Goal: Task Accomplishment & Management: Manage account settings

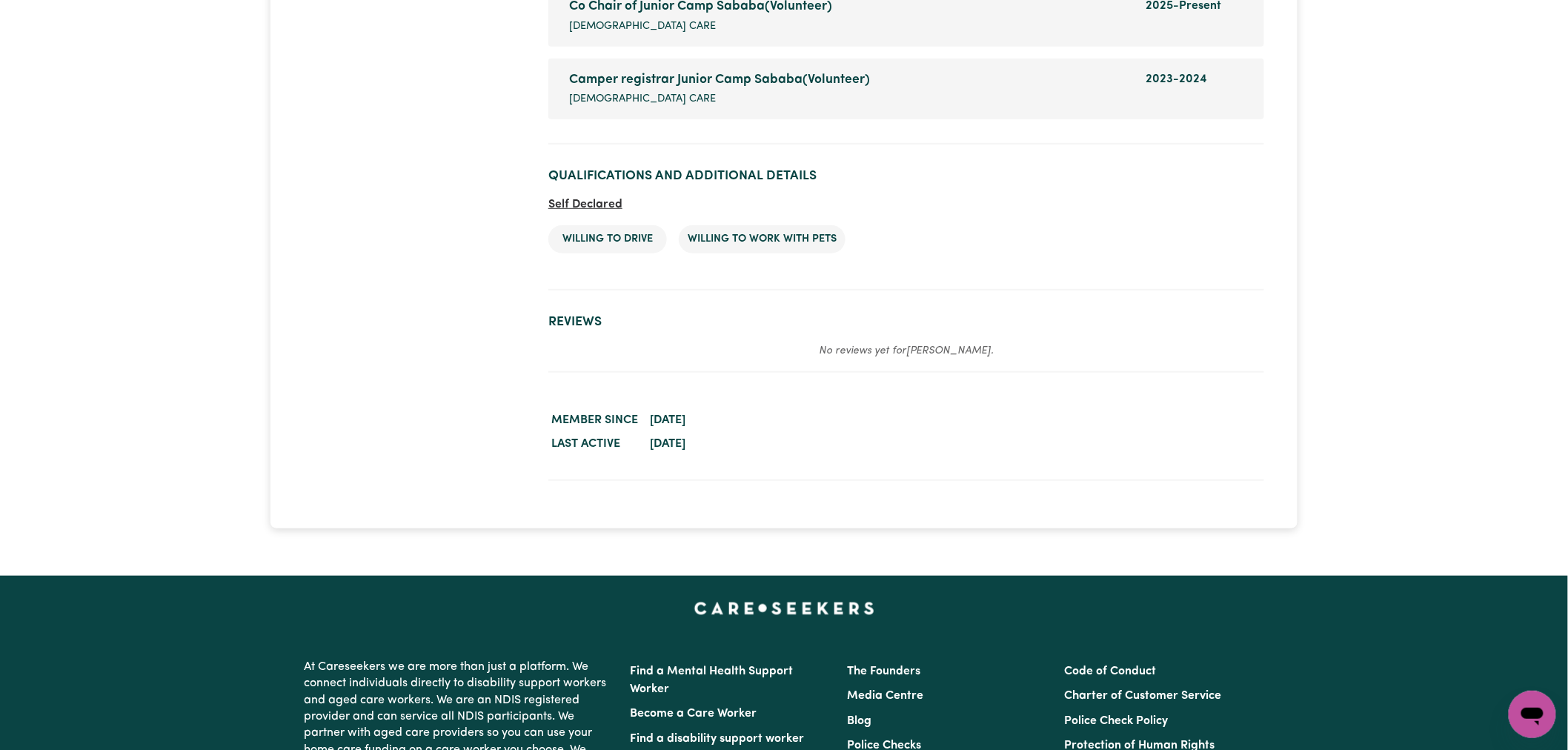
scroll to position [2304, 0]
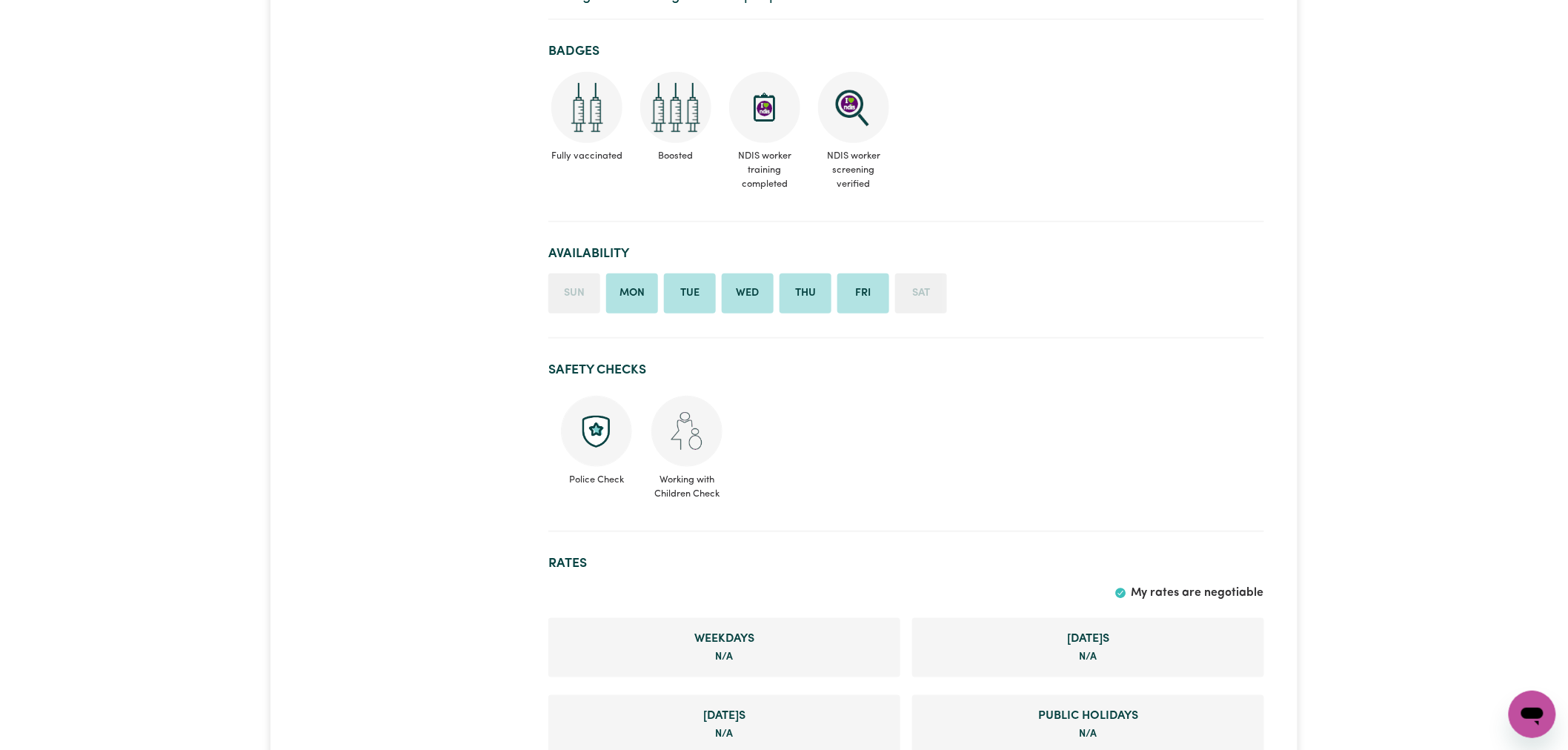
scroll to position [329, 0]
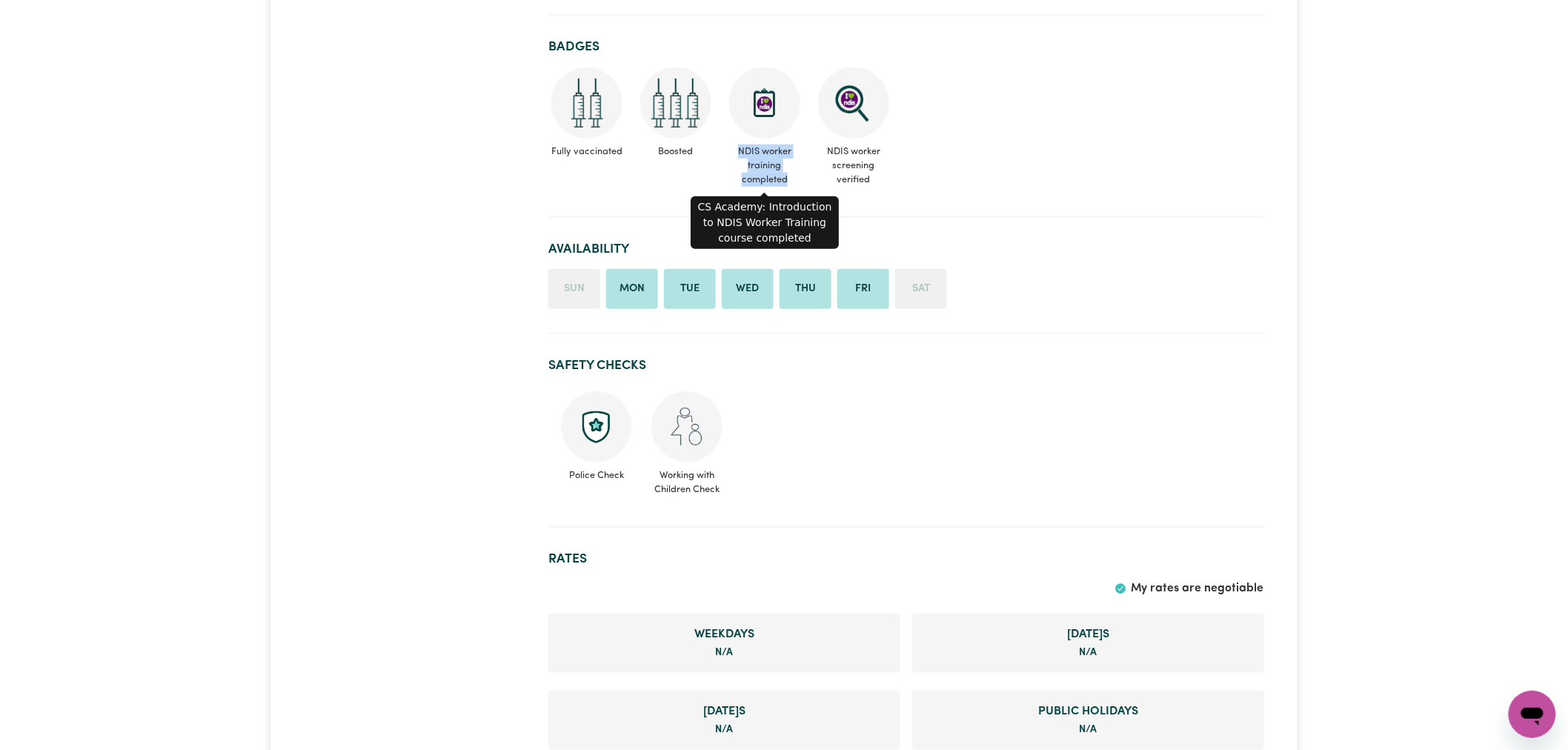
drag, startPoint x: 788, startPoint y: 180, endPoint x: 737, endPoint y: 151, distance: 58.7
click at [737, 151] on span "NDIS worker training completed" at bounding box center [764, 165] width 77 height 55
copy span "NDIS worker training completed"
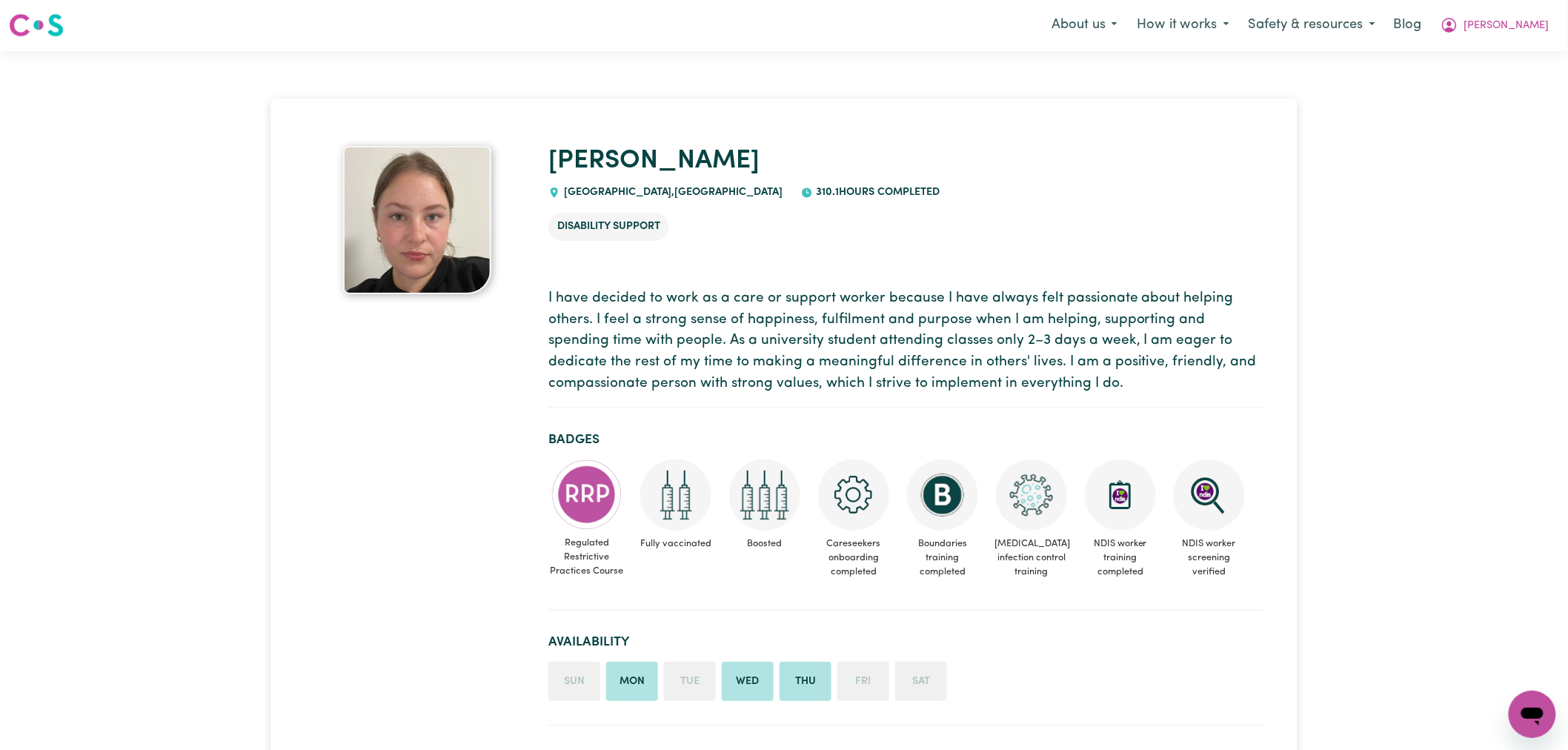
scroll to position [247, 0]
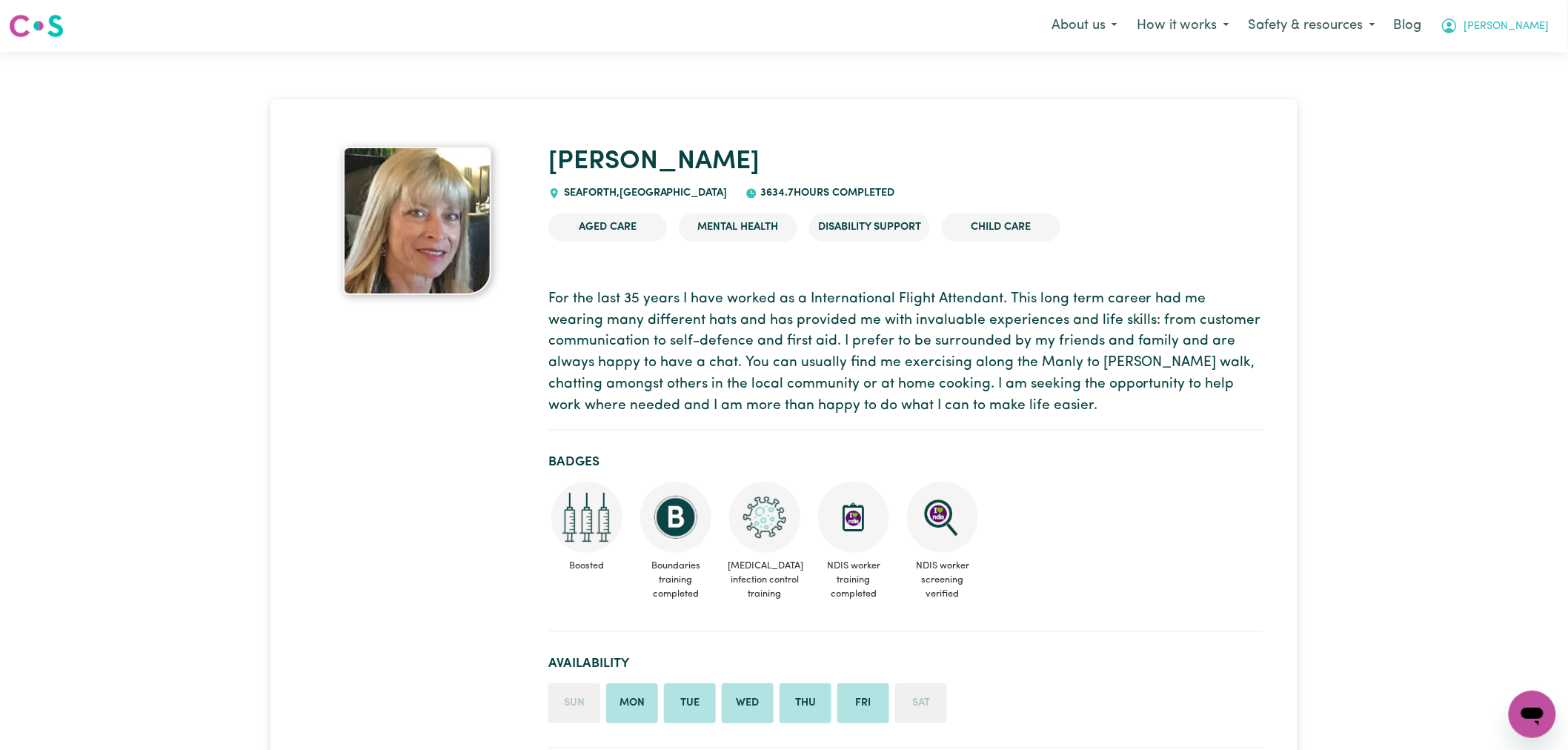
click at [1502, 40] on button "[PERSON_NAME]" at bounding box center [1495, 25] width 128 height 31
click at [1498, 85] on link "Logout" at bounding box center [1500, 84] width 117 height 28
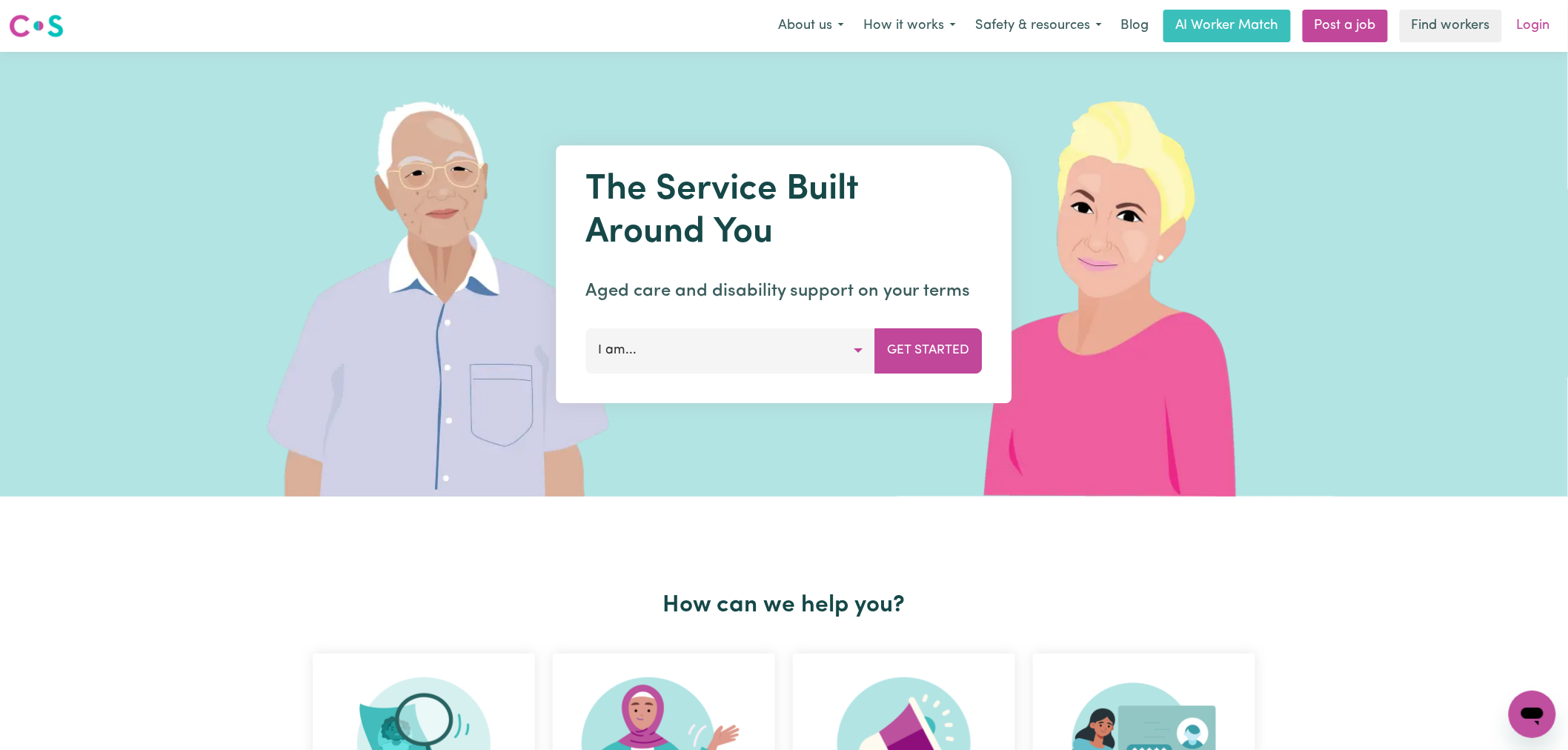
click at [1528, 37] on link "Login" at bounding box center [1533, 25] width 51 height 33
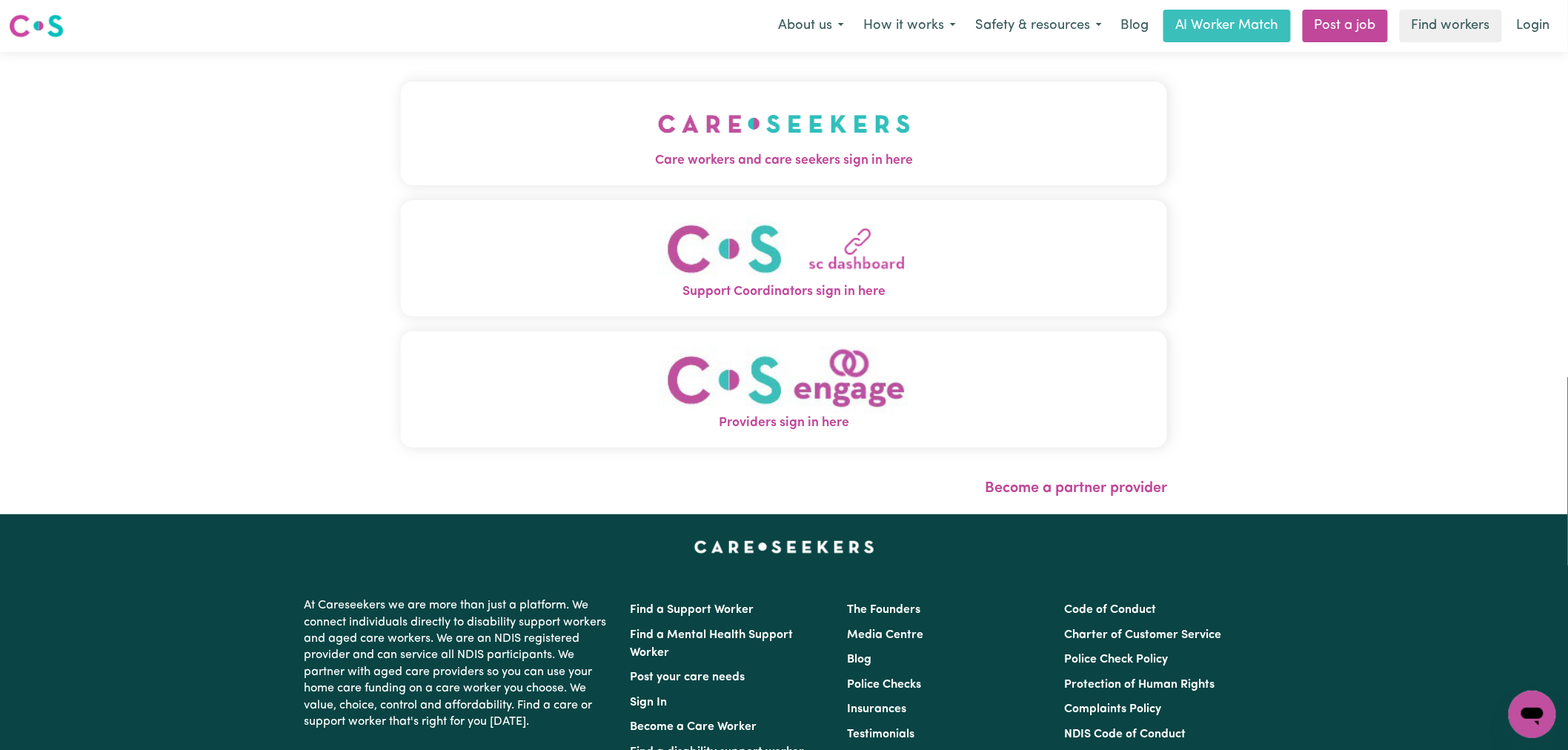
click at [658, 228] on img "Support Coordinators sign in here" at bounding box center [785, 249] width 253 height 67
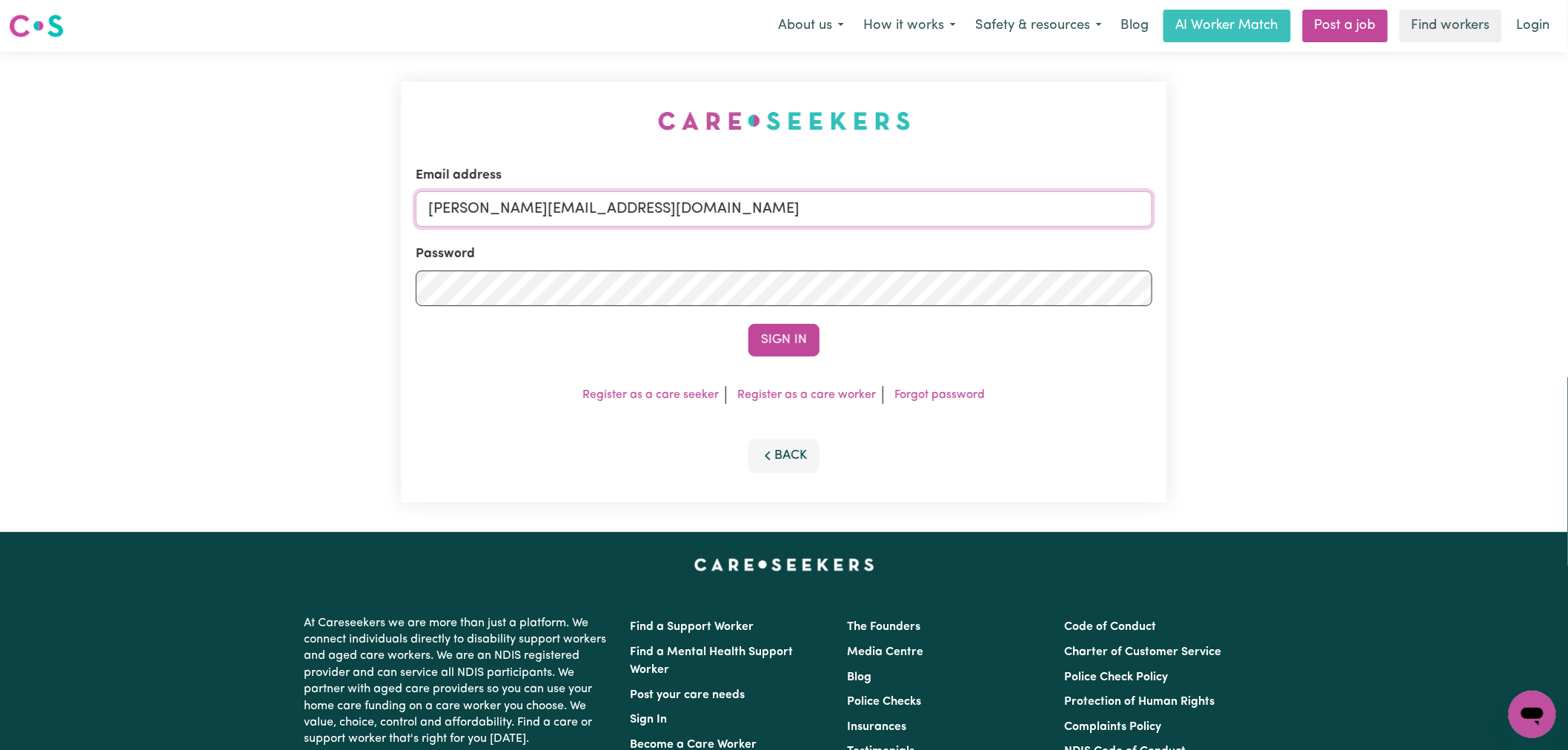
drag, startPoint x: 713, startPoint y: 200, endPoint x: 699, endPoint y: 223, distance: 26.9
click at [713, 200] on input "[PERSON_NAME][EMAIL_ADDRESS][DOMAIN_NAME]" at bounding box center [784, 209] width 737 height 35
drag, startPoint x: 784, startPoint y: 206, endPoint x: 502, endPoint y: 213, distance: 282.1
click at [502, 213] on input "[EMAIL_ADDRESS][DOMAIN_NAME]" at bounding box center [784, 209] width 737 height 35
type input "[EMAIL_ADDRESS][PERSON_NAME][DOMAIN_NAME]"
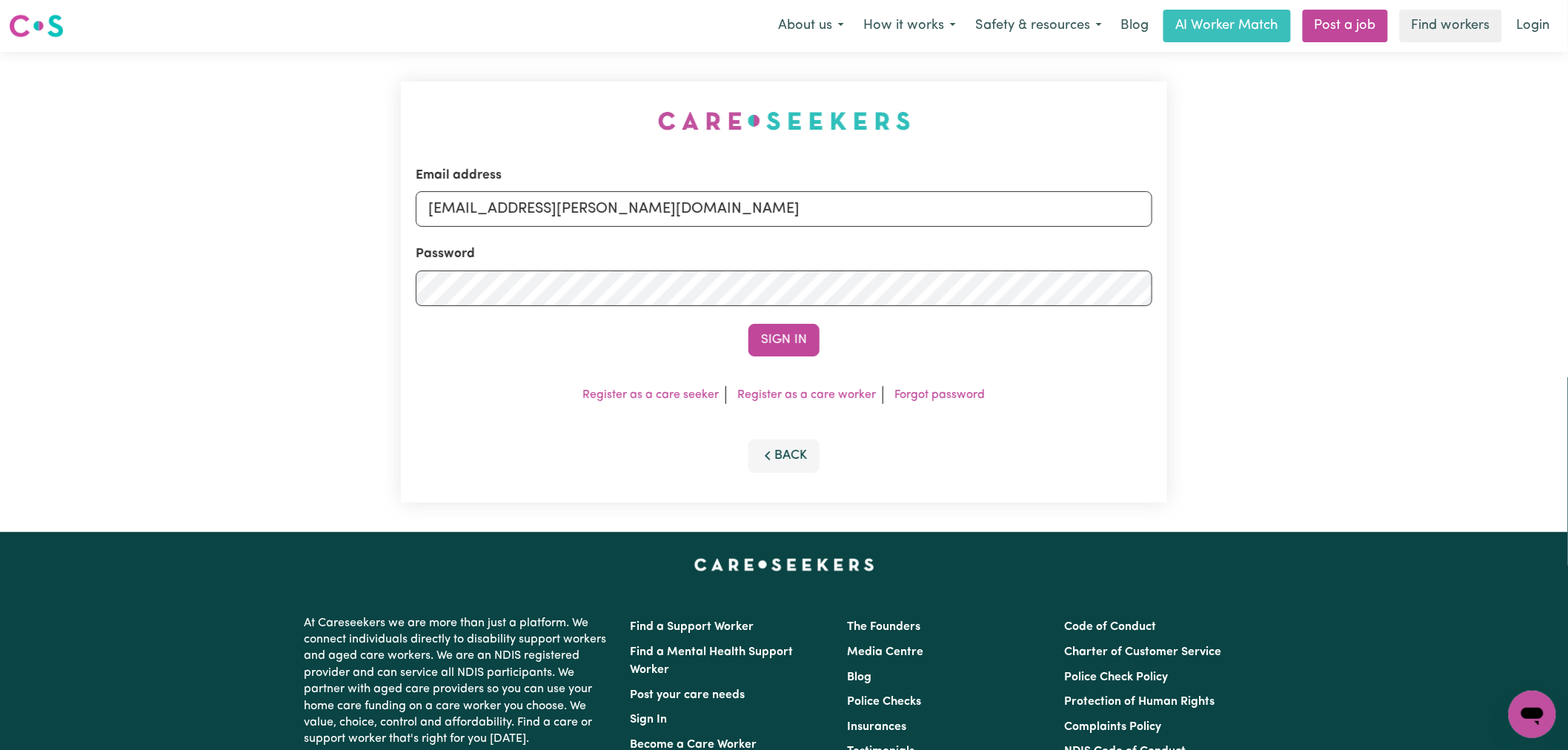
click at [749, 324] on button "Sign In" at bounding box center [784, 340] width 71 height 33
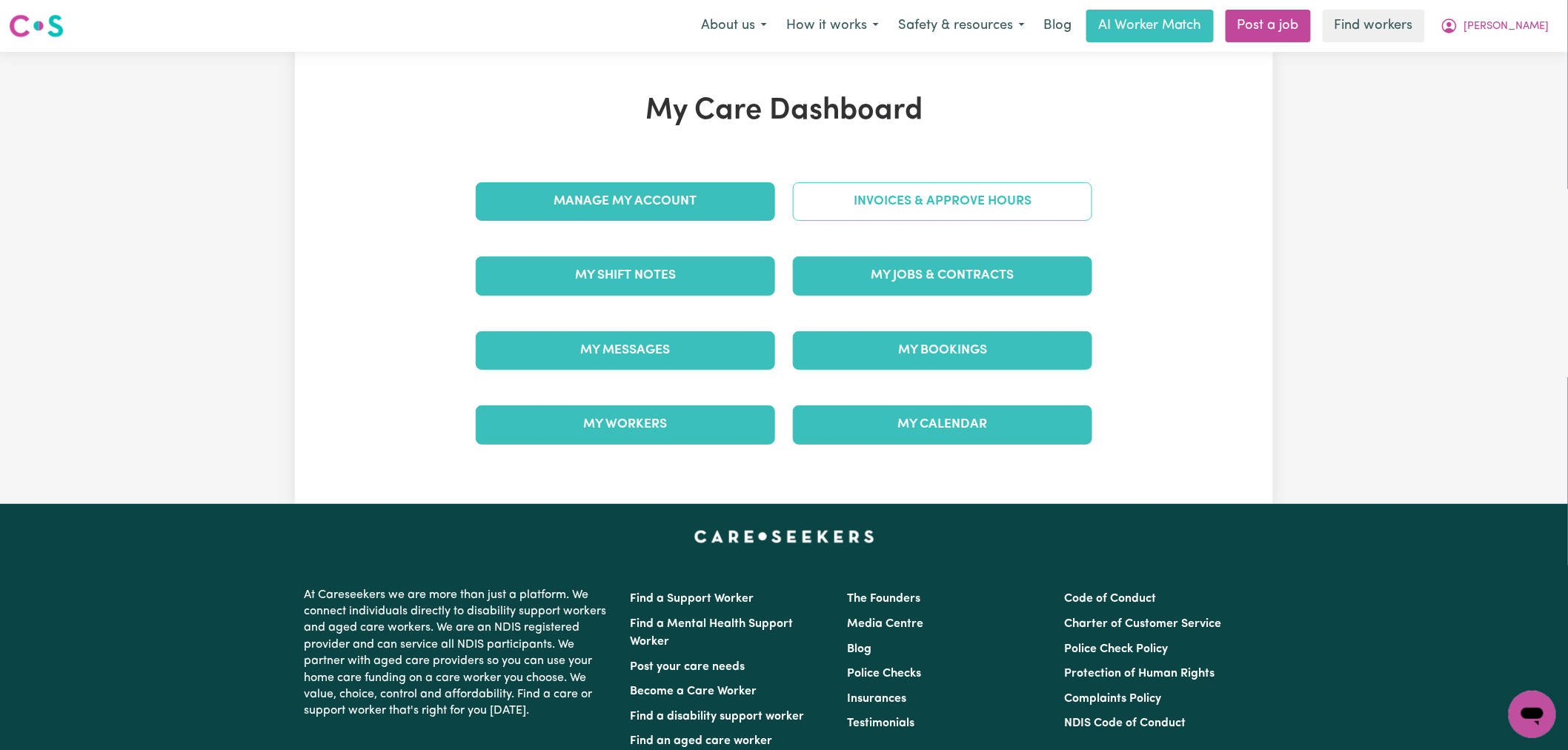
click at [936, 208] on link "Invoices & Approve Hours" at bounding box center [942, 201] width 299 height 39
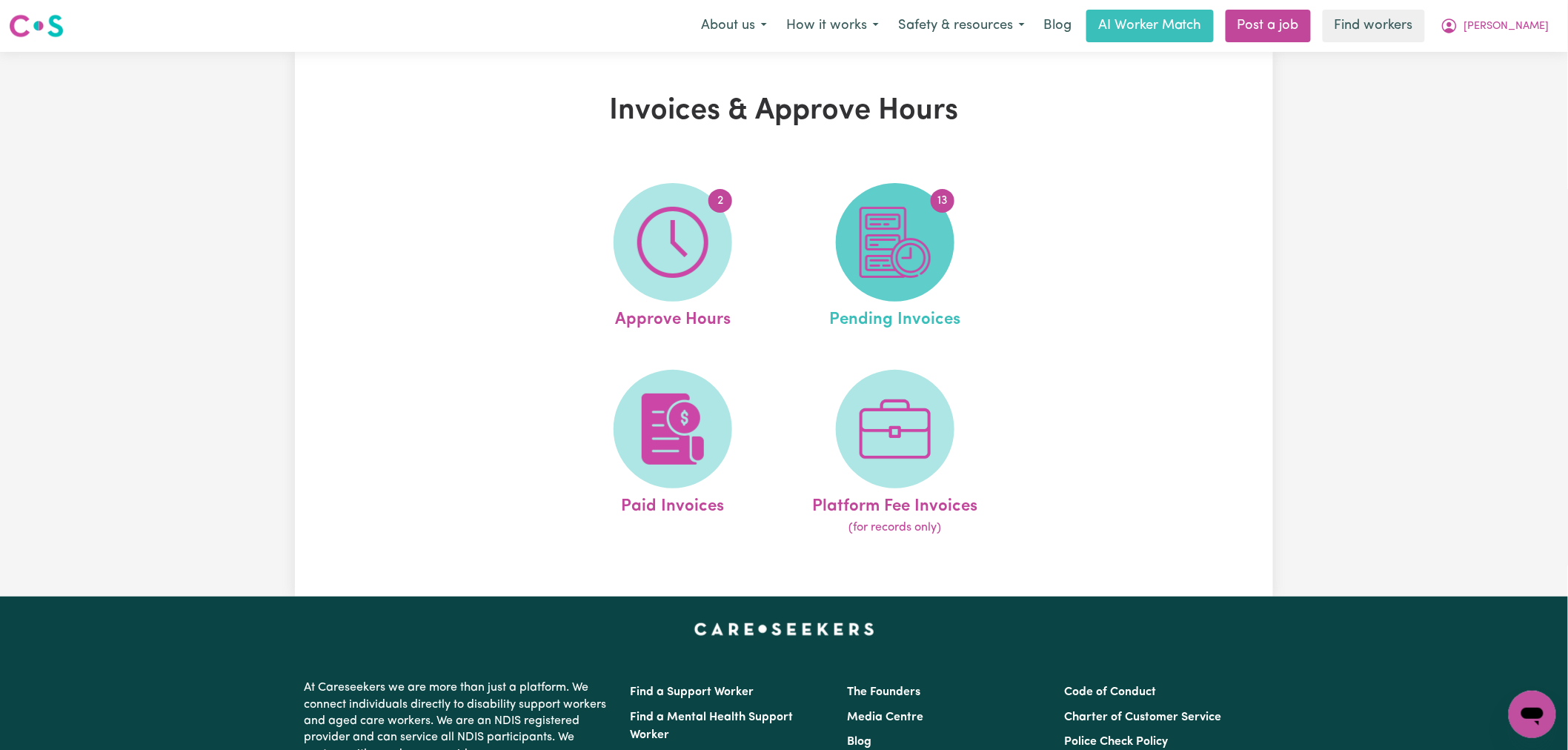
click at [895, 272] on img at bounding box center [895, 242] width 71 height 71
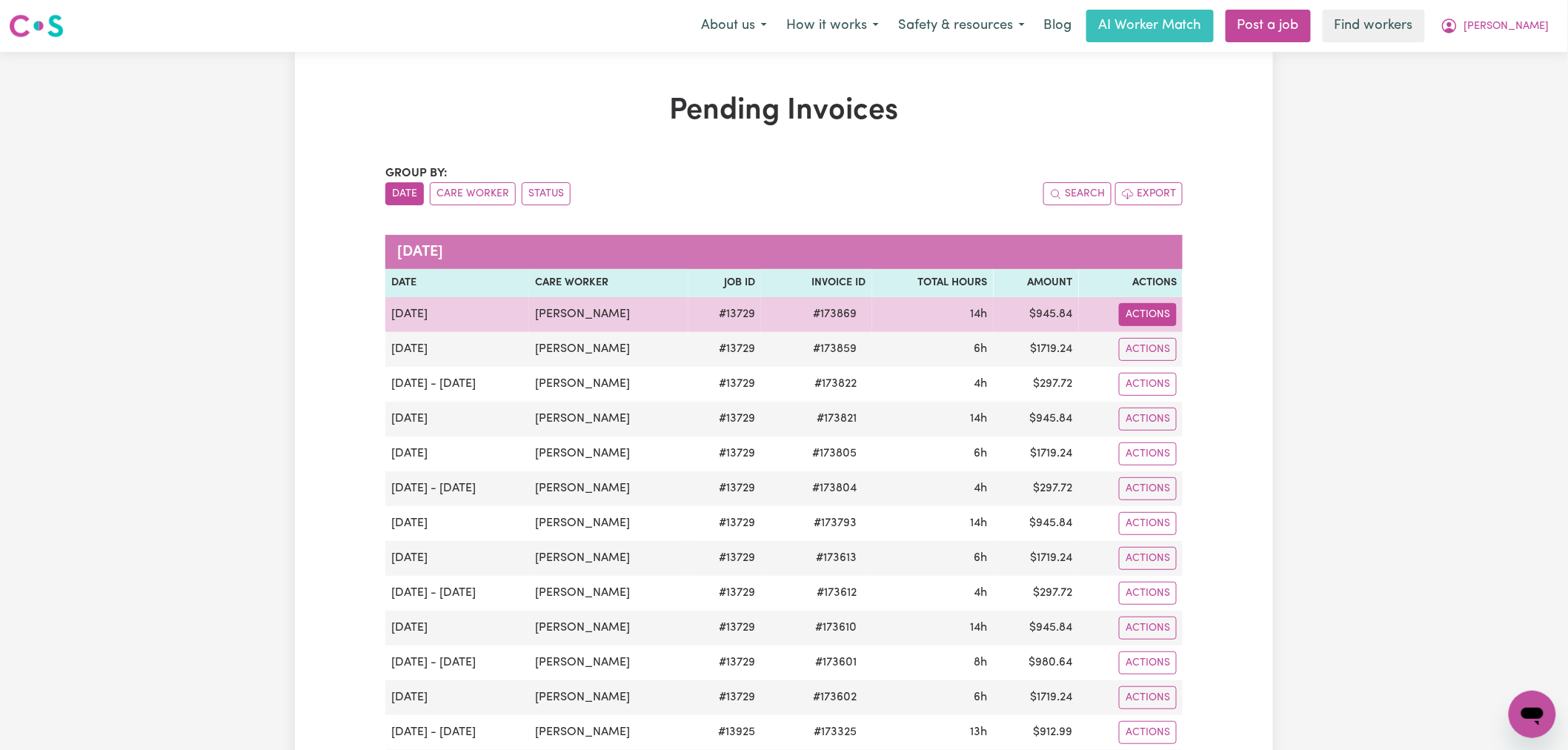
click at [1169, 309] on button "Actions" at bounding box center [1147, 313] width 58 height 23
click at [1036, 308] on td "$ 945.84" at bounding box center [1036, 313] width 85 height 35
click at [1040, 308] on td "$ 945.84" at bounding box center [1036, 313] width 85 height 35
click at [1041, 308] on td "$ 945.84" at bounding box center [1036, 313] width 85 height 35
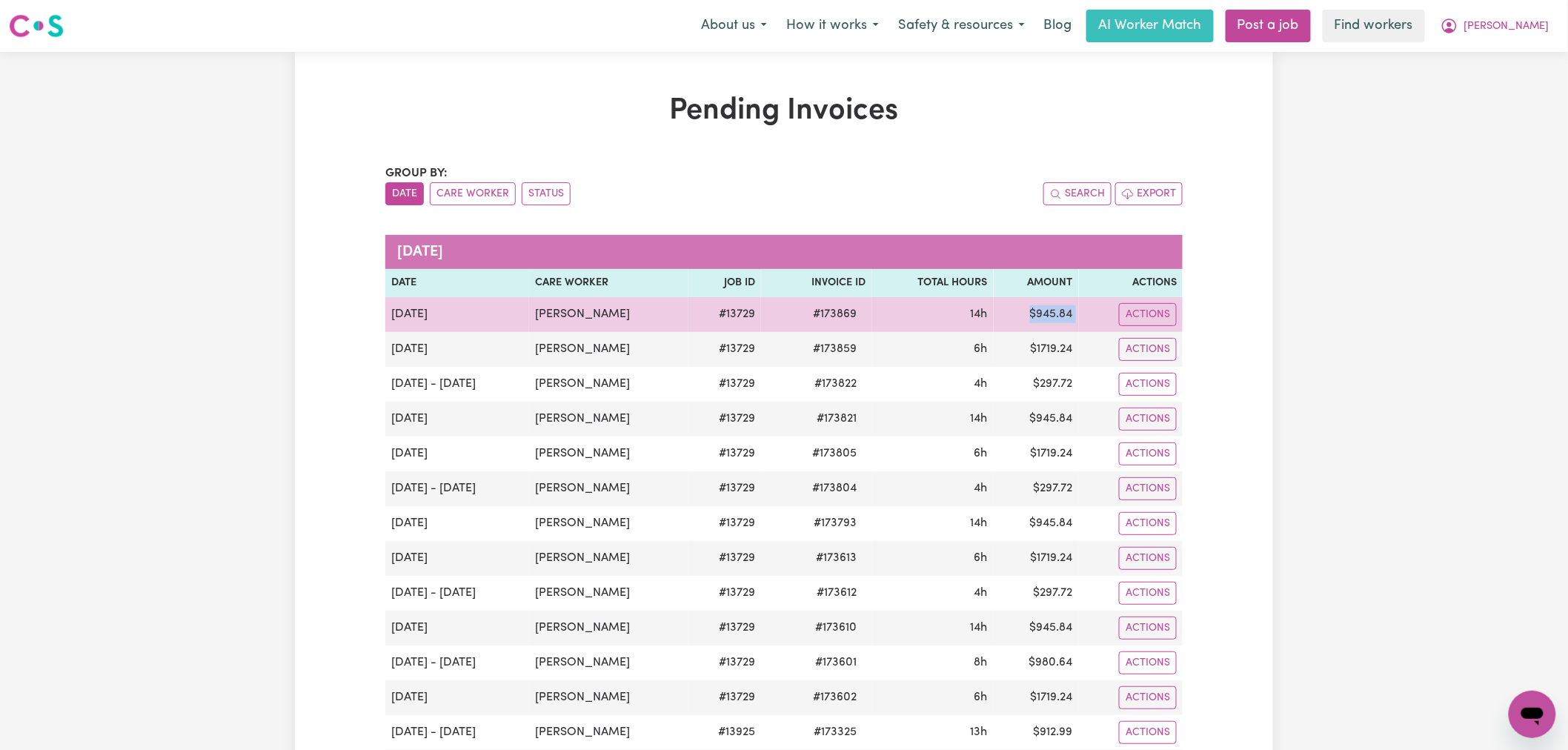
click at [1092, 312] on div "Actions Download Invoice Make Payment Paid via EFT" at bounding box center [1130, 313] width 92 height 23
drag, startPoint x: 1044, startPoint y: 313, endPoint x: 1034, endPoint y: 313, distance: 10.0
click at [1034, 313] on tr "[DATE] [PERSON_NAME] # 13729 # 173869 14h $ 945.84 Actions Download Invoice Mak…" at bounding box center [784, 313] width 797 height 35
click at [1055, 313] on td "$ 945.84" at bounding box center [1036, 313] width 85 height 35
click at [1055, 313] on td "$ 945.84" at bounding box center [1036, 313] width 85 height 35
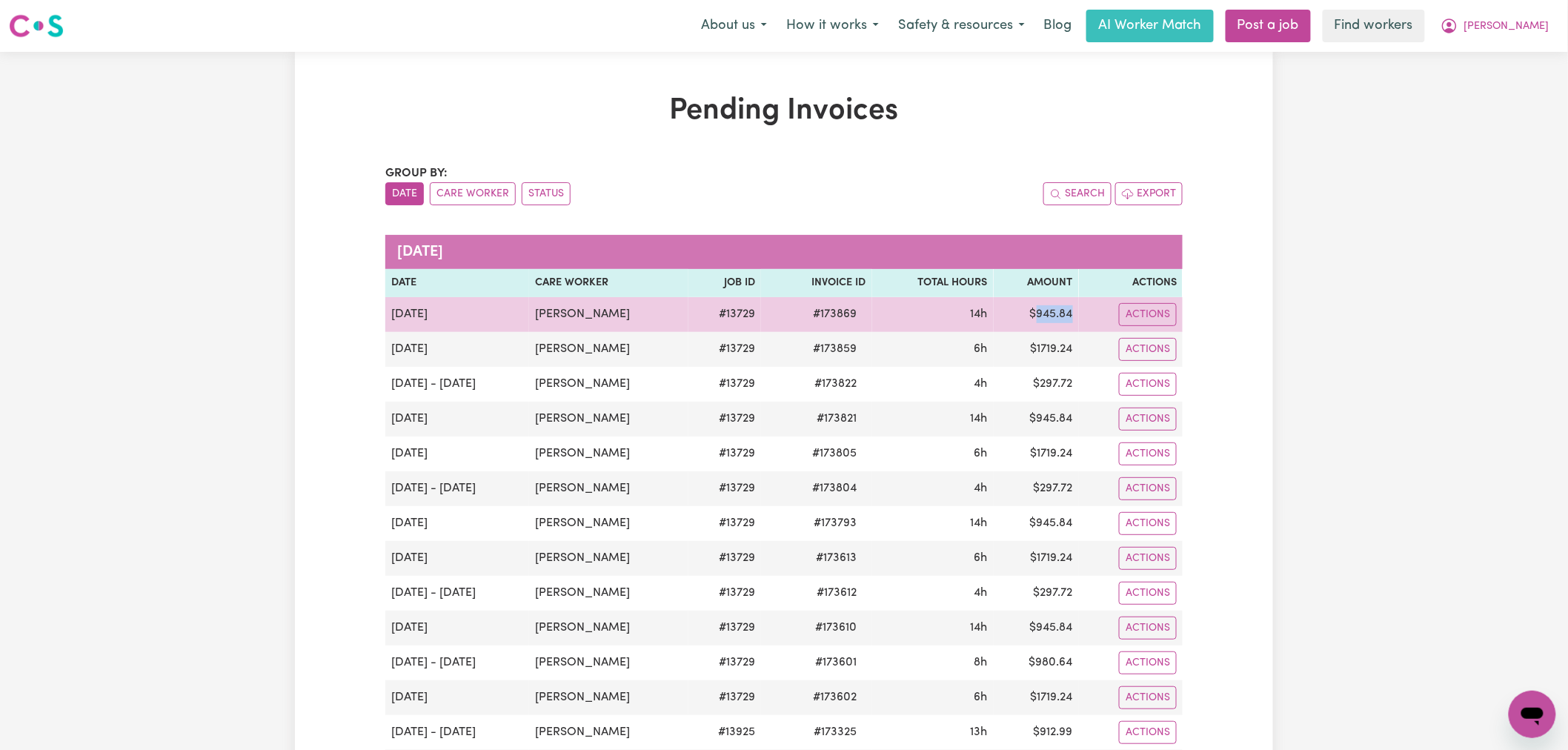
click at [1061, 313] on td "$ 945.84" at bounding box center [1036, 313] width 85 height 35
drag, startPoint x: 1075, startPoint y: 309, endPoint x: 1038, endPoint y: 309, distance: 37.0
click at [1038, 309] on td "$ 945.84" at bounding box center [1036, 313] width 85 height 35
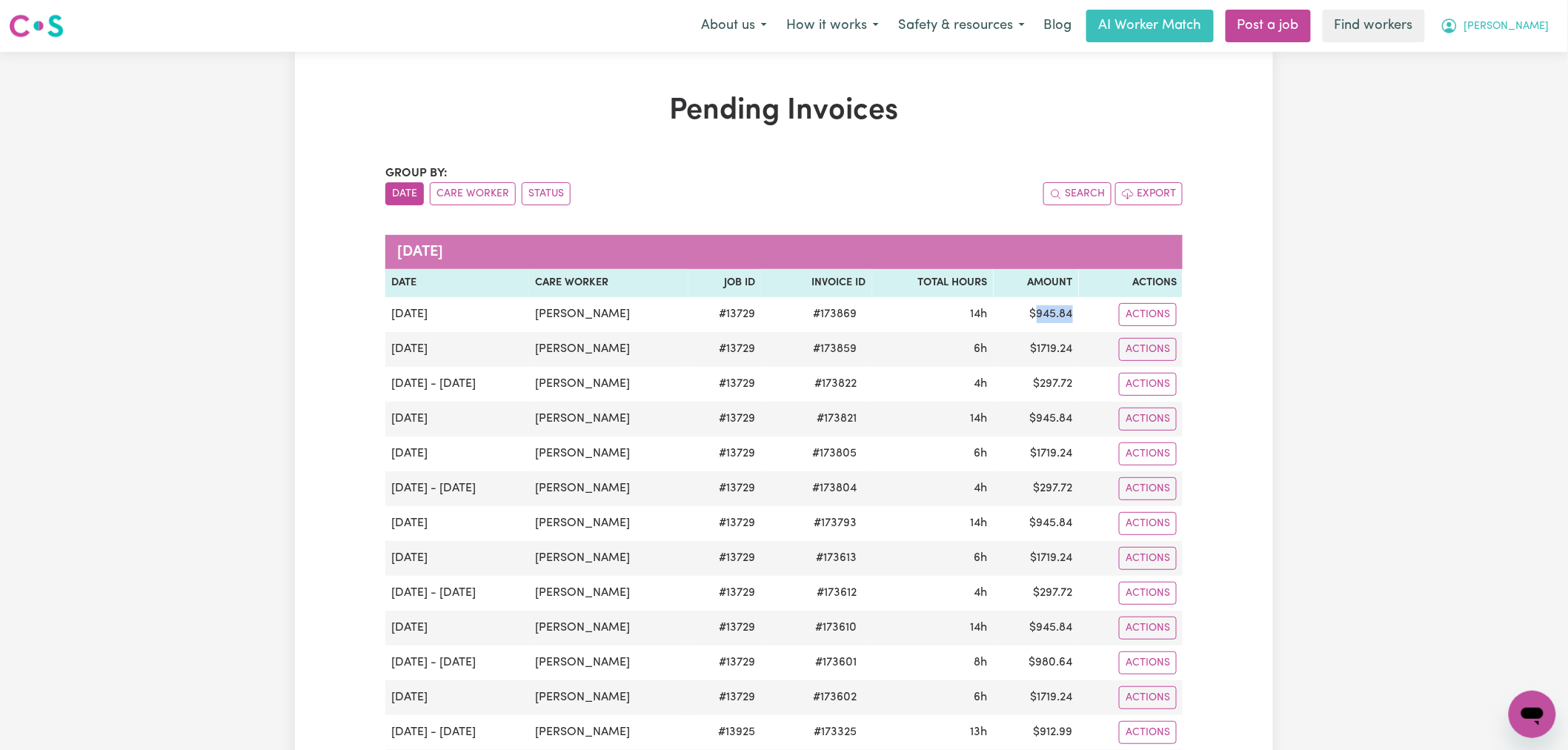
click at [1531, 28] on span "[PERSON_NAME]" at bounding box center [1506, 26] width 85 height 16
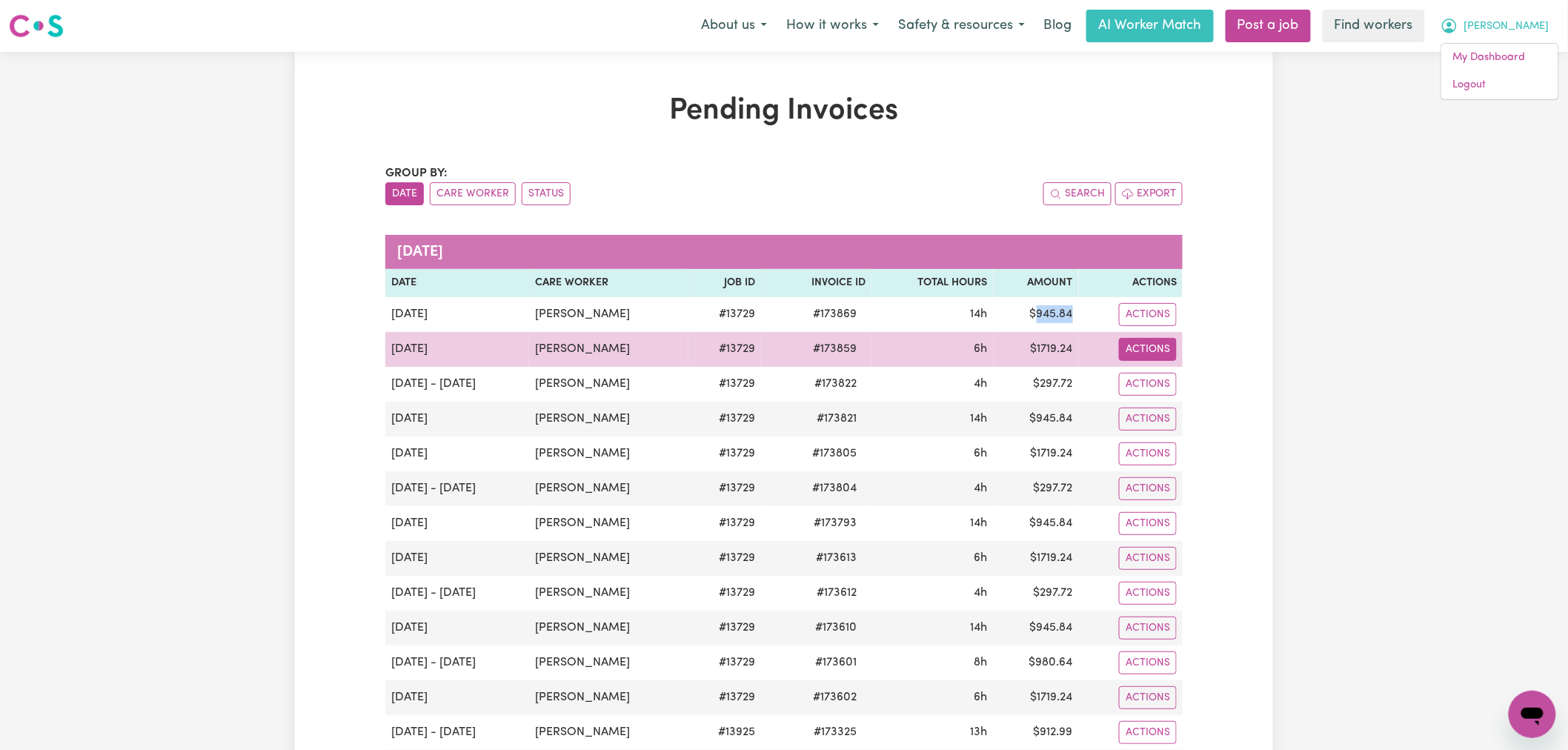
click at [1141, 356] on button "Actions" at bounding box center [1147, 349] width 58 height 23
click at [1186, 381] on link "Download Invoice" at bounding box center [1188, 383] width 136 height 29
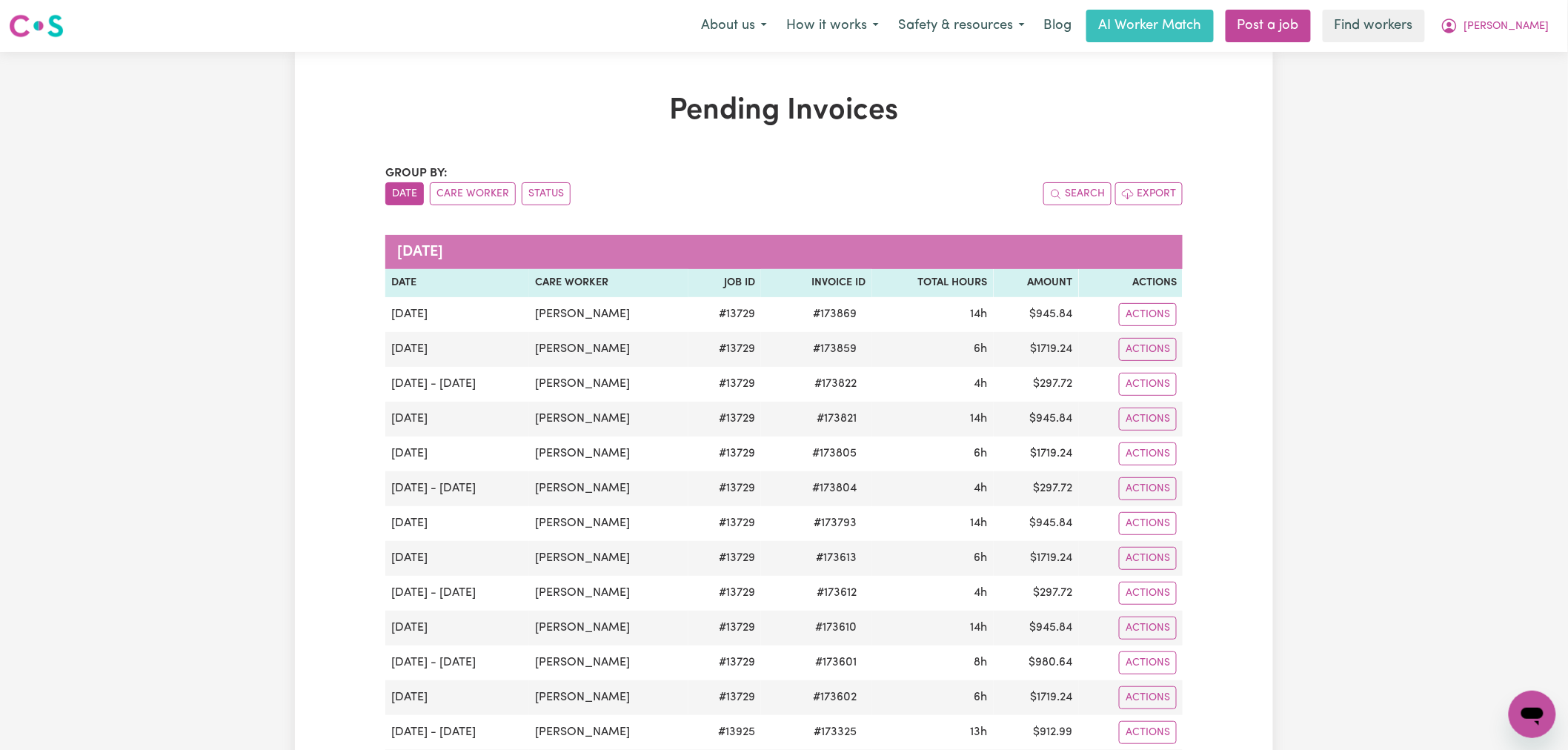
click at [1224, 249] on div "Pending Invoices Group by: Date Care Worker Status Search Export [DATE] Date Ca…" at bounding box center [784, 469] width 978 height 750
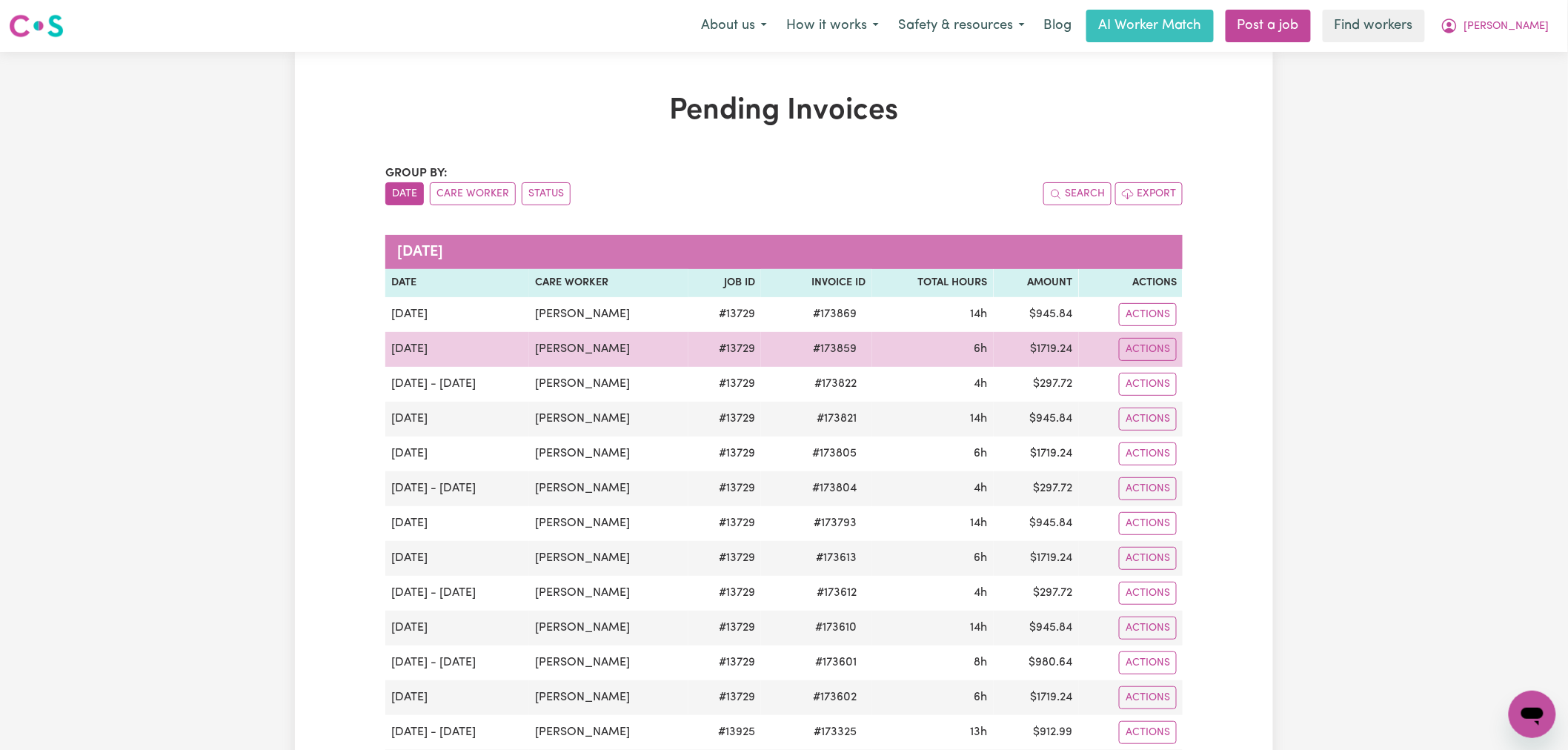
scroll to position [164, 0]
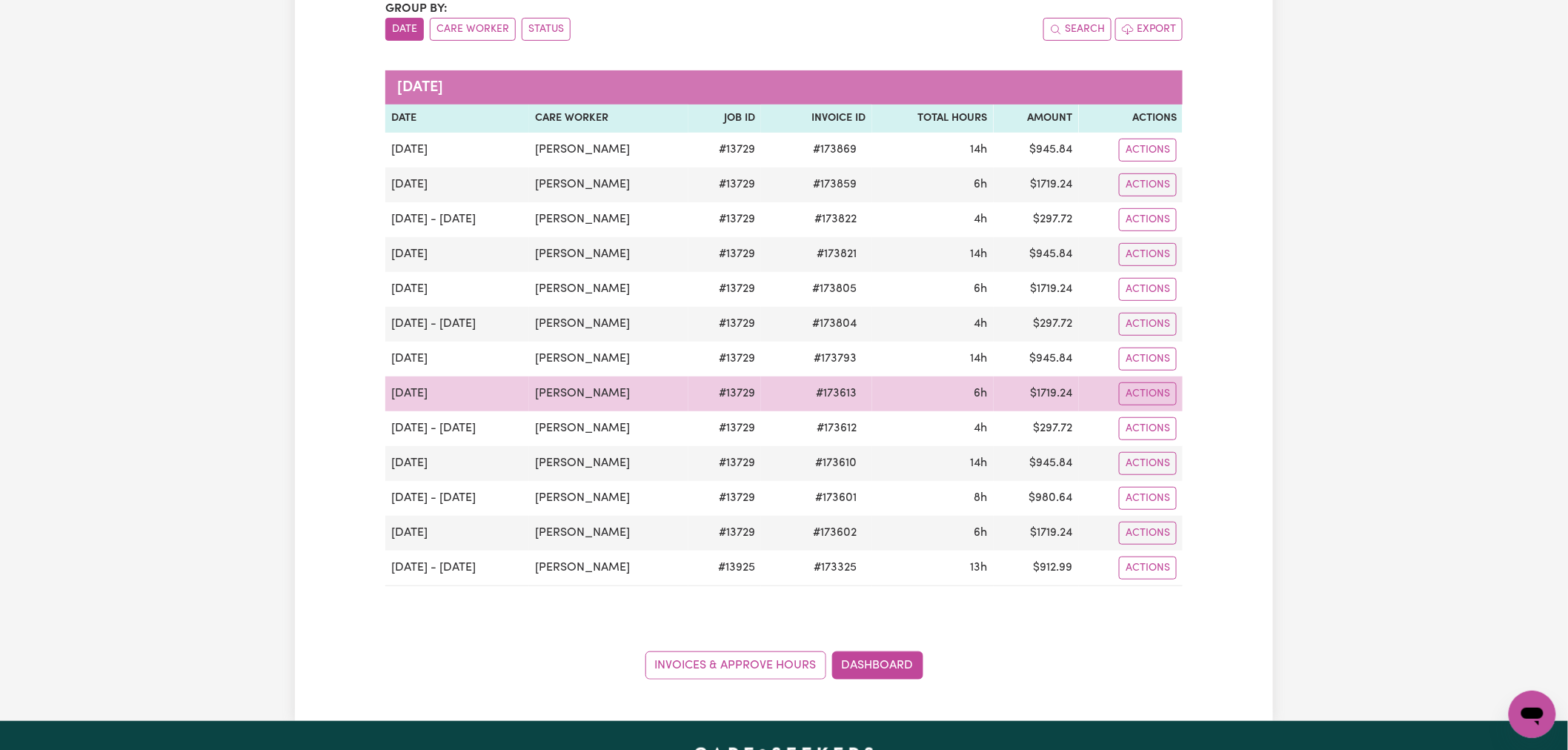
click at [1011, 395] on td "$ 1719.24" at bounding box center [1036, 394] width 85 height 35
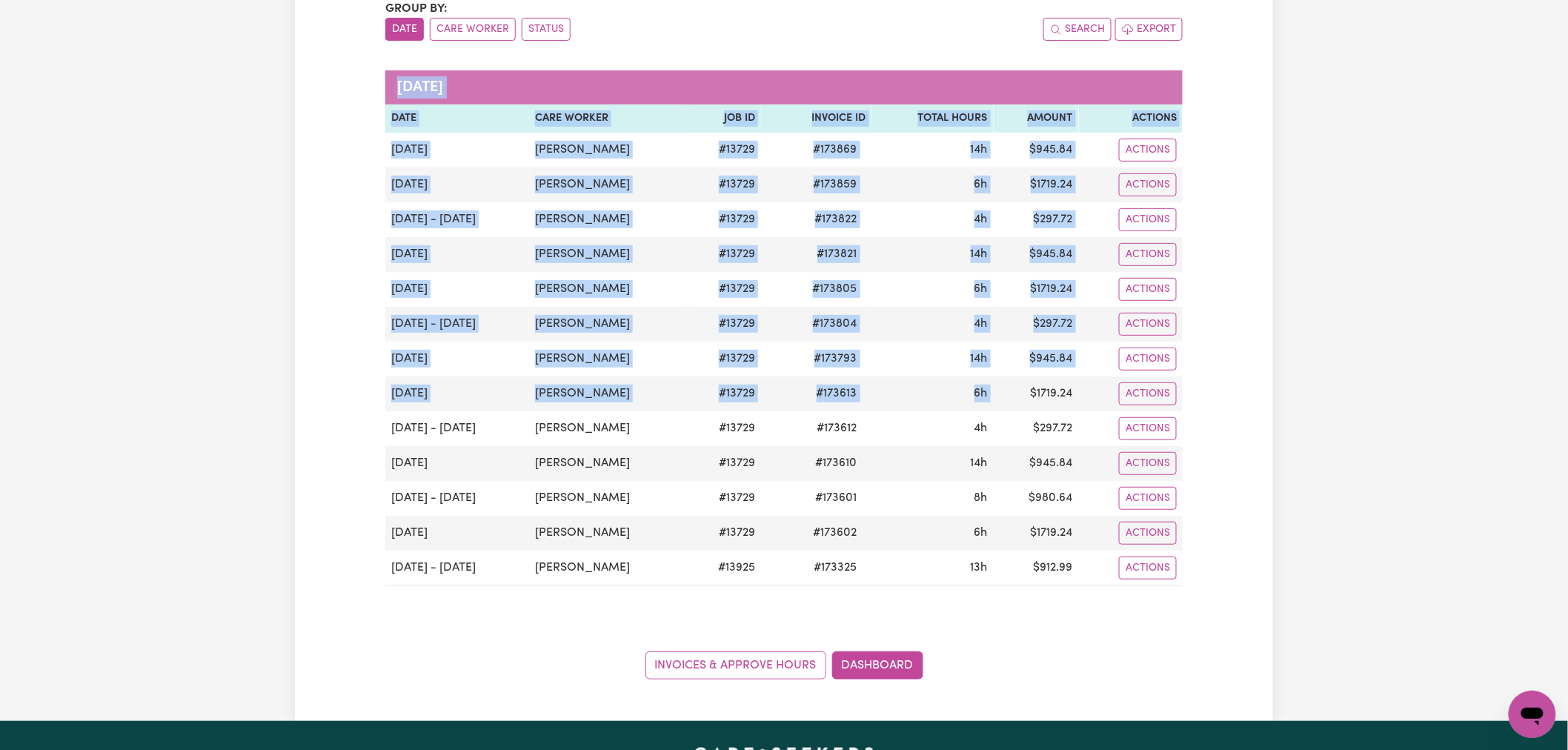
drag, startPoint x: 1016, startPoint y: 389, endPoint x: 383, endPoint y: 396, distance: 633.0
click at [383, 396] on div "Pending Invoices Group by: Date Care Worker Status Search Export [DATE] Date Ca…" at bounding box center [784, 304] width 815 height 750
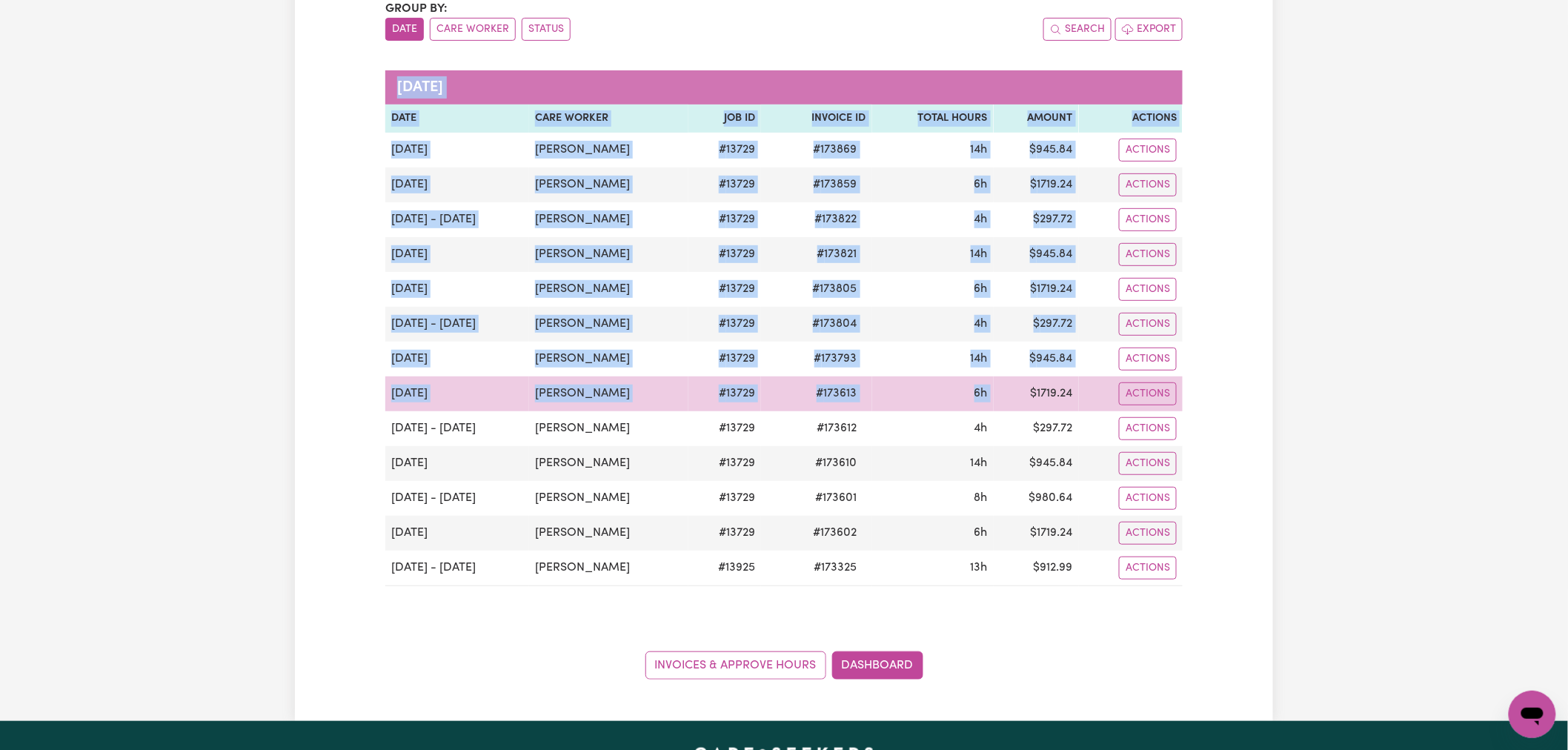
click at [405, 389] on td "[DATE]" at bounding box center [457, 394] width 144 height 35
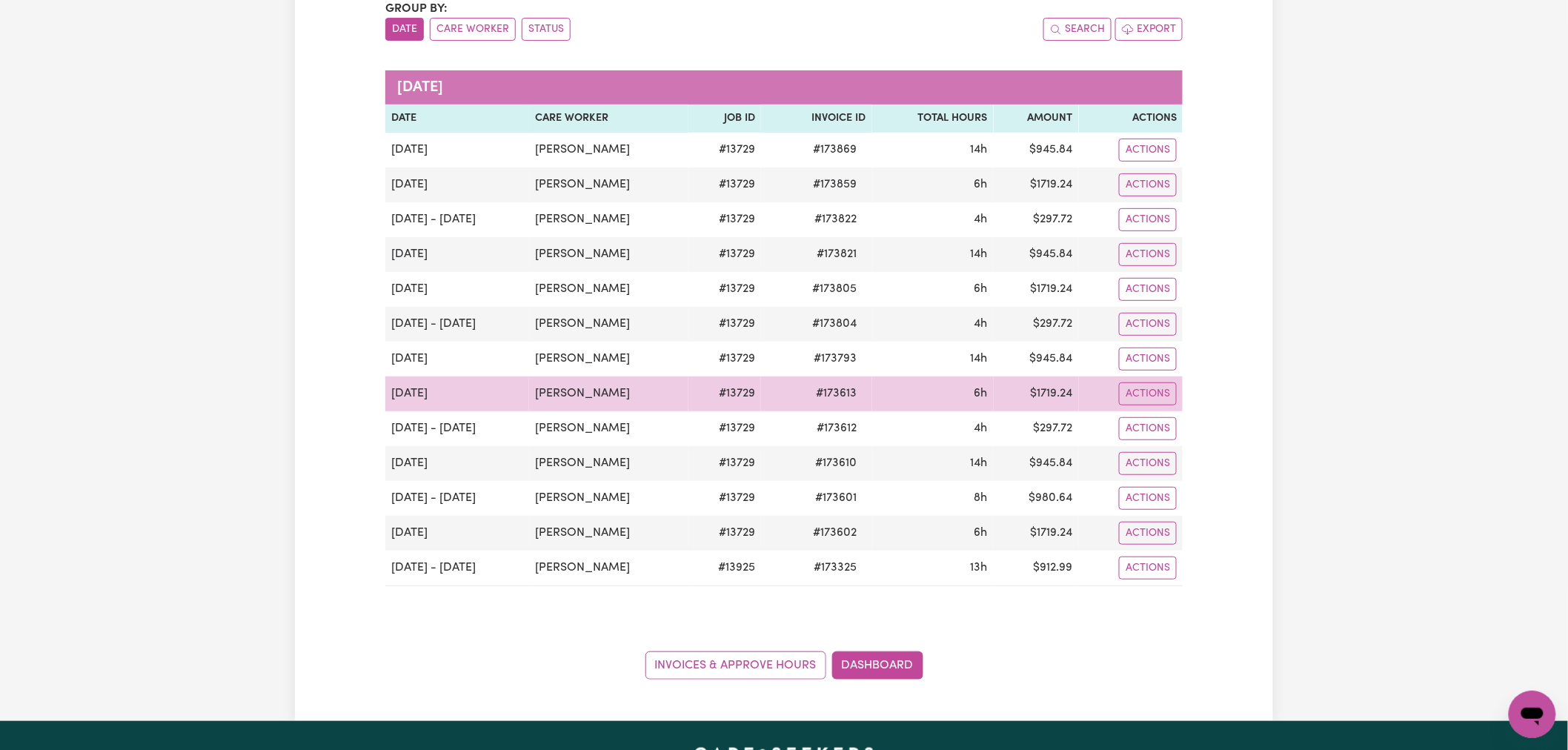
click at [832, 398] on span "# 173613" at bounding box center [836, 393] width 58 height 18
click at [999, 394] on td "$ 1719.24" at bounding box center [1036, 394] width 85 height 35
click at [994, 394] on td "$ 1719.24" at bounding box center [1036, 394] width 85 height 35
click at [1121, 393] on button "Actions" at bounding box center [1147, 394] width 58 height 23
click at [1181, 424] on link "Download Invoice" at bounding box center [1188, 427] width 136 height 29
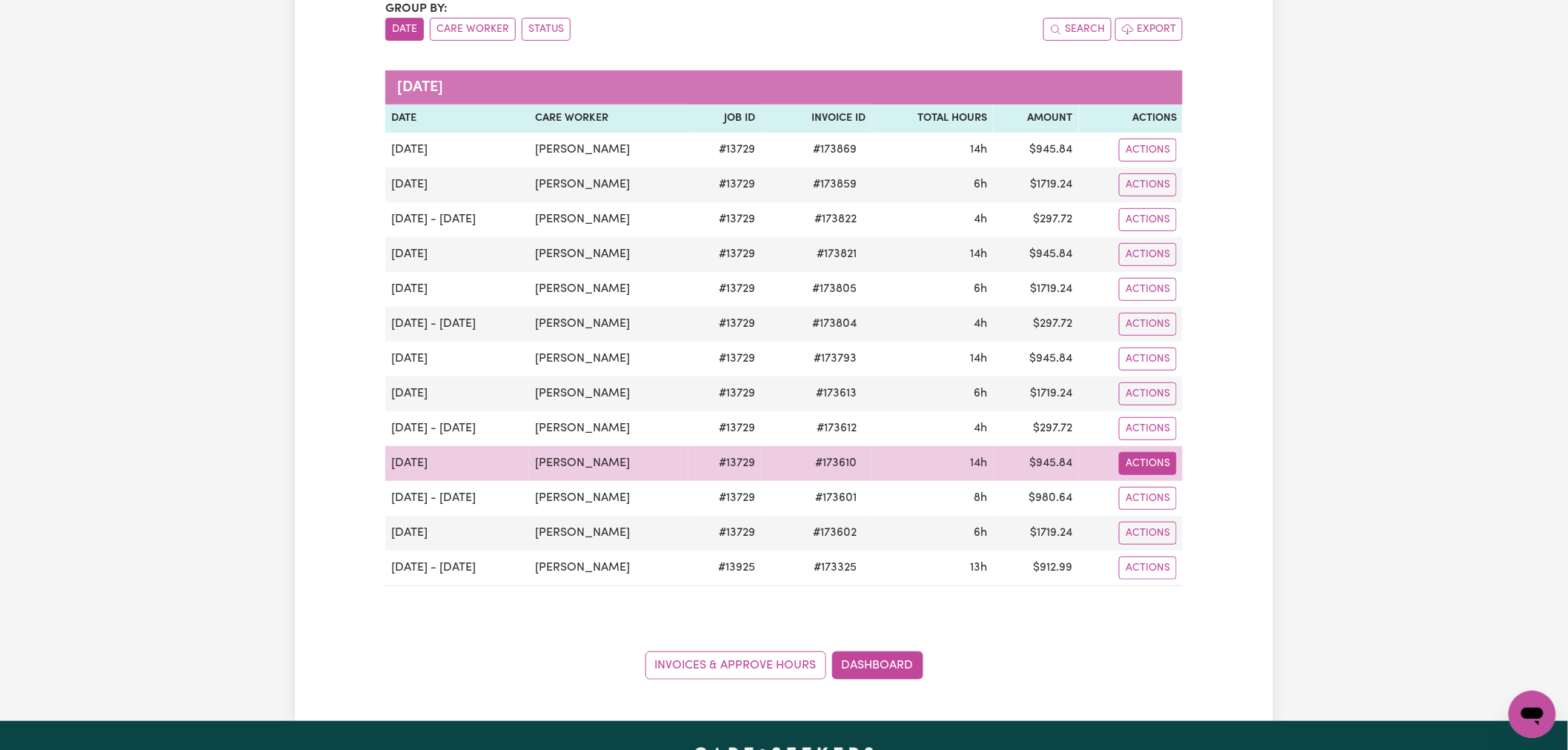
click at [1154, 474] on button "Actions" at bounding box center [1147, 463] width 58 height 23
click at [1184, 499] on link "Download Invoice" at bounding box center [1188, 497] width 136 height 29
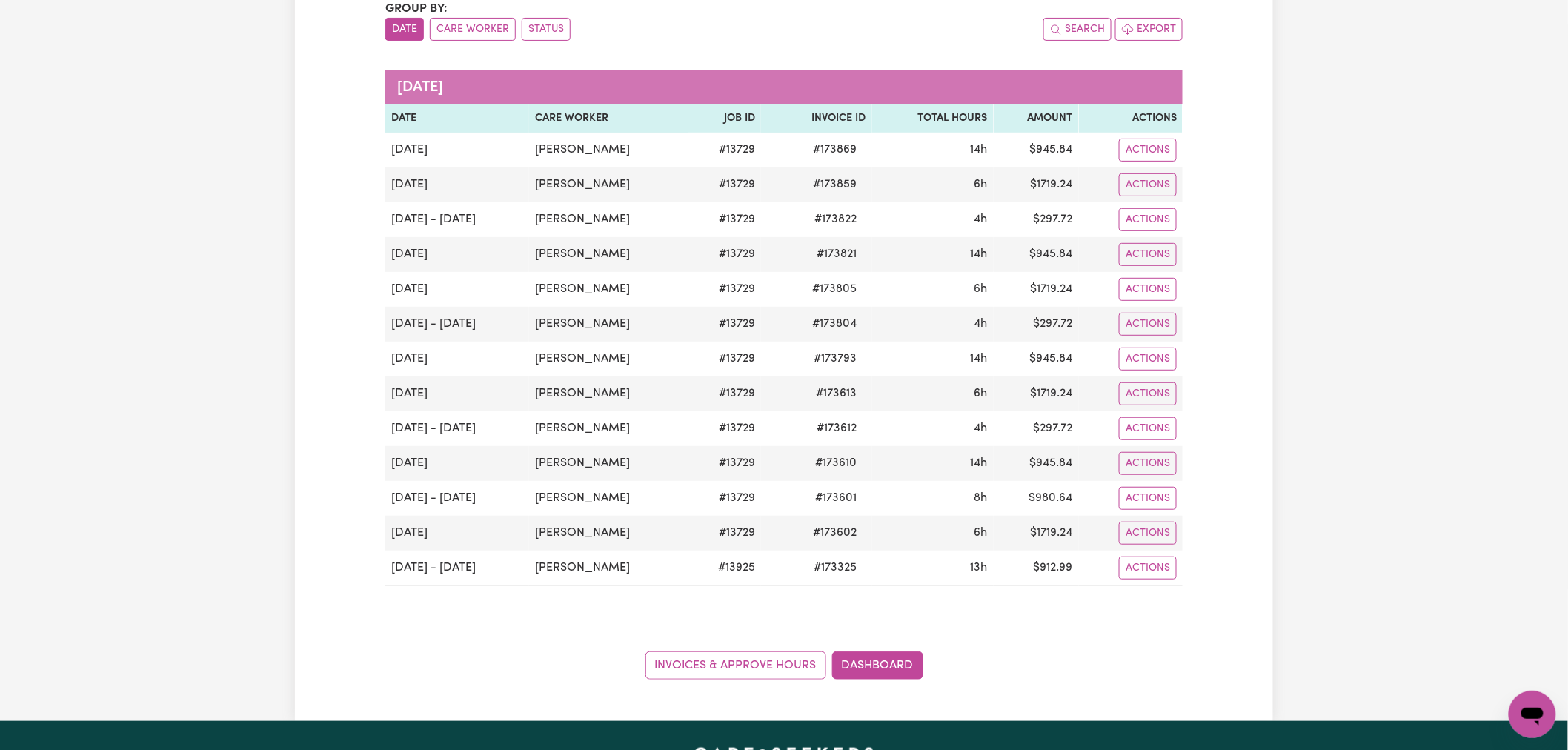
click at [1254, 431] on div "Pending Invoices Group by: Date Care Worker Status Search Export [DATE] Date Ca…" at bounding box center [784, 304] width 978 height 750
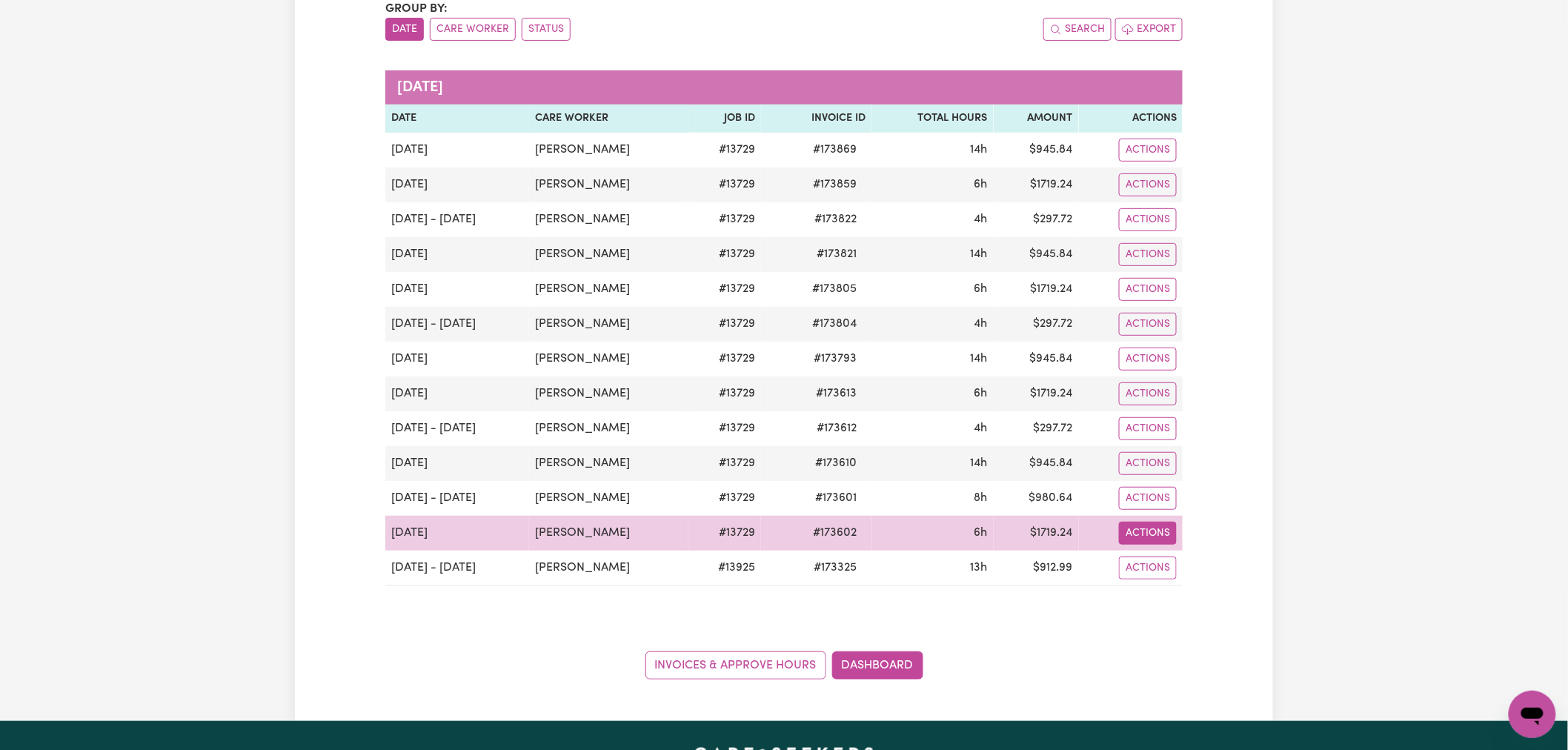
click at [1136, 534] on button "Actions" at bounding box center [1147, 533] width 58 height 23
click at [980, 517] on td "6h" at bounding box center [933, 533] width 121 height 35
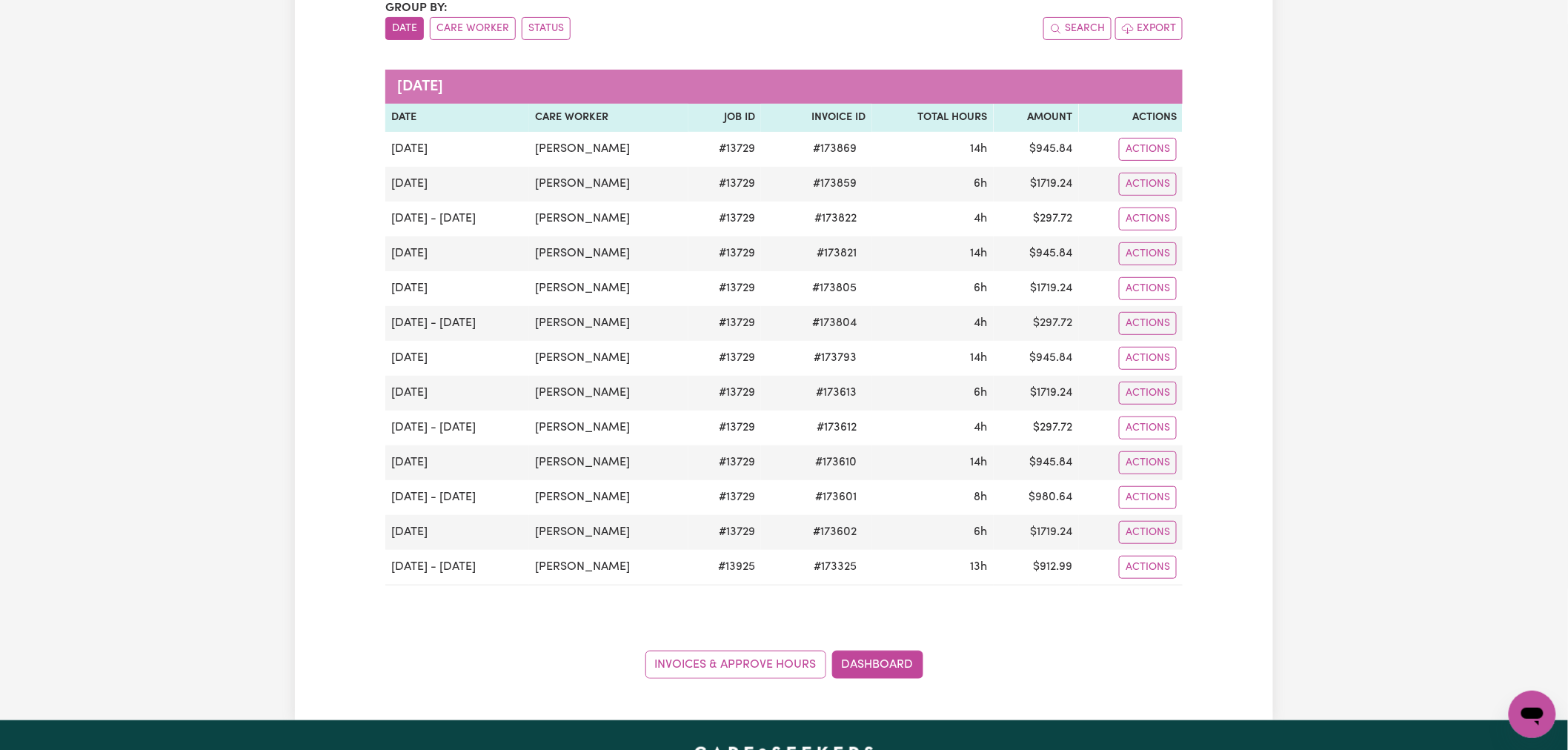
scroll to position [329, 0]
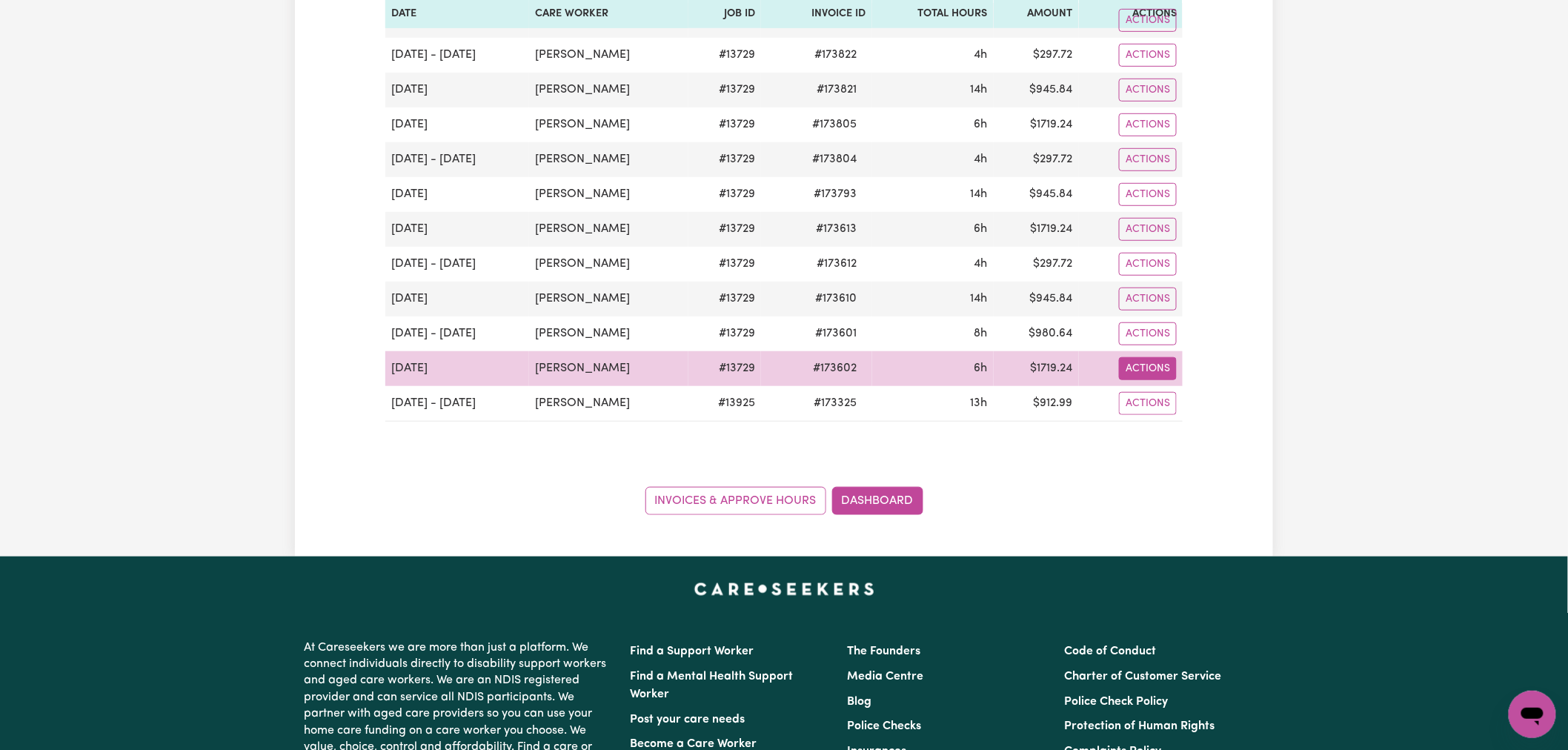
click at [1153, 375] on button "Actions" at bounding box center [1147, 368] width 58 height 23
click at [1171, 404] on link "Download Invoice" at bounding box center [1188, 403] width 136 height 29
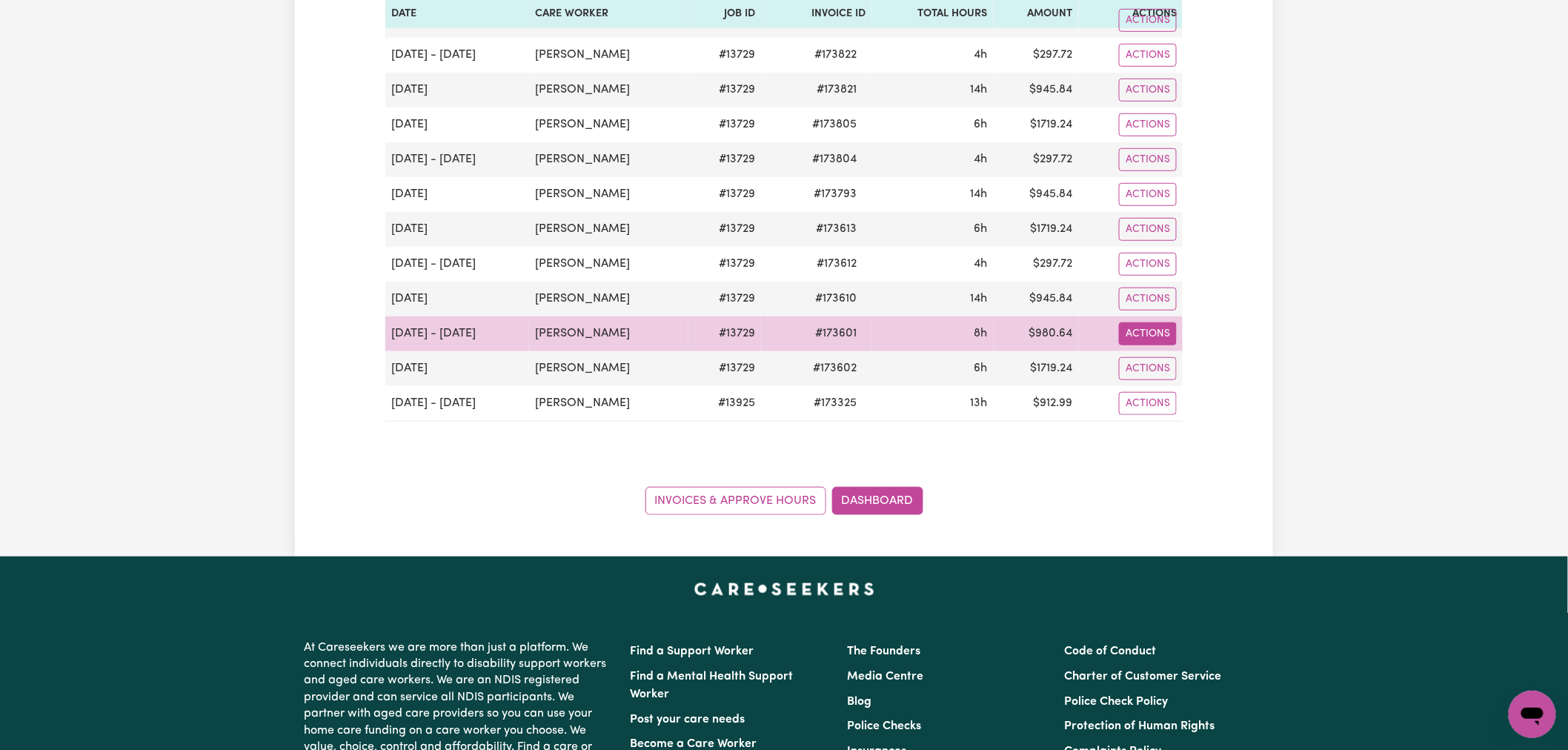
click at [1144, 335] on button "Actions" at bounding box center [1147, 333] width 58 height 23
click at [1173, 367] on link "Download Invoice" at bounding box center [1188, 367] width 136 height 29
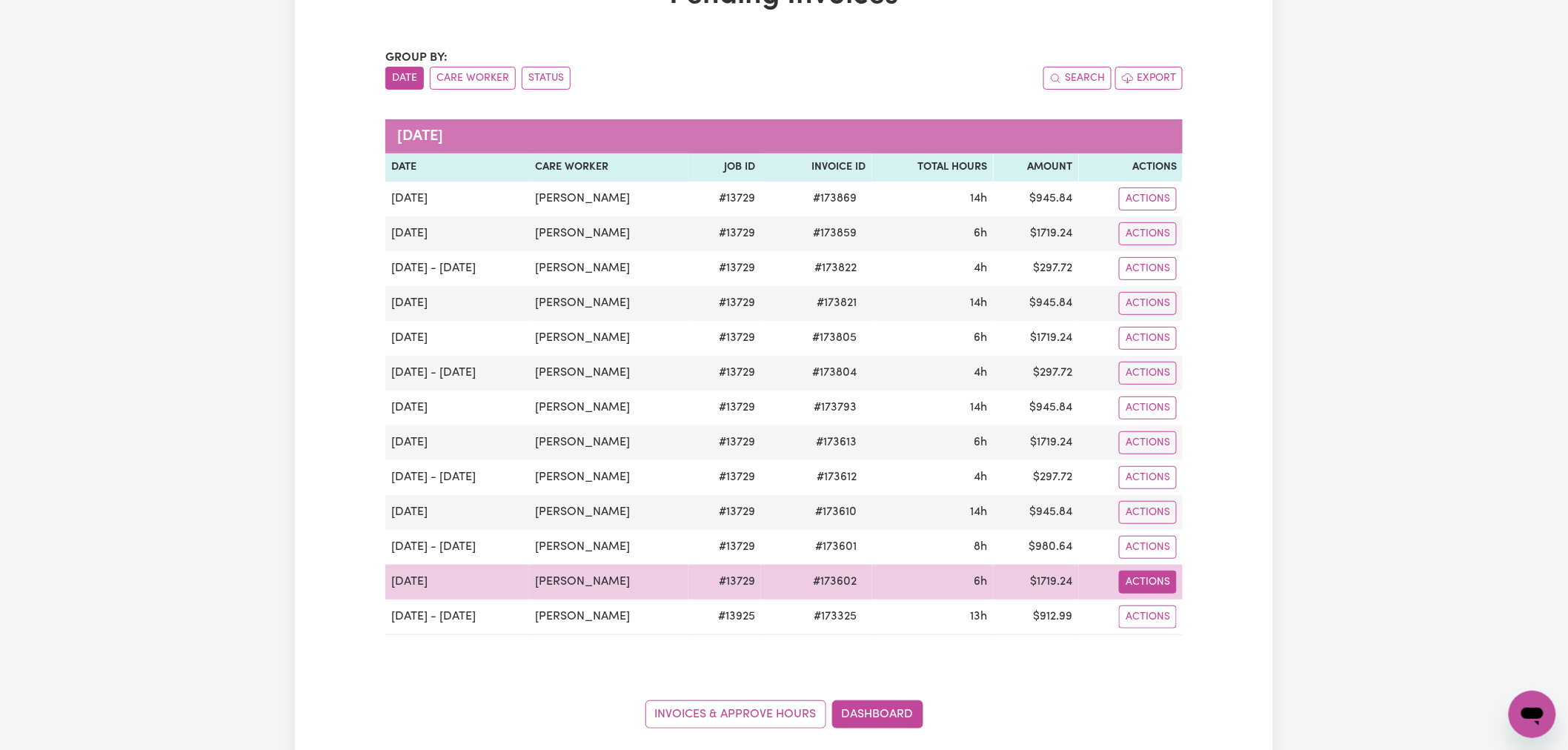
scroll to position [0, 0]
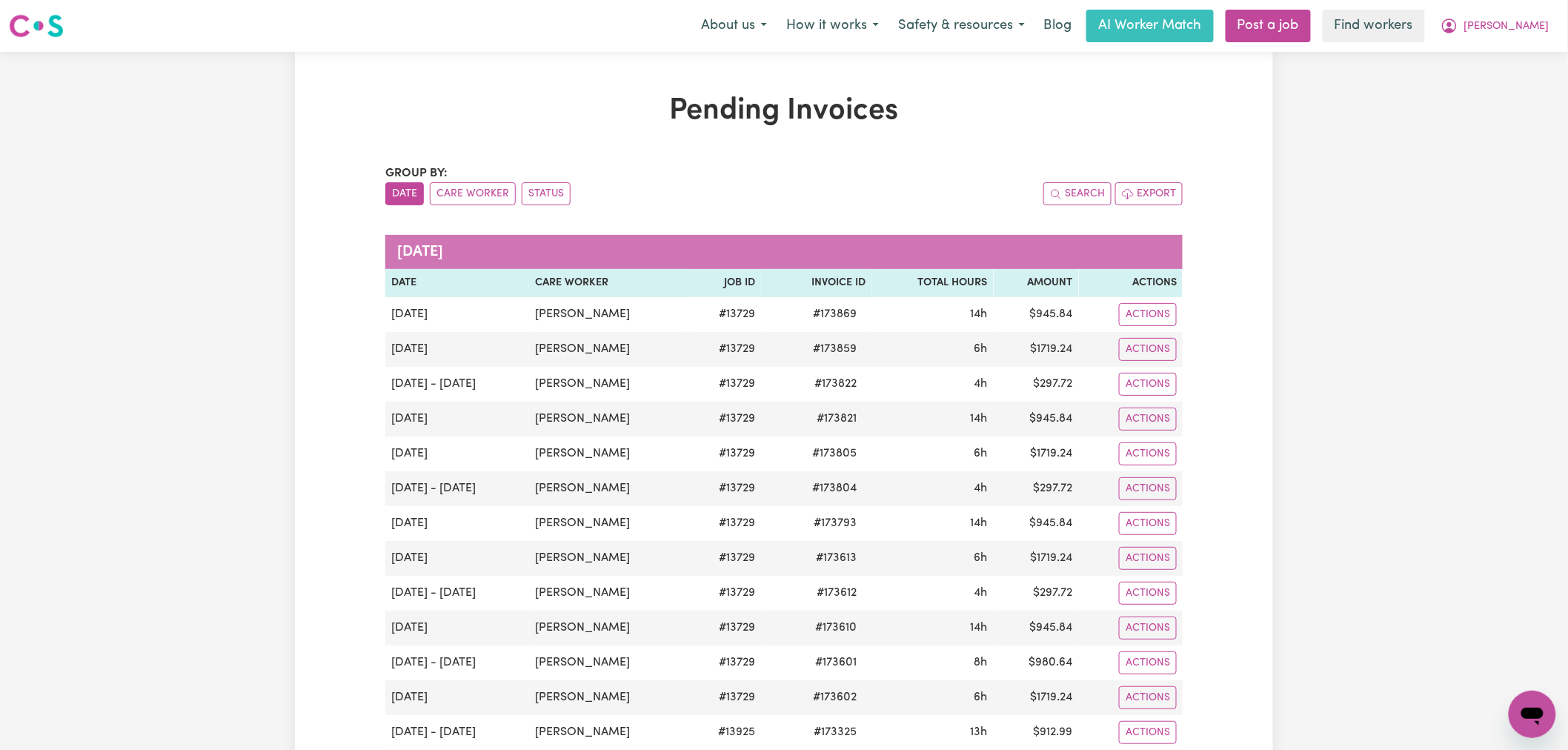
click at [919, 228] on div "Group by: Date Care Worker Status Search Export [DATE] Date Care Worker Job ID …" at bounding box center [784, 504] width 797 height 679
drag, startPoint x: 1531, startPoint y: 15, endPoint x: 1527, endPoint y: 40, distance: 25.3
click at [1531, 15] on button "[PERSON_NAME]" at bounding box center [1495, 25] width 128 height 31
click at [1525, 56] on link "My Dashboard" at bounding box center [1500, 57] width 117 height 28
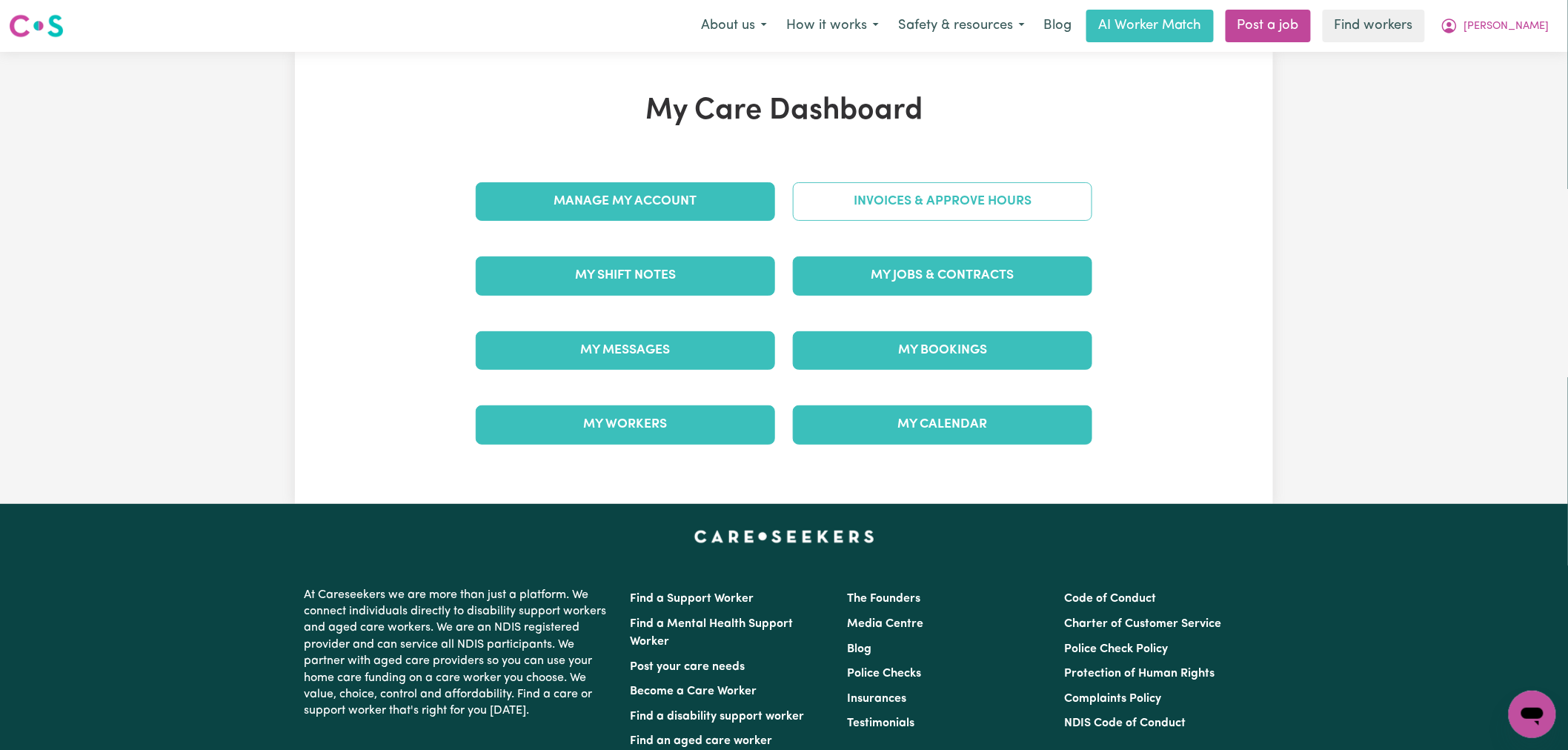
click at [928, 201] on link "Invoices & Approve Hours" at bounding box center [942, 201] width 299 height 39
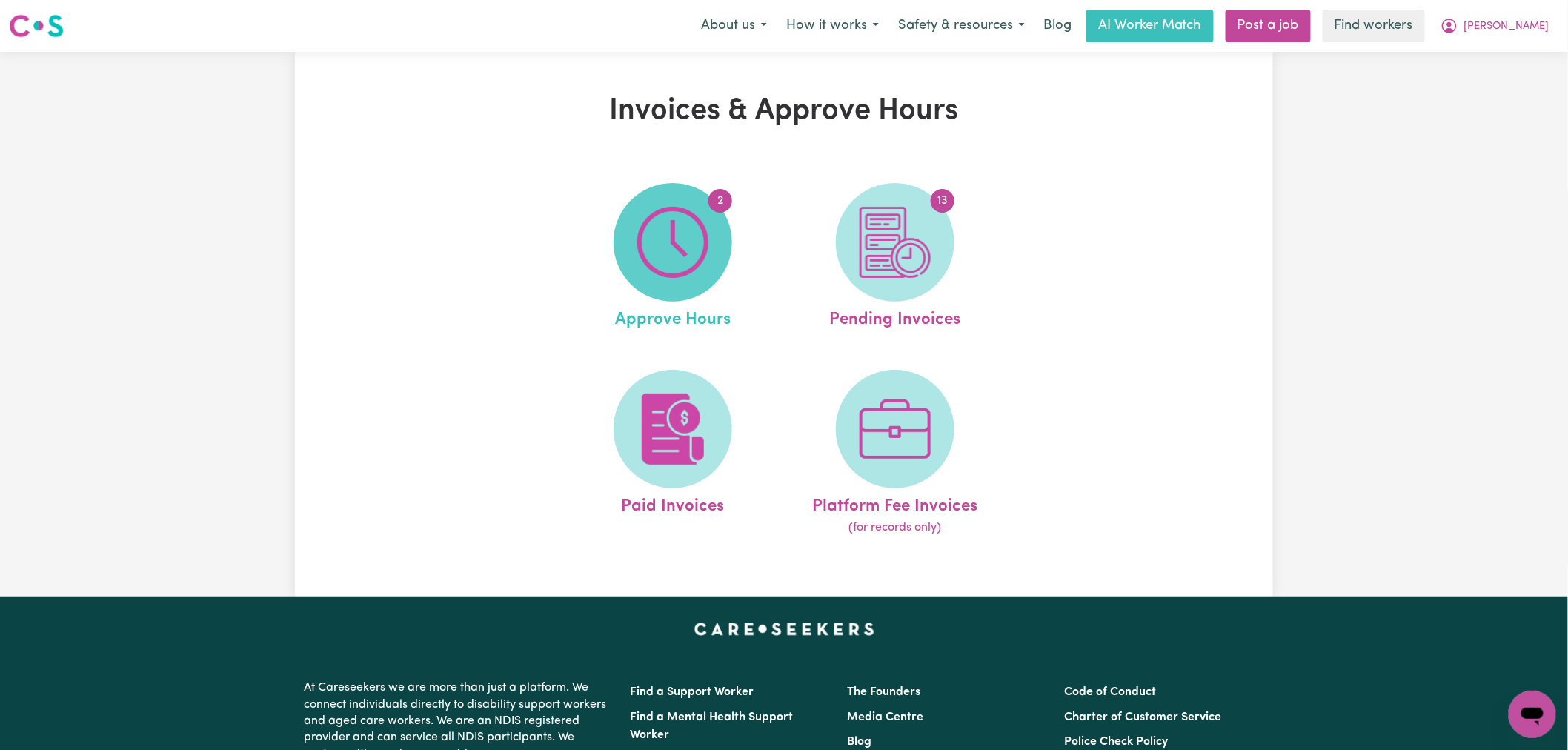
click at [692, 256] on img at bounding box center [673, 242] width 71 height 71
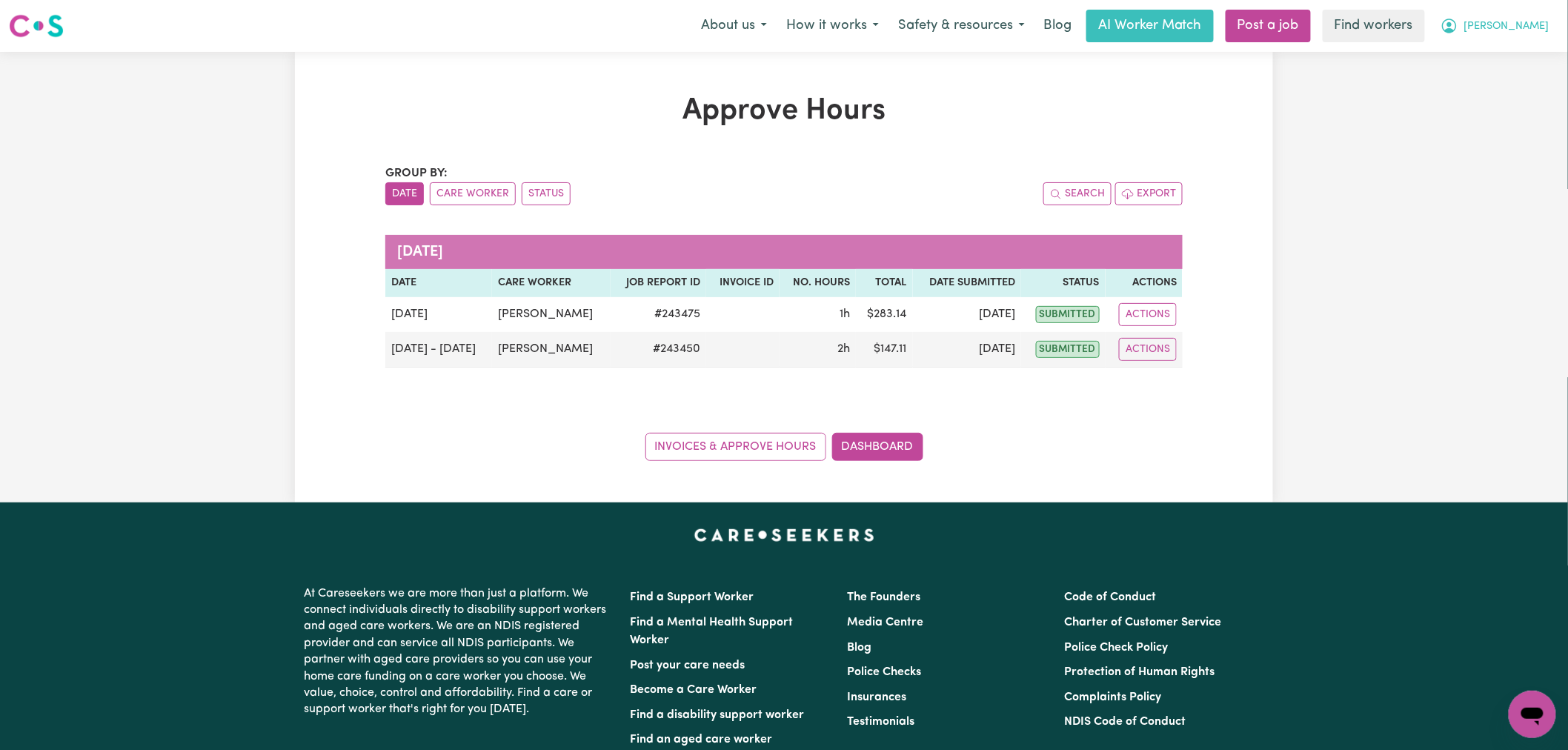
click at [1458, 18] on icon "My Account" at bounding box center [1449, 25] width 18 height 18
click at [1520, 56] on link "My Dashboard" at bounding box center [1500, 57] width 117 height 28
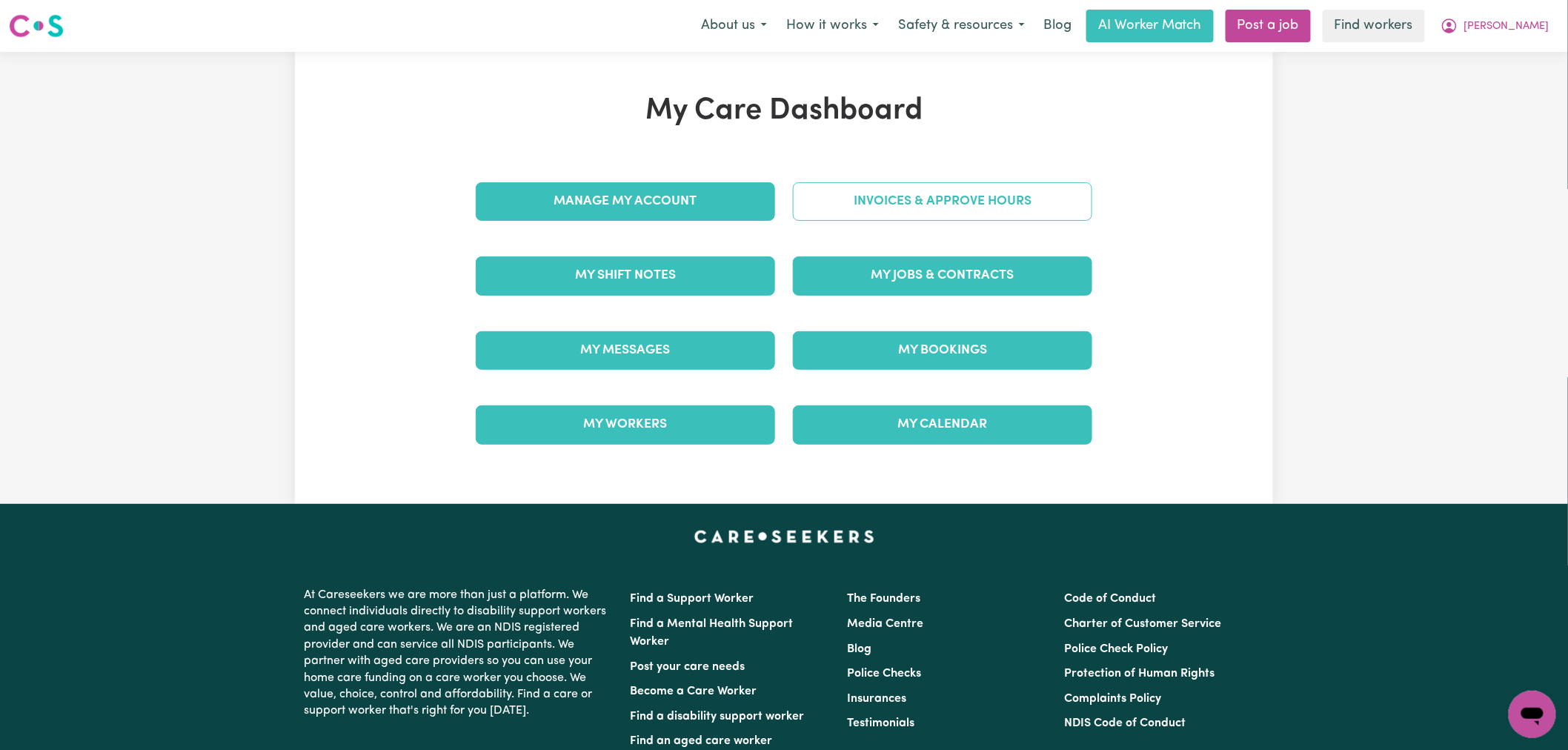
click at [978, 204] on link "Invoices & Approve Hours" at bounding box center [942, 201] width 299 height 39
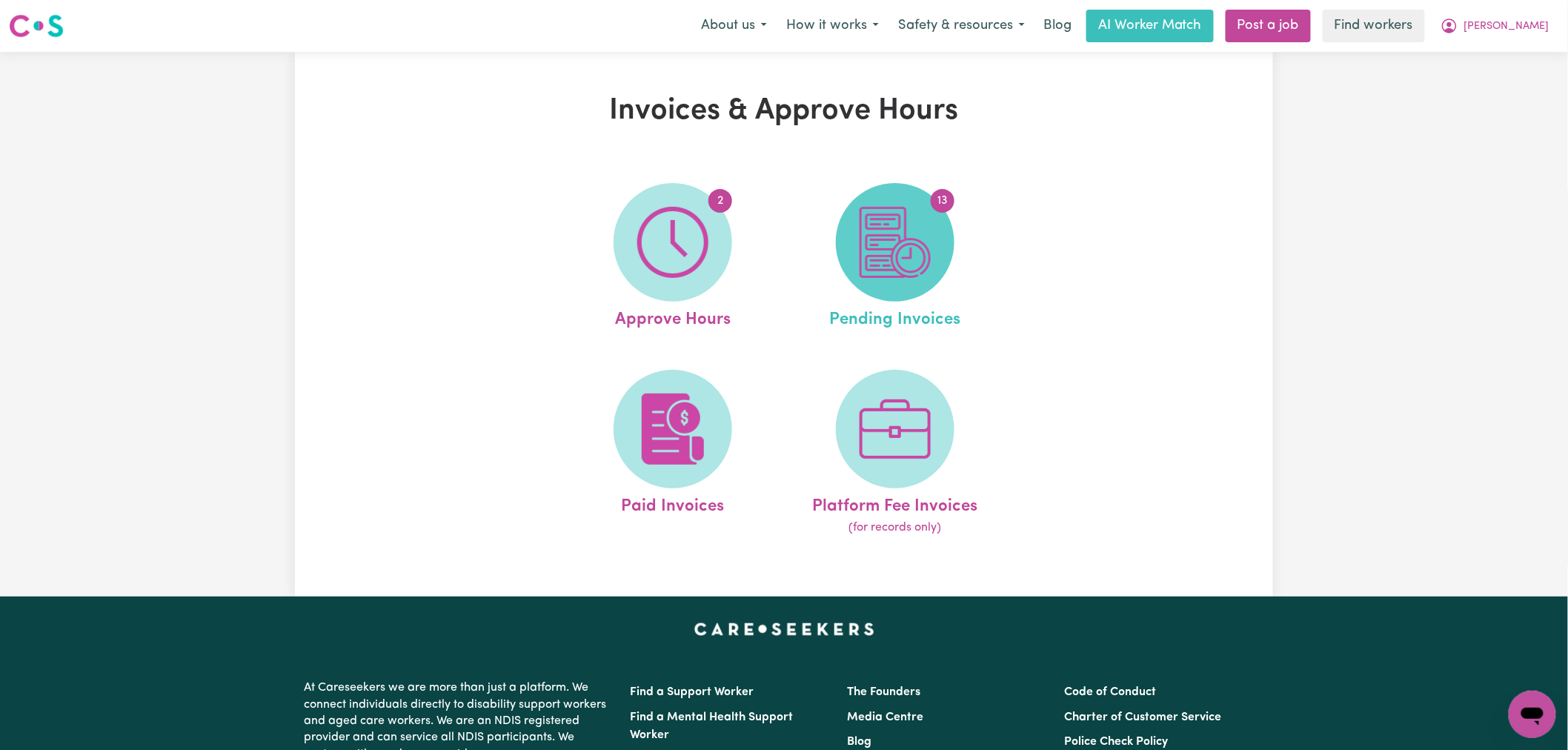
click at [940, 233] on span "13" at bounding box center [894, 242] width 119 height 119
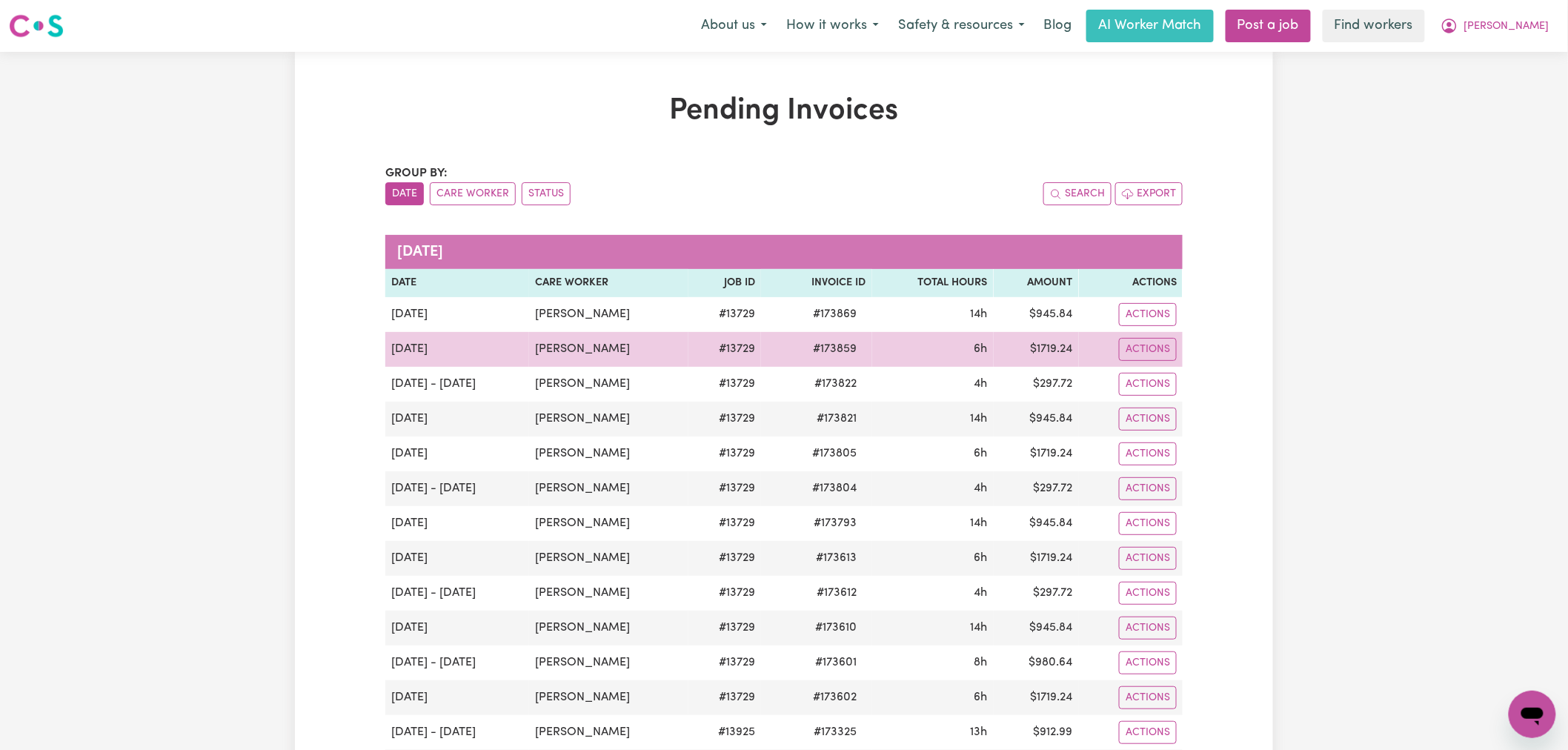
scroll to position [329, 0]
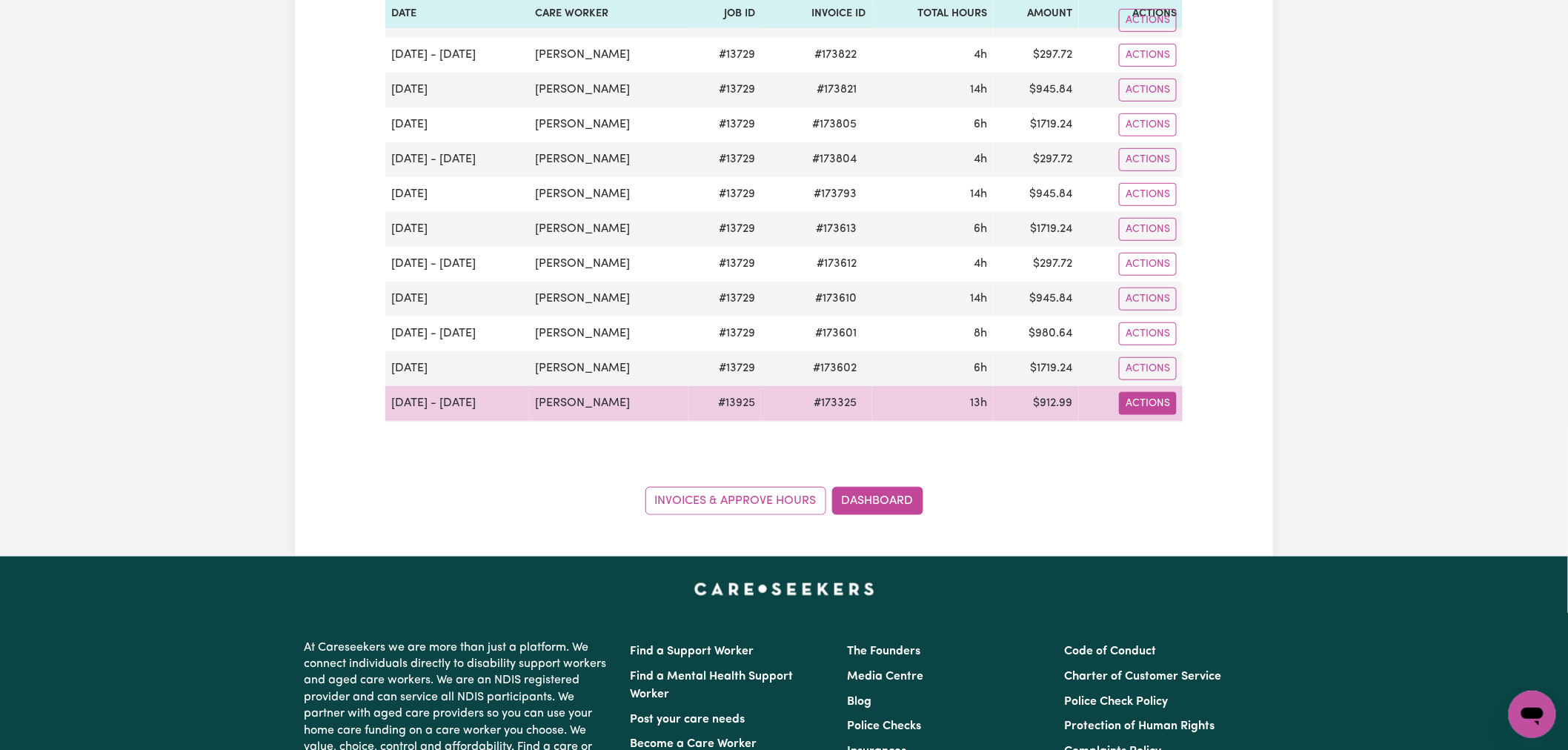
click at [1141, 408] on button "Actions" at bounding box center [1147, 403] width 58 height 23
click at [1163, 437] on link "Download Invoice" at bounding box center [1188, 437] width 136 height 29
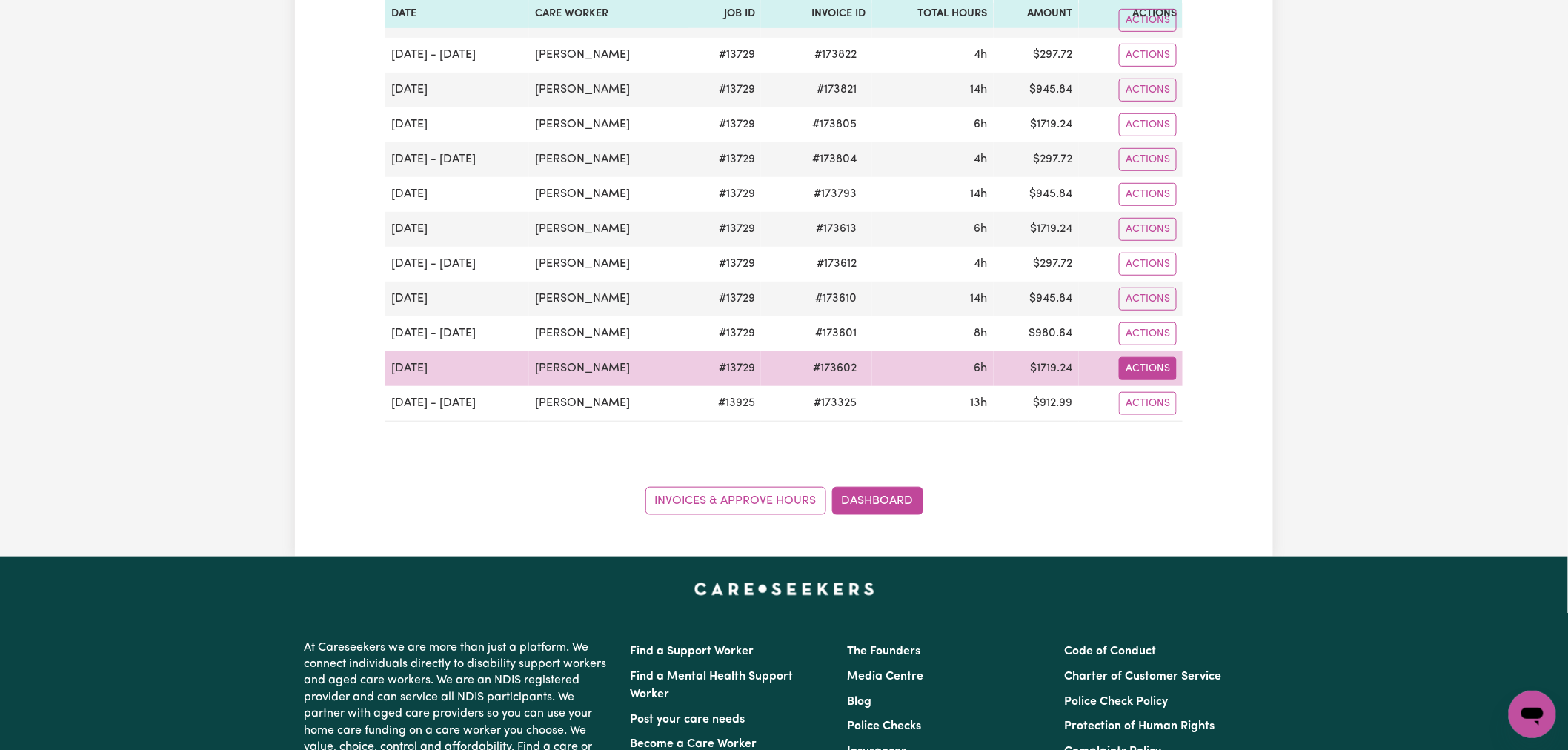
click at [1163, 367] on button "Actions" at bounding box center [1147, 368] width 58 height 23
click at [1166, 411] on link "Download Invoice" at bounding box center [1188, 403] width 136 height 29
drag, startPoint x: 609, startPoint y: 389, endPoint x: 636, endPoint y: 376, distance: 30.0
click at [609, 389] on td "[PERSON_NAME]" at bounding box center [609, 404] width 159 height 35
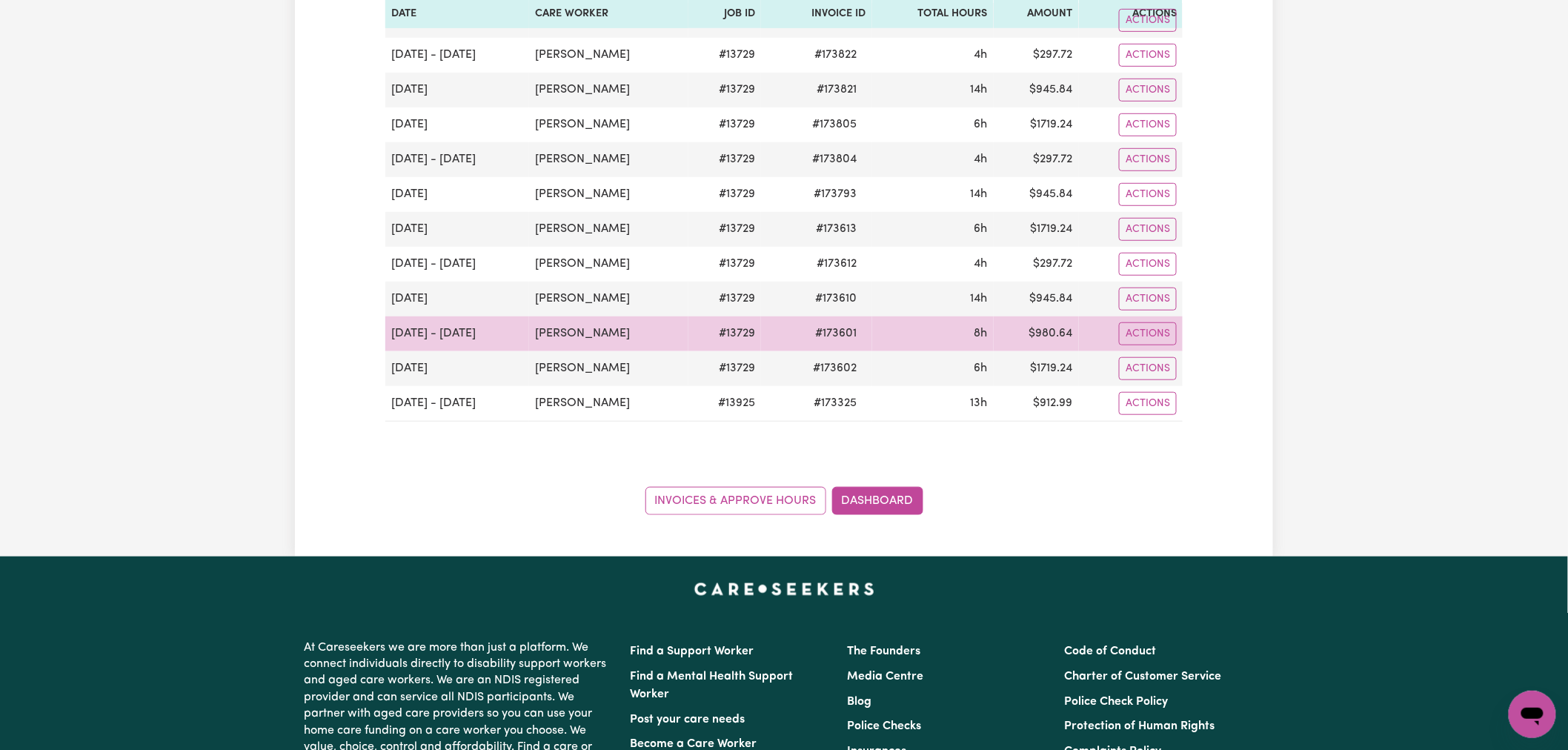
click at [713, 346] on td "# 13729" at bounding box center [725, 333] width 72 height 35
click at [714, 346] on td "# 13729" at bounding box center [725, 333] width 72 height 35
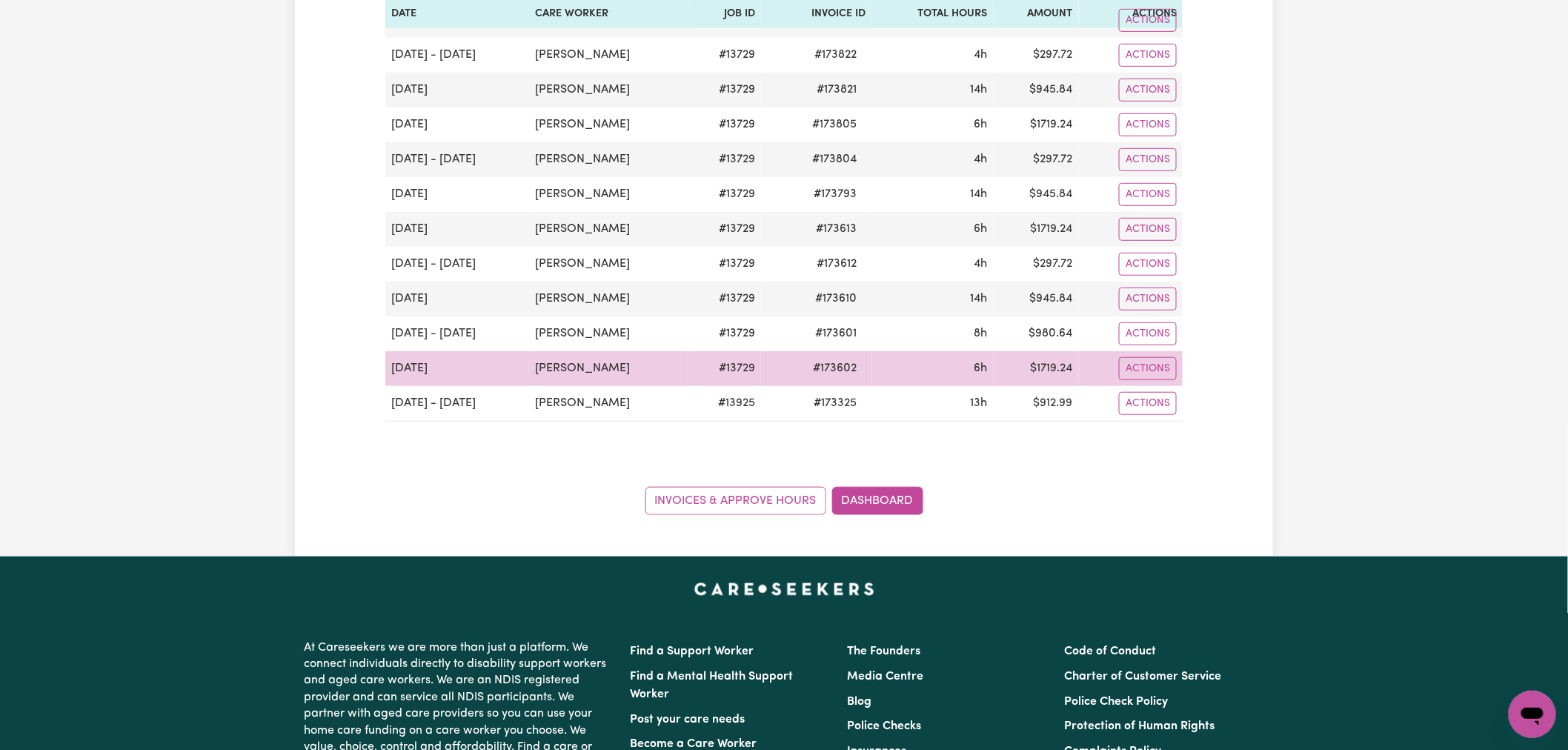
click at [948, 374] on td "6h" at bounding box center [933, 368] width 121 height 35
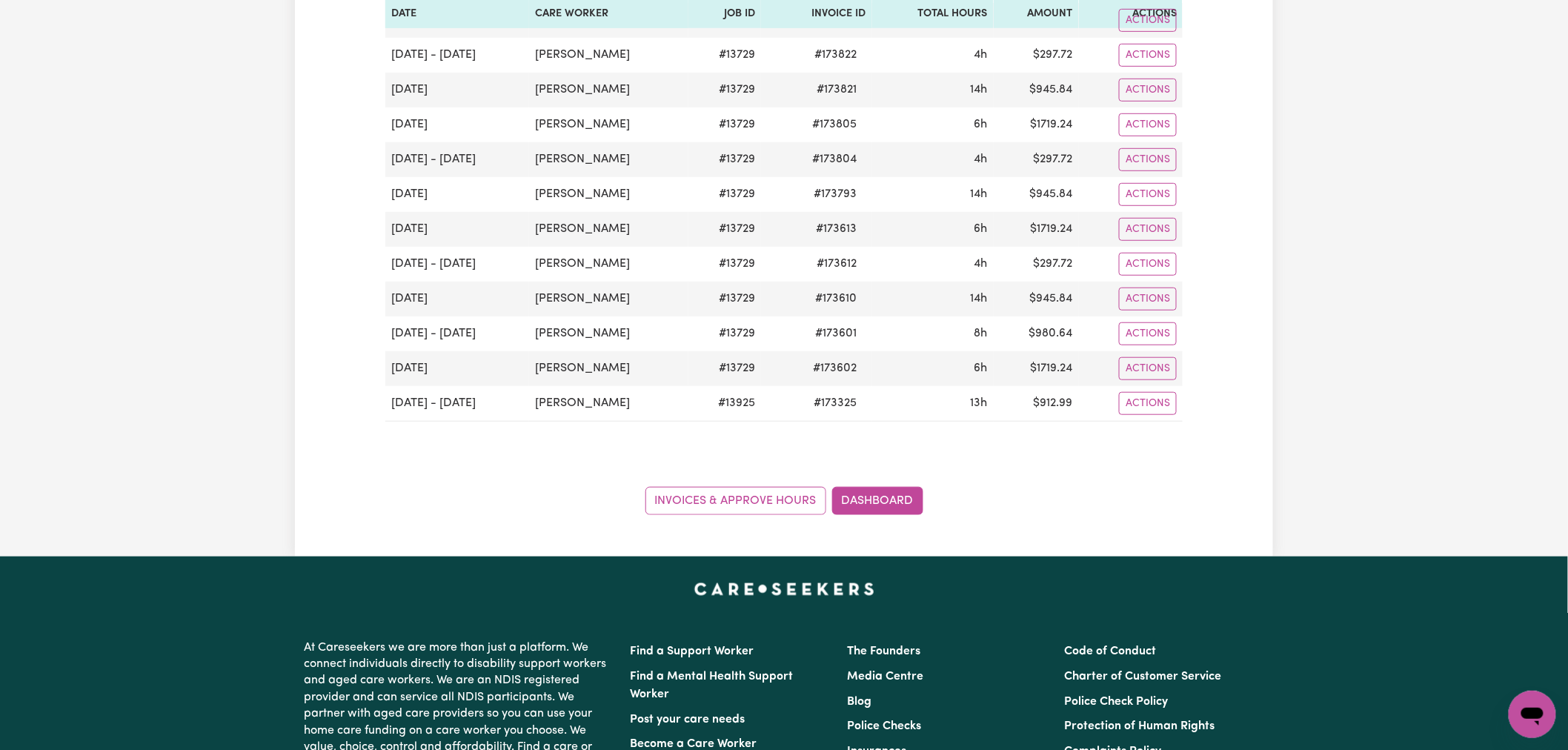
click at [1263, 357] on div "Pending Invoices Group by: Date Care Worker Status Search Export [DATE] Date Ca…" at bounding box center [784, 139] width 978 height 750
drag, startPoint x: 1252, startPoint y: 364, endPoint x: 362, endPoint y: 152, distance: 914.9
click at [362, 152] on div "Pending Invoices Group by: Date Care Worker Status Search Export [DATE] Date Ca…" at bounding box center [784, 139] width 978 height 750
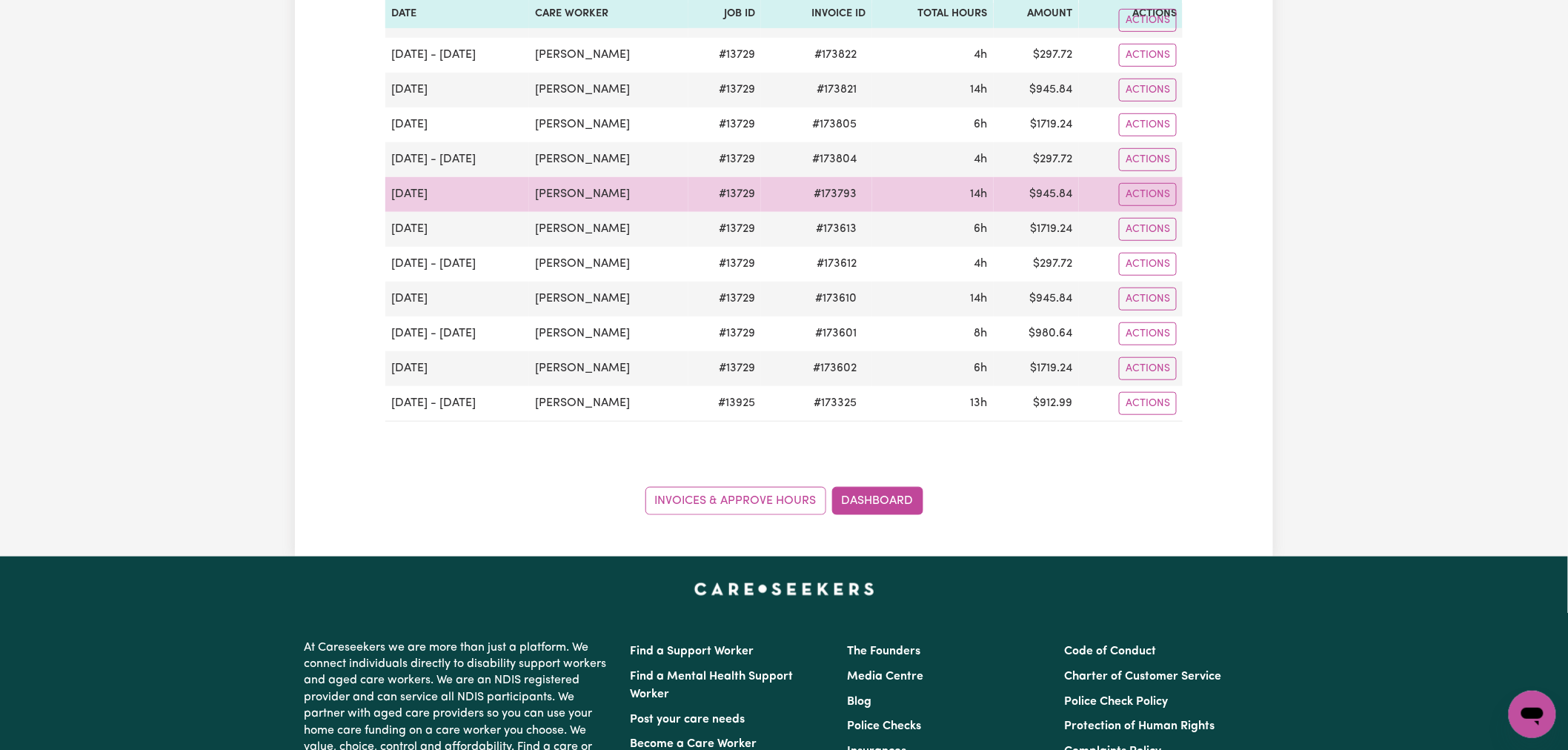
click at [510, 195] on td "[DATE]" at bounding box center [457, 194] width 144 height 35
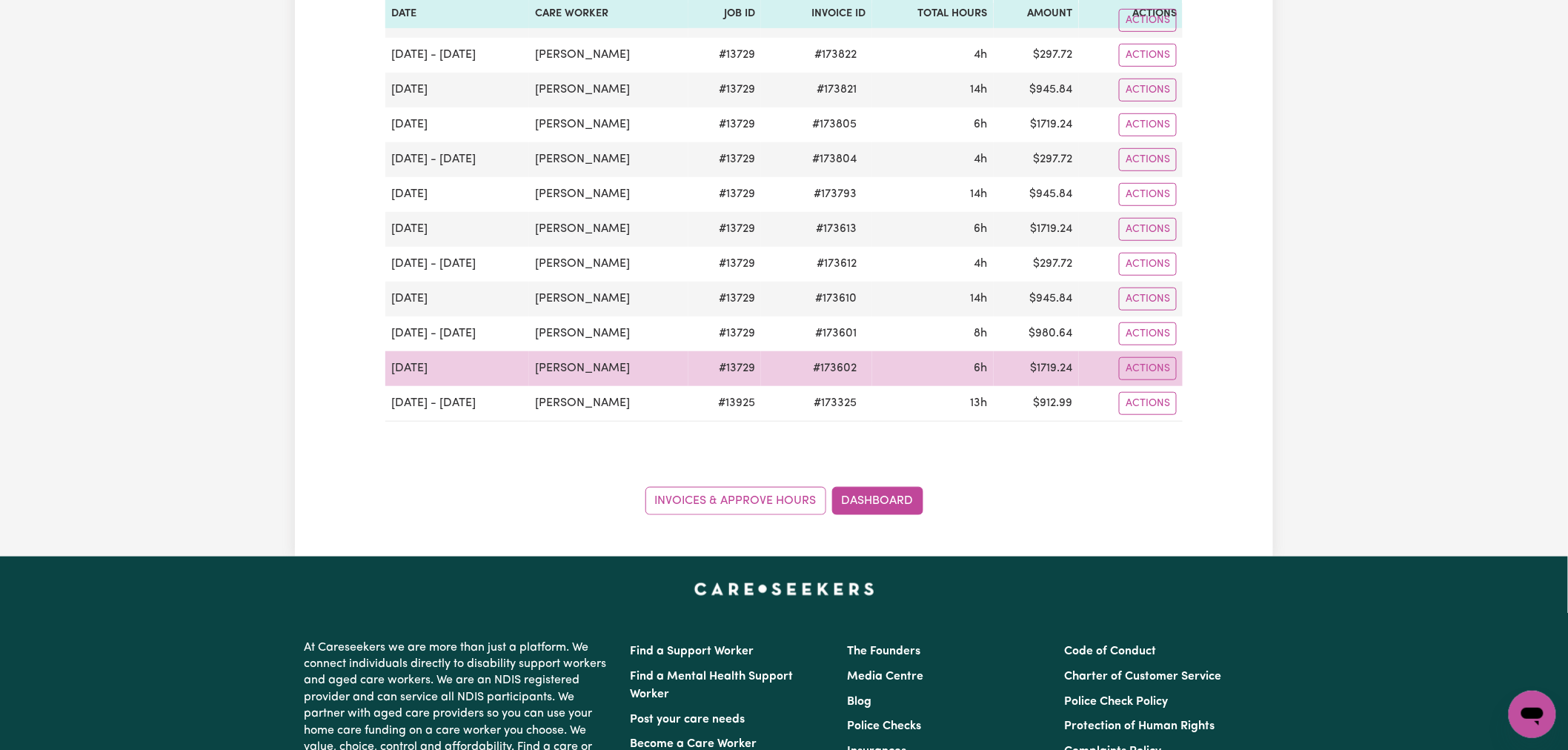
click at [805, 367] on span "# 173602" at bounding box center [835, 367] width 62 height 18
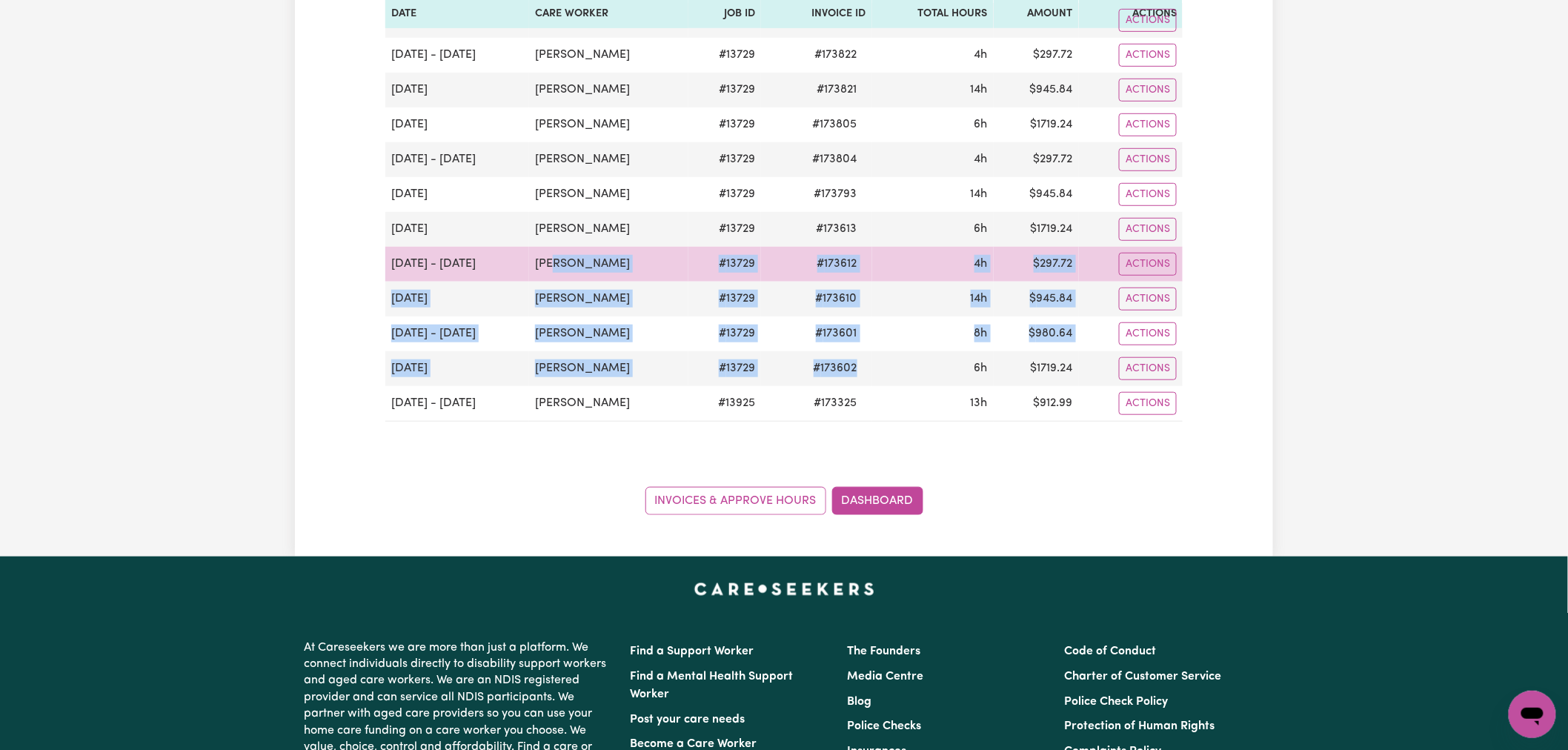
drag, startPoint x: 926, startPoint y: 378, endPoint x: 568, endPoint y: 260, distance: 376.9
click at [561, 260] on tbody "[DATE] [PERSON_NAME] # 13729 # 173869 14h $ 945.84 Actions [DATE] [PERSON_NAME]…" at bounding box center [784, 195] width 797 height 453
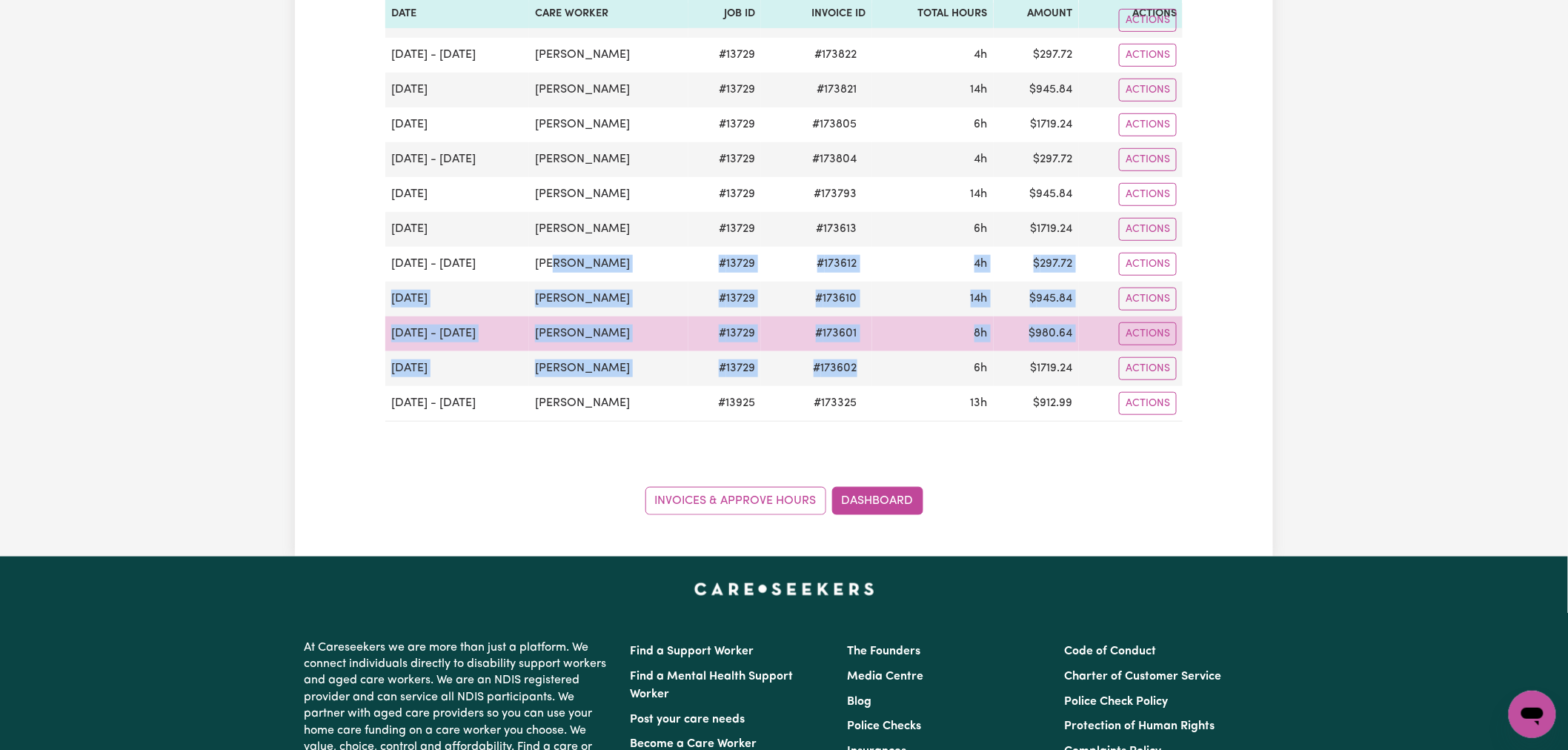
click at [932, 320] on td "8h" at bounding box center [933, 333] width 121 height 35
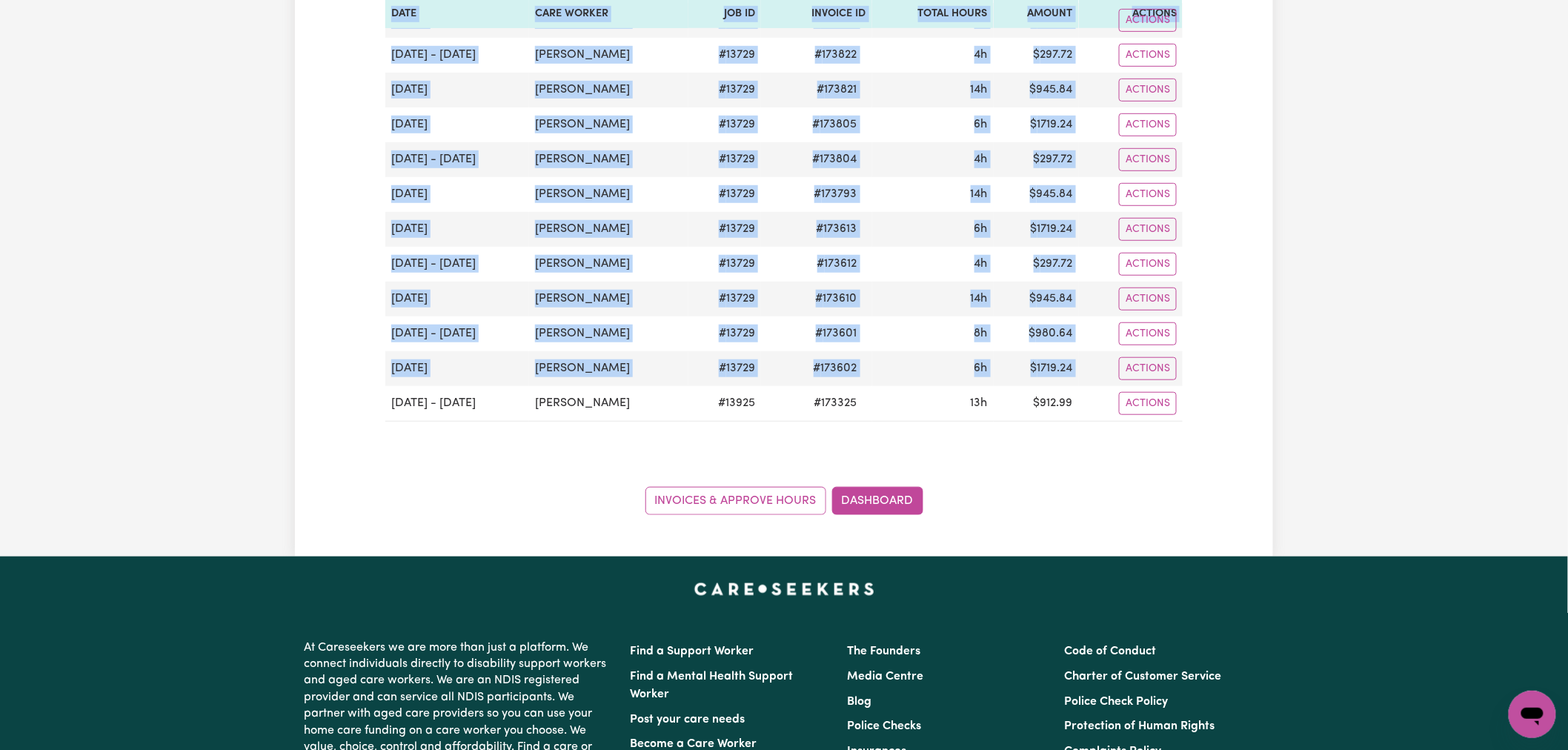
scroll to position [0, 0]
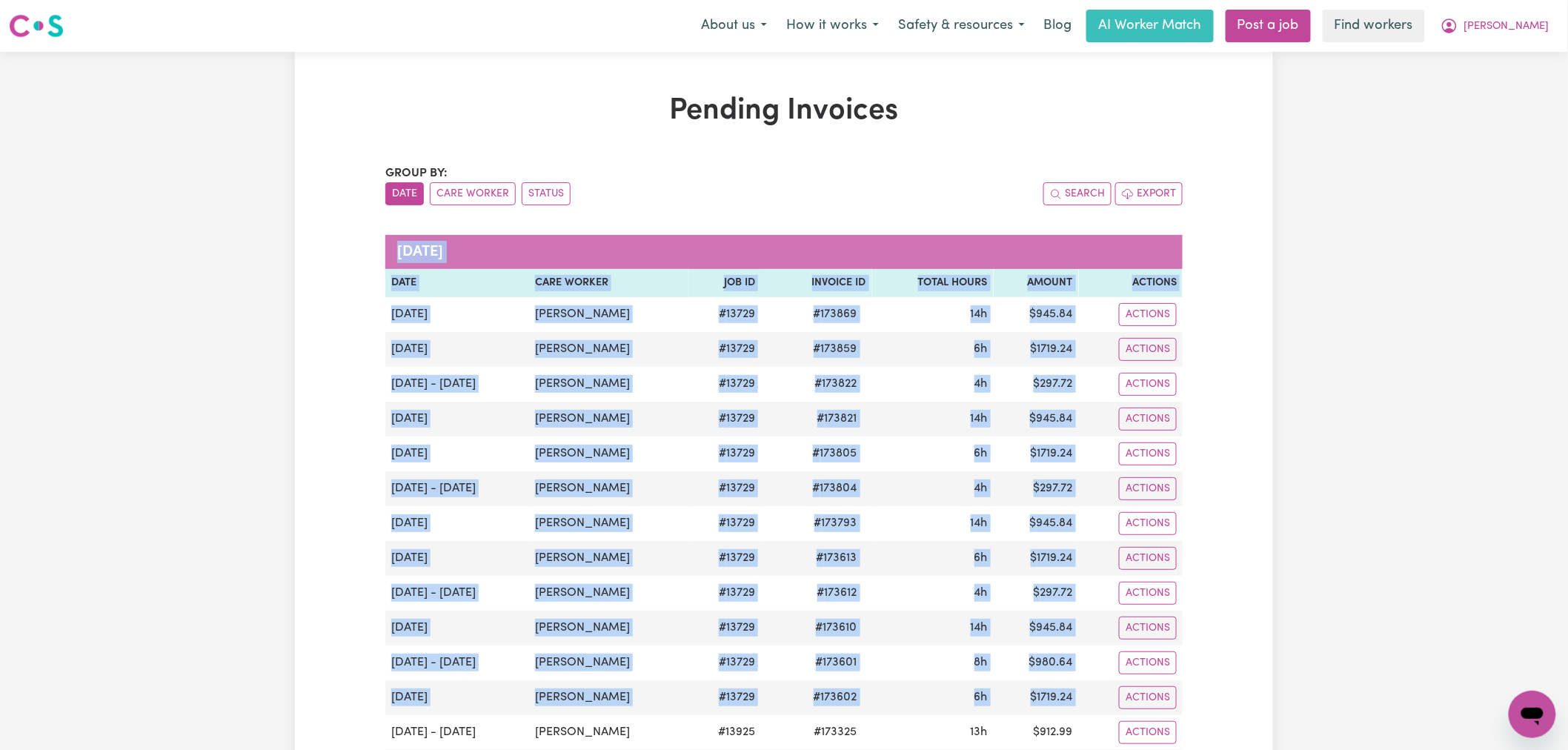
drag, startPoint x: 1093, startPoint y: 367, endPoint x: 383, endPoint y: 245, distance: 720.4
click at [382, 245] on div "Pending Invoices Group by: Date Care Worker Status Search Export [DATE] Date Ca…" at bounding box center [784, 469] width 815 height 750
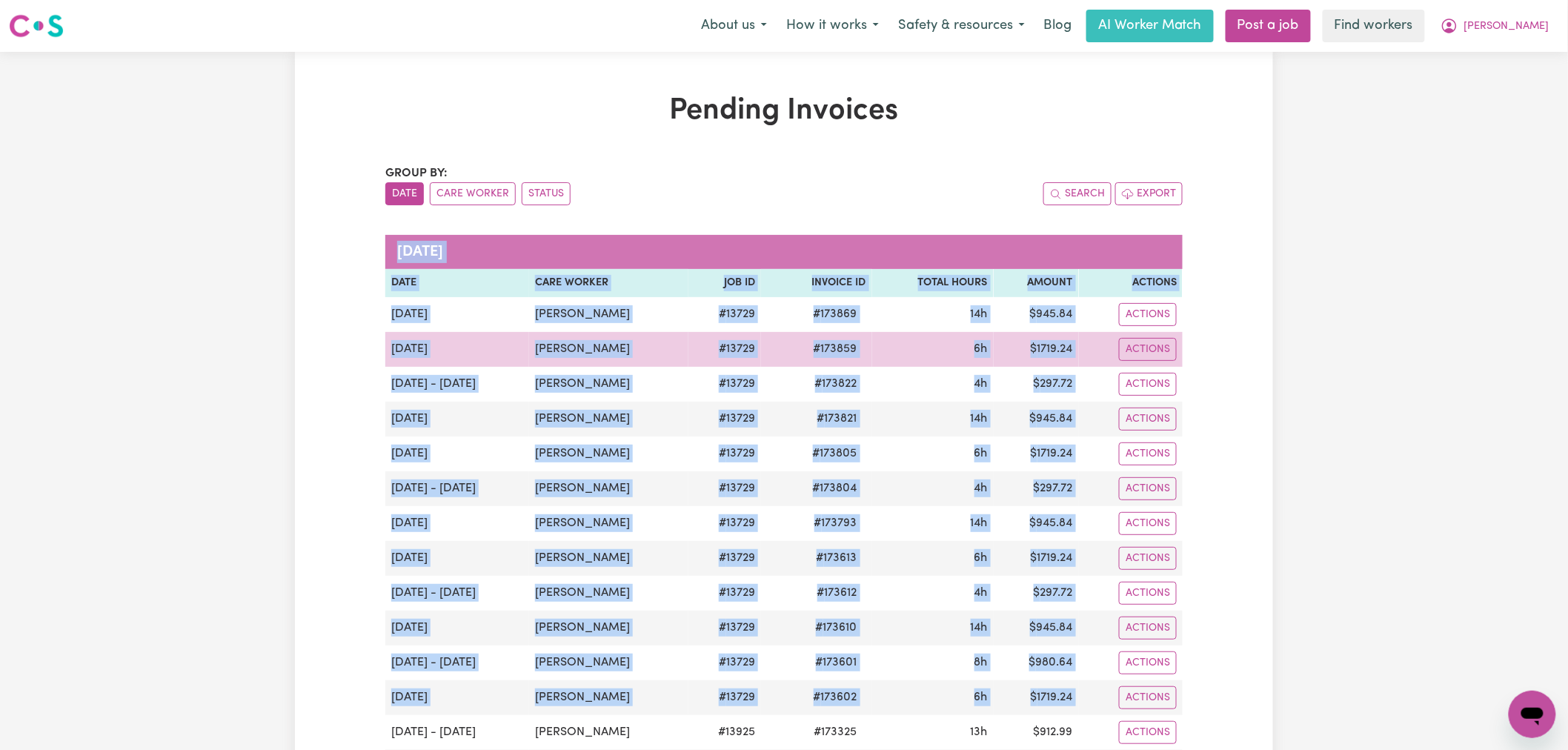
click at [647, 365] on td "[PERSON_NAME]" at bounding box center [609, 349] width 159 height 35
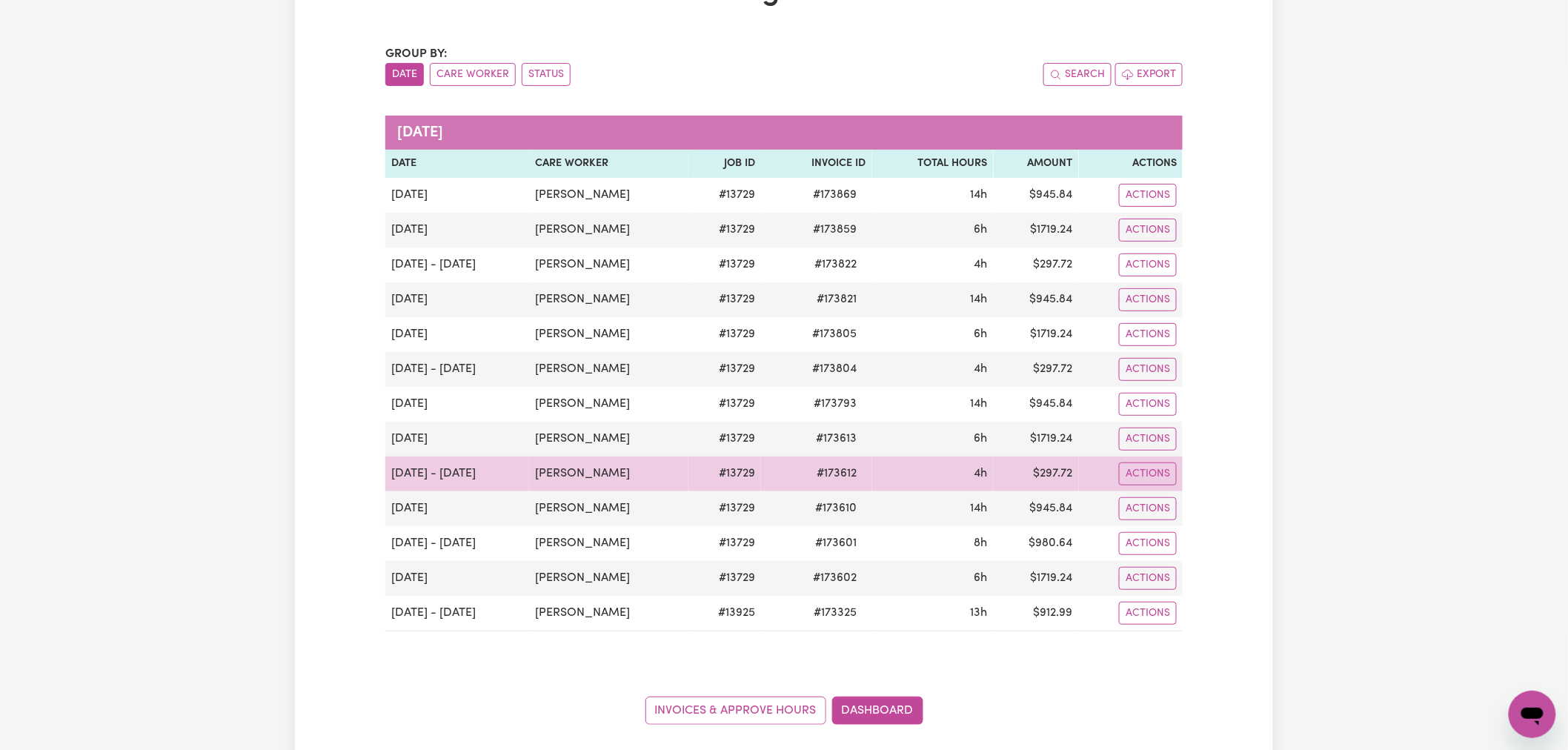
scroll to position [247, 0]
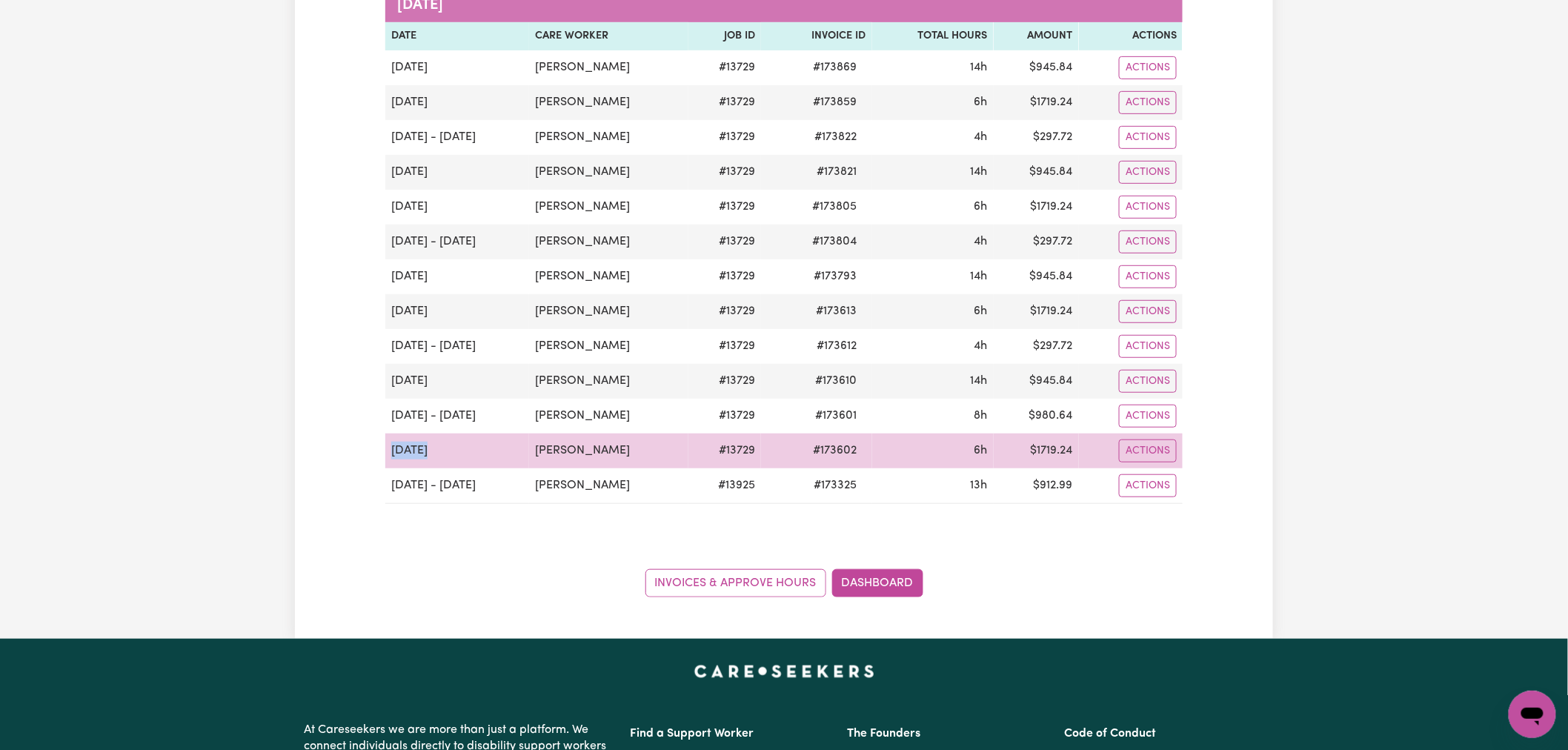
drag, startPoint x: 431, startPoint y: 458, endPoint x: 393, endPoint y: 442, distance: 41.2
click at [393, 442] on td "[DATE]" at bounding box center [457, 450] width 144 height 35
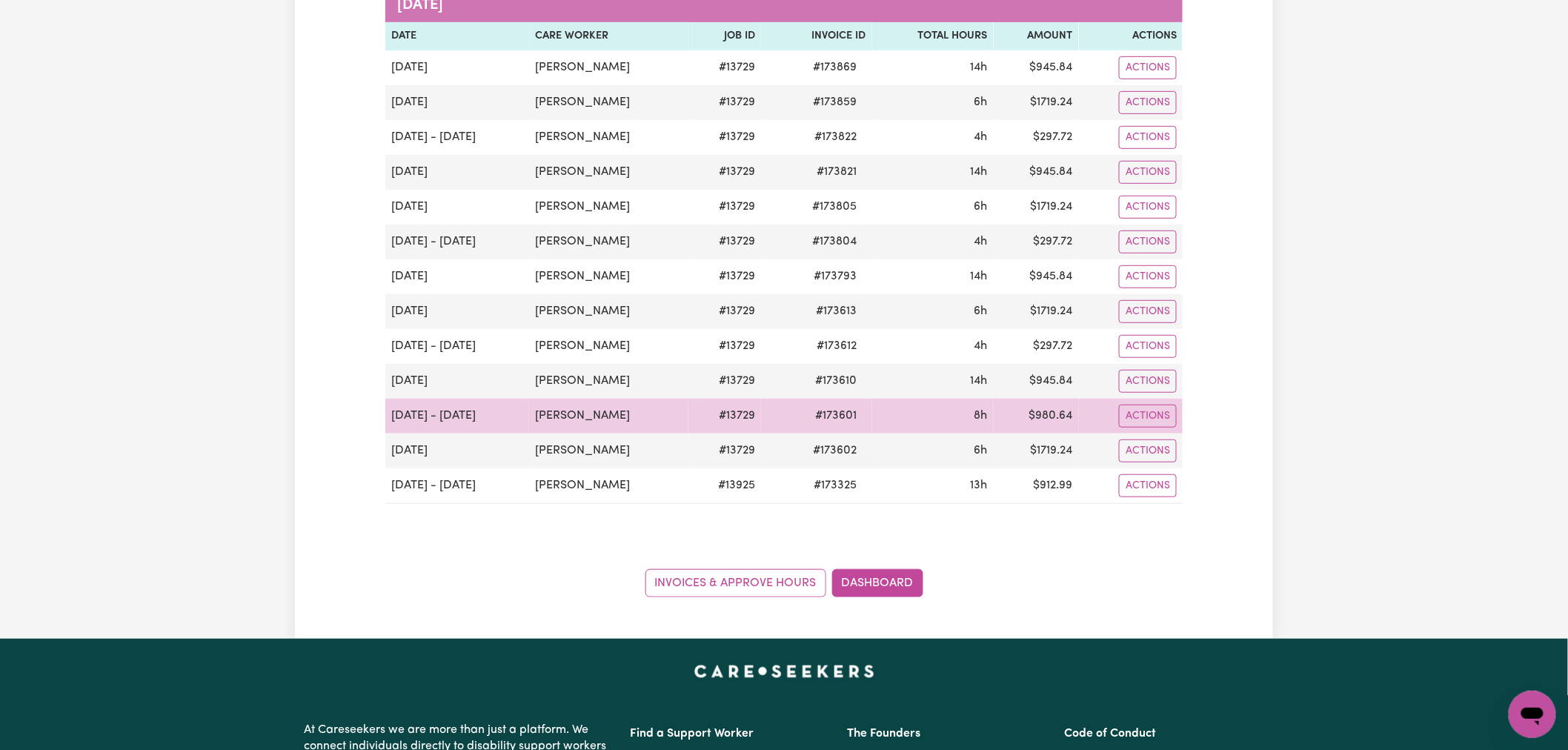
click at [544, 438] on td "[PERSON_NAME]" at bounding box center [609, 450] width 159 height 35
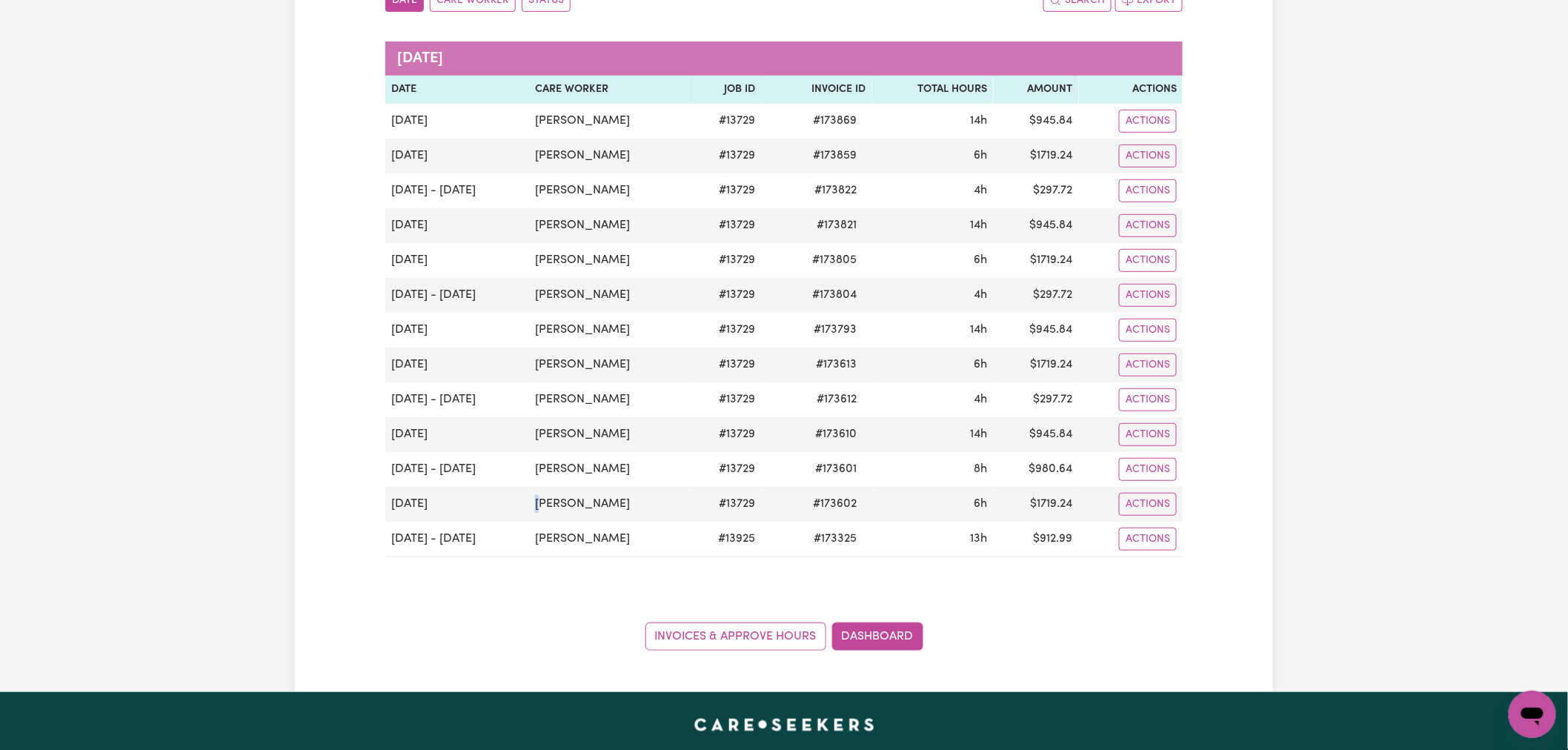
scroll to position [83, 0]
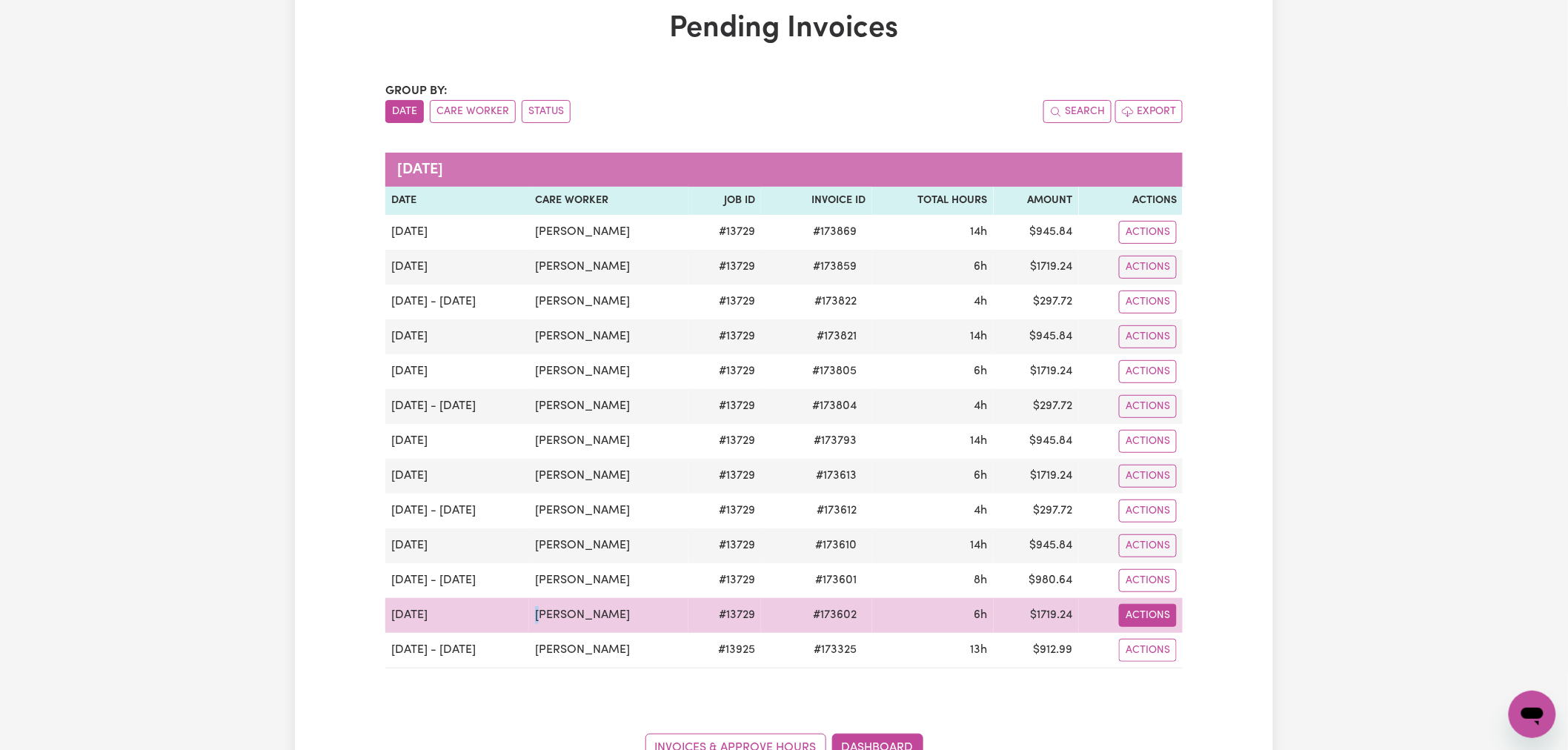
click at [1125, 616] on button "Actions" at bounding box center [1147, 614] width 58 height 23
click at [1204, 660] on link "Download Invoice" at bounding box center [1188, 649] width 136 height 29
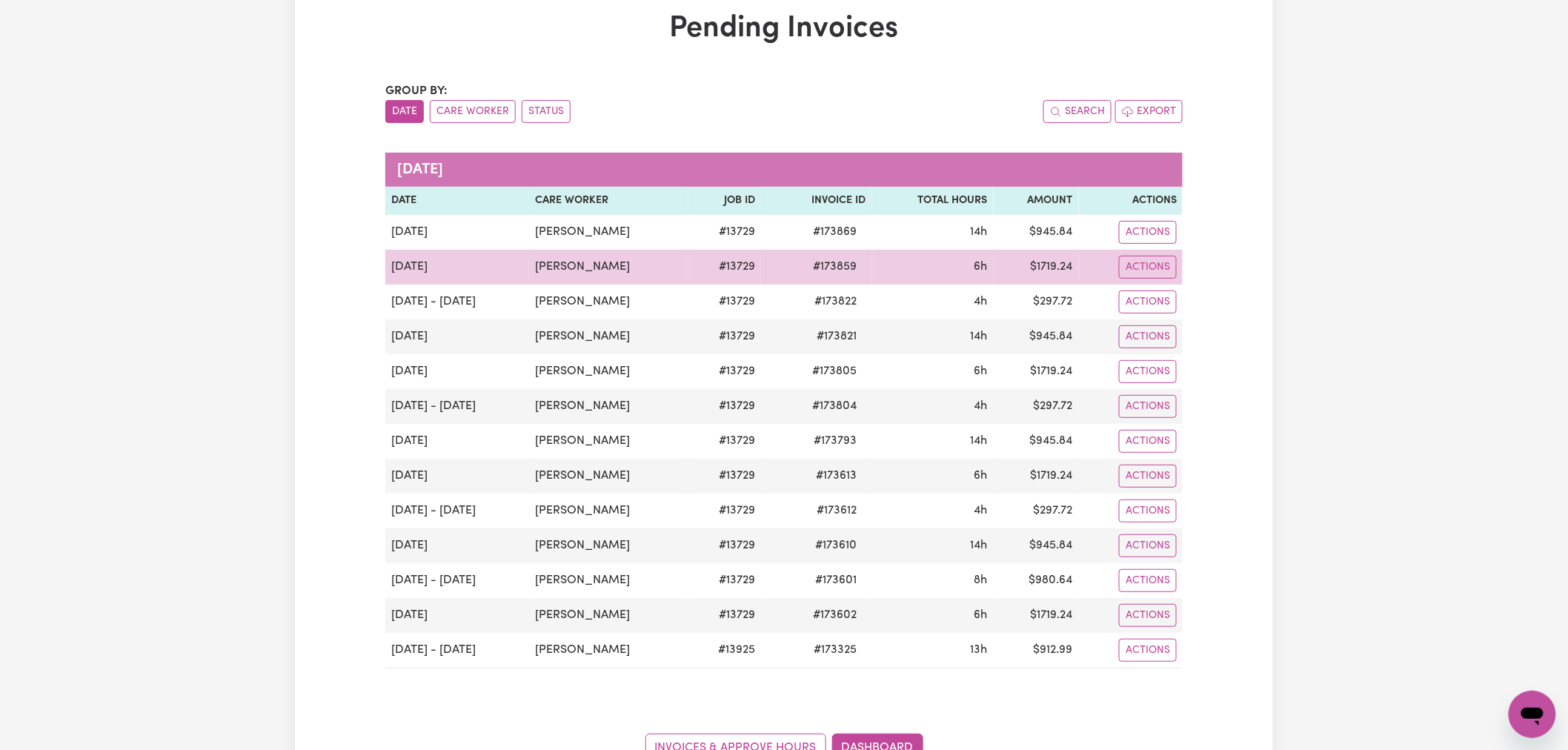
drag, startPoint x: 776, startPoint y: 303, endPoint x: 787, endPoint y: 284, distance: 22.0
click at [779, 298] on td "# 173822" at bounding box center [816, 302] width 110 height 35
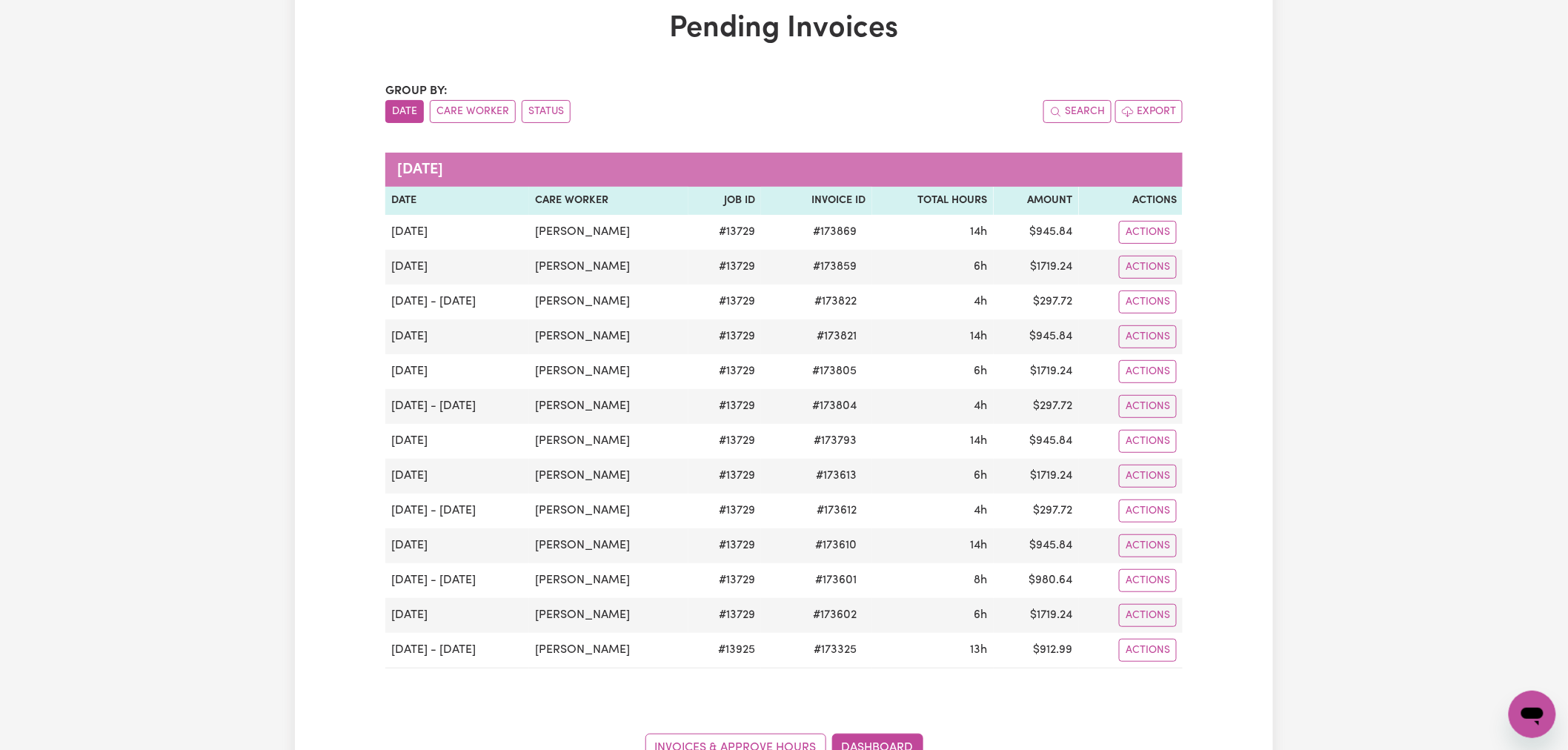
scroll to position [0, 0]
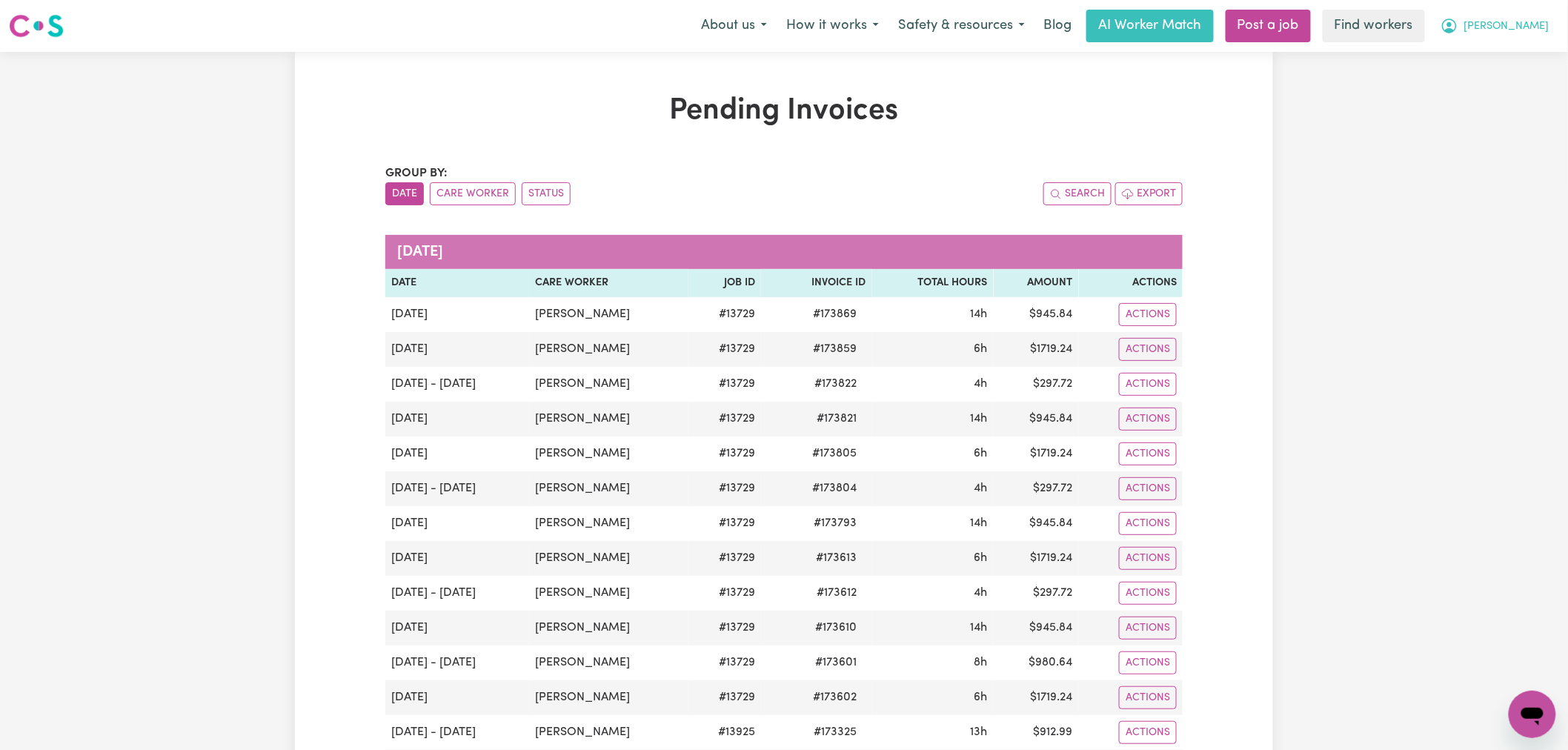
click at [1528, 39] on button "[PERSON_NAME]" at bounding box center [1495, 25] width 128 height 31
click at [1528, 54] on link "My Dashboard" at bounding box center [1500, 57] width 117 height 28
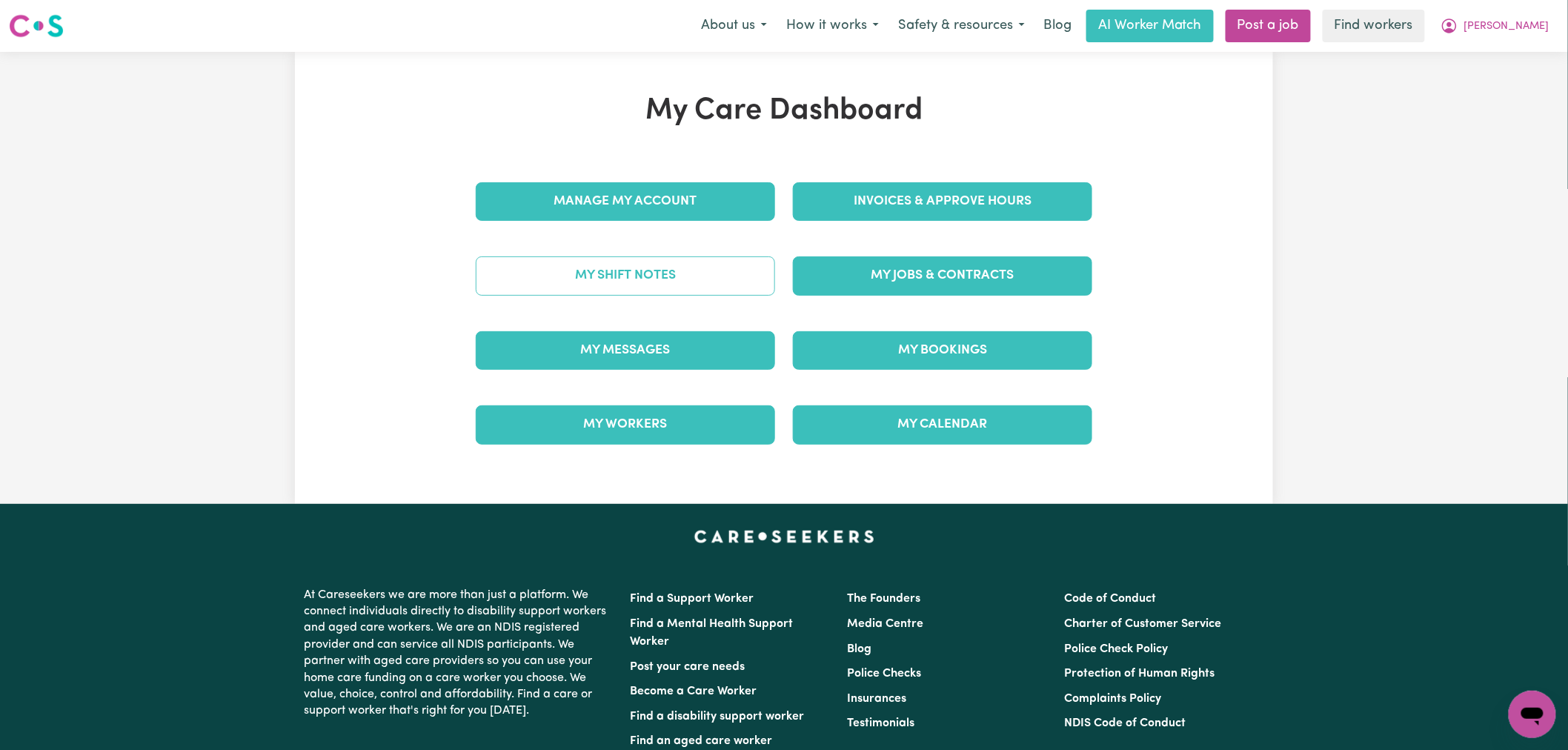
click at [679, 287] on link "My Shift Notes" at bounding box center [625, 276] width 299 height 39
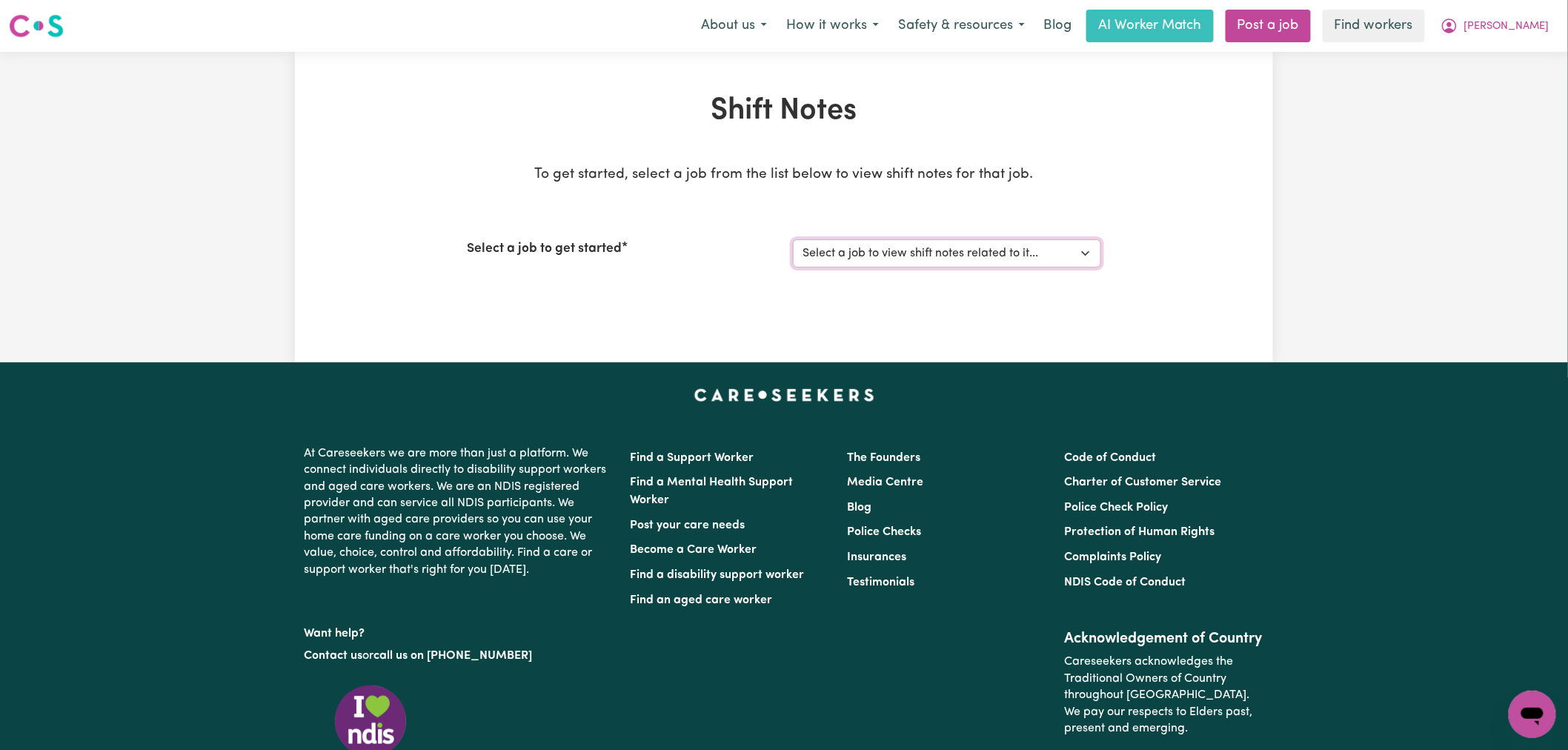
click at [969, 253] on select "Select a job to view shift notes related to it... ([DATE]) Support Worker Neede…" at bounding box center [947, 253] width 309 height 28
click at [792, 239] on select "Select a job to view shift notes related to it... ([DATE]) Support Worker Neede…" at bounding box center [947, 253] width 309 height 28
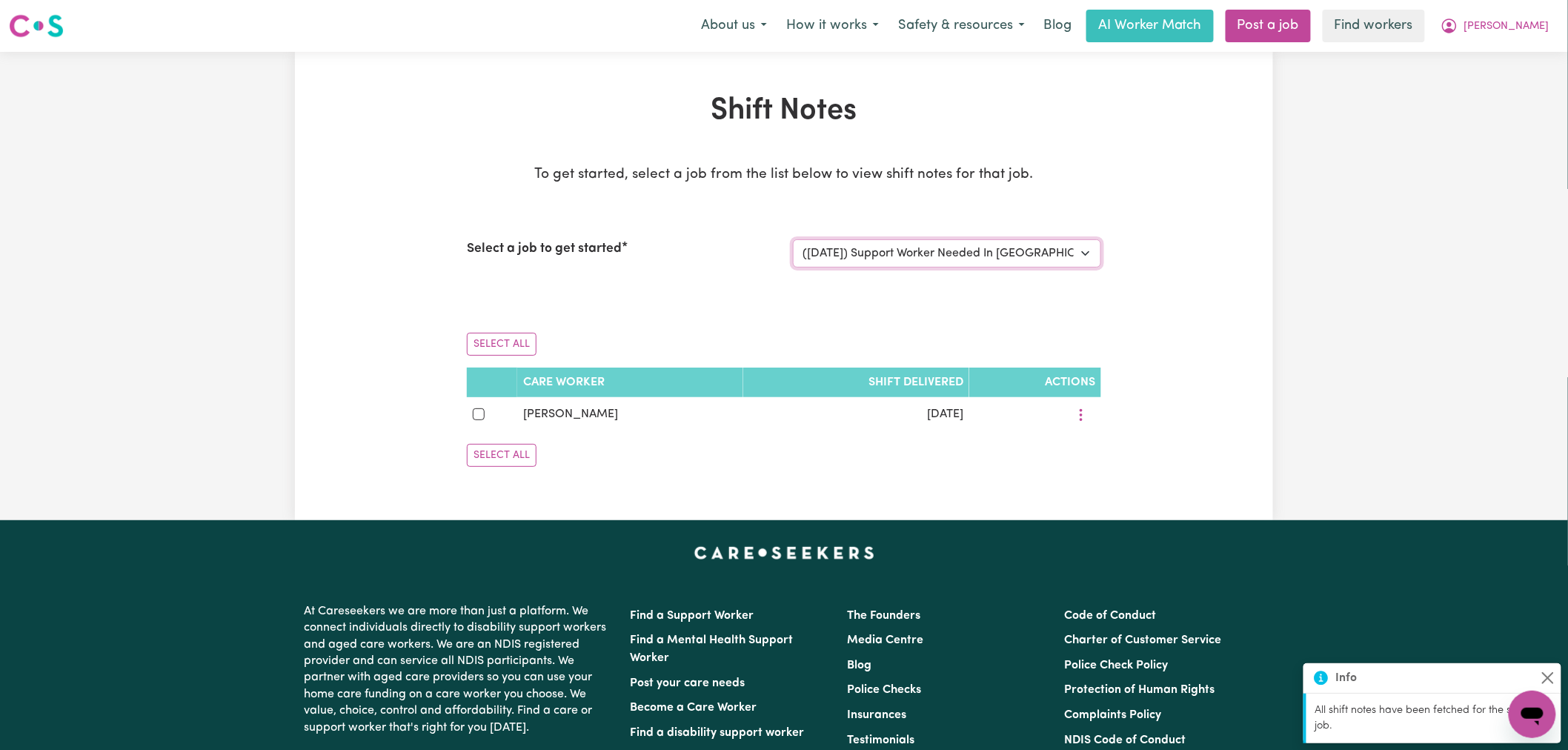
drag, startPoint x: 959, startPoint y: 243, endPoint x: 961, endPoint y: 265, distance: 22.1
click at [959, 243] on select "Select a job to view shift notes related to it... ([DATE]) Support Worker Neede…" at bounding box center [947, 253] width 309 height 28
click at [792, 239] on select "Select a job to view shift notes related to it... ([DATE]) Support Worker Neede…" at bounding box center [947, 253] width 309 height 28
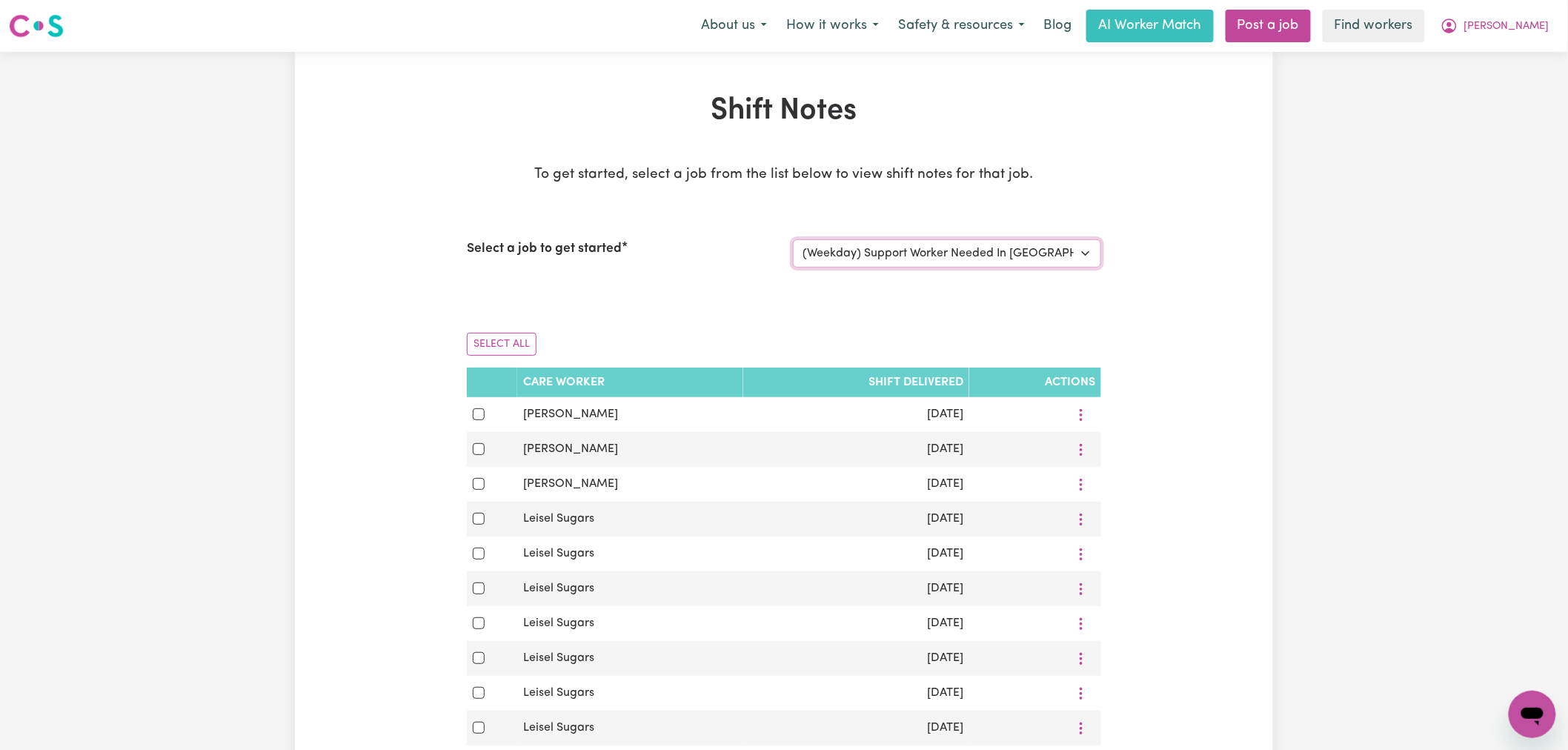
click at [956, 257] on select "Select a job to view shift notes related to it... ([DATE]) Support Worker Neede…" at bounding box center [947, 253] width 309 height 28
select select "13729"
click at [792, 239] on select "Select a job to view shift notes related to it... ([DATE]) Support Worker Neede…" at bounding box center [947, 253] width 309 height 28
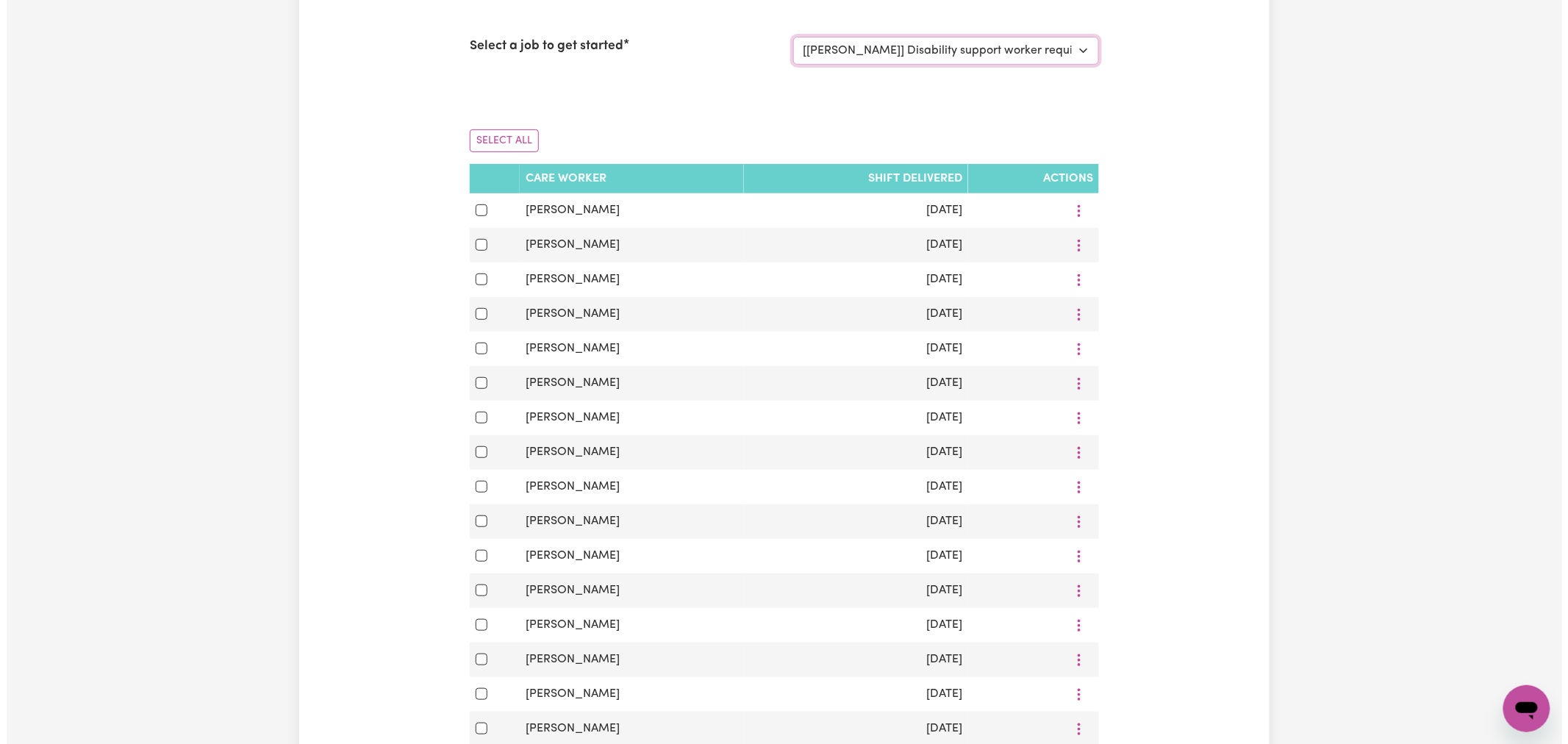
scroll to position [82, 0]
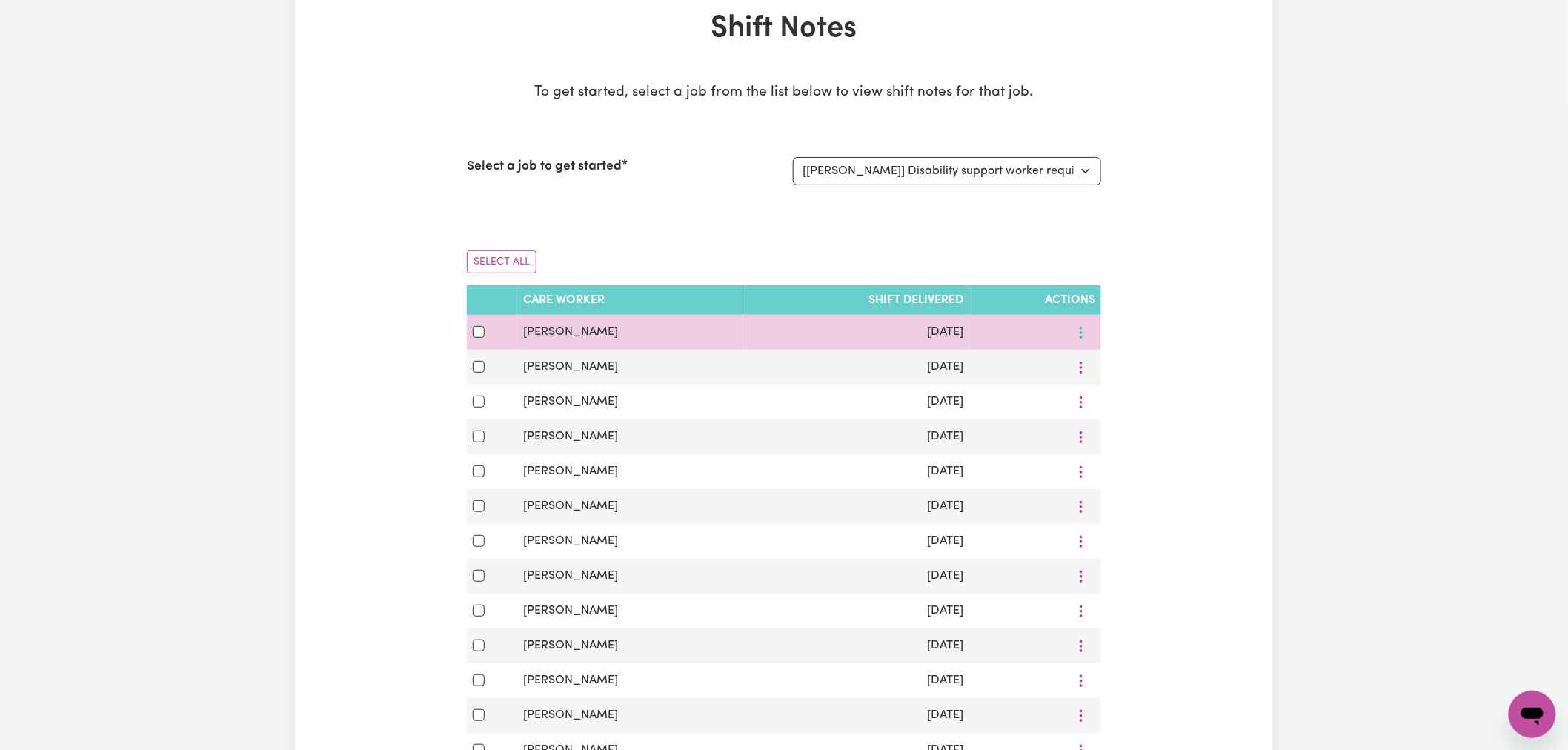
click at [1082, 335] on icon "More options" at bounding box center [1082, 333] width 15 height 15
click at [1103, 361] on span "View Shift Note" at bounding box center [1135, 367] width 81 height 12
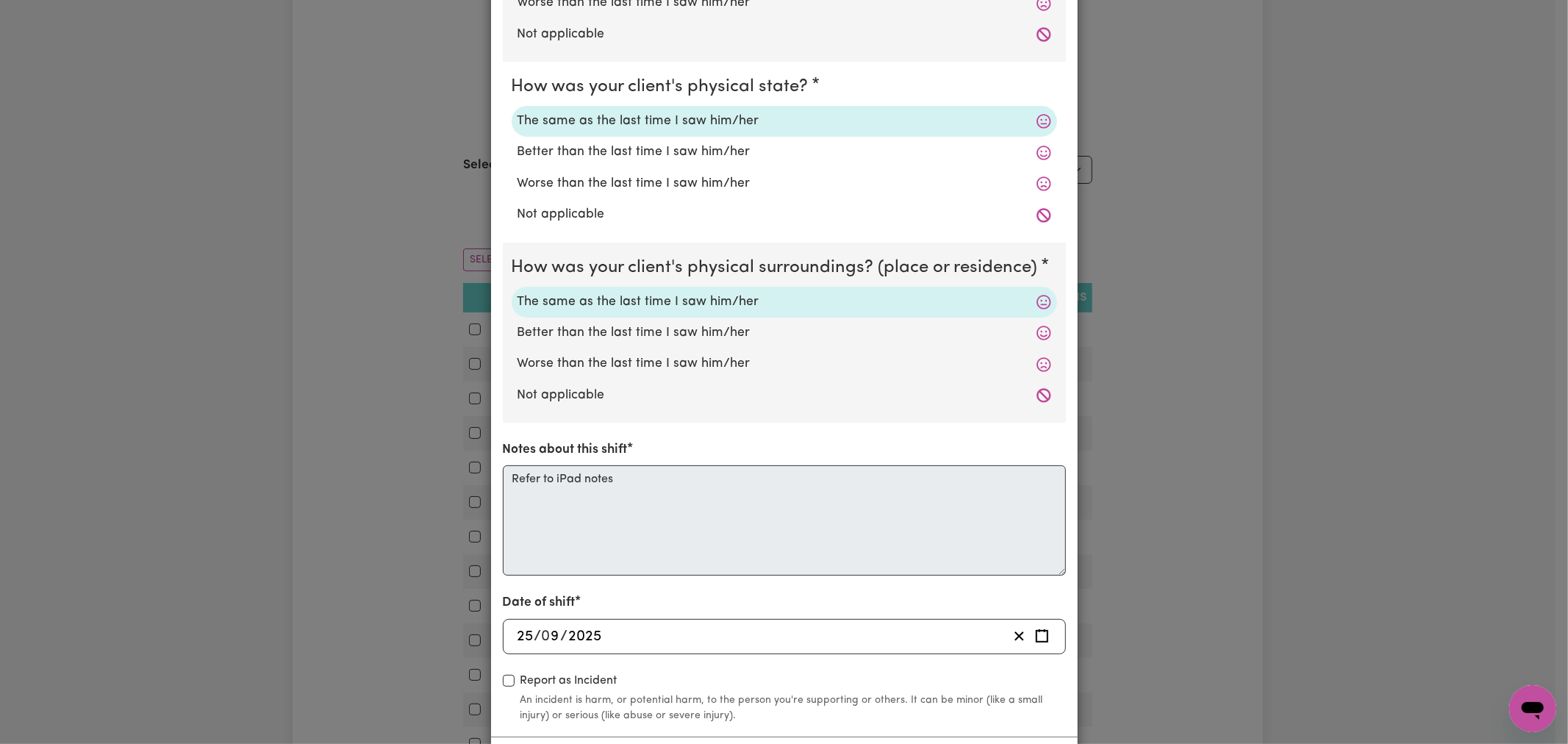
scroll to position [0, 0]
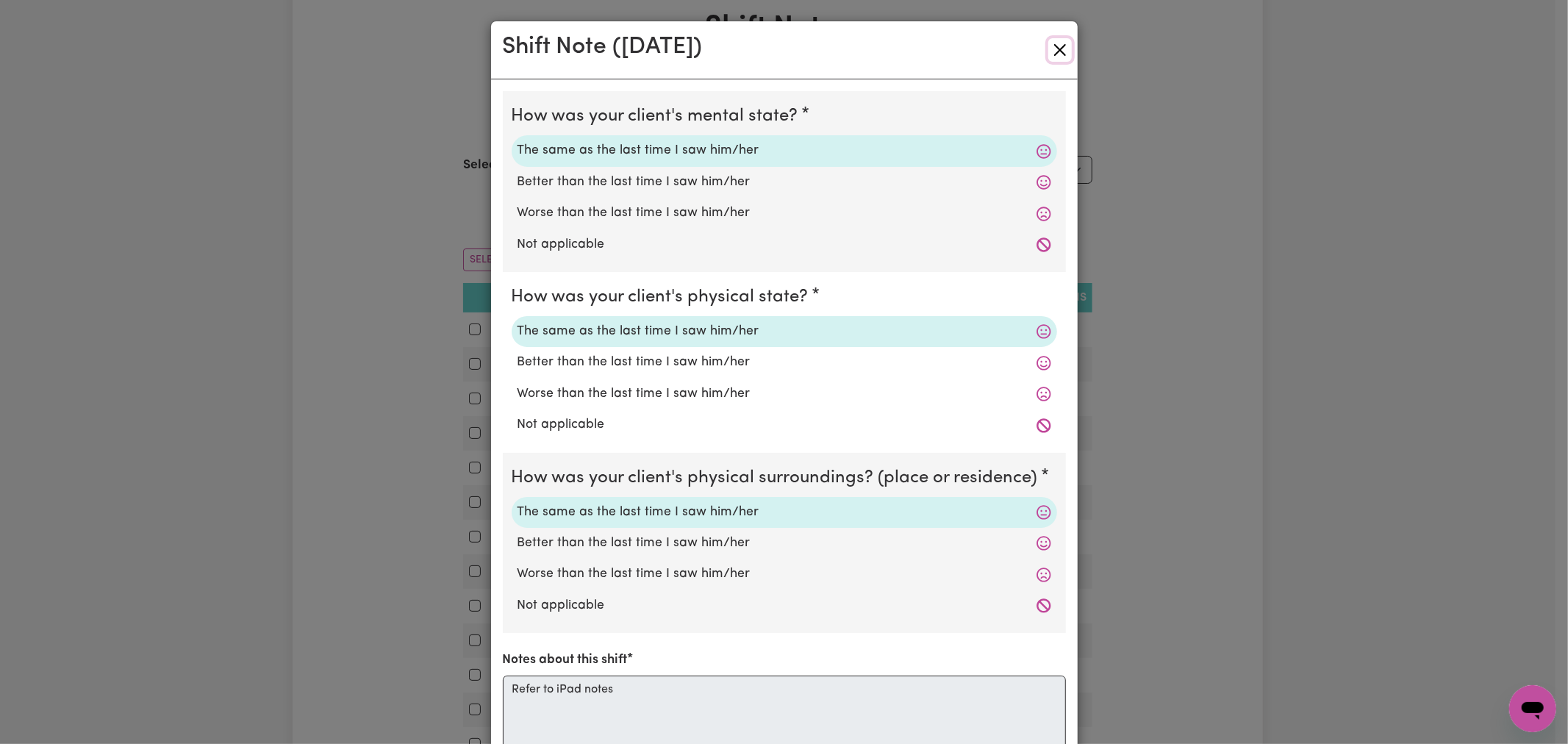
click at [1061, 52] on button "Close" at bounding box center [1060, 50] width 23 height 23
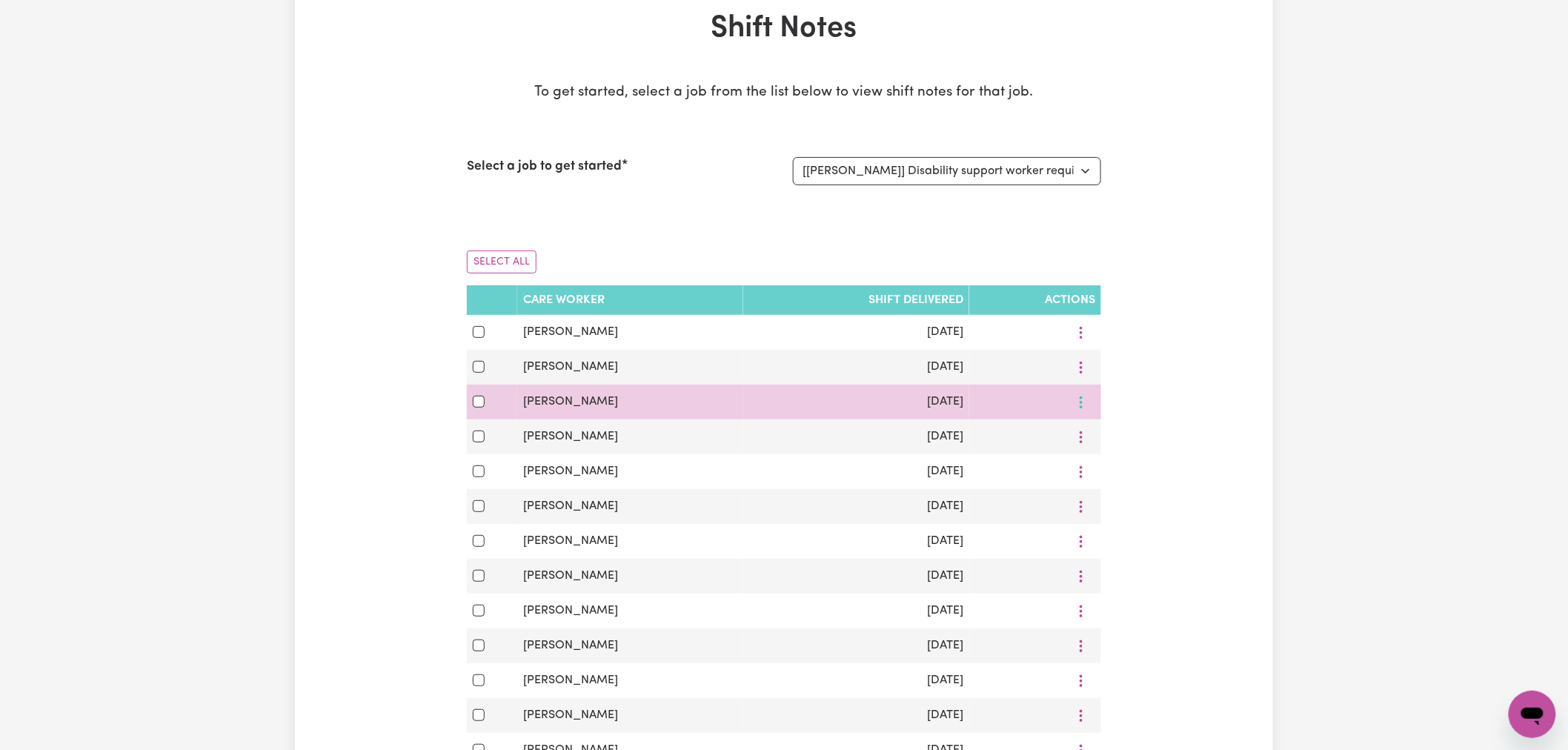
click at [1079, 396] on icon "More options" at bounding box center [1082, 402] width 15 height 15
click at [1127, 431] on span "View Shift Note" at bounding box center [1135, 437] width 81 height 12
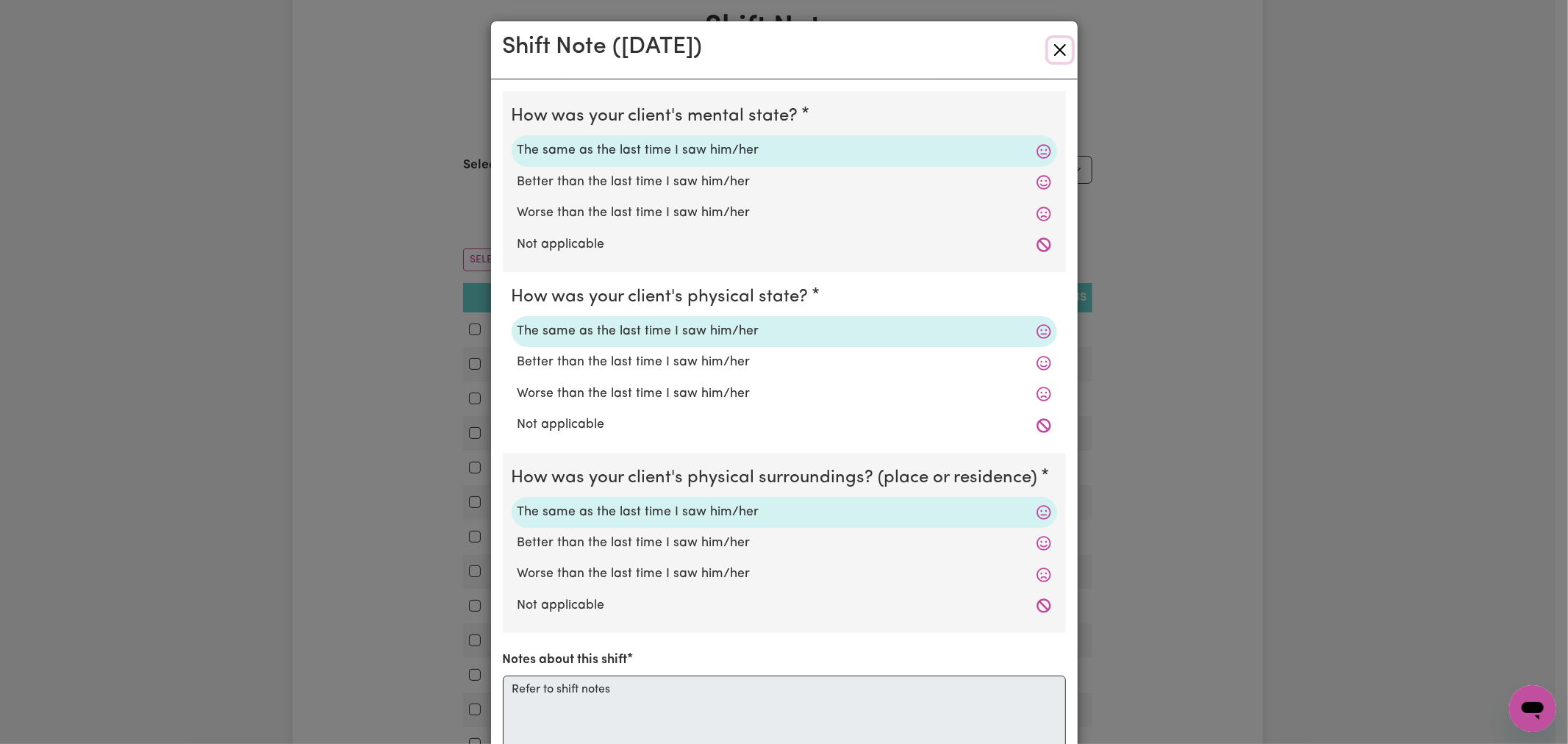
click at [1055, 54] on button "Close" at bounding box center [1060, 50] width 23 height 23
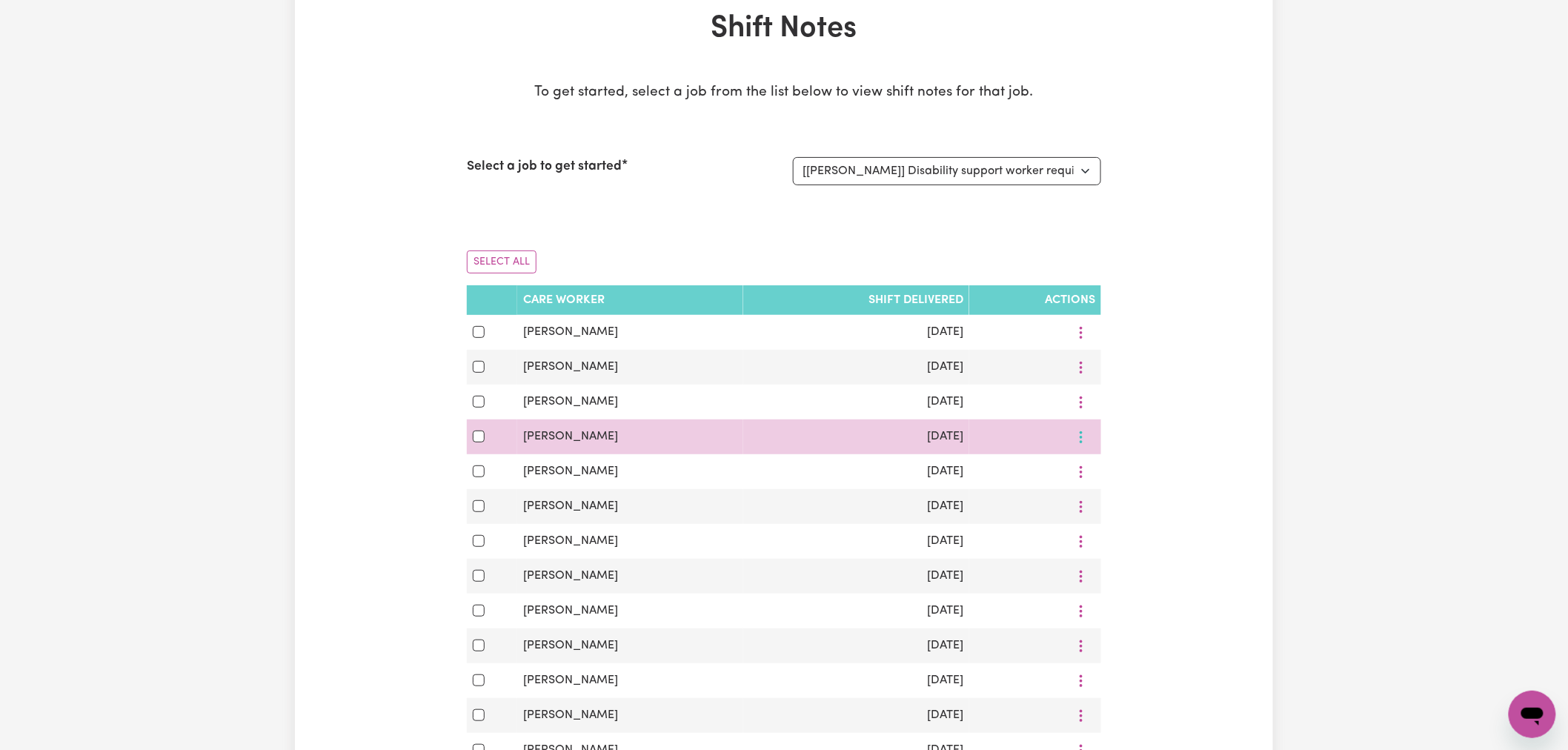
click at [1086, 442] on icon "More options" at bounding box center [1082, 437] width 15 height 15
click at [1117, 469] on span "View Shift Note" at bounding box center [1135, 471] width 81 height 12
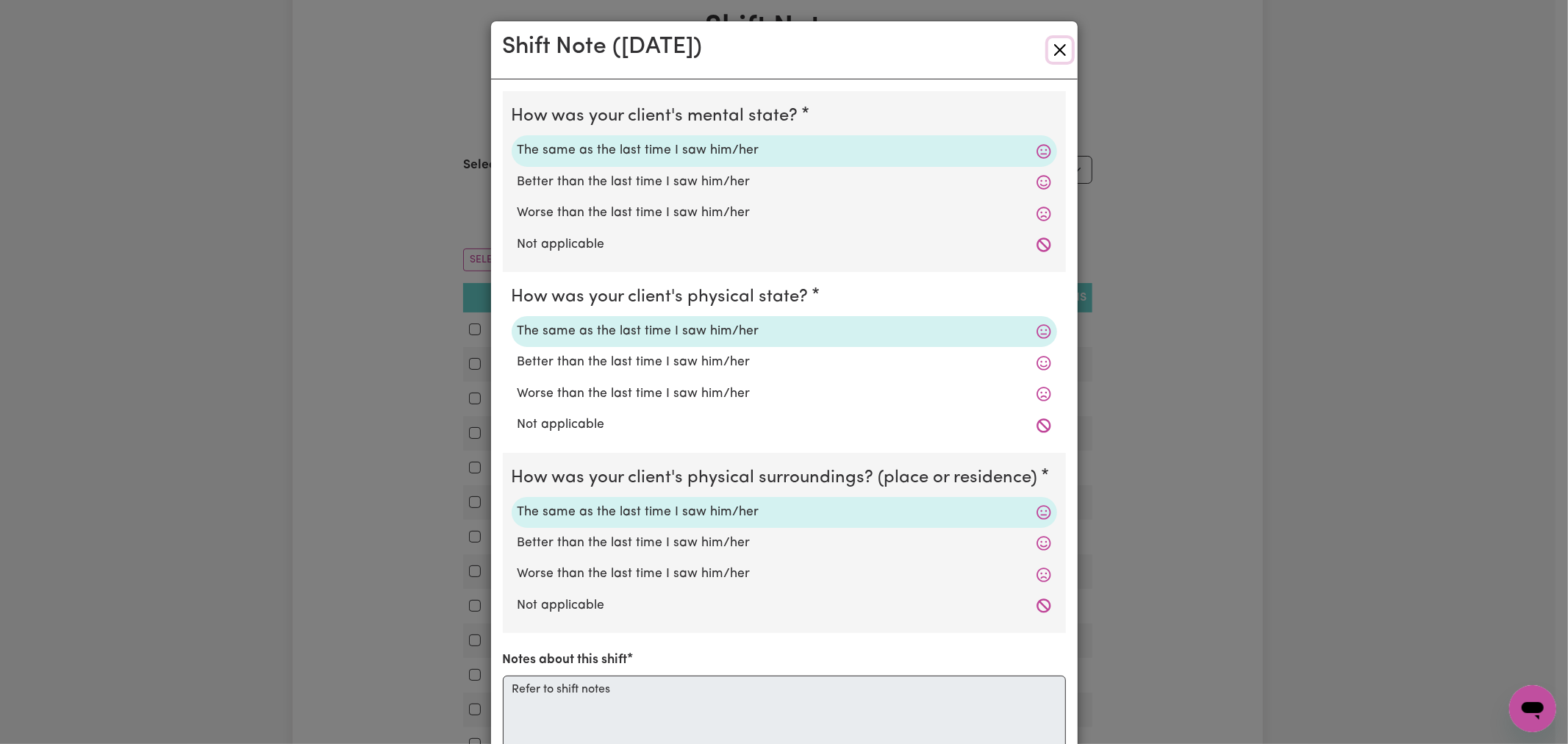
click at [1048, 50] on button "Close" at bounding box center [1060, 50] width 23 height 23
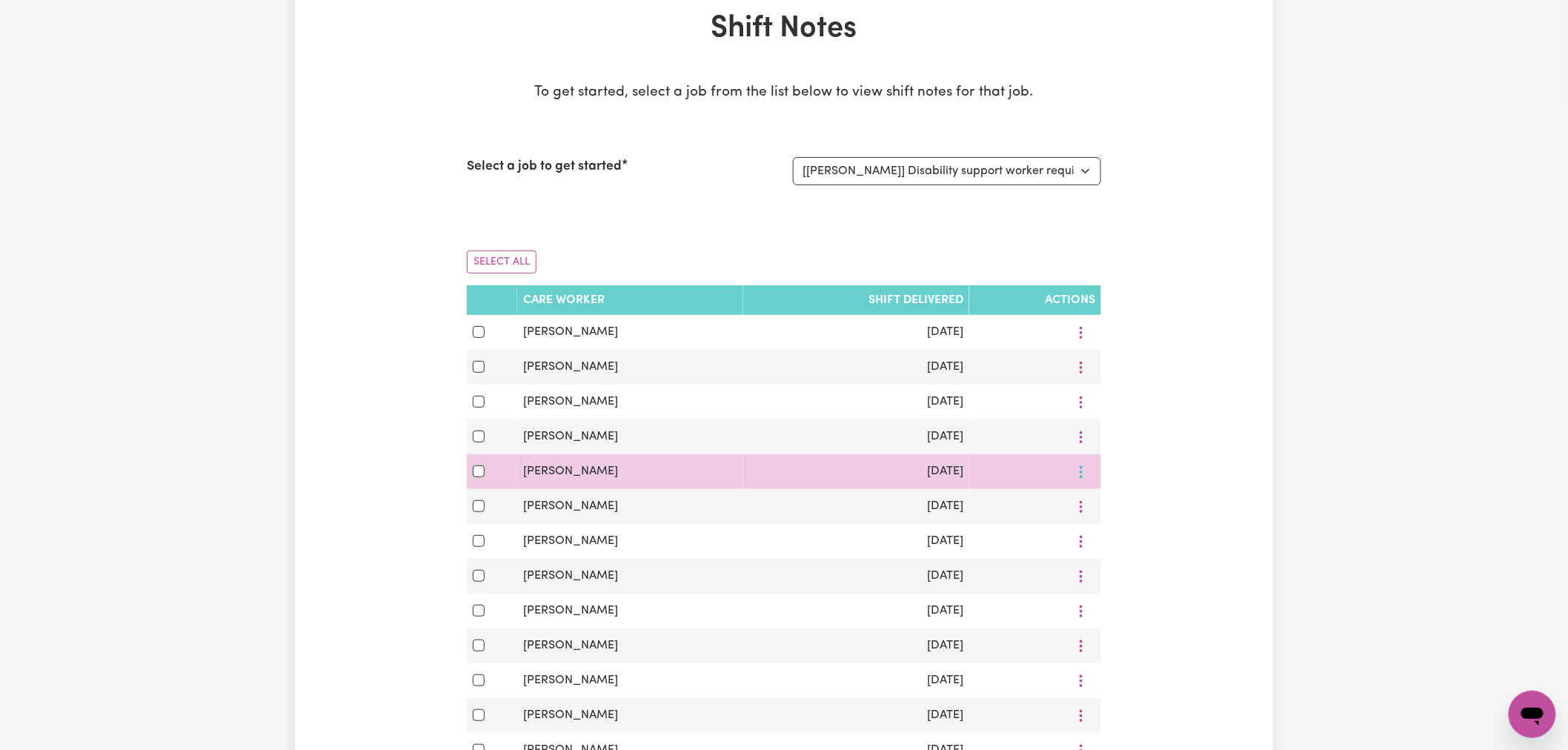
click at [1082, 471] on icon "More options" at bounding box center [1082, 472] width 15 height 15
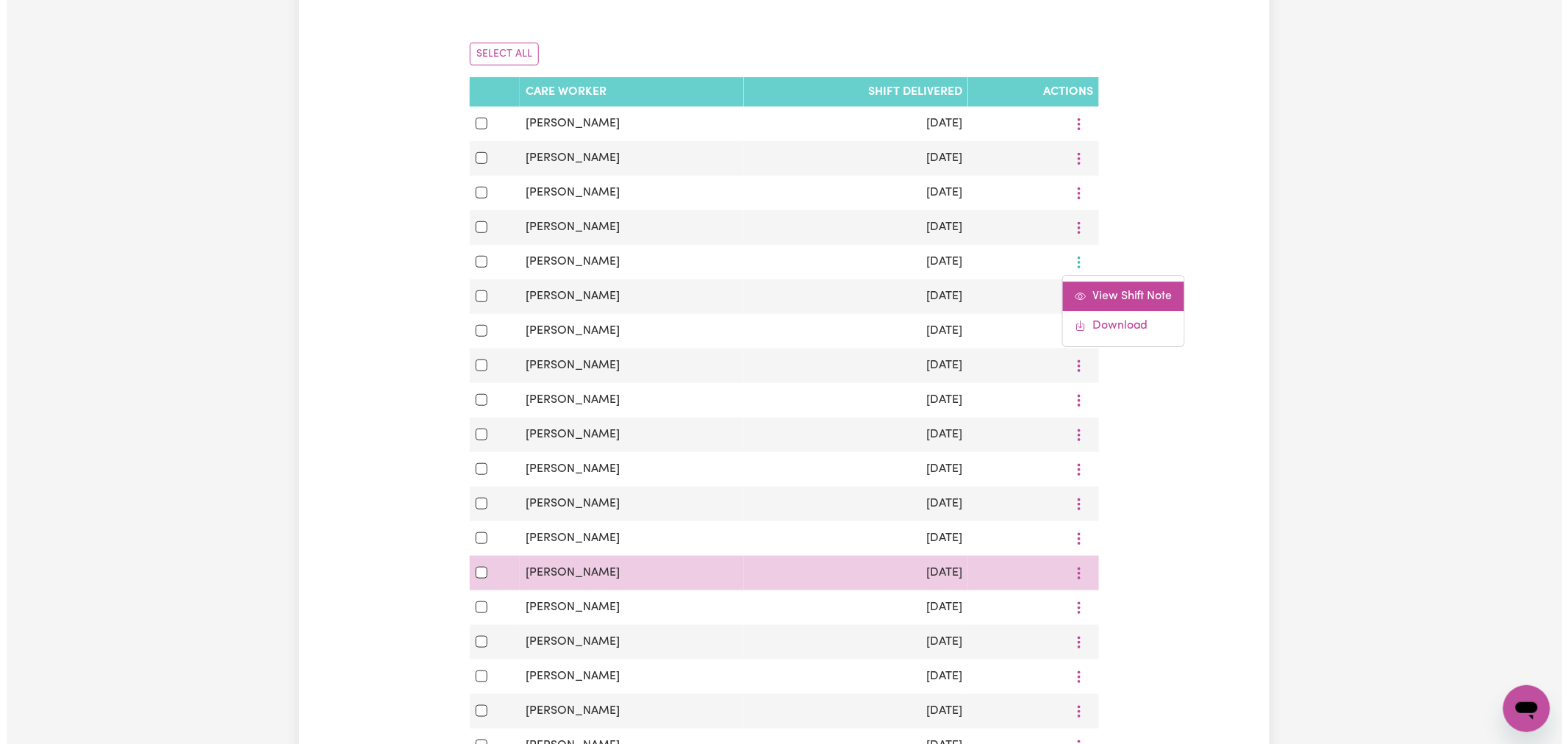
scroll to position [408, 0]
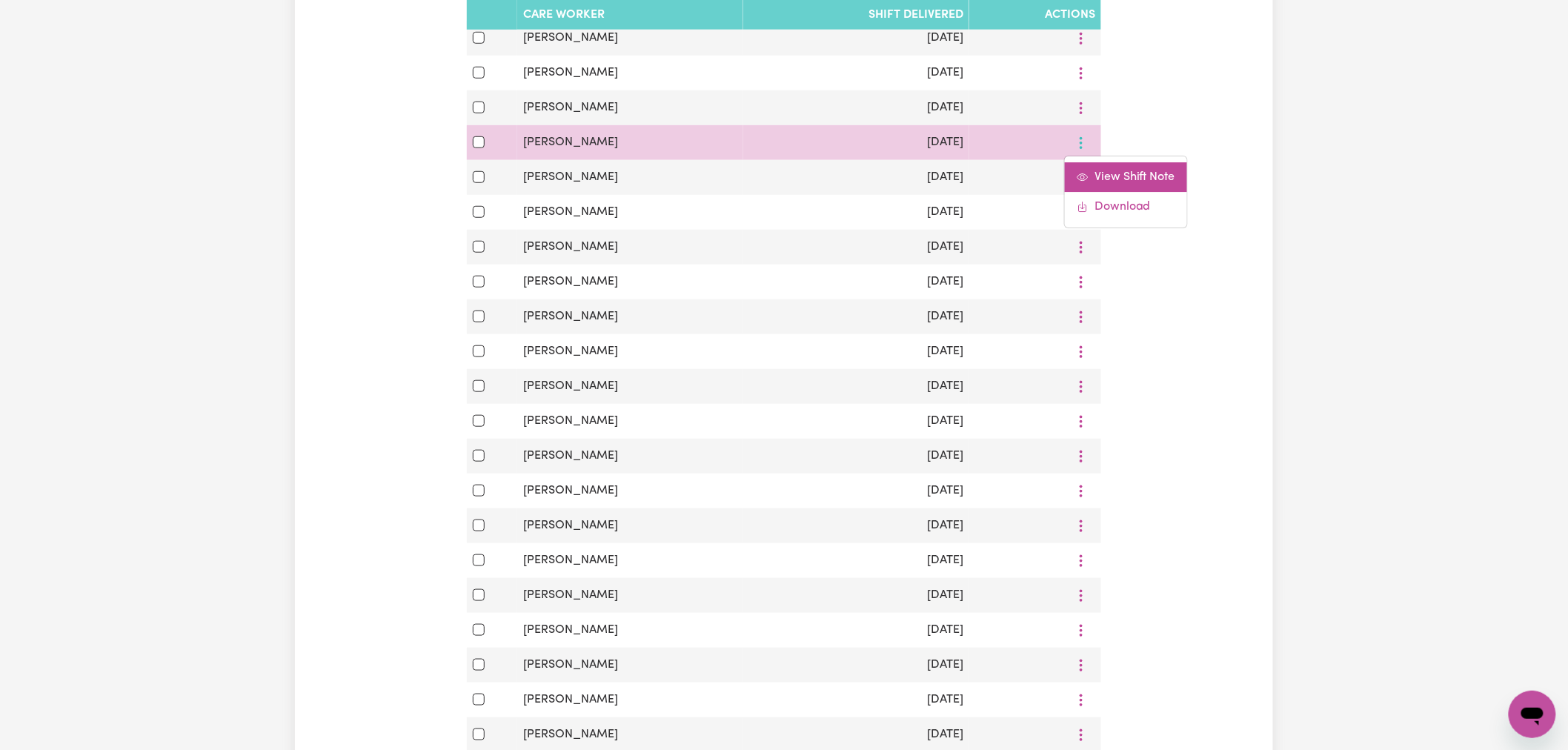
click at [1105, 164] on link "View Shift Note" at bounding box center [1125, 176] width 122 height 29
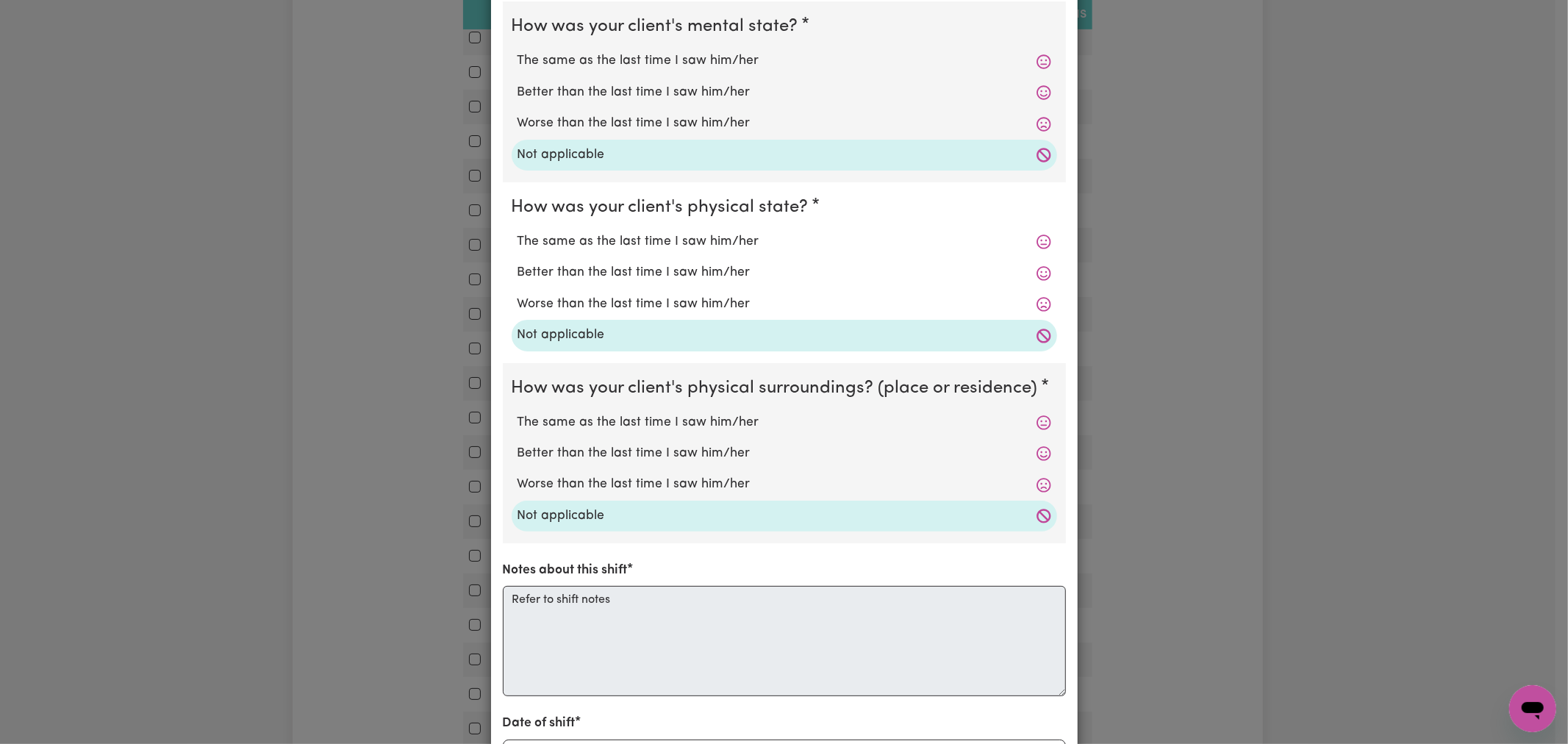
scroll to position [0, 0]
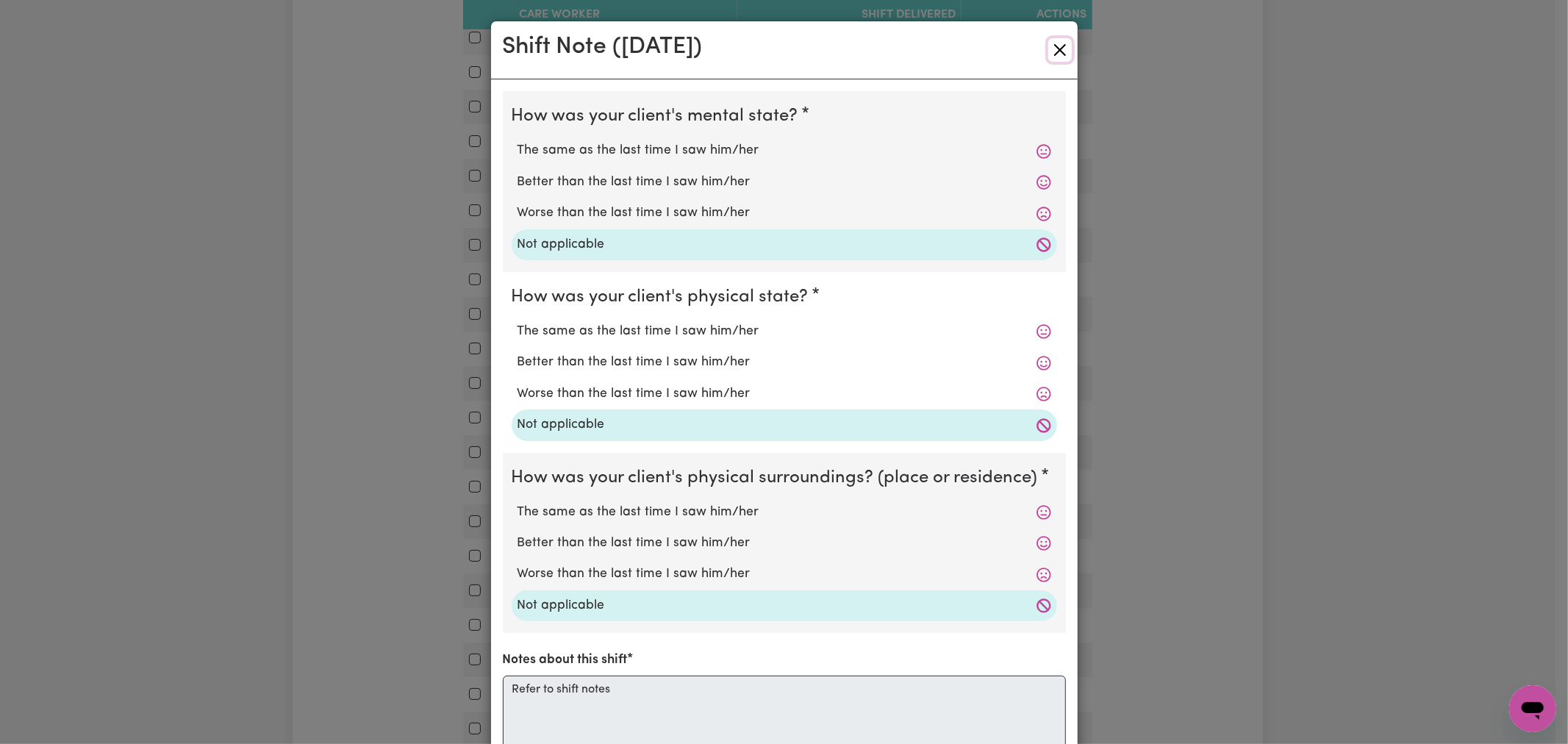
click at [1064, 50] on button "Close" at bounding box center [1060, 50] width 23 height 23
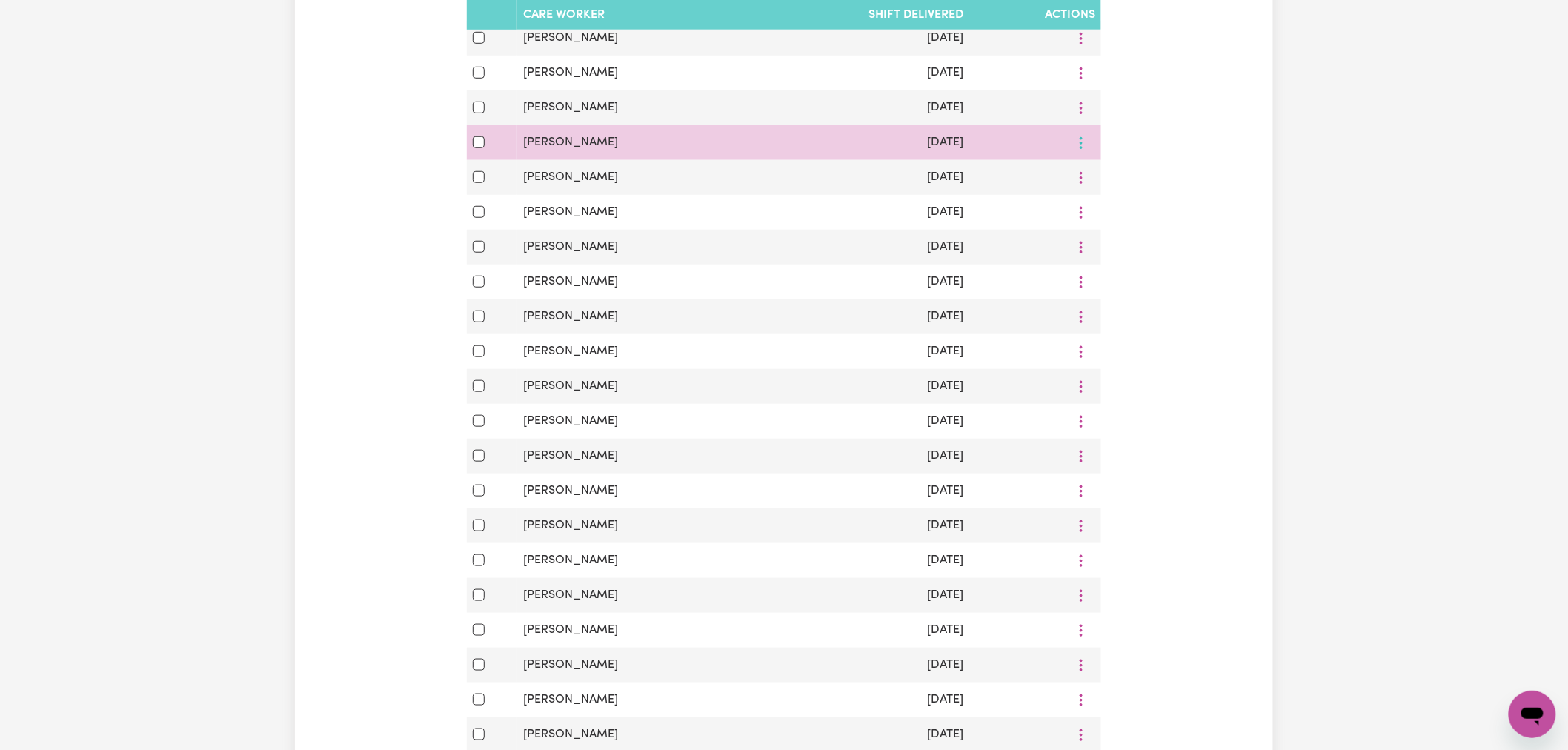
click at [1080, 141] on icon "More options" at bounding box center [1082, 143] width 15 height 15
click at [1105, 174] on span "View Shift Note" at bounding box center [1135, 177] width 81 height 12
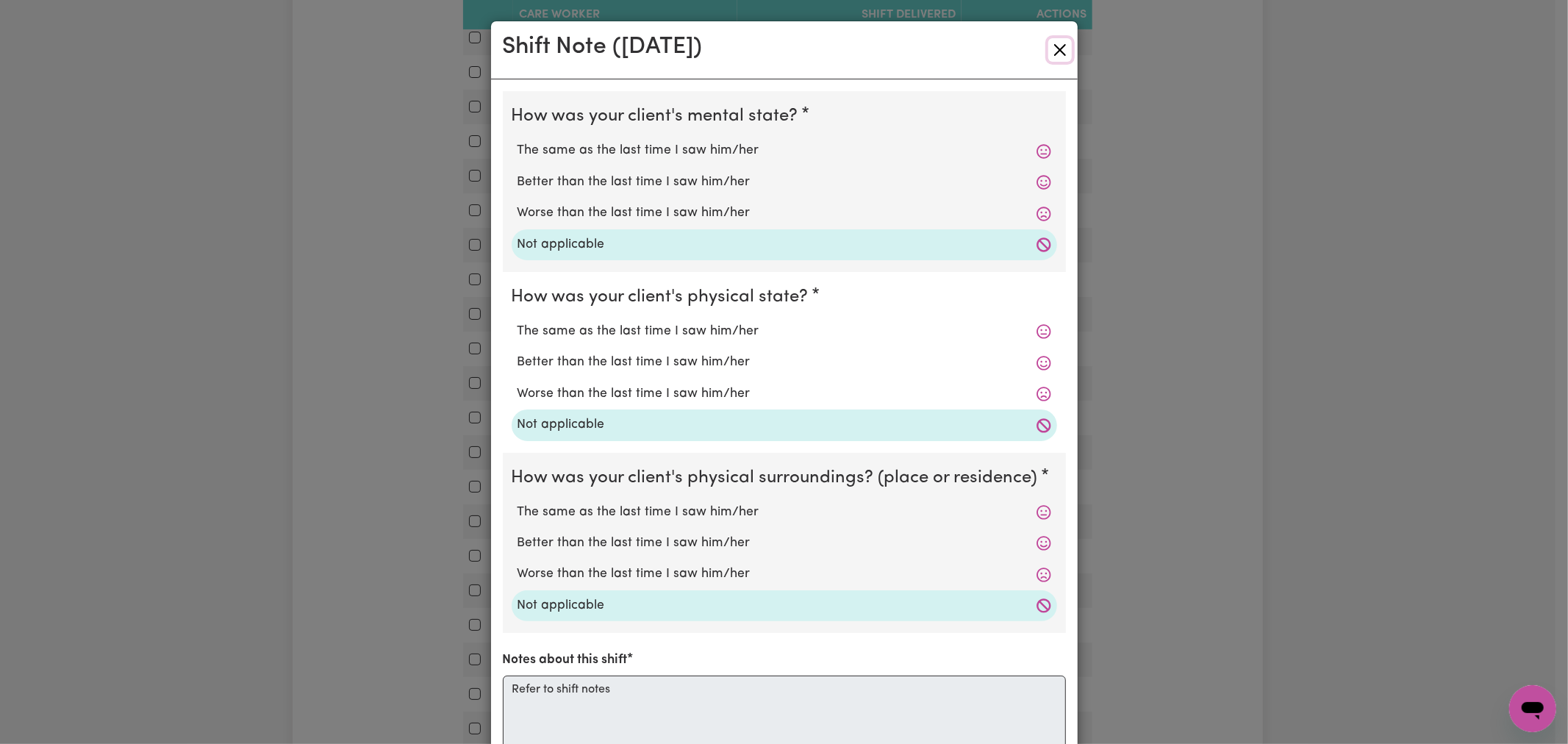
click at [1050, 48] on button "Close" at bounding box center [1060, 50] width 23 height 23
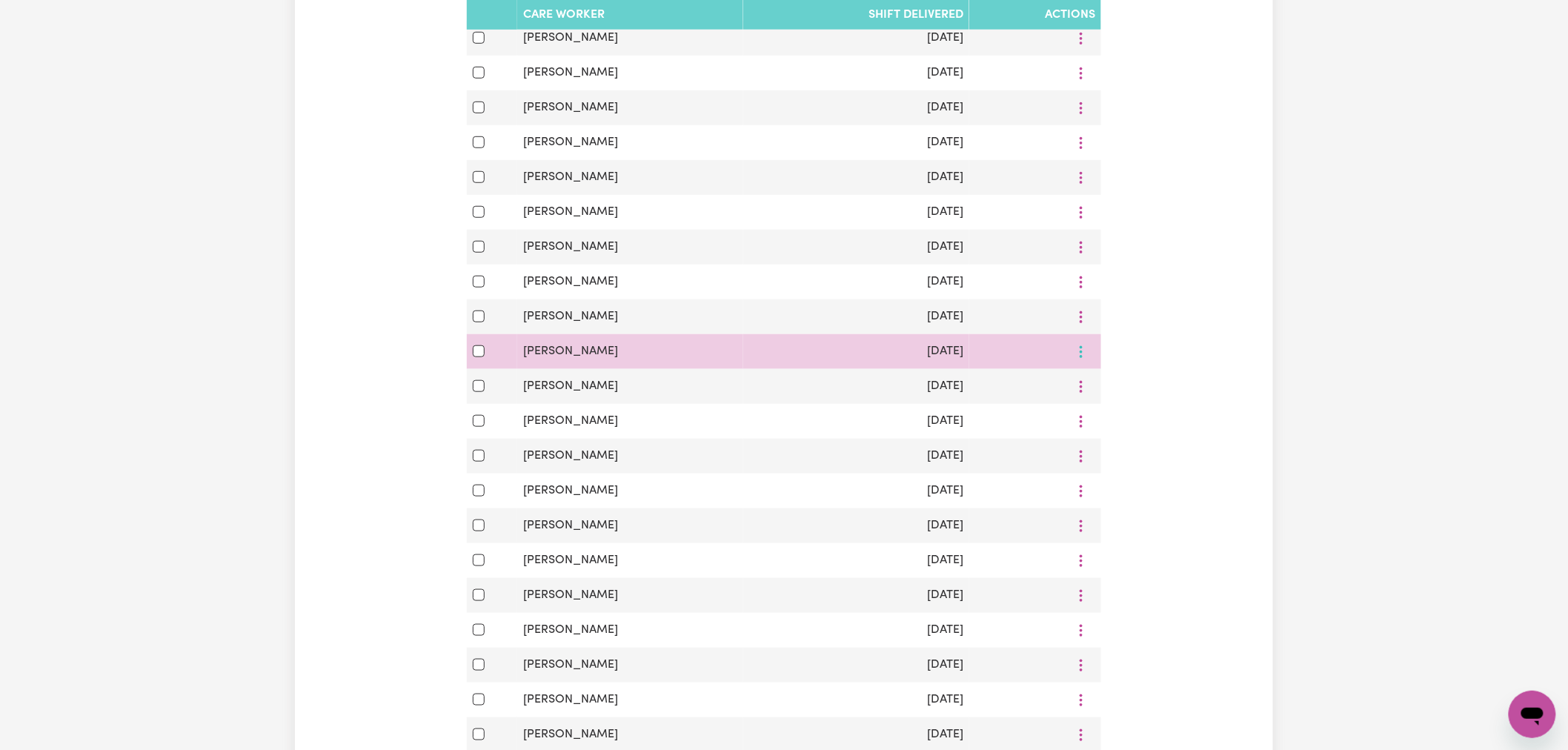
click at [1084, 357] on button "More options" at bounding box center [1081, 351] width 28 height 23
click at [1110, 386] on span "View Shift Note" at bounding box center [1135, 386] width 81 height 12
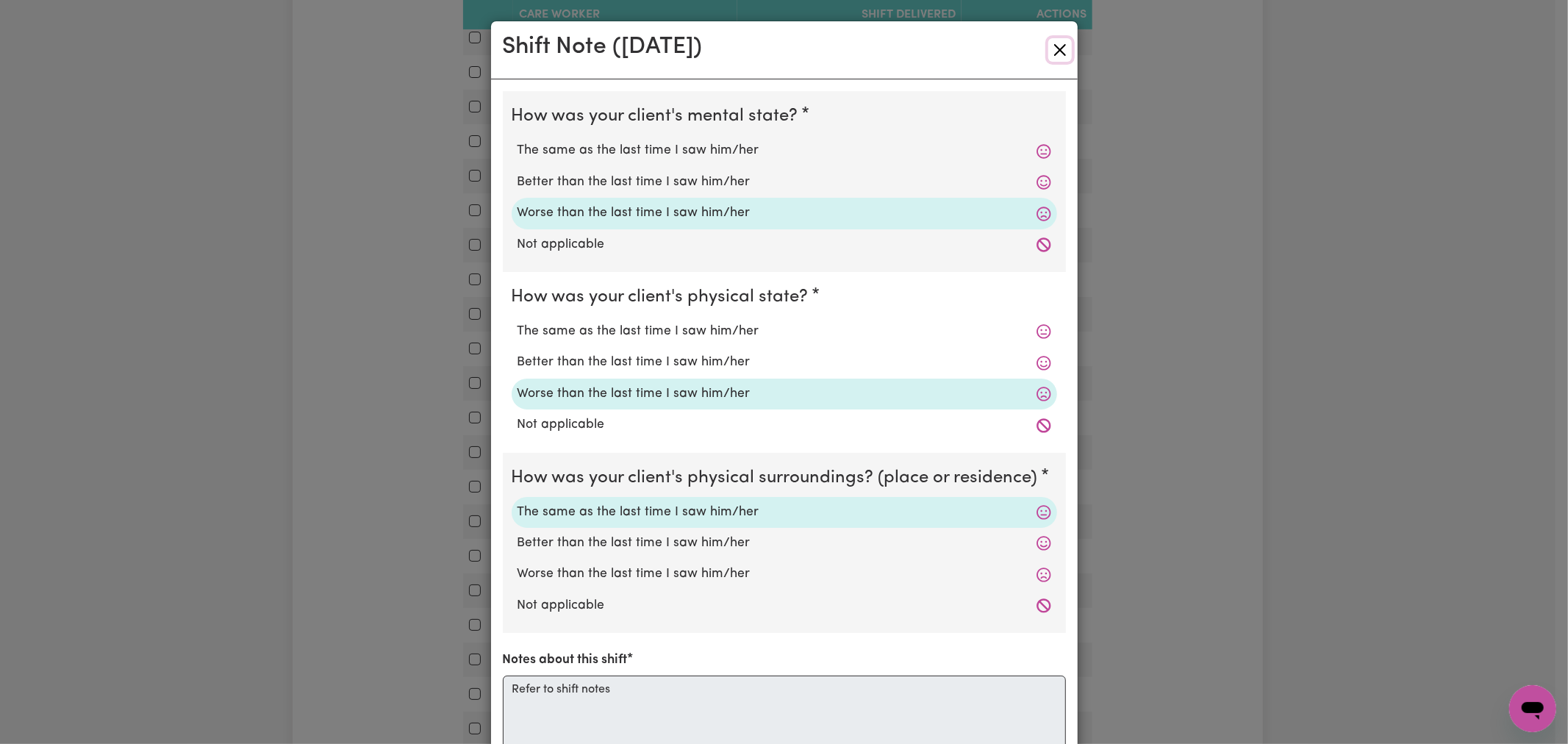
click at [1053, 59] on button "Close" at bounding box center [1060, 50] width 23 height 23
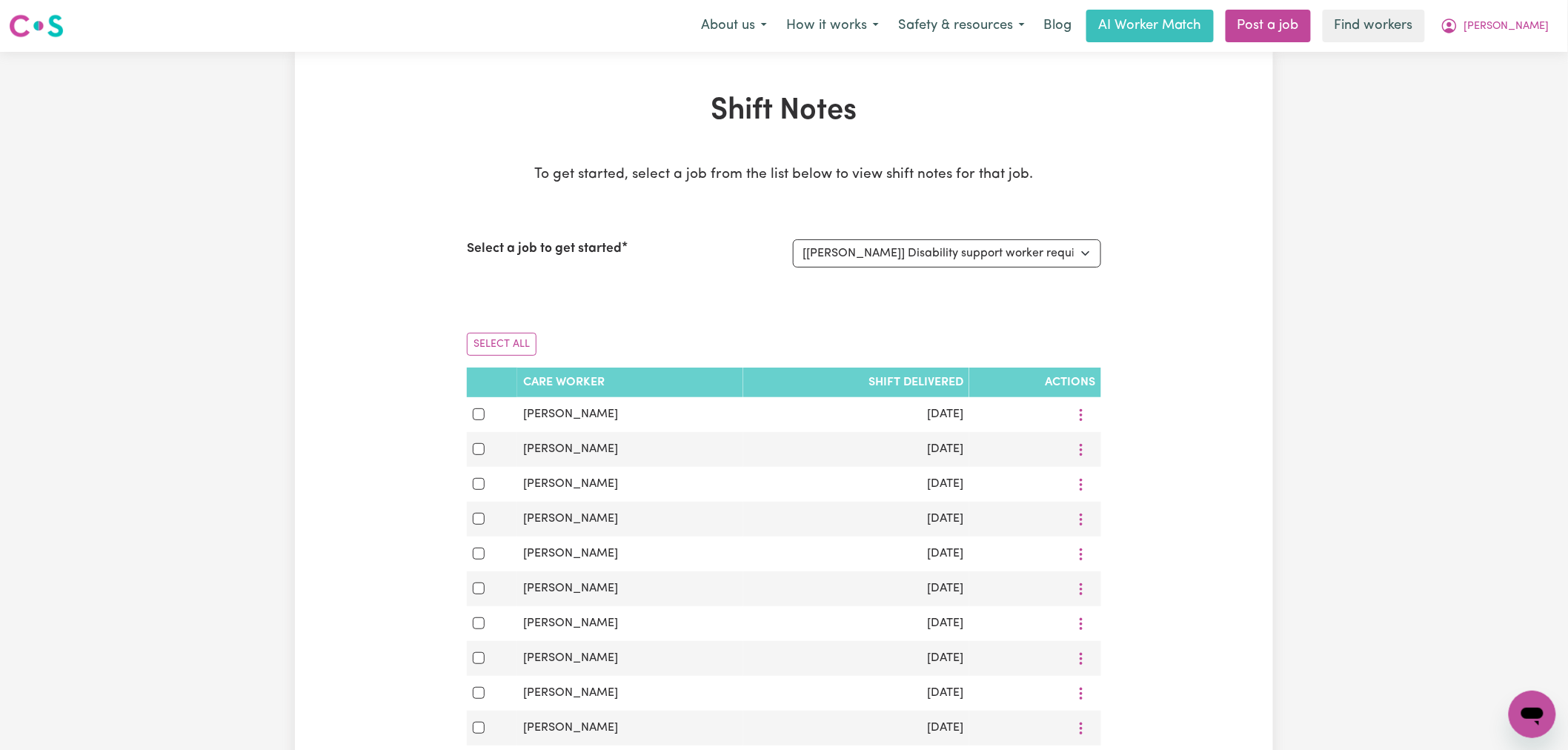
click at [608, 334] on div "Select All" at bounding box center [784, 344] width 634 height 46
click at [608, 332] on div "Select All" at bounding box center [784, 344] width 634 height 46
click at [593, 370] on th "Care Worker" at bounding box center [631, 382] width 226 height 29
click at [593, 373] on th "Care Worker" at bounding box center [631, 382] width 226 height 29
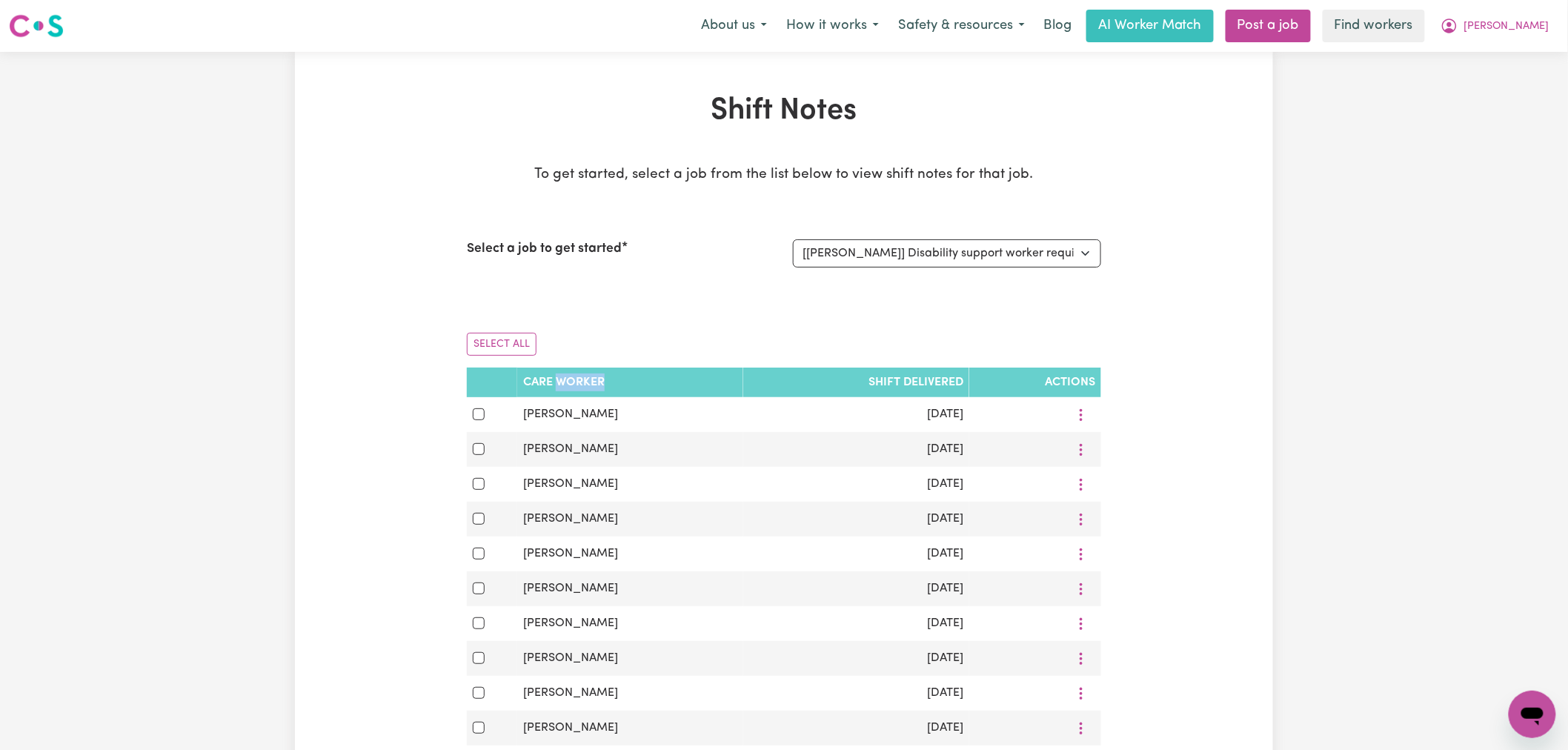
click at [593, 373] on th "Care Worker" at bounding box center [631, 382] width 226 height 29
click at [712, 377] on th "Care Worker" at bounding box center [631, 382] width 226 height 29
click at [950, 381] on th "Shift delivered" at bounding box center [856, 382] width 226 height 29
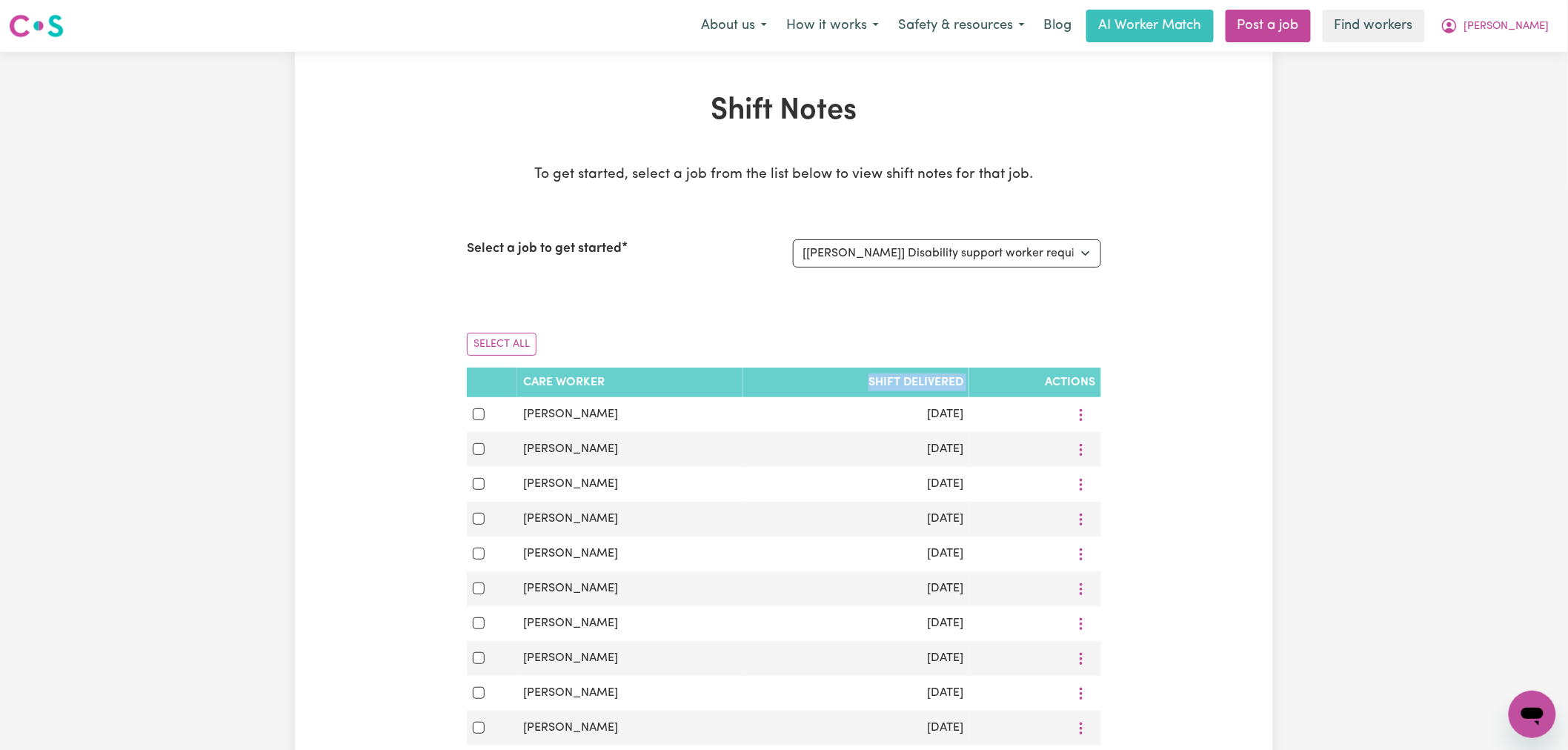
click at [950, 381] on th "Shift delivered" at bounding box center [856, 382] width 226 height 29
click at [989, 338] on div "Select All" at bounding box center [784, 344] width 634 height 46
click at [1079, 383] on th "Actions" at bounding box center [1035, 382] width 132 height 29
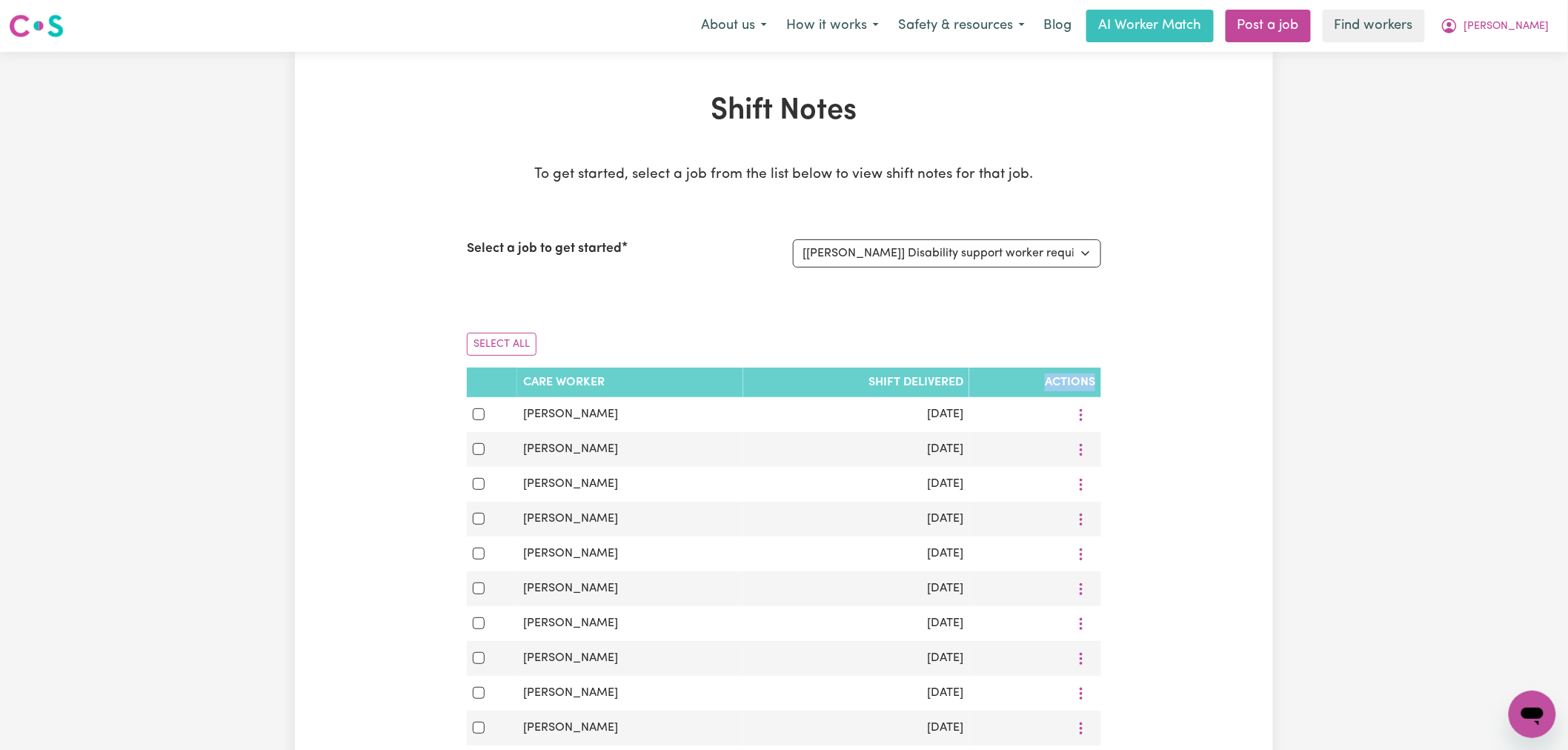
click at [1078, 383] on th "Actions" at bounding box center [1035, 382] width 132 height 29
click at [1198, 365] on div "Shift Notes To get started, select a job from the list below to view shift note…" at bounding box center [784, 721] width 978 height 1256
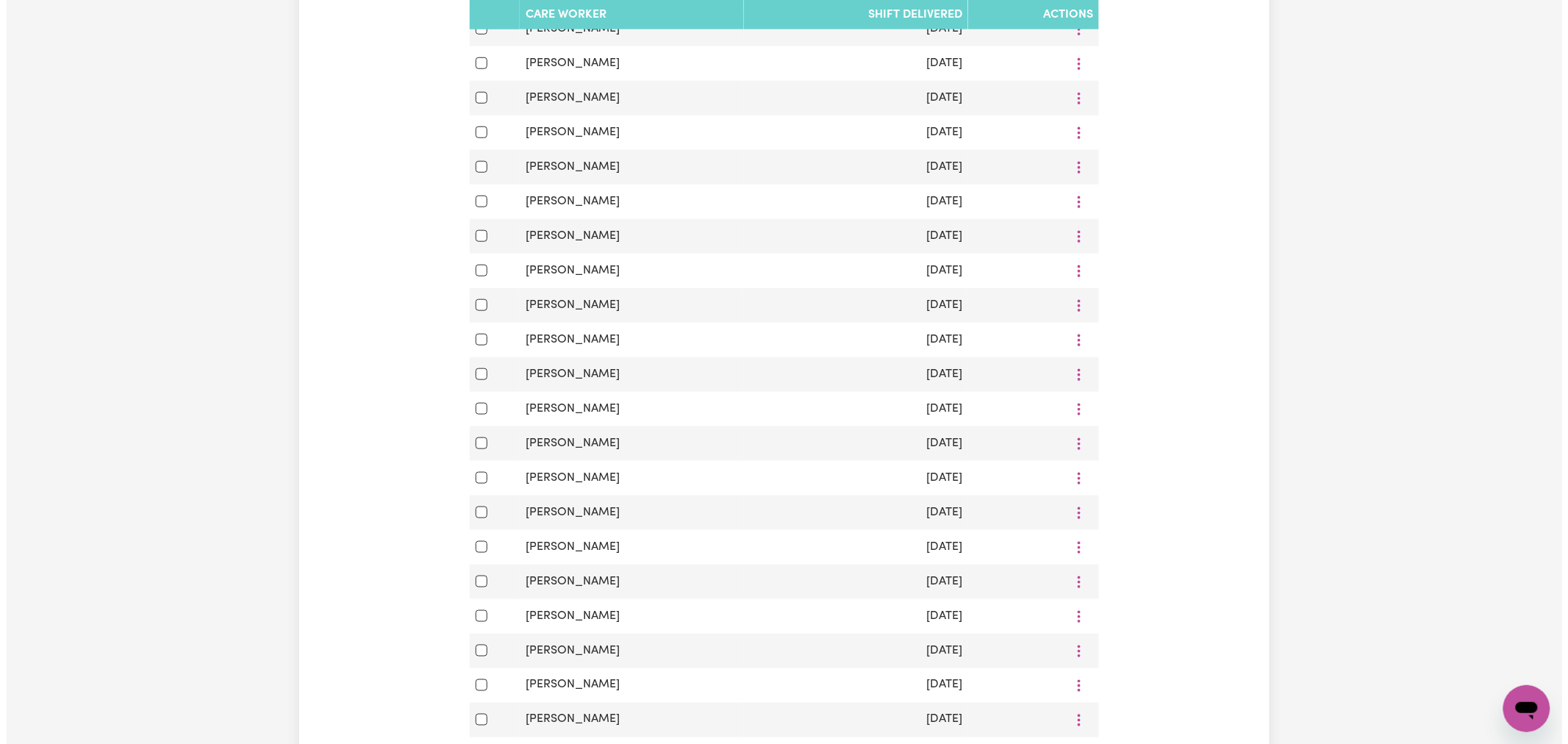
scroll to position [489, 0]
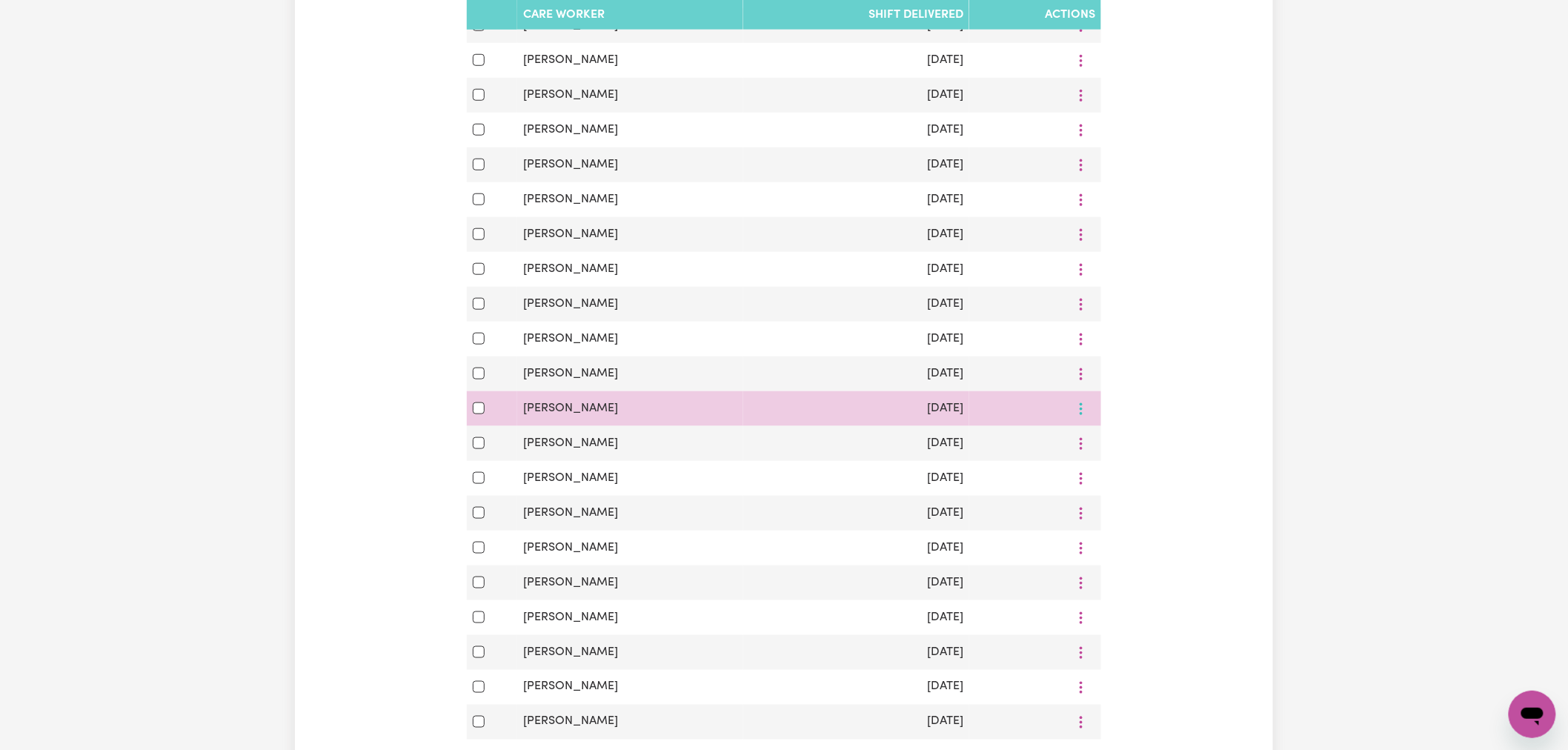
click at [1080, 405] on circle "More options" at bounding box center [1082, 404] width 3 height 3
click at [1132, 447] on span "View Shift Note" at bounding box center [1135, 443] width 81 height 12
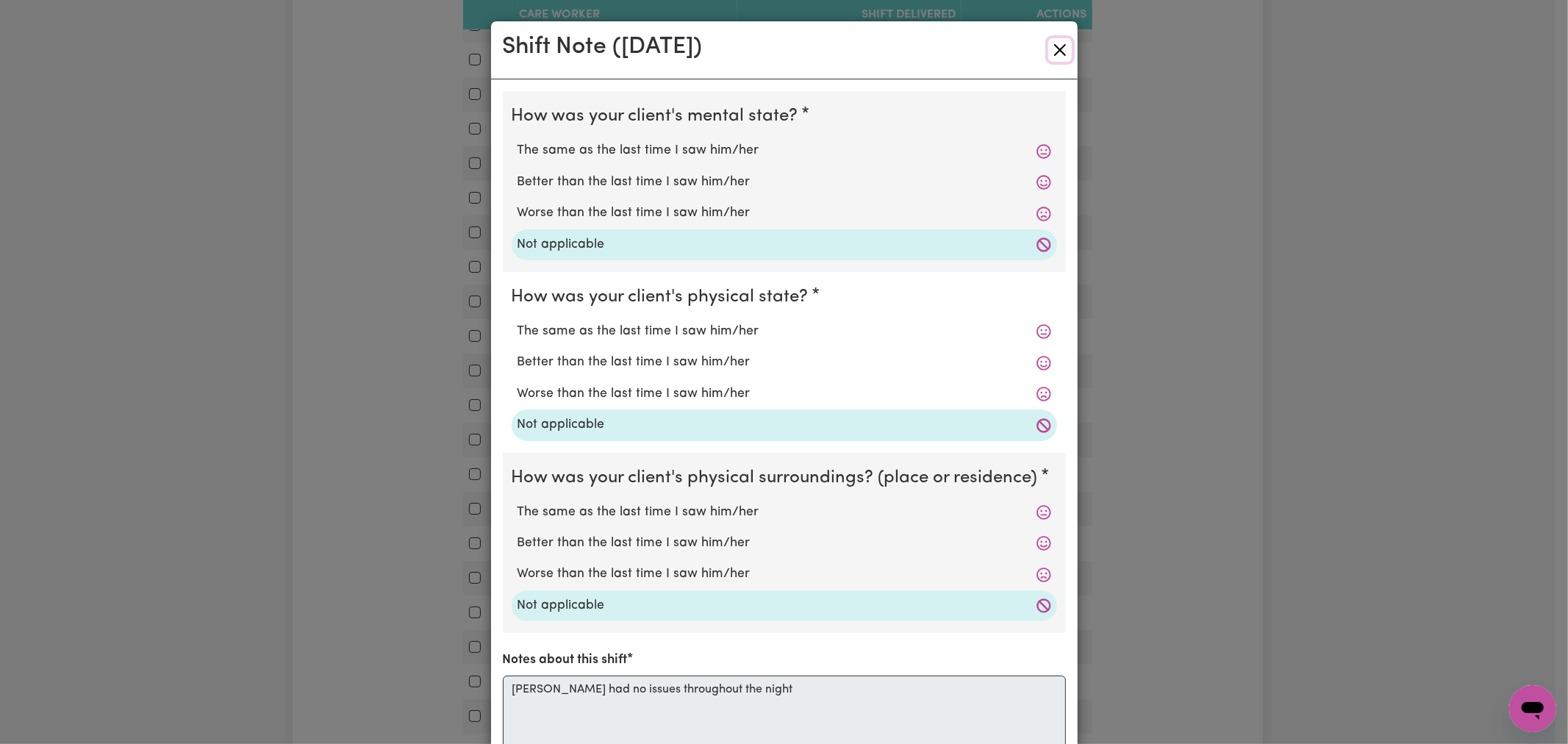
click at [1048, 44] on button "Close" at bounding box center [1060, 50] width 23 height 23
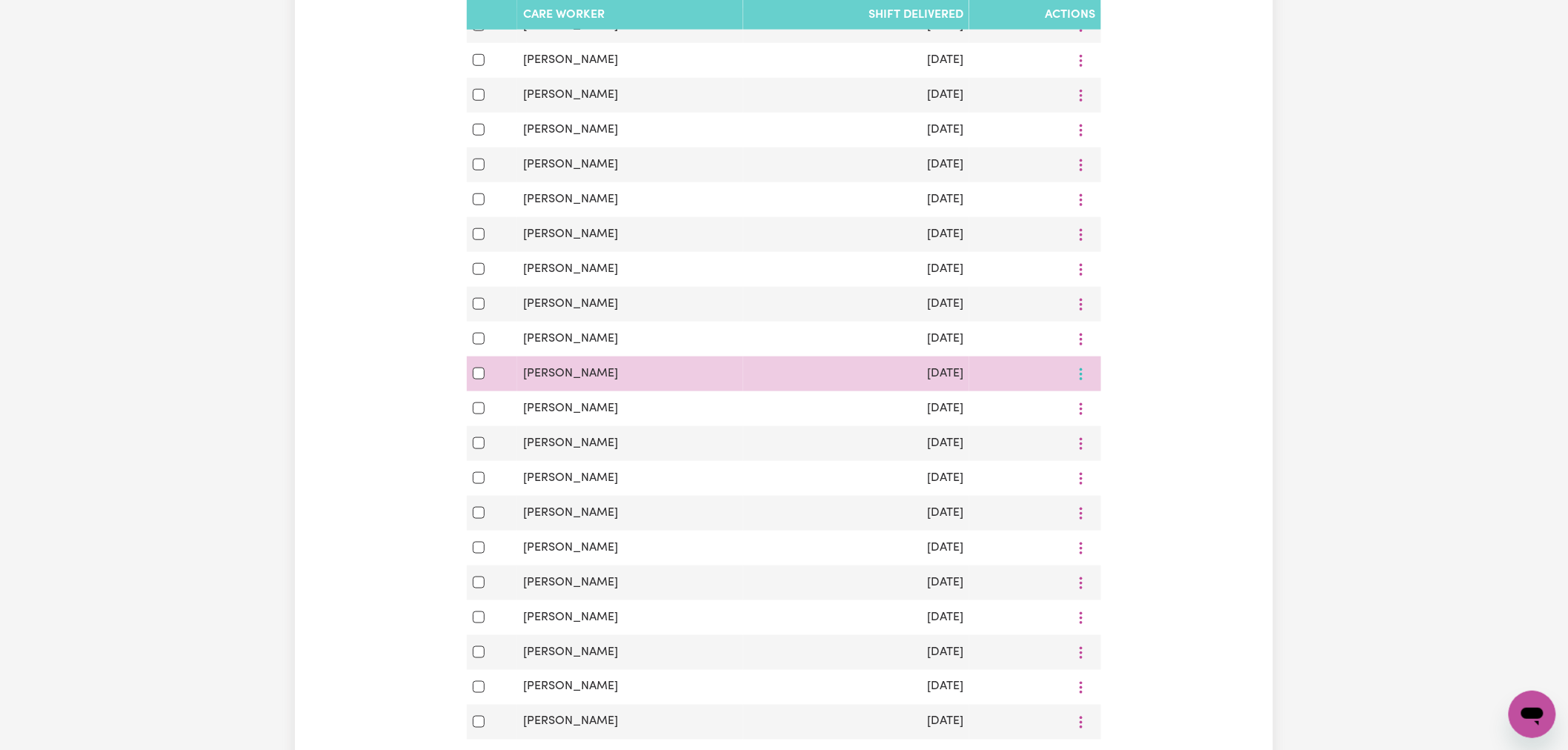
click at [1082, 372] on icon "More options" at bounding box center [1082, 374] width 15 height 15
click at [1127, 413] on span "View Shift Note" at bounding box center [1135, 408] width 81 height 12
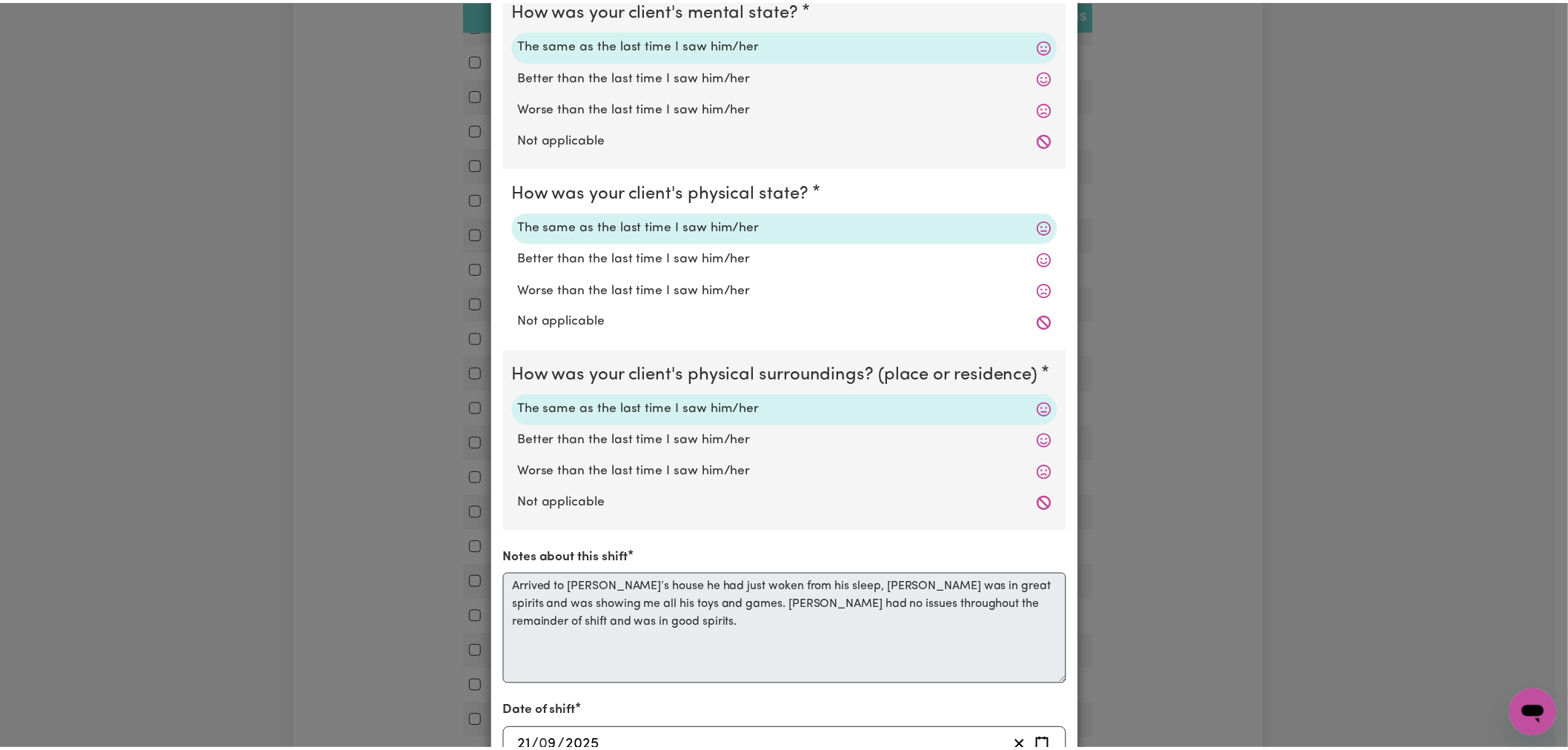
scroll to position [0, 0]
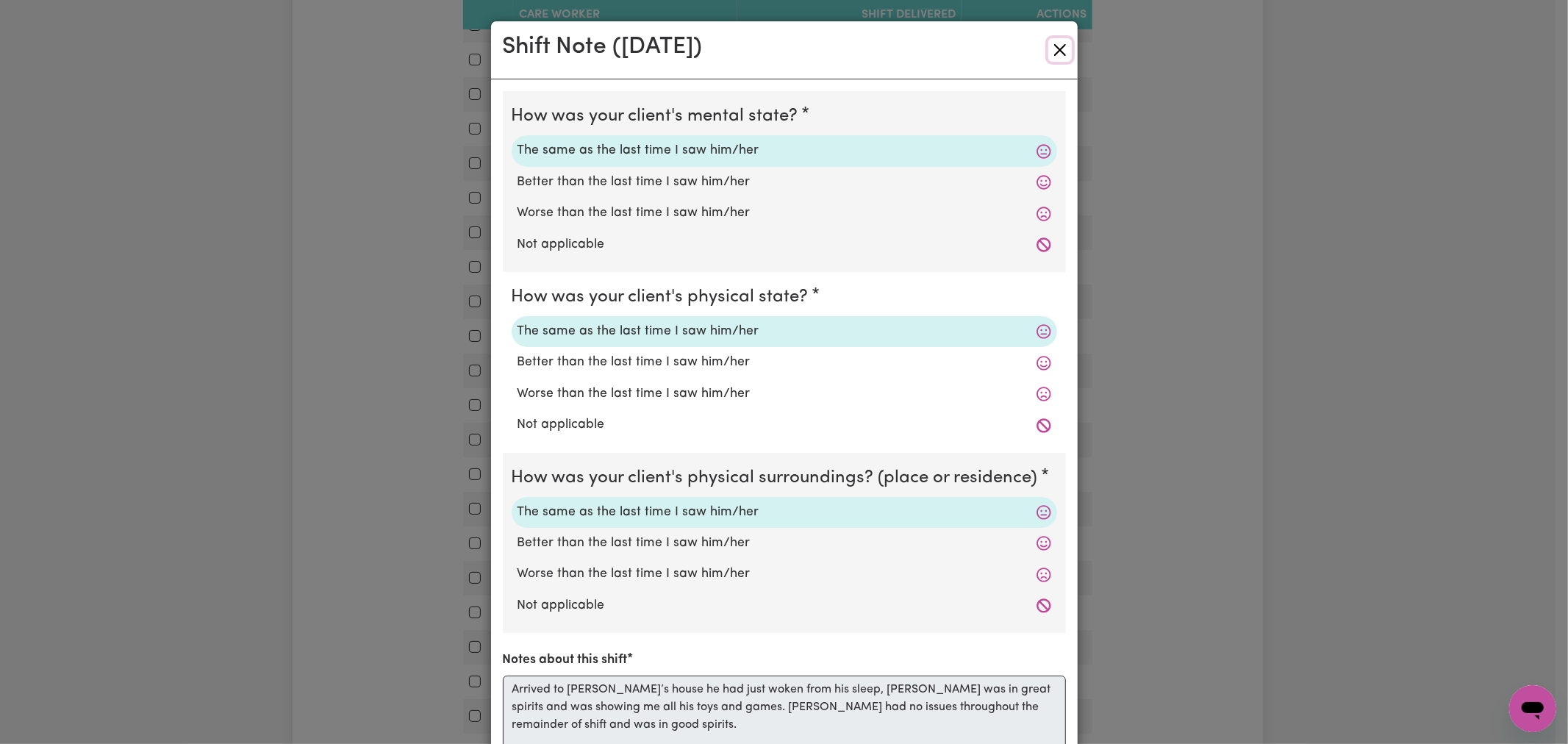
click at [1048, 39] on button "Close" at bounding box center [1060, 50] width 23 height 23
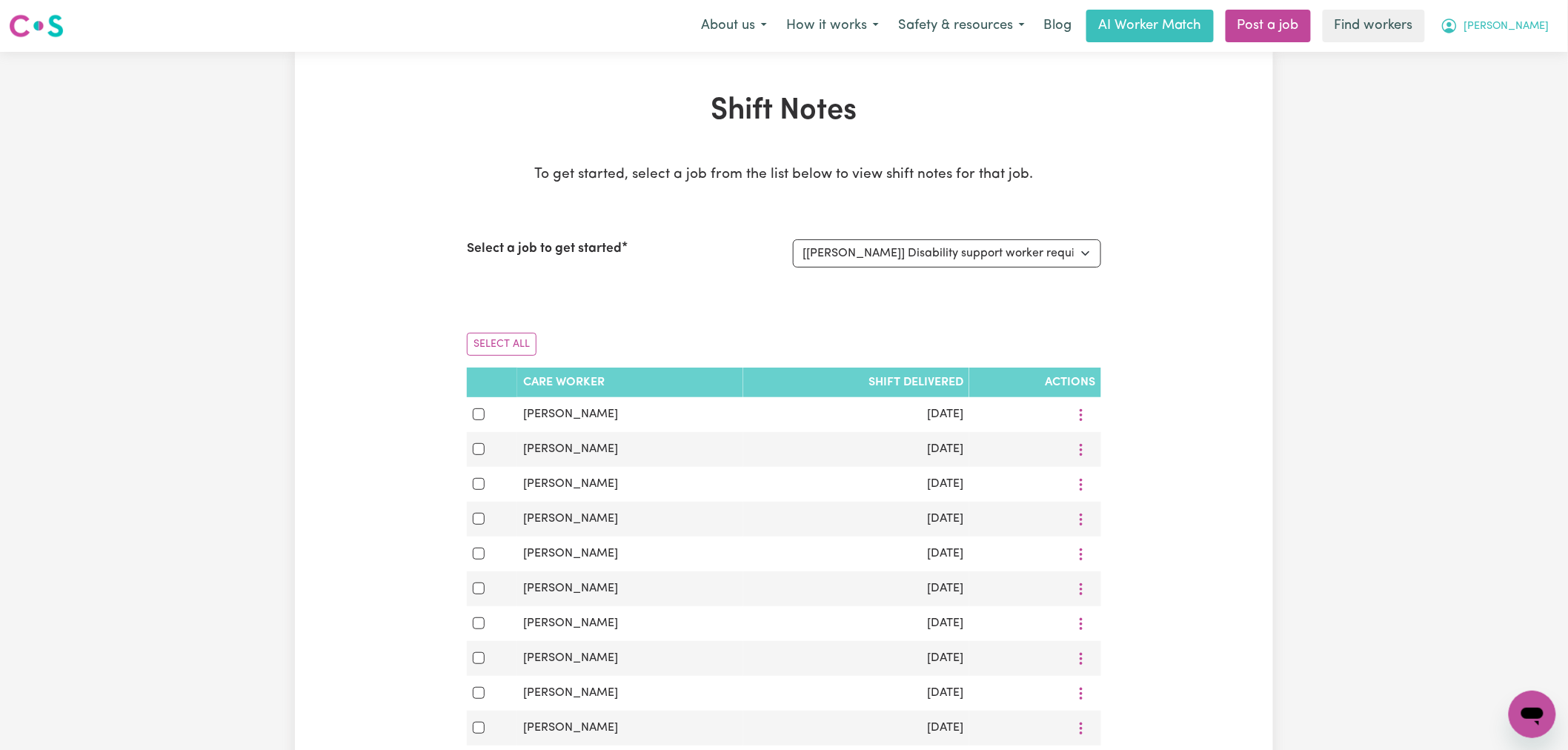
click at [1533, 25] on span "[PERSON_NAME]" at bounding box center [1506, 26] width 85 height 16
drag, startPoint x: 1529, startPoint y: 33, endPoint x: 1528, endPoint y: 62, distance: 29.0
click at [1528, 62] on link "My Dashboard" at bounding box center [1500, 57] width 117 height 28
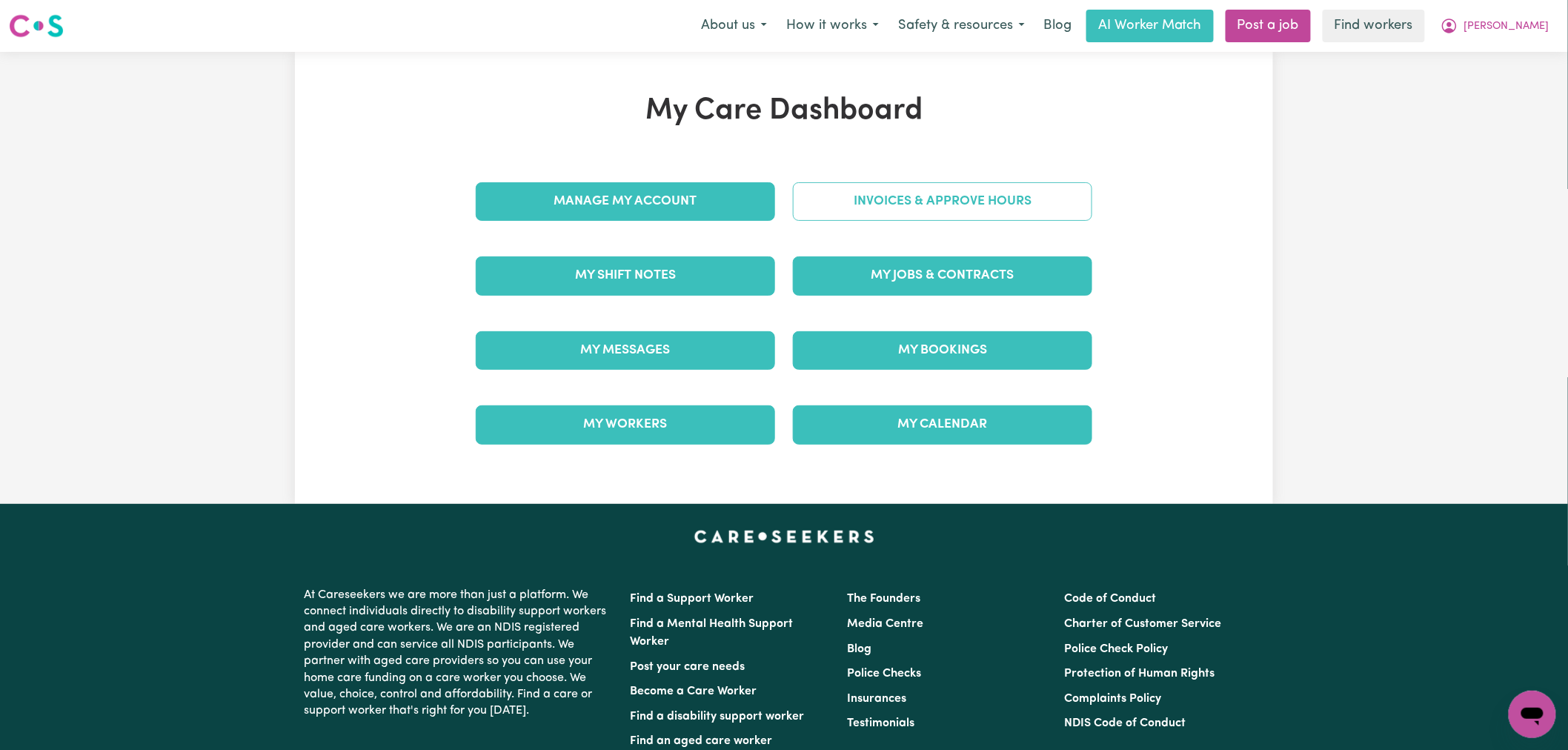
click at [1011, 205] on link "Invoices & Approve Hours" at bounding box center [942, 201] width 299 height 39
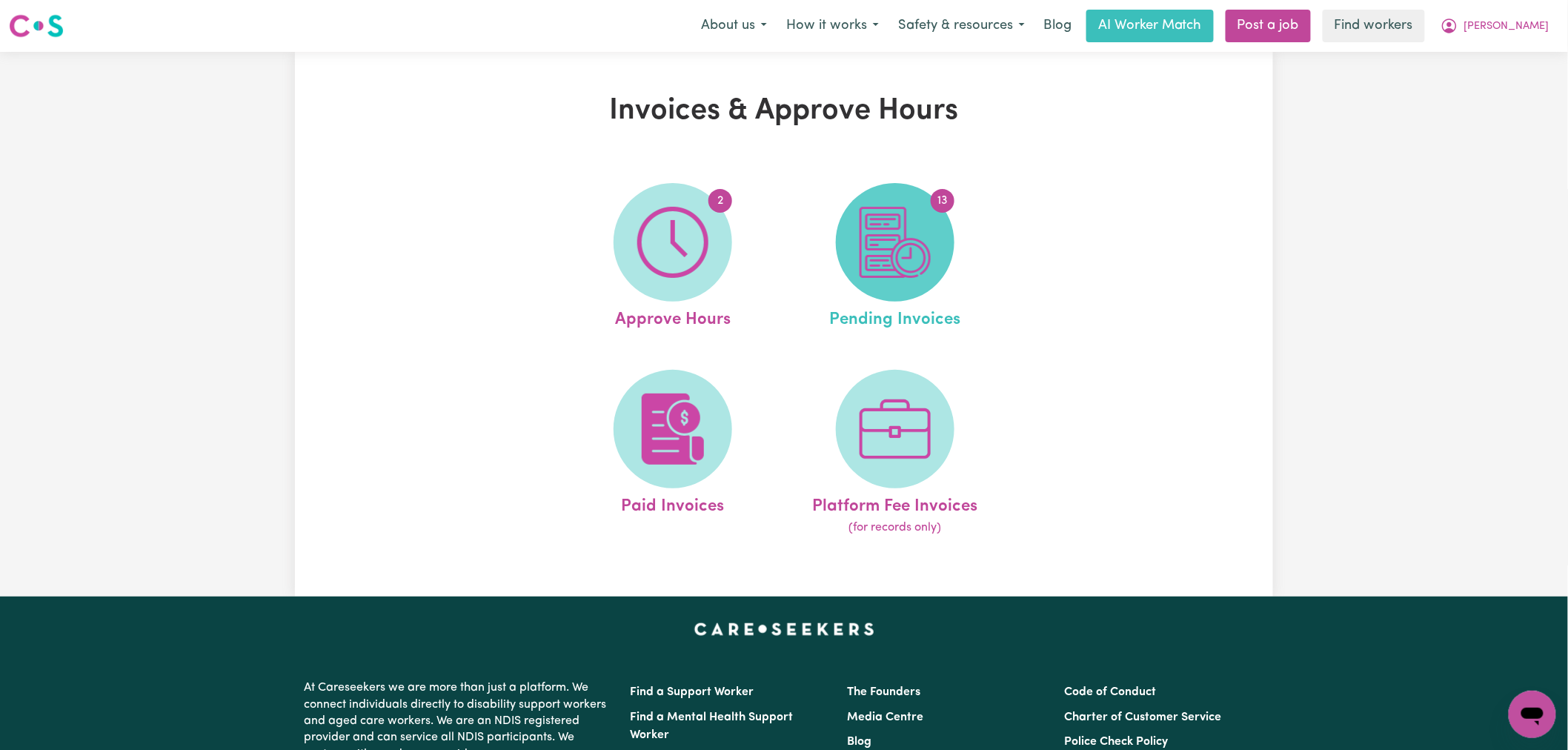
click at [911, 254] on img at bounding box center [895, 242] width 71 height 71
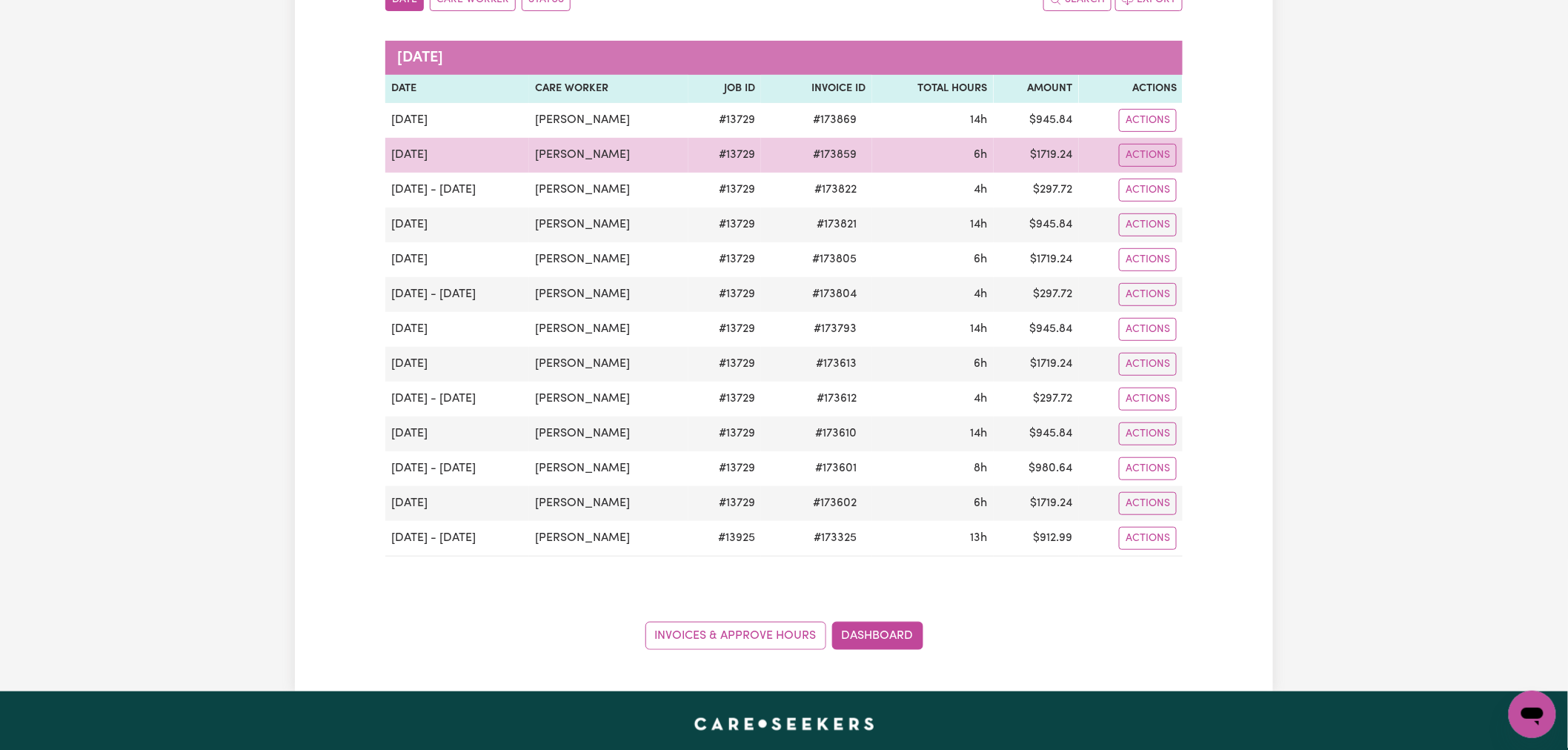
scroll to position [329, 0]
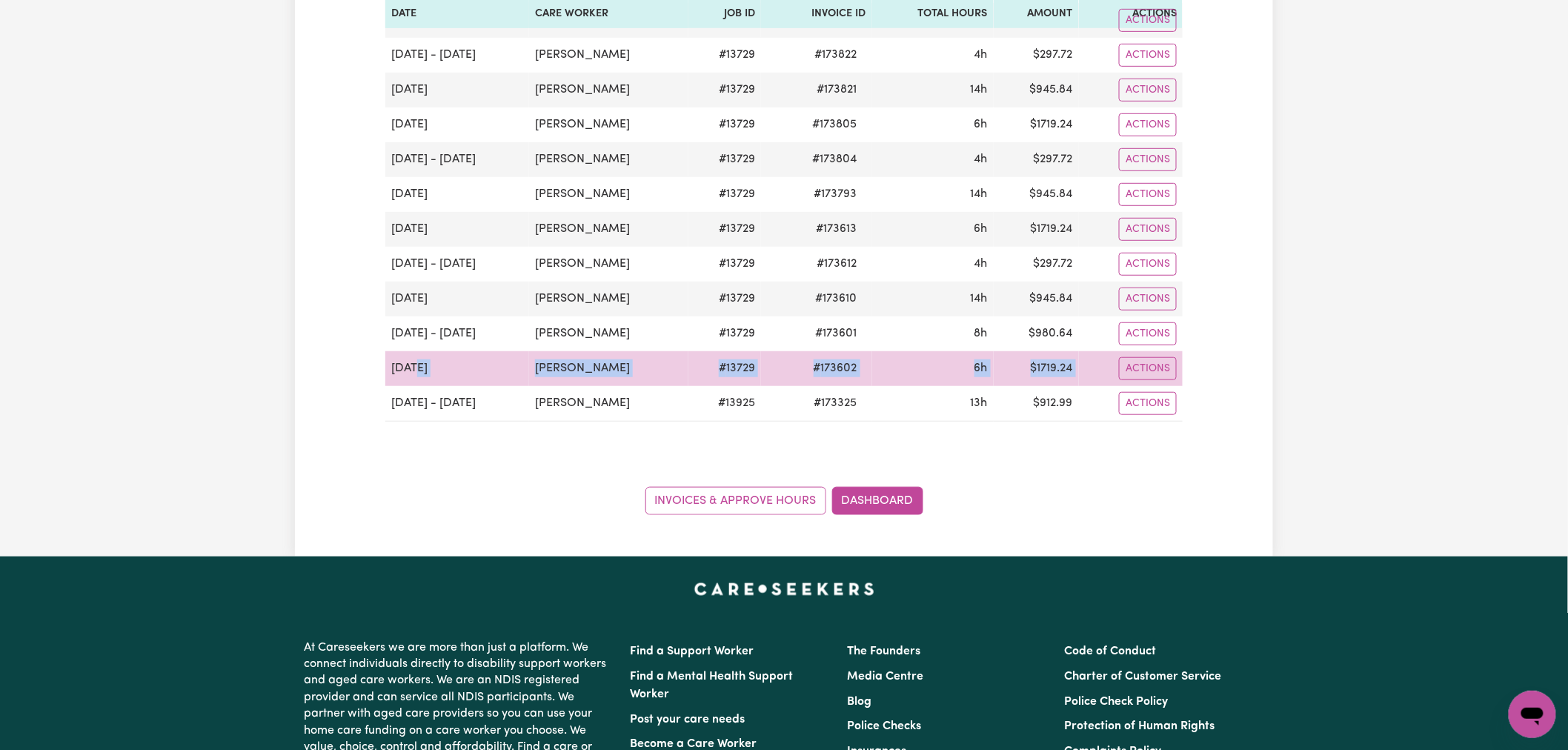
drag, startPoint x: 473, startPoint y: 368, endPoint x: 1100, endPoint y: 375, distance: 627.0
click at [1100, 375] on tr "[DATE] [PERSON_NAME] # 13729 # 173602 6h $ 1719.24 Actions" at bounding box center [784, 368] width 797 height 35
click at [1052, 372] on td "$ 1719.24" at bounding box center [1036, 368] width 85 height 35
drag, startPoint x: 1072, startPoint y: 368, endPoint x: 824, endPoint y: 371, distance: 248.0
click at [824, 371] on tr "[DATE] [PERSON_NAME] # 13729 # 173602 6h $ 1719.24 Actions" at bounding box center [784, 368] width 797 height 35
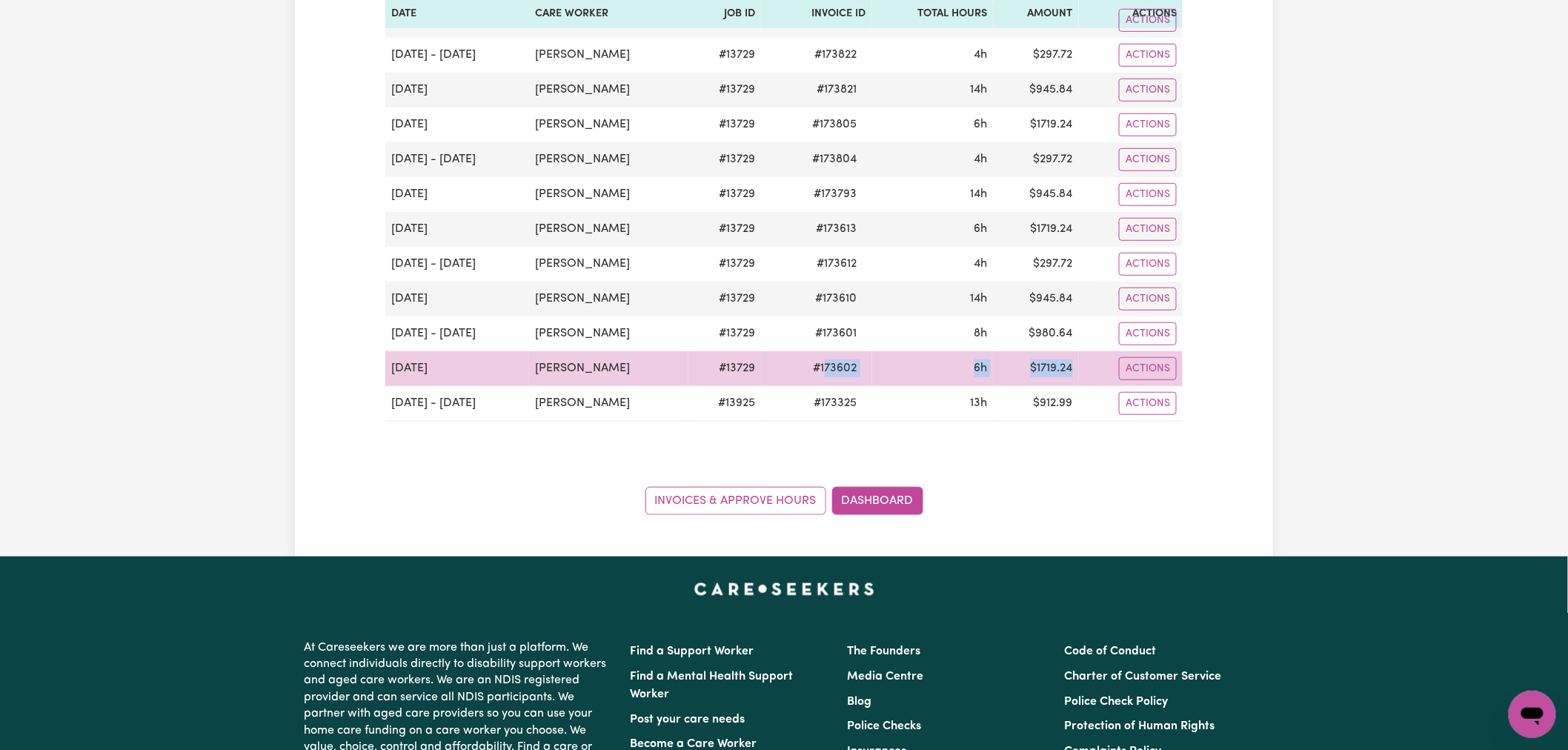
click at [827, 370] on span "# 173602" at bounding box center [835, 367] width 62 height 18
click at [856, 369] on span "# 173602" at bounding box center [835, 367] width 62 height 18
click at [882, 383] on td "6h" at bounding box center [933, 368] width 121 height 35
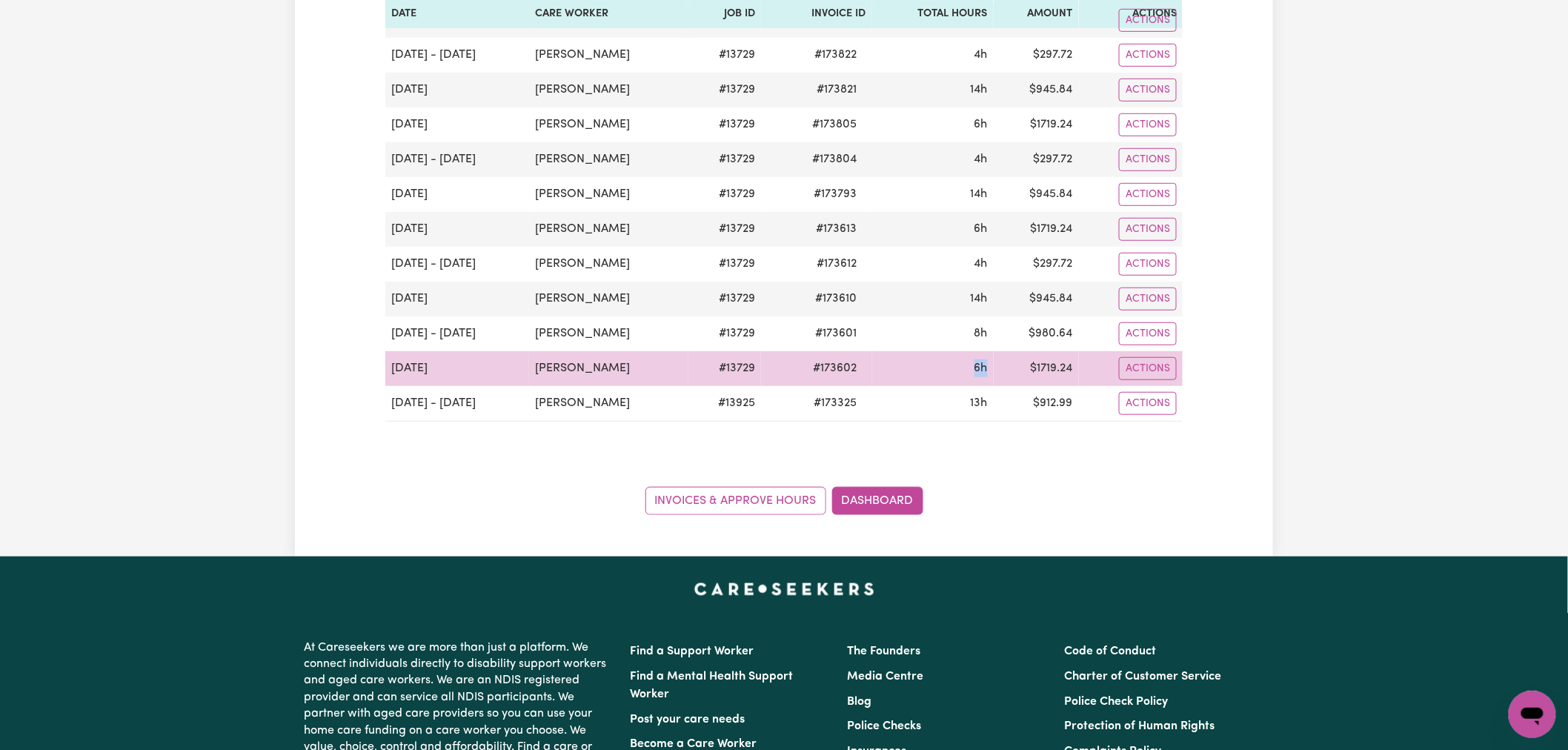
click at [882, 383] on td "6h" at bounding box center [933, 368] width 121 height 35
click at [860, 366] on span "# 173602" at bounding box center [835, 367] width 62 height 18
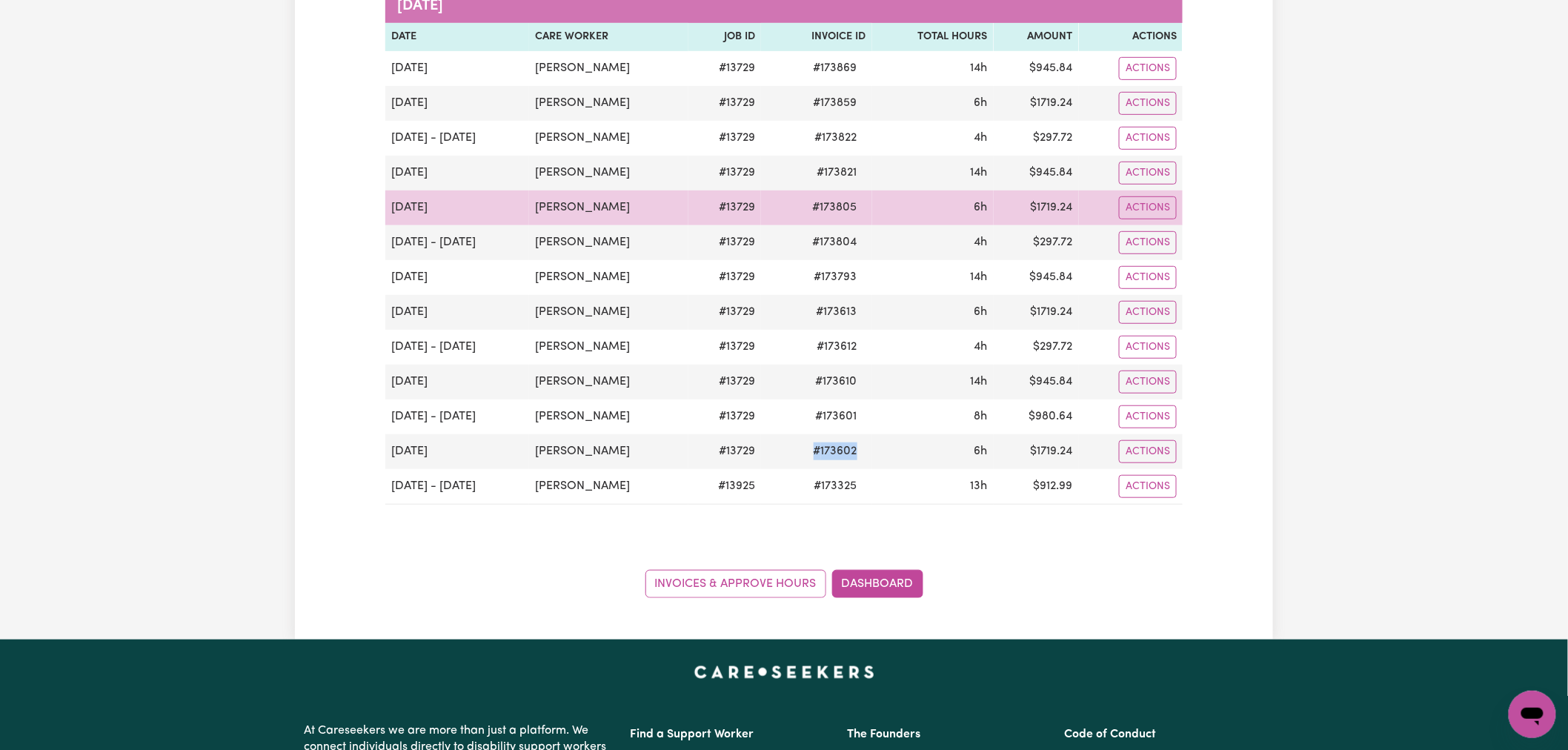
scroll to position [247, 0]
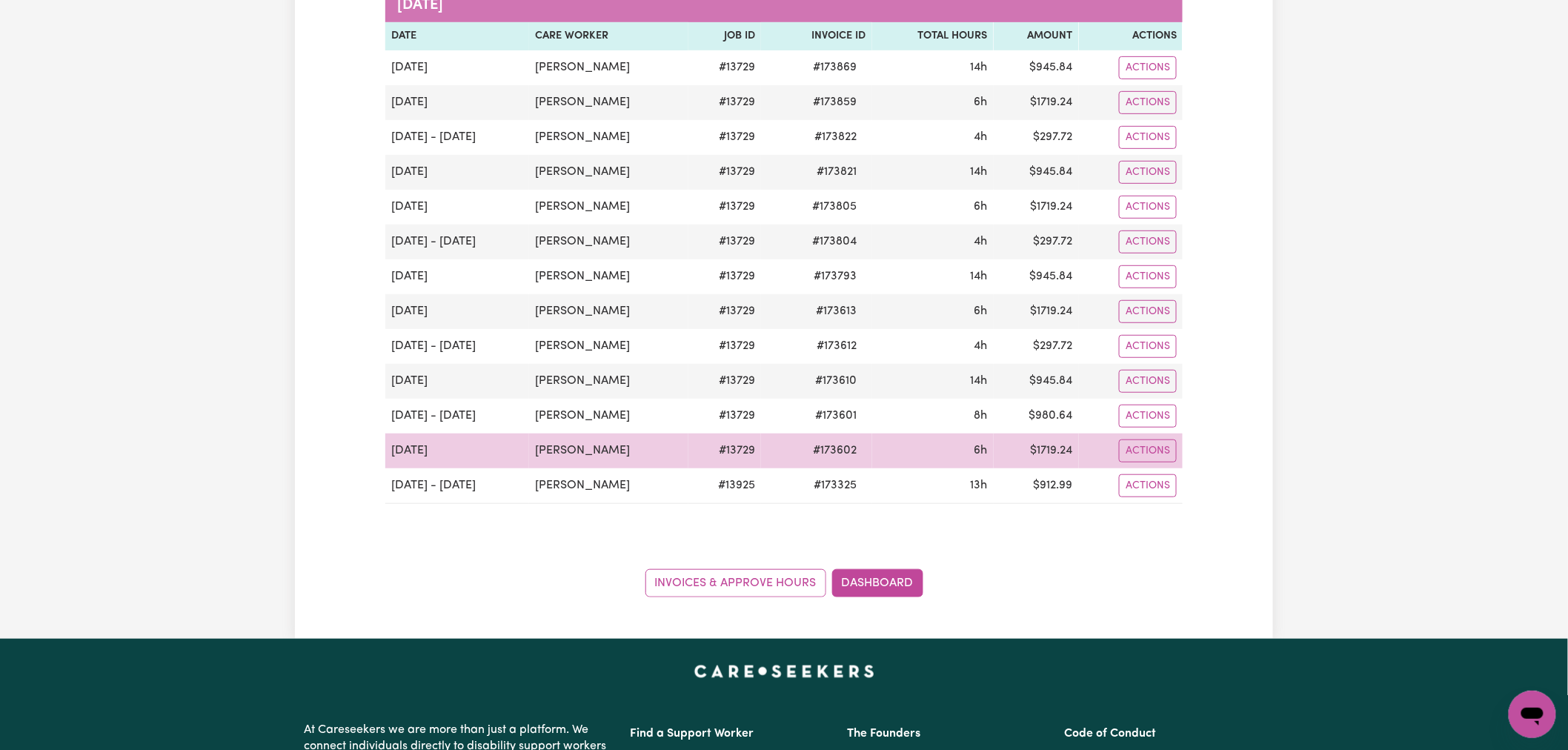
click at [749, 454] on td "# 13729" at bounding box center [725, 450] width 72 height 35
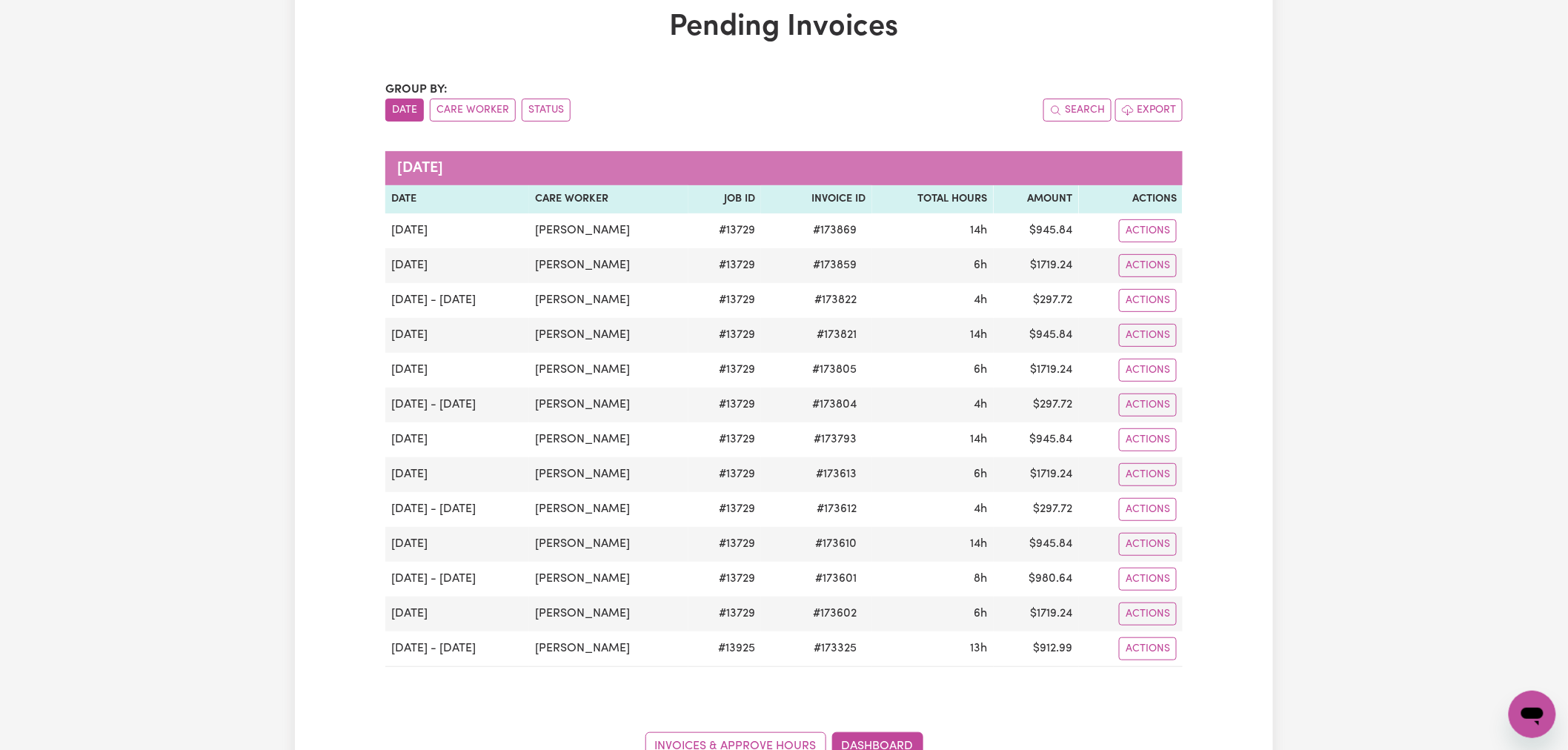
scroll to position [0, 0]
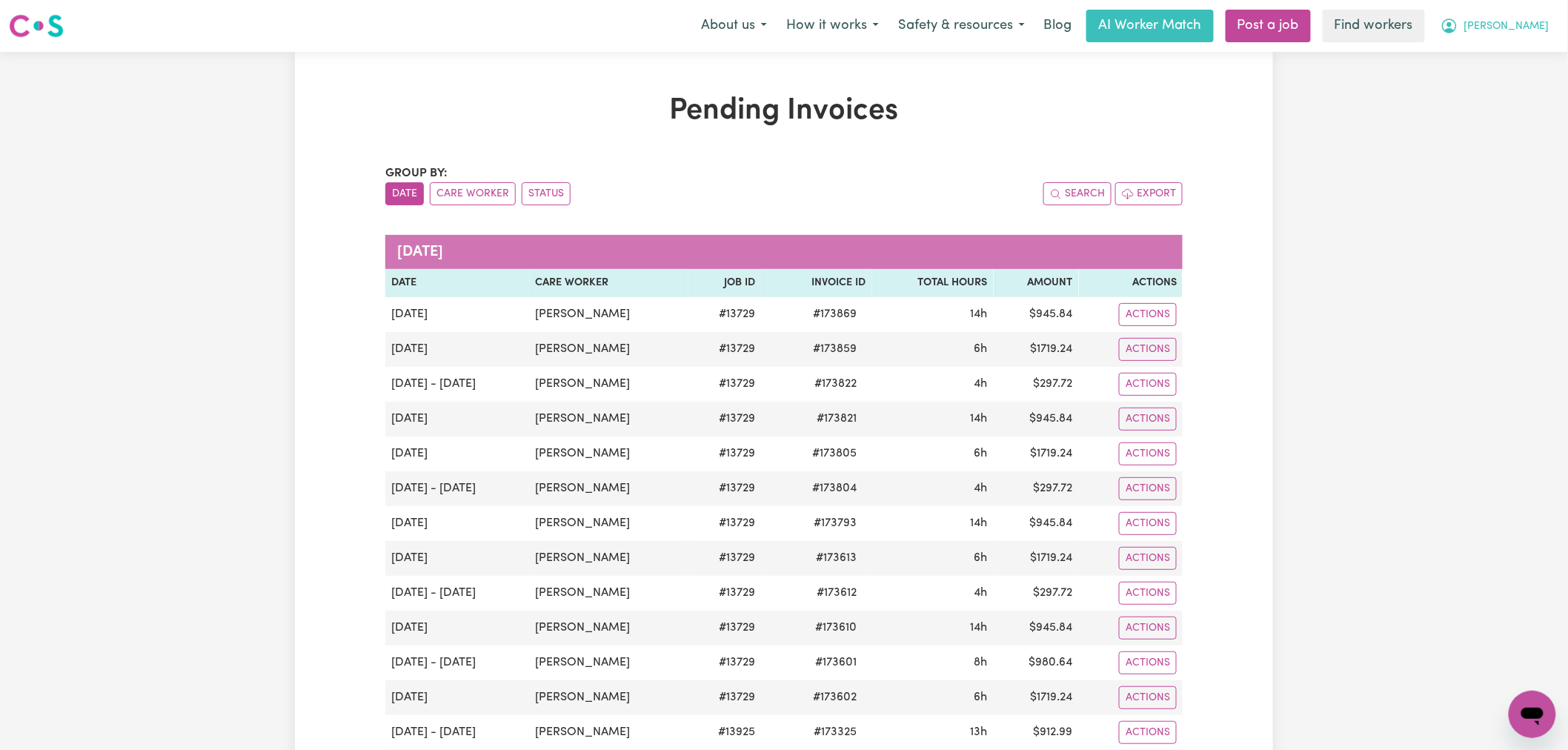
click at [1514, 17] on button "[PERSON_NAME]" at bounding box center [1495, 25] width 128 height 31
click at [1517, 50] on link "My Dashboard" at bounding box center [1500, 57] width 117 height 28
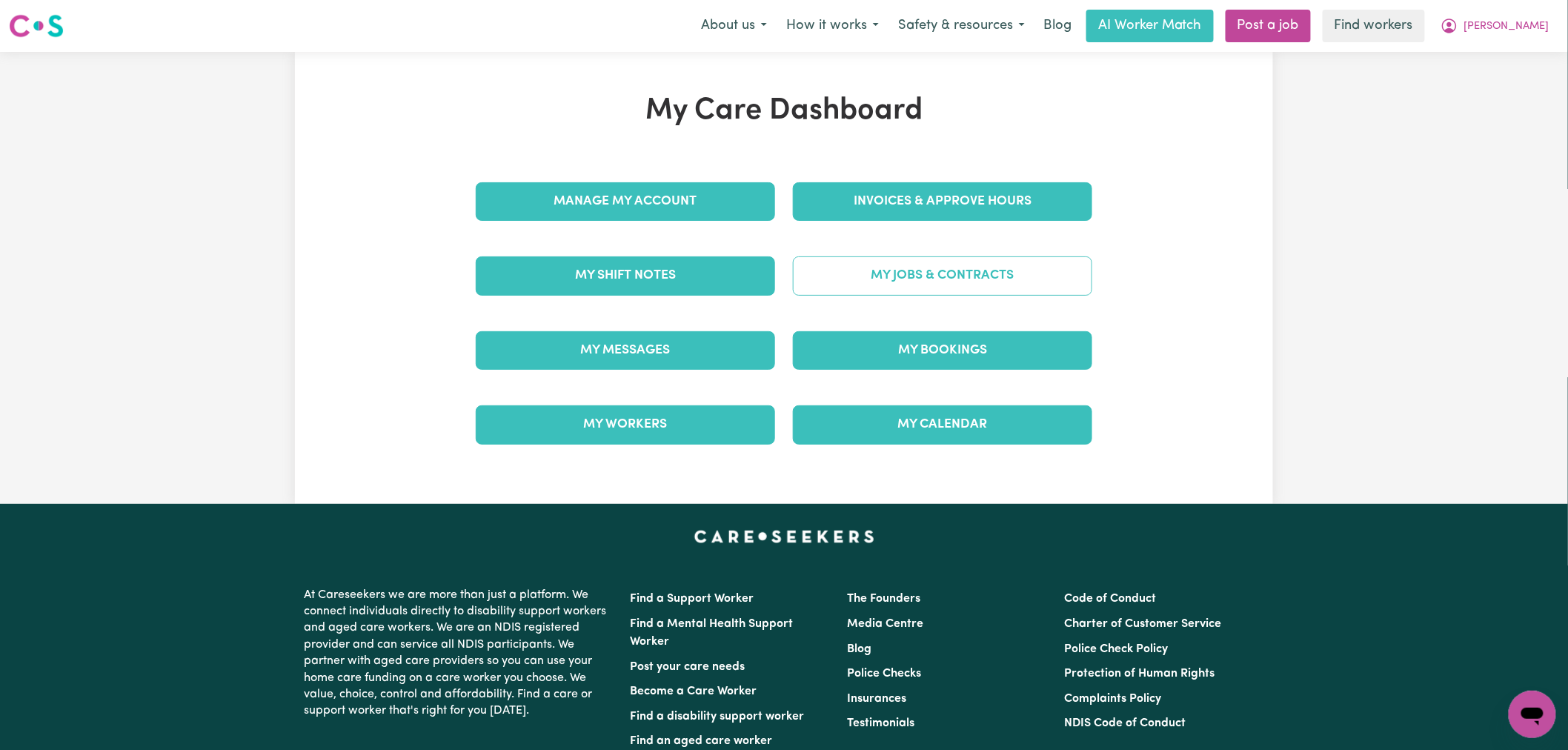
click at [942, 291] on link "My Jobs & Contracts" at bounding box center [942, 276] width 299 height 39
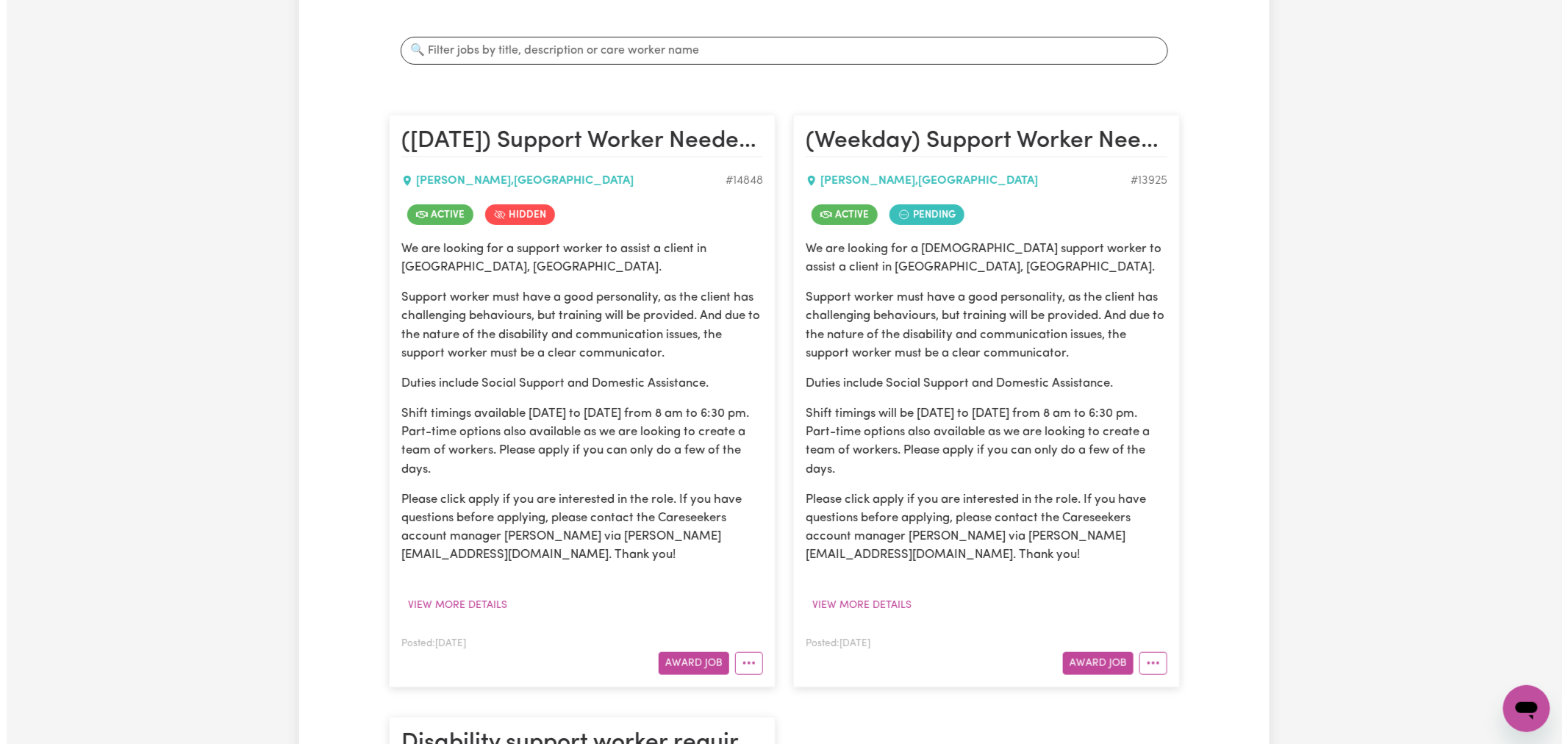
scroll to position [326, 0]
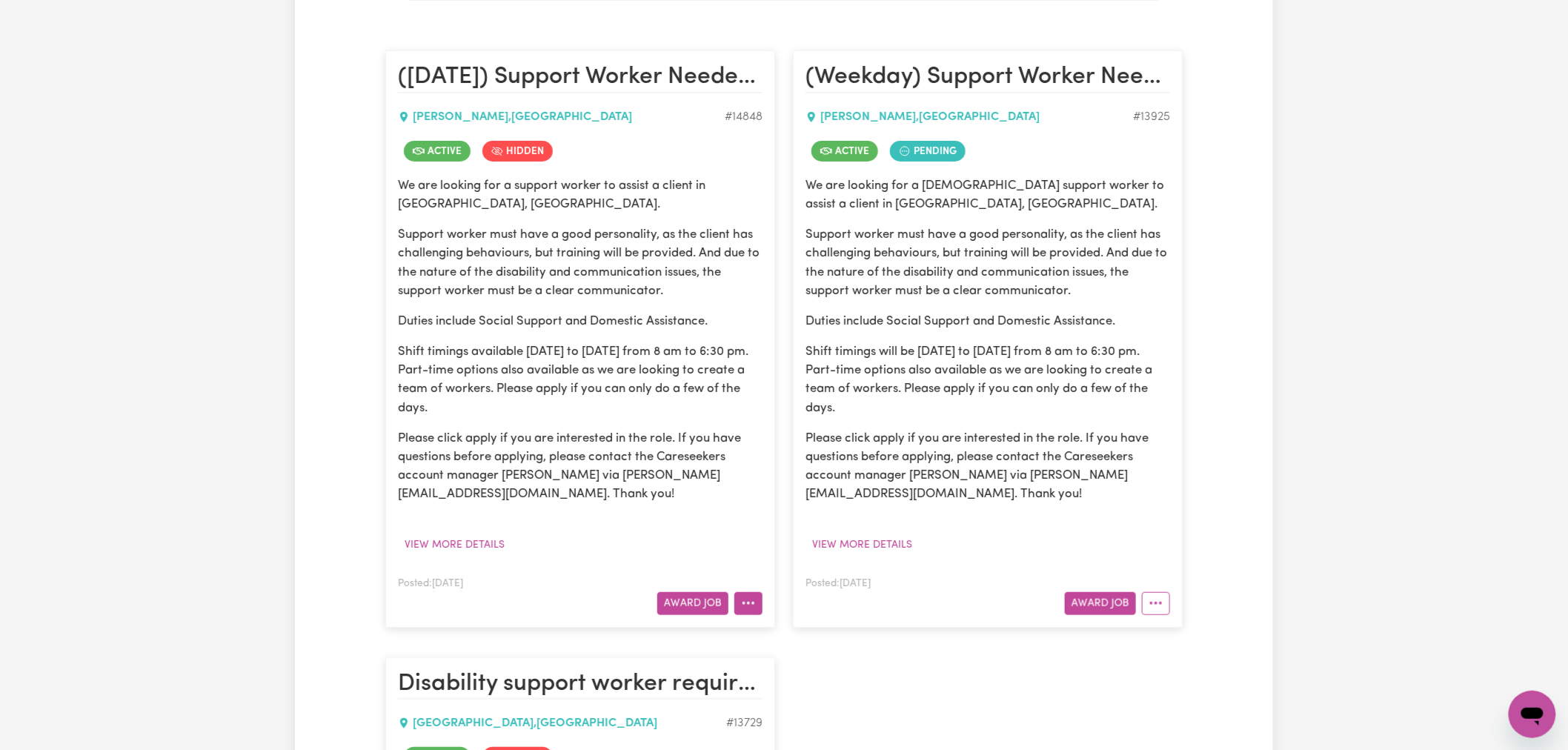
click at [749, 609] on icon "More options" at bounding box center [749, 603] width 15 height 15
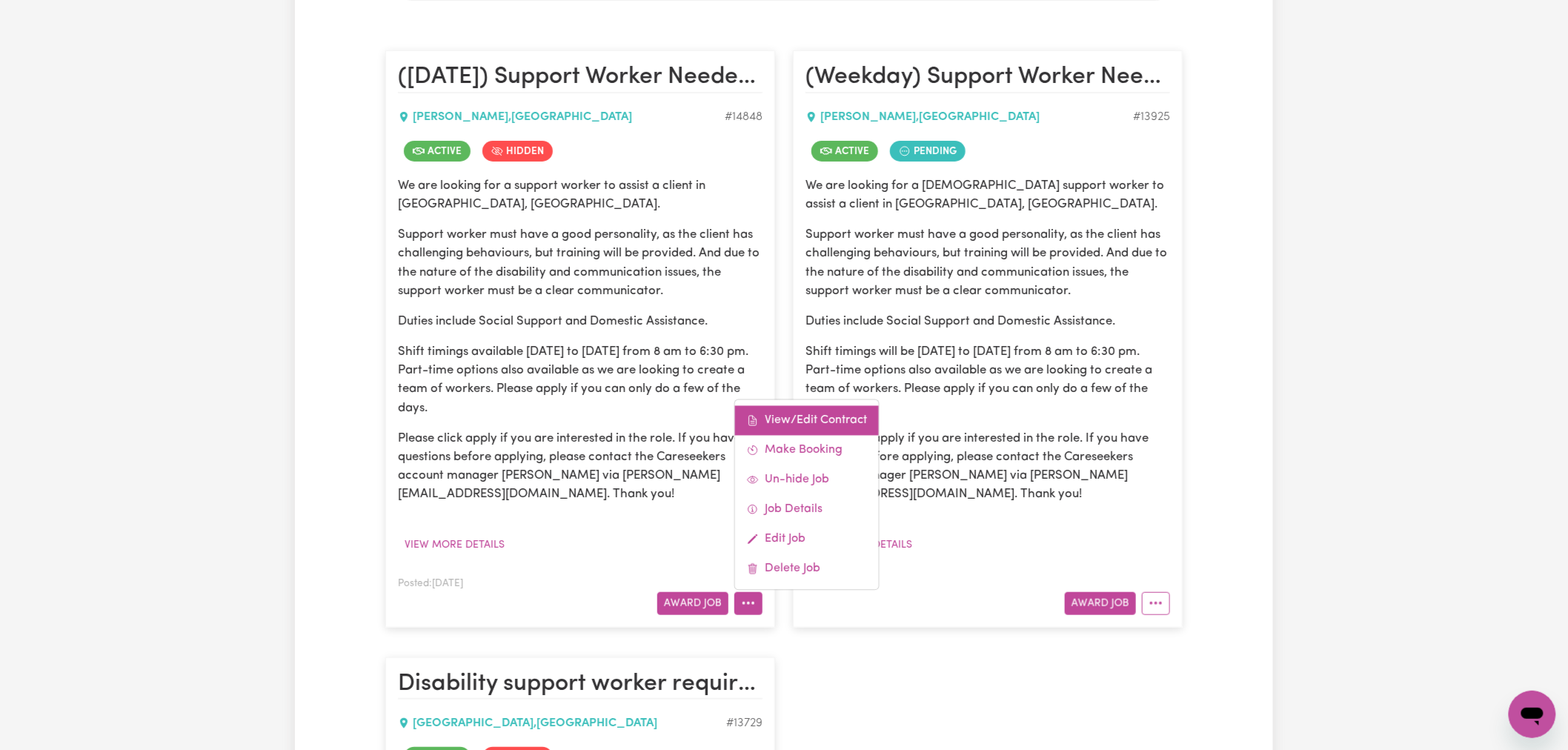
click at [840, 428] on link "View/Edit Contract" at bounding box center [807, 420] width 144 height 29
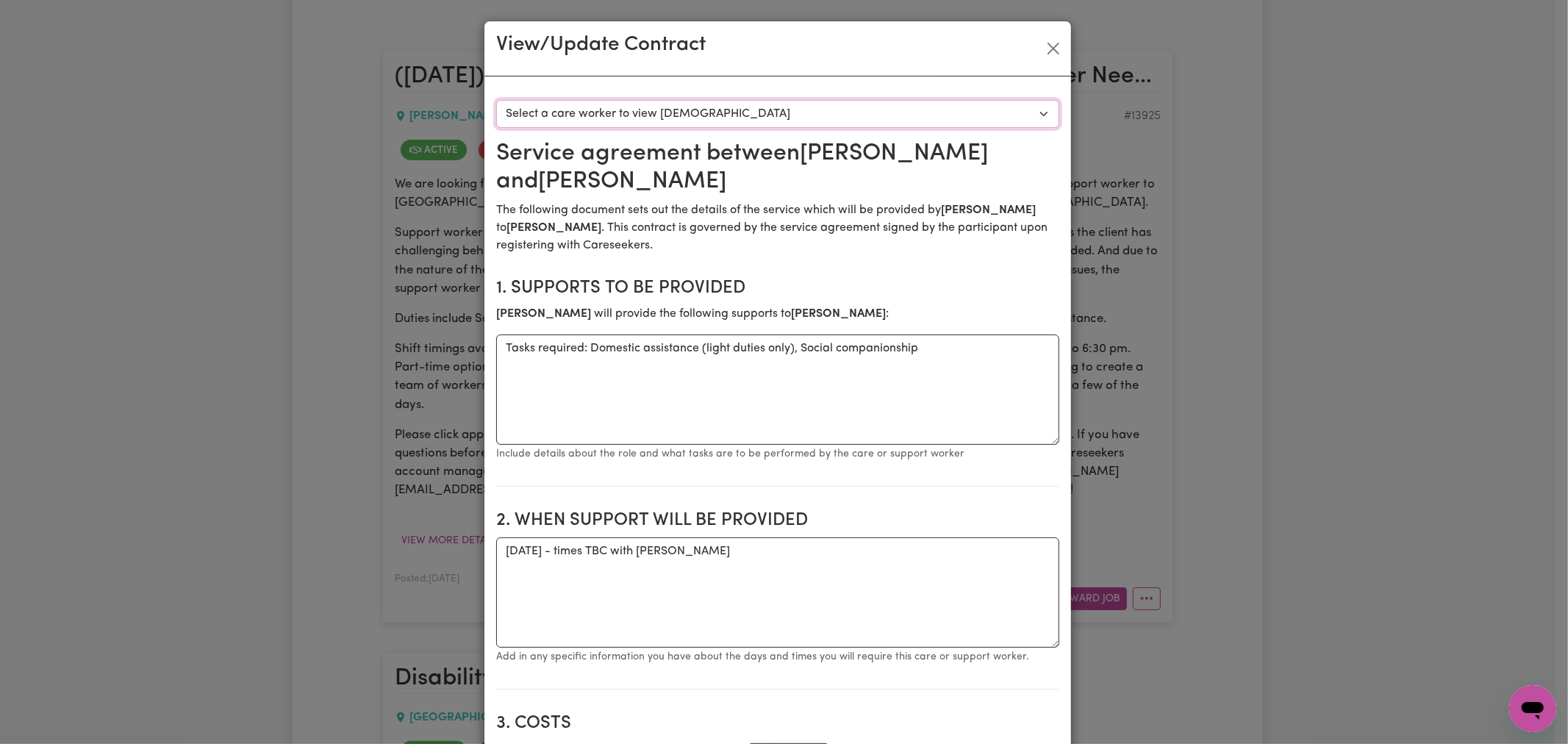
click at [806, 104] on select "Select a care worker to view [DEMOGRAPHIC_DATA] #10536 - [PERSON_NAME] (contrac…" at bounding box center [777, 114] width 563 height 28
select select "10148"
click at [496, 100] on select "Select a care worker to view [DEMOGRAPHIC_DATA] #10536 - [PERSON_NAME] (contrac…" at bounding box center [777, 114] width 563 height 28
click at [1054, 43] on button "Close" at bounding box center [1054, 48] width 23 height 23
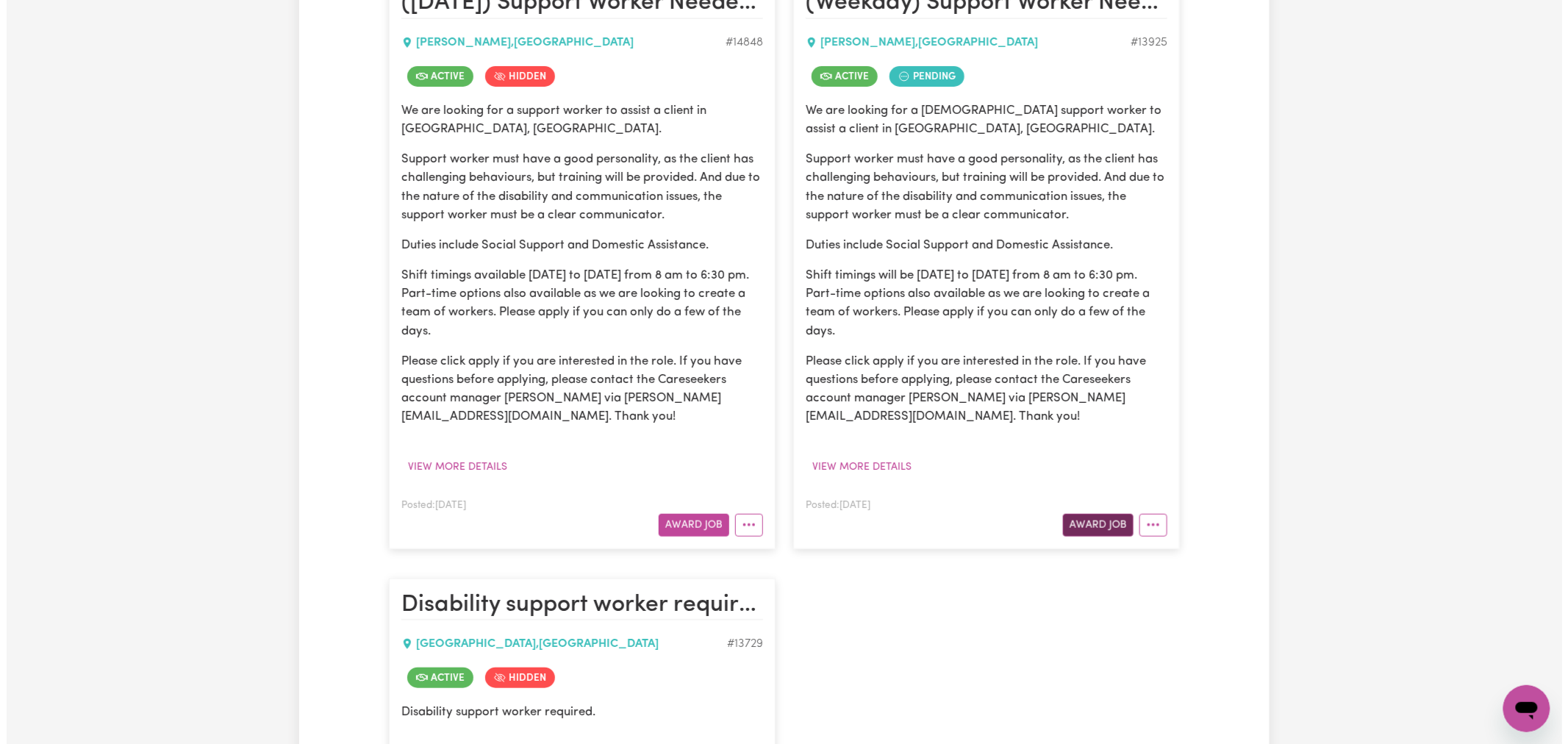
scroll to position [452, 0]
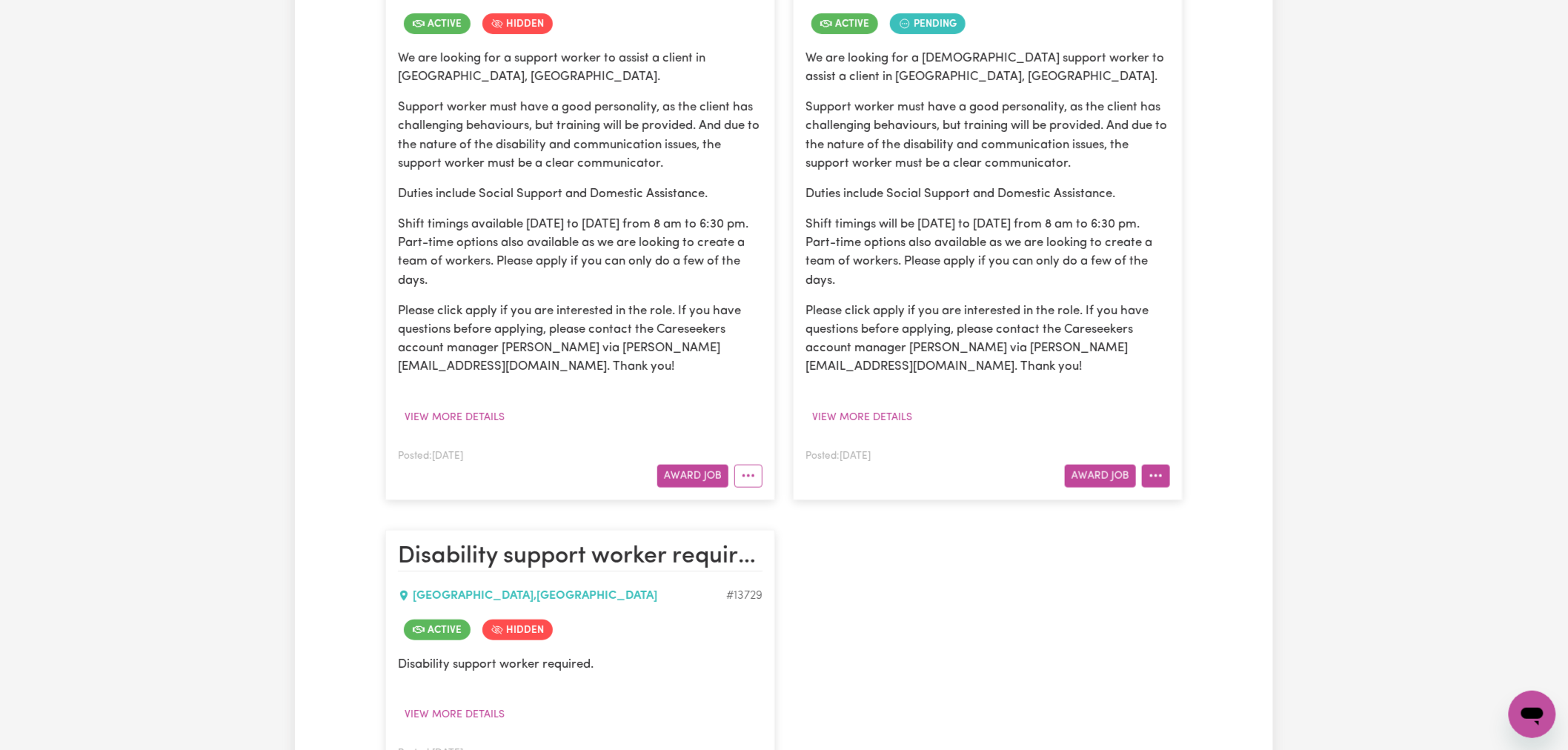
click at [1148, 474] on icon "More options" at bounding box center [1156, 476] width 15 height 15
click at [1191, 505] on link "View/Edit Contract" at bounding box center [1214, 510] width 144 height 29
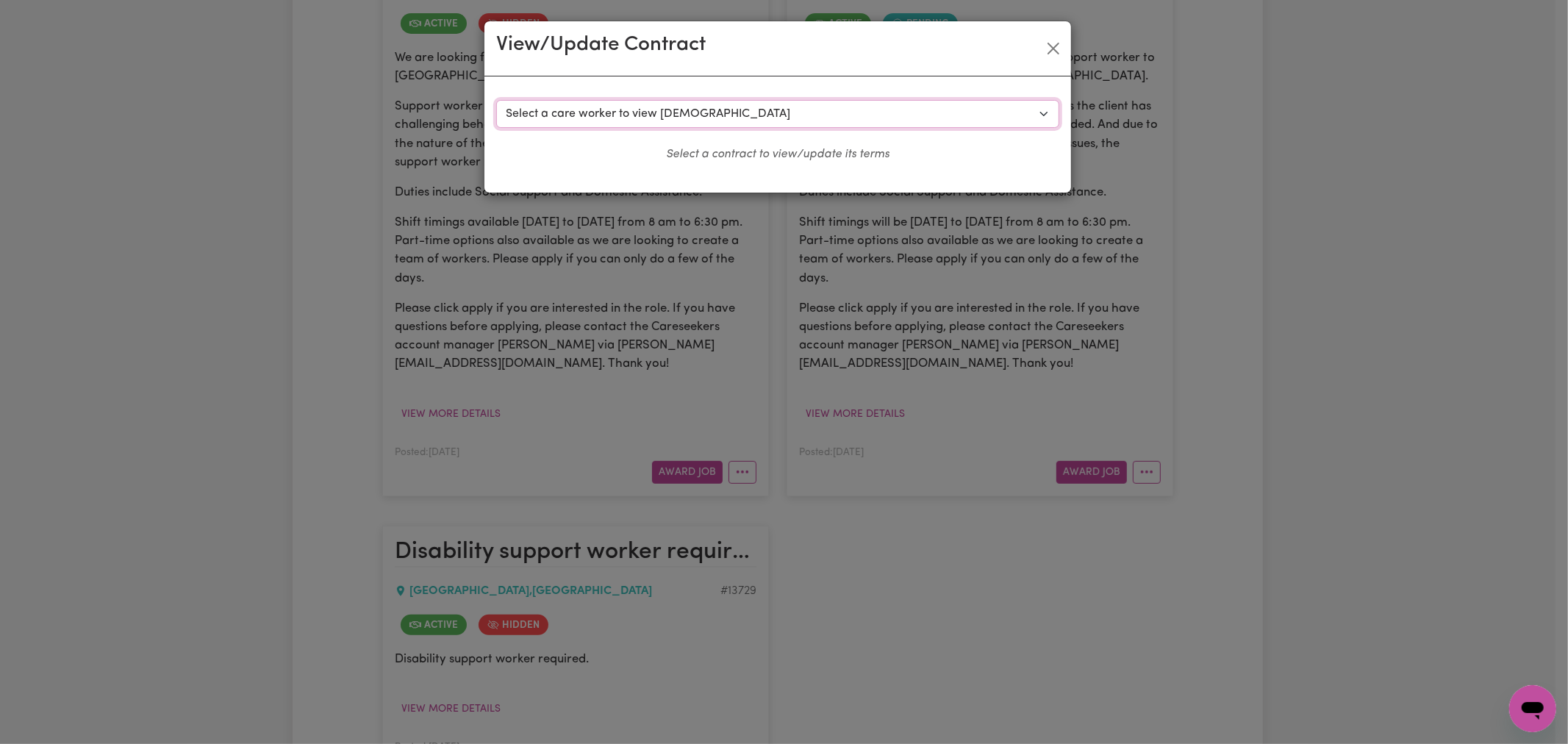
drag, startPoint x: 784, startPoint y: 127, endPoint x: 866, endPoint y: 94, distance: 88.4
click at [784, 127] on select "Select a care worker to view [DEMOGRAPHIC_DATA] #10385 - [PERSON_NAME] (contrac…" at bounding box center [777, 114] width 563 height 28
drag, startPoint x: 1051, startPoint y: 44, endPoint x: 997, endPoint y: 72, distance: 60.8
click at [1049, 45] on button "Close" at bounding box center [1054, 48] width 23 height 23
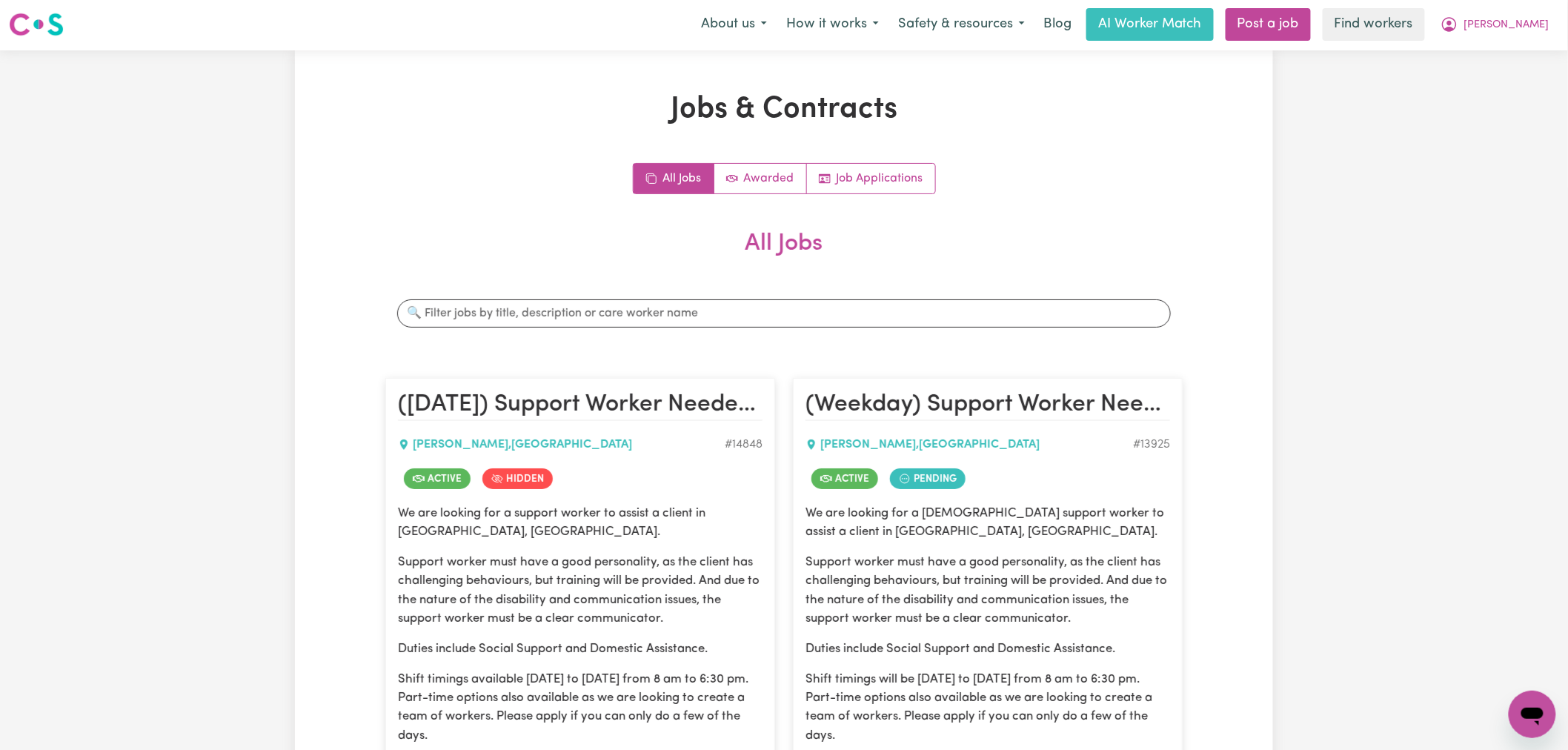
scroll to position [0, 0]
click at [502, 309] on input "Search jobs" at bounding box center [784, 314] width 774 height 28
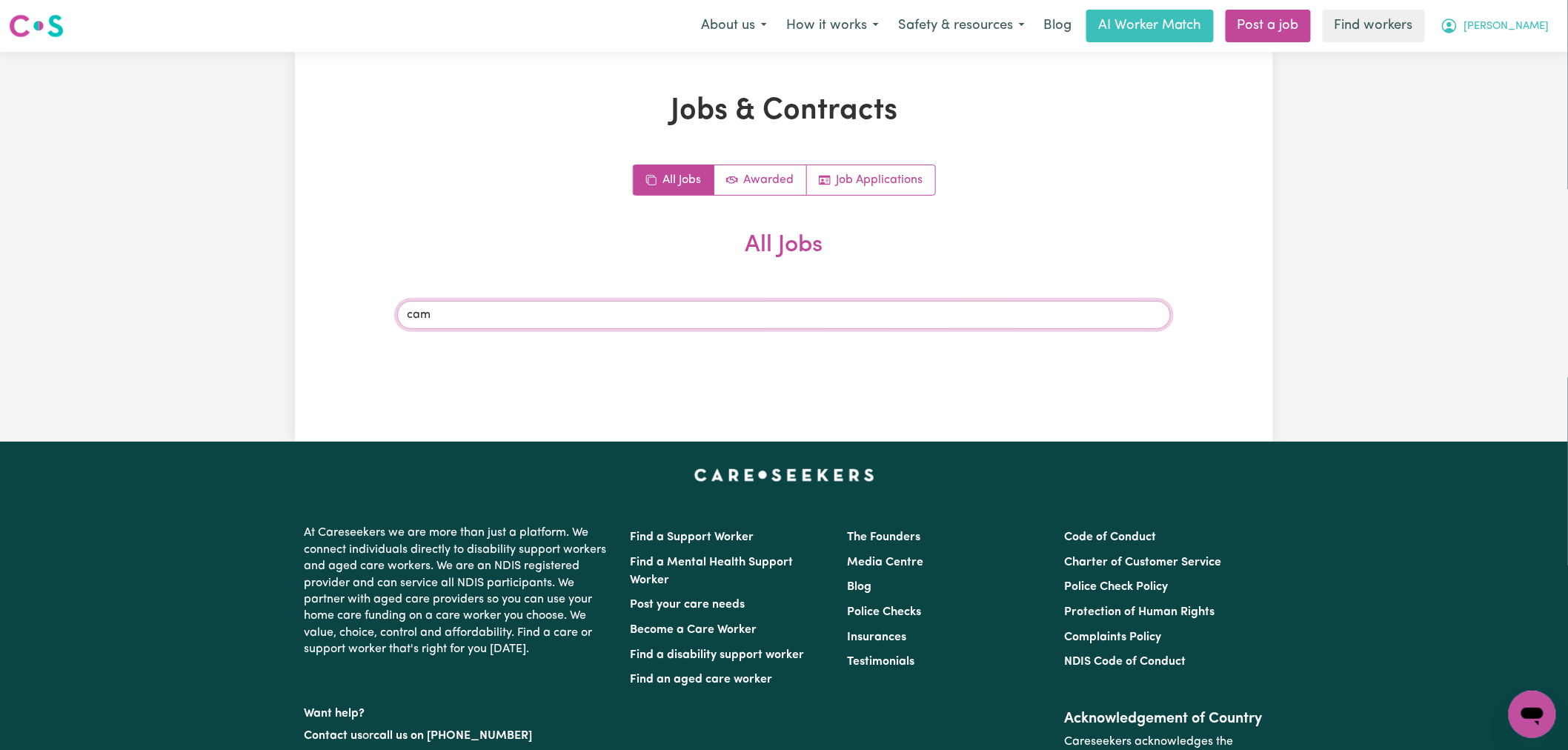
type input "cam"
click at [1514, 32] on span "[PERSON_NAME]" at bounding box center [1506, 26] width 85 height 16
click at [1515, 48] on link "My Dashboard" at bounding box center [1500, 57] width 117 height 28
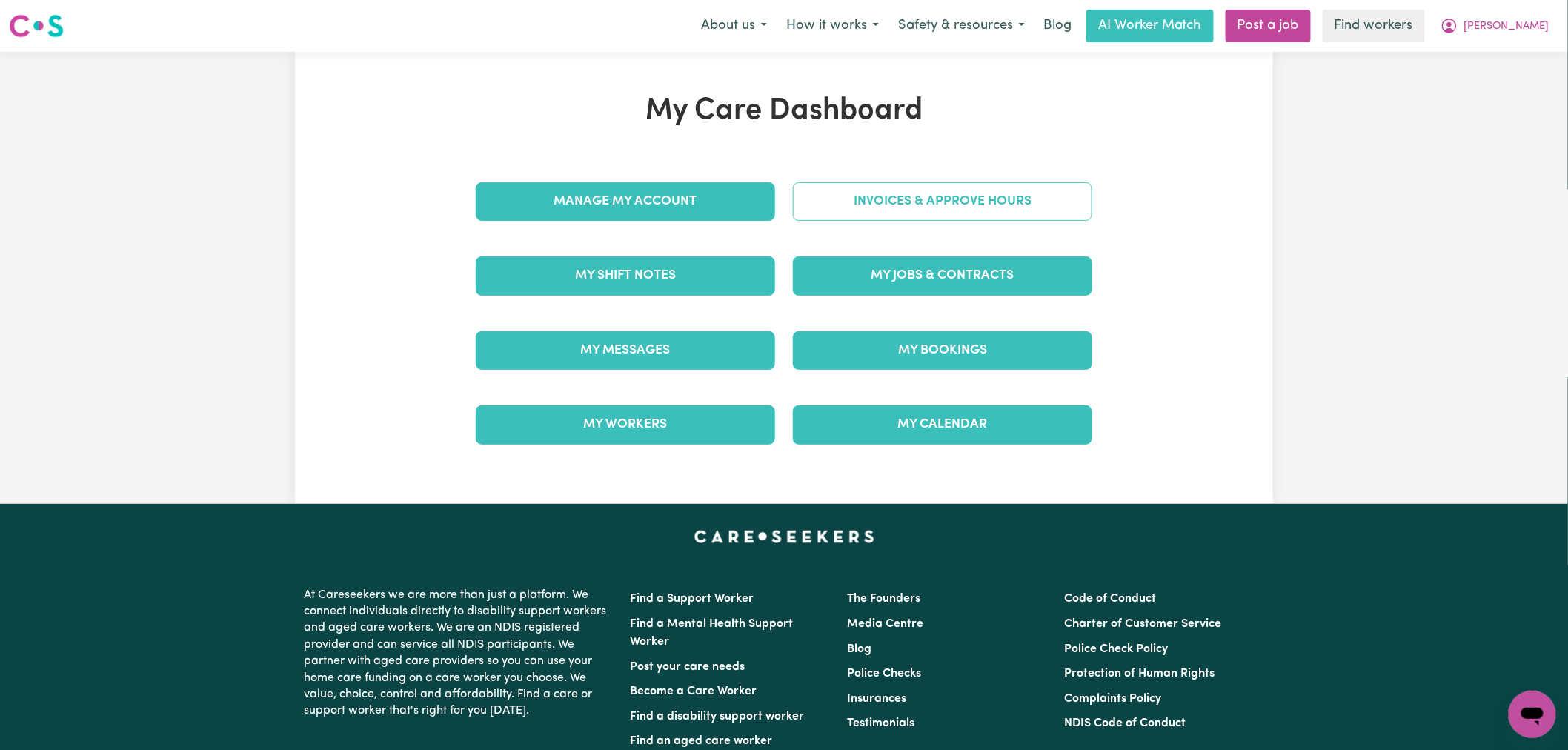
click at [892, 193] on link "Invoices & Approve Hours" at bounding box center [942, 201] width 299 height 39
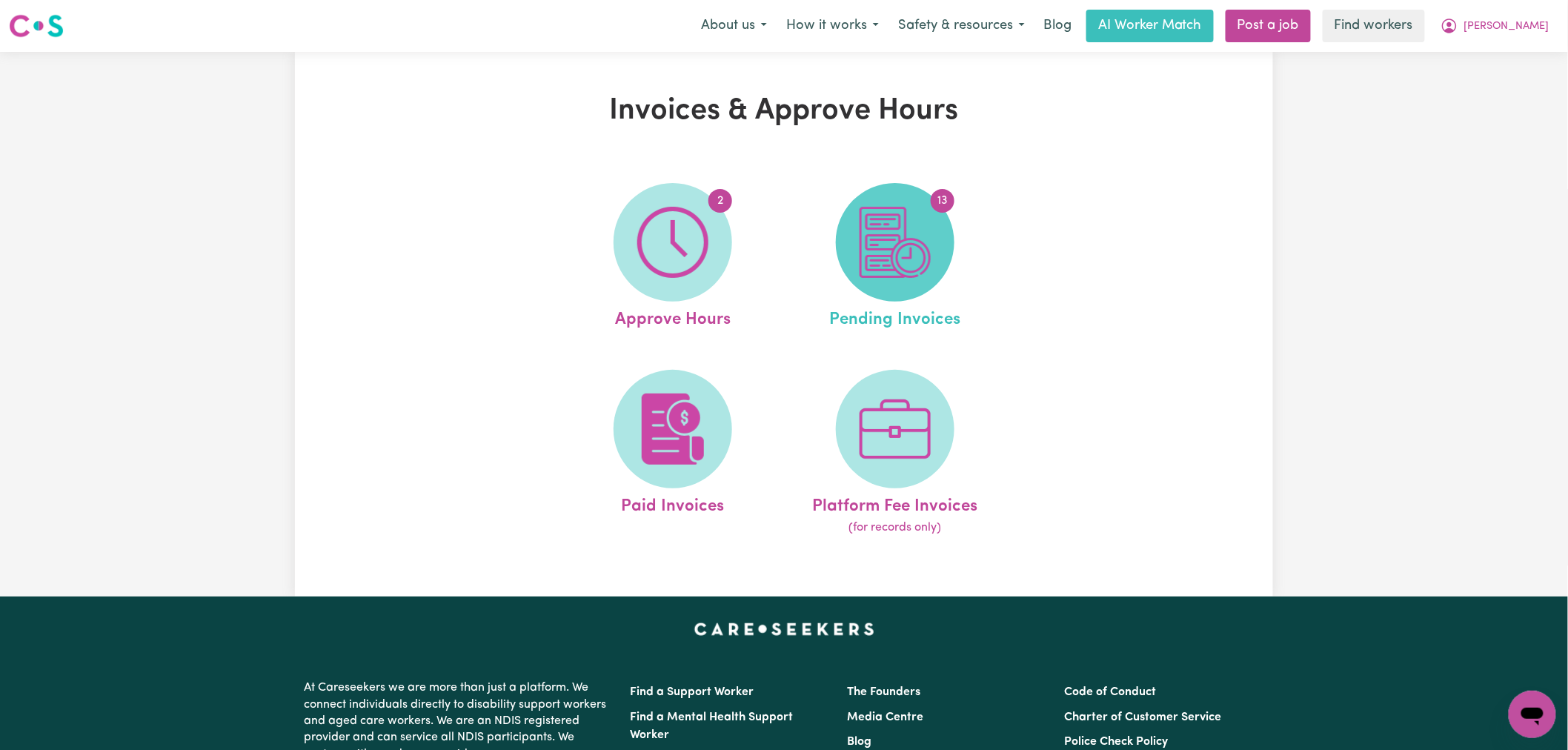
click at [939, 252] on span "13" at bounding box center [894, 242] width 119 height 119
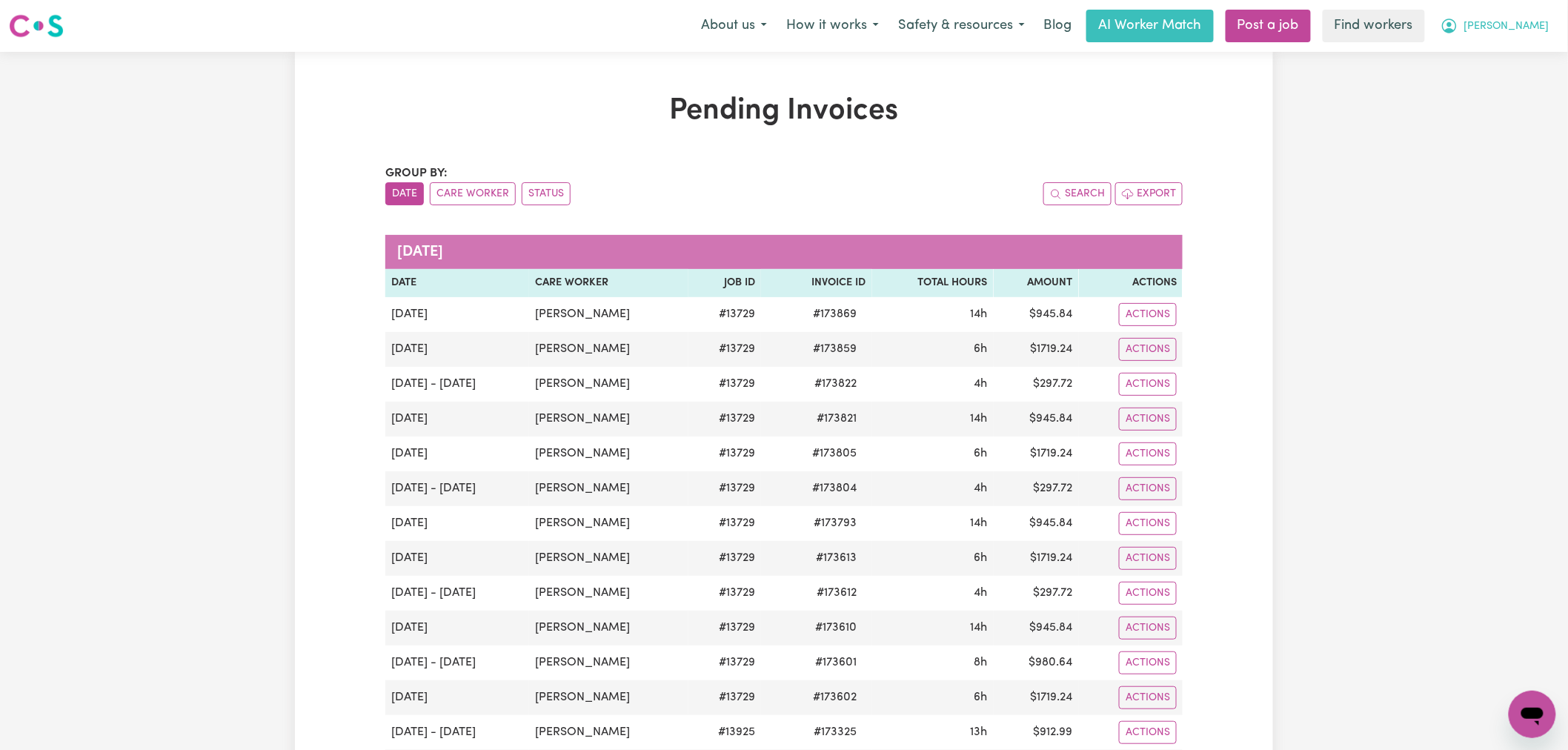
click at [1509, 34] on span "[PERSON_NAME]" at bounding box center [1506, 26] width 85 height 16
click at [1509, 54] on link "My Dashboard" at bounding box center [1500, 57] width 117 height 28
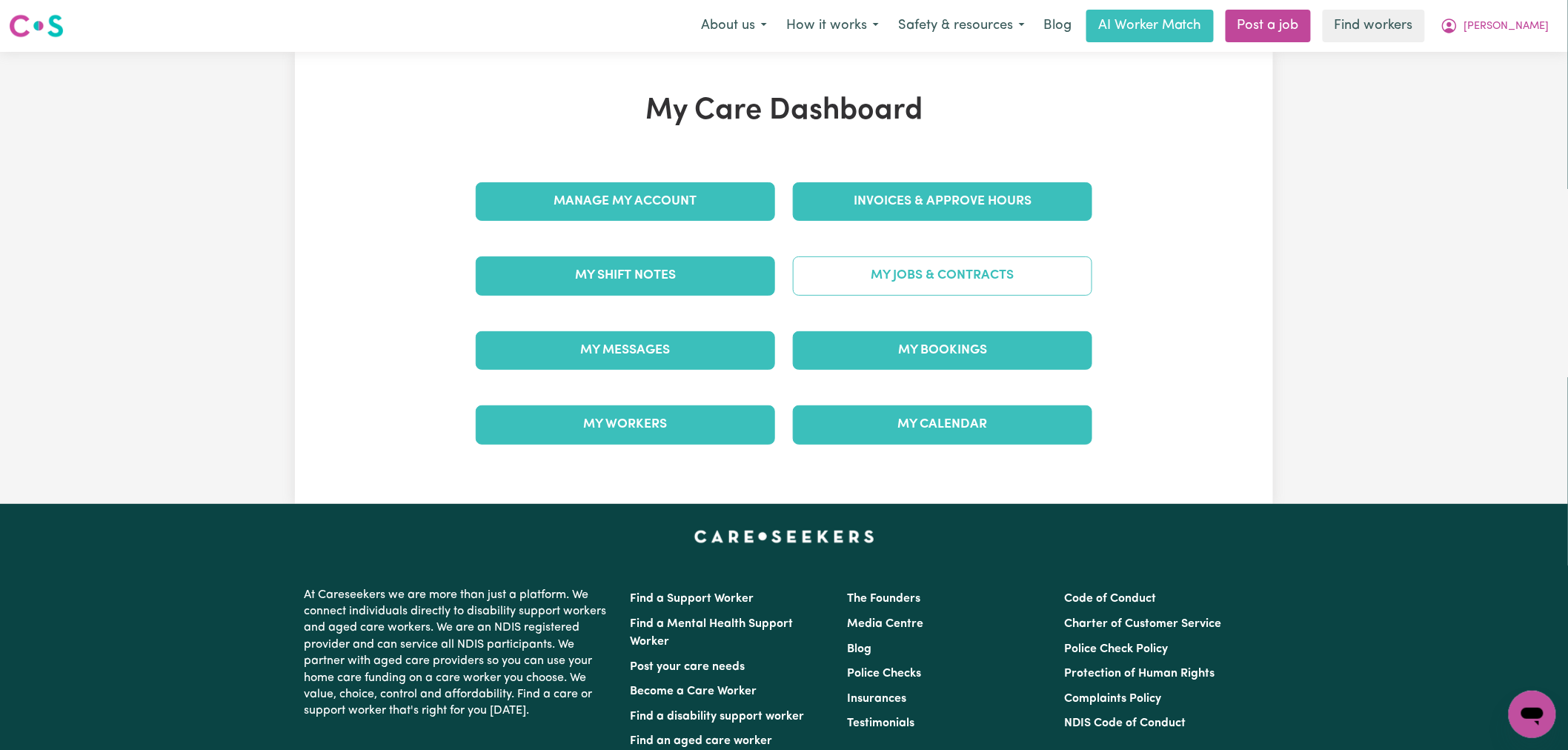
click at [861, 290] on link "My Jobs & Contracts" at bounding box center [942, 276] width 299 height 39
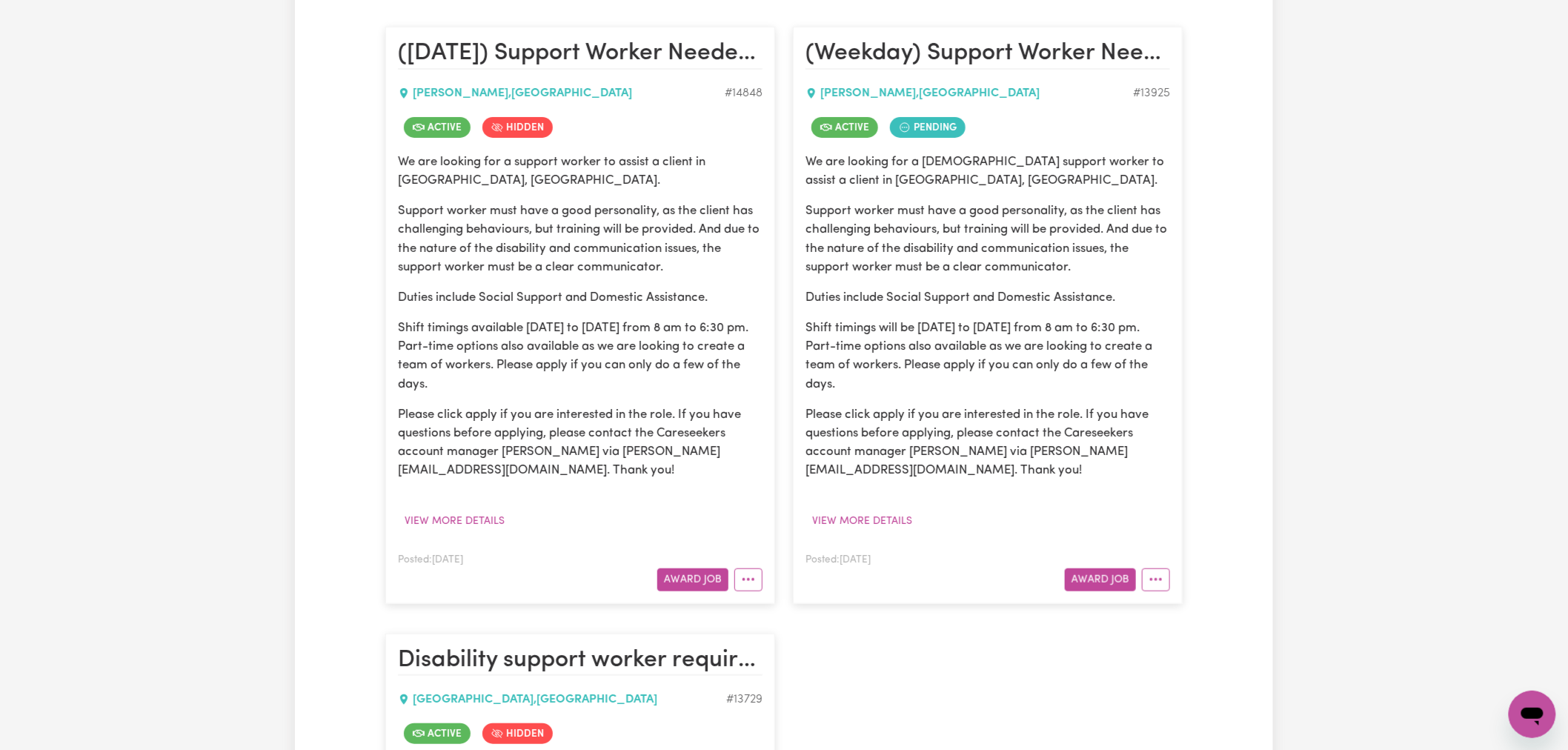
scroll to position [411, 0]
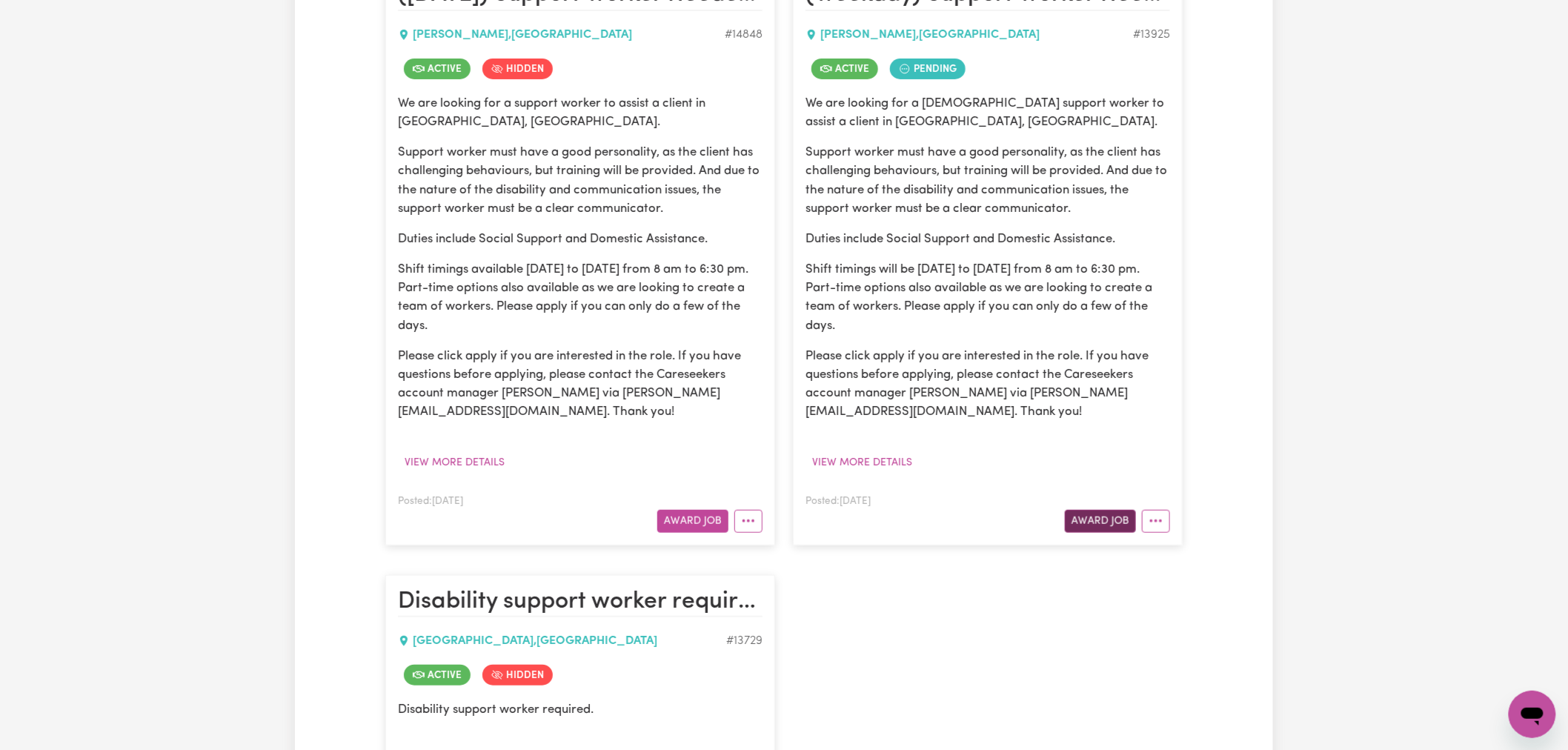
click at [1117, 529] on button "Award Job" at bounding box center [1100, 521] width 71 height 23
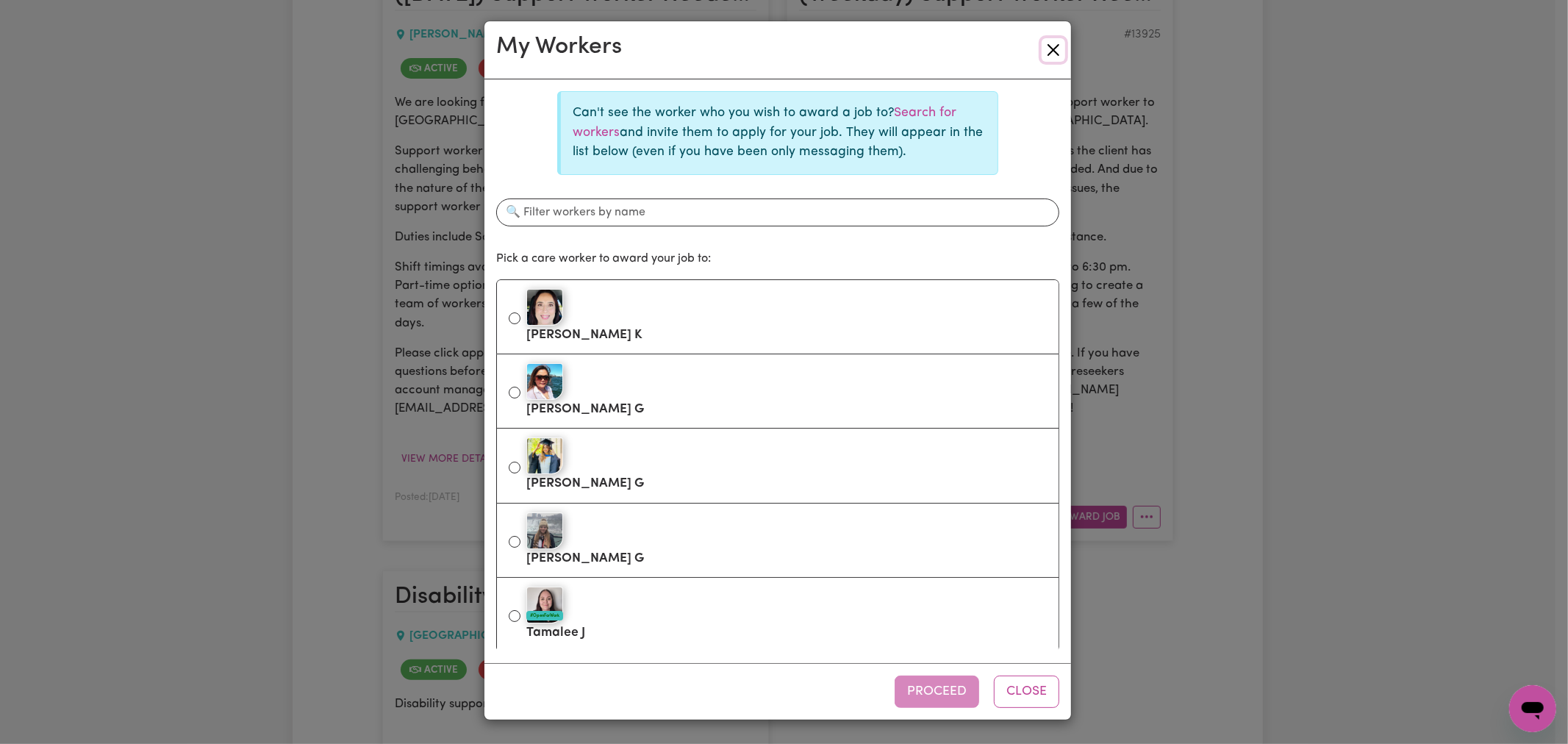
click at [1060, 54] on button "Close" at bounding box center [1054, 50] width 23 height 23
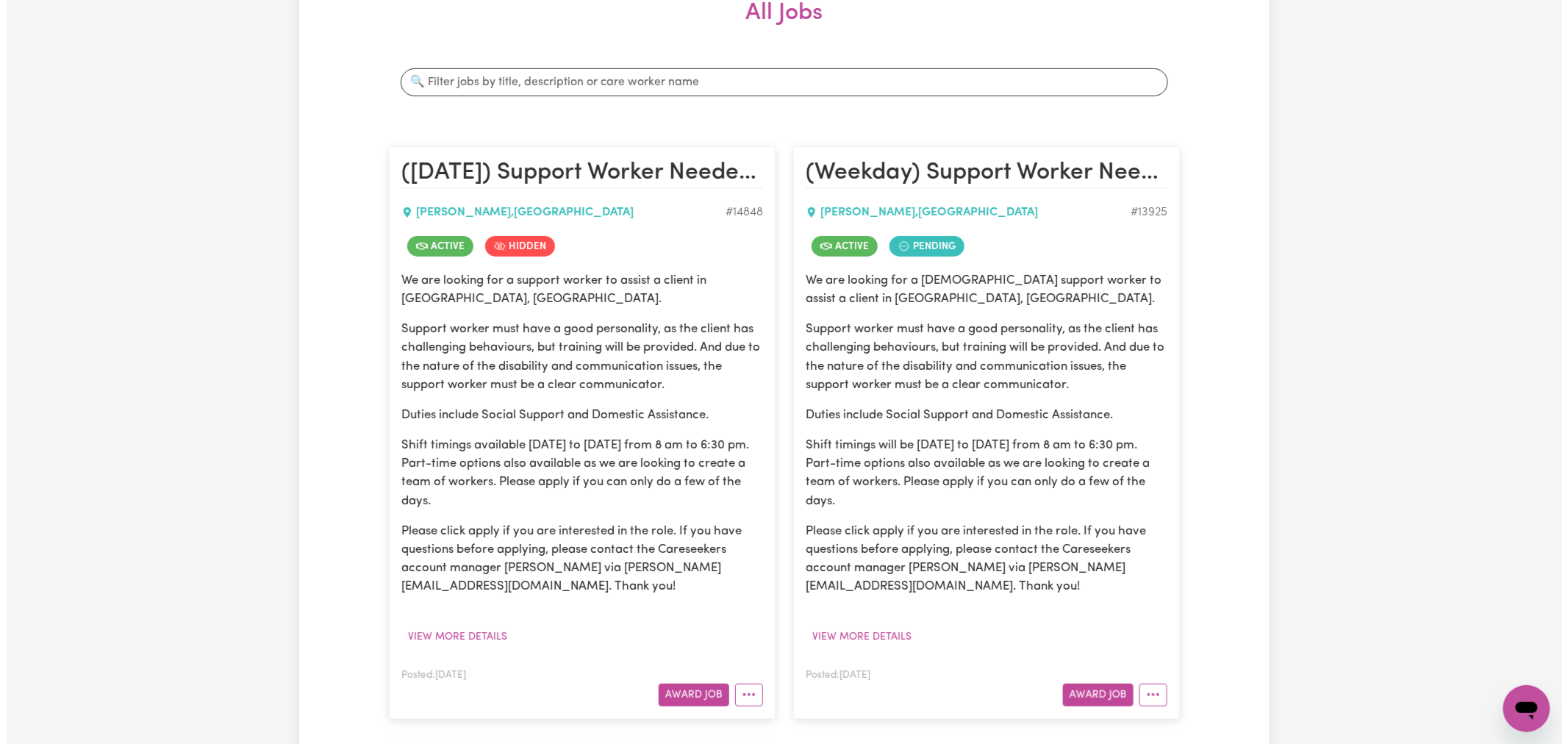
scroll to position [326, 0]
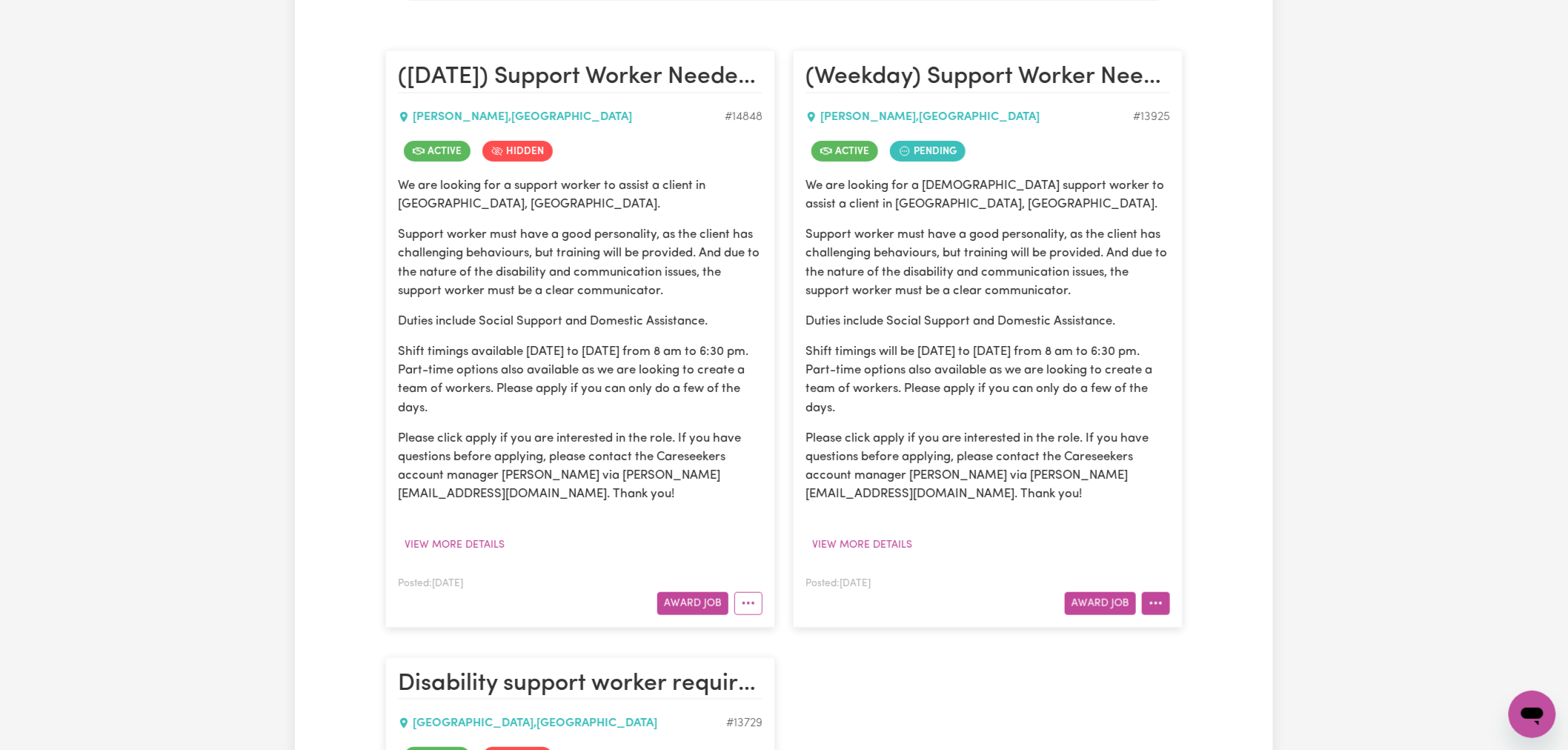
click at [1160, 600] on button "More options" at bounding box center [1155, 603] width 28 height 23
click at [1193, 408] on link "View/Edit Contract" at bounding box center [1214, 420] width 144 height 29
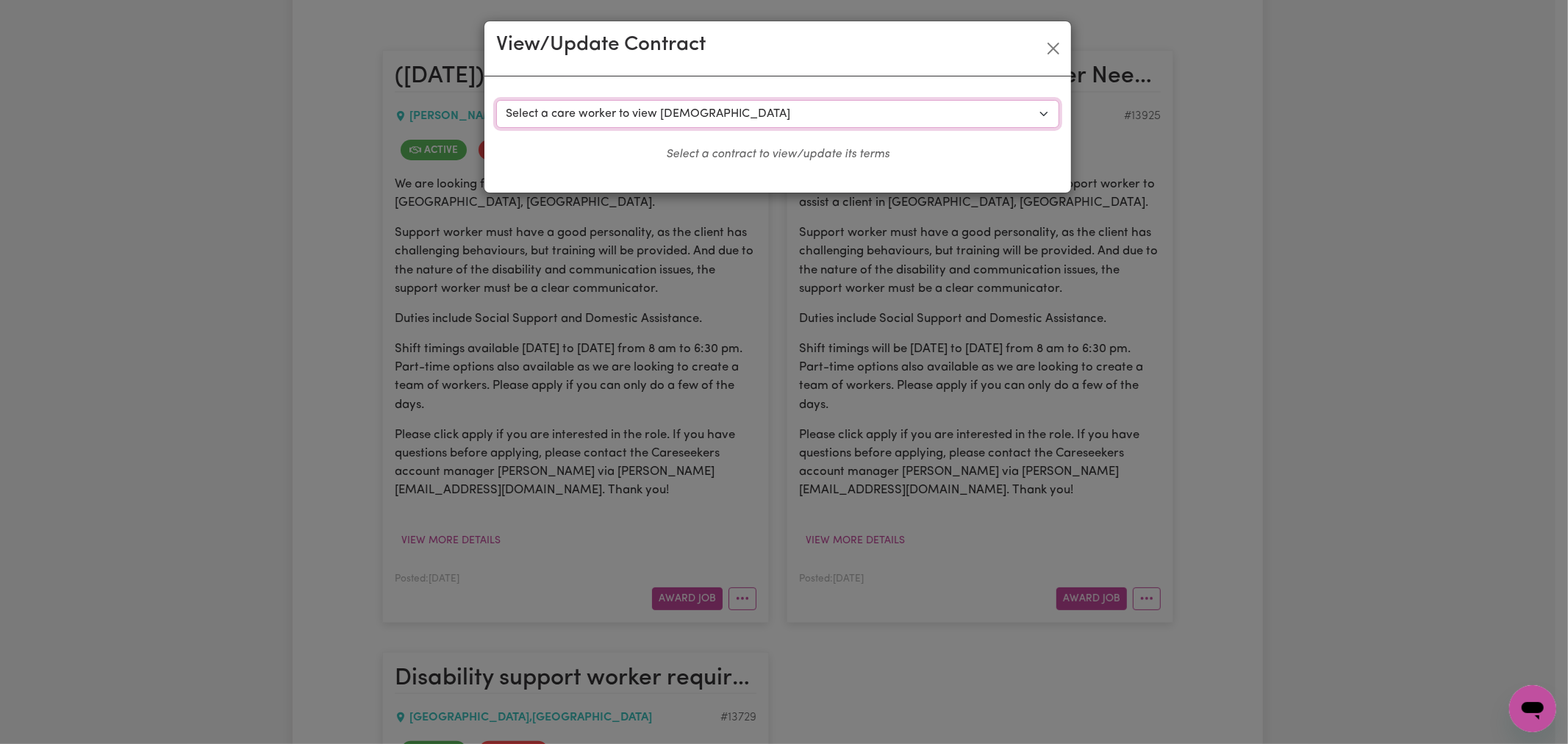
click at [702, 101] on select "Select a care worker to view [DEMOGRAPHIC_DATA] #10385 - [PERSON_NAME] (contrac…" at bounding box center [777, 114] width 563 height 28
click at [1049, 44] on button "Close" at bounding box center [1054, 48] width 23 height 23
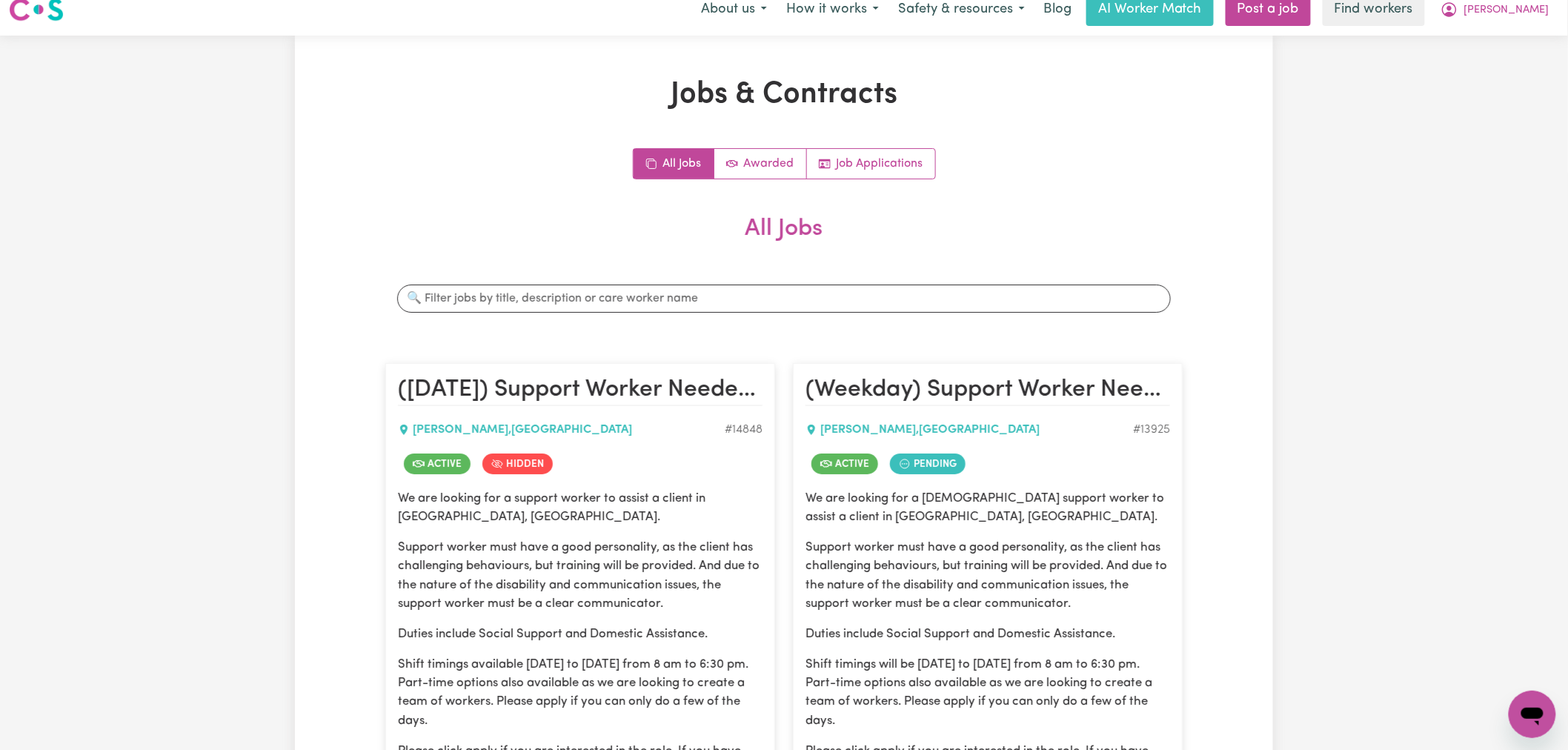
scroll to position [0, 0]
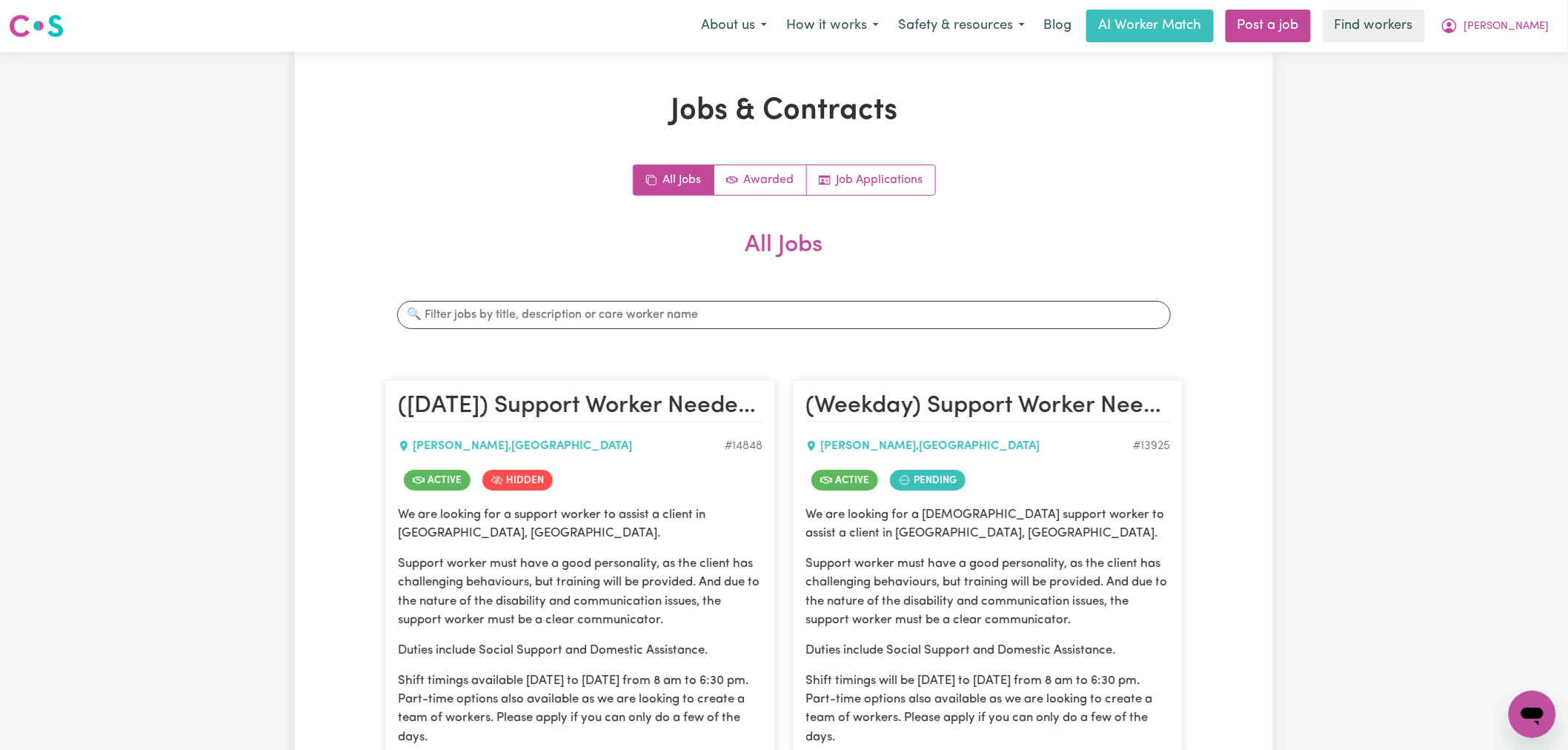
click at [971, 337] on div "Search jobs" at bounding box center [784, 315] width 797 height 52
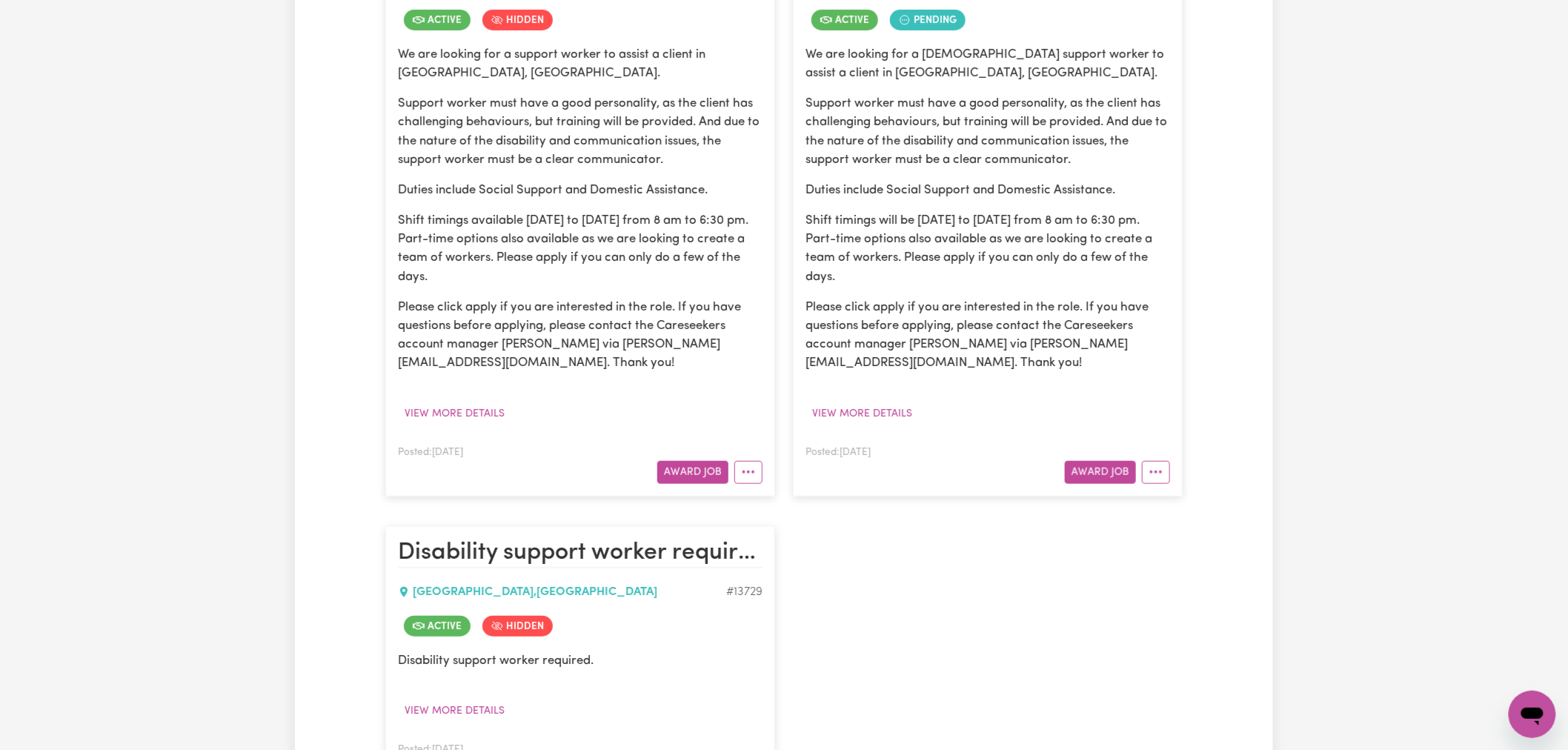
scroll to position [741, 0]
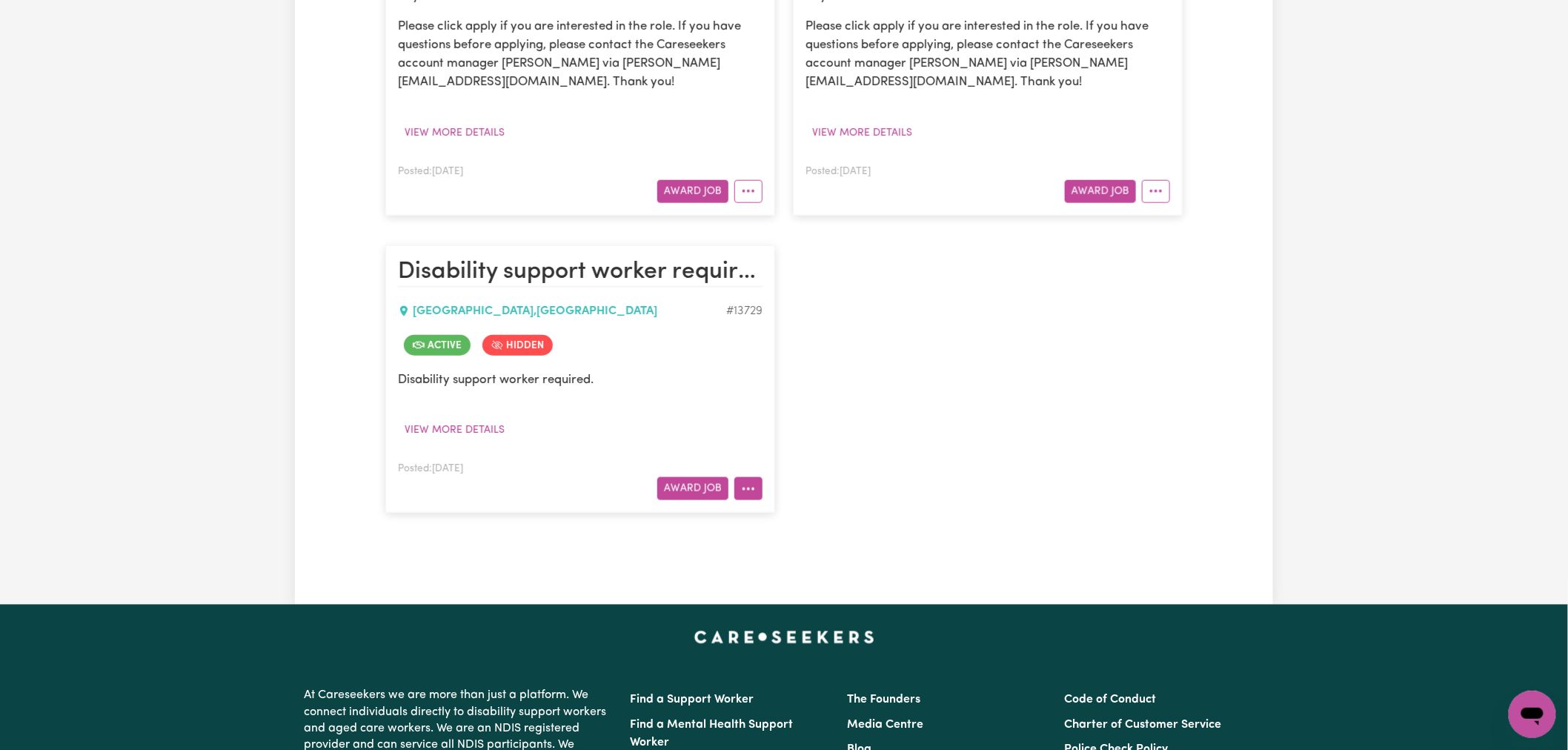
click at [750, 486] on icon "More options" at bounding box center [749, 489] width 15 height 15
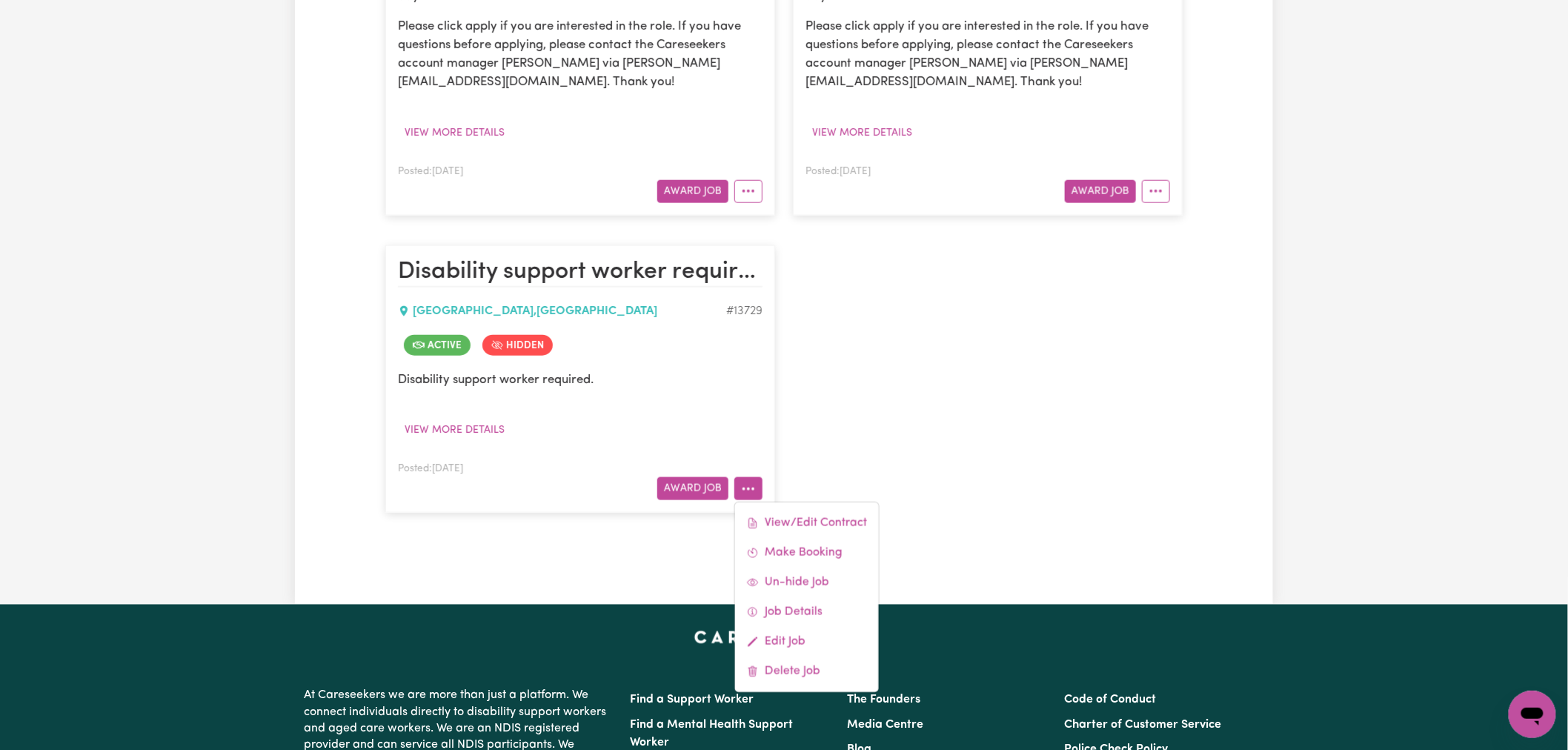
click at [904, 458] on div "([DATE]) Support Worker Needed In [GEOGRAPHIC_DATA], [GEOGRAPHIC_DATA] [GEOGRAP…" at bounding box center [784, 75] width 815 height 903
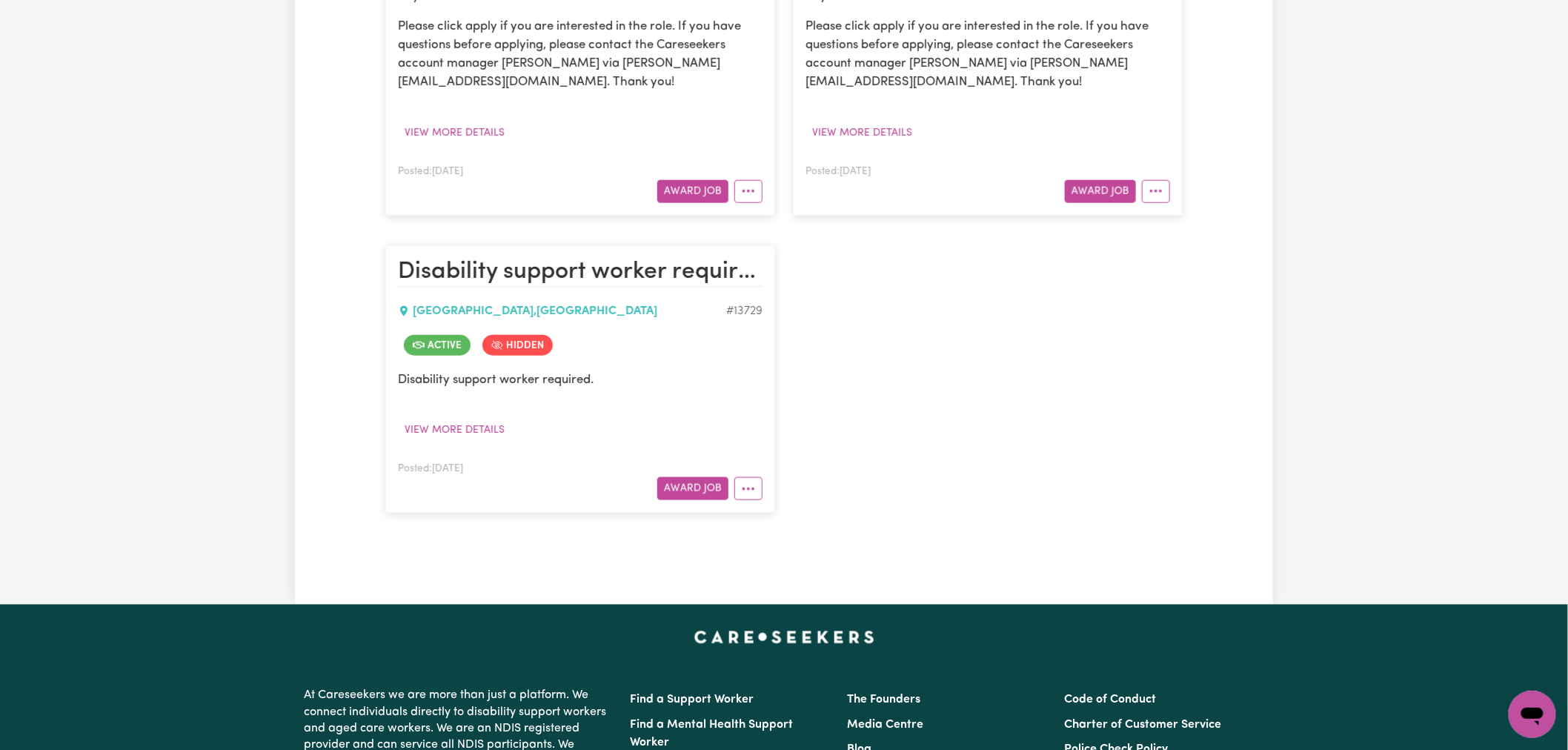
click at [760, 489] on button "More options" at bounding box center [748, 488] width 28 height 23
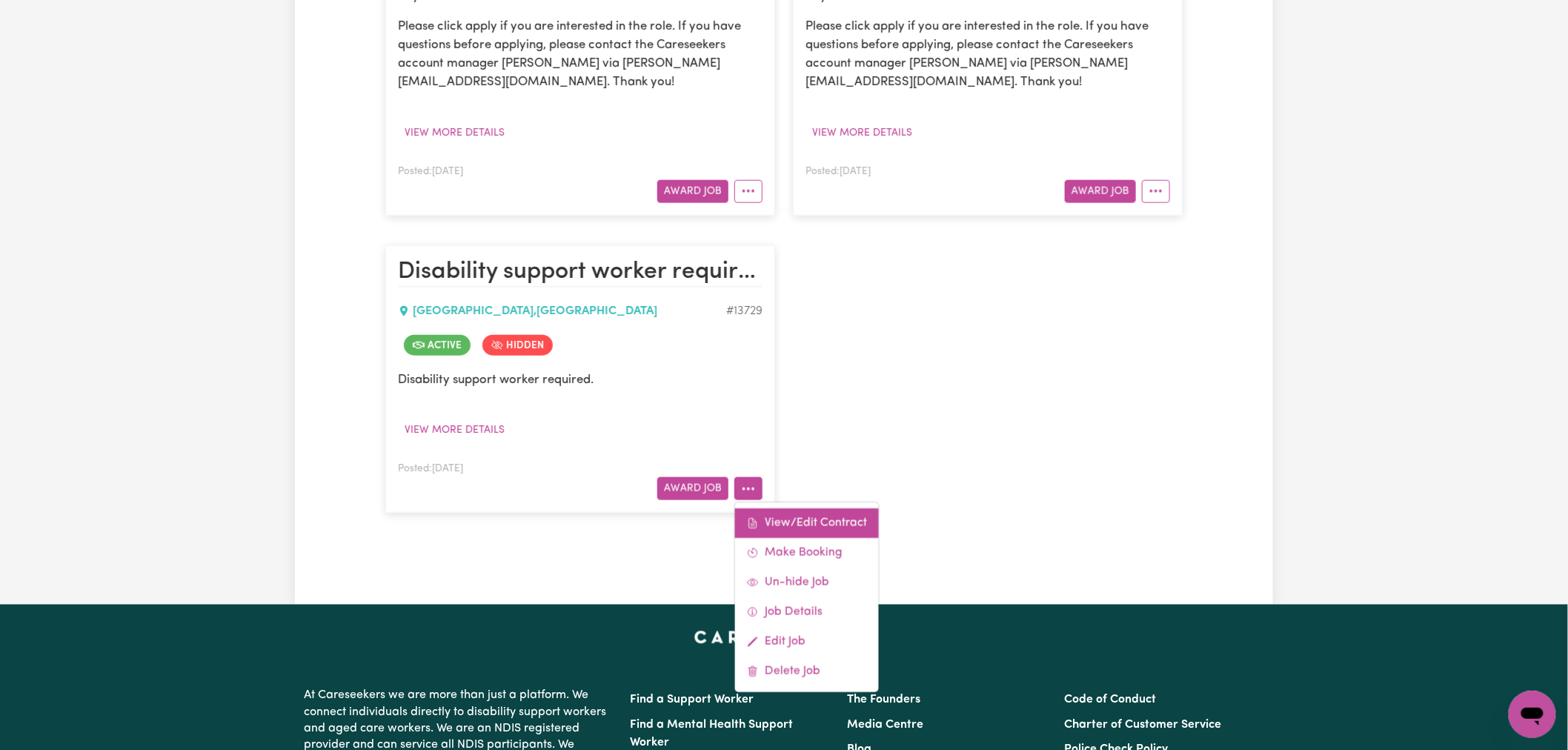
click at [814, 517] on link "View/Edit Contract" at bounding box center [807, 523] width 144 height 29
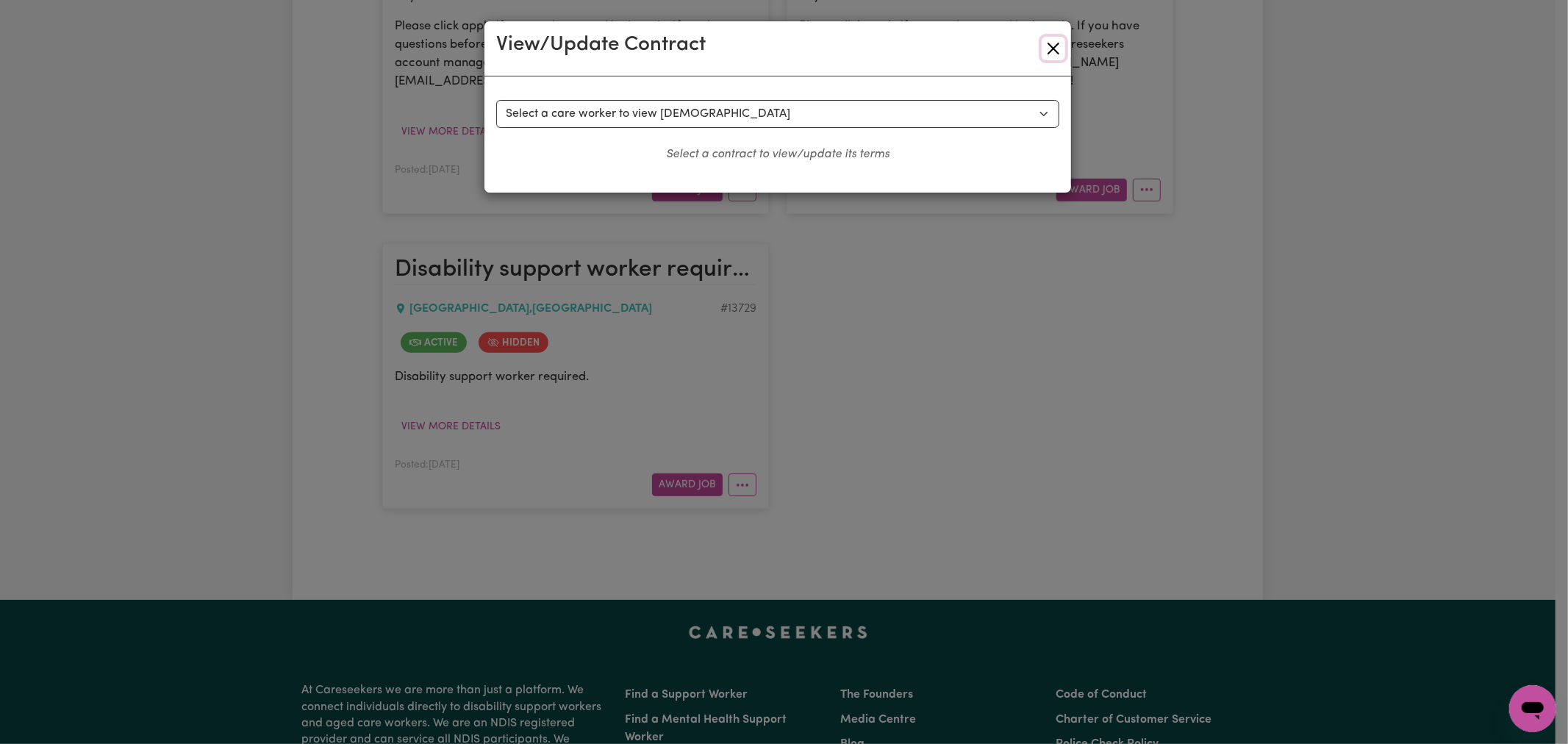
click at [1052, 48] on button "Close" at bounding box center [1054, 48] width 23 height 23
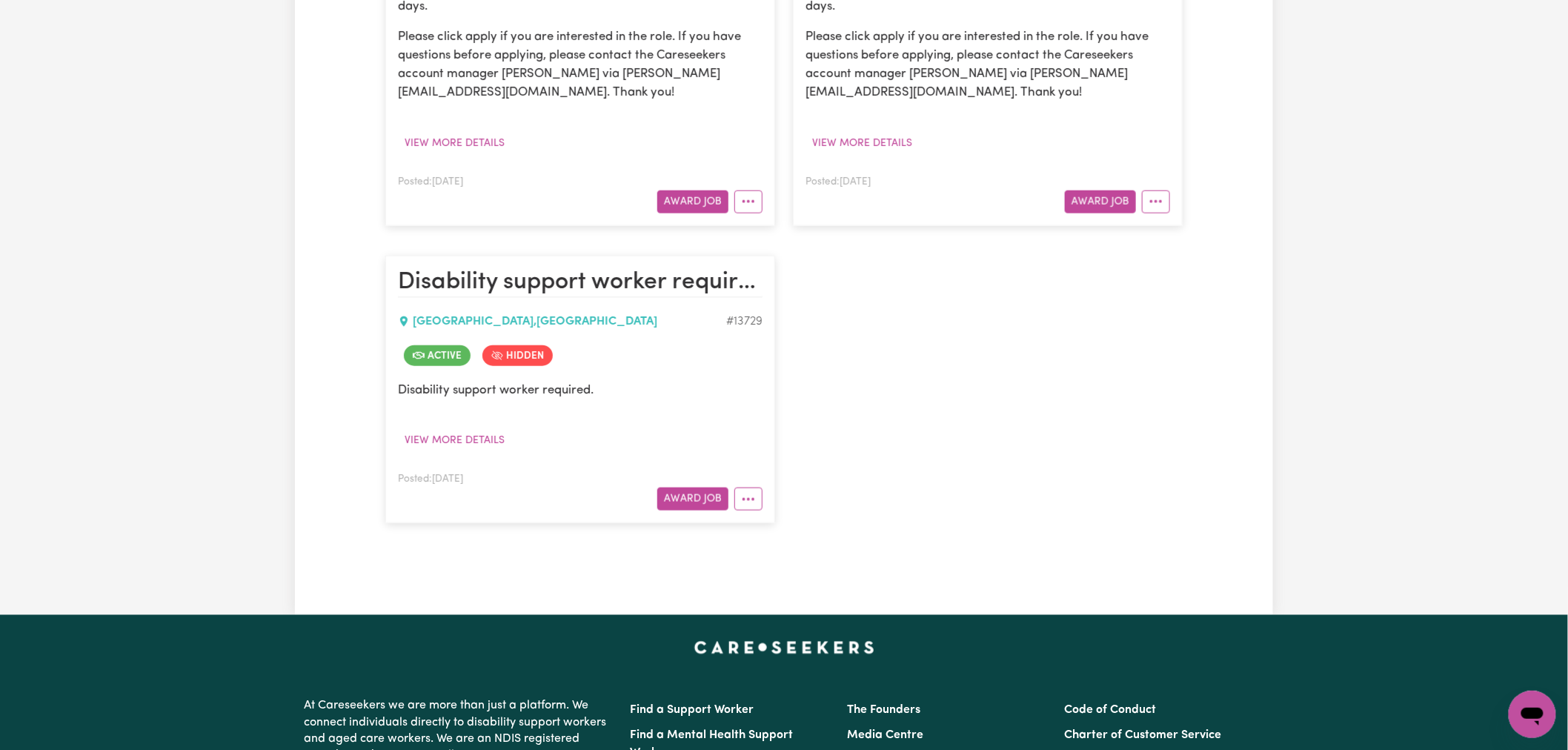
scroll to position [98, 0]
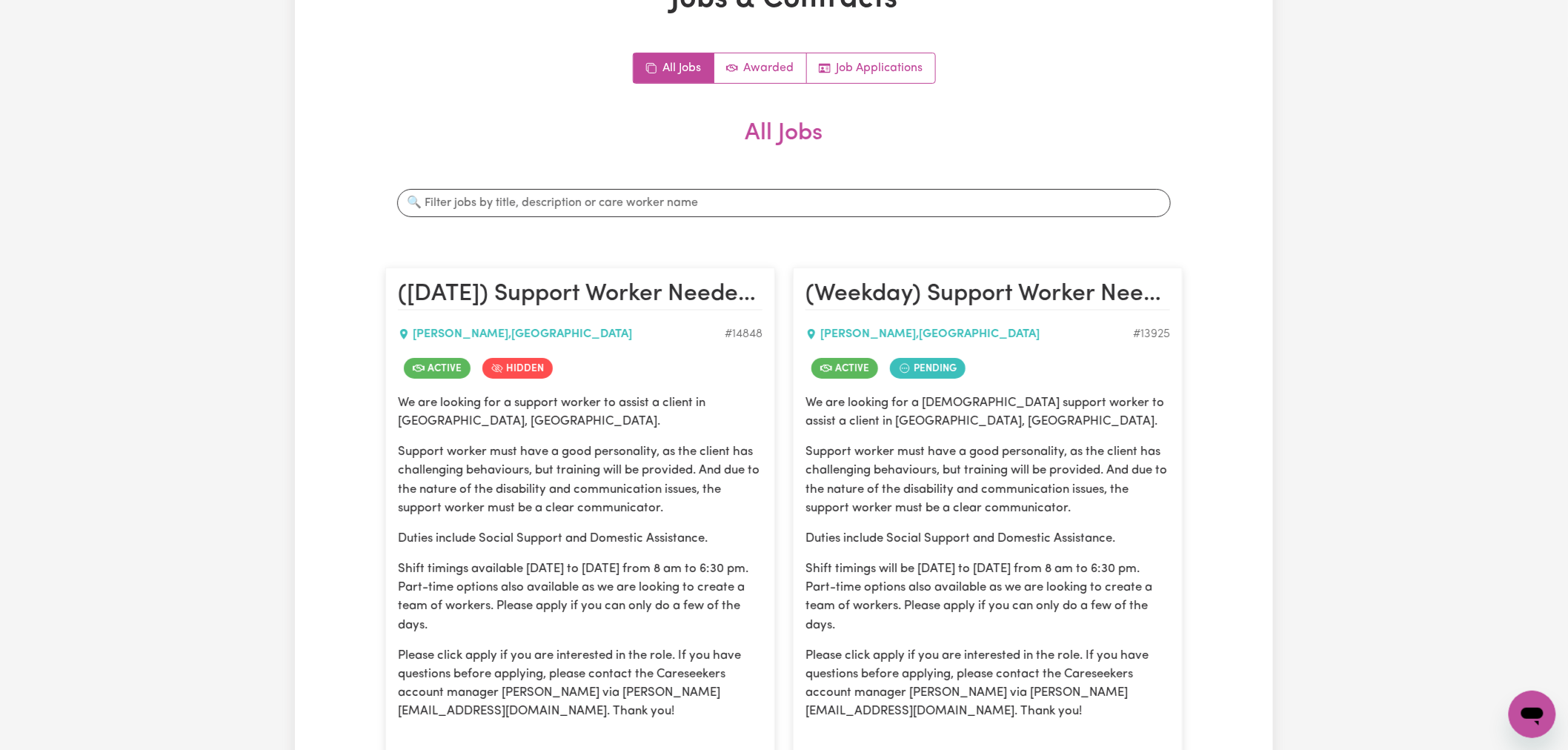
click at [847, 405] on div "We are looking for a [DEMOGRAPHIC_DATA] support worker to assist a client in [G…" at bounding box center [987, 557] width 364 height 328
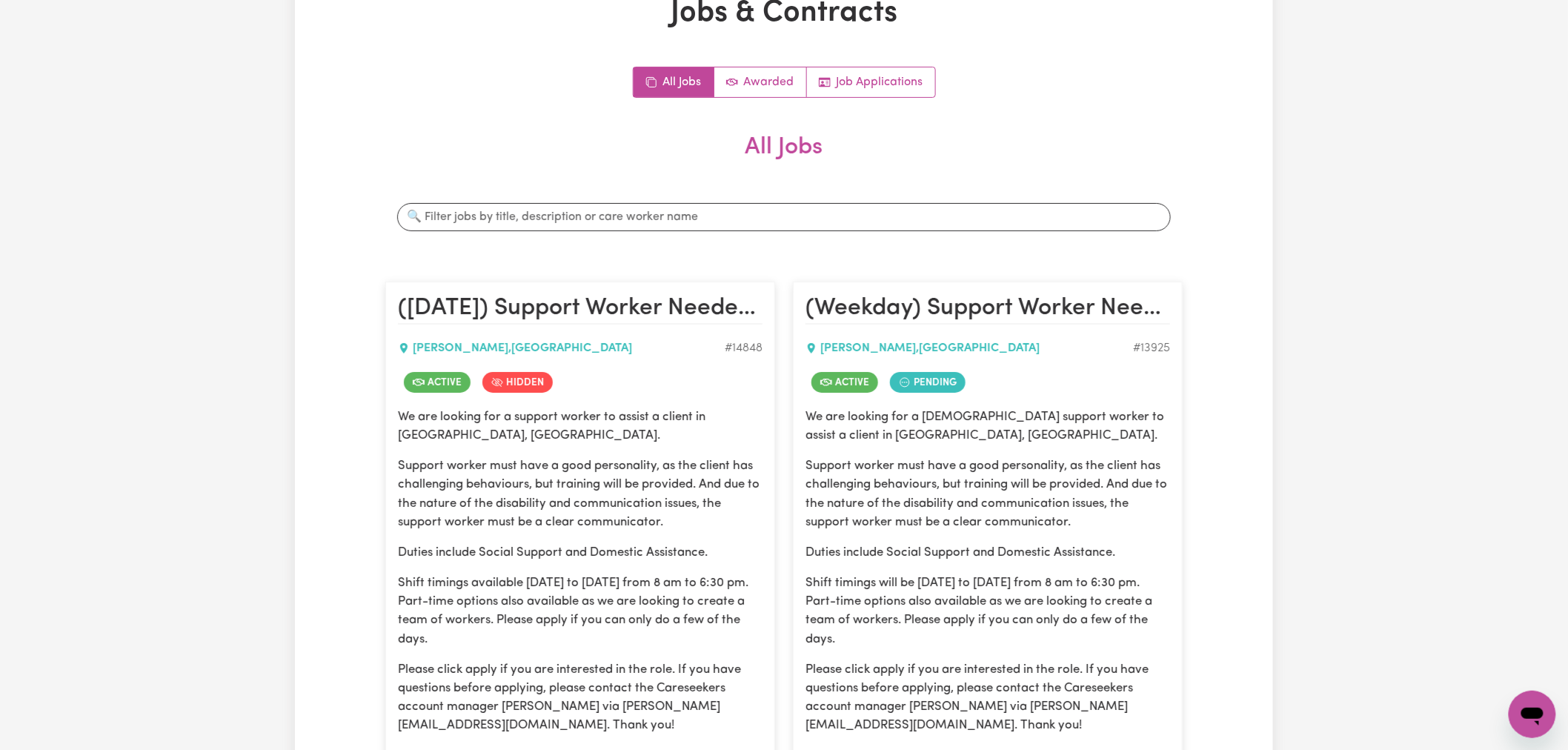
scroll to position [0, 0]
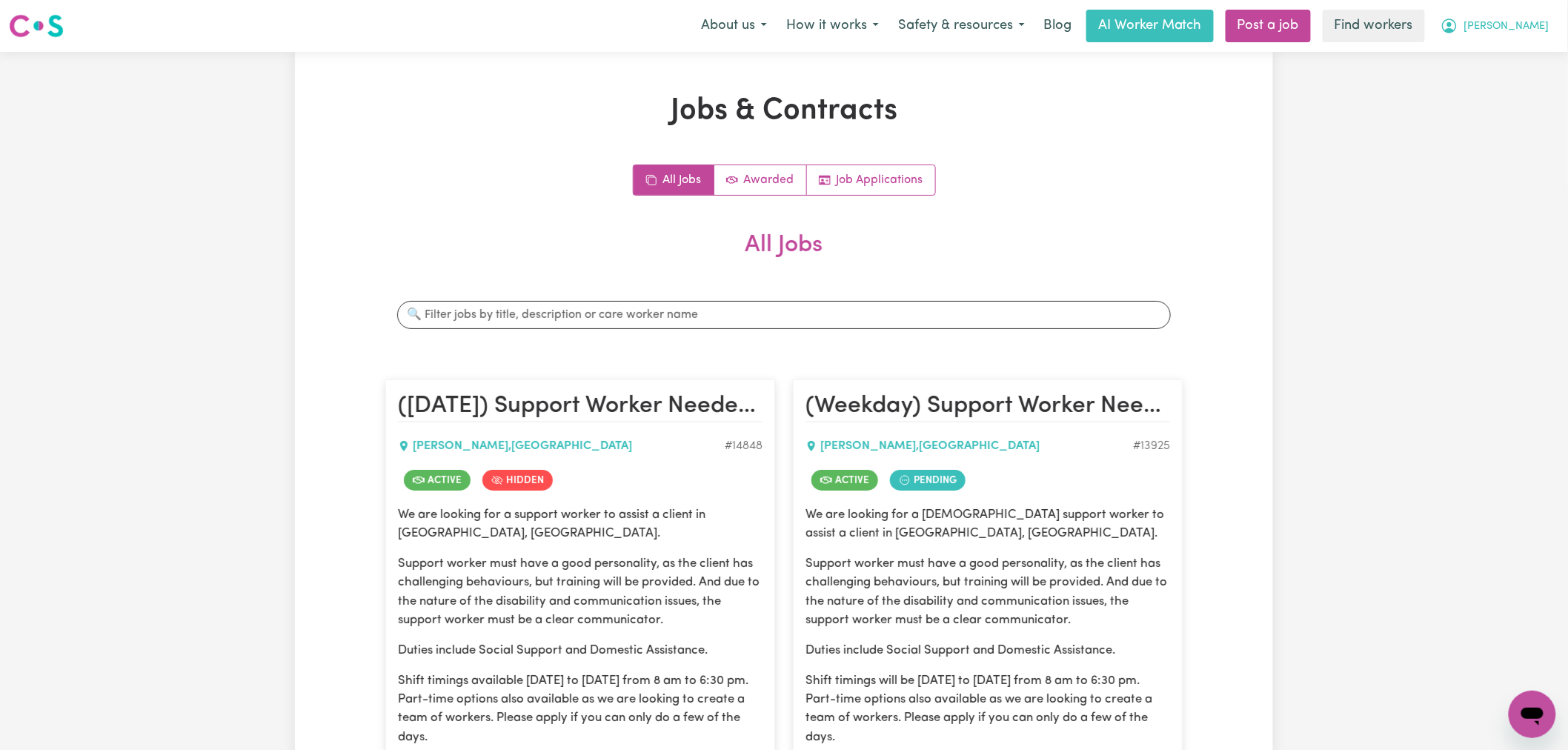
click at [1528, 30] on span "[PERSON_NAME]" at bounding box center [1506, 26] width 85 height 16
click at [1527, 60] on link "My Dashboard" at bounding box center [1500, 57] width 117 height 28
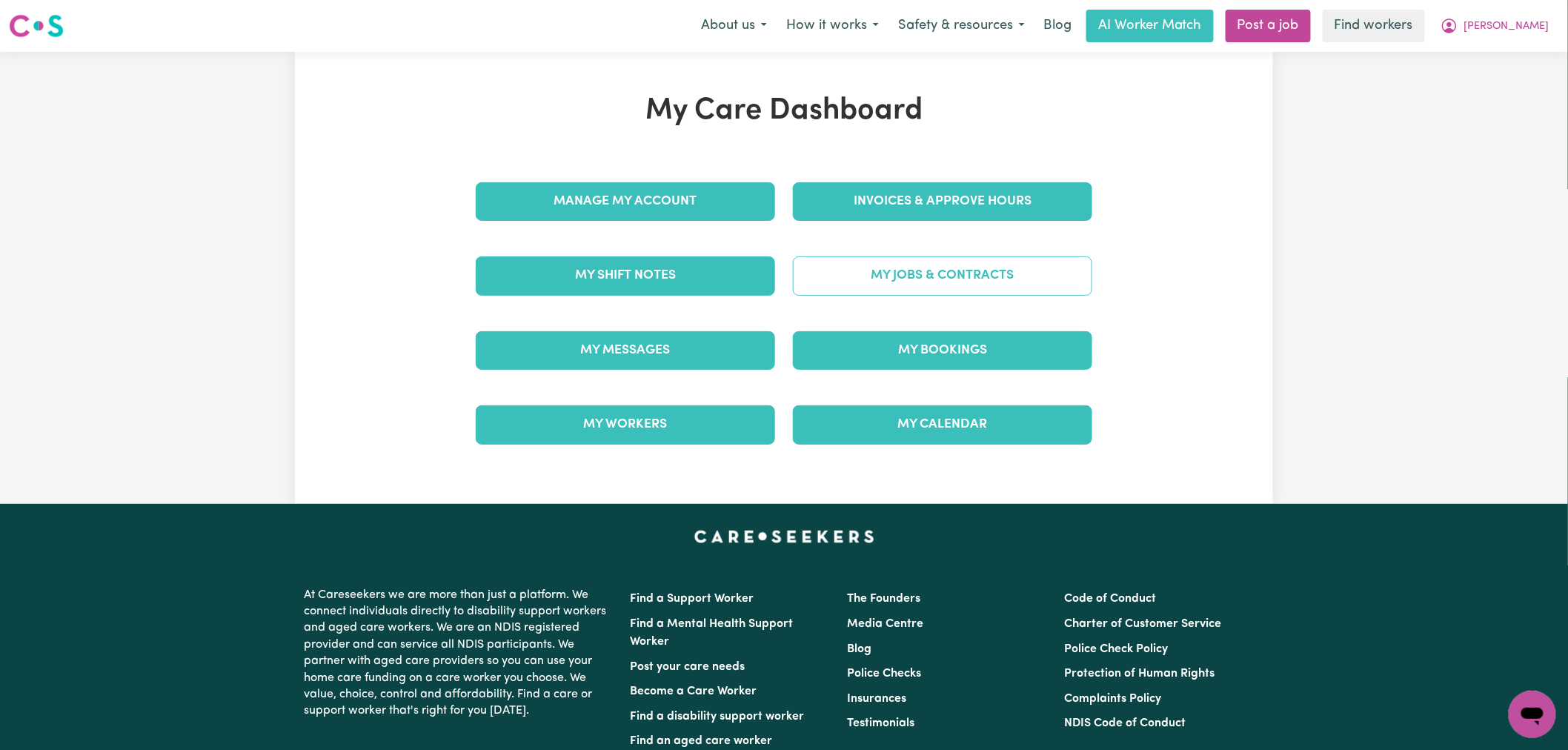
click at [943, 274] on link "My Jobs & Contracts" at bounding box center [942, 276] width 299 height 39
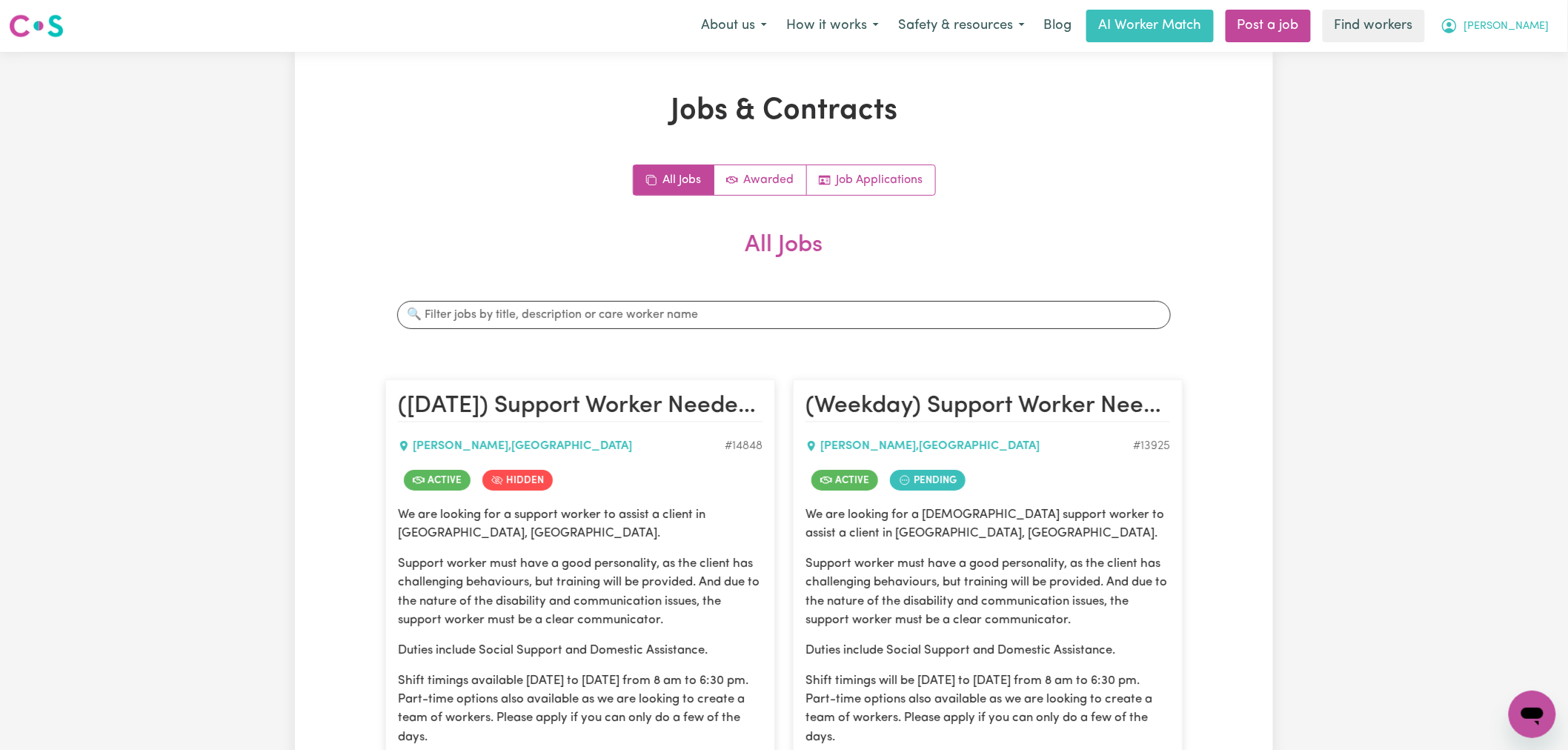
click at [1525, 20] on span "[PERSON_NAME]" at bounding box center [1506, 26] width 85 height 16
click at [1523, 51] on link "My Dashboard" at bounding box center [1500, 57] width 117 height 28
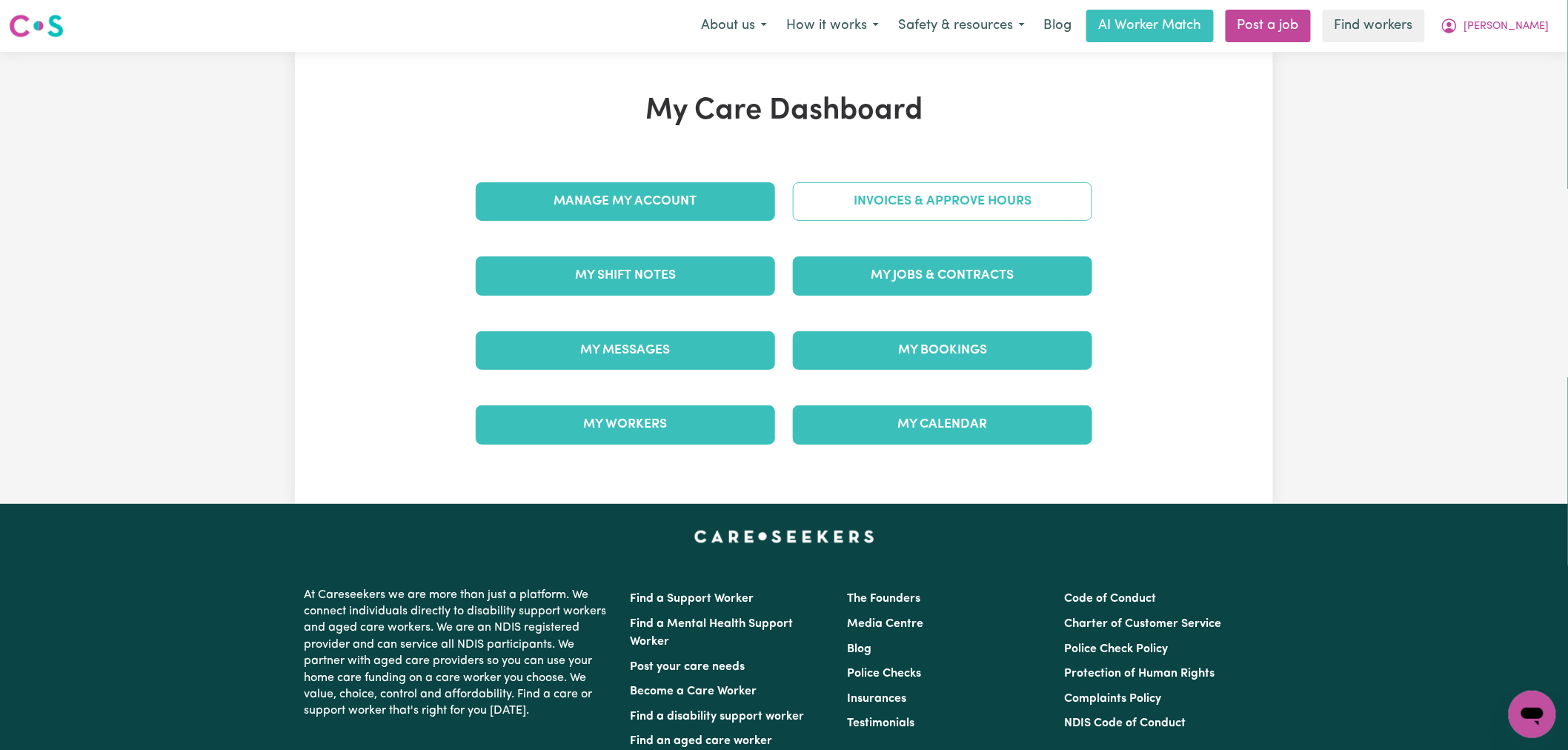
click at [884, 207] on link "Invoices & Approve Hours" at bounding box center [942, 201] width 299 height 39
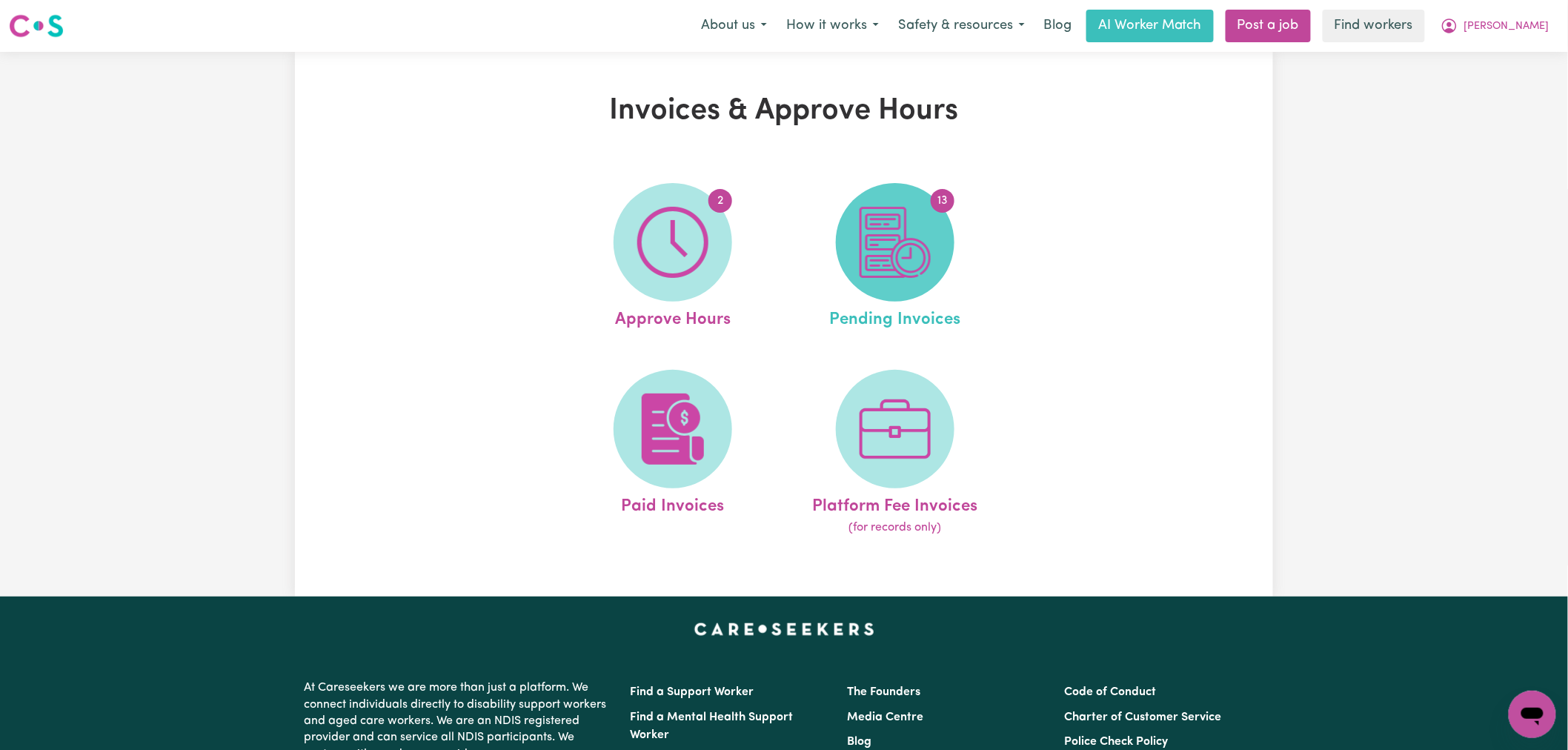
click at [934, 249] on span "13" at bounding box center [894, 242] width 119 height 119
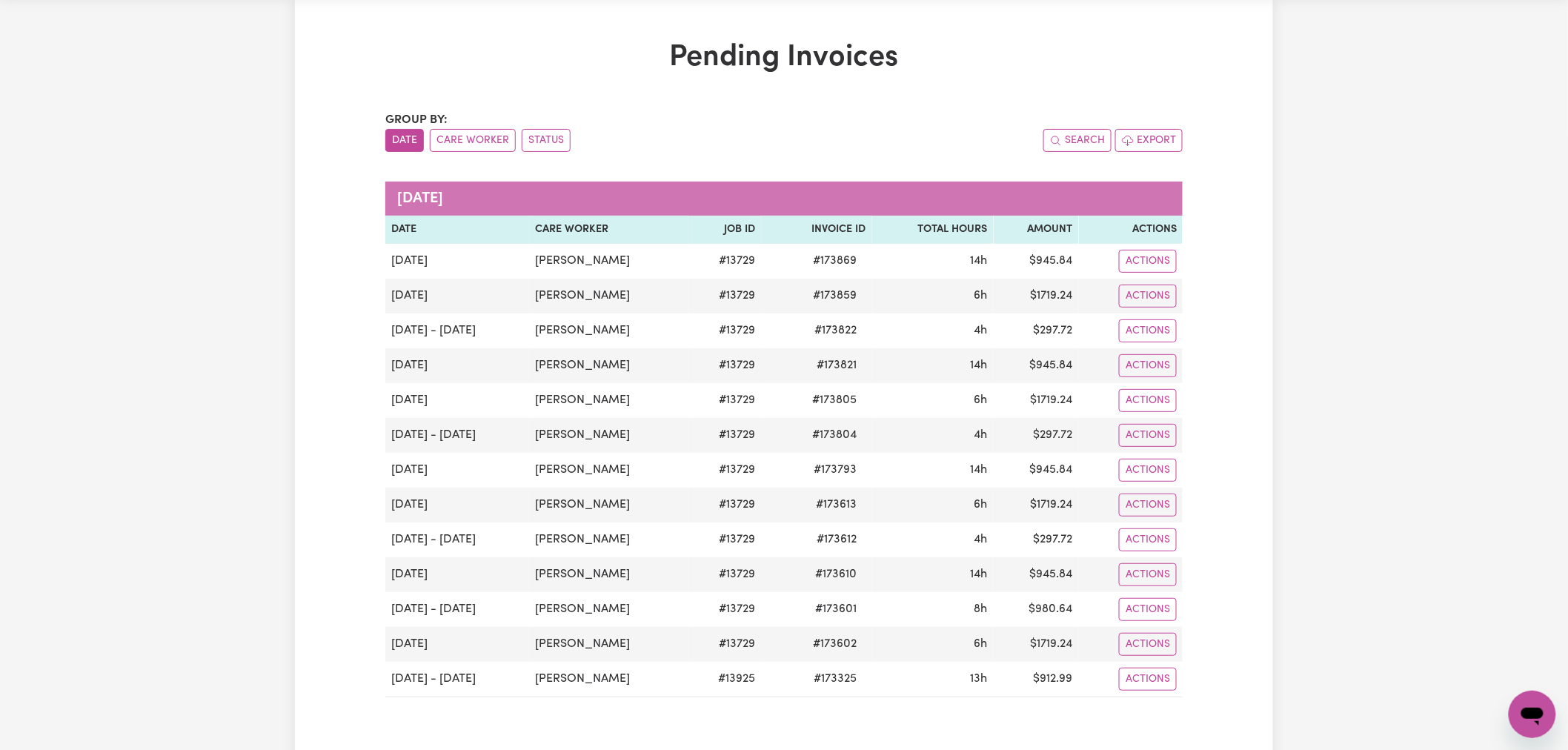
scroll to position [83, 0]
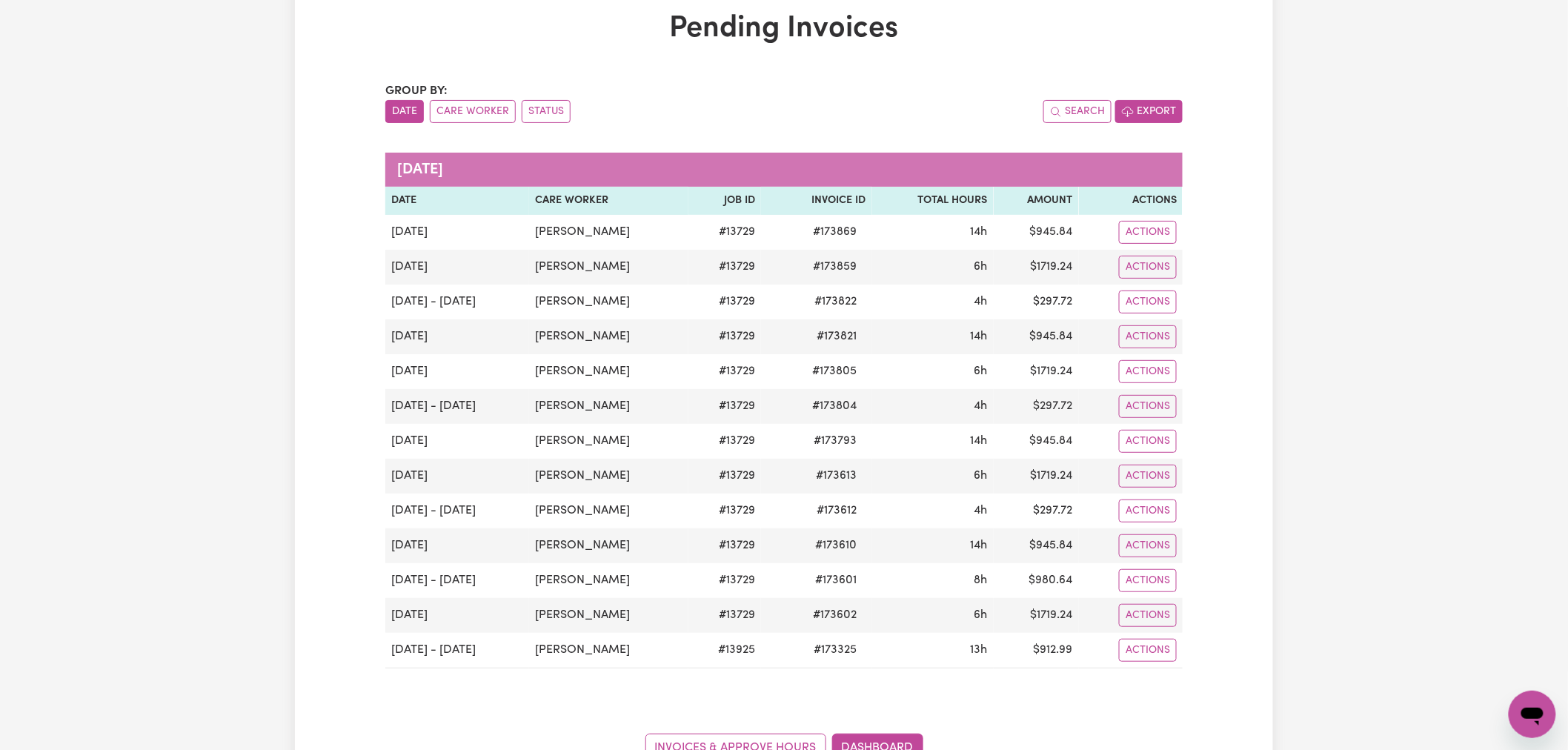
click at [1153, 114] on button "Export" at bounding box center [1149, 111] width 67 height 23
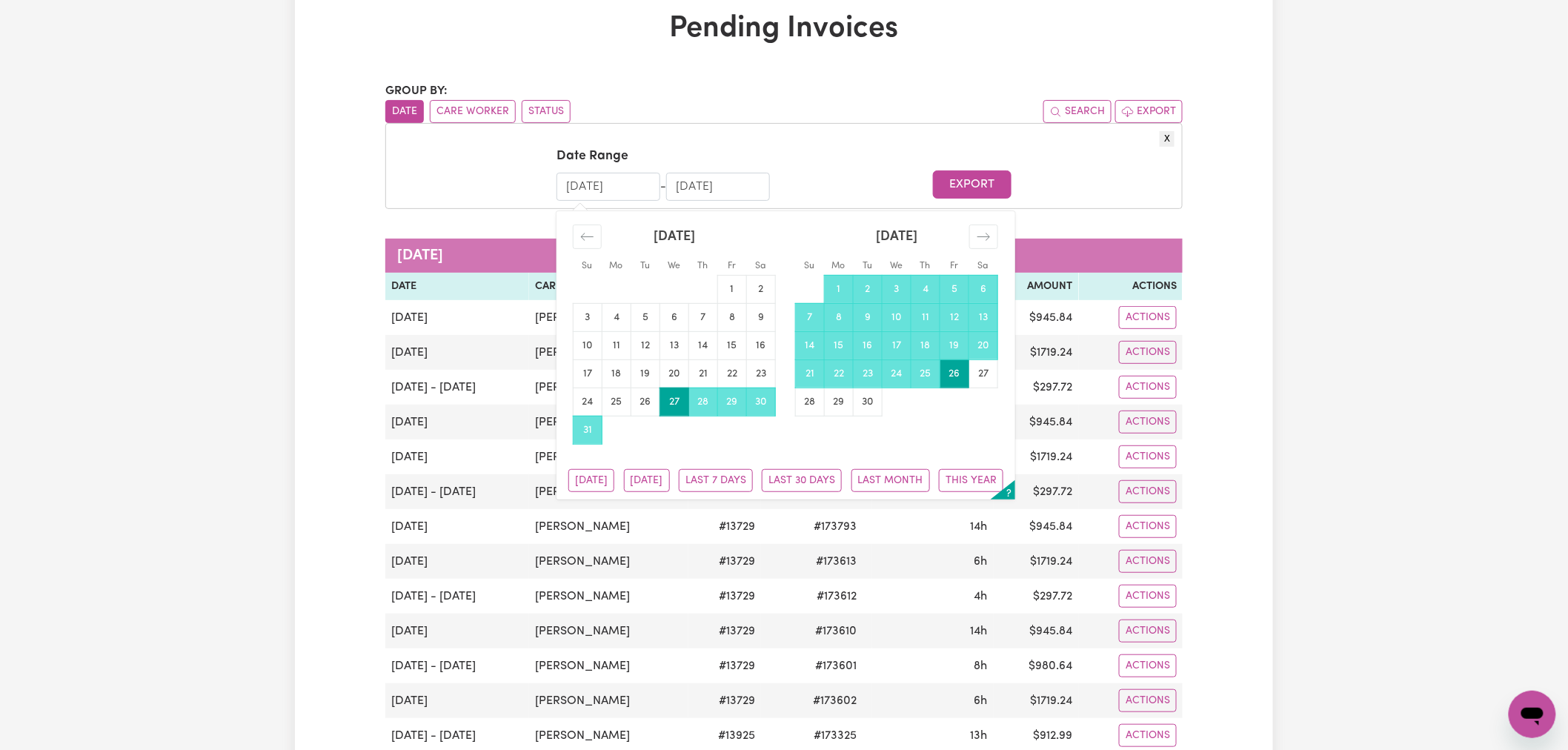
click at [612, 174] on input "[DATE]" at bounding box center [608, 186] width 104 height 28
click at [813, 378] on td "21" at bounding box center [810, 372] width 29 height 28
type input "[DATE]"
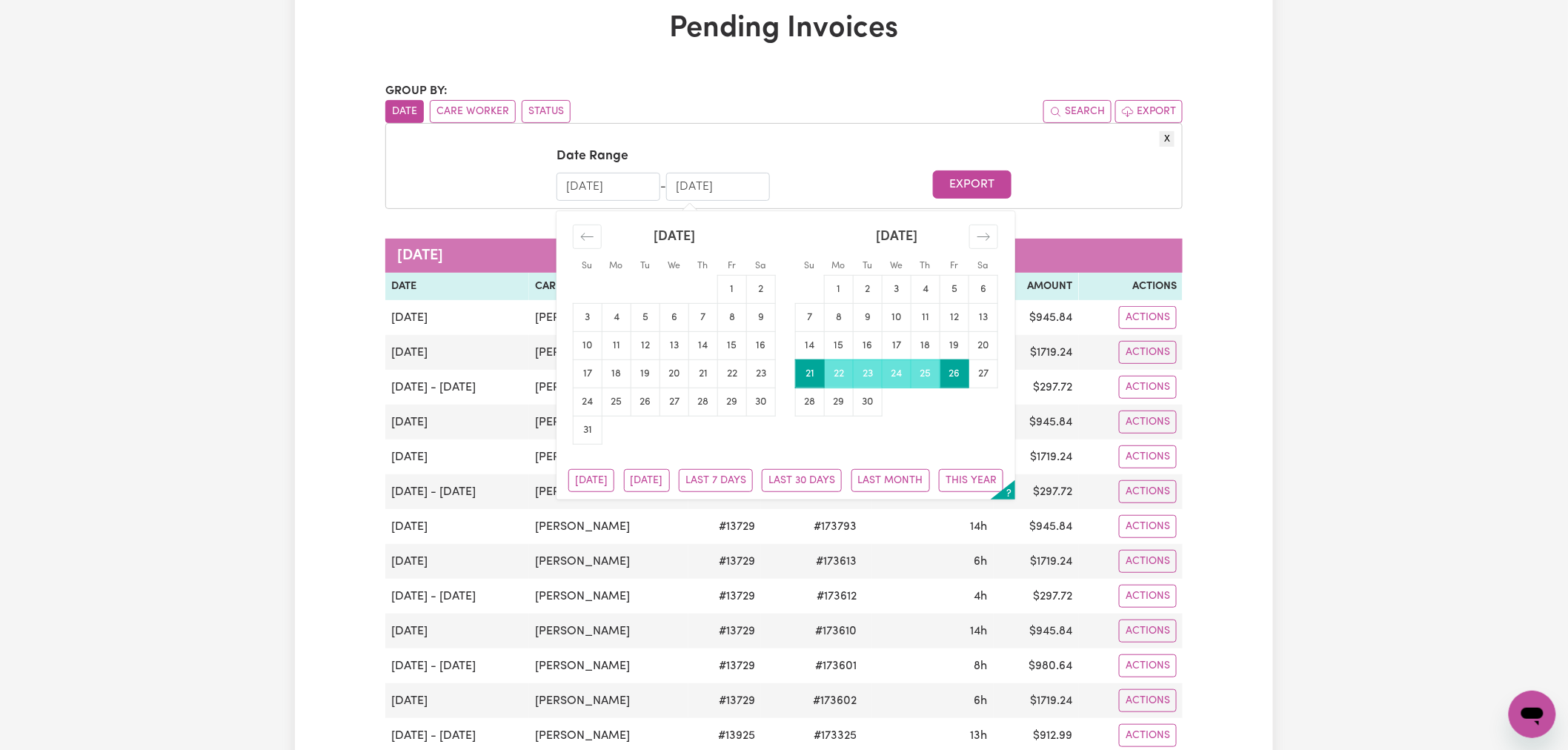
click at [824, 172] on form "Date Range [DATE] Navigate forward to interact with the calendar and select a d…" at bounding box center [784, 173] width 781 height 53
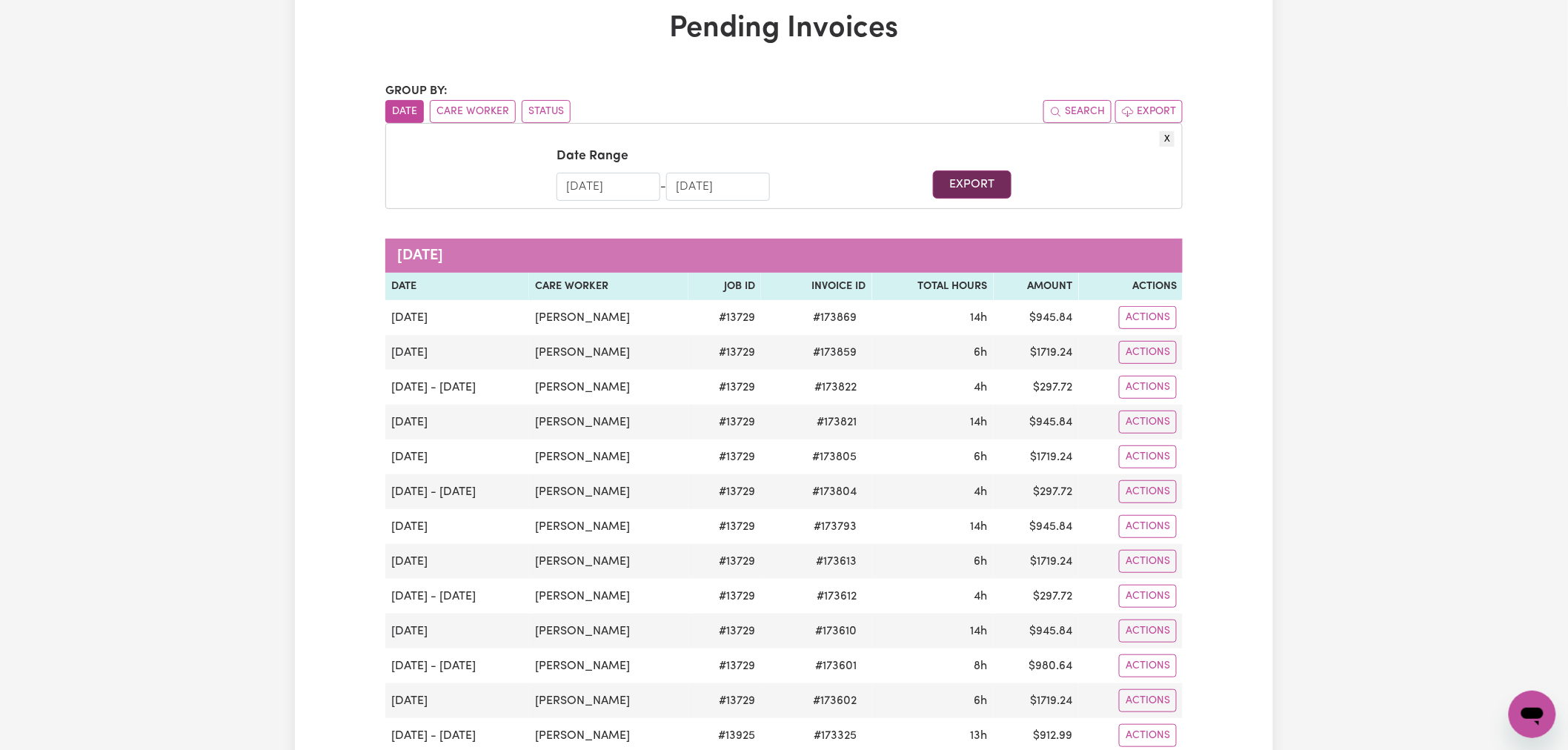
click at [991, 188] on button "Export" at bounding box center [972, 184] width 78 height 28
click at [961, 186] on button "Export" at bounding box center [972, 184] width 78 height 28
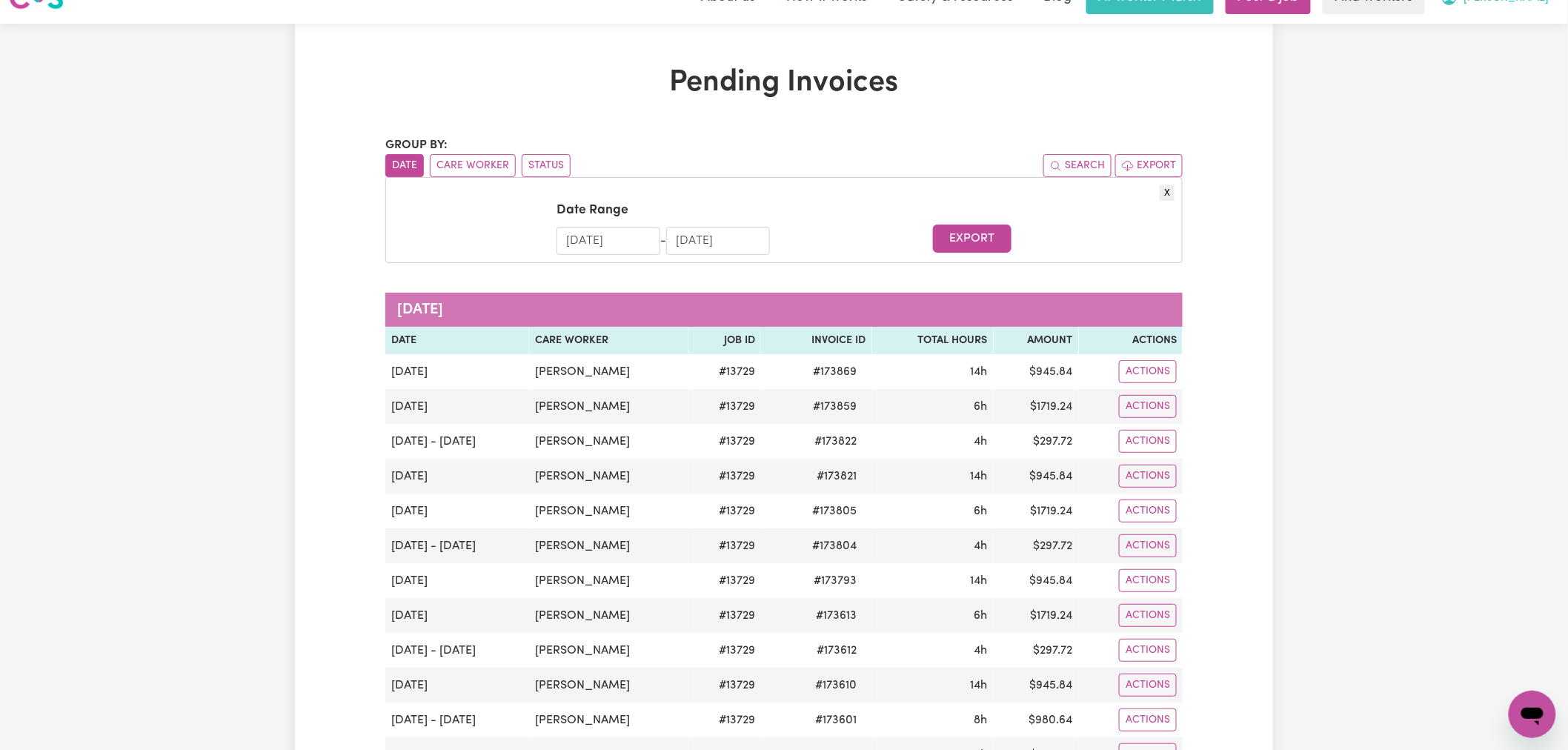
scroll to position [0, 0]
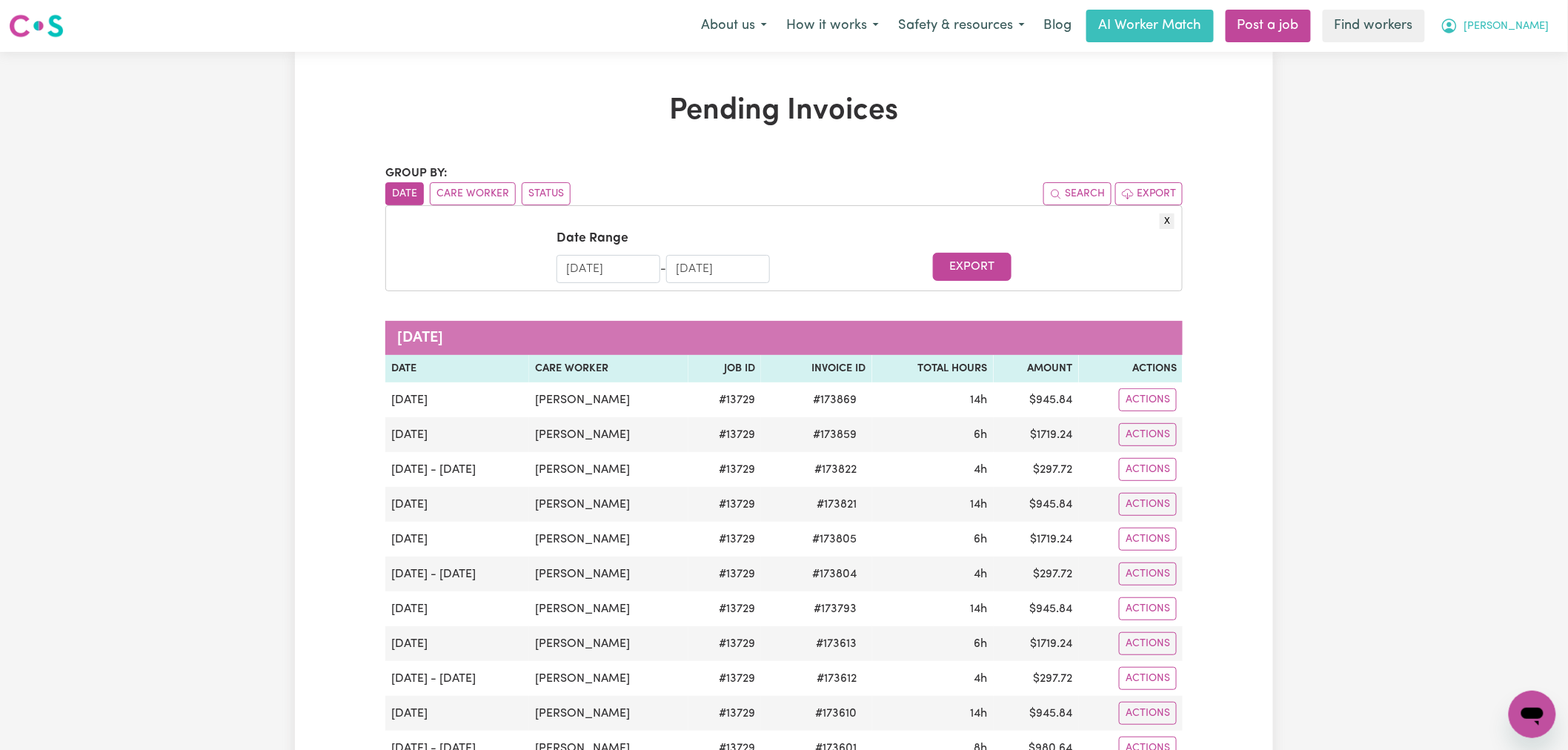
click at [1515, 24] on span "[PERSON_NAME]" at bounding box center [1506, 26] width 85 height 16
click at [1517, 55] on link "My Dashboard" at bounding box center [1500, 57] width 117 height 28
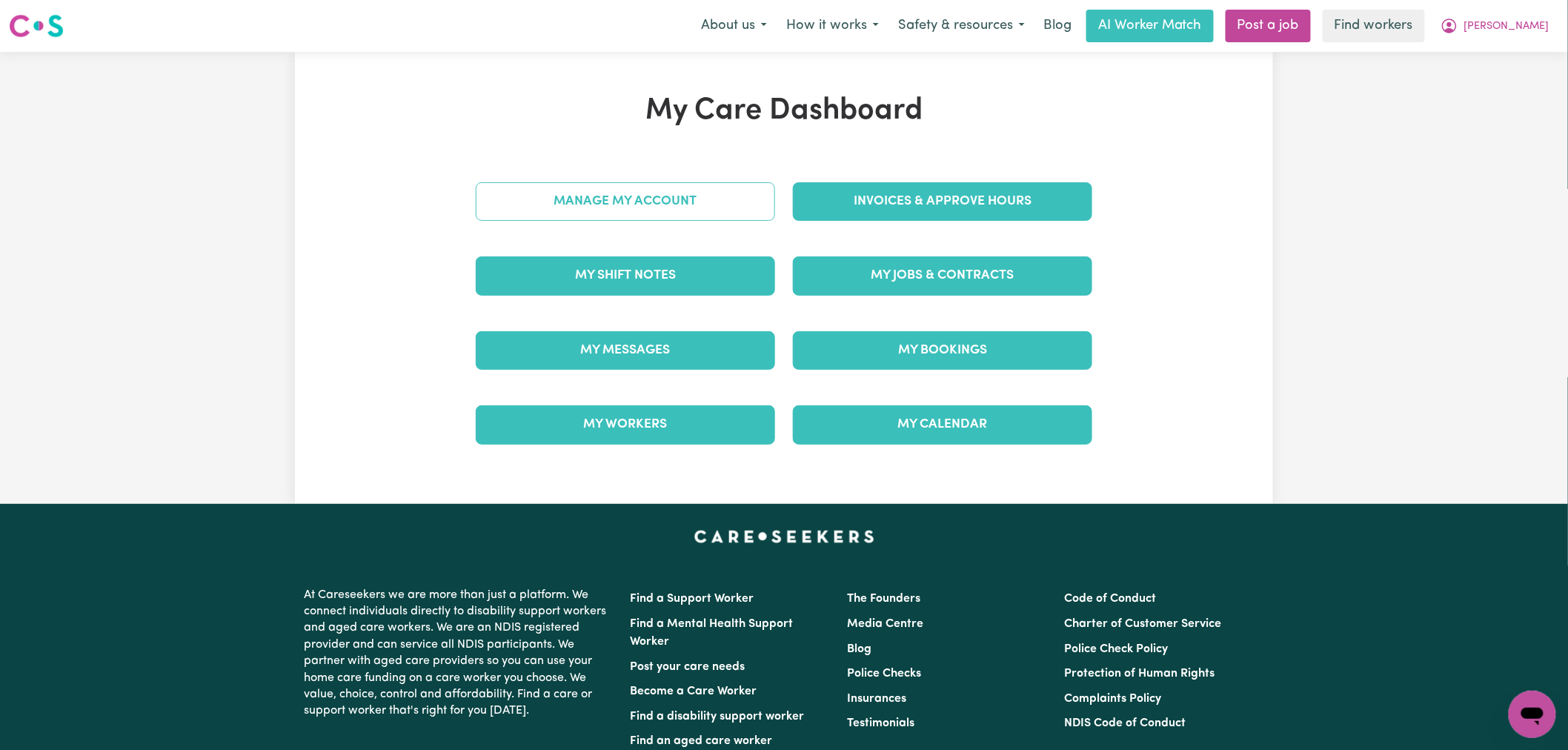
click at [673, 198] on link "Manage My Account" at bounding box center [625, 201] width 299 height 39
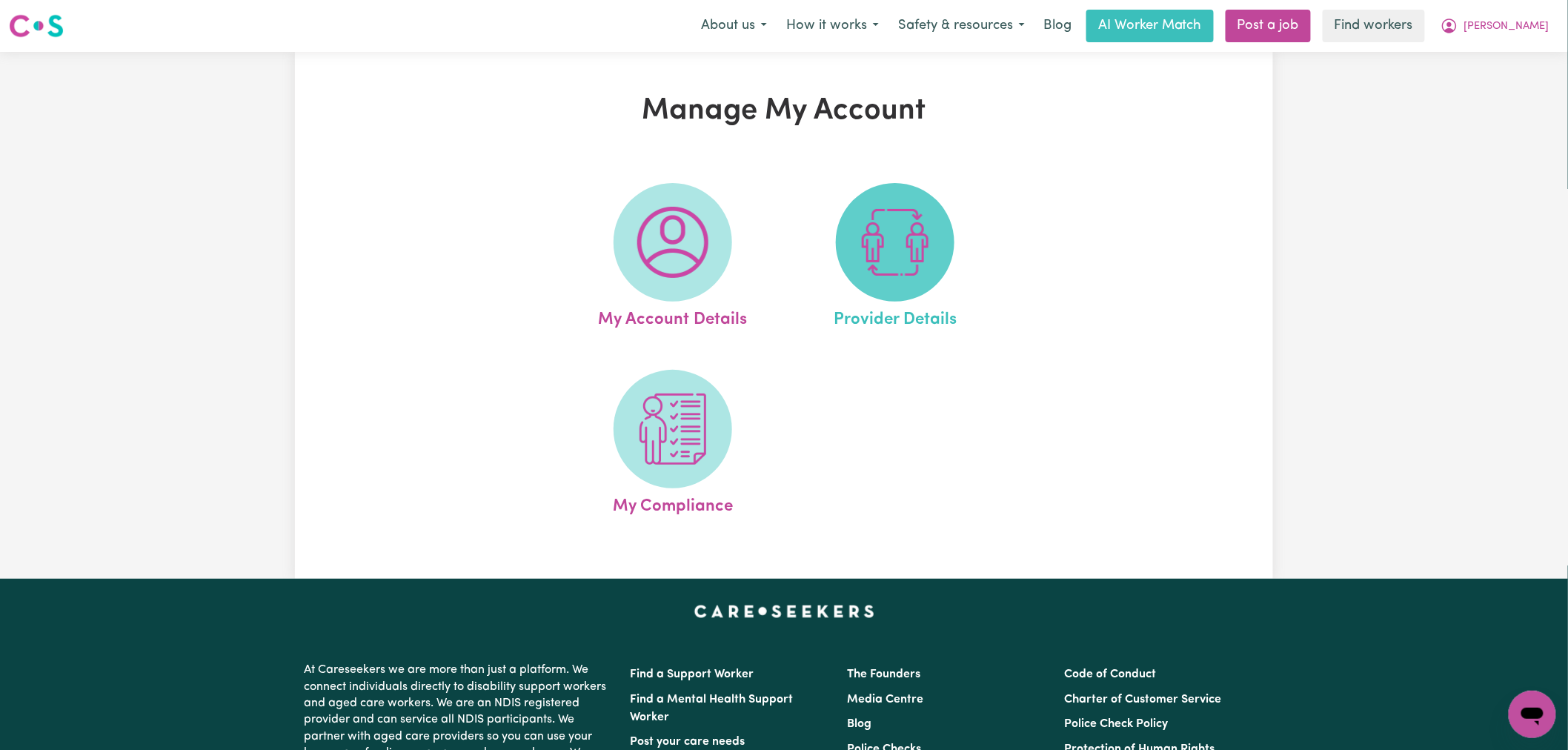
click at [897, 234] on img at bounding box center [895, 242] width 71 height 71
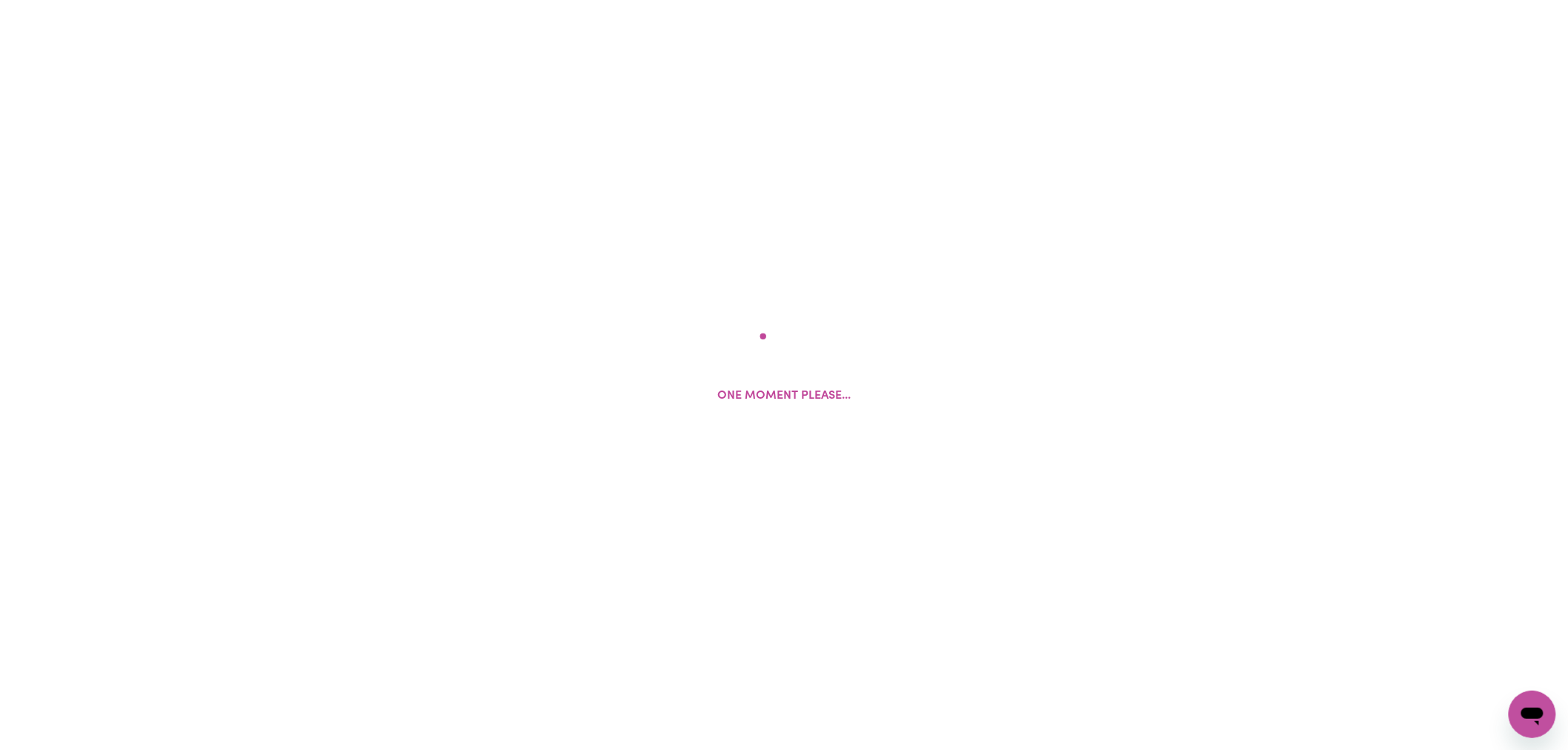
select select "NDIS_FUNDING_AGENCY_MANAGED"
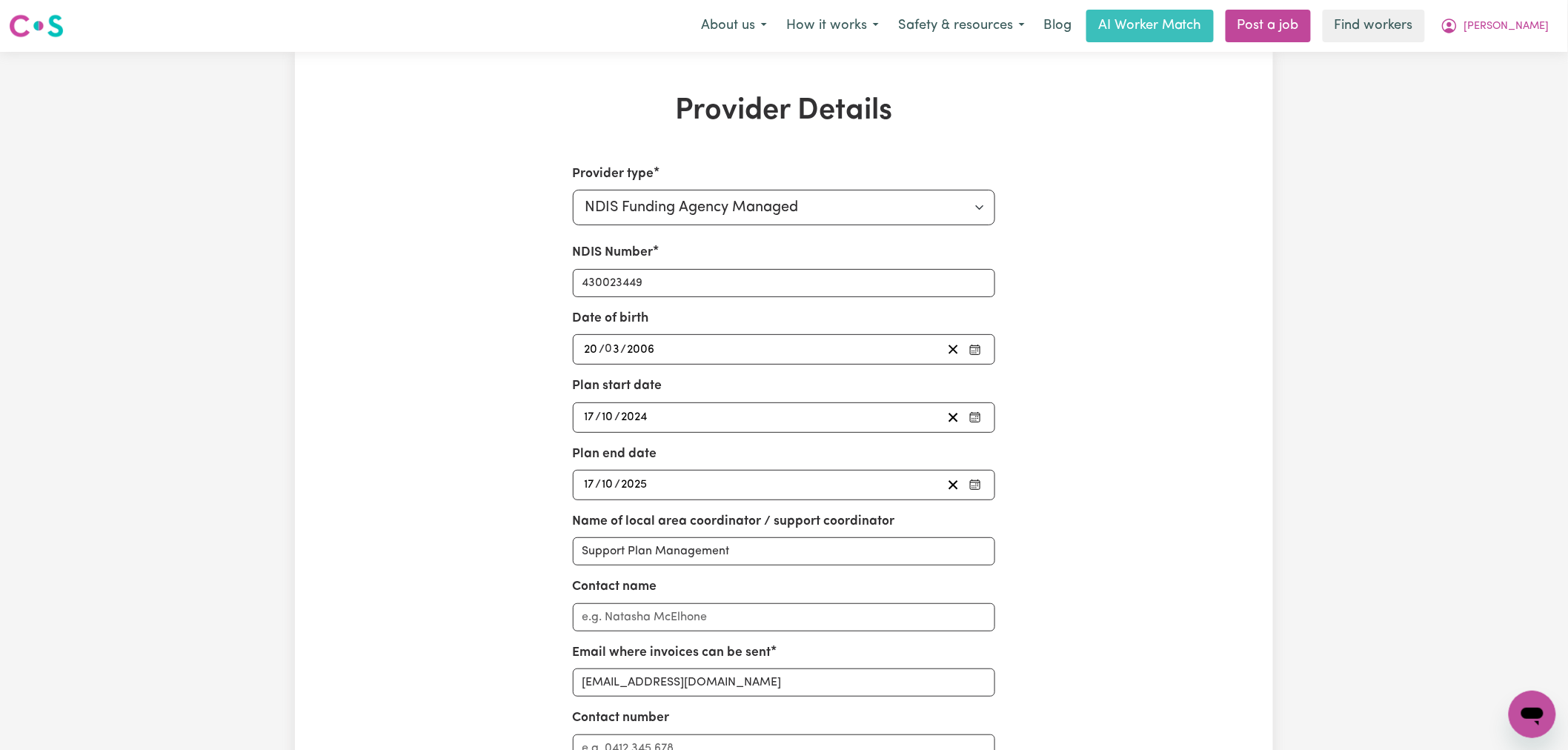
scroll to position [83, 0]
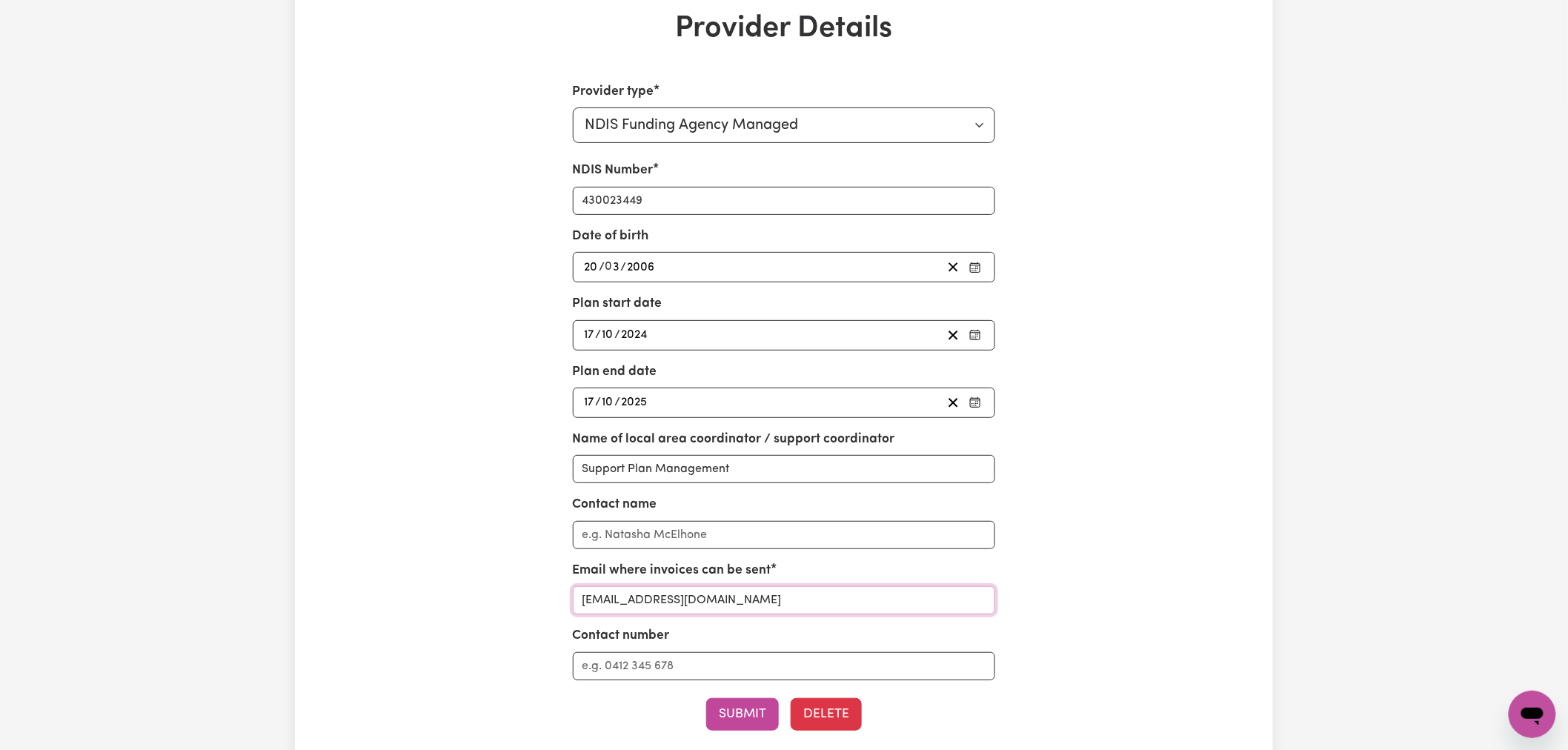
click at [727, 603] on input "[EMAIL_ADDRESS][DOMAIN_NAME]" at bounding box center [784, 599] width 423 height 28
click at [680, 603] on input "[EMAIL_ADDRESS][DOMAIN_NAME]" at bounding box center [784, 599] width 423 height 28
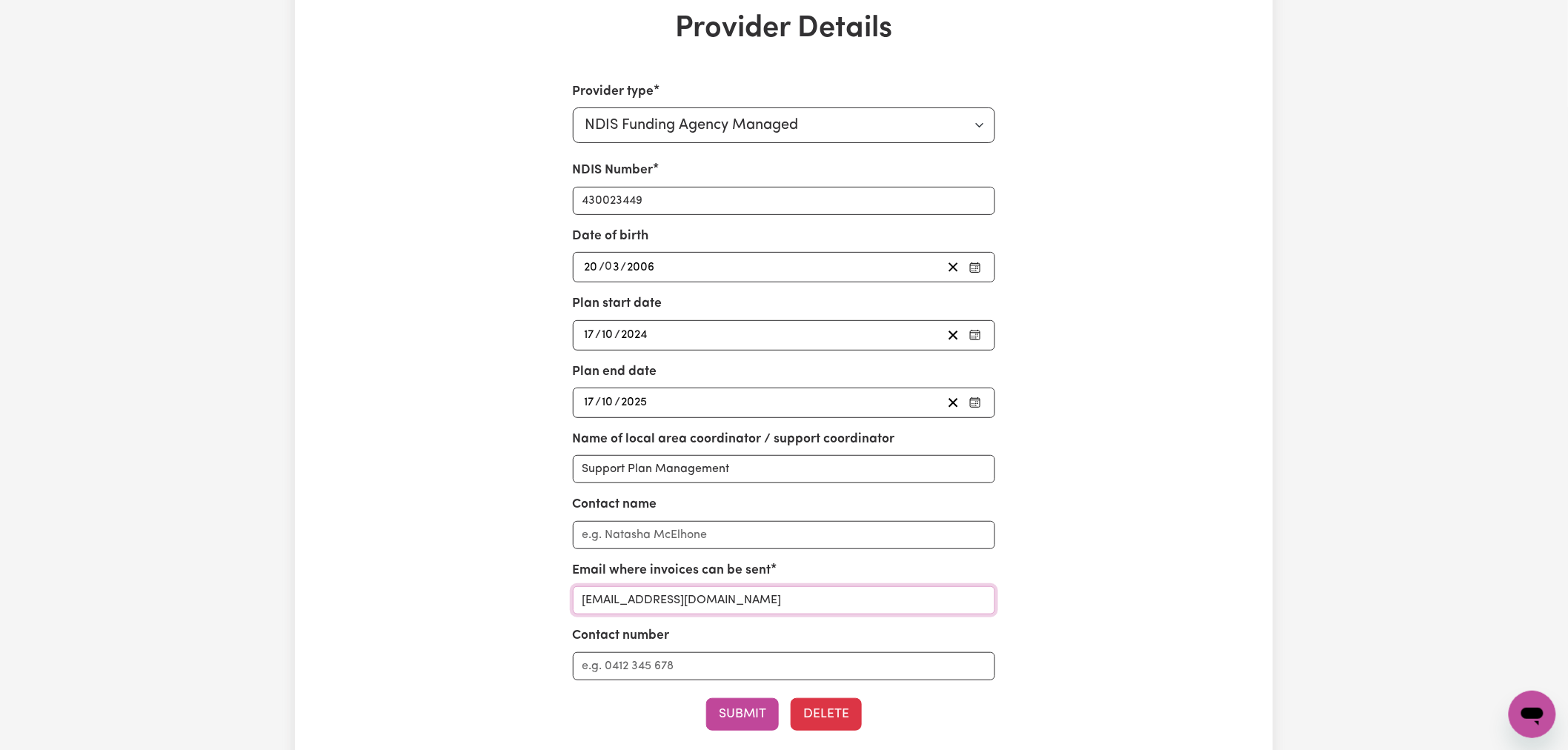
click at [680, 603] on input "[EMAIL_ADDRESS][DOMAIN_NAME]" at bounding box center [784, 599] width 423 height 28
click at [411, 367] on div "Provider Details Provider type Select your provider type... Privately Aged Care…" at bounding box center [784, 420] width 978 height 817
click at [751, 608] on input "[EMAIL_ADDRESS][DOMAIN_NAME]" at bounding box center [784, 599] width 423 height 28
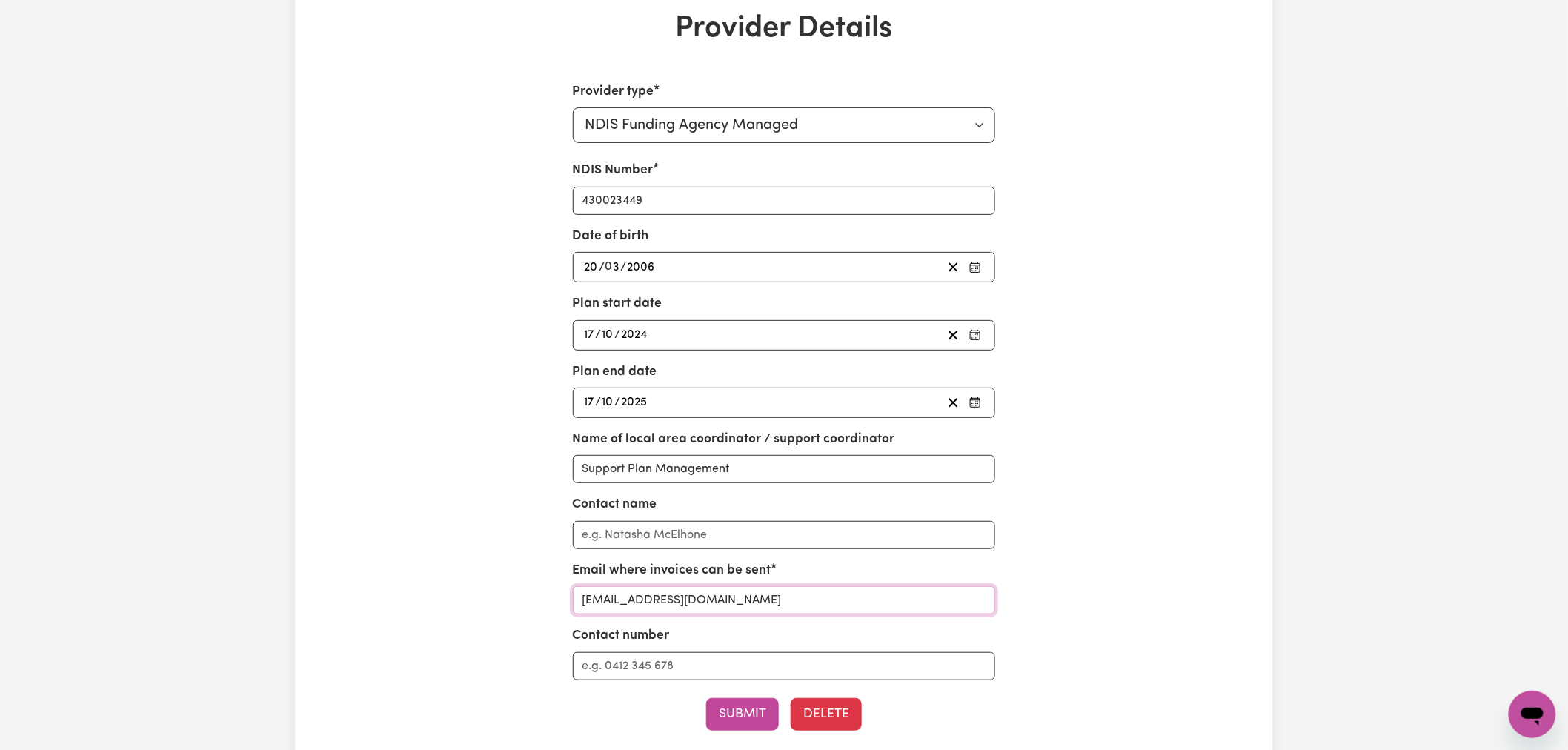
click at [751, 608] on input "[EMAIL_ADDRESS][DOMAIN_NAME]" at bounding box center [784, 599] width 423 height 28
click at [752, 713] on button "Submit" at bounding box center [743, 714] width 72 height 33
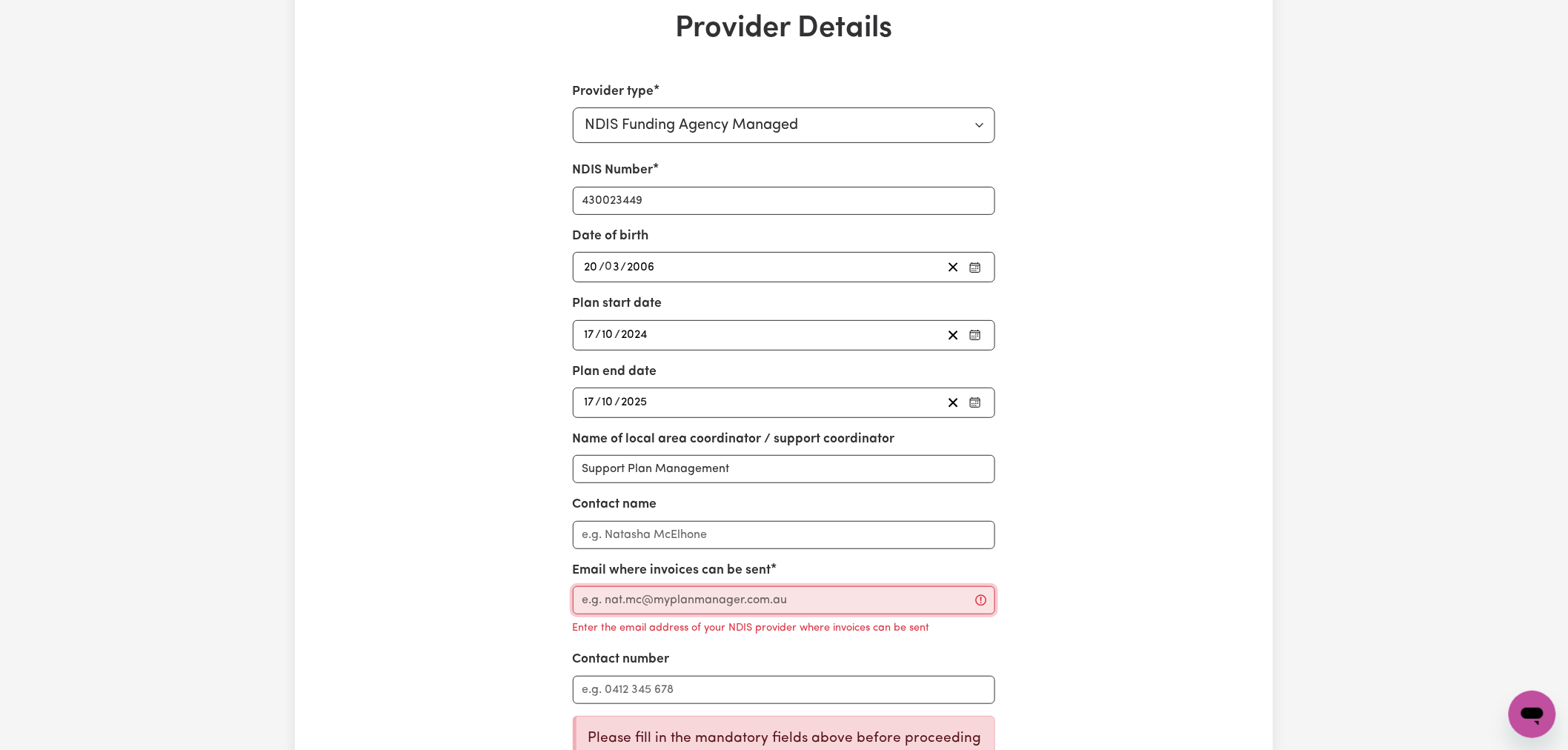
click at [719, 605] on input "Email where invoices can be sent" at bounding box center [784, 599] width 423 height 28
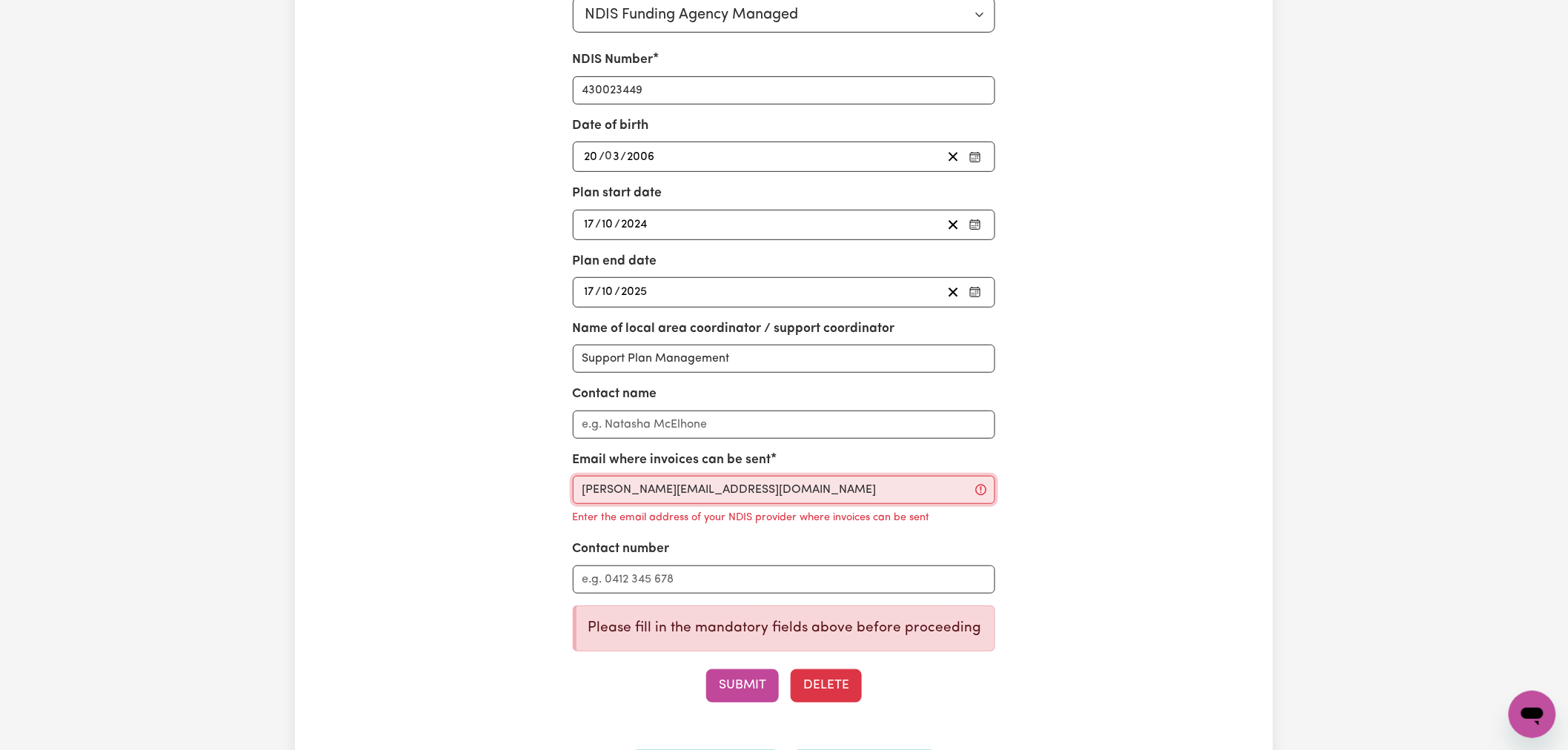
scroll to position [329, 0]
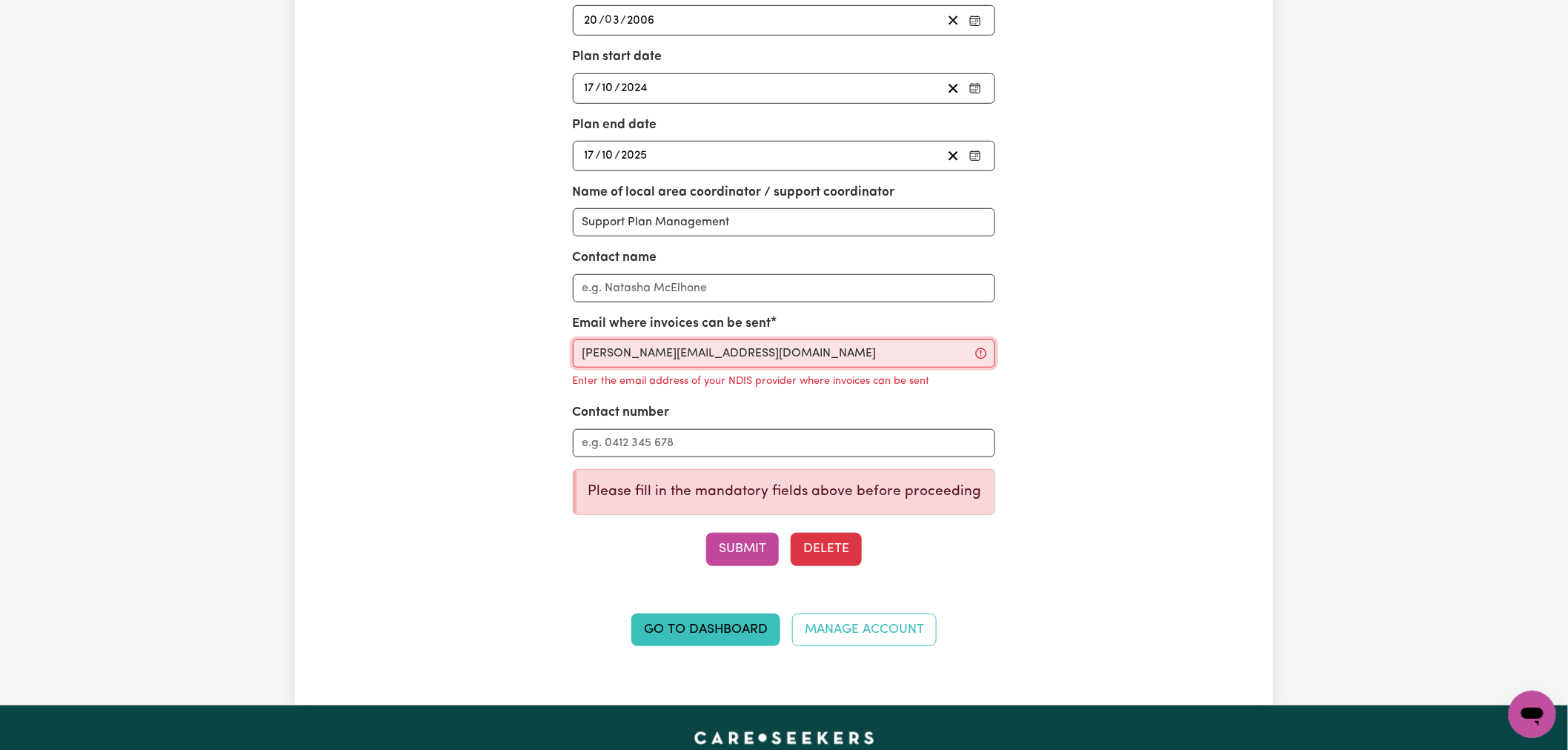
drag, startPoint x: 620, startPoint y: 359, endPoint x: 530, endPoint y: 359, distance: 90.0
click at [530, 359] on div "Provider type Select your provider type... Privately Aged Care / Home Care Pack…" at bounding box center [784, 249] width 634 height 828
type input "[PERSON_NAME][EMAIL_ADDRESS][DOMAIN_NAME]"
click at [750, 554] on button "Submit" at bounding box center [743, 549] width 72 height 33
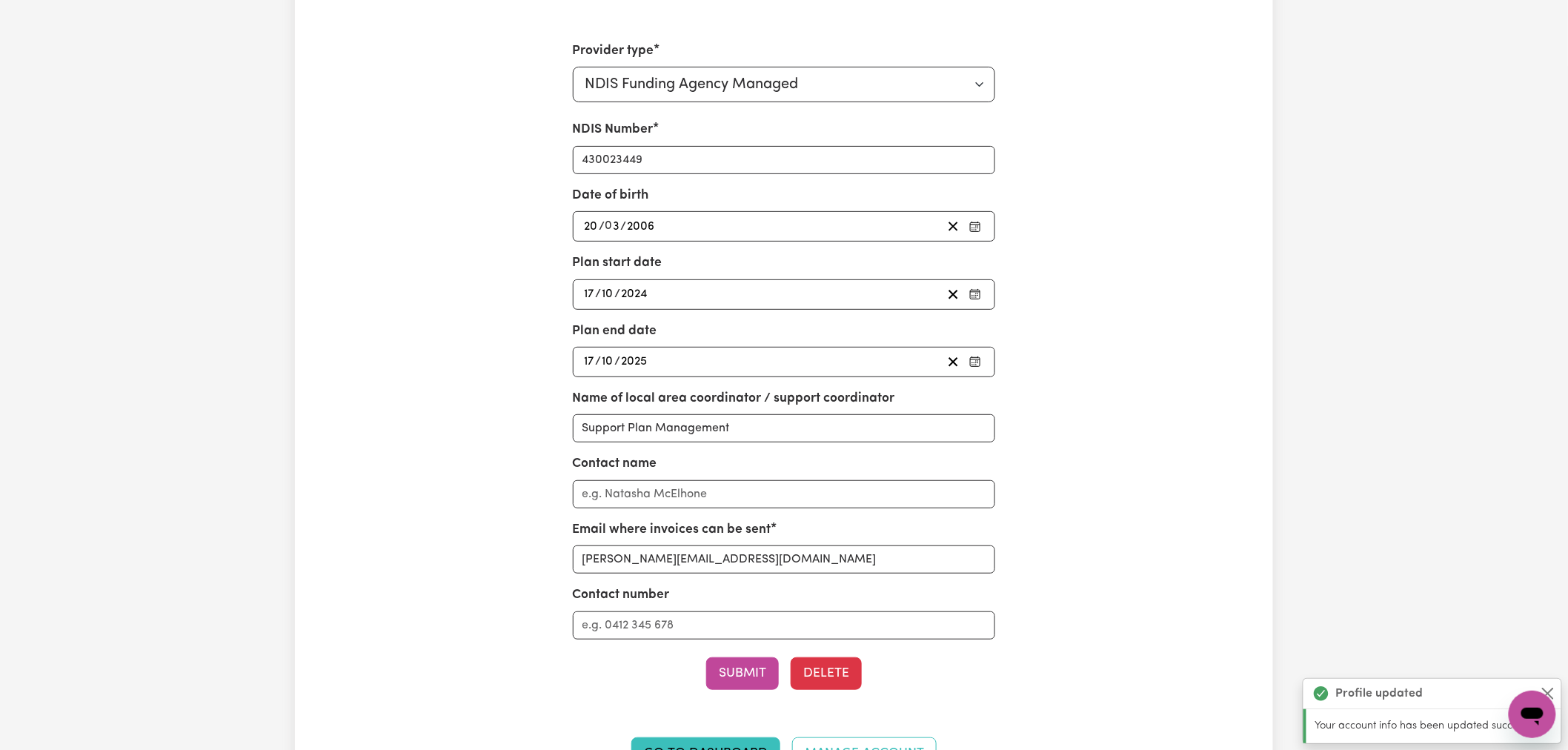
scroll to position [0, 0]
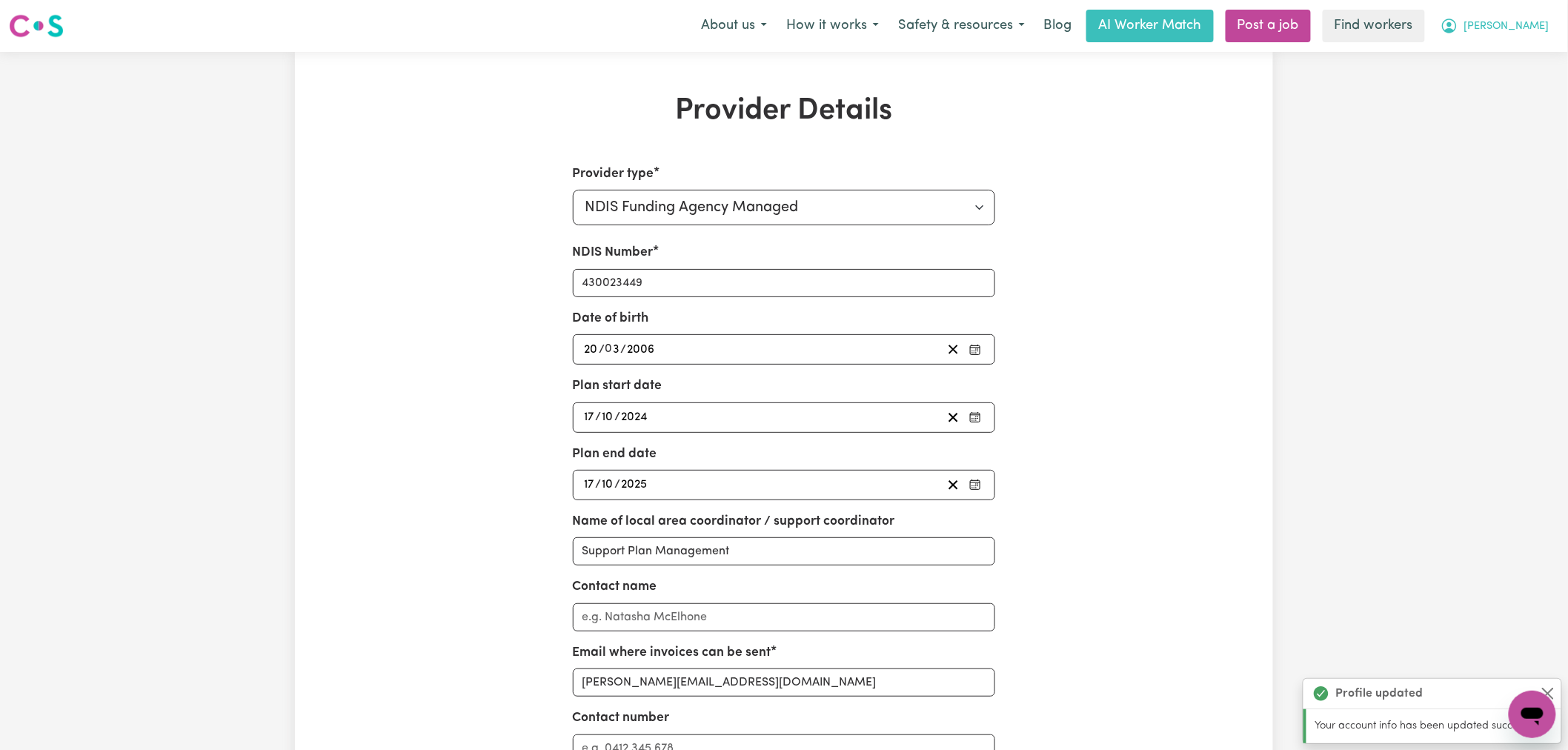
click at [1523, 24] on span "[PERSON_NAME]" at bounding box center [1506, 26] width 85 height 16
click at [1523, 57] on link "My Dashboard" at bounding box center [1500, 57] width 117 height 28
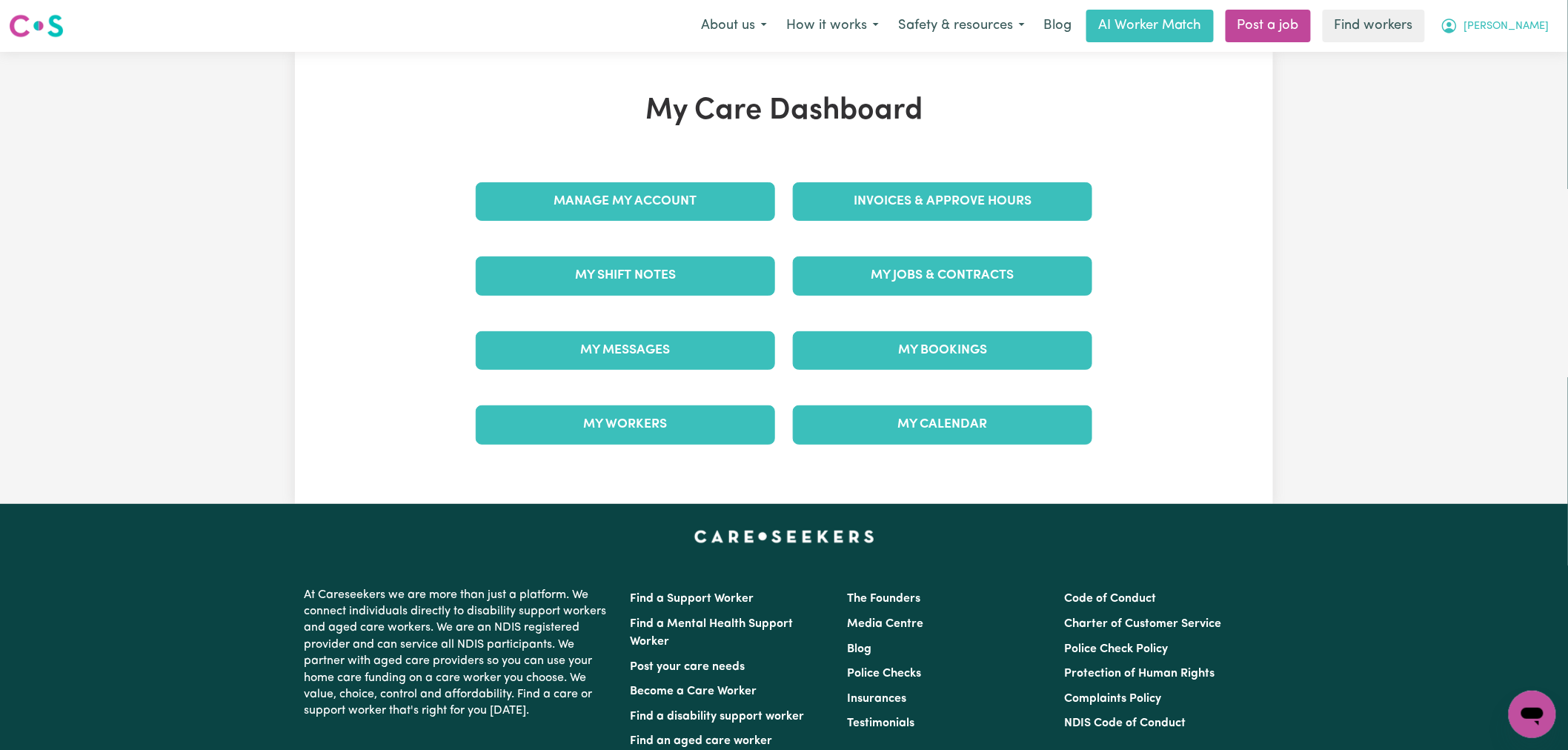
click at [1542, 33] on span "[PERSON_NAME]" at bounding box center [1506, 26] width 85 height 16
click at [1532, 51] on link "My Dashboard" at bounding box center [1500, 57] width 117 height 28
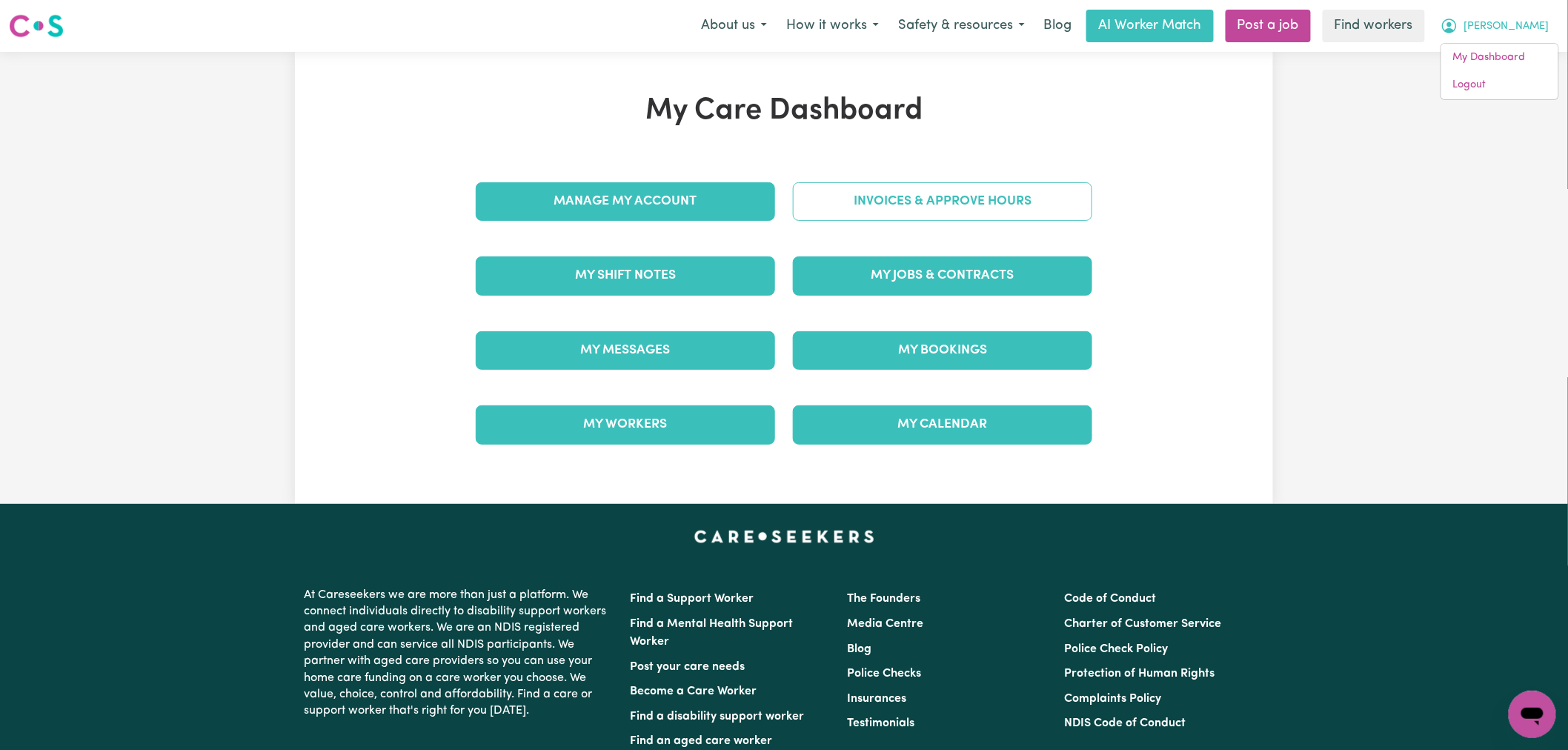
click at [995, 190] on link "Invoices & Approve Hours" at bounding box center [942, 201] width 299 height 39
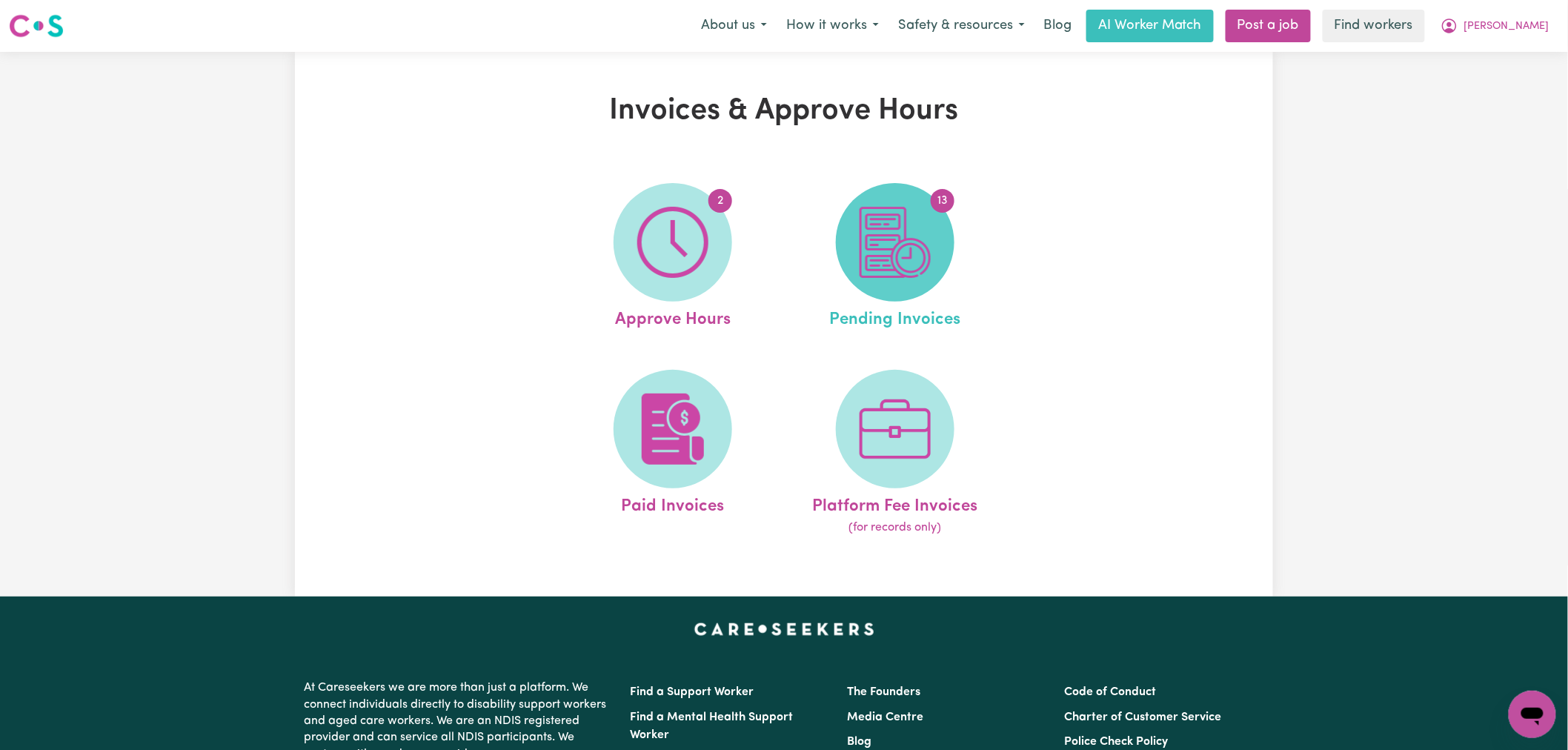
click at [883, 287] on span "13" at bounding box center [894, 242] width 119 height 119
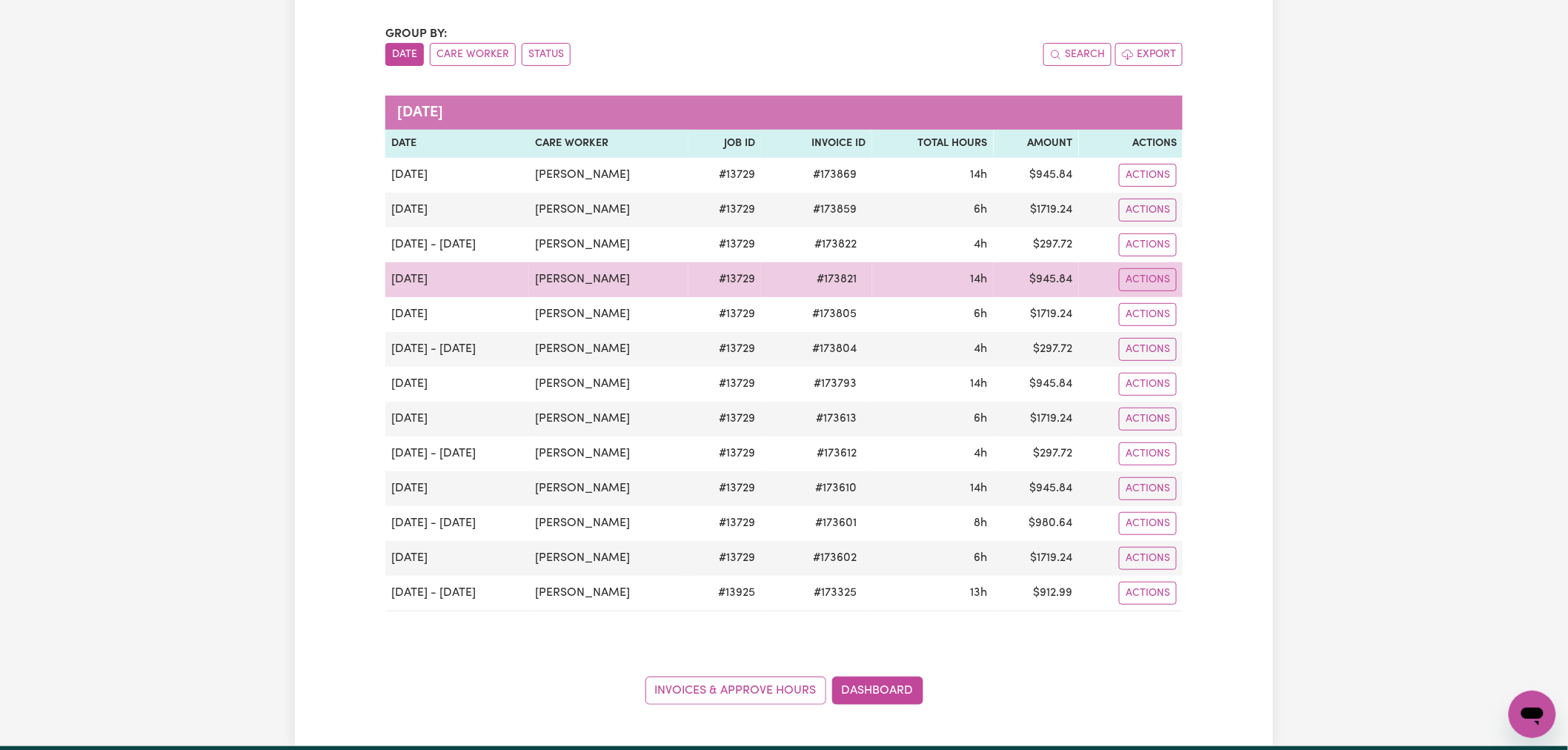
scroll to position [329, 0]
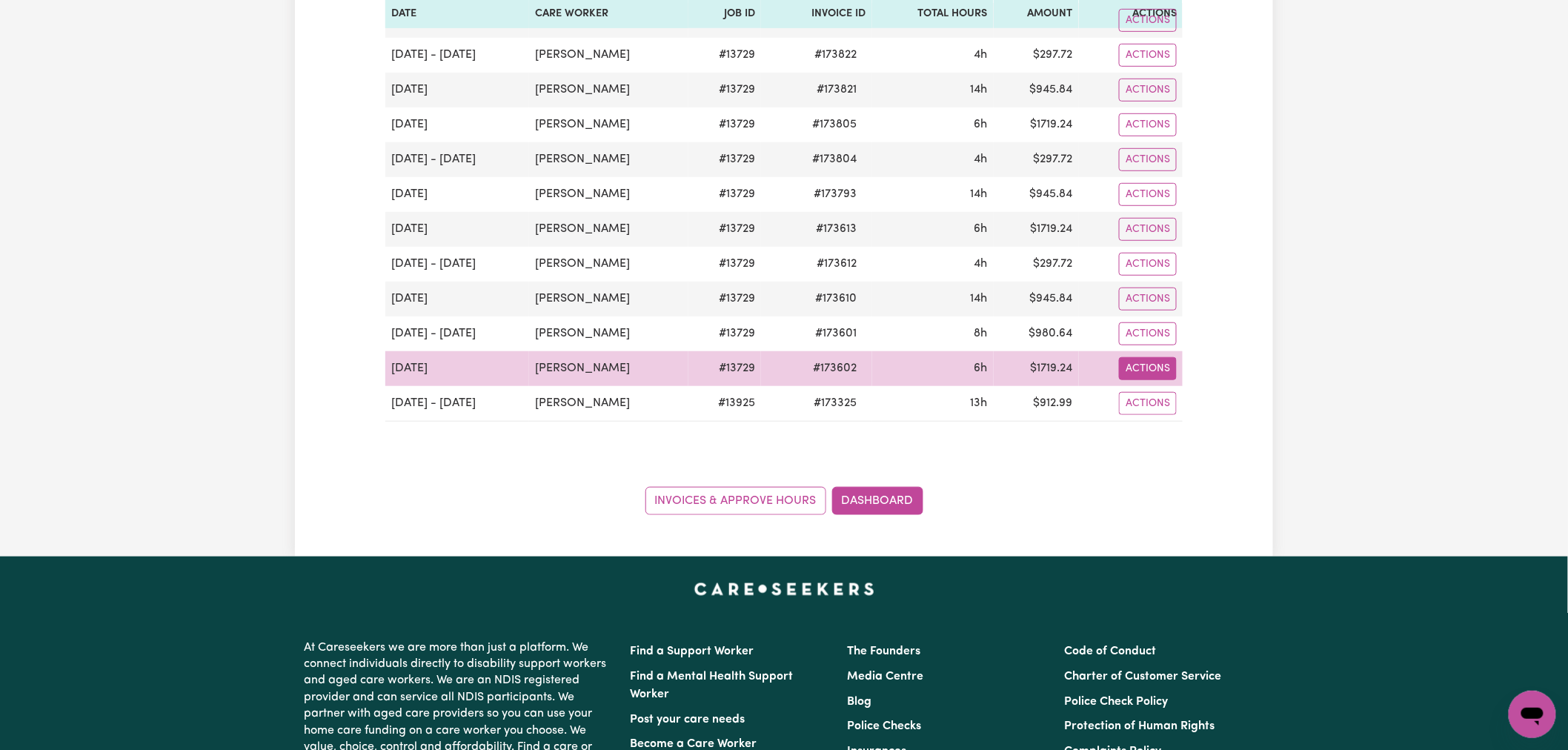
click at [1154, 371] on button "Actions" at bounding box center [1147, 368] width 58 height 23
click at [1157, 408] on link "Download Invoice" at bounding box center [1188, 403] width 136 height 29
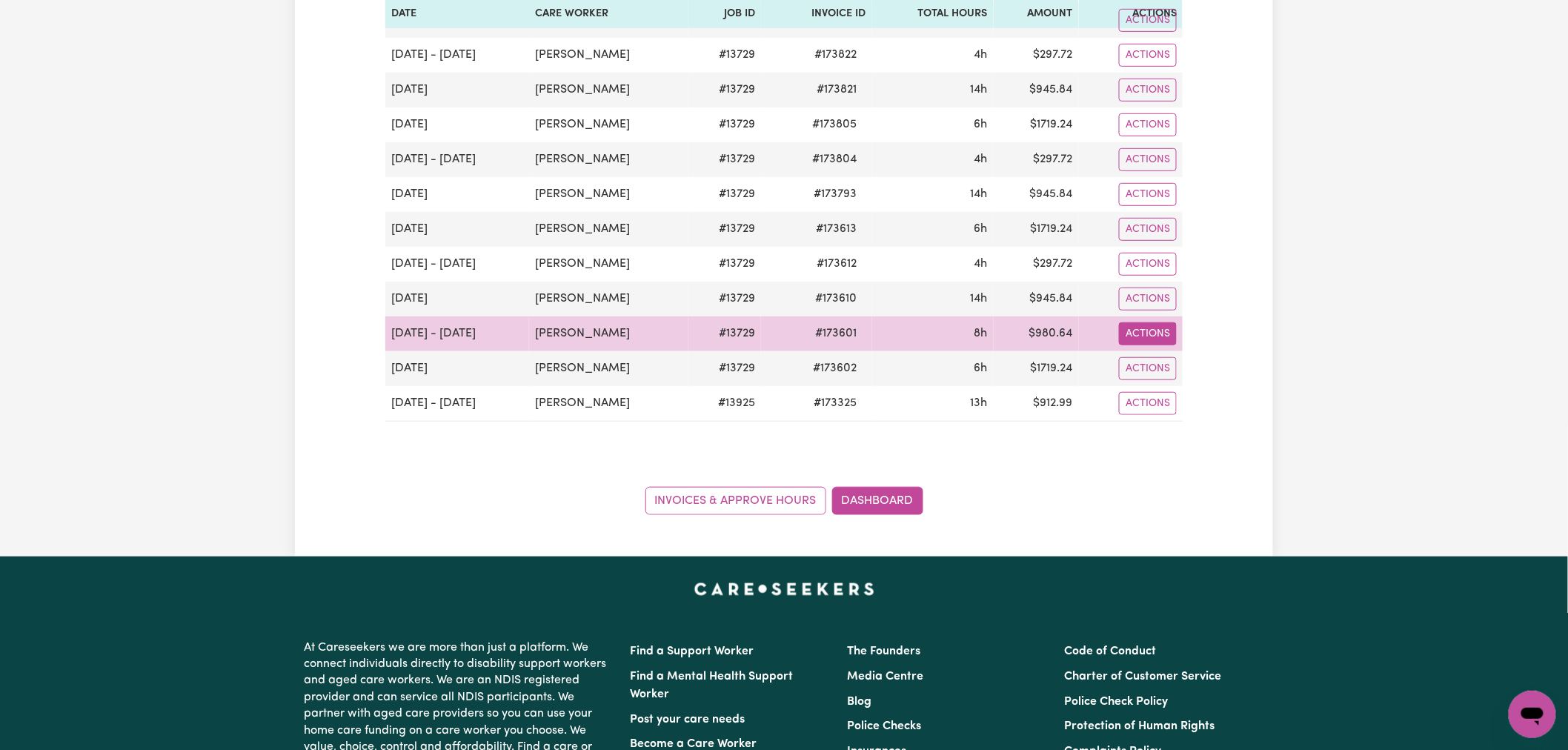
click at [1164, 324] on button "Actions" at bounding box center [1147, 333] width 58 height 23
click at [1189, 361] on link "Download Invoice" at bounding box center [1188, 367] width 136 height 29
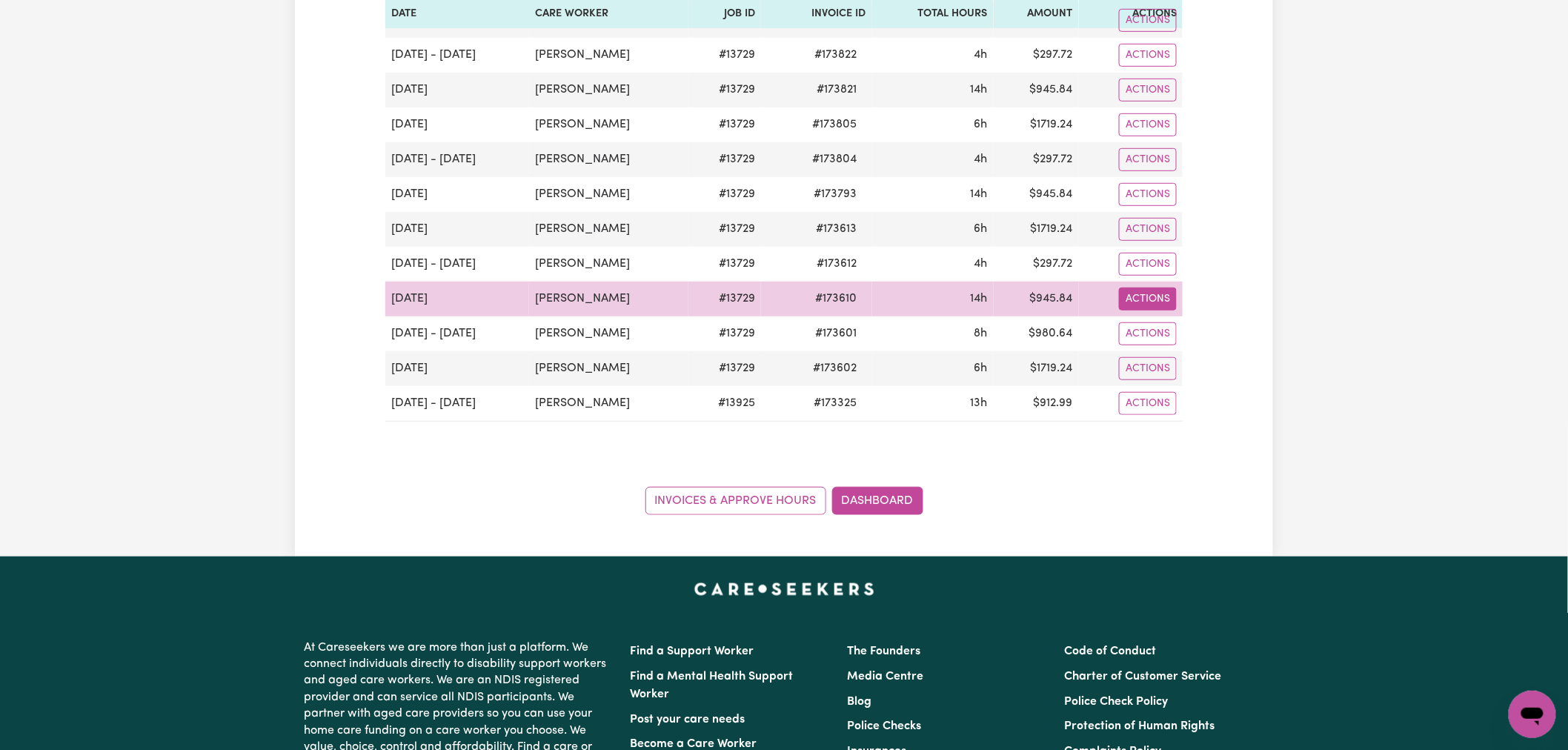
click at [1157, 297] on button "Actions" at bounding box center [1147, 298] width 58 height 23
click at [1195, 334] on link "Download Invoice" at bounding box center [1188, 333] width 136 height 29
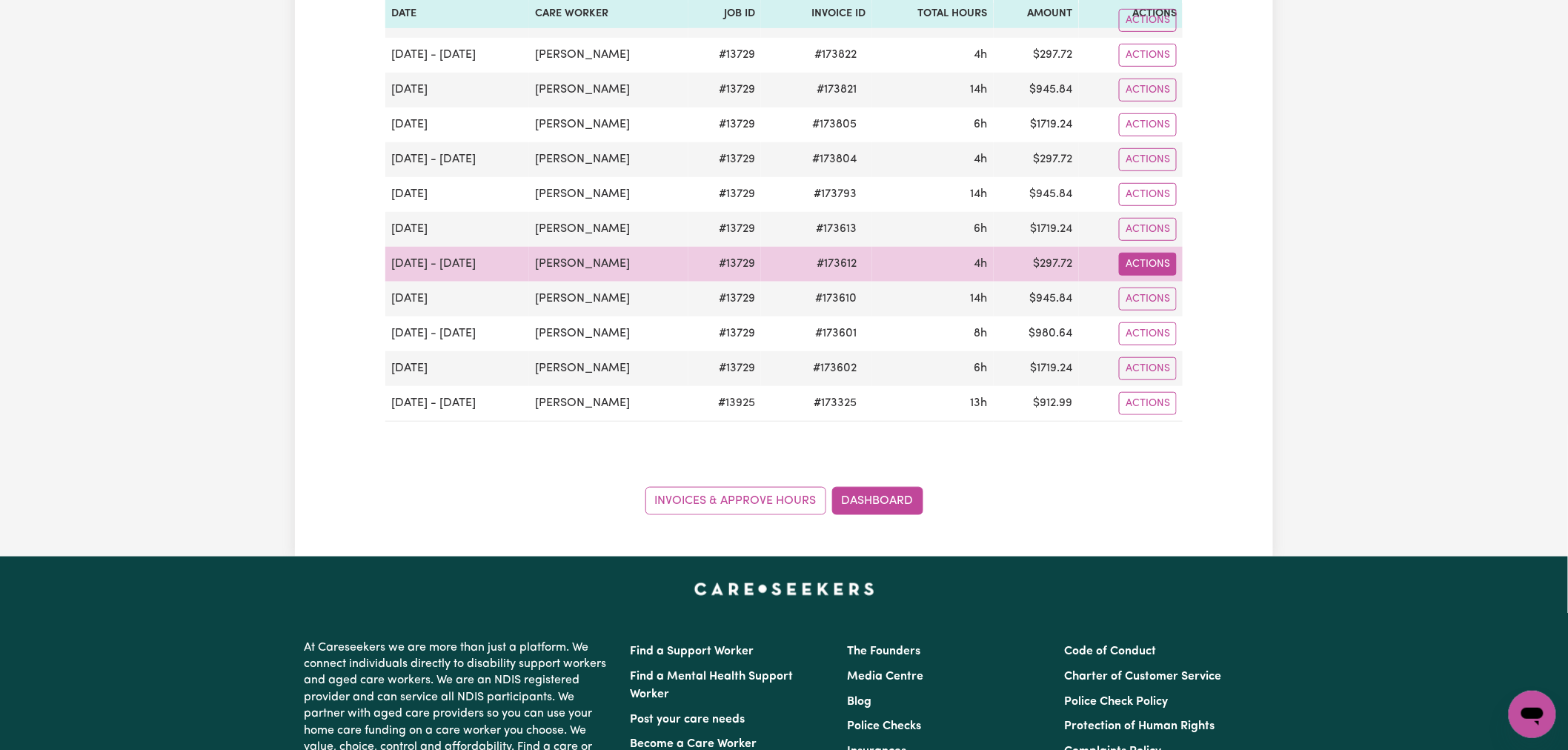
click at [1160, 261] on button "Actions" at bounding box center [1147, 264] width 58 height 23
click at [1223, 309] on link "Download Invoice" at bounding box center [1188, 298] width 136 height 29
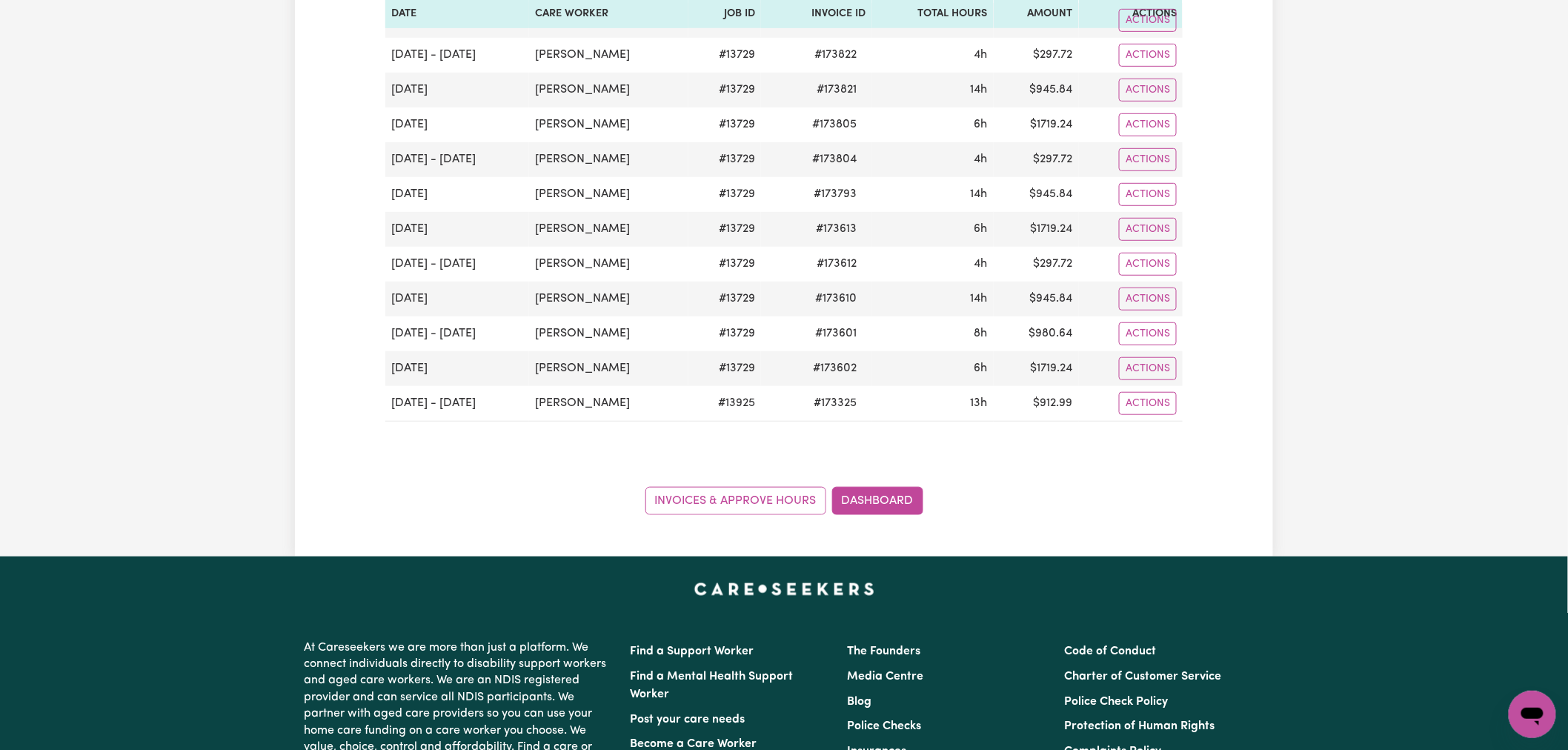
click at [1224, 390] on div "Pending Invoices Group by: Date Care Worker Status Search Export [DATE] Date Ca…" at bounding box center [784, 139] width 978 height 750
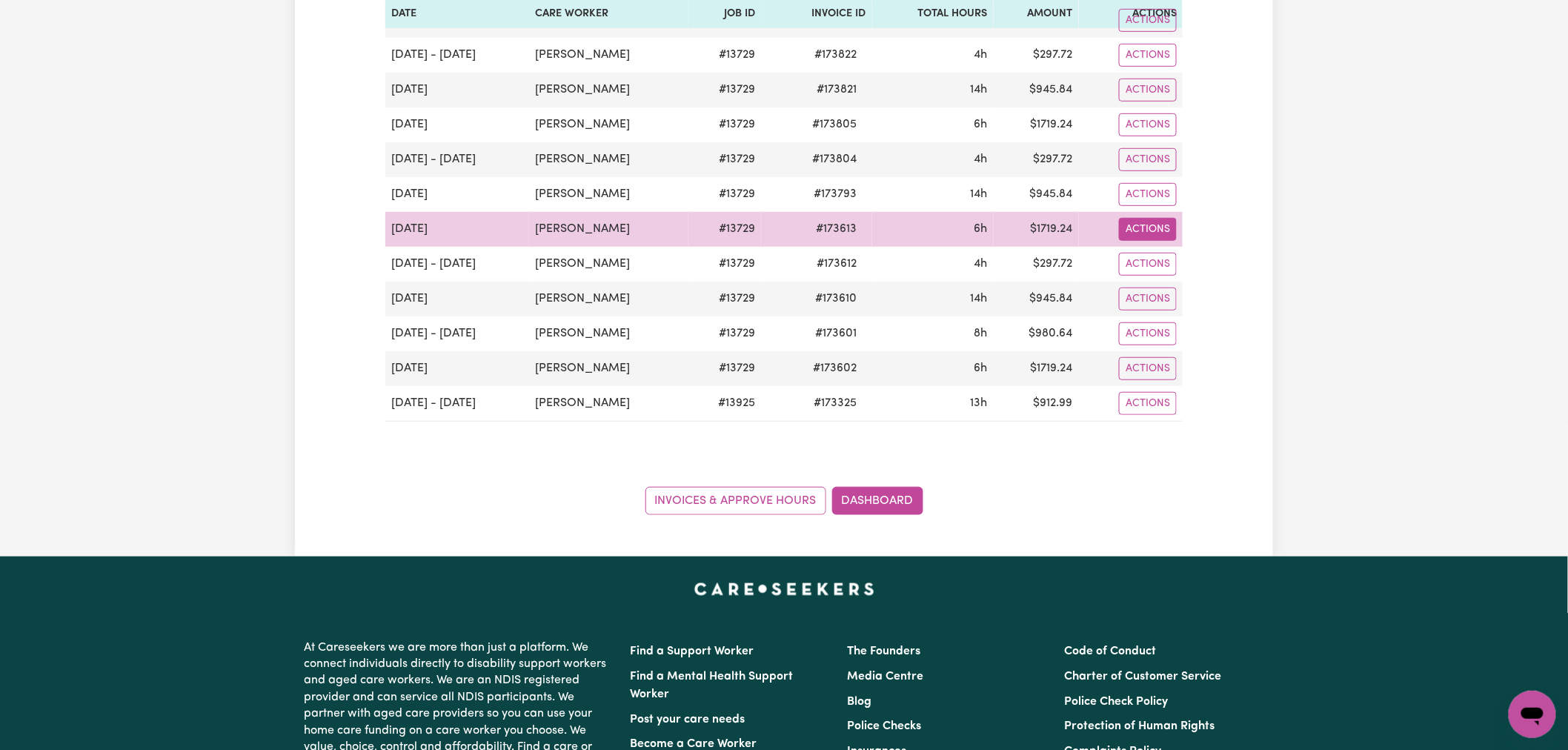
click at [1168, 228] on button "Actions" at bounding box center [1147, 228] width 58 height 23
click at [1202, 260] on link "Download Invoice" at bounding box center [1188, 263] width 136 height 29
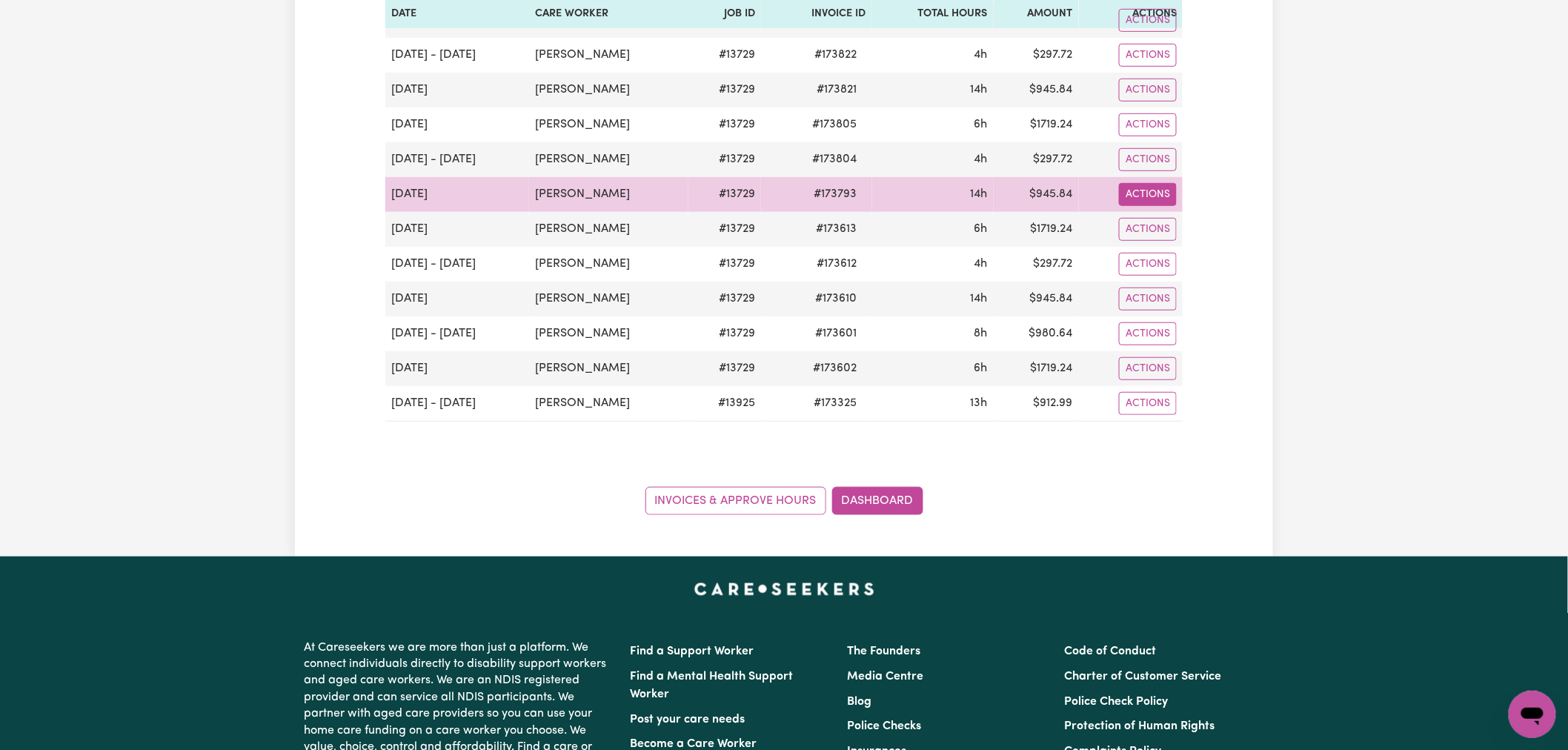
click at [1160, 201] on button "Actions" at bounding box center [1147, 194] width 58 height 23
click at [1203, 223] on link "Download Invoice" at bounding box center [1188, 228] width 136 height 29
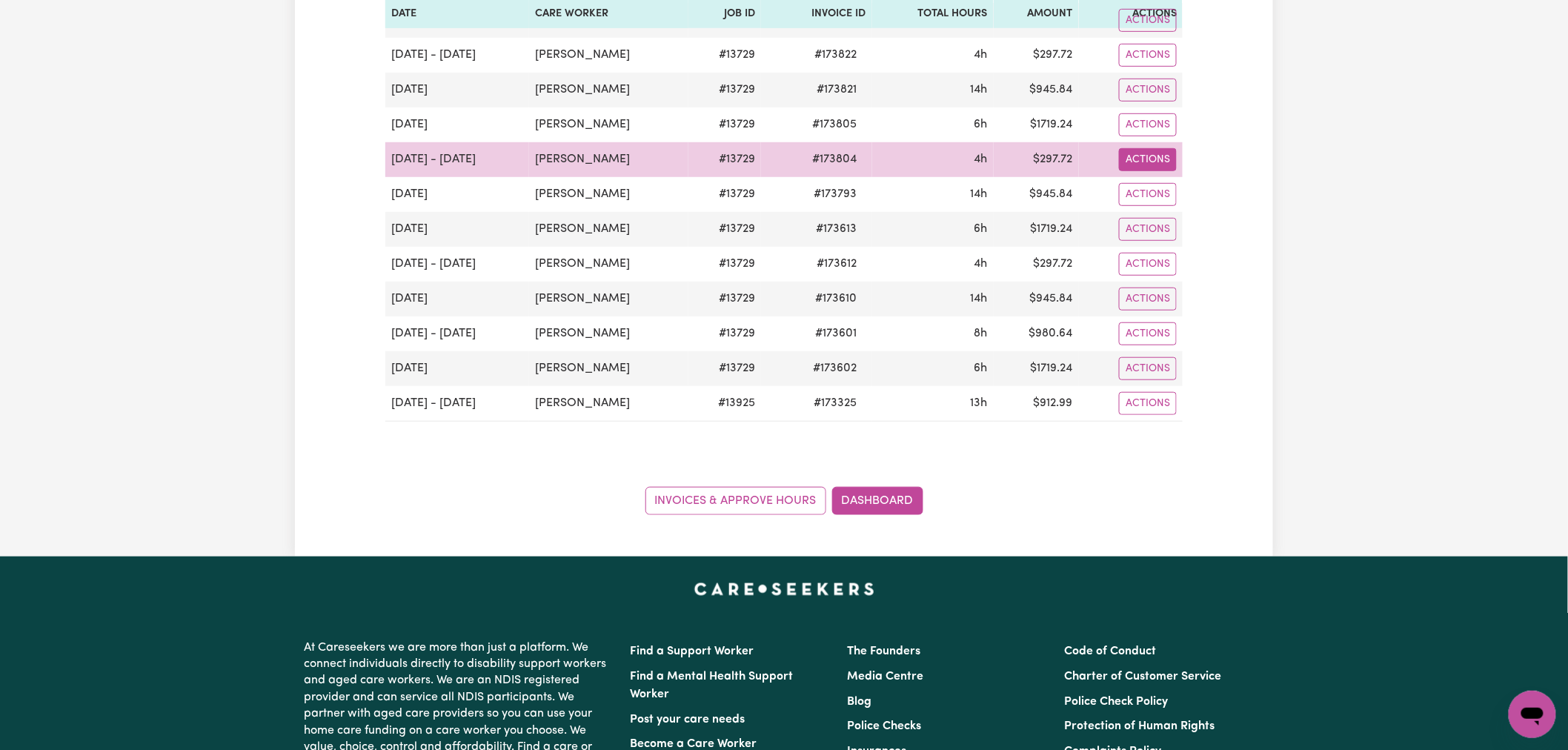
click at [1166, 150] on button "Actions" at bounding box center [1147, 159] width 58 height 23
click at [1175, 183] on link "Download Invoice" at bounding box center [1188, 194] width 136 height 29
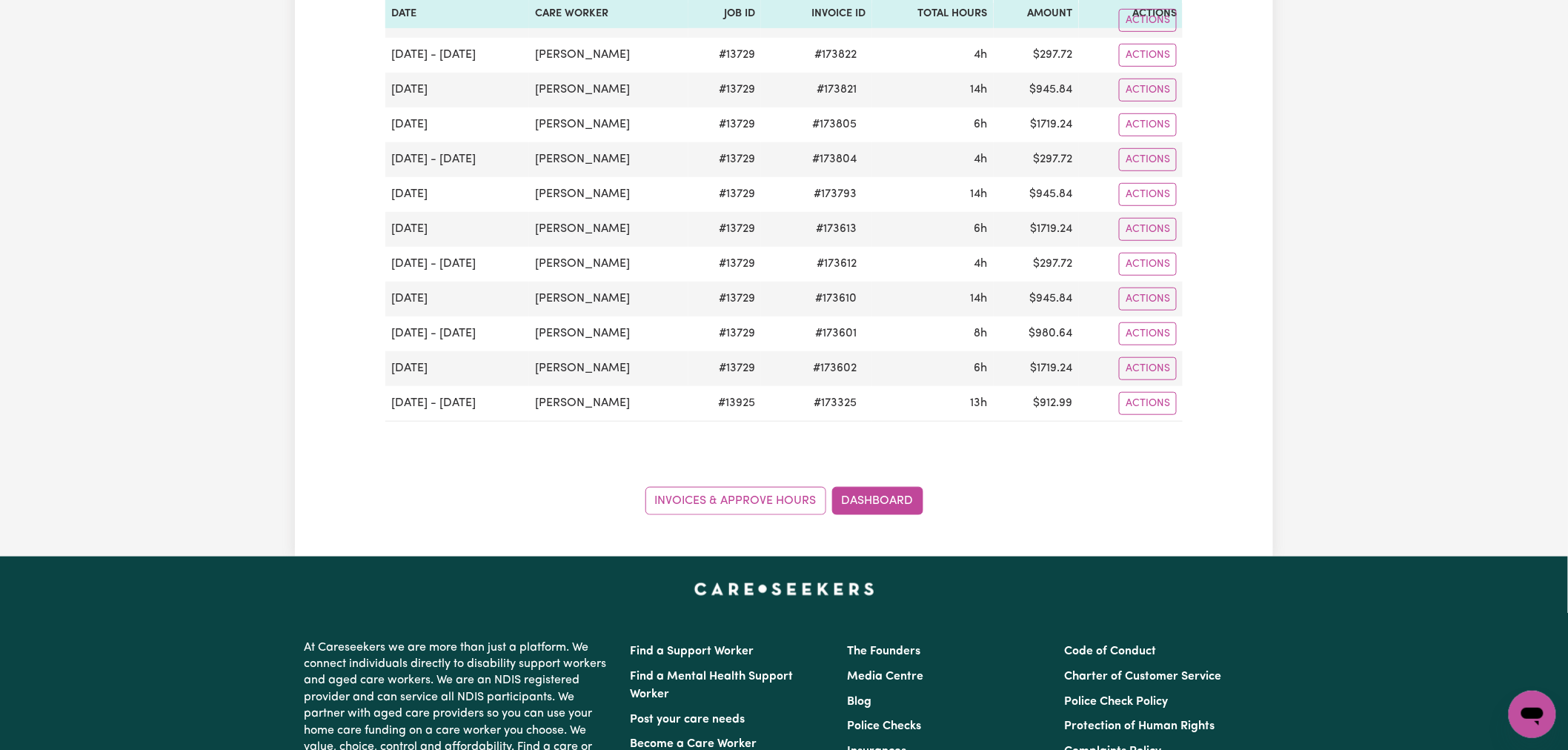
click at [1216, 235] on div "Pending Invoices Group by: Date Care Worker Status Search Export [DATE] Date Ca…" at bounding box center [784, 139] width 978 height 750
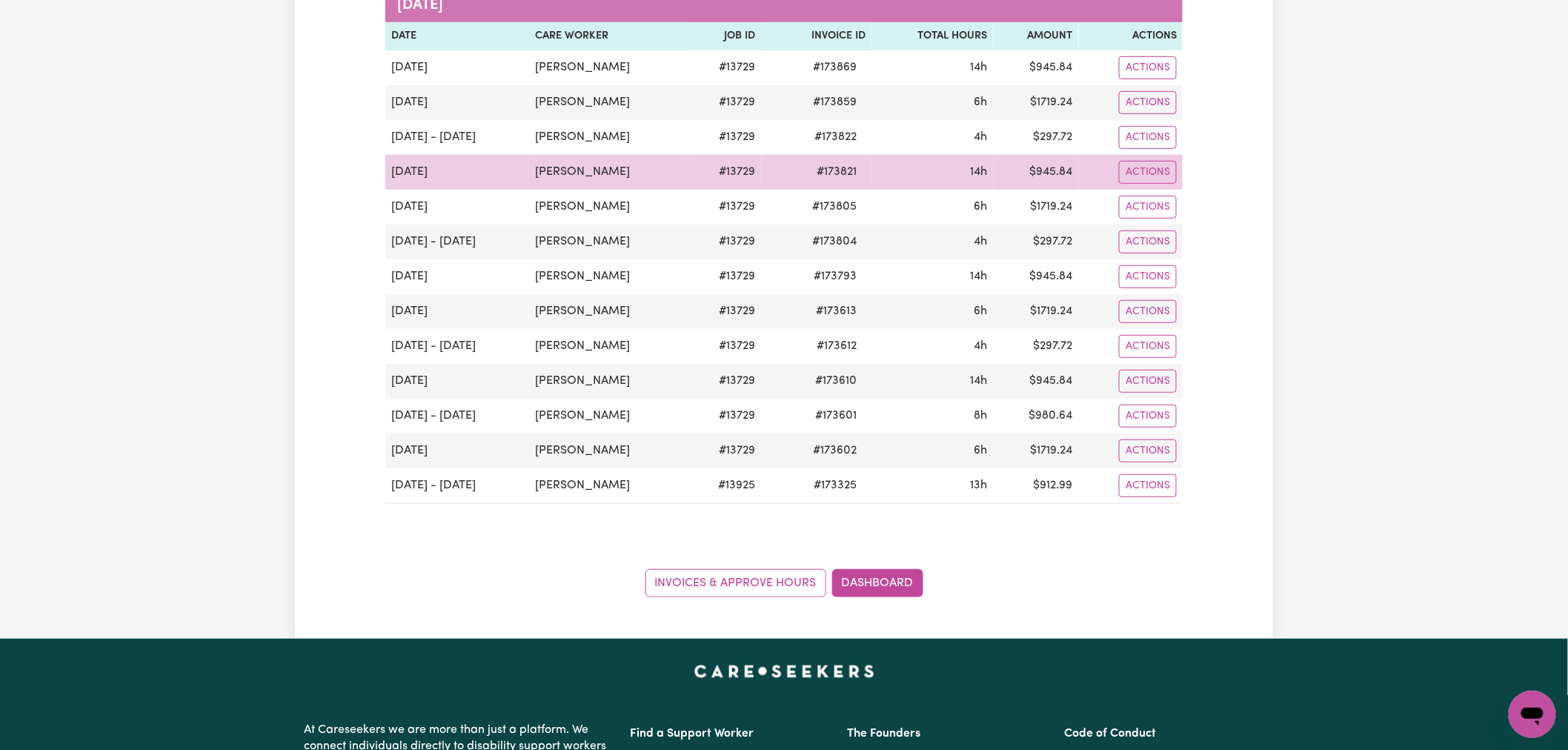
scroll to position [164, 0]
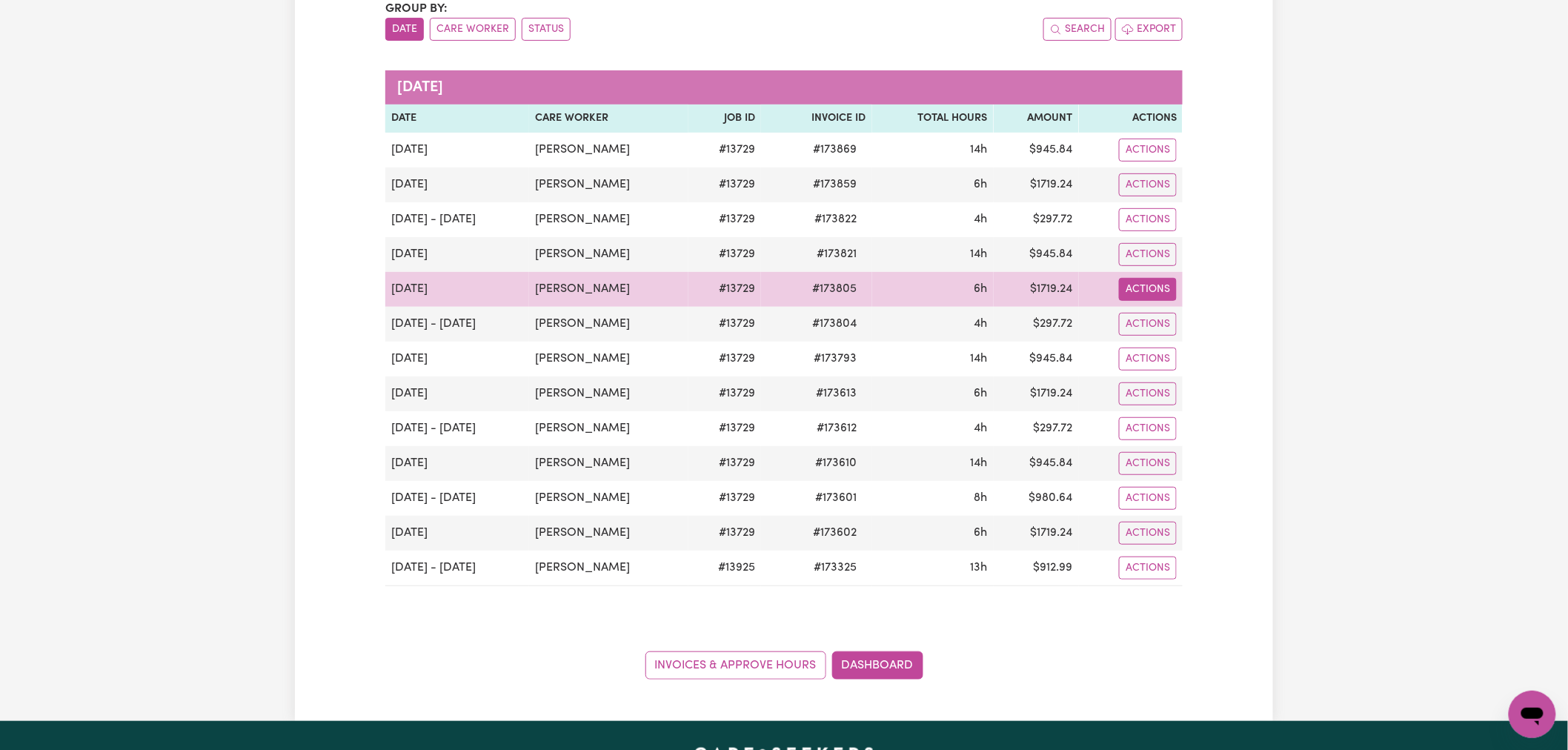
click at [1152, 291] on button "Actions" at bounding box center [1147, 289] width 58 height 23
drag, startPoint x: 1160, startPoint y: 300, endPoint x: 1194, endPoint y: 320, distance: 39.4
click at [1194, 320] on link "Download Invoice" at bounding box center [1188, 324] width 136 height 29
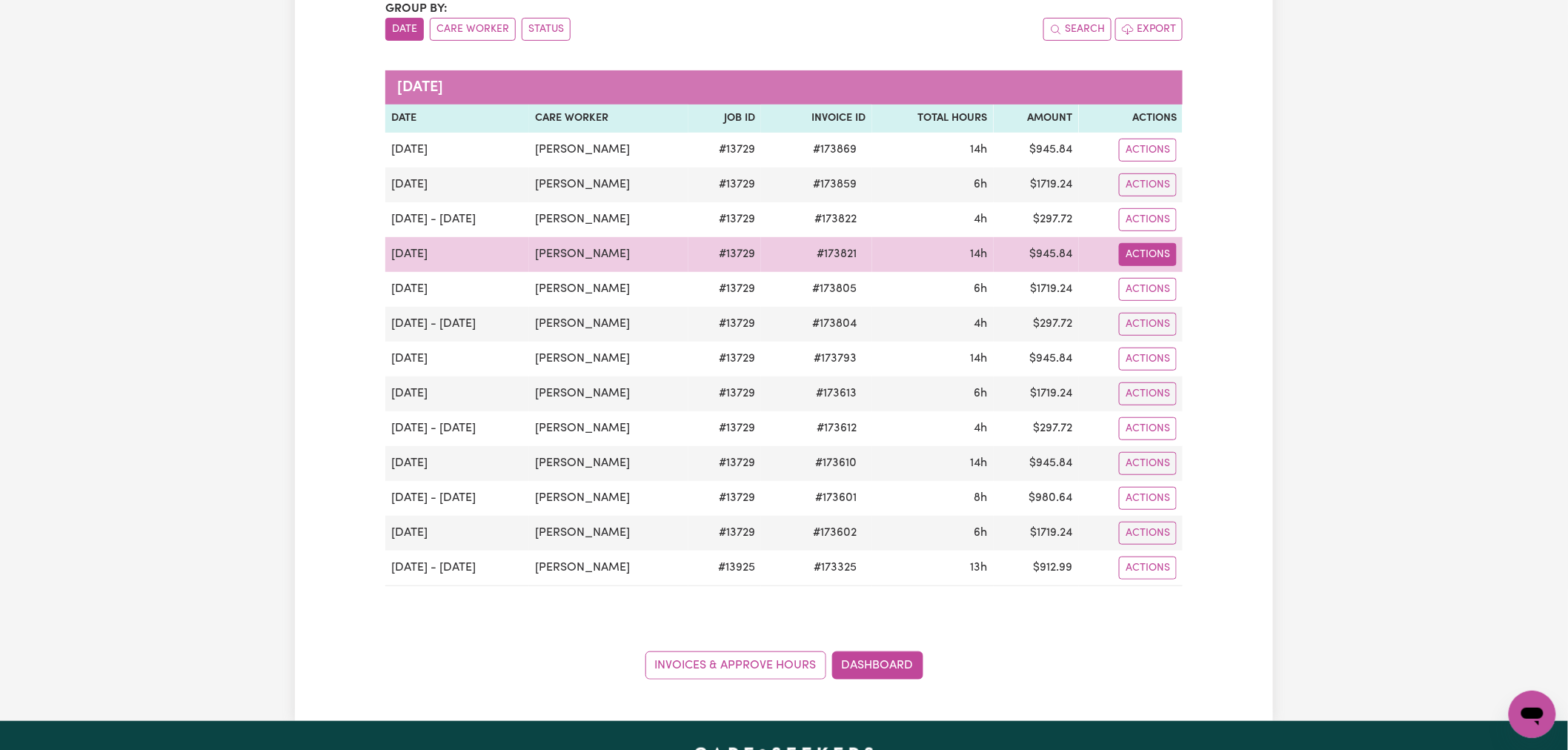
click at [1161, 252] on button "Actions" at bounding box center [1147, 254] width 58 height 23
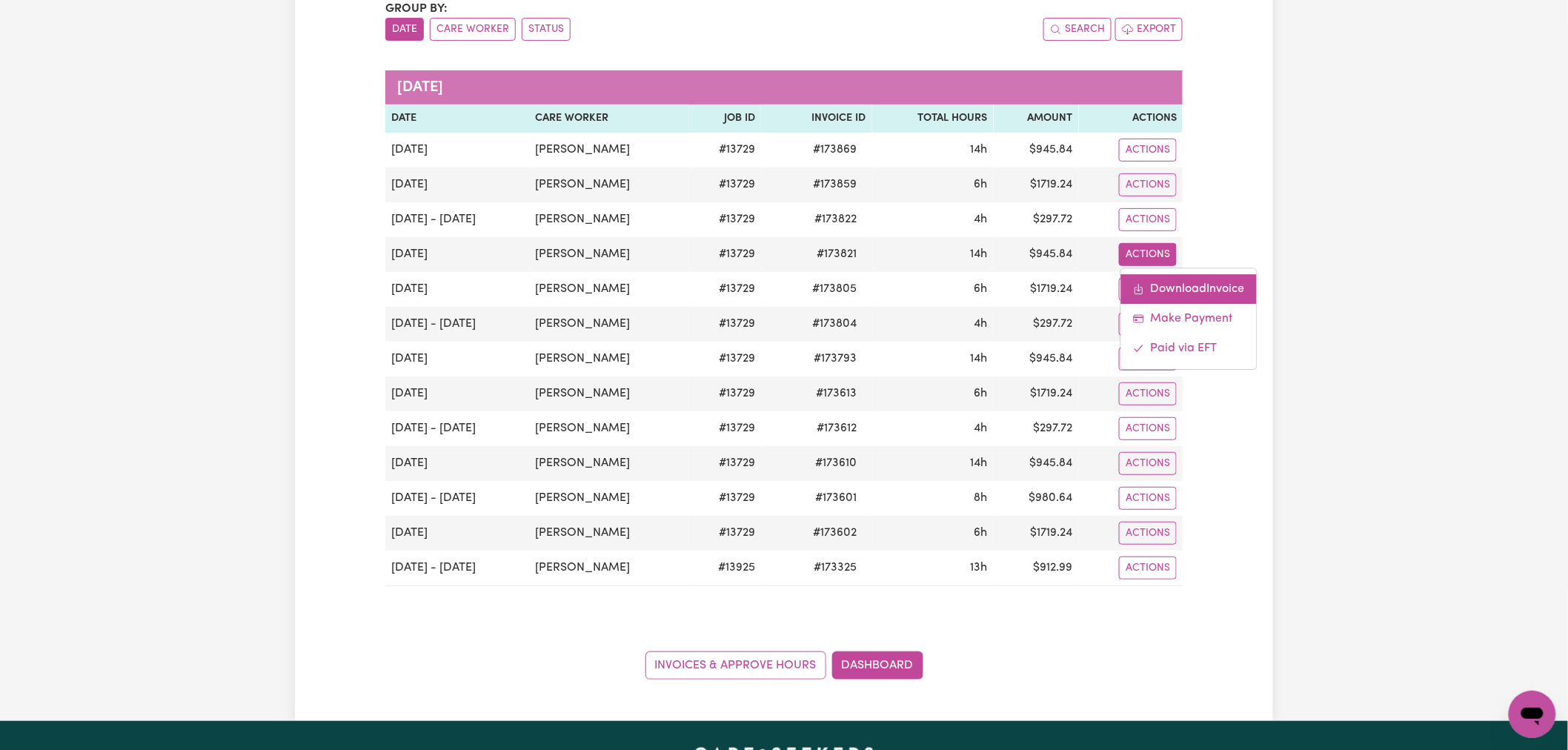
drag, startPoint x: 1179, startPoint y: 261, endPoint x: 1220, endPoint y: 285, distance: 47.5
click at [1219, 285] on link "Download Invoice" at bounding box center [1188, 288] width 136 height 29
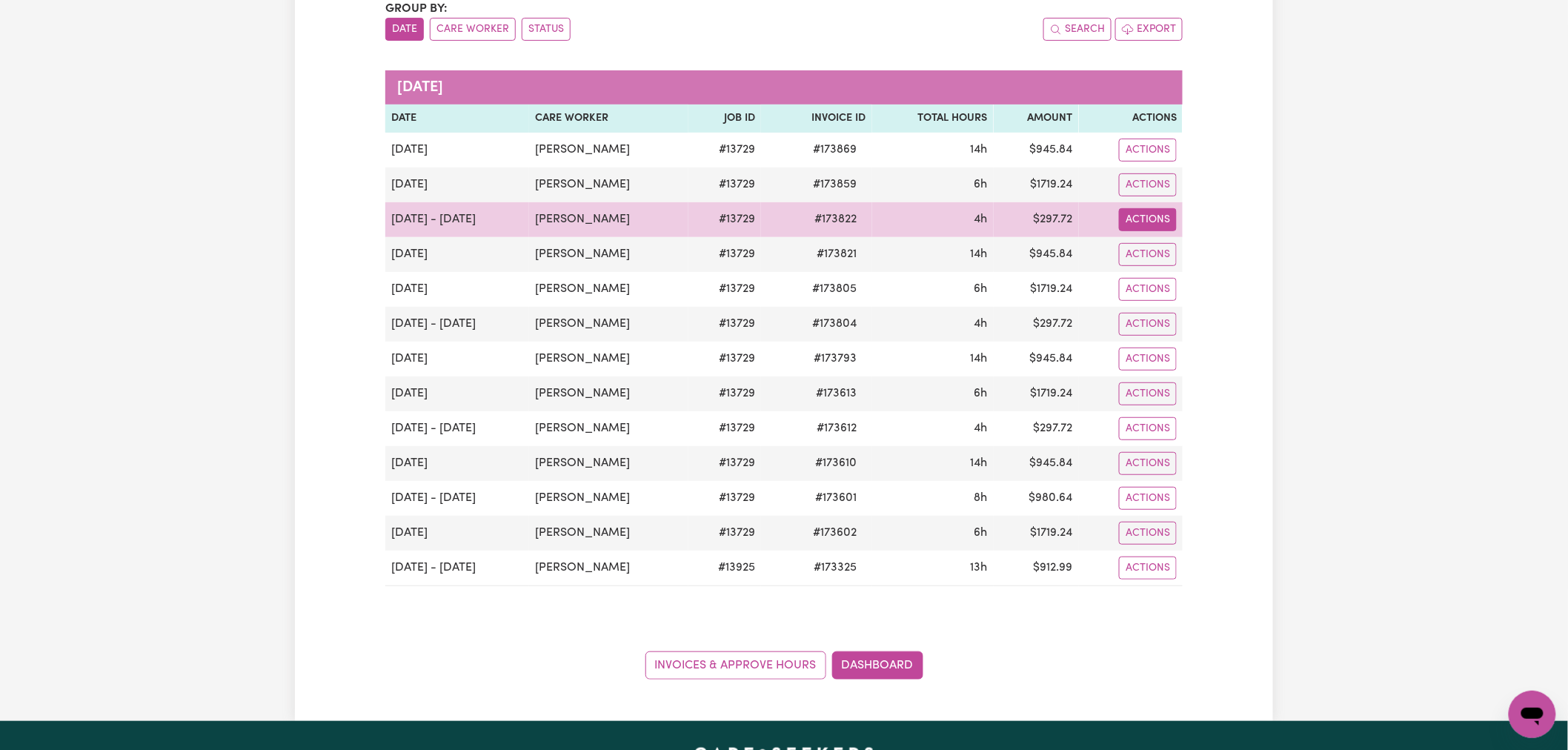
click at [1152, 220] on button "Actions" at bounding box center [1147, 219] width 58 height 23
click at [1176, 243] on link "Download Invoice" at bounding box center [1188, 254] width 136 height 29
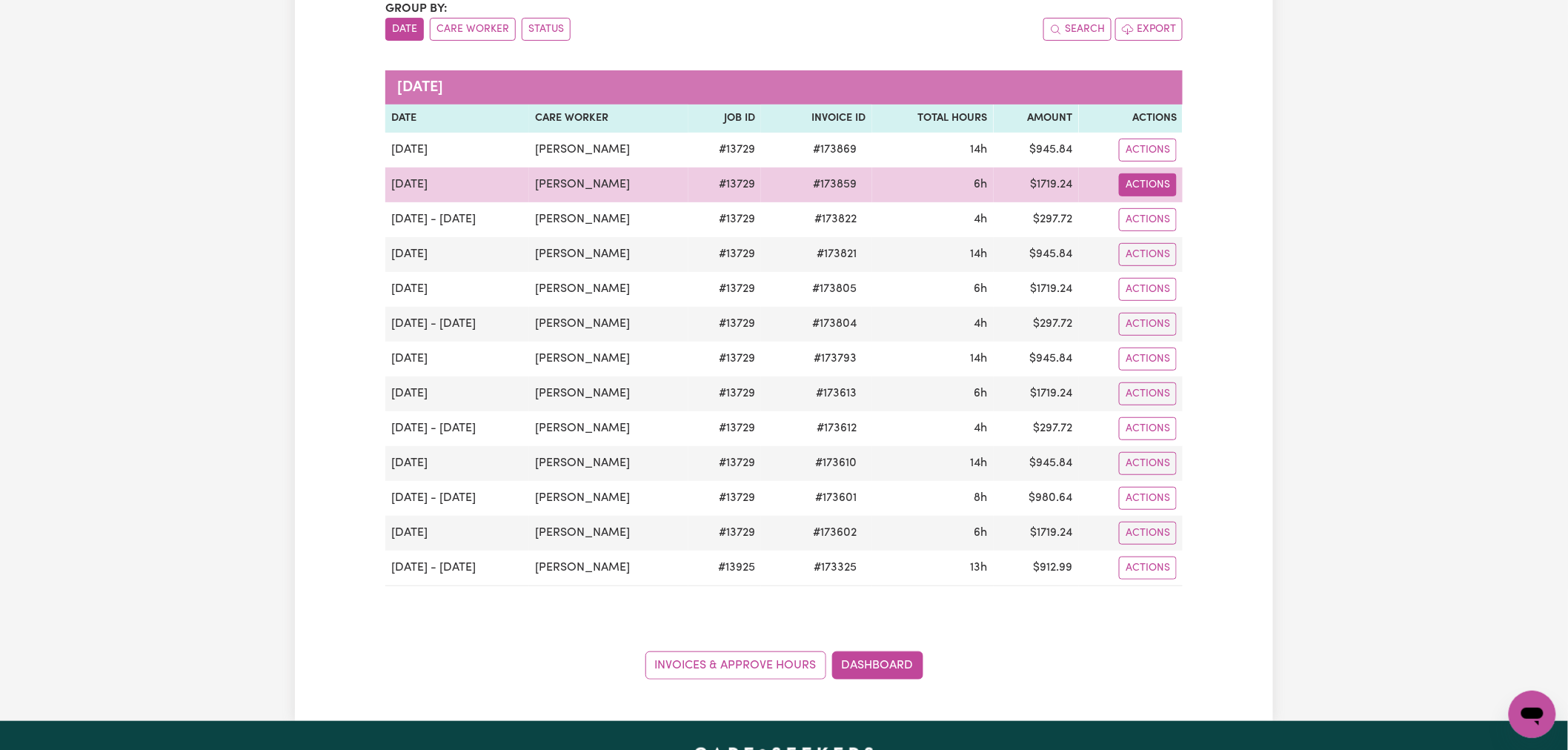
drag, startPoint x: 1146, startPoint y: 175, endPoint x: 1157, endPoint y: 193, distance: 21.1
click at [1146, 175] on button "Actions" at bounding box center [1147, 185] width 58 height 23
click at [1188, 208] on link "Download Invoice" at bounding box center [1188, 219] width 136 height 29
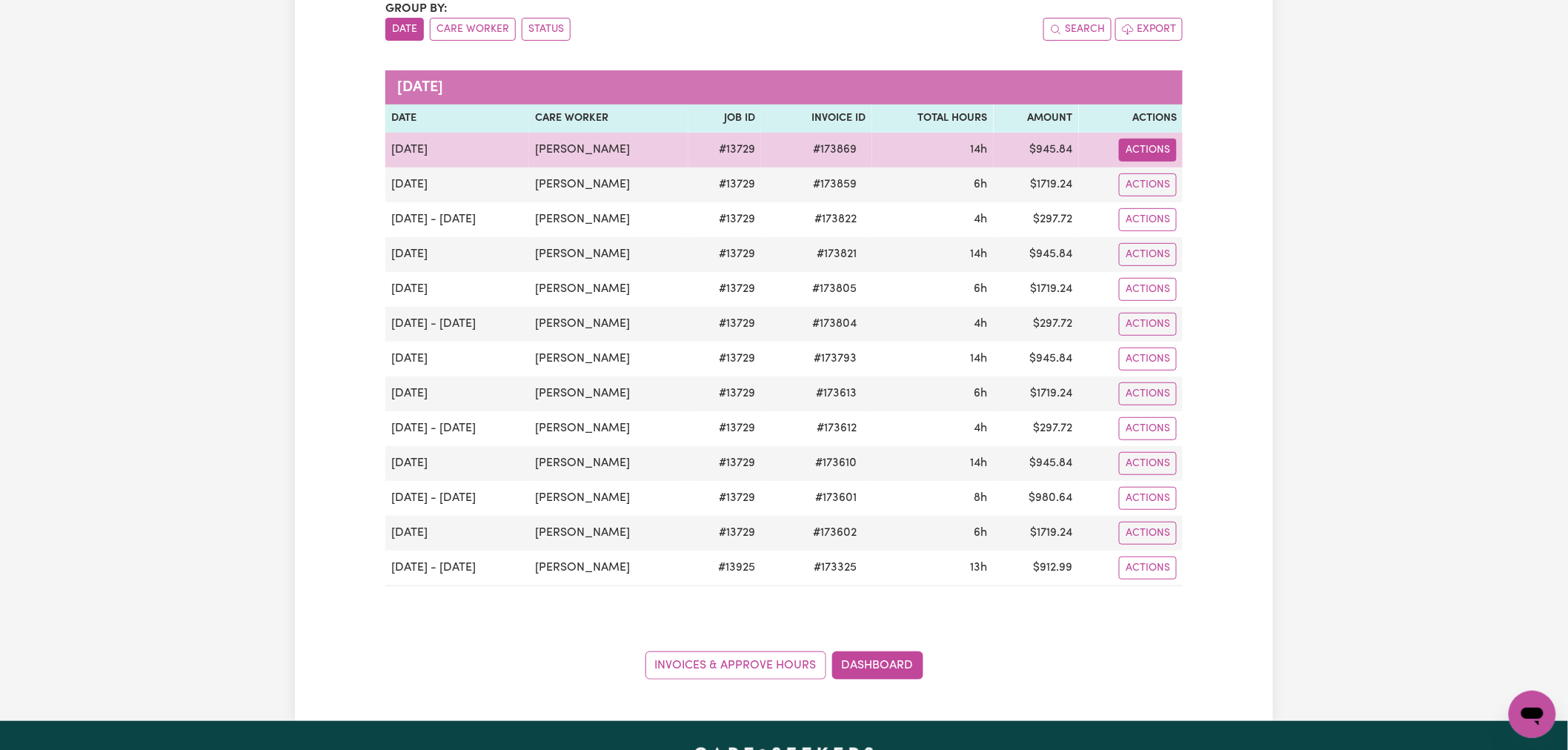
click at [1161, 146] on button "Actions" at bounding box center [1147, 149] width 58 height 23
click at [1190, 176] on link "Download Invoice" at bounding box center [1188, 184] width 136 height 29
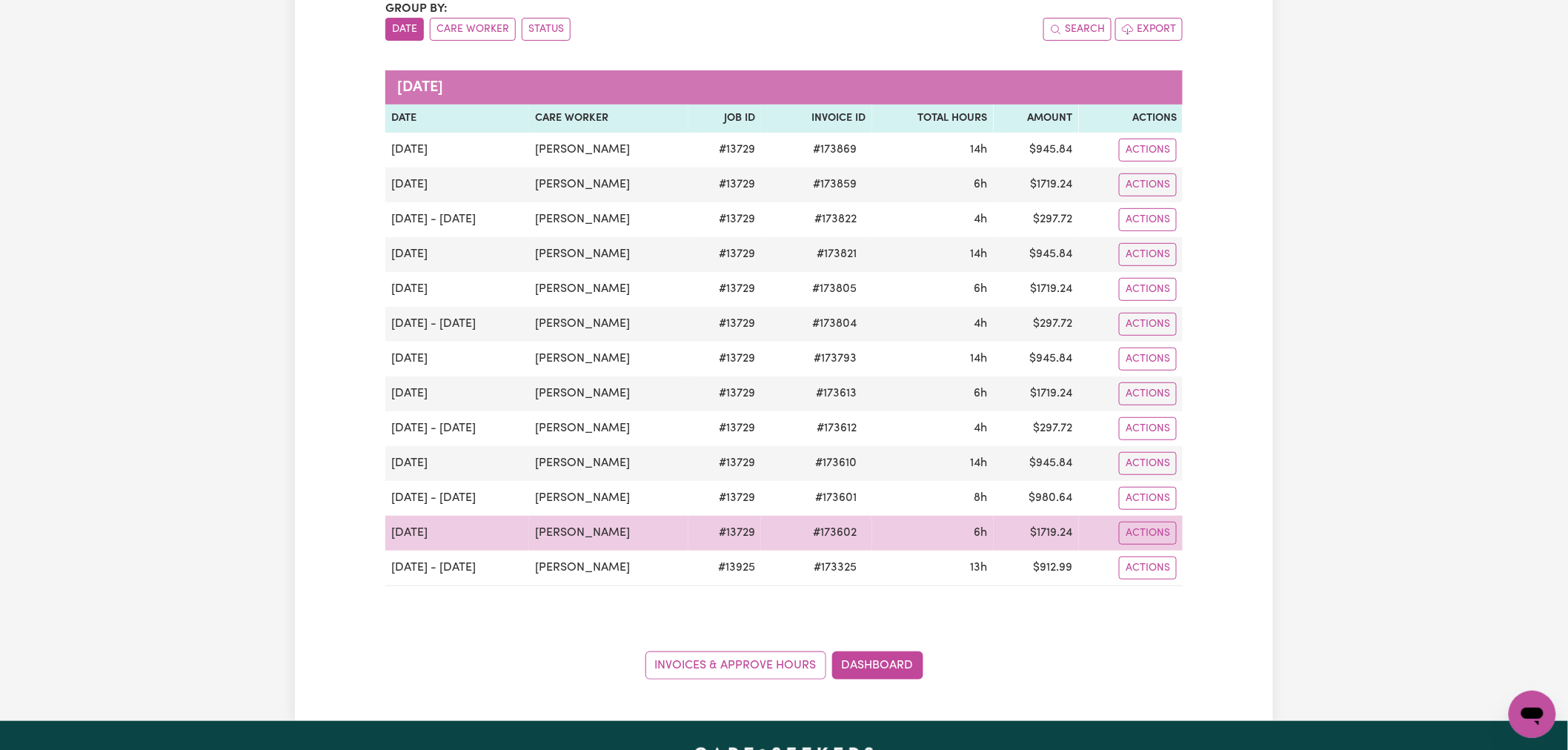
click at [1056, 524] on td "$ 1719.24" at bounding box center [1036, 533] width 85 height 35
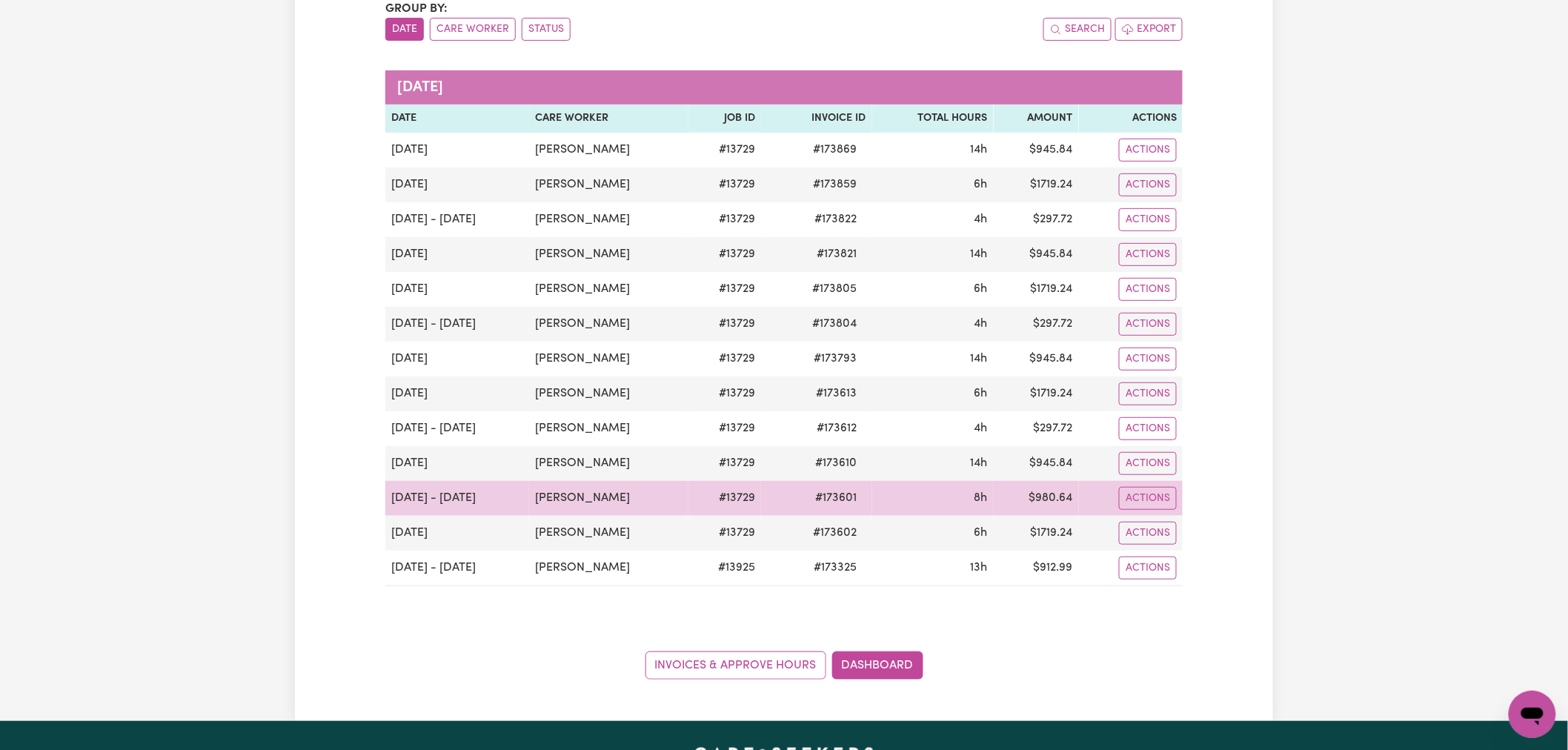
click at [1057, 497] on td "$ 980.64" at bounding box center [1036, 497] width 85 height 35
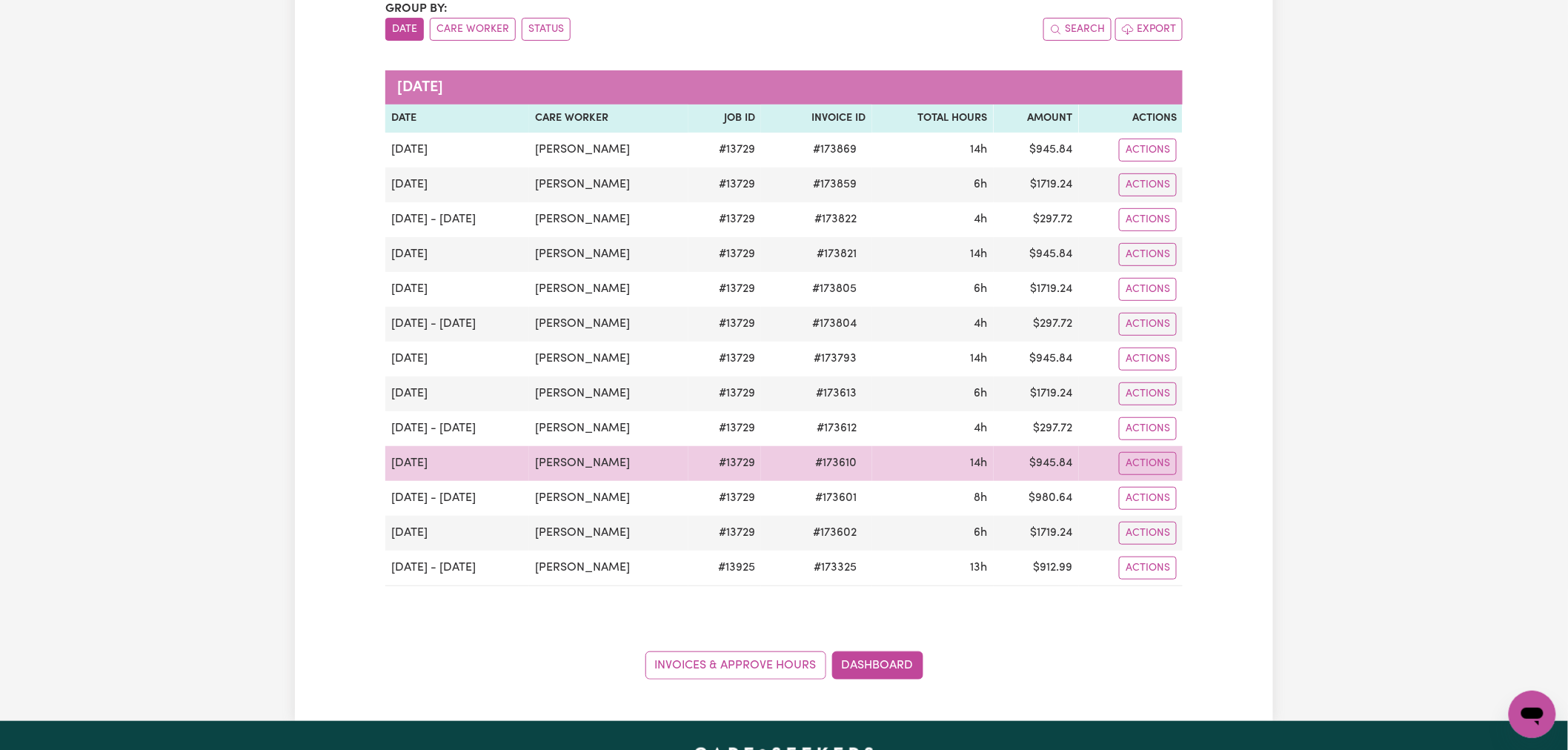
click at [1063, 465] on td "$ 945.84" at bounding box center [1036, 463] width 85 height 35
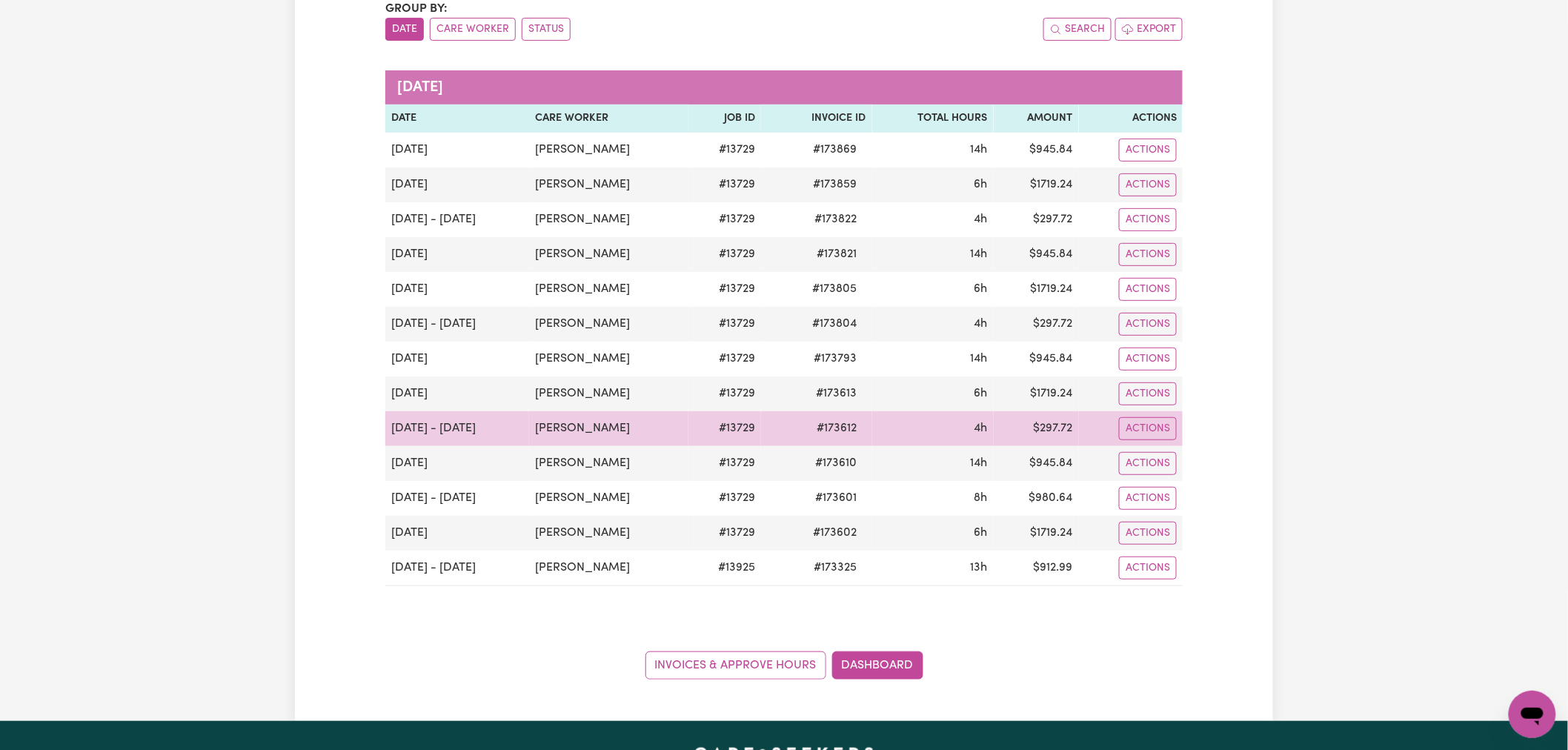
click at [1063, 425] on td "$ 297.72" at bounding box center [1036, 428] width 85 height 35
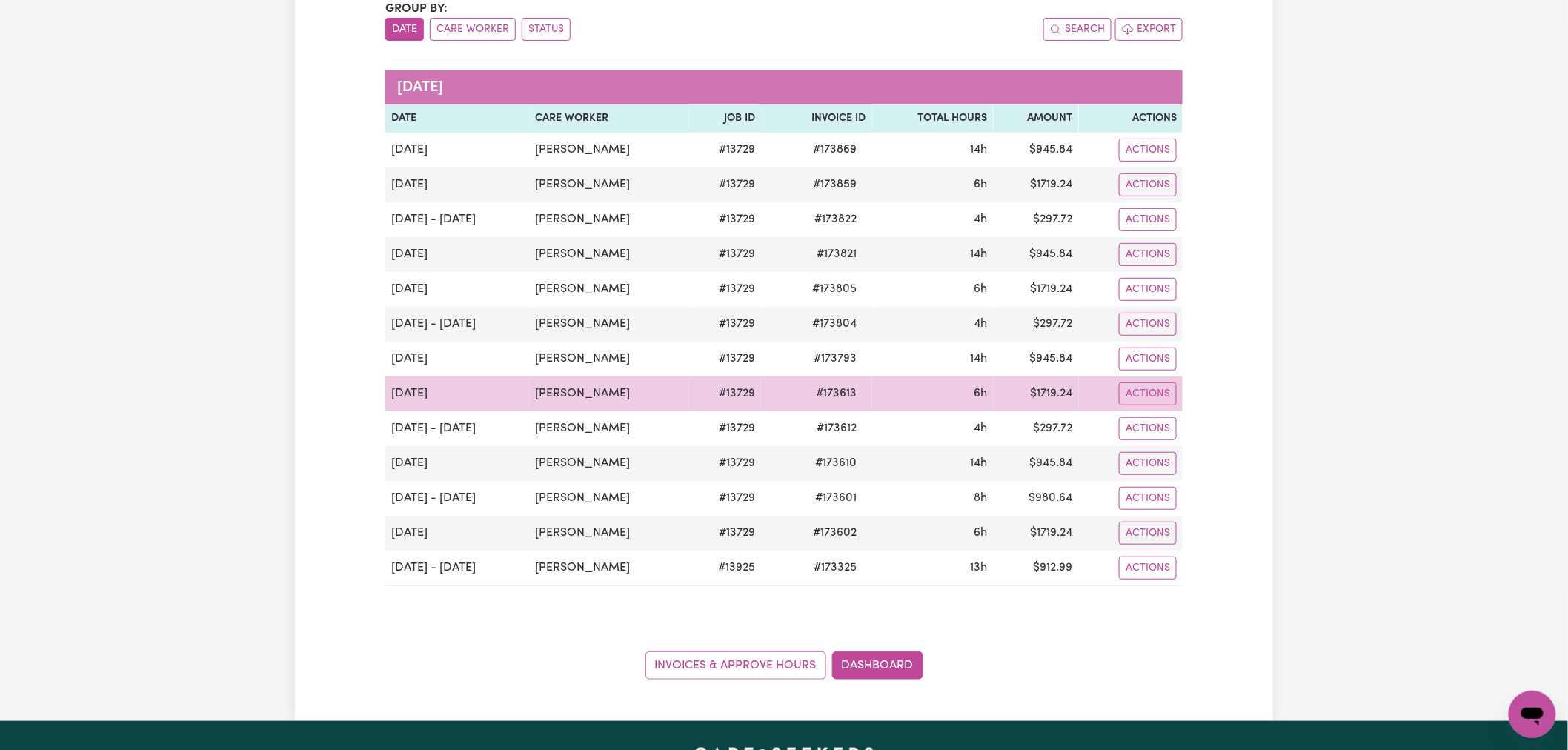
click at [1067, 388] on td "$ 1719.24" at bounding box center [1036, 394] width 85 height 35
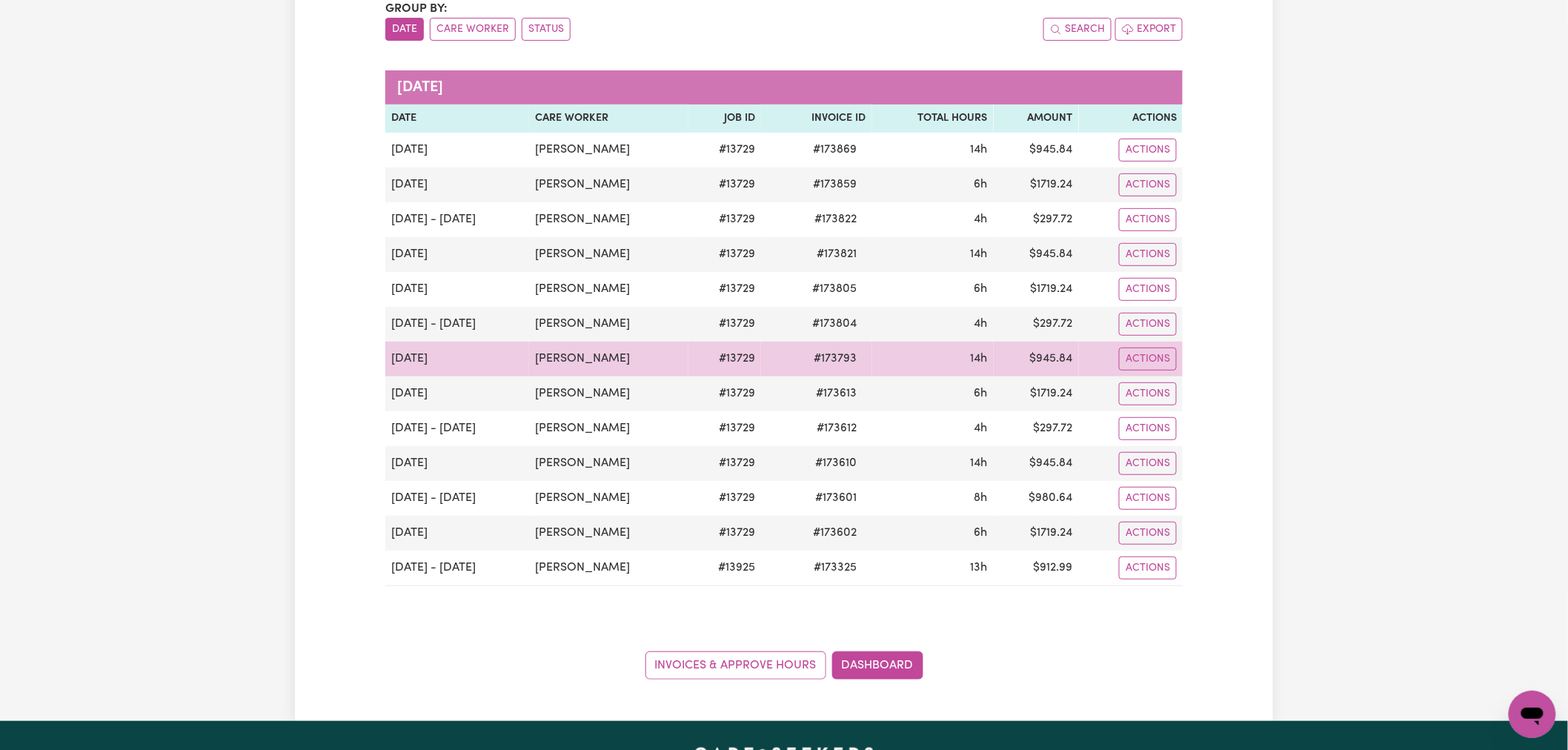
click at [1058, 356] on td "$ 945.84" at bounding box center [1036, 358] width 85 height 35
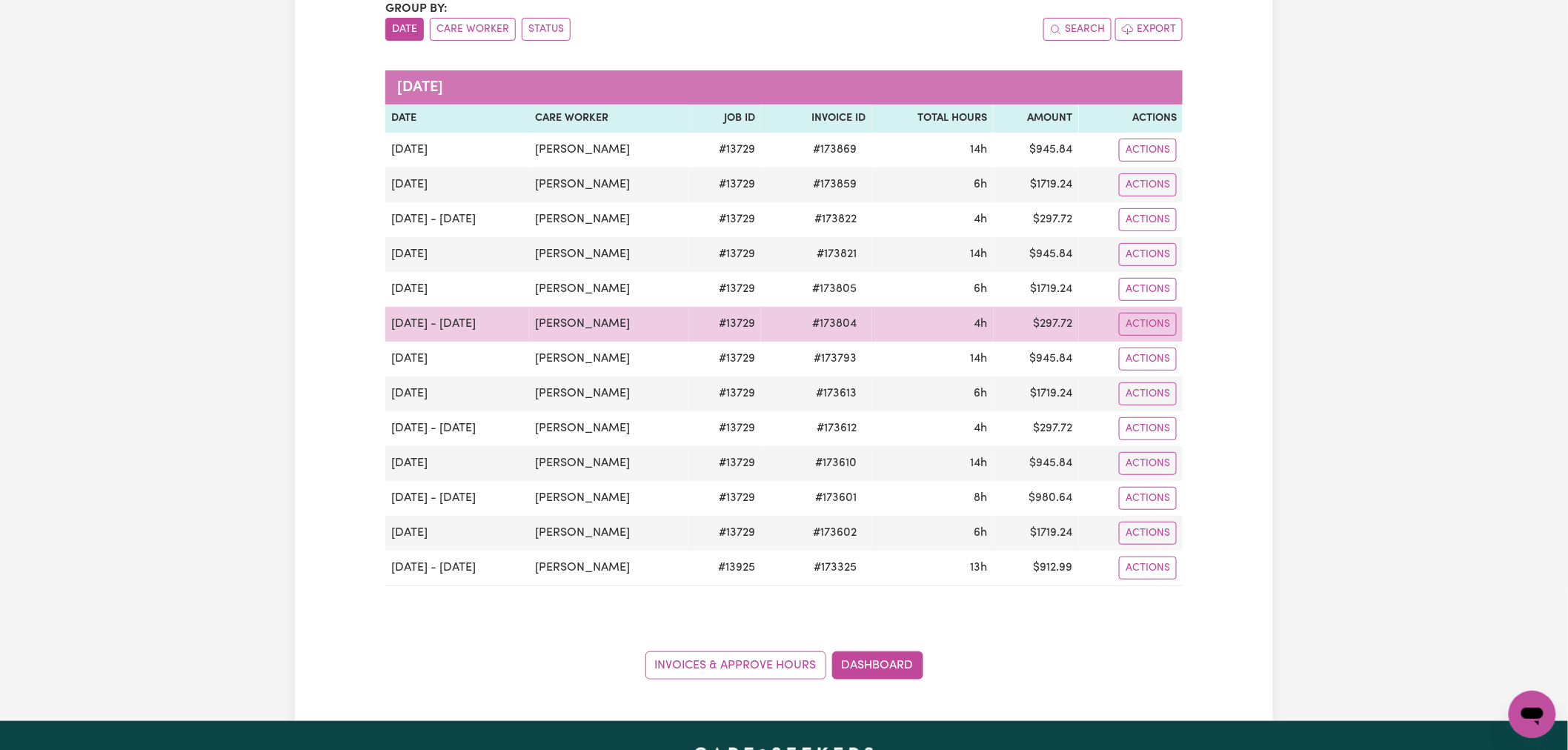
click at [1058, 323] on td "$ 297.72" at bounding box center [1036, 324] width 85 height 35
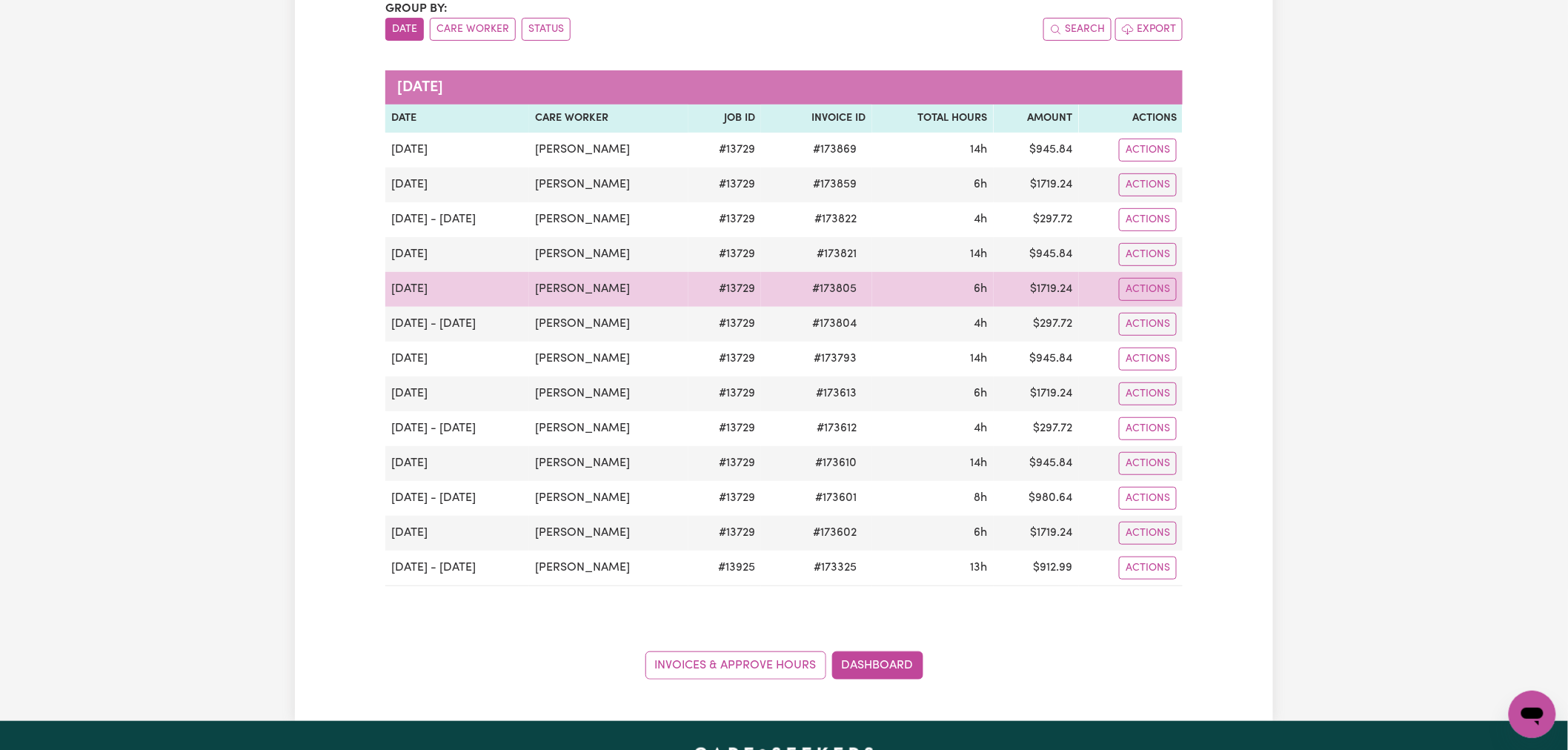
click at [1062, 291] on td "$ 1719.24" at bounding box center [1036, 289] width 85 height 35
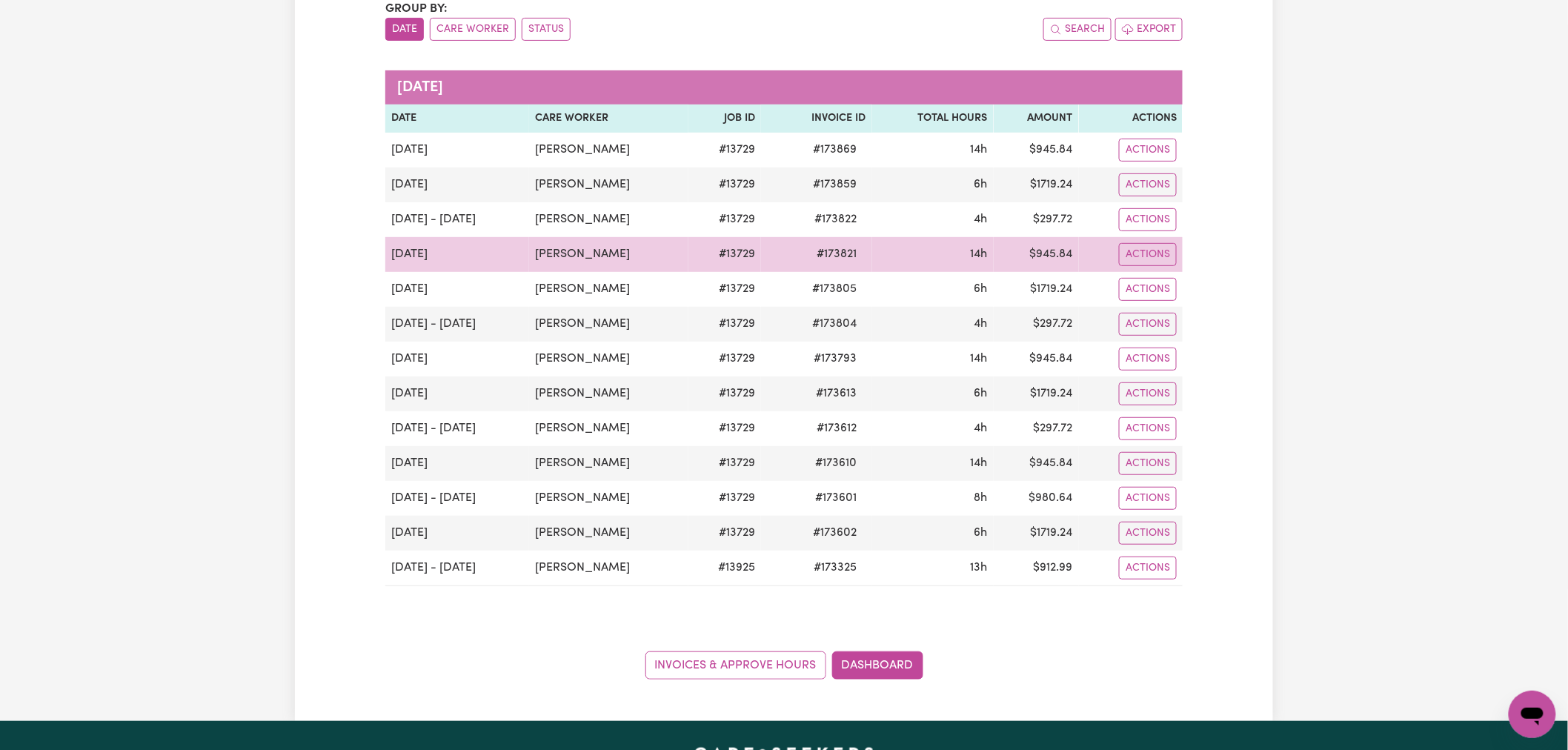
click at [1056, 263] on td "$ 945.84" at bounding box center [1036, 254] width 85 height 35
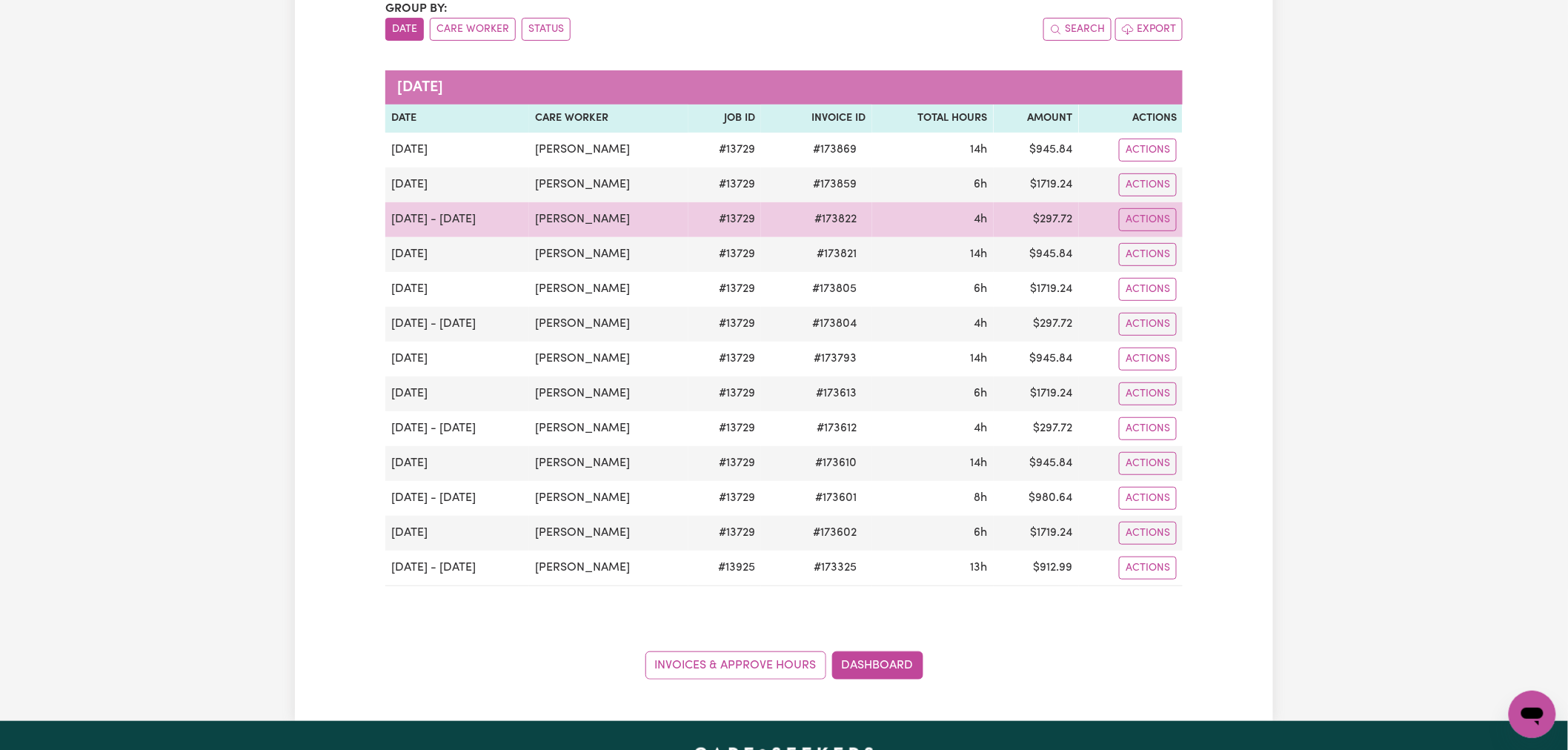
click at [1055, 223] on td "$ 297.72" at bounding box center [1036, 219] width 85 height 35
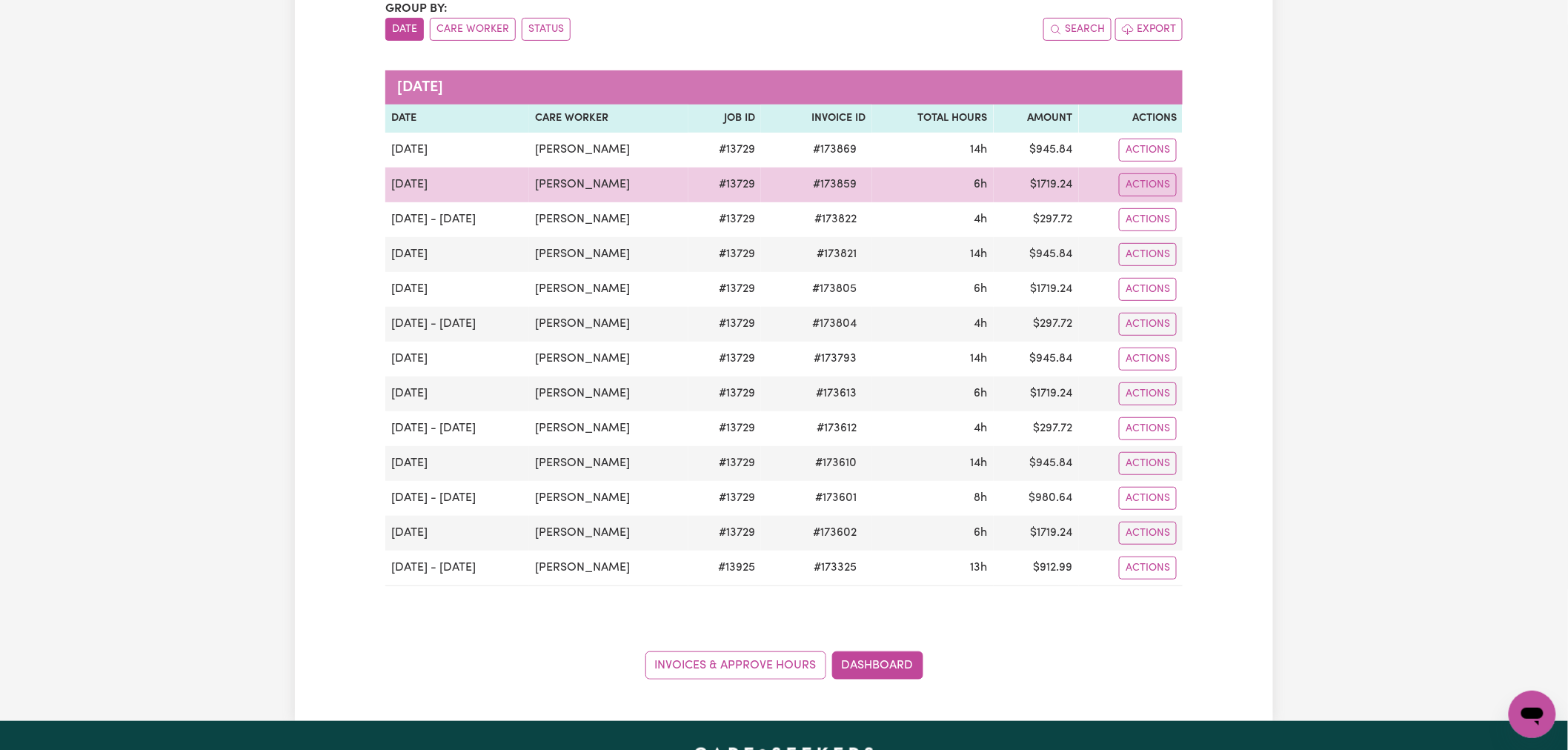
click at [1053, 183] on td "$ 1719.24" at bounding box center [1036, 185] width 85 height 35
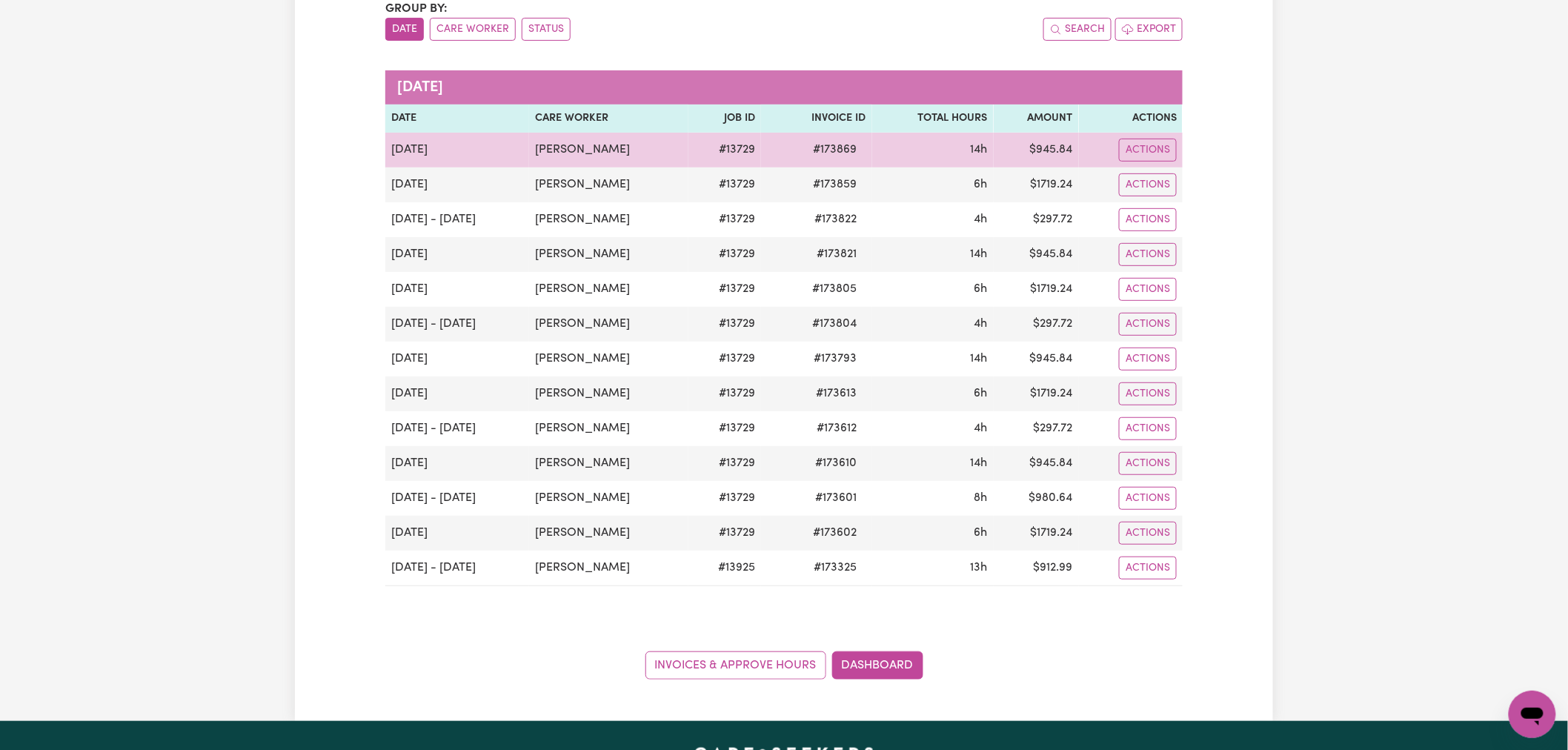
click at [1050, 142] on td "$ 945.84" at bounding box center [1036, 149] width 85 height 35
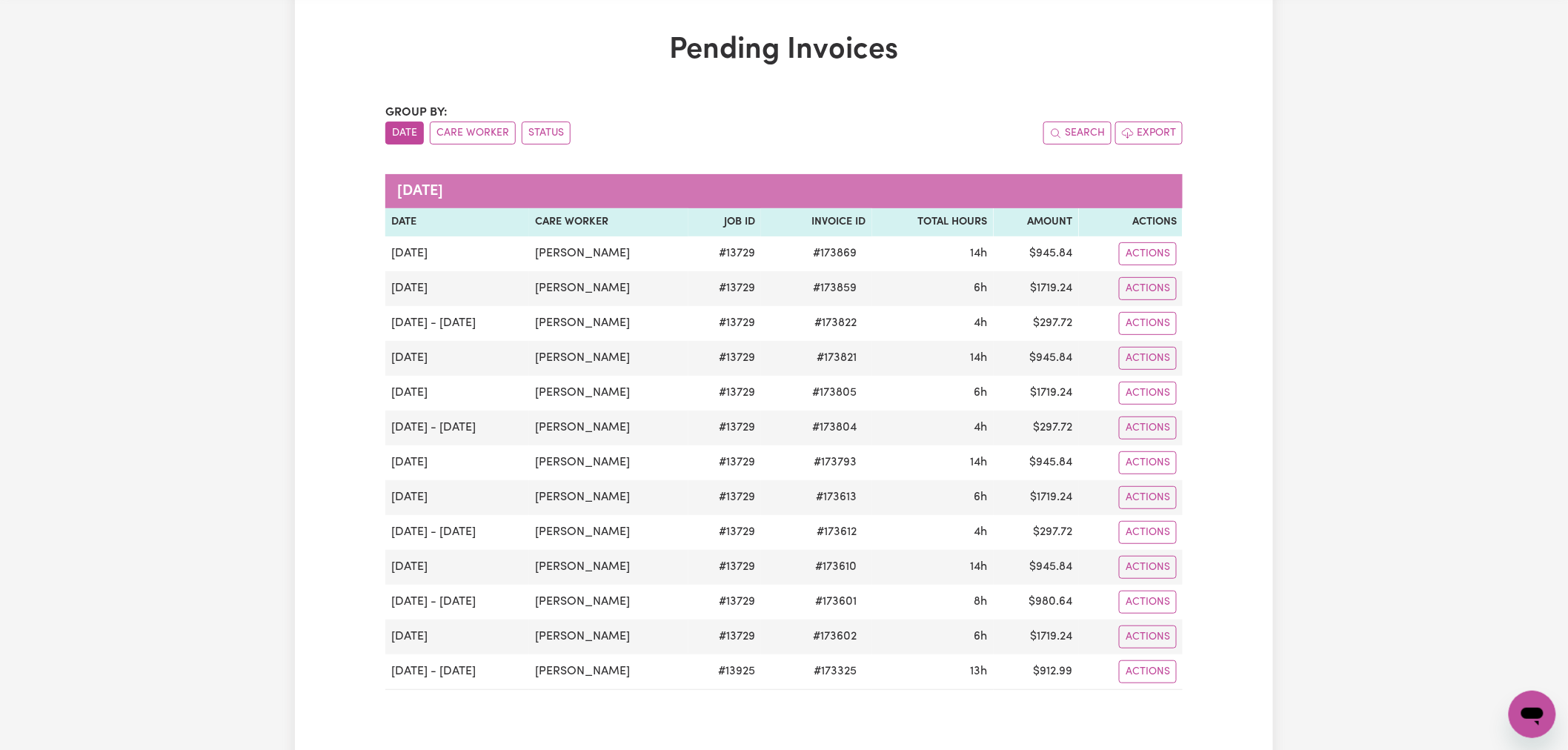
scroll to position [0, 0]
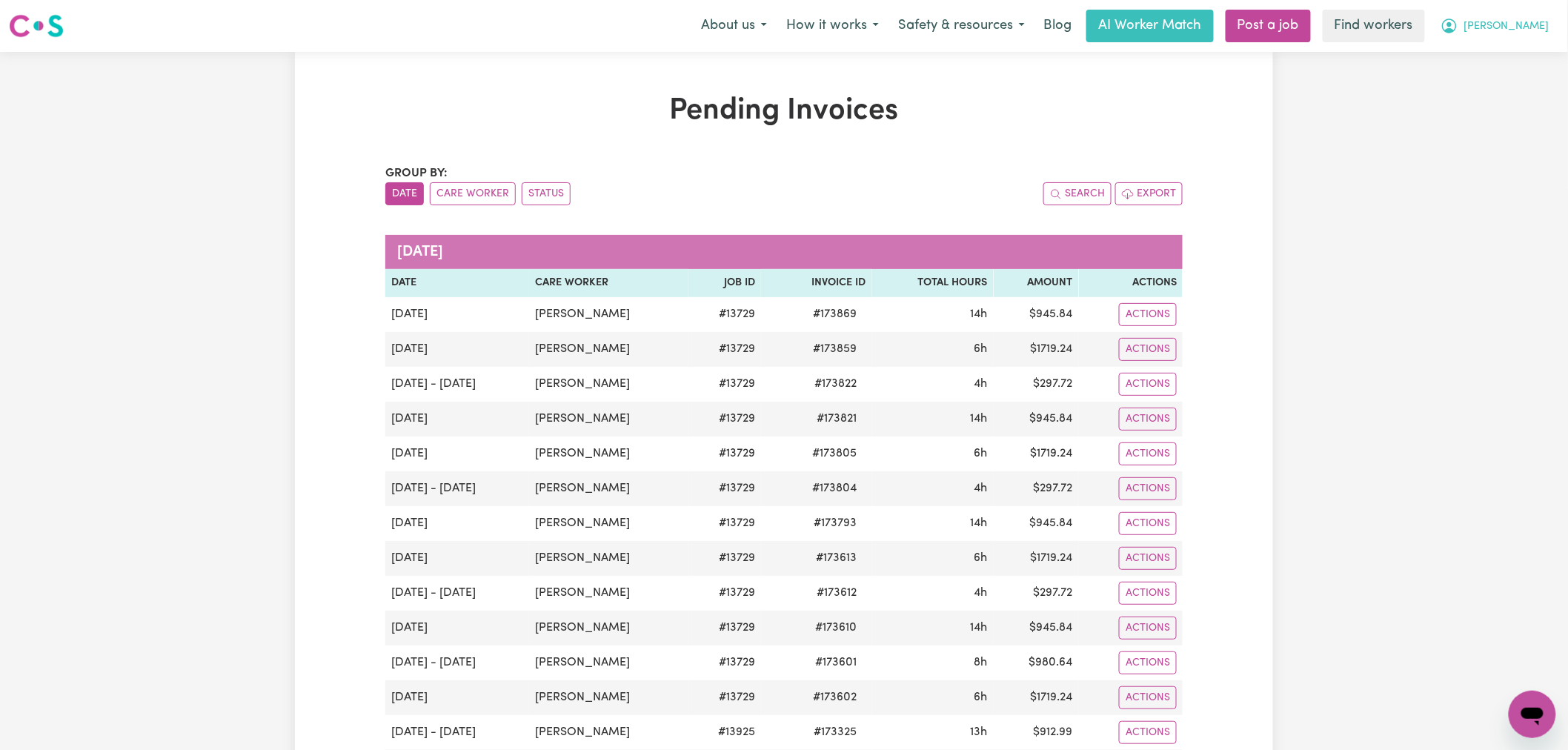
click at [1516, 18] on button "[PERSON_NAME]" at bounding box center [1495, 25] width 128 height 31
click at [1353, 249] on div "Pending Invoices Group by: Date Care Worker Status Search Export [DATE] Date Ca…" at bounding box center [784, 469] width 1568 height 833
click at [1532, 19] on span "[PERSON_NAME]" at bounding box center [1506, 26] width 85 height 16
click at [1538, 52] on link "My Dashboard" at bounding box center [1500, 57] width 117 height 28
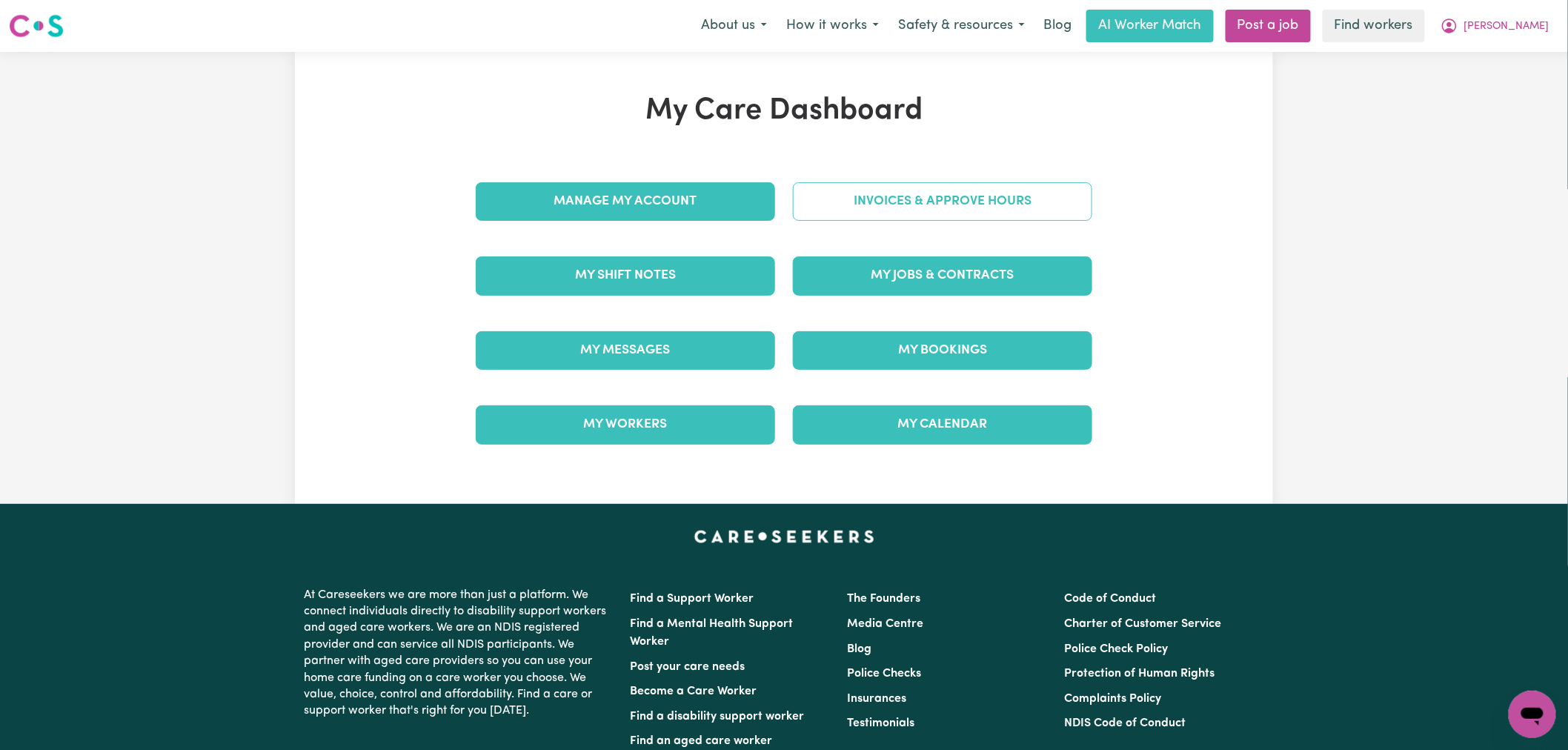
click at [974, 204] on link "Invoices & Approve Hours" at bounding box center [942, 201] width 299 height 39
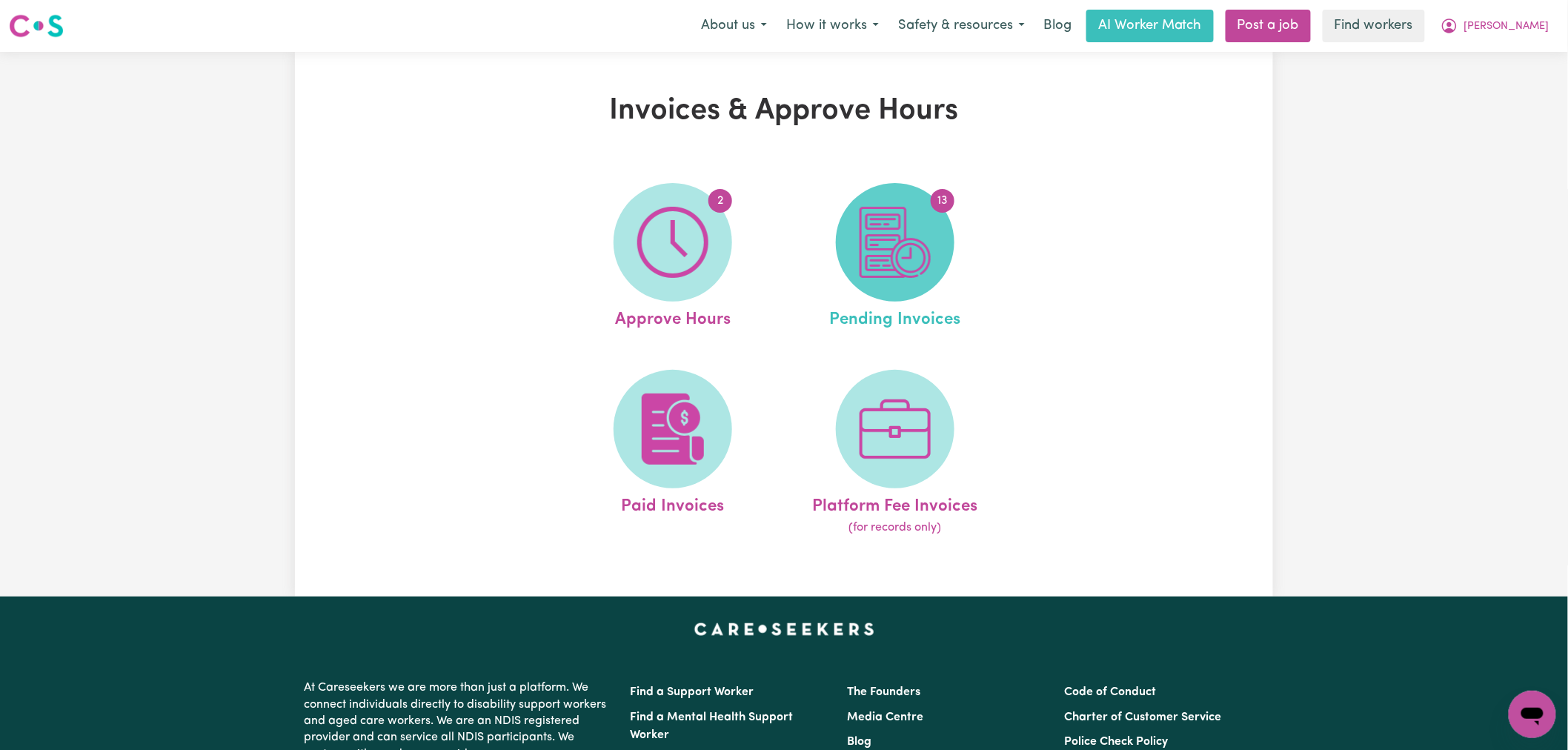
click at [868, 250] on img at bounding box center [895, 242] width 71 height 71
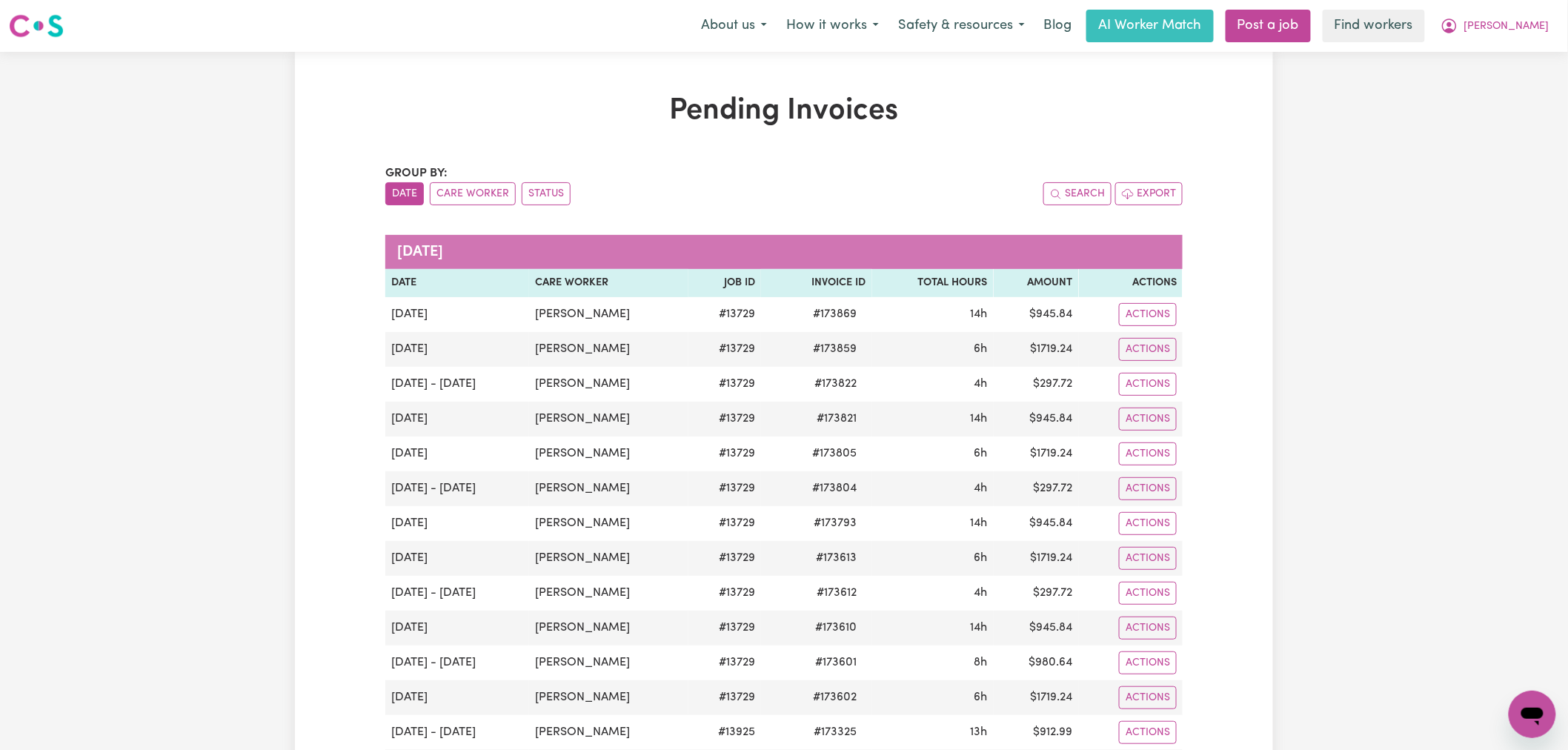
drag, startPoint x: 1079, startPoint y: 122, endPoint x: 1160, endPoint y: 124, distance: 81.0
click at [1079, 122] on h1 "Pending Invoices" at bounding box center [784, 111] width 797 height 35
click at [1458, 27] on icon "My Account" at bounding box center [1449, 25] width 18 height 18
click at [1499, 59] on link "My Dashboard" at bounding box center [1500, 57] width 117 height 28
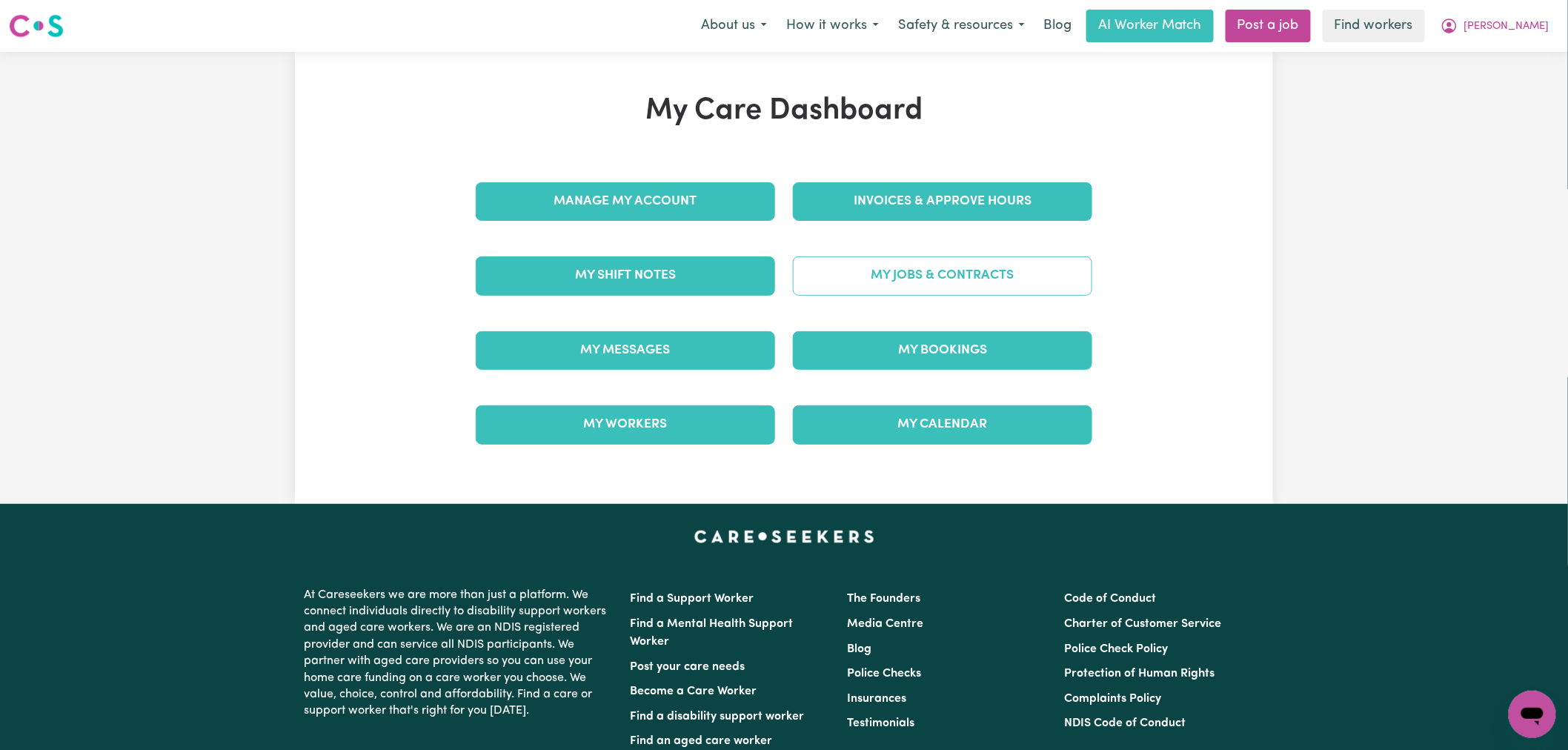
click at [862, 275] on link "My Jobs & Contracts" at bounding box center [942, 276] width 299 height 39
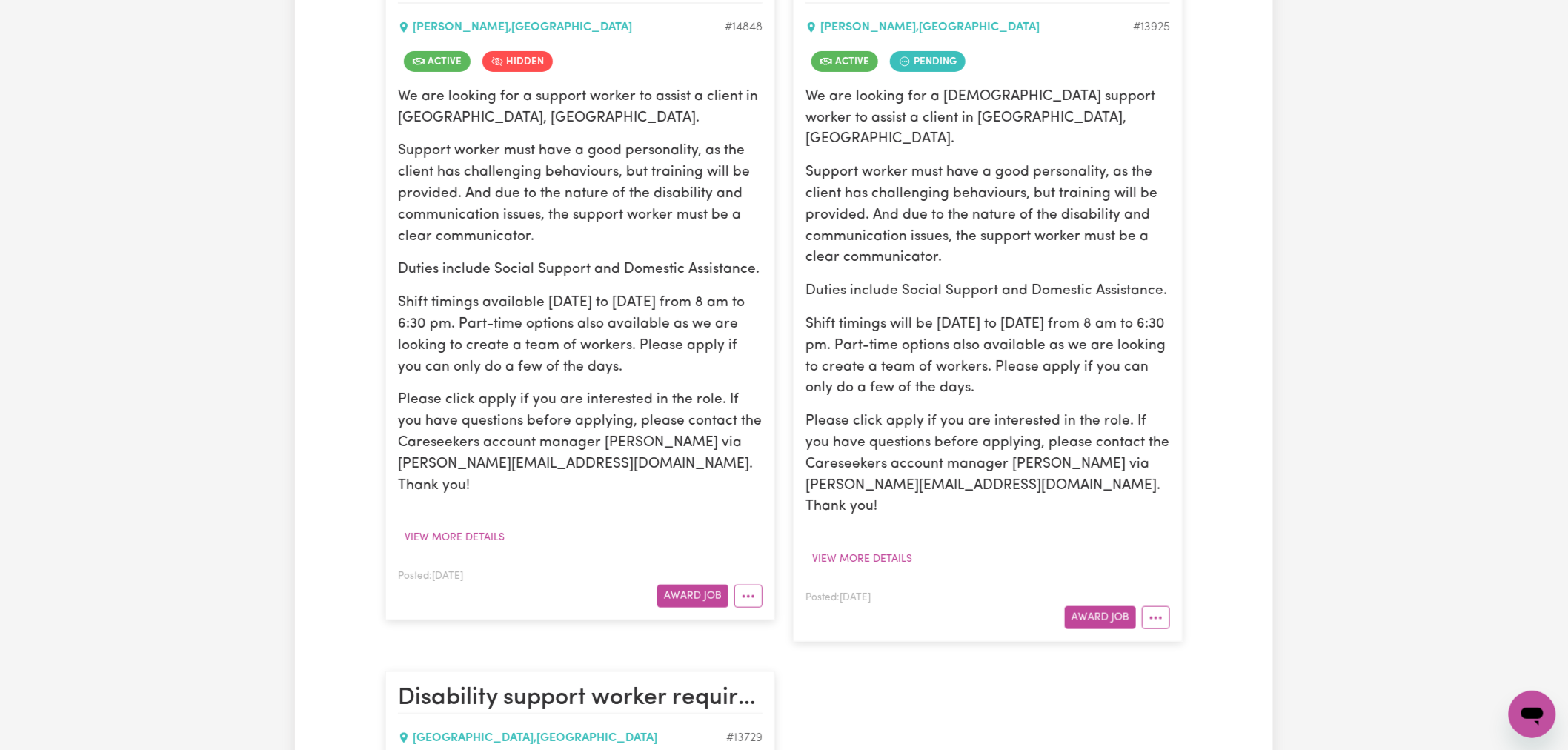
scroll to position [329, 0]
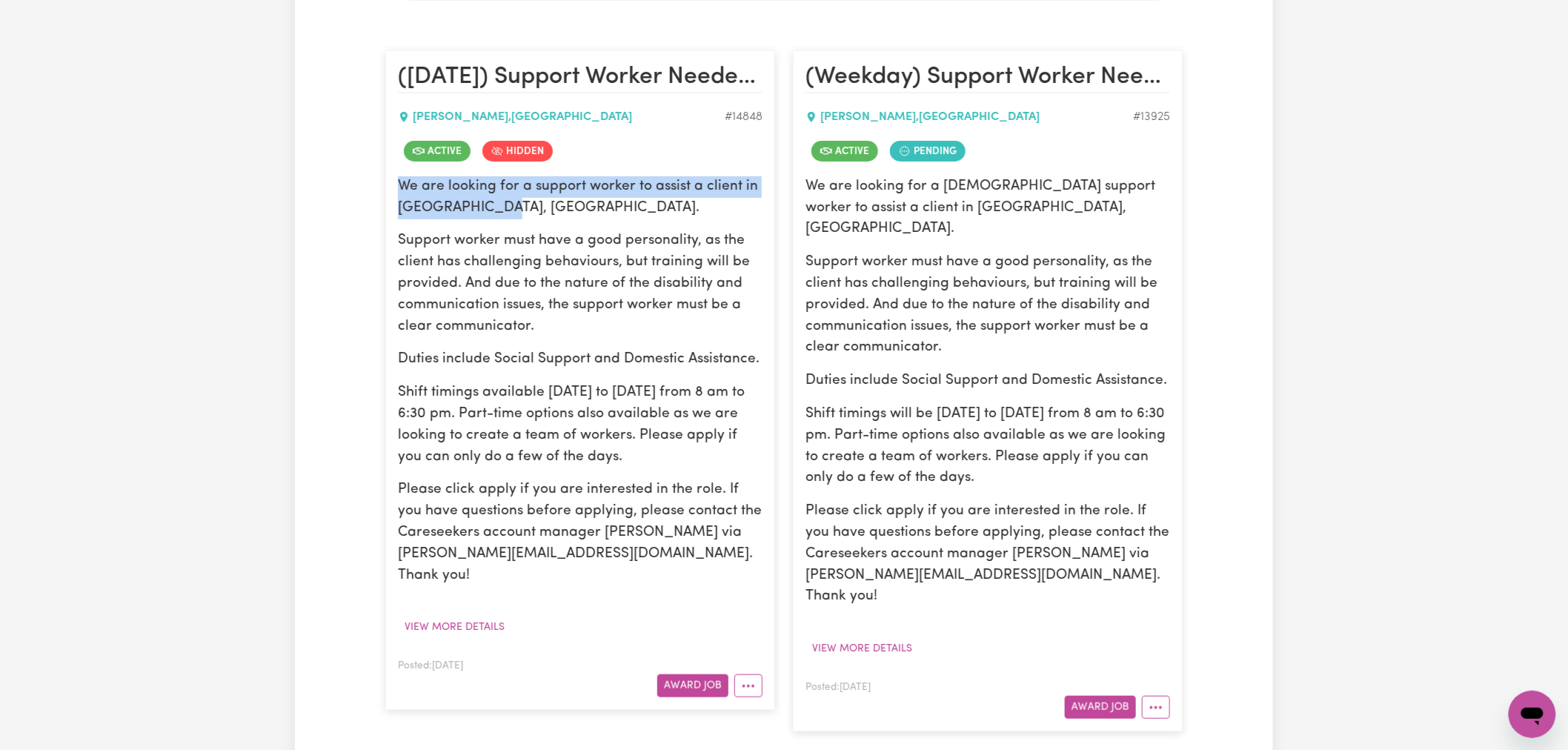
drag, startPoint x: 430, startPoint y: 212, endPoint x: 381, endPoint y: 190, distance: 53.7
click at [381, 190] on div "([DATE]) Support Worker Needed In [GEOGRAPHIC_DATA], [GEOGRAPHIC_DATA] [GEOGRAP…" at bounding box center [580, 390] width 407 height 710
click at [1160, 695] on button "More options" at bounding box center [1155, 706] width 28 height 23
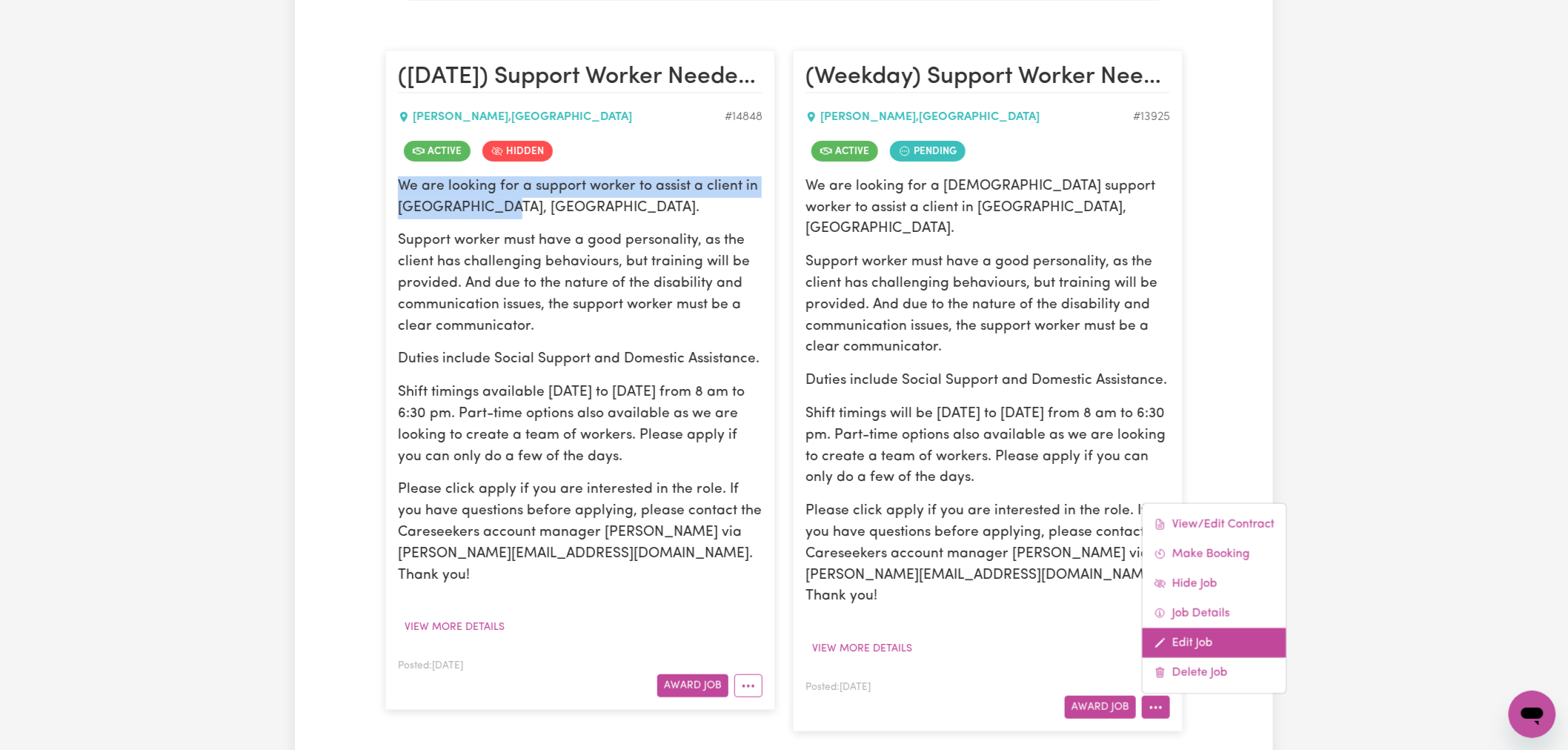
click at [1195, 628] on link "Edit Job" at bounding box center [1214, 642] width 144 height 29
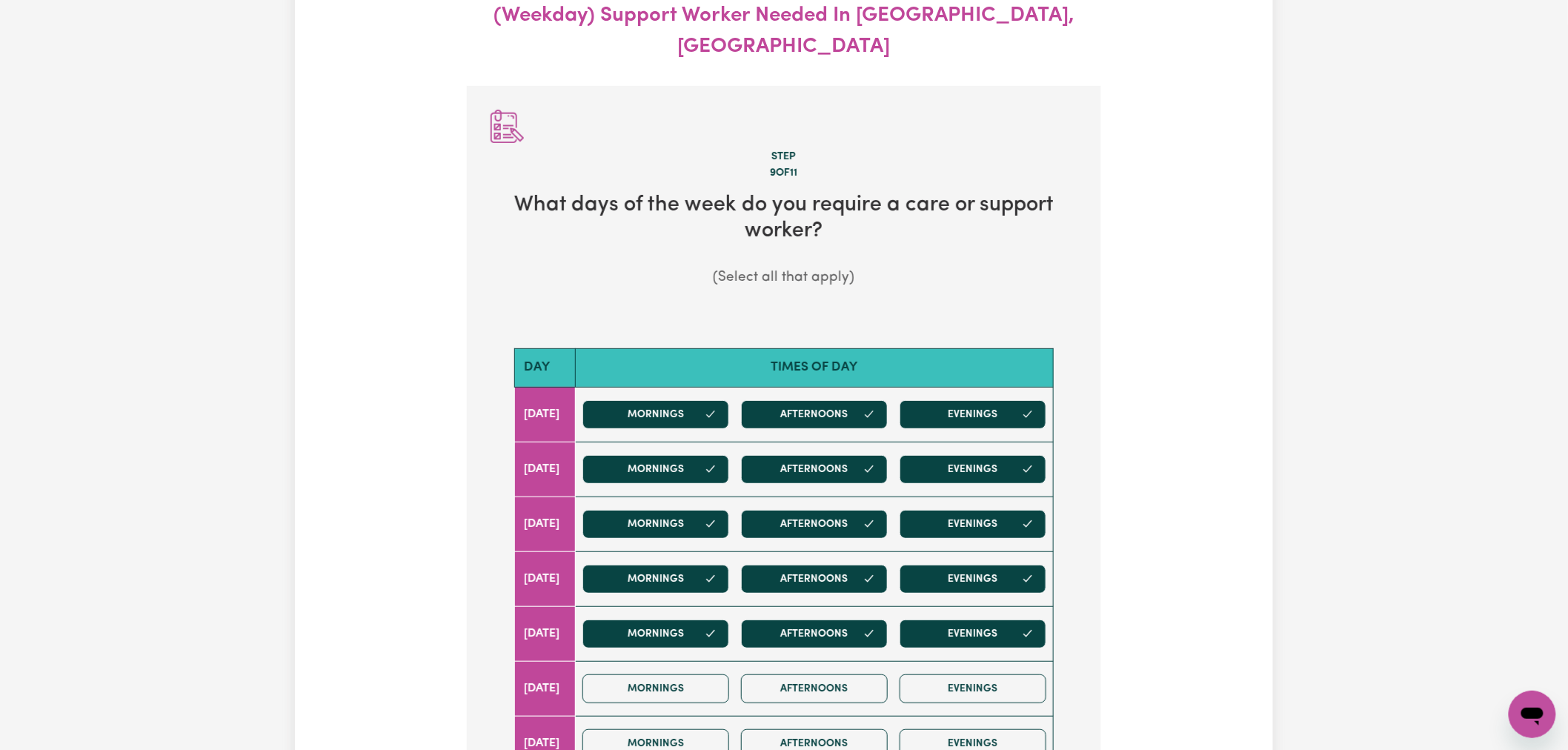
scroll to position [658, 0]
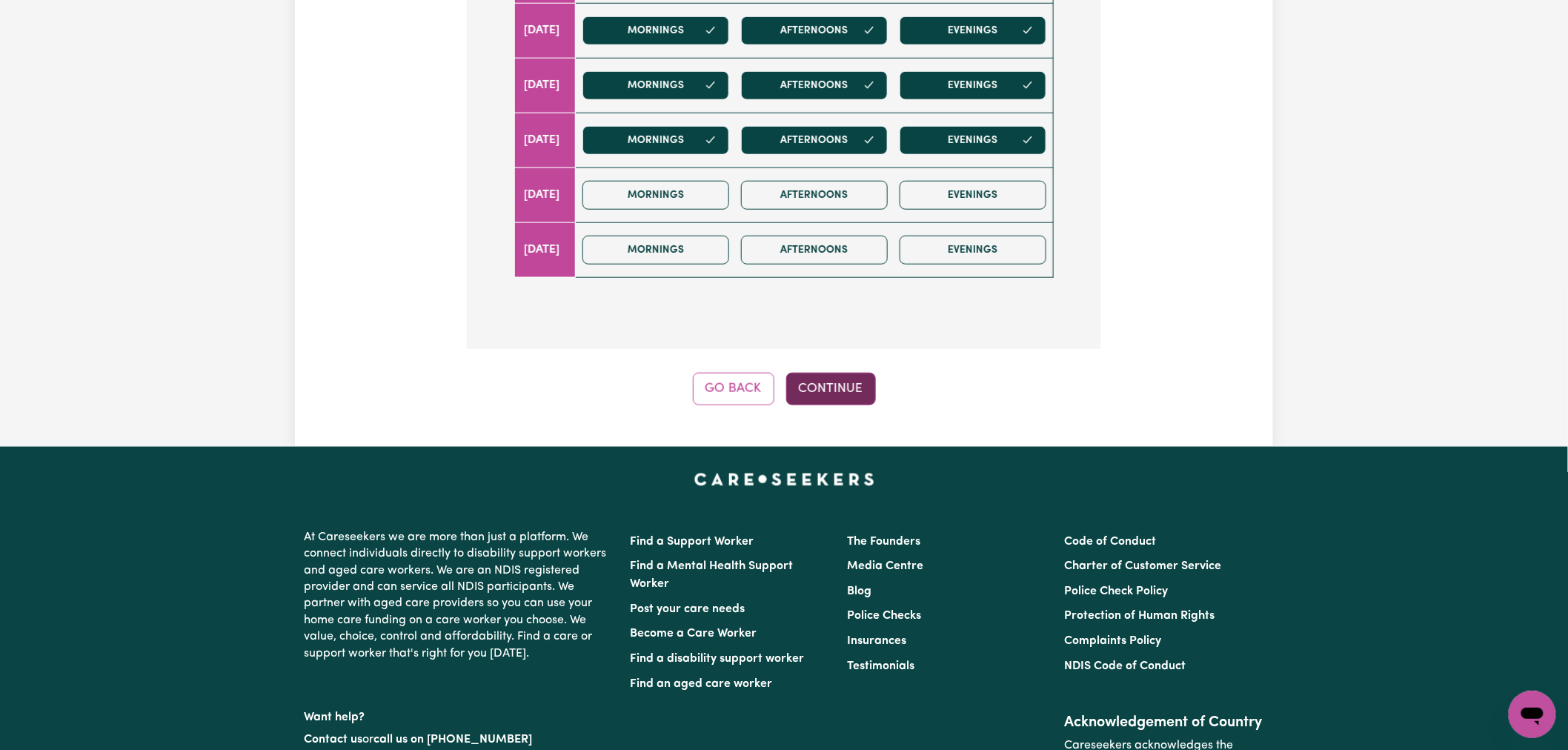
click at [818, 372] on button "Continue" at bounding box center [831, 388] width 89 height 33
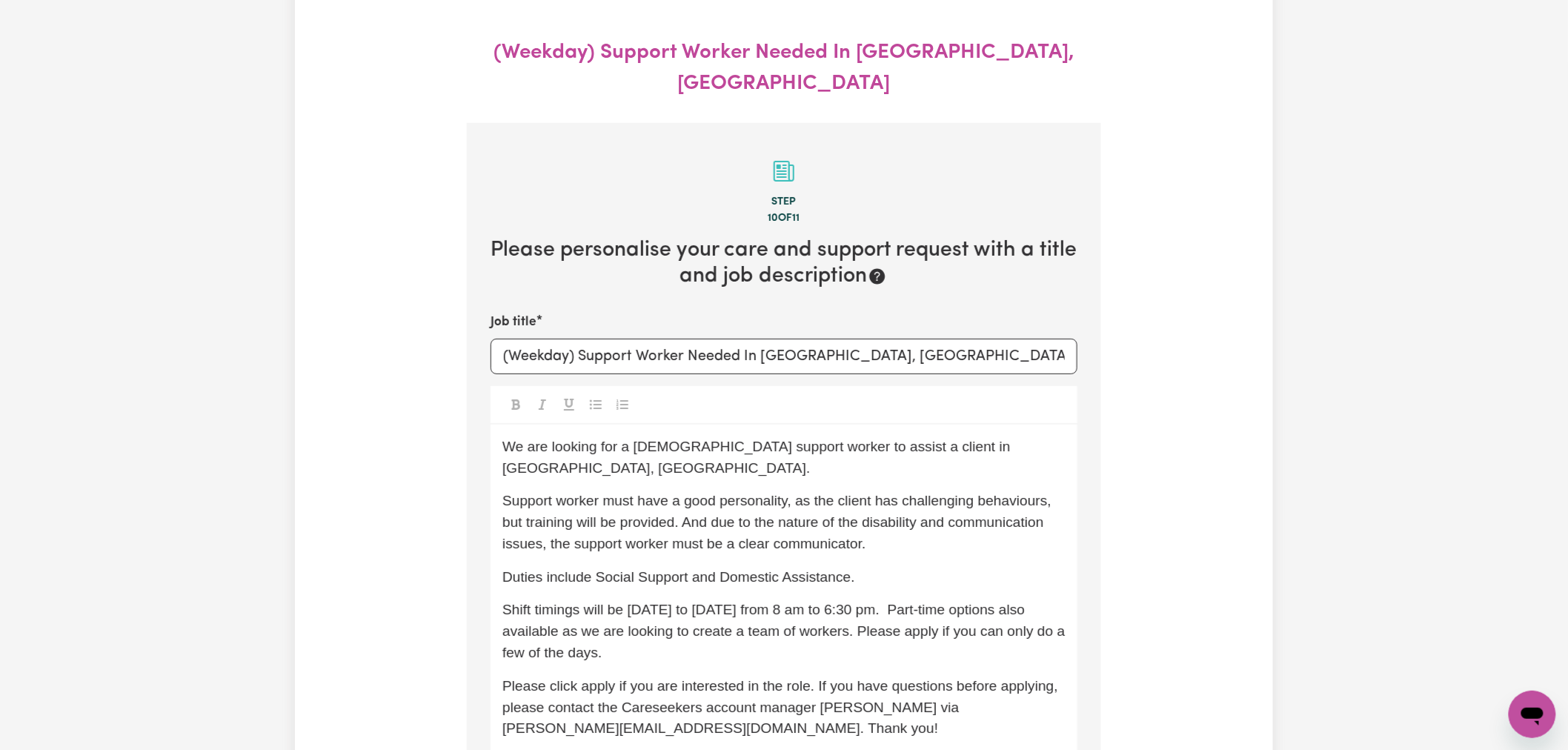
scroll to position [0, 0]
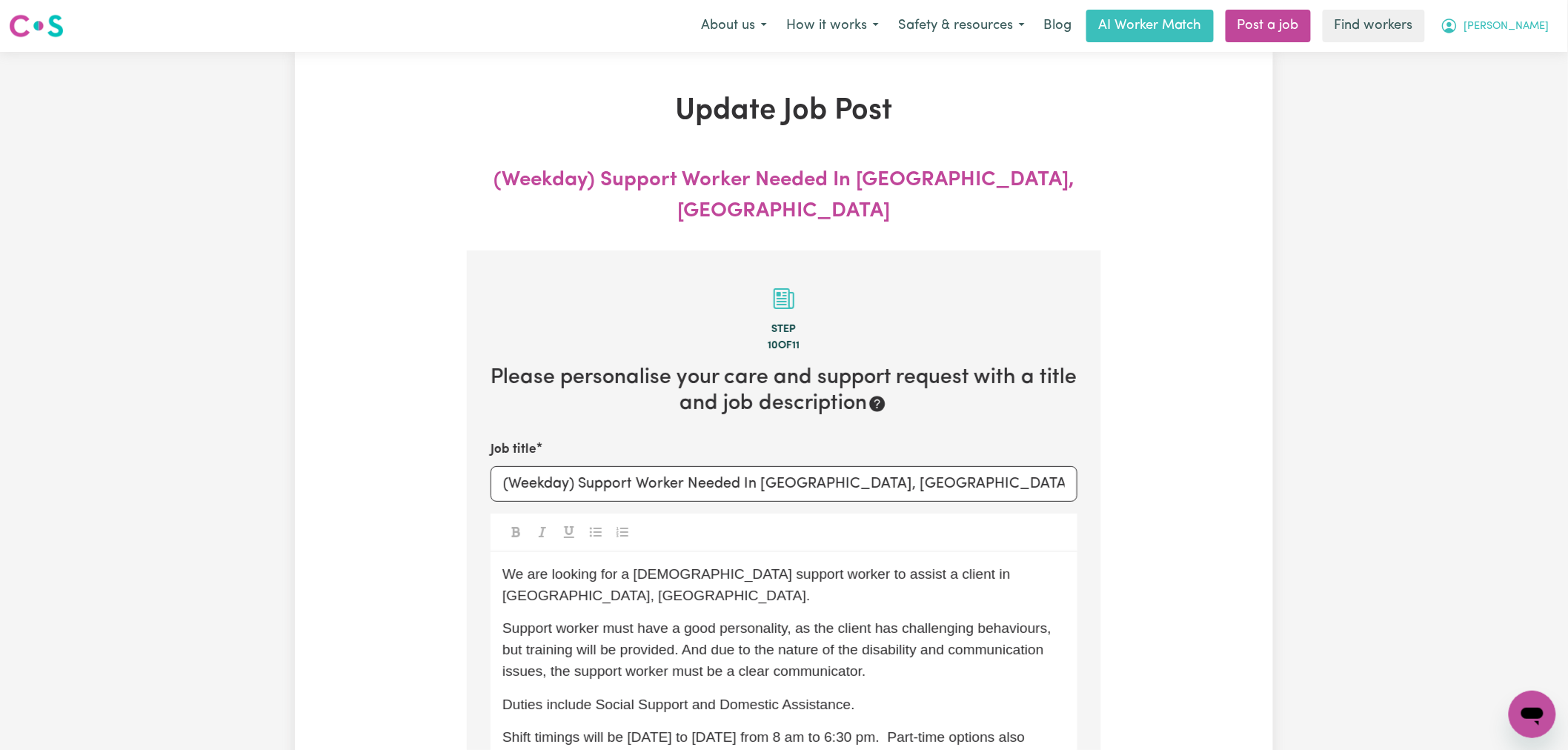
click at [1531, 15] on button "[PERSON_NAME]" at bounding box center [1495, 25] width 128 height 31
click at [1523, 48] on link "My Dashboard" at bounding box center [1500, 57] width 117 height 28
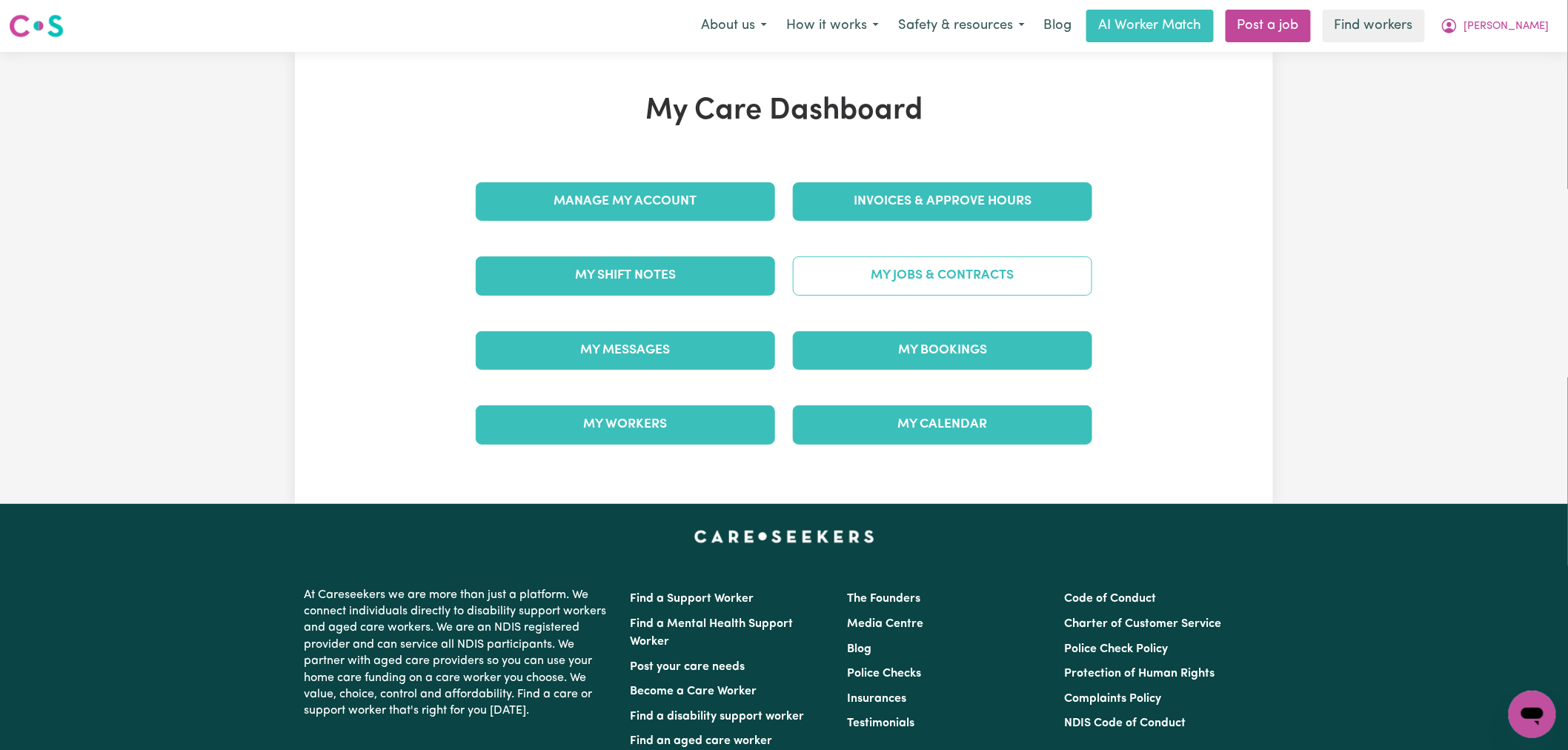
click at [953, 266] on link "My Jobs & Contracts" at bounding box center [942, 276] width 299 height 39
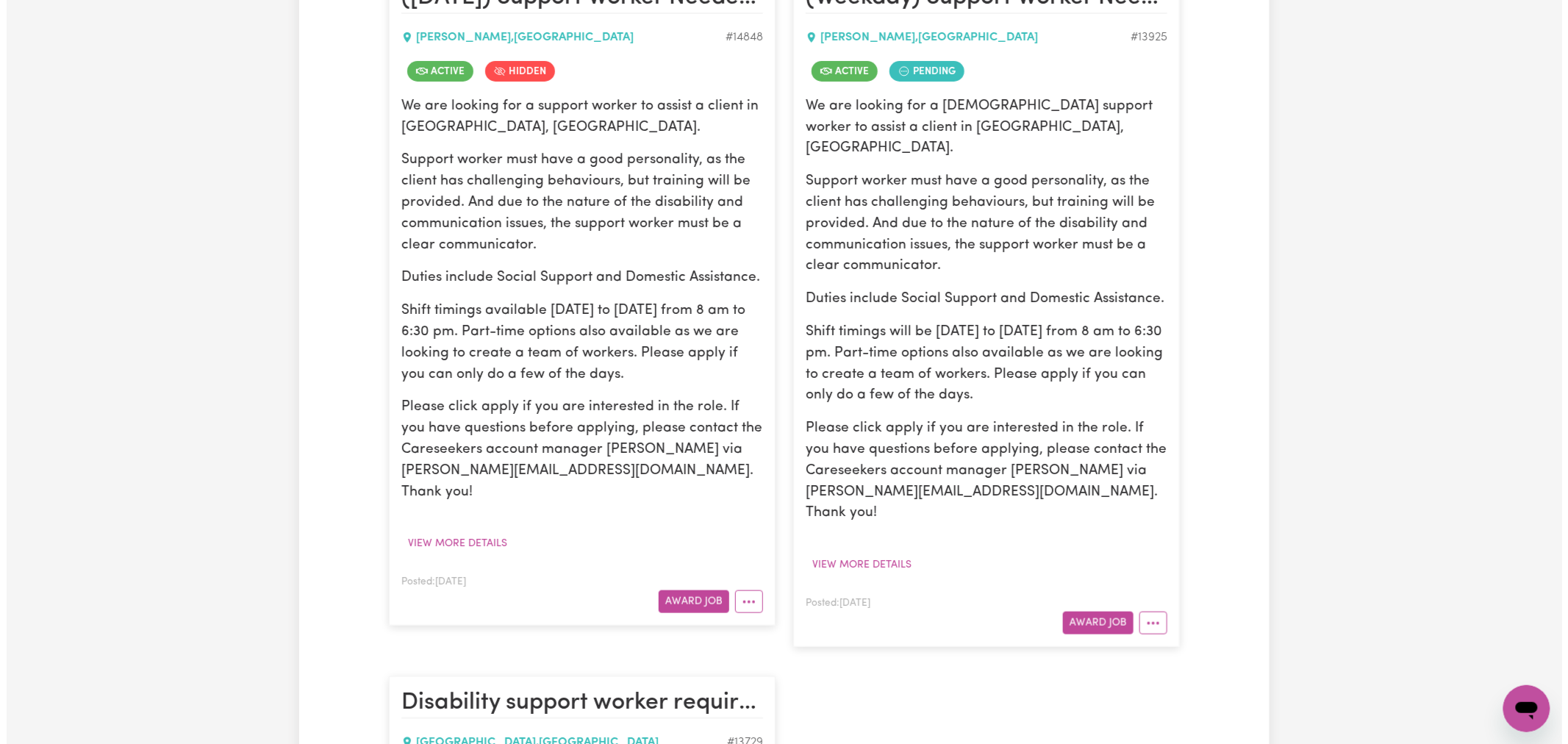
scroll to position [408, 0]
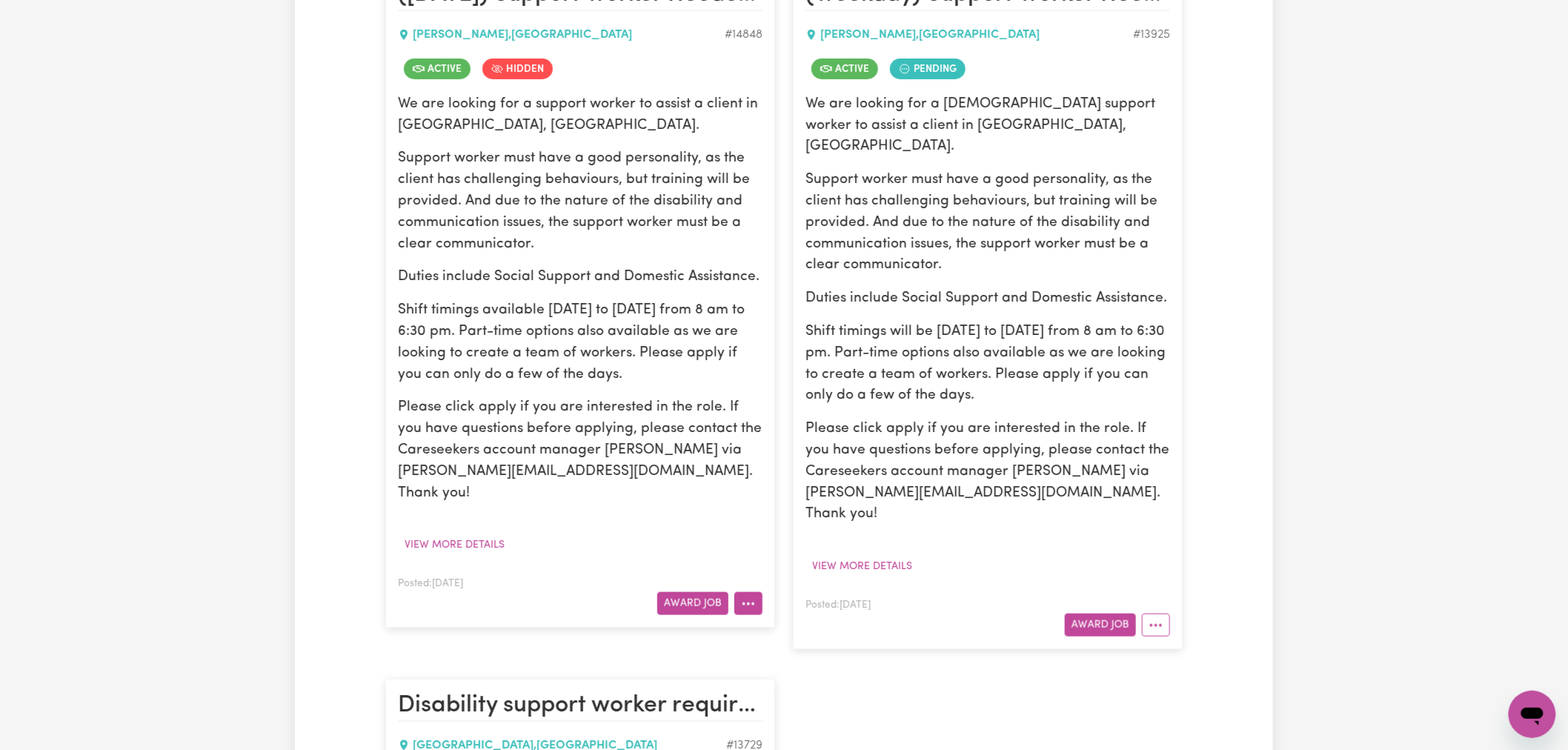
click at [757, 592] on button "More options" at bounding box center [748, 603] width 28 height 23
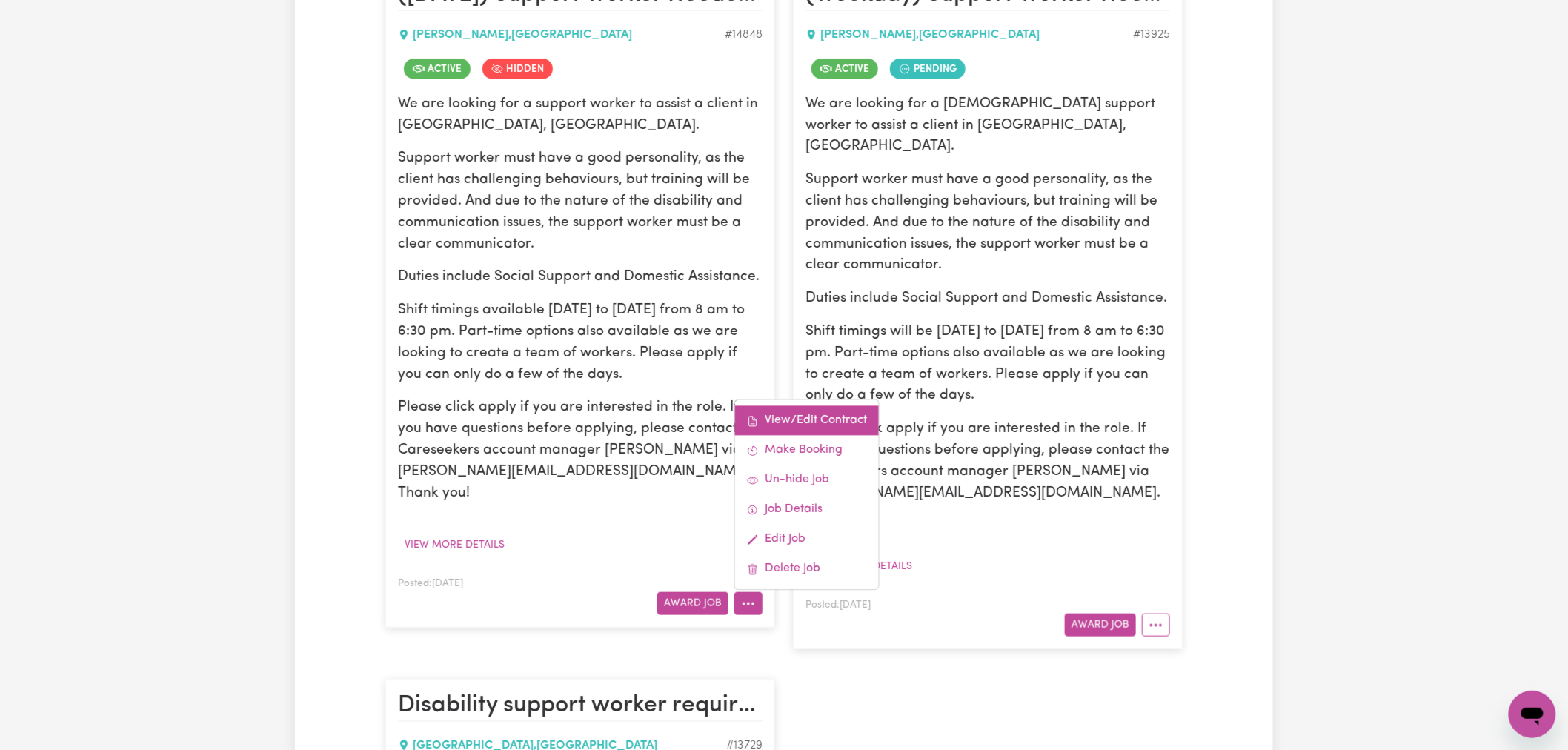
click at [805, 406] on link "View/Edit Contract" at bounding box center [807, 421] width 144 height 29
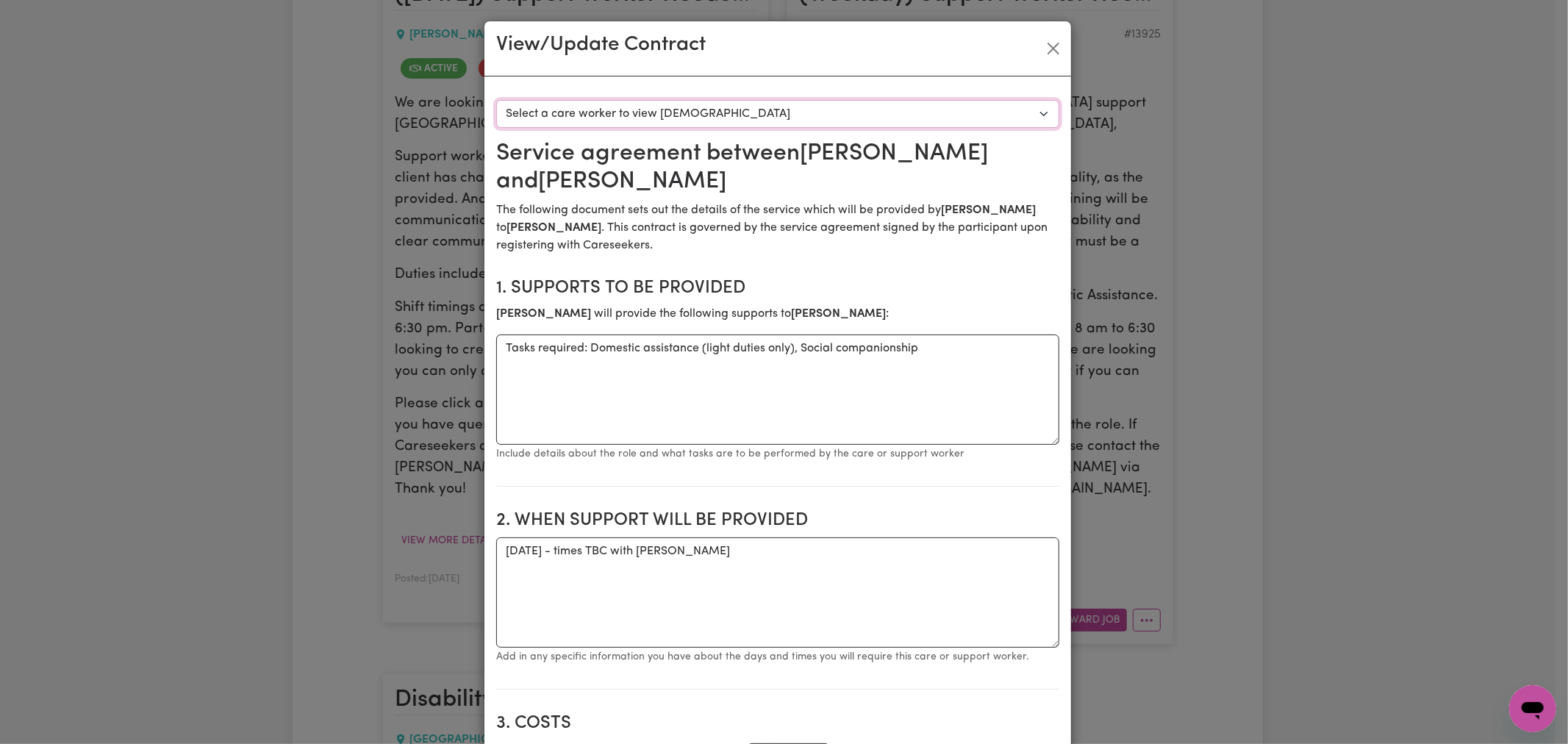
click at [780, 116] on select "Select a care worker to view [DEMOGRAPHIC_DATA] #10536 - [PERSON_NAME] (contrac…" at bounding box center [777, 114] width 563 height 28
select select "10148"
click at [496, 100] on select "Select a care worker to view [DEMOGRAPHIC_DATA] #10536 - [PERSON_NAME] (contrac…" at bounding box center [777, 114] width 563 height 28
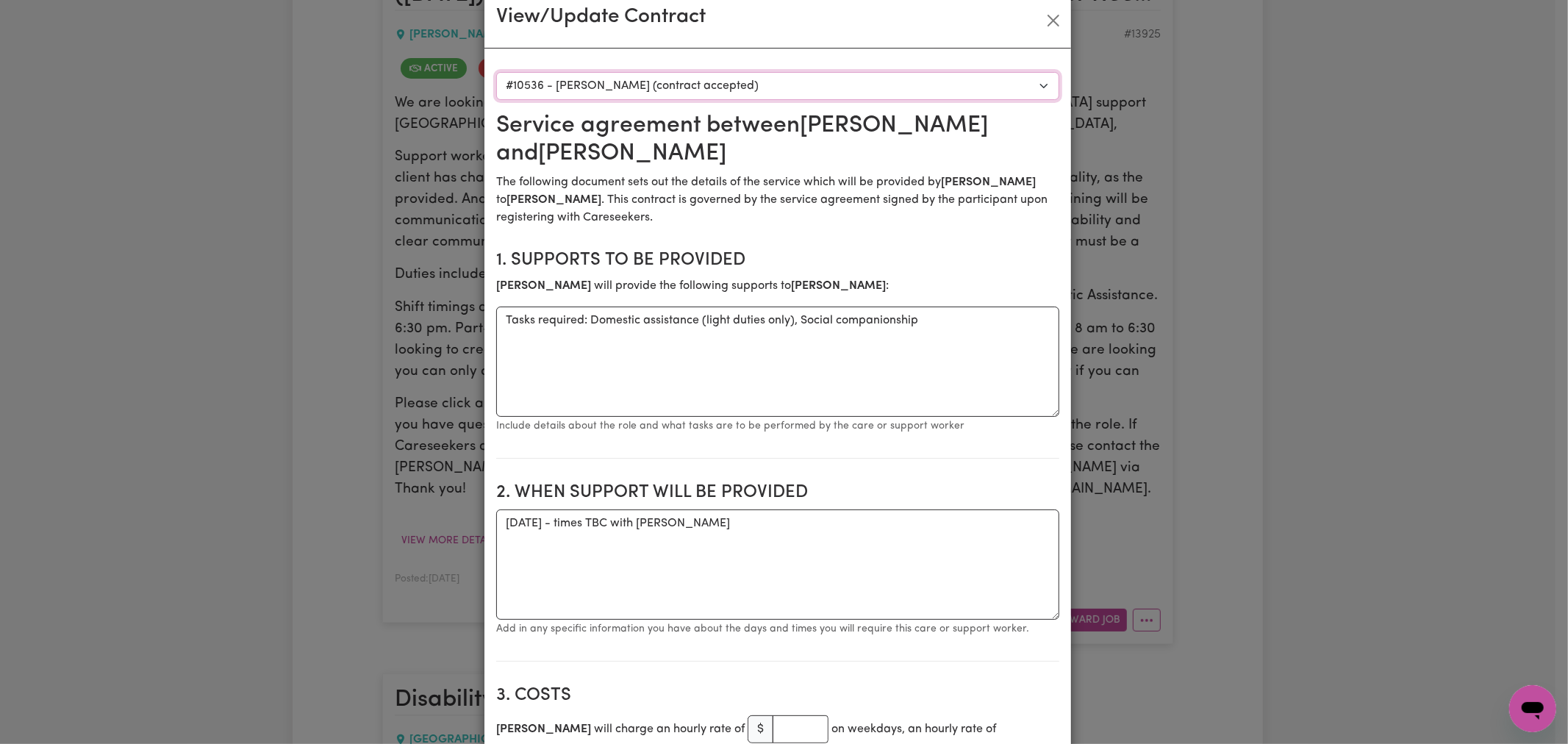
scroll to position [0, 0]
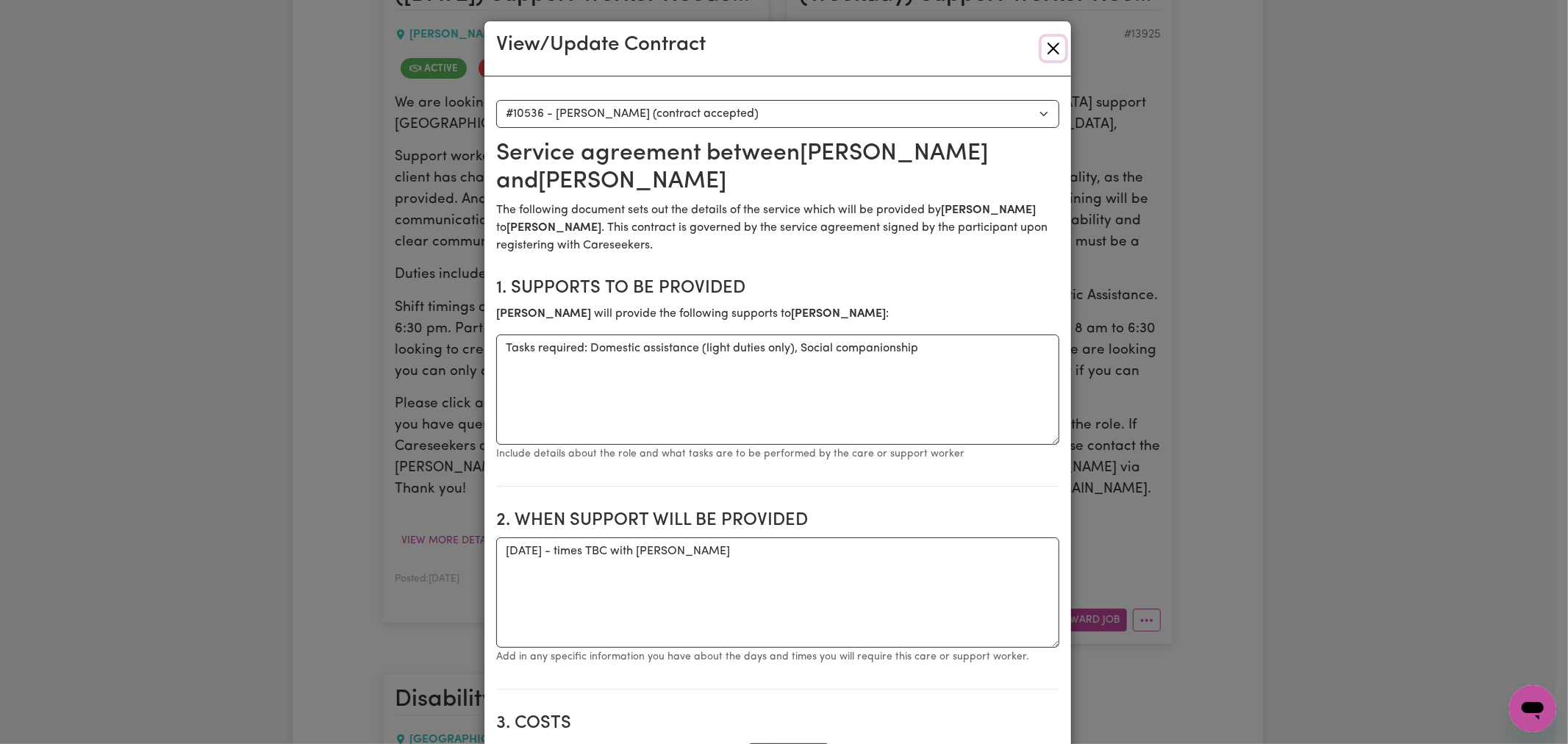
click at [1050, 39] on button "Close" at bounding box center [1054, 48] width 23 height 23
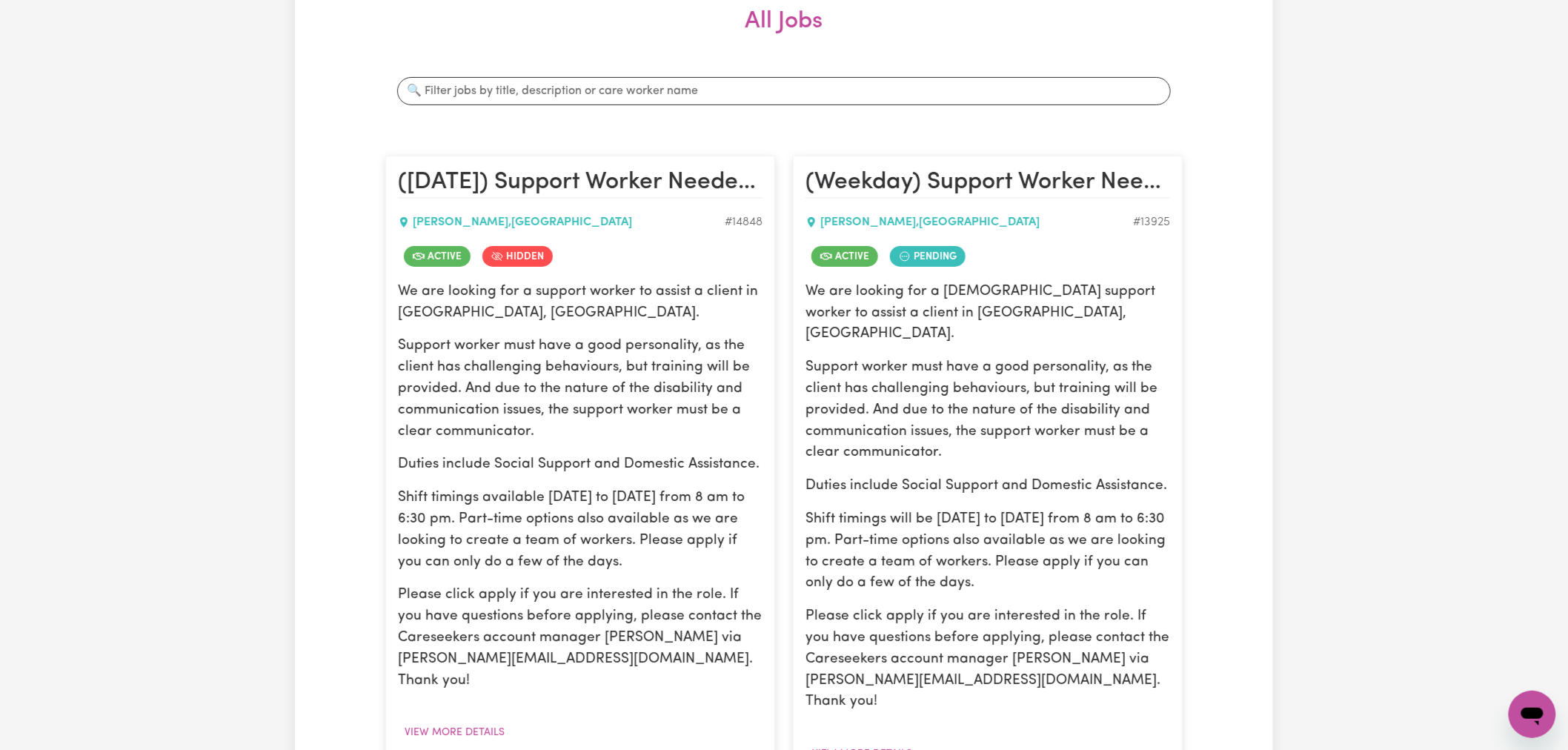
scroll to position [411, 0]
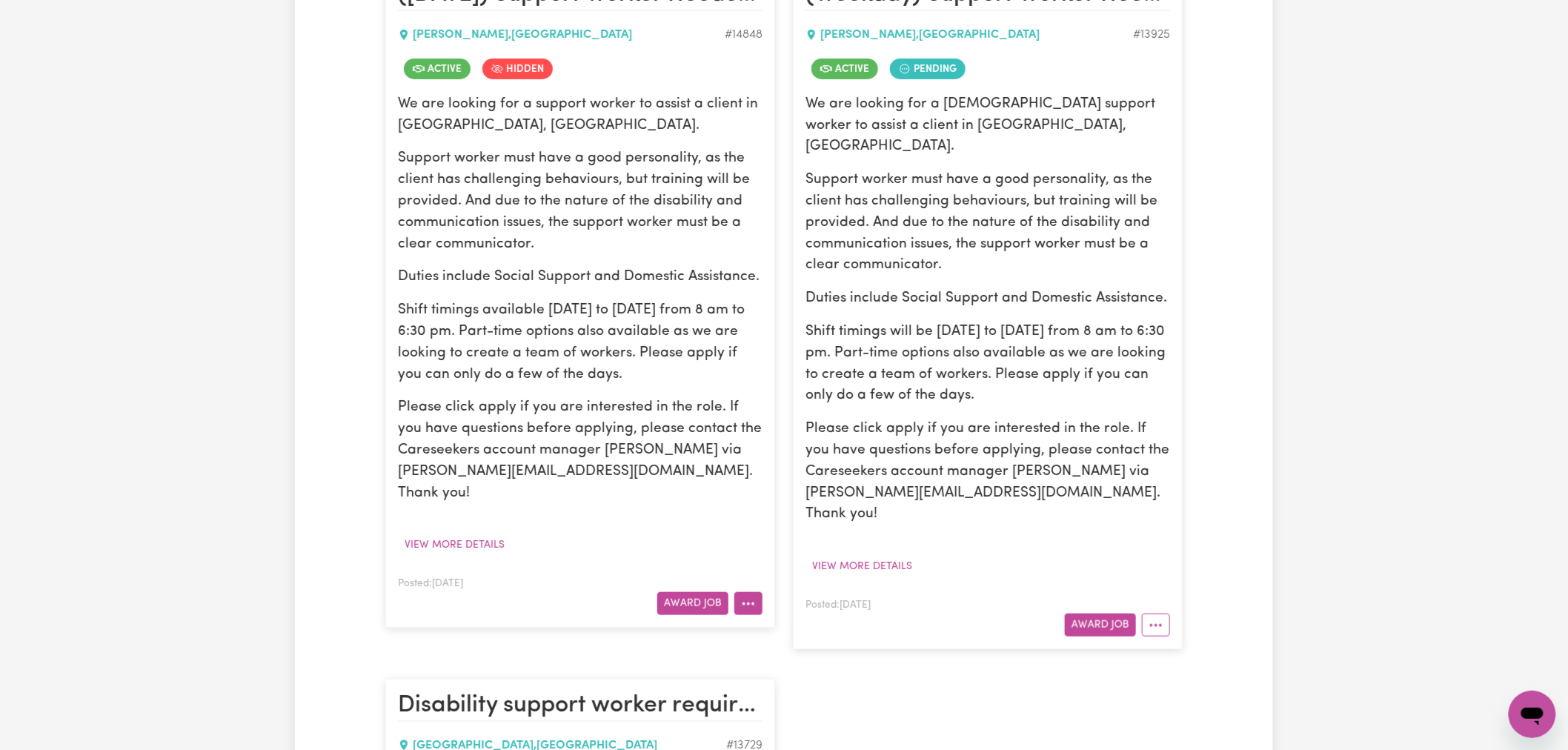
click at [756, 592] on button "More options" at bounding box center [748, 603] width 28 height 23
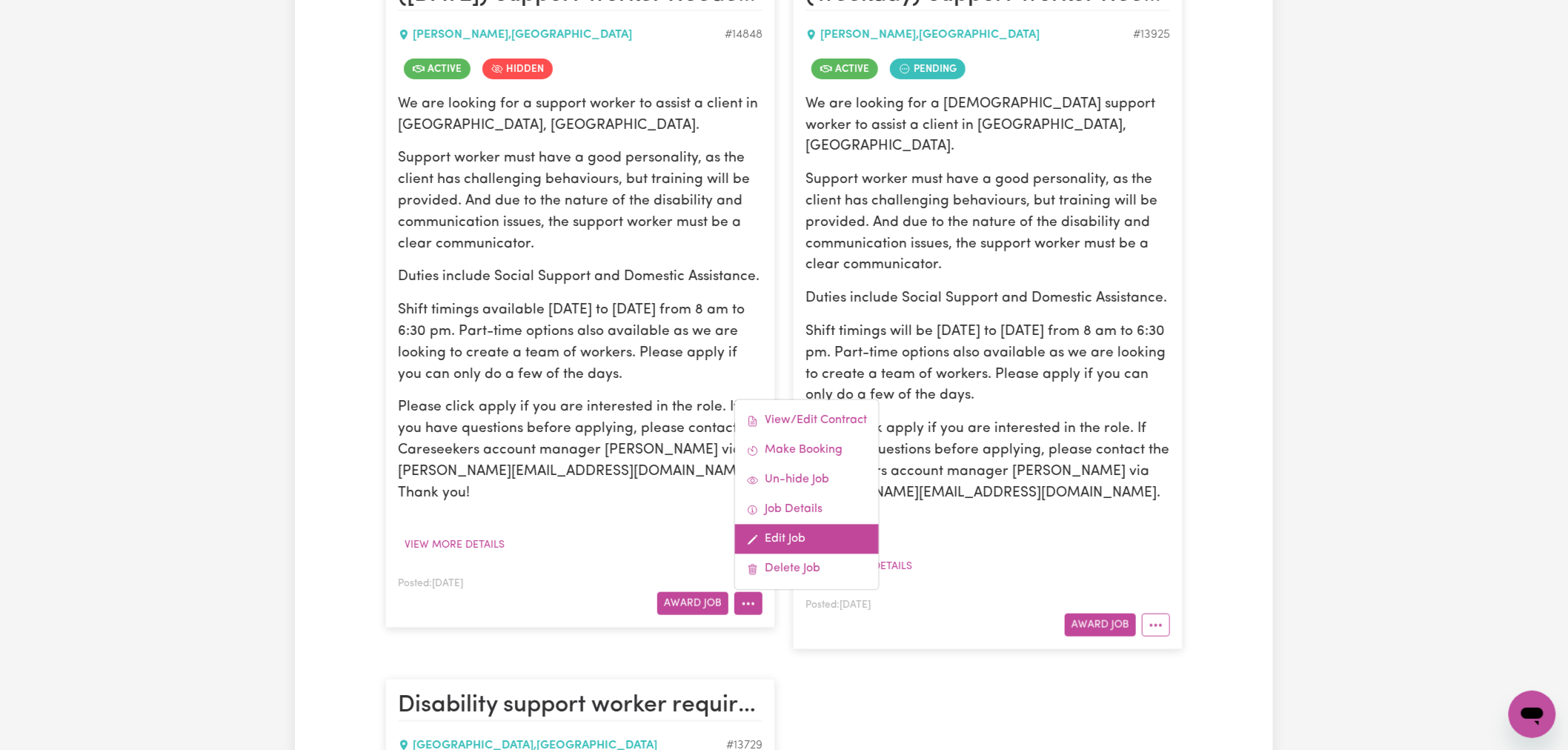
click at [814, 524] on link "Edit Job" at bounding box center [807, 538] width 144 height 29
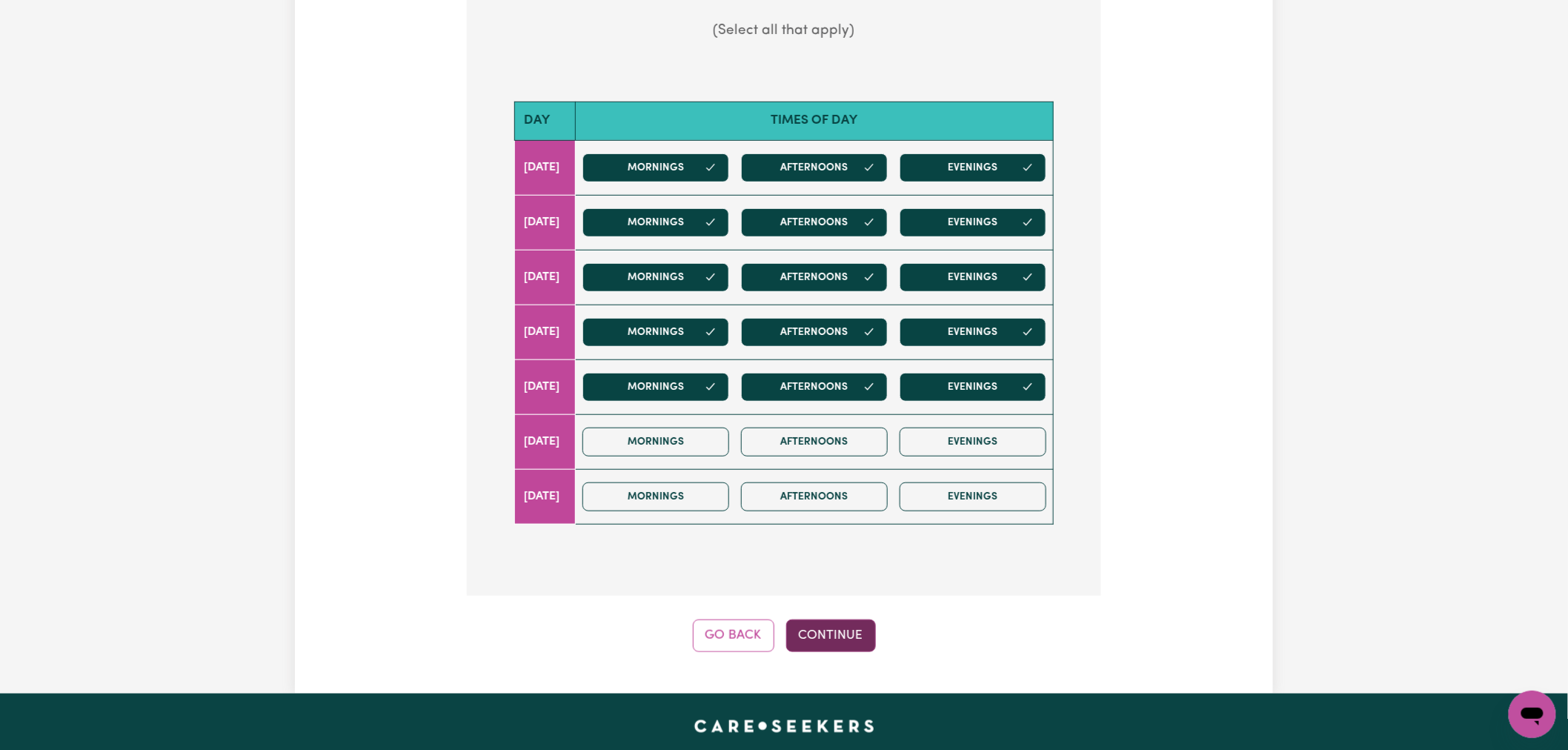
click at [825, 619] on button "Continue" at bounding box center [831, 635] width 89 height 33
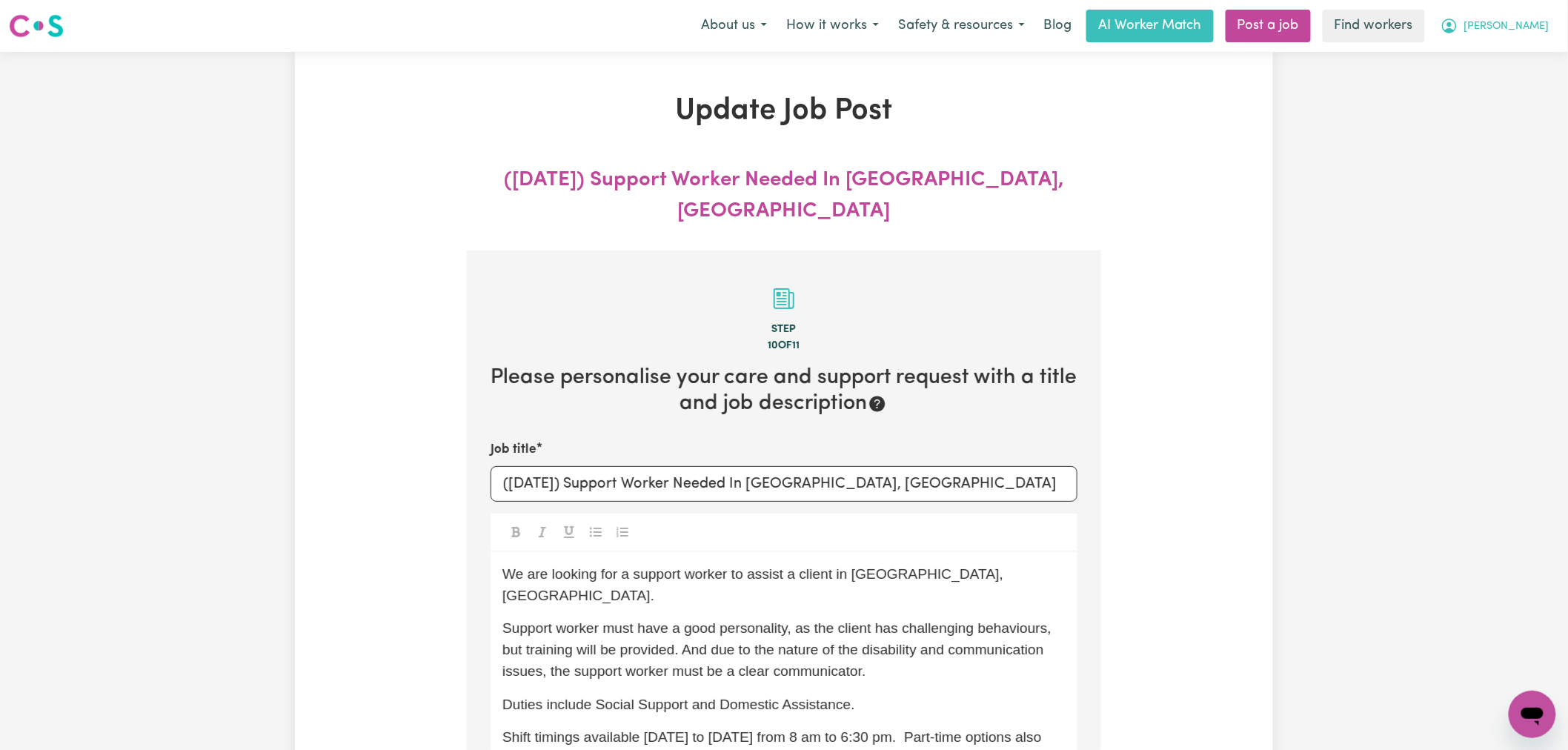
click at [1517, 23] on span "[PERSON_NAME]" at bounding box center [1506, 26] width 85 height 16
click at [1513, 60] on link "My Dashboard" at bounding box center [1500, 57] width 117 height 28
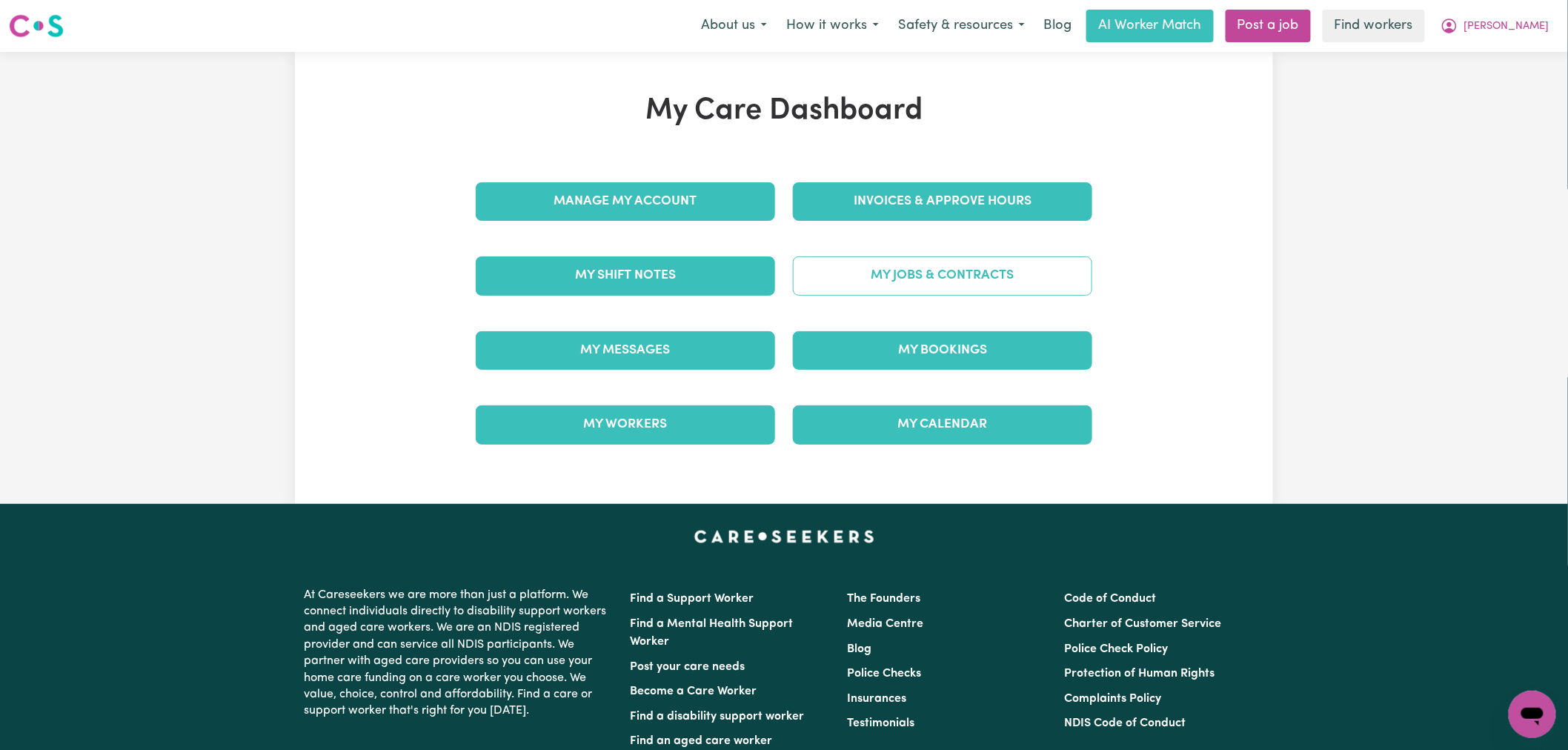
click at [936, 281] on link "My Jobs & Contracts" at bounding box center [942, 276] width 299 height 39
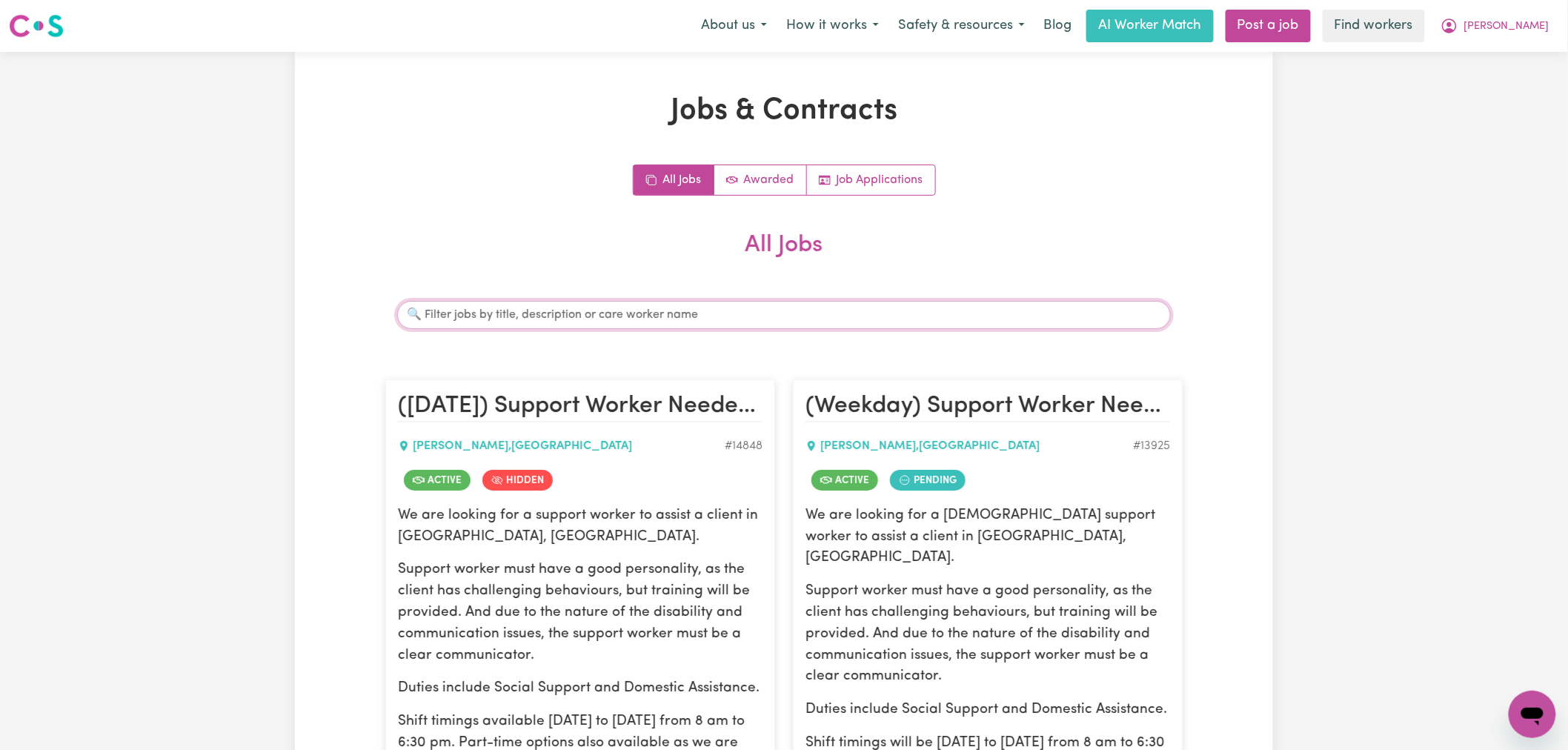
click at [696, 303] on input "Search jobs" at bounding box center [784, 314] width 774 height 28
type input "[PERSON_NAME]"
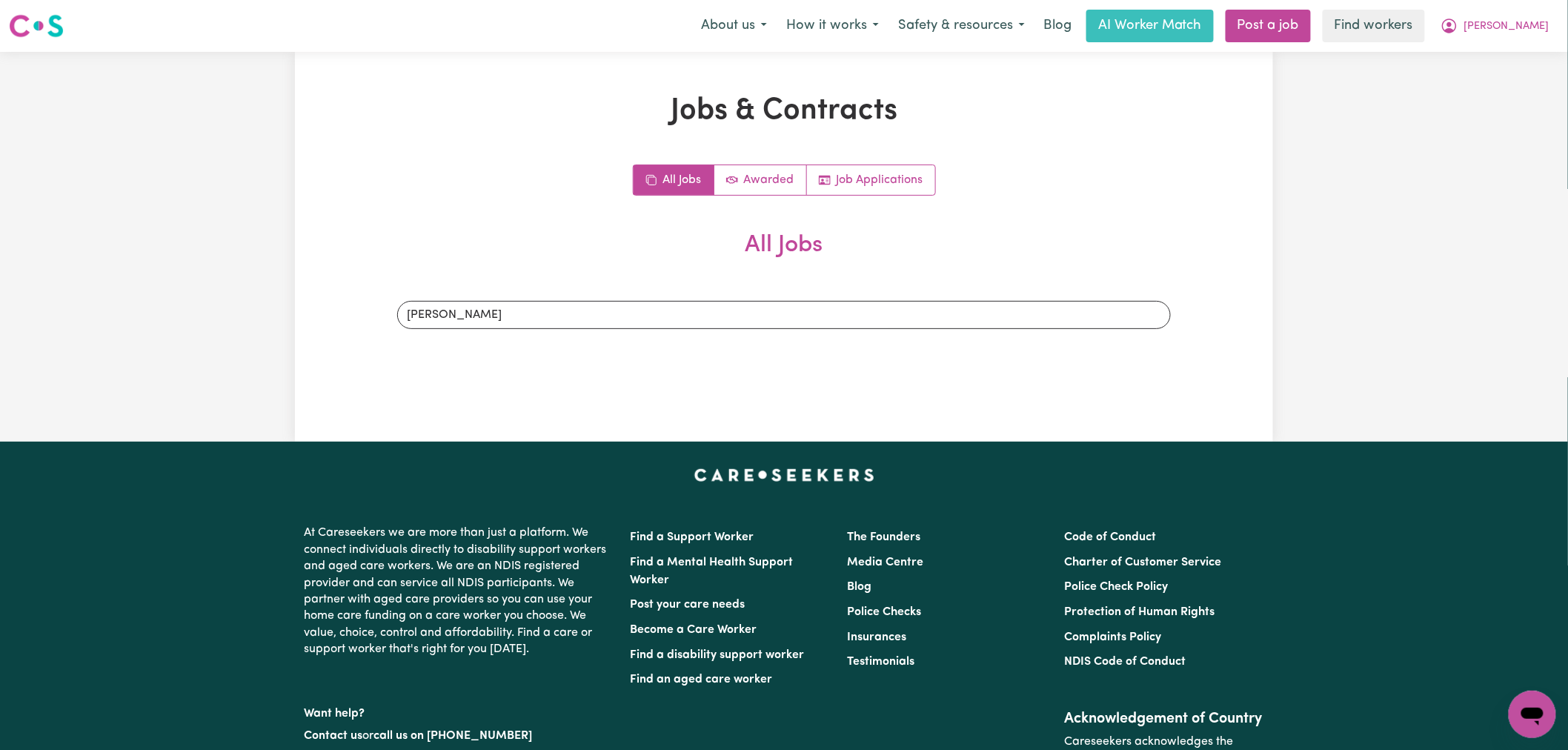
click at [1151, 244] on h2 "All Jobs" at bounding box center [784, 257] width 797 height 52
click at [1502, 26] on button "[PERSON_NAME]" at bounding box center [1495, 25] width 128 height 31
click at [1508, 50] on link "My Dashboard" at bounding box center [1500, 57] width 117 height 28
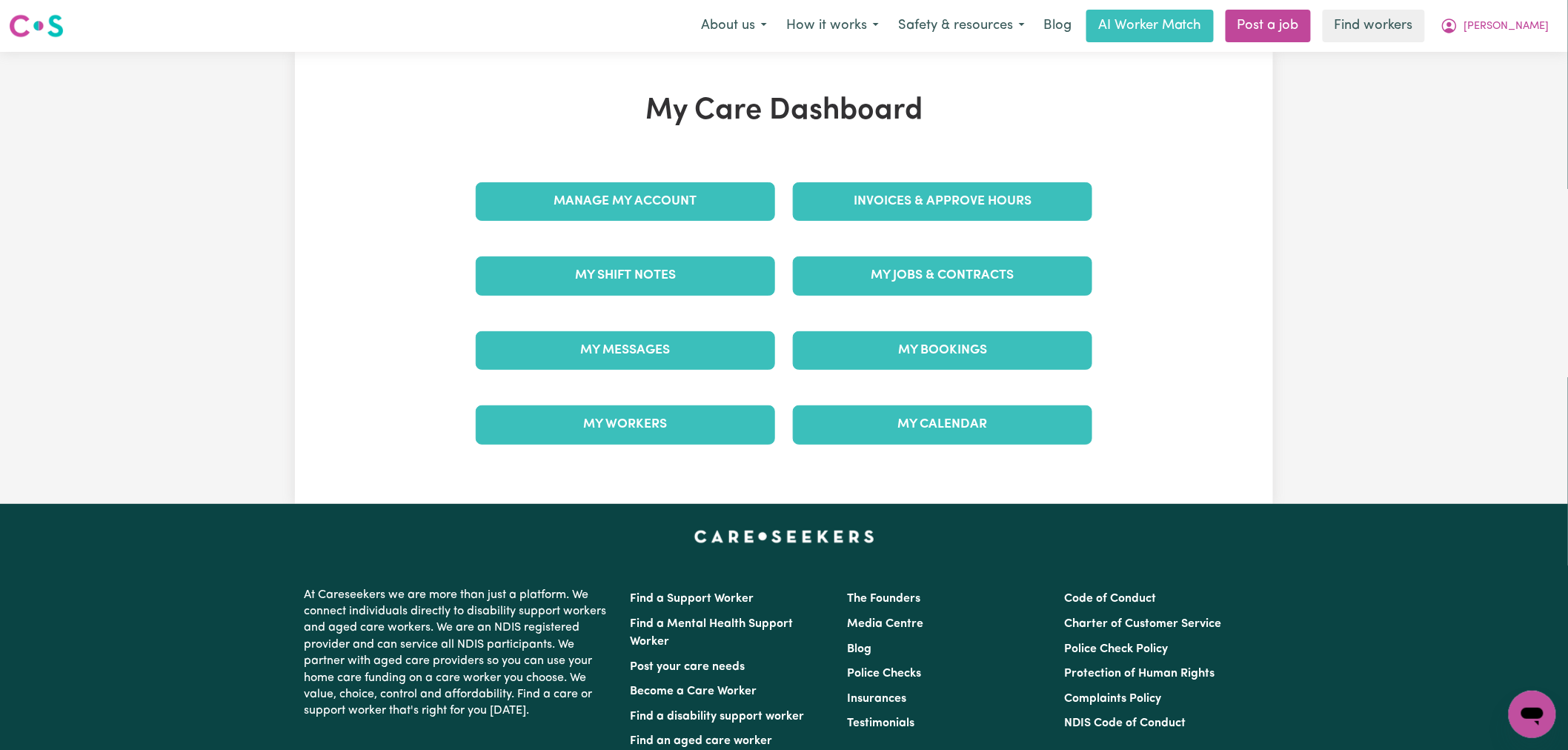
click at [850, 299] on div "My Jobs & Contracts" at bounding box center [942, 276] width 317 height 74
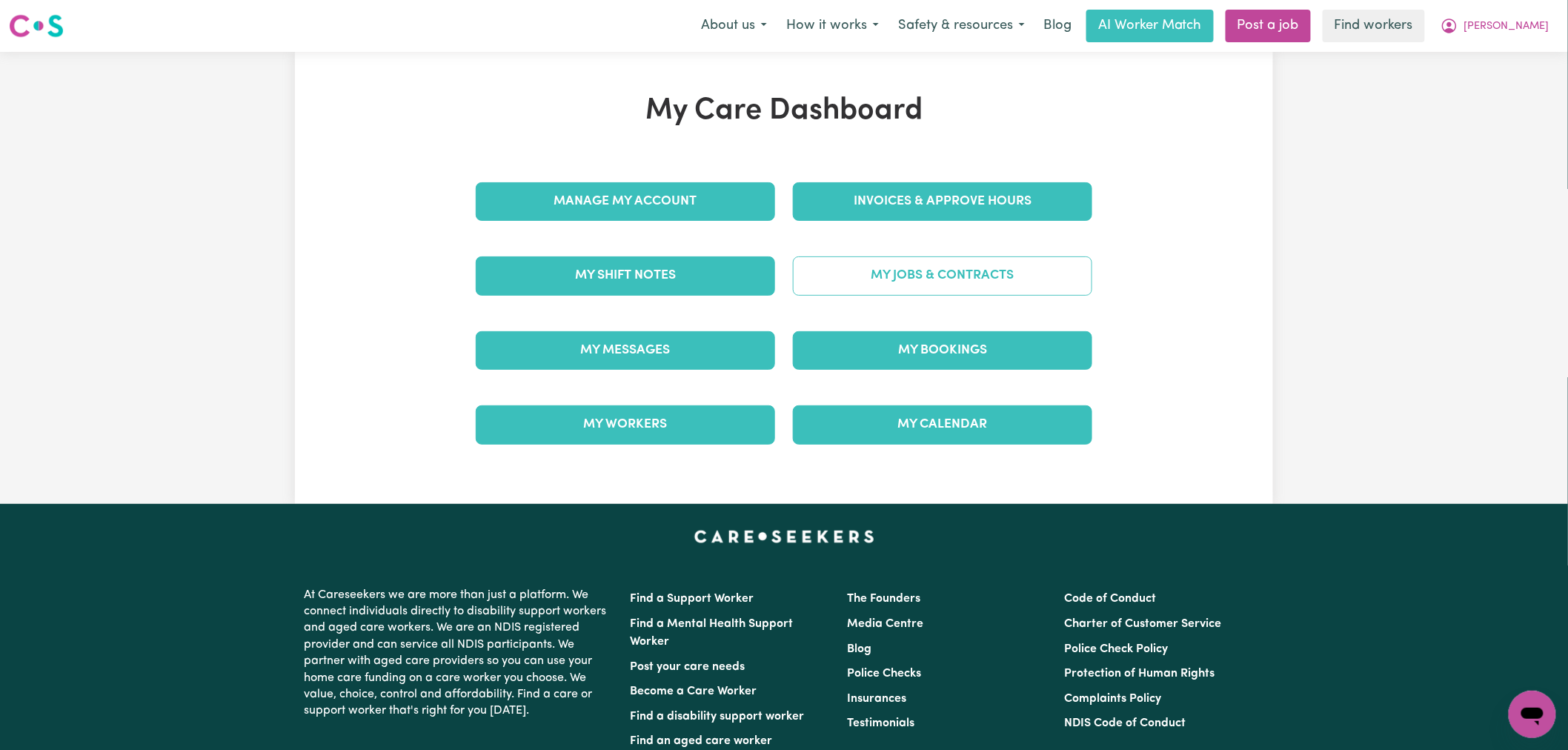
click at [856, 285] on link "My Jobs & Contracts" at bounding box center [942, 276] width 299 height 39
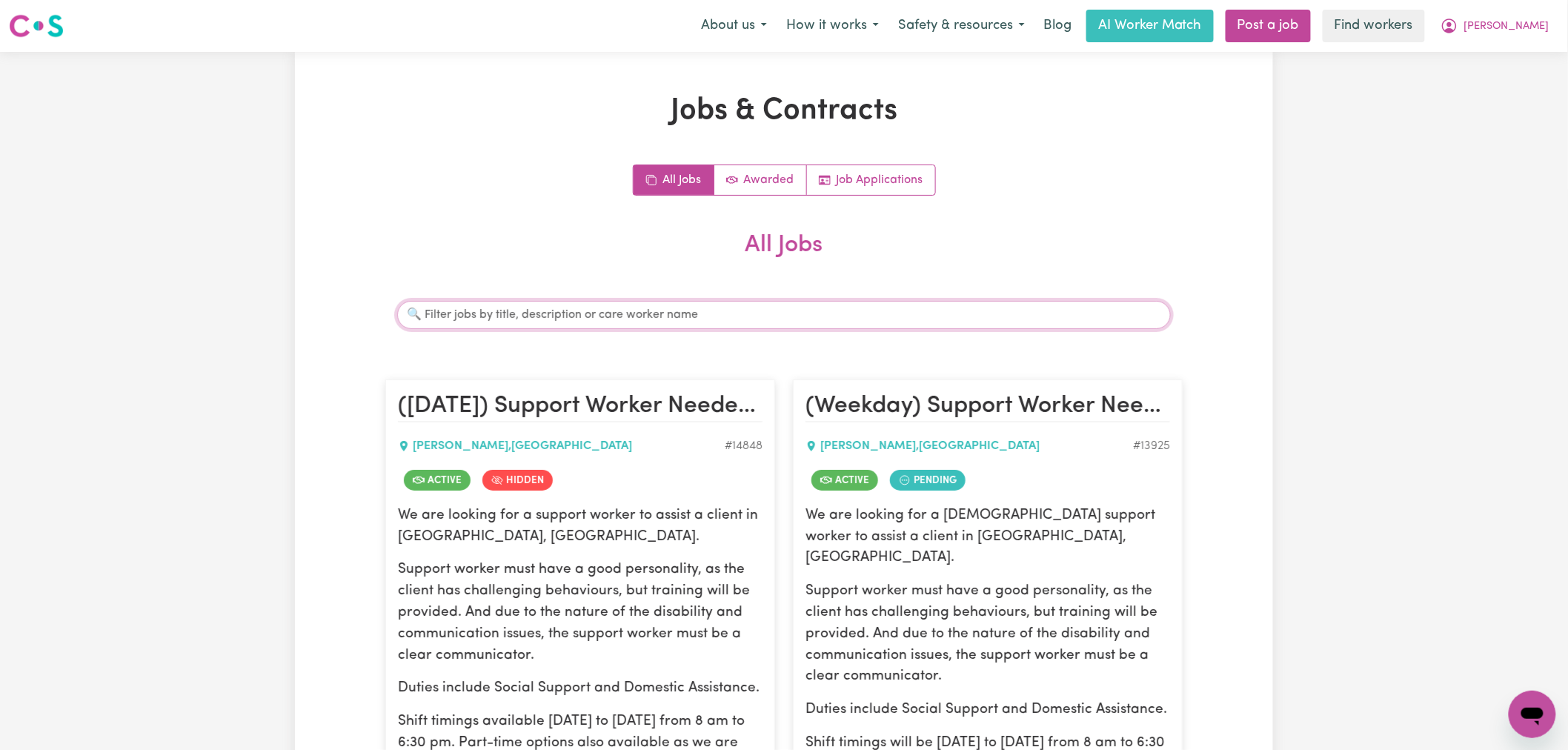
click at [615, 316] on input "Search jobs" at bounding box center [784, 314] width 774 height 28
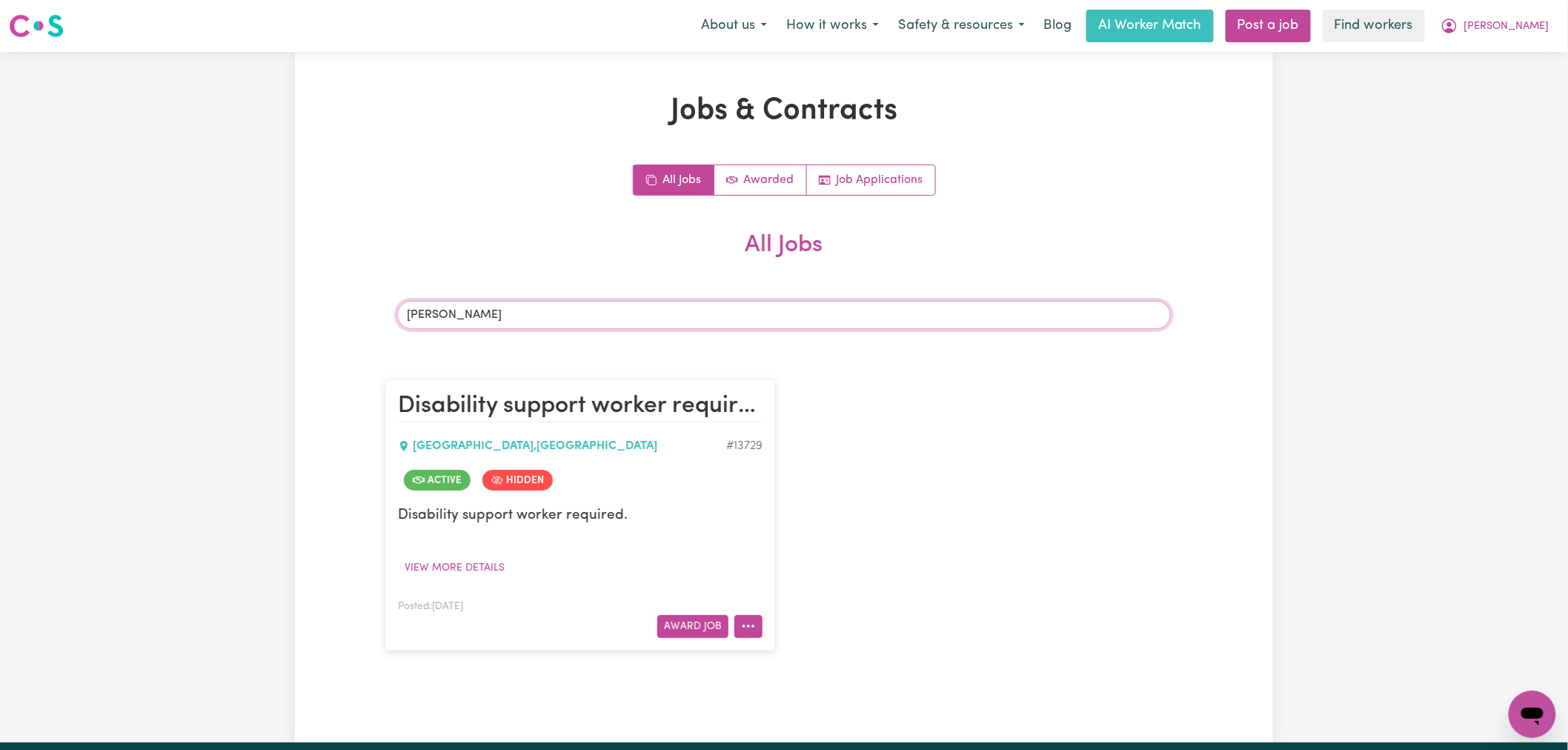
type input "[PERSON_NAME]"
click at [749, 620] on icon "More options" at bounding box center [749, 626] width 15 height 15
click at [824, 439] on link "View/Edit Contract" at bounding box center [807, 442] width 144 height 29
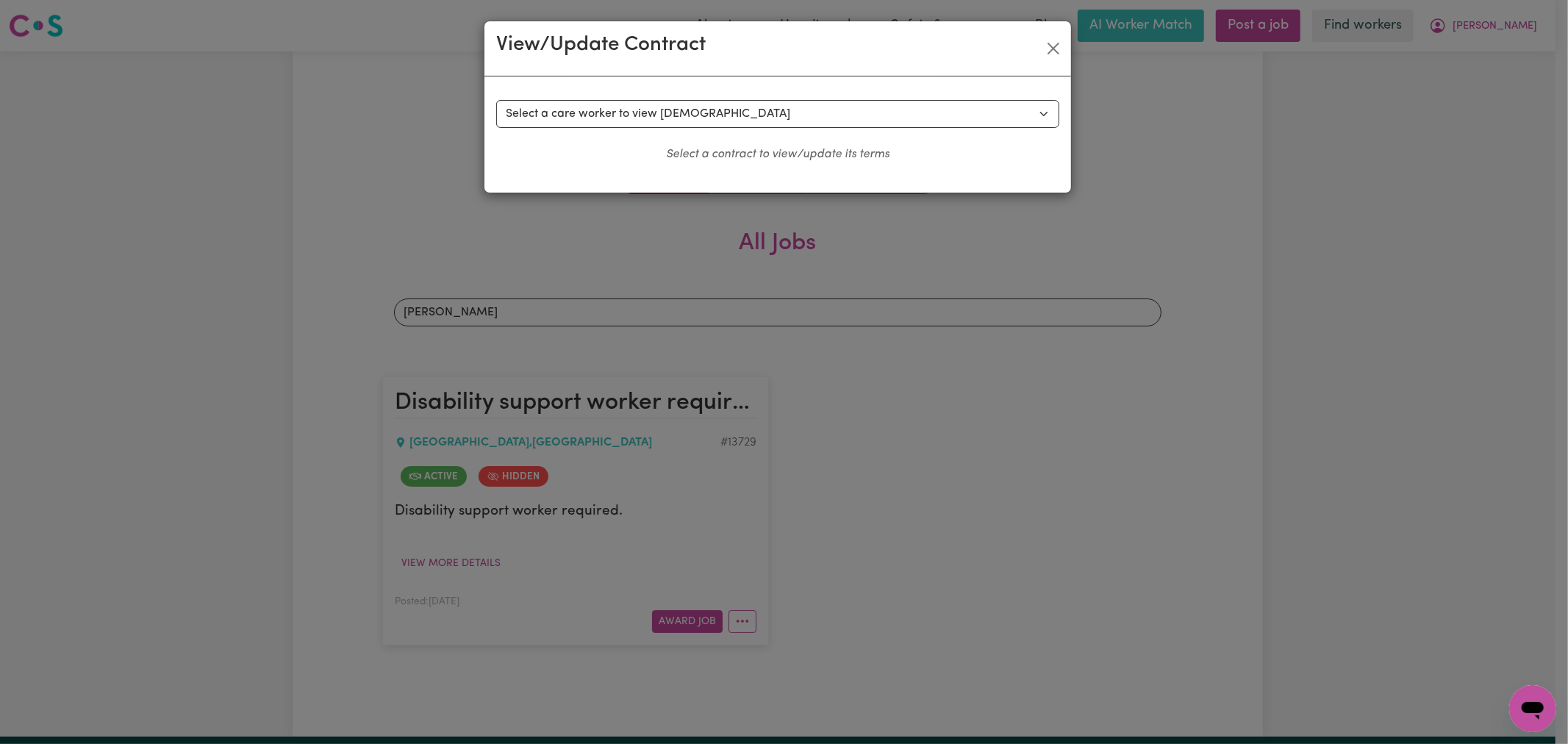
drag, startPoint x: 682, startPoint y: 96, endPoint x: 682, endPoint y: 119, distance: 23.0
click at [682, 96] on div "Select a contract to view Select a care worker to view [DEMOGRAPHIC_DATA] #9893…" at bounding box center [777, 134] width 586 height 116
click at [682, 121] on select "Select a care worker to view [DEMOGRAPHIC_DATA] #9893 - [PERSON_NAME] (contract…" at bounding box center [777, 114] width 563 height 28
select select "9561"
click at [496, 100] on select "Select a care worker to view [DEMOGRAPHIC_DATA] #9893 - [PERSON_NAME] (contract…" at bounding box center [777, 114] width 563 height 28
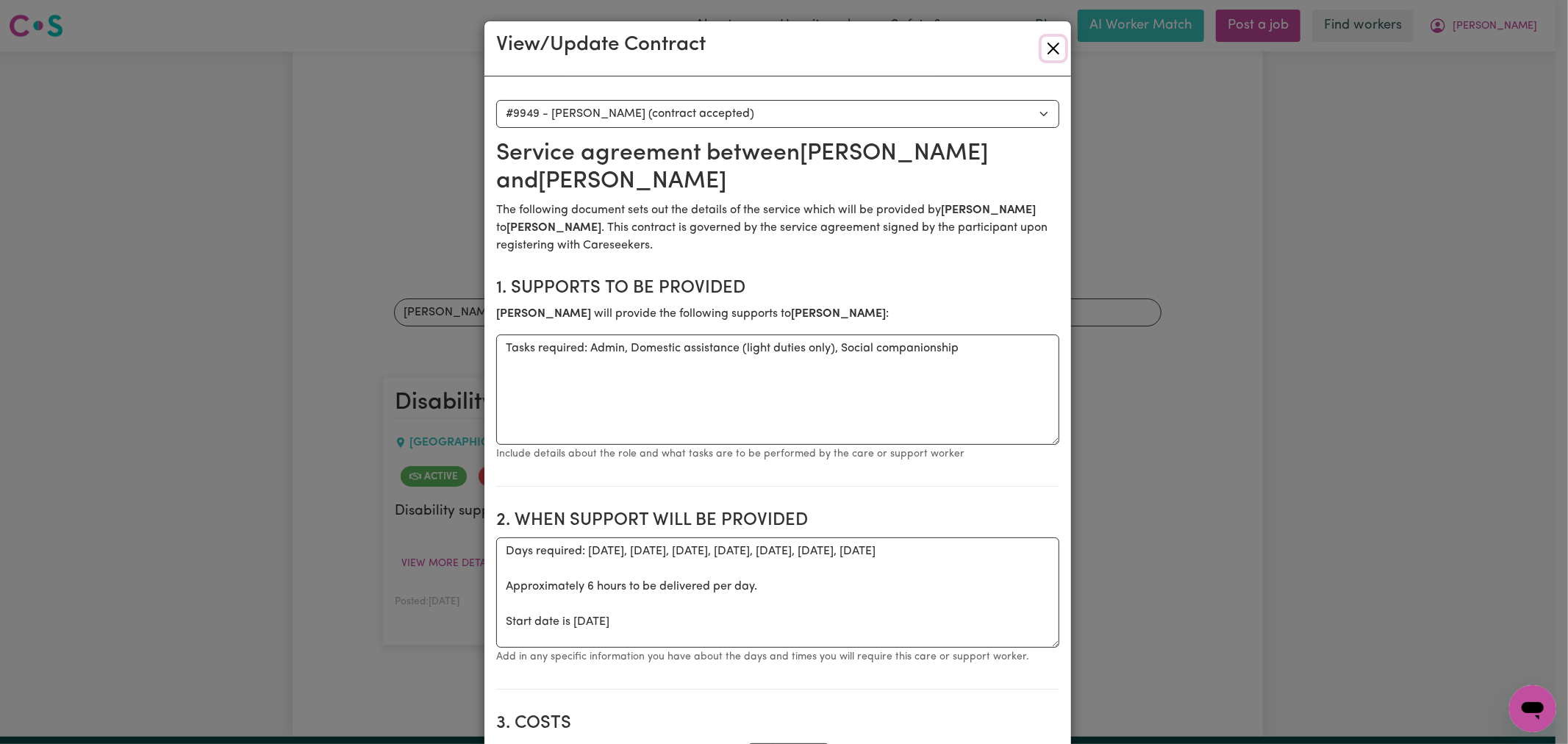
click at [1048, 45] on button "Close" at bounding box center [1054, 48] width 23 height 23
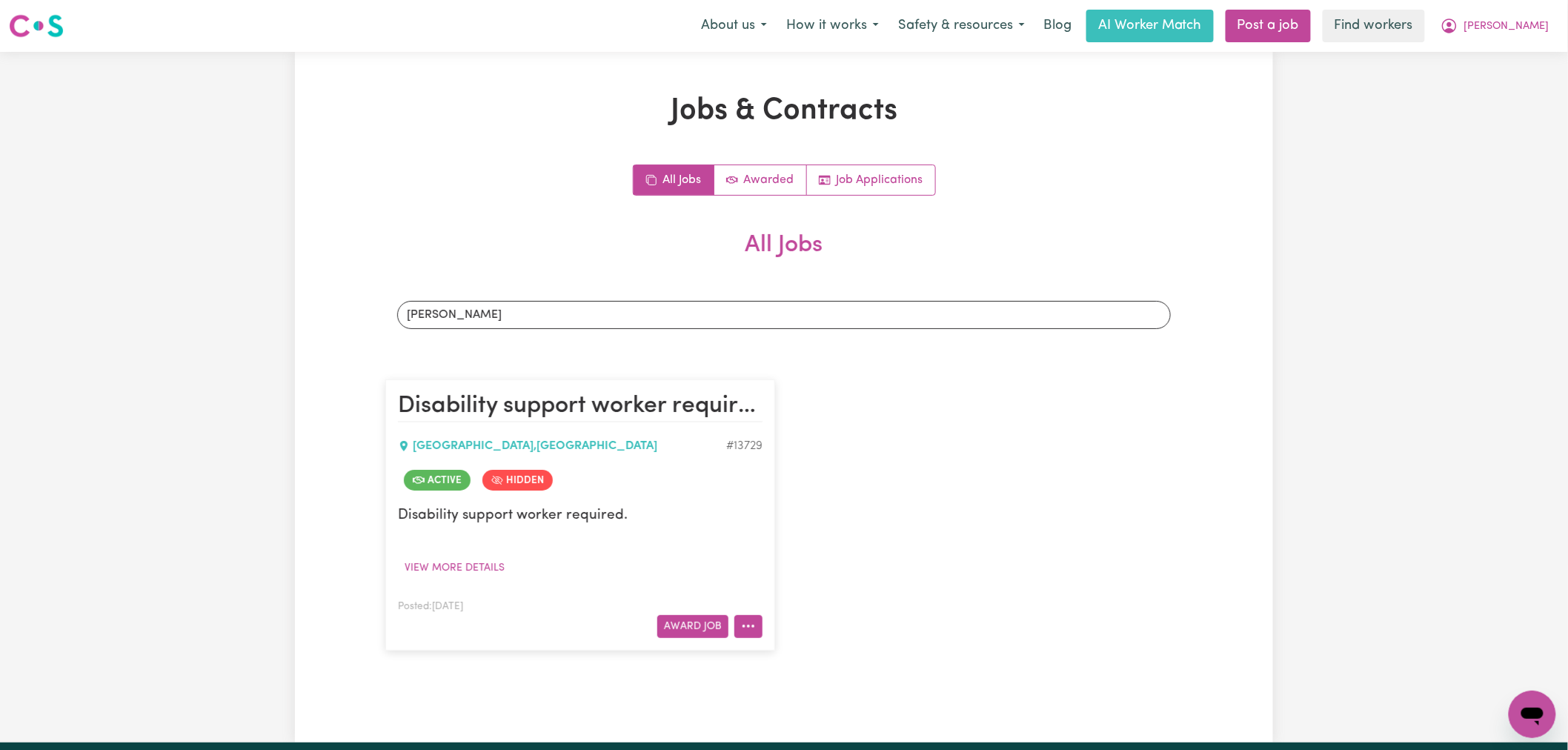
click at [750, 625] on button "More options" at bounding box center [748, 626] width 28 height 23
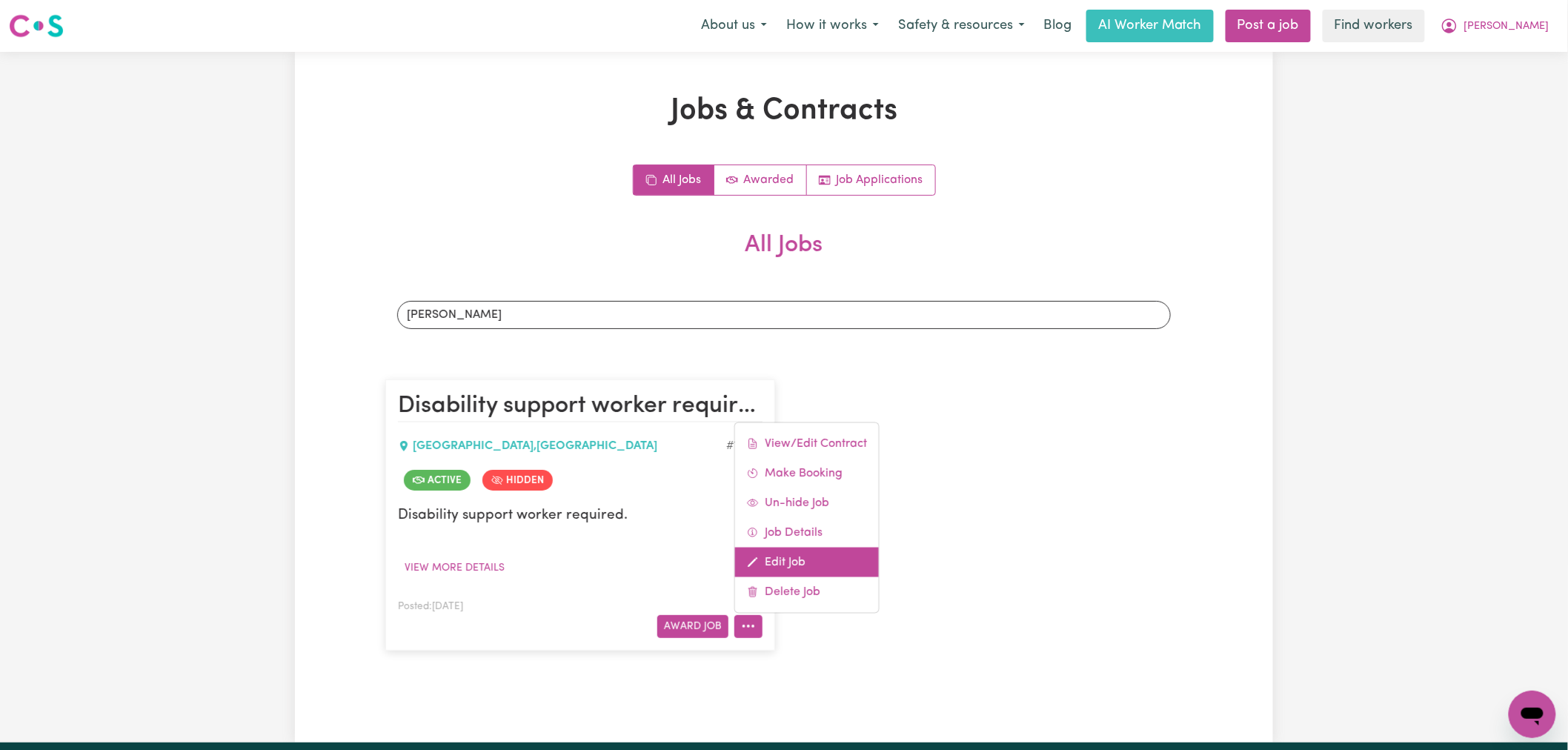
click at [787, 560] on link "Edit Job" at bounding box center [807, 561] width 144 height 29
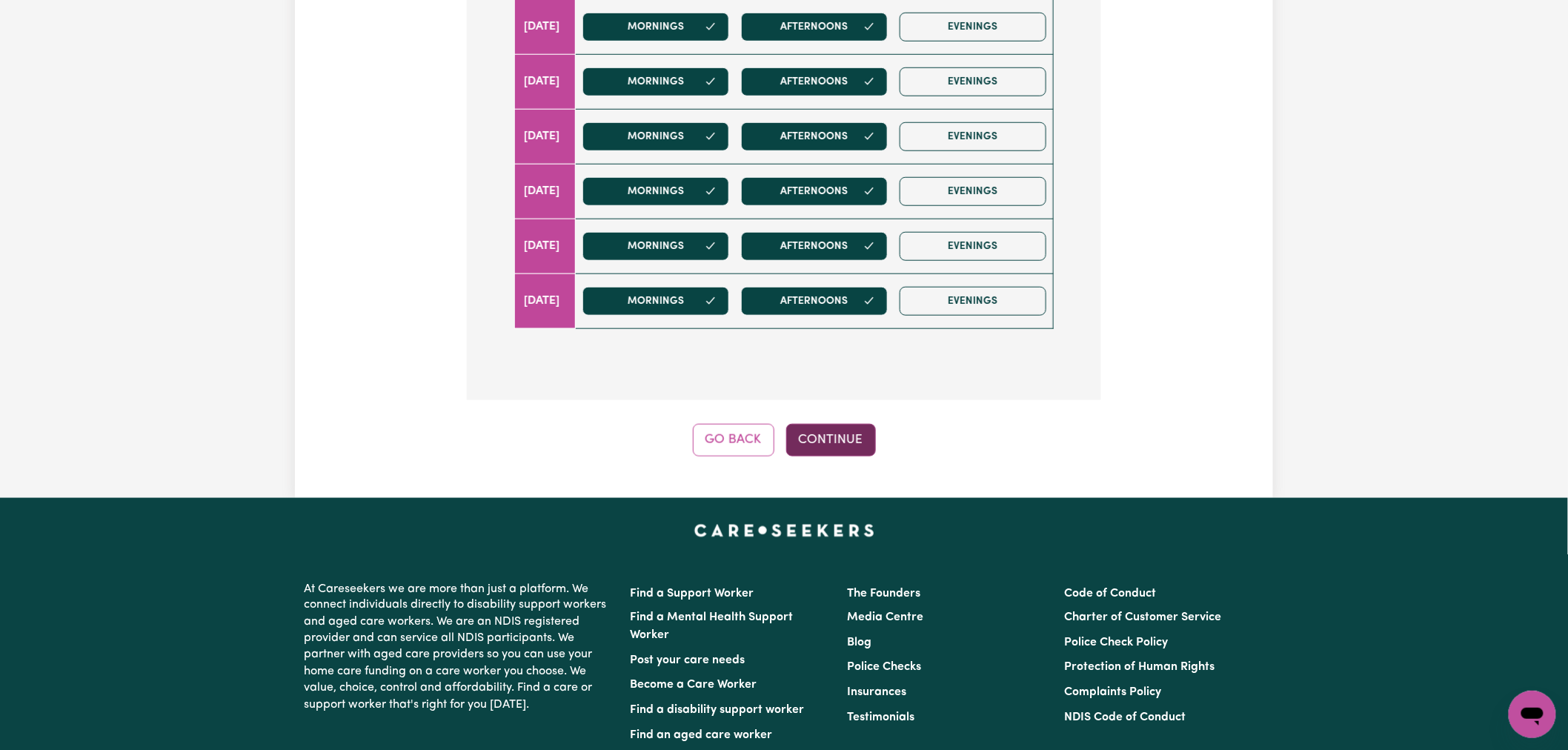
click at [835, 437] on button "Continue" at bounding box center [831, 440] width 89 height 33
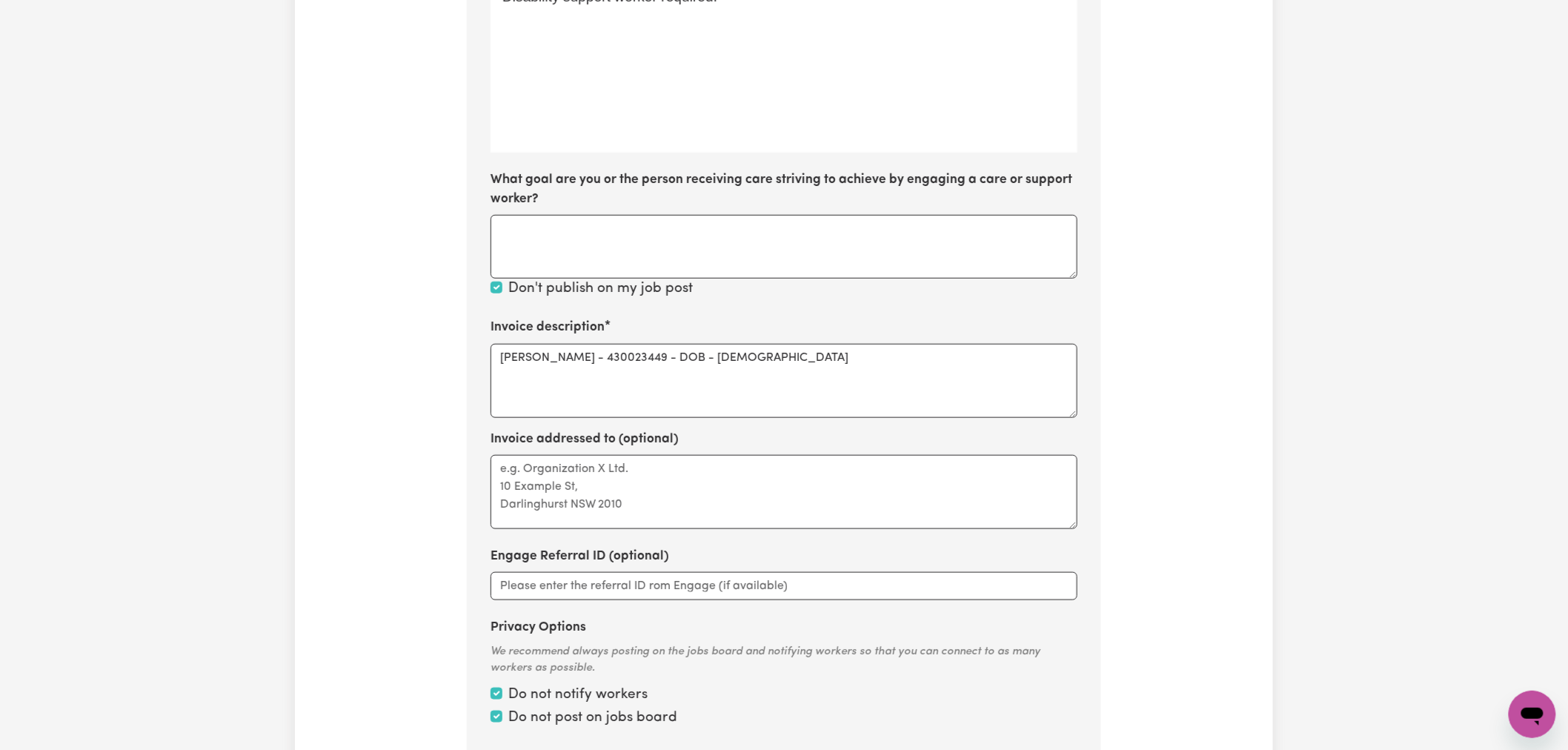
scroll to position [548, 0]
click at [832, 365] on textarea "[PERSON_NAME] - 430023449 - DOB - [DEMOGRAPHIC_DATA]" at bounding box center [784, 378] width 587 height 74
drag, startPoint x: 811, startPoint y: 353, endPoint x: 660, endPoint y: 356, distance: 151.0
click at [660, 356] on textarea "[PERSON_NAME] - 430023449 - DOB - [DEMOGRAPHIC_DATA]" at bounding box center [784, 378] width 587 height 74
click at [853, 358] on textarea "[PERSON_NAME] - 430023449 - DOB - [DEMOGRAPHIC_DATA]" at bounding box center [784, 378] width 587 height 74
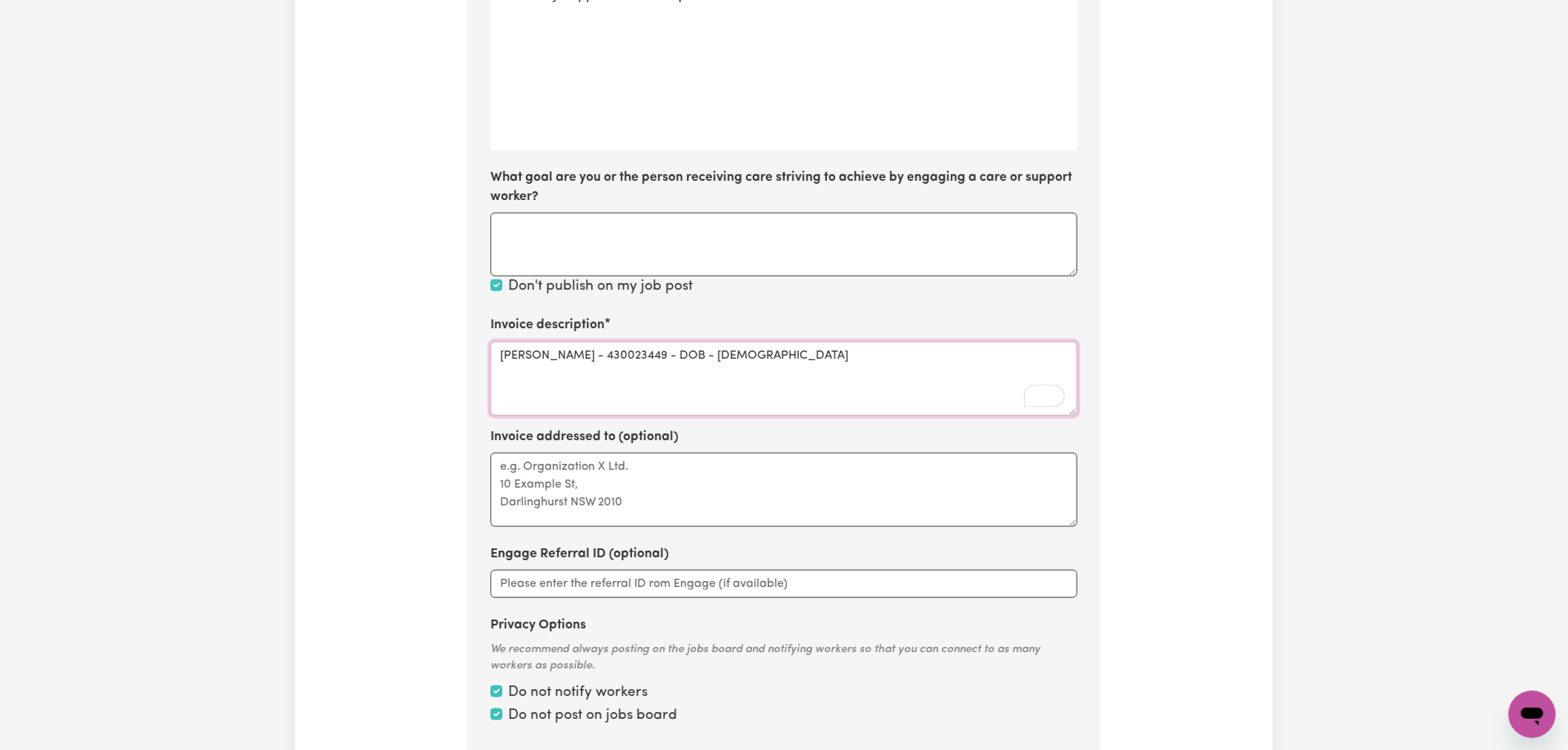
type textarea "[PERSON_NAME] - 430023449 - DOB - [DEMOGRAPHIC_DATA]"
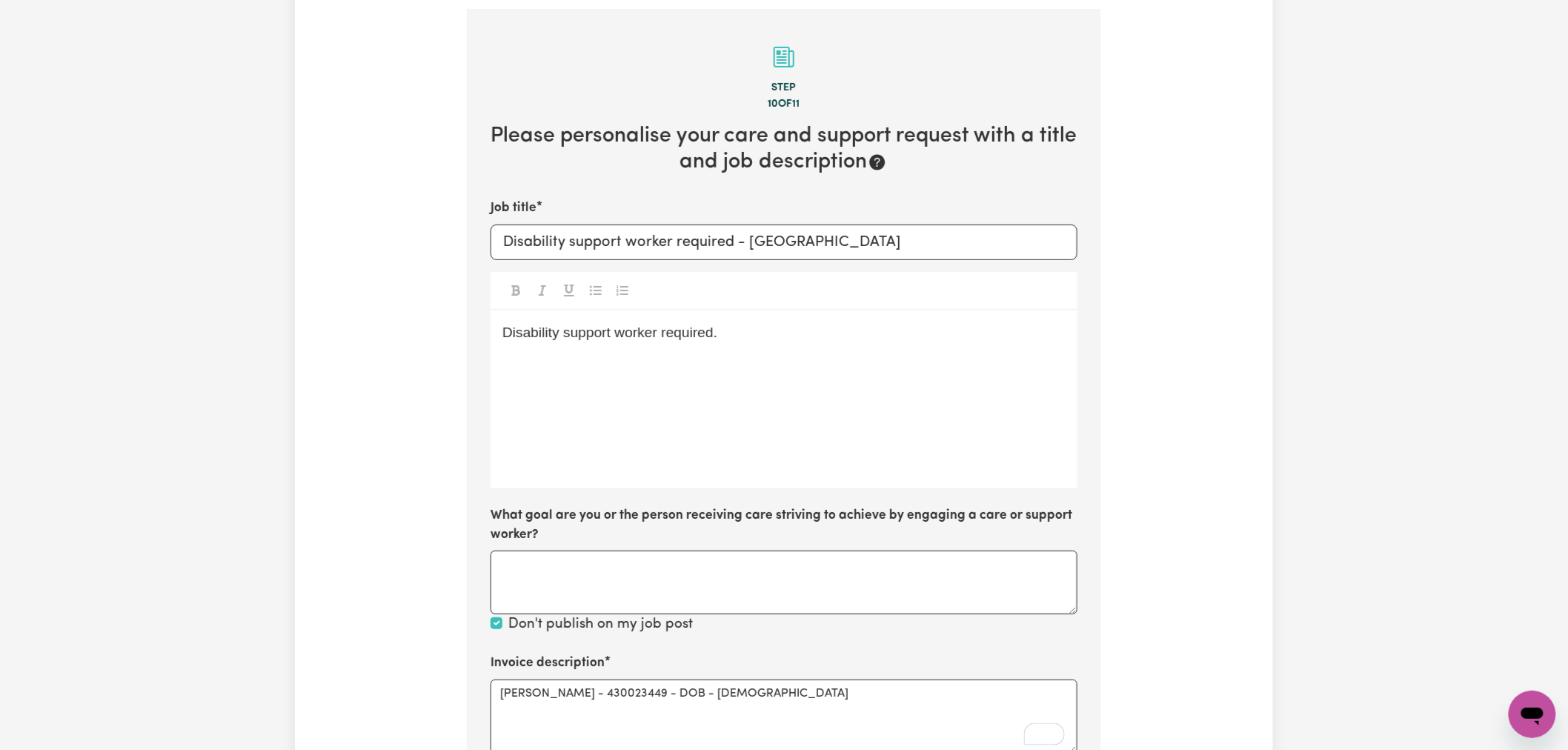
scroll to position [0, 0]
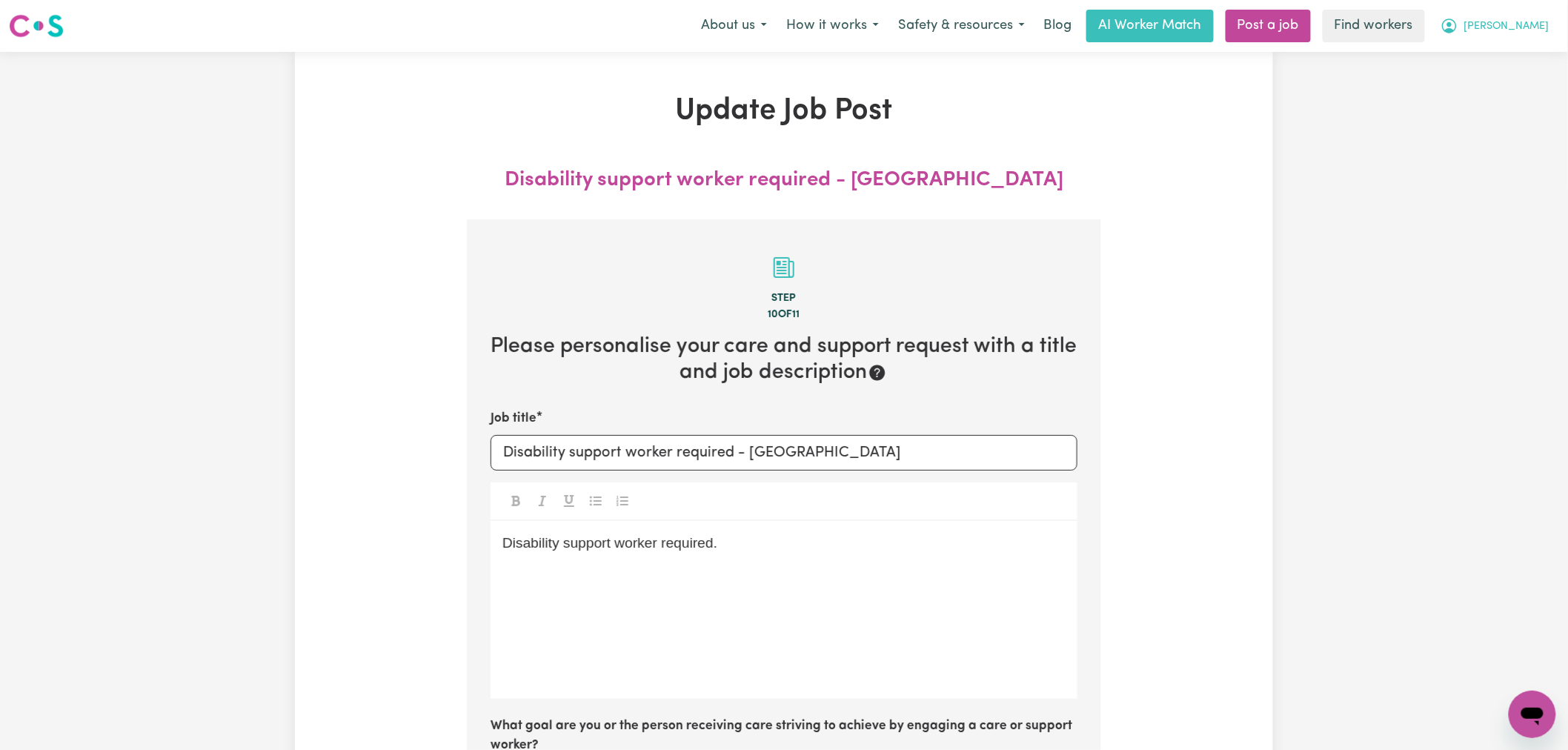
click at [1524, 35] on button "[PERSON_NAME]" at bounding box center [1495, 25] width 128 height 31
click at [1524, 56] on link "My Dashboard" at bounding box center [1500, 57] width 117 height 28
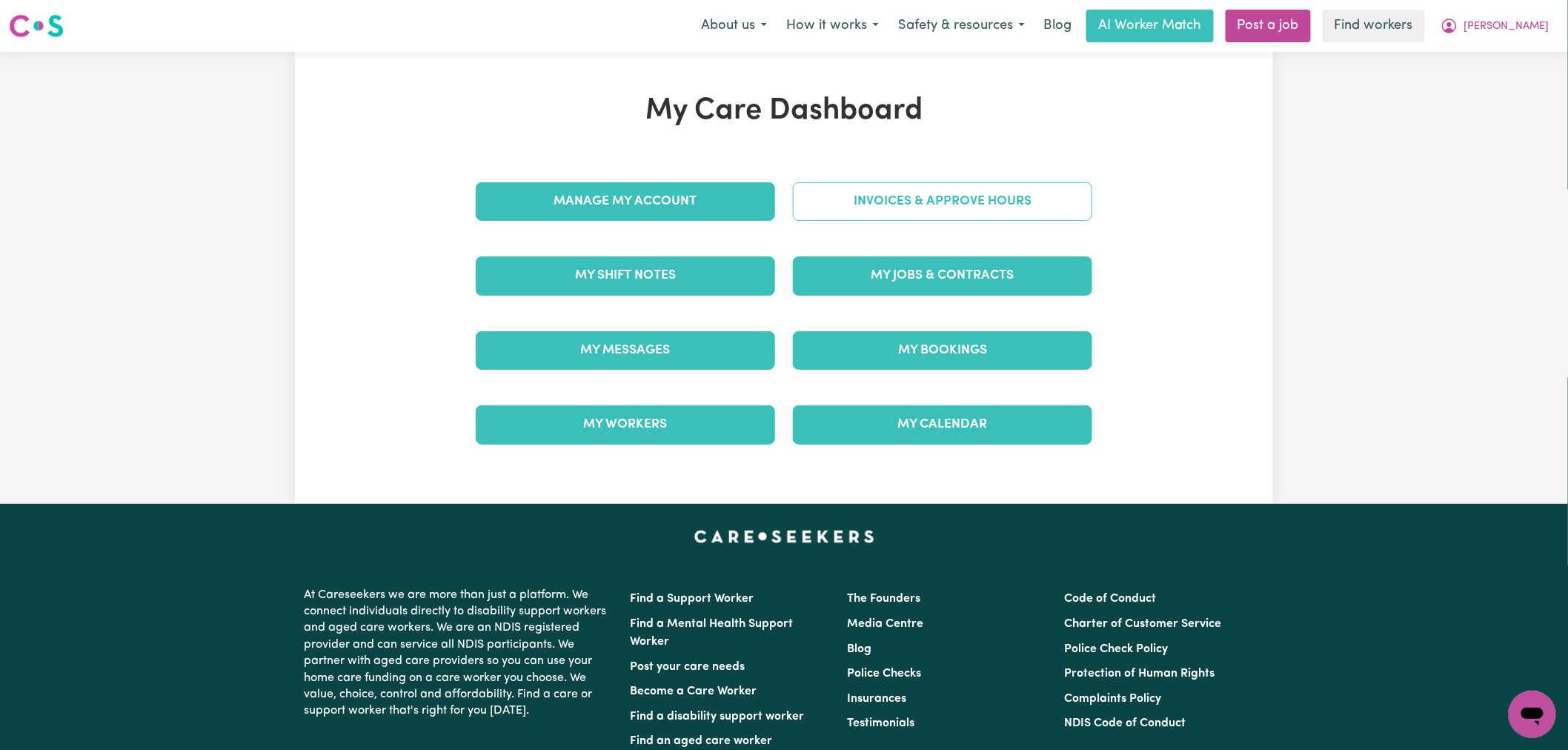
click at [931, 193] on link "Invoices & Approve Hours" at bounding box center [942, 201] width 299 height 39
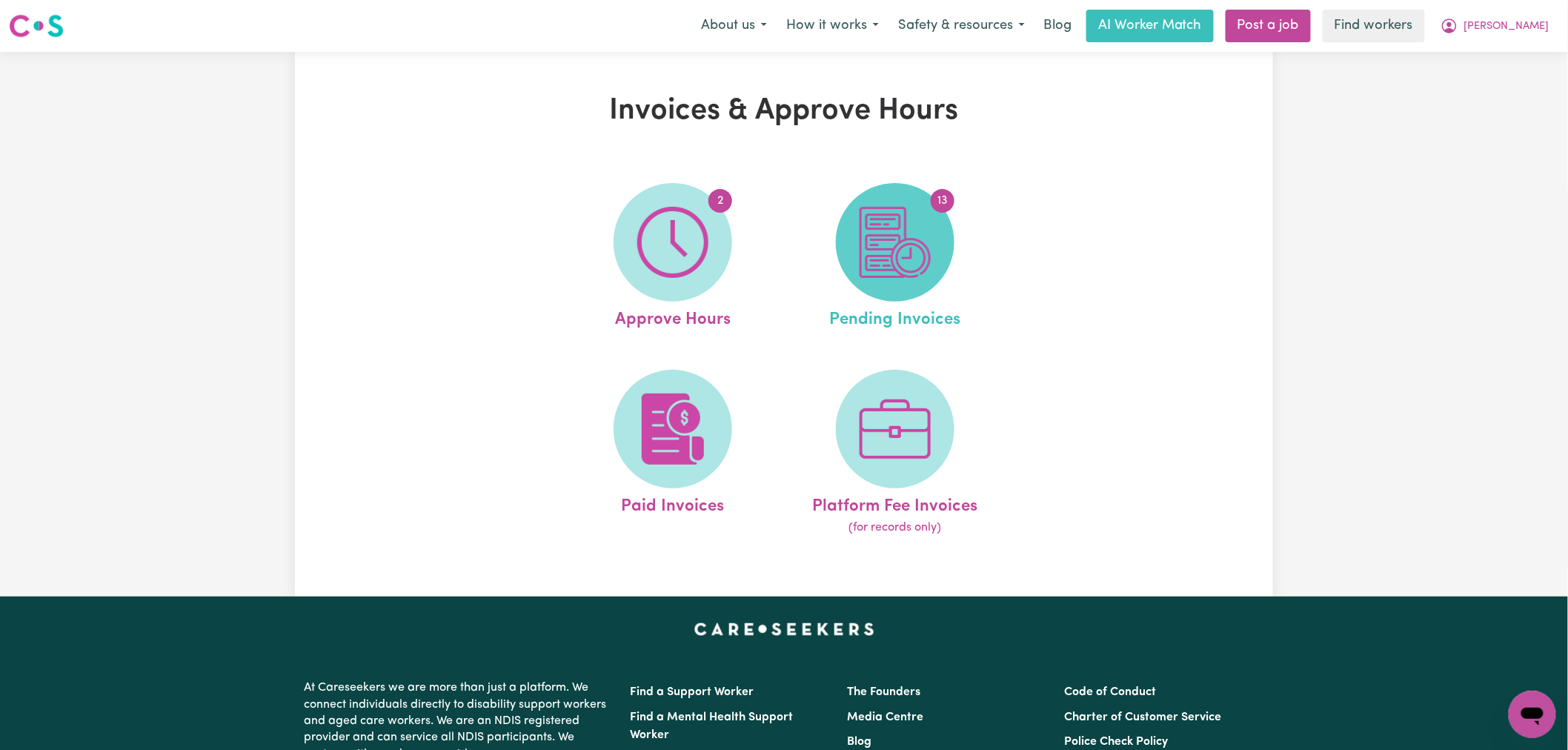
click at [926, 271] on img at bounding box center [895, 242] width 71 height 71
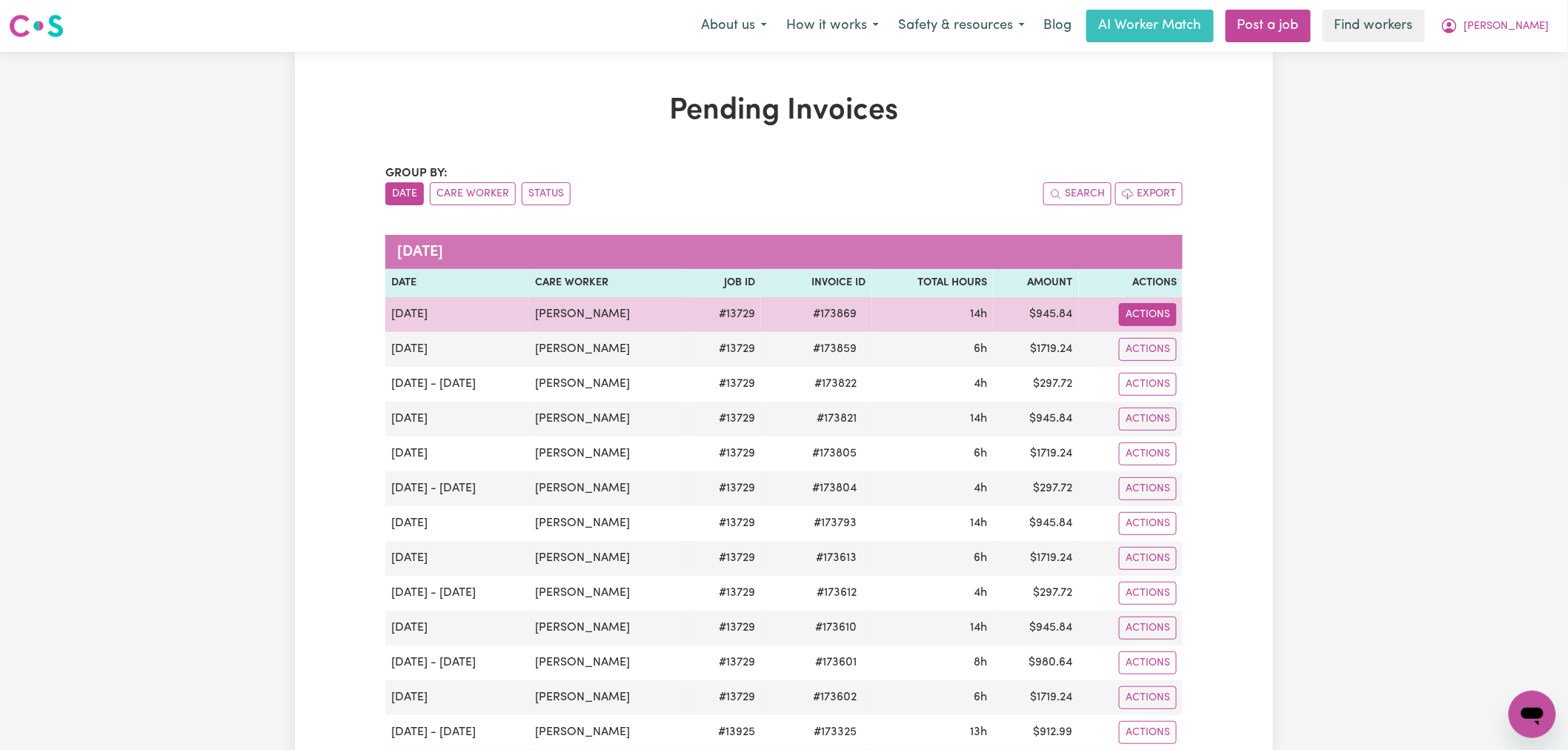
click at [1141, 315] on button "Actions" at bounding box center [1147, 313] width 58 height 23
click at [1160, 346] on link "Download Invoice" at bounding box center [1188, 348] width 136 height 29
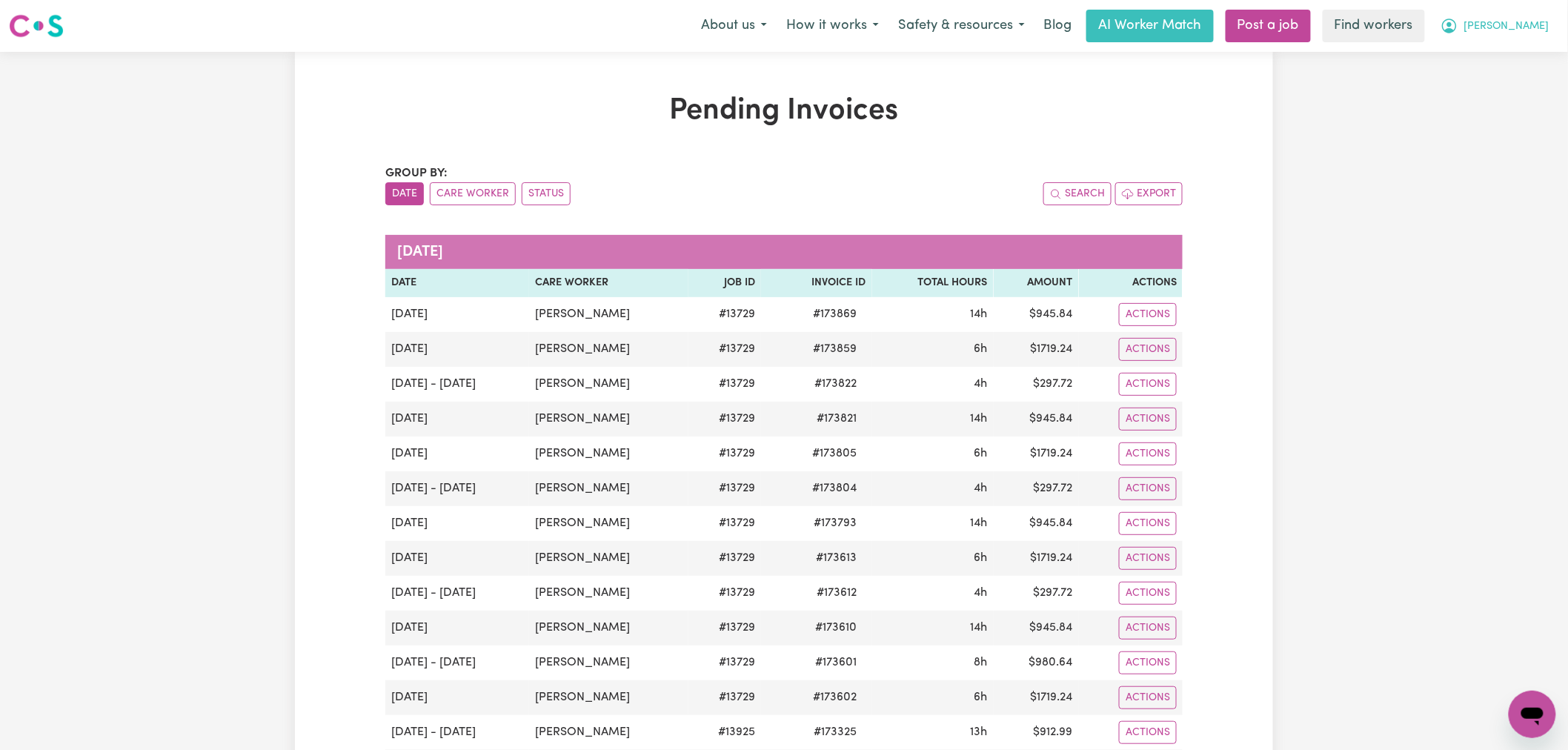
click at [1515, 16] on button "[PERSON_NAME]" at bounding box center [1495, 25] width 128 height 31
click at [1520, 49] on link "My Dashboard" at bounding box center [1500, 57] width 117 height 28
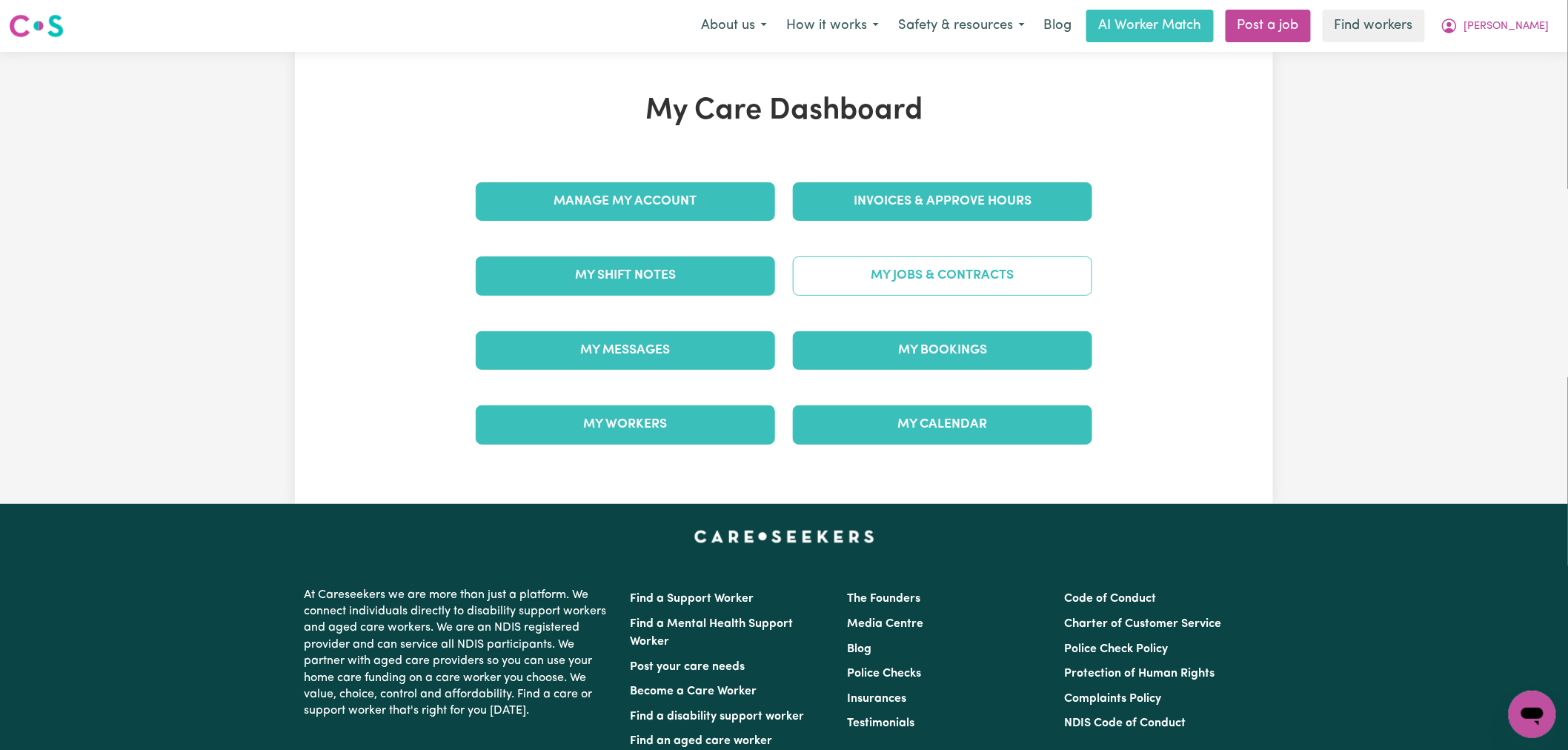
click at [954, 265] on link "My Jobs & Contracts" at bounding box center [942, 276] width 299 height 39
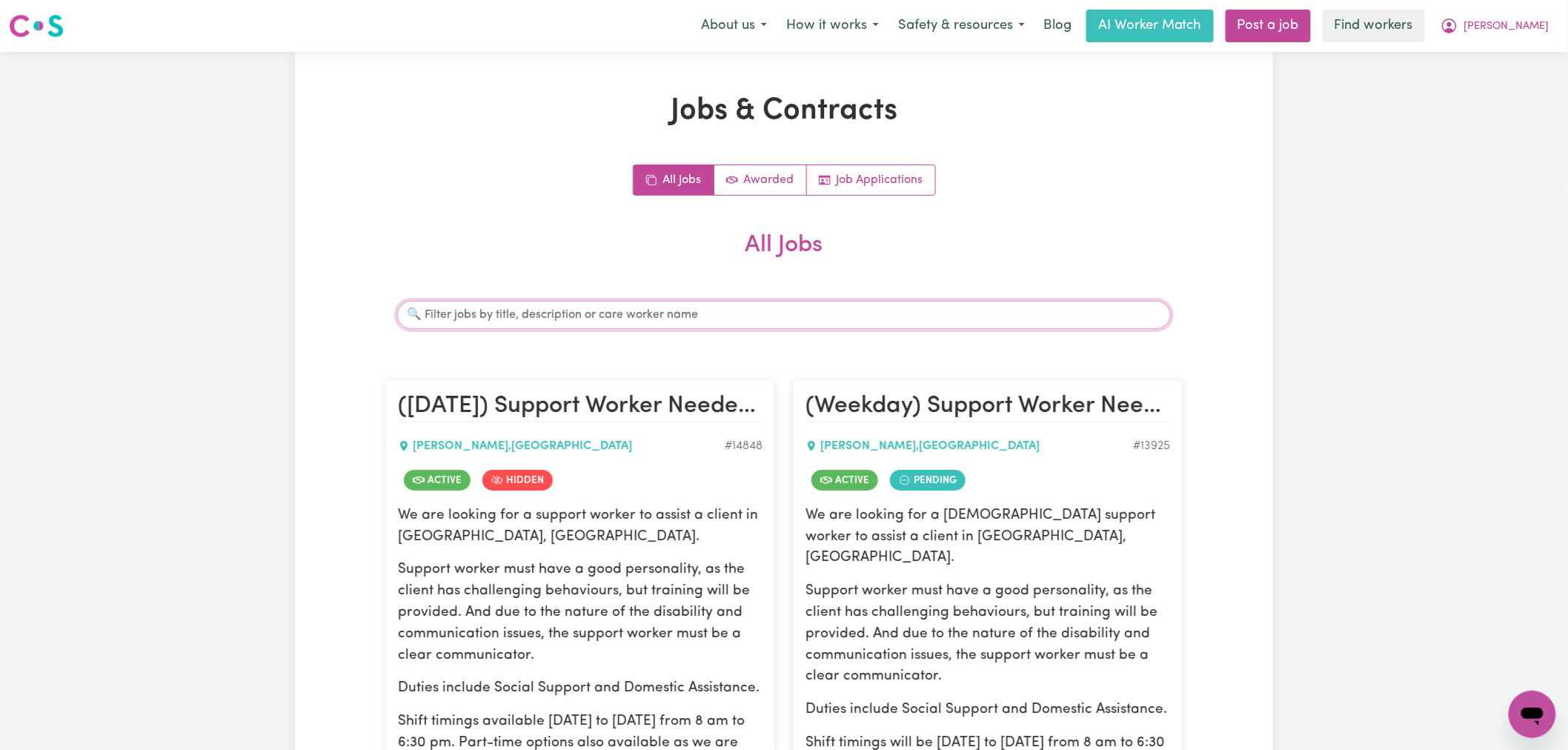
click at [532, 309] on input "Search jobs" at bounding box center [784, 314] width 774 height 28
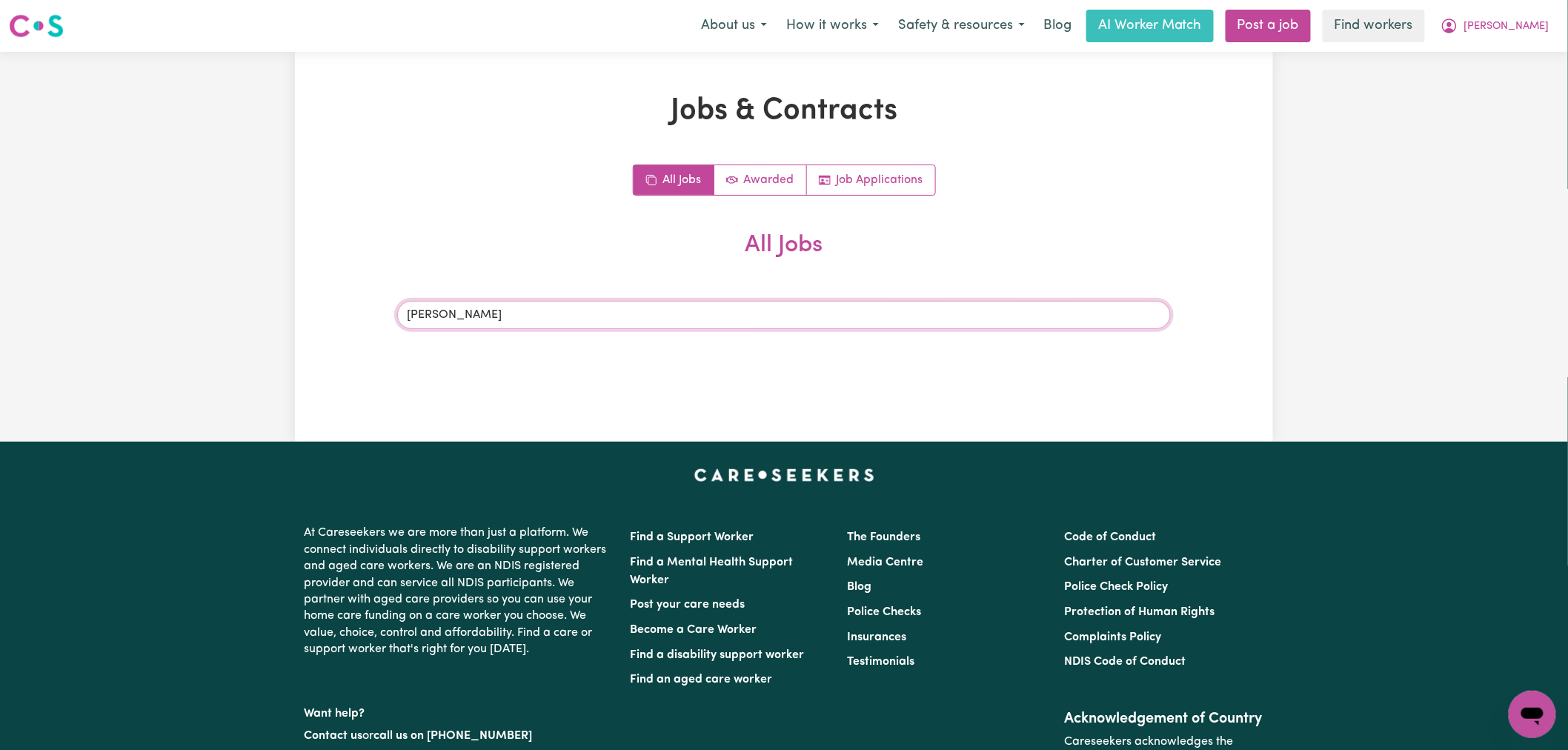
click at [498, 326] on input "[PERSON_NAME]" at bounding box center [784, 314] width 774 height 28
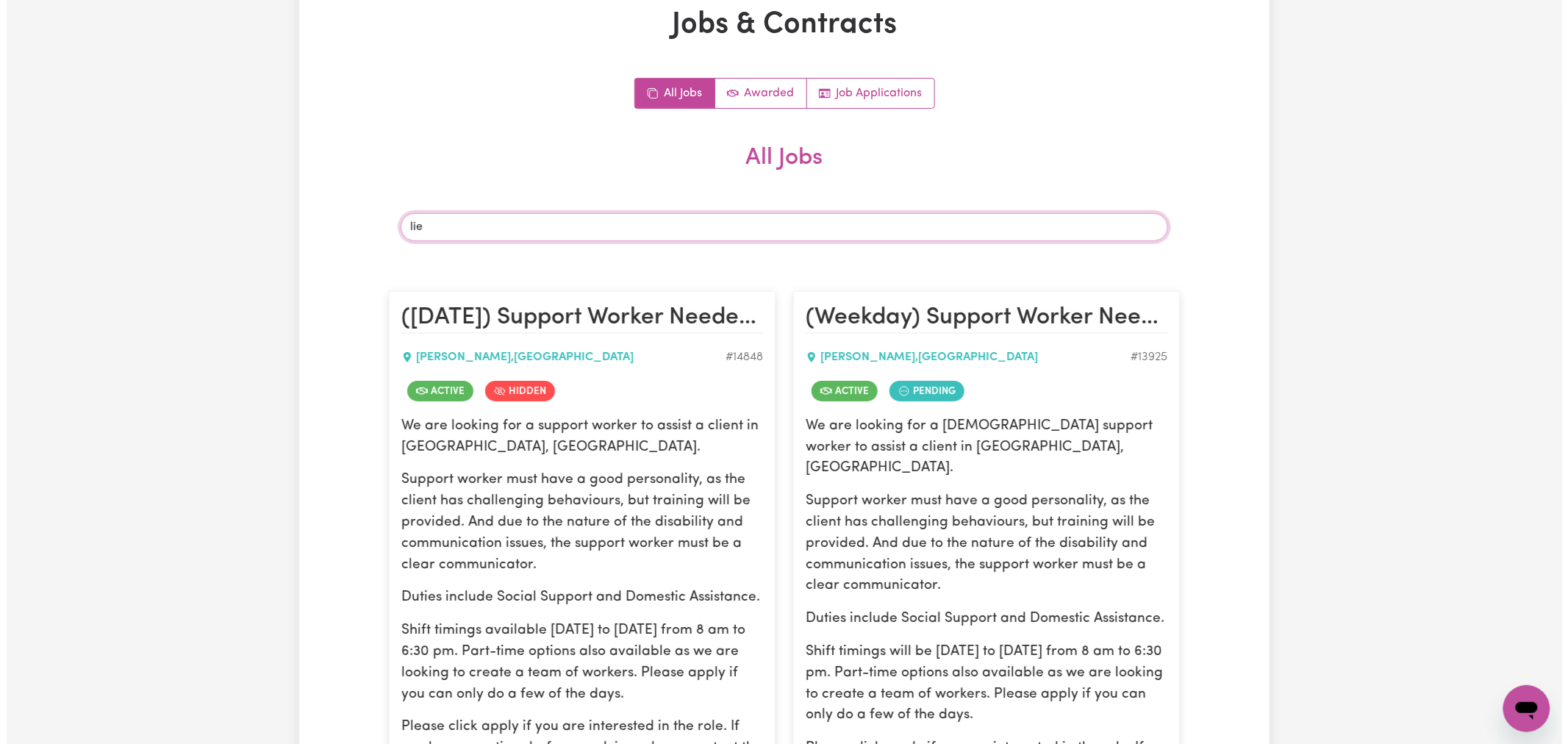
scroll to position [326, 0]
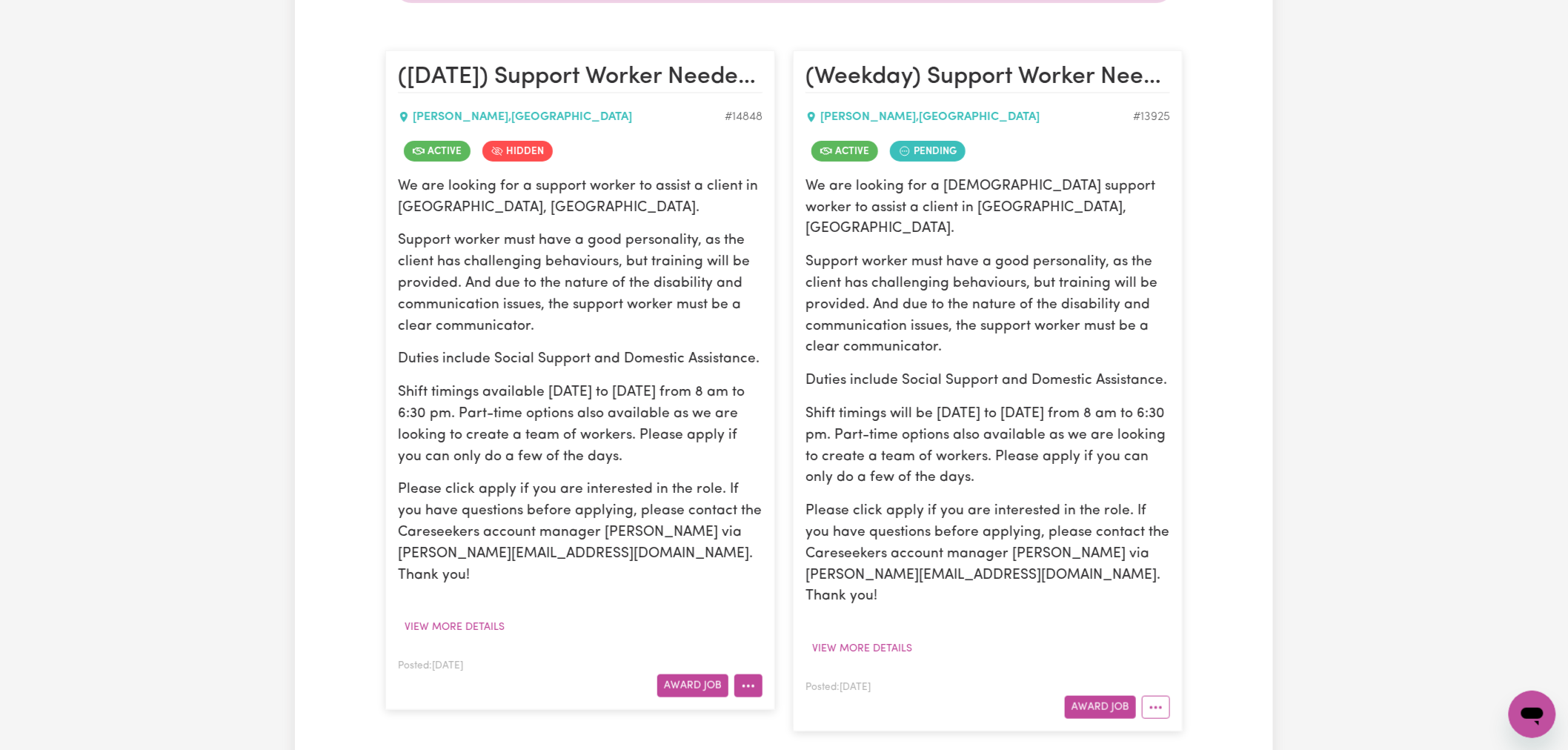
type input "lie"
click at [752, 674] on button "More options" at bounding box center [748, 685] width 28 height 23
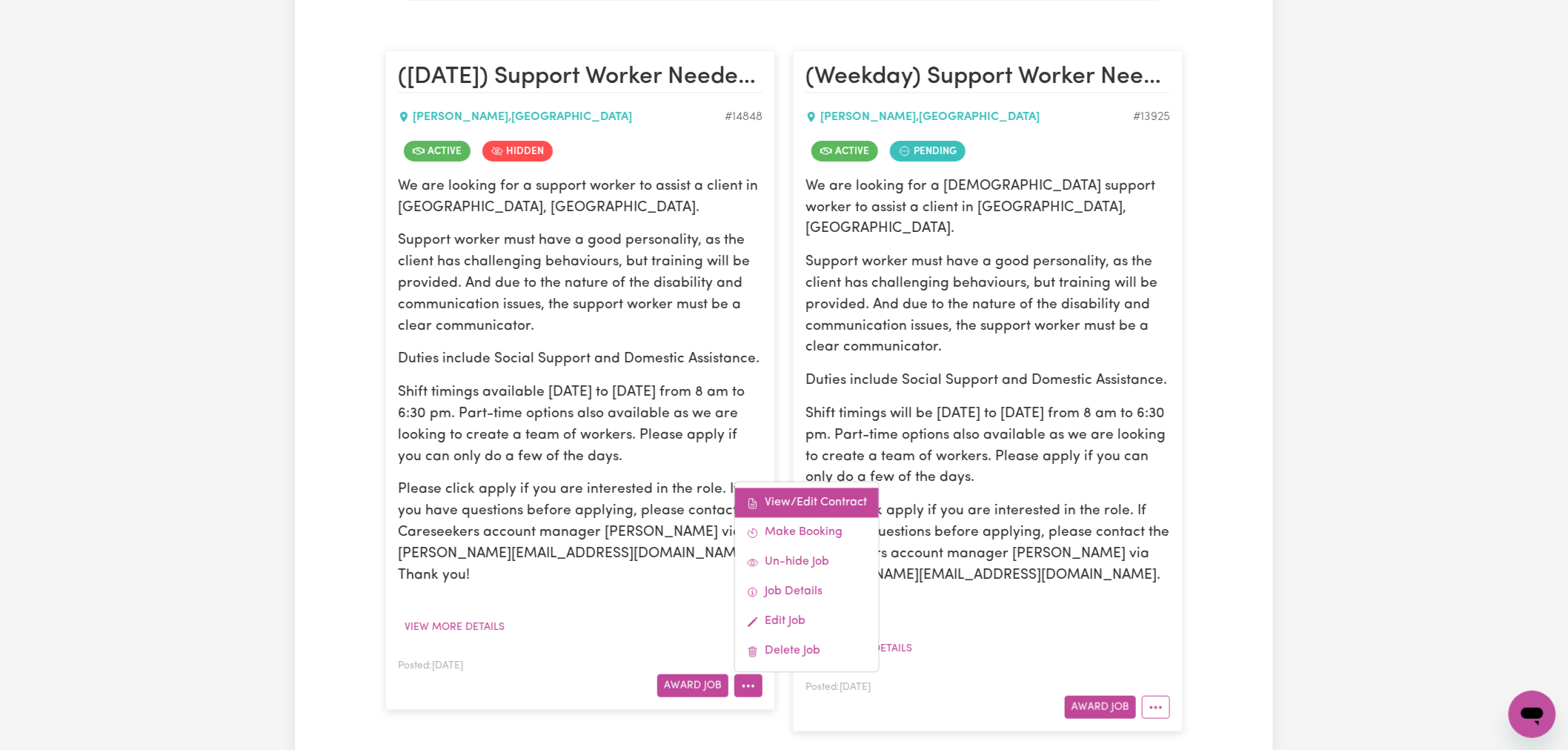
click at [823, 488] on link "View/Edit Contract" at bounding box center [807, 502] width 144 height 29
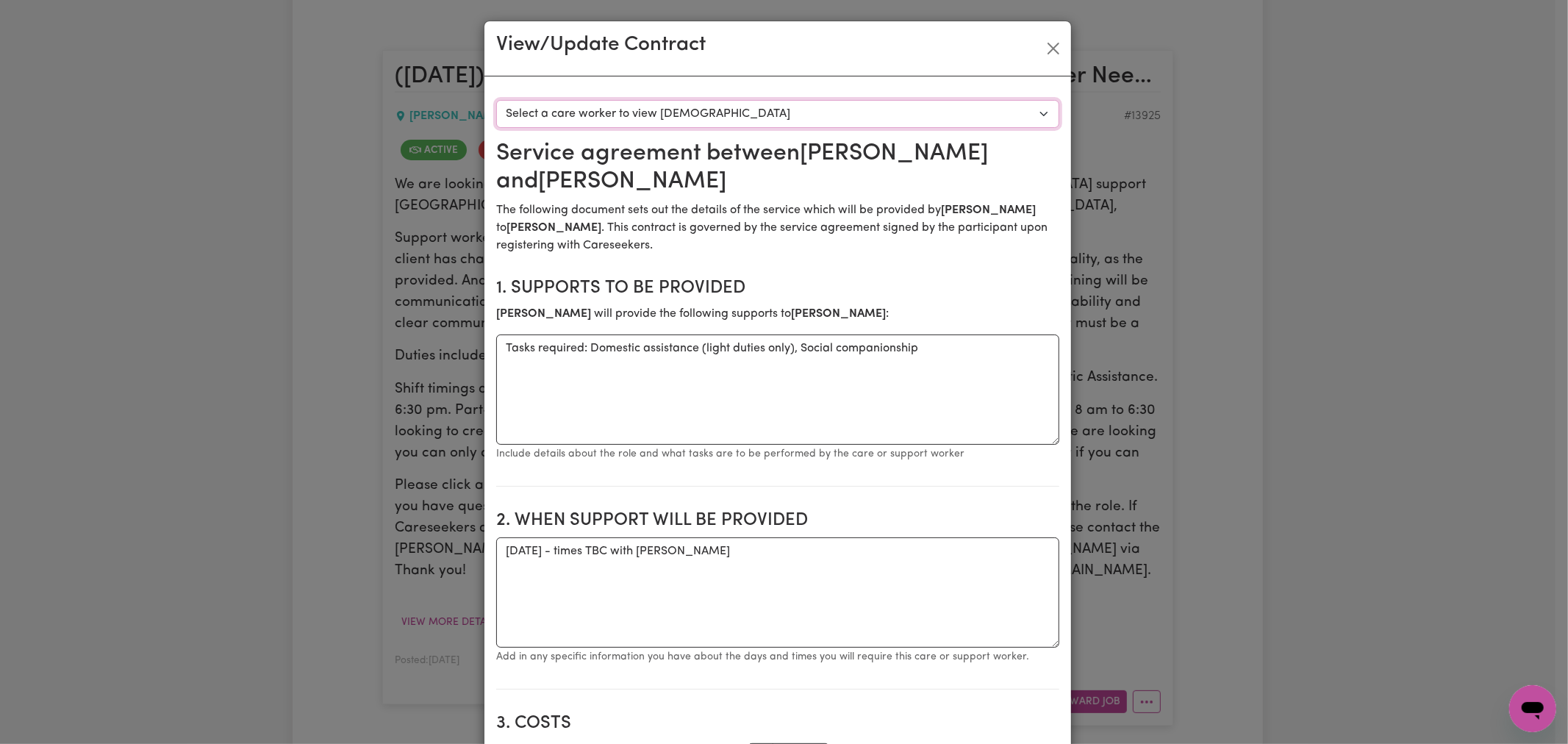
click at [766, 111] on select "Select a care worker to view [DEMOGRAPHIC_DATA] #10536 - [PERSON_NAME] (contrac…" at bounding box center [777, 114] width 563 height 28
click at [1044, 45] on button "Close" at bounding box center [1054, 48] width 23 height 23
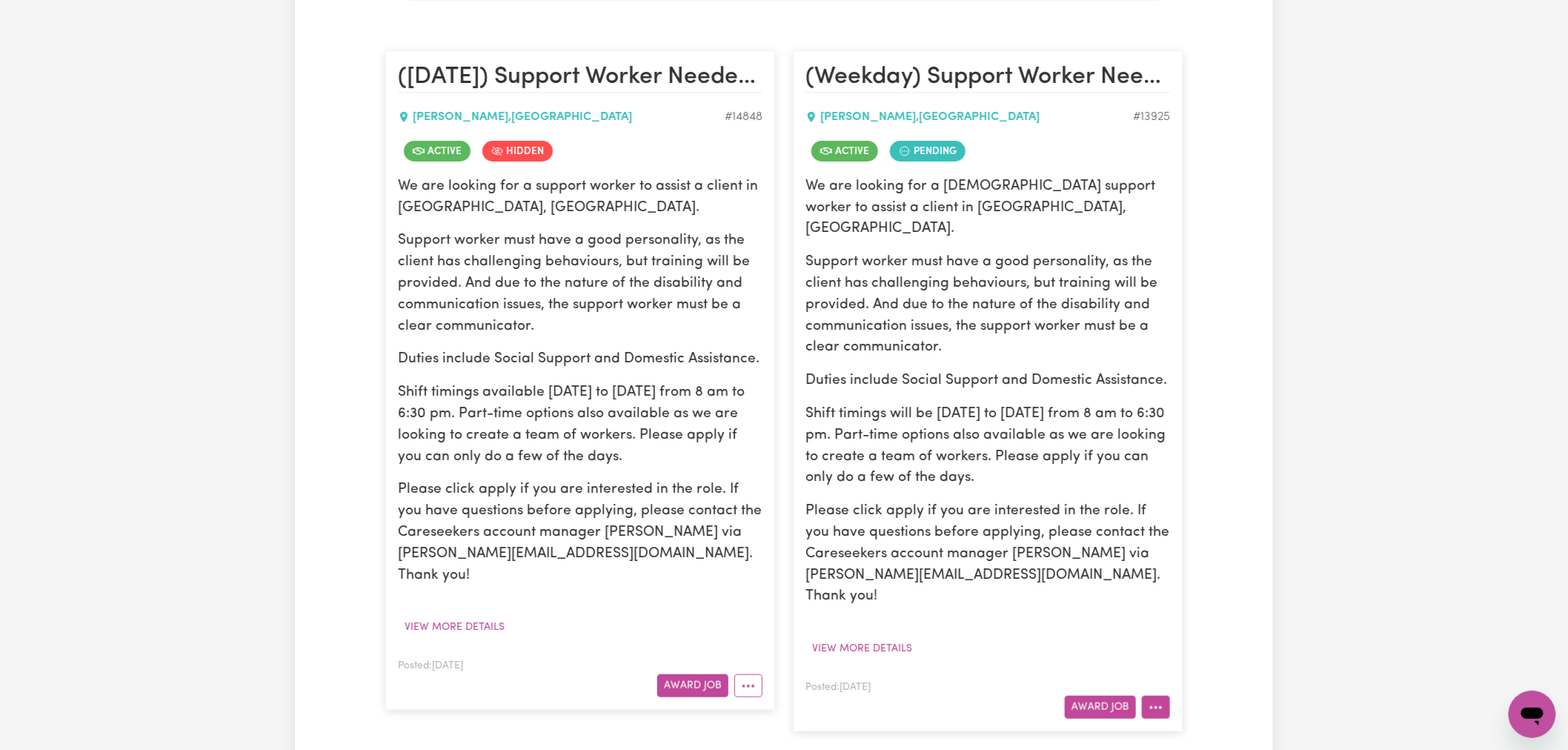
click at [1168, 695] on button "More options" at bounding box center [1155, 706] width 28 height 23
click at [1197, 510] on link "View/Edit Contract" at bounding box center [1214, 524] width 144 height 29
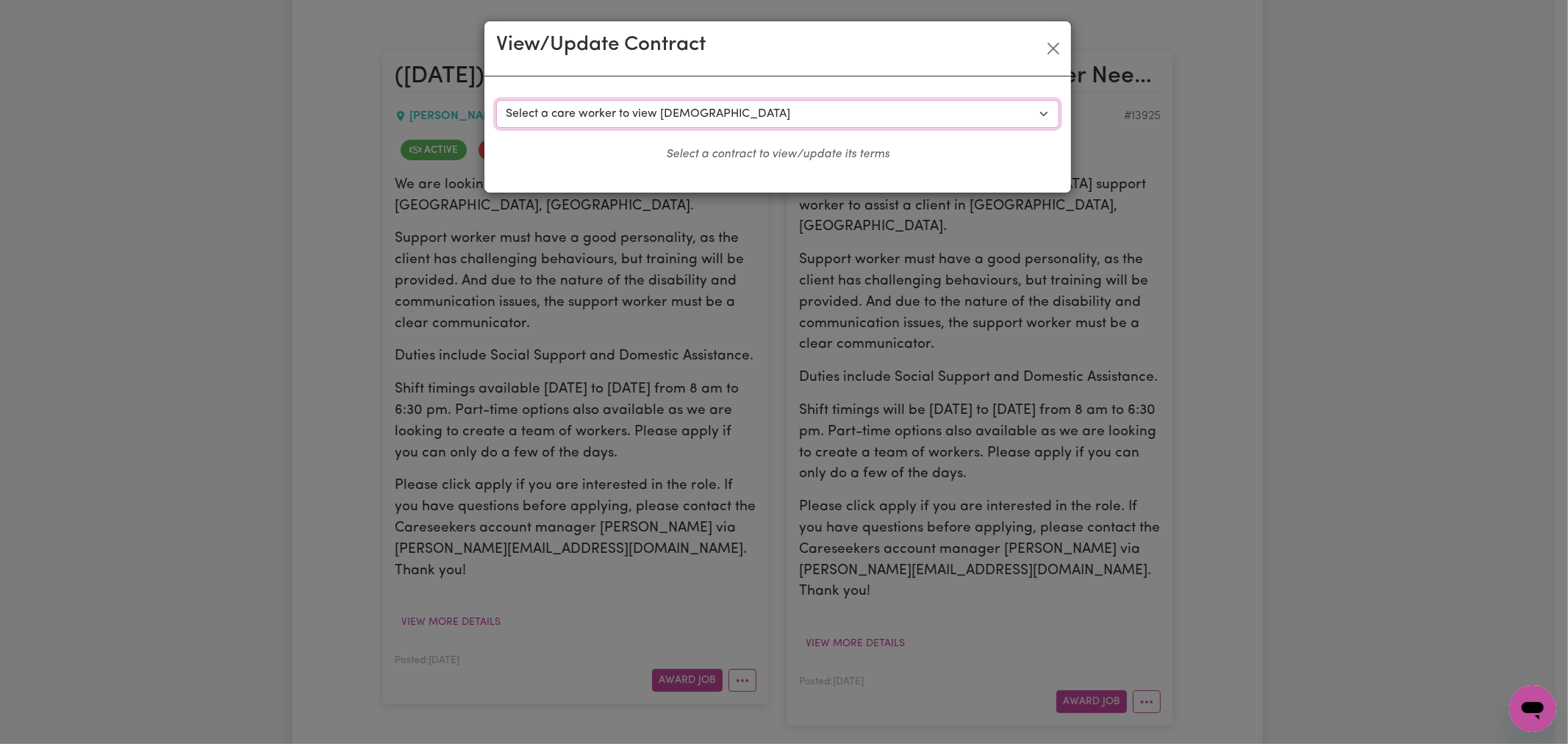
click at [835, 123] on select "Select a care worker to view [DEMOGRAPHIC_DATA] #10385 - [PERSON_NAME] (contrac…" at bounding box center [777, 114] width 563 height 28
select select "9998"
click at [496, 100] on select "Select a care worker to view [DEMOGRAPHIC_DATA] #10385 - [PERSON_NAME] (contrac…" at bounding box center [777, 114] width 563 height 28
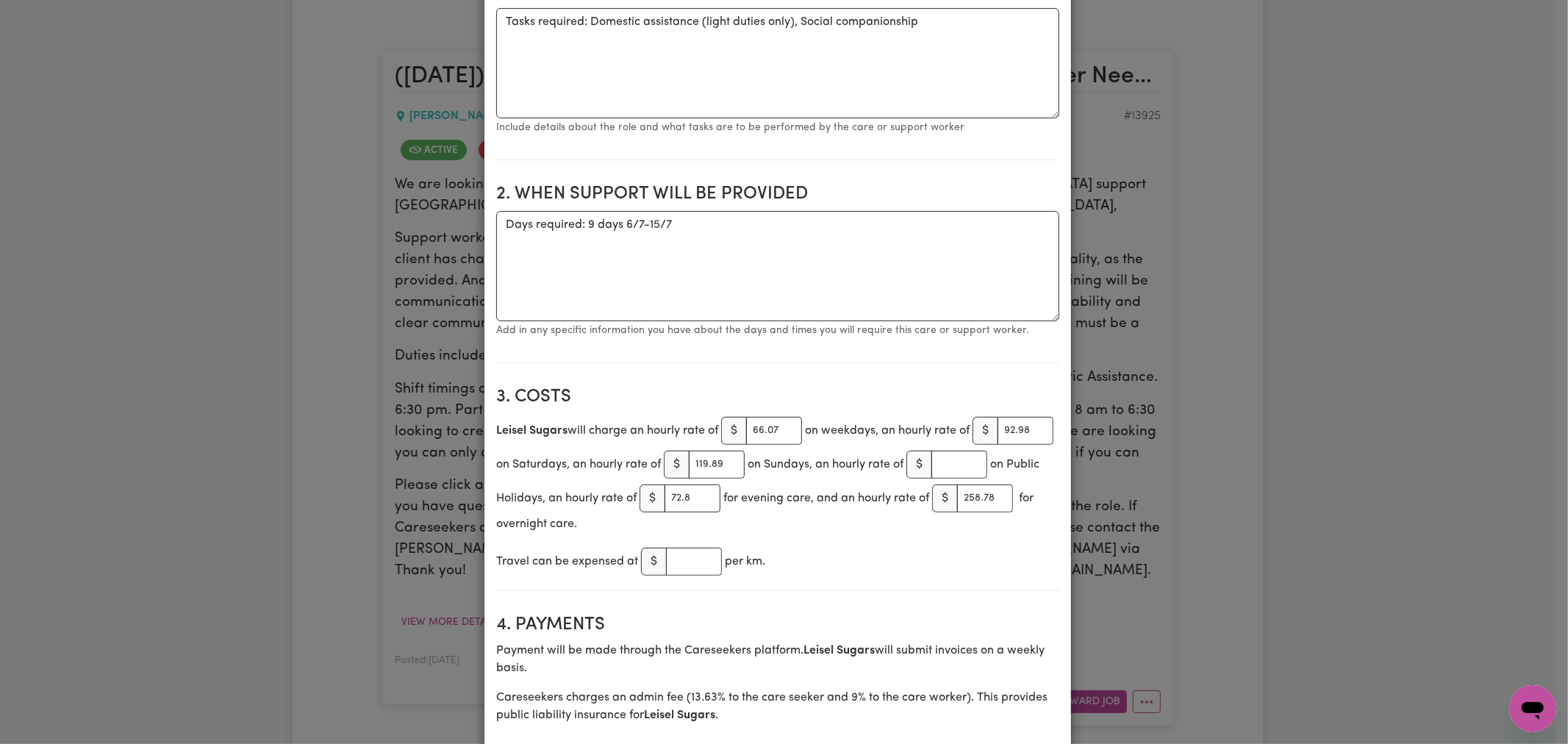
scroll to position [0, 0]
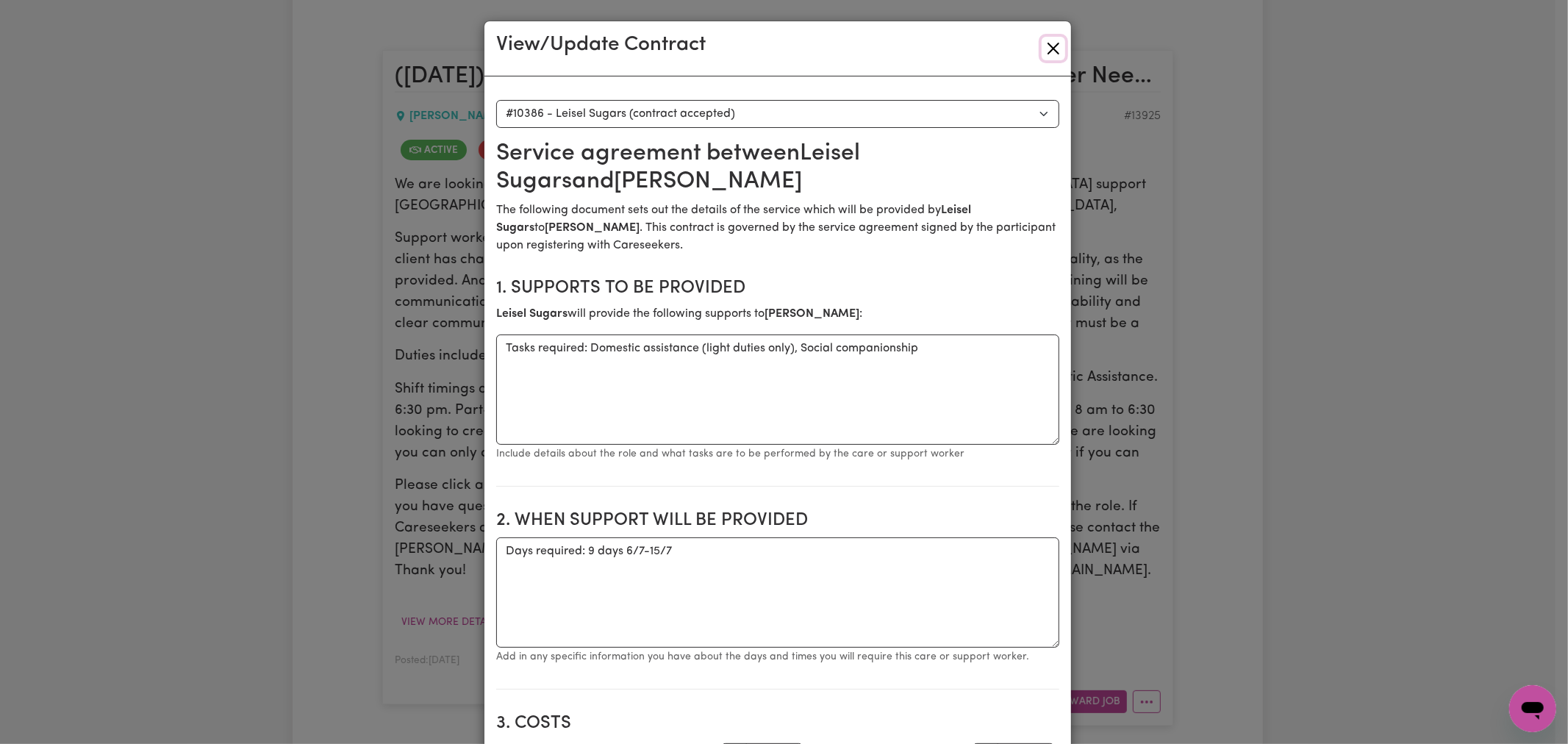
click at [1047, 39] on button "Close" at bounding box center [1054, 48] width 23 height 23
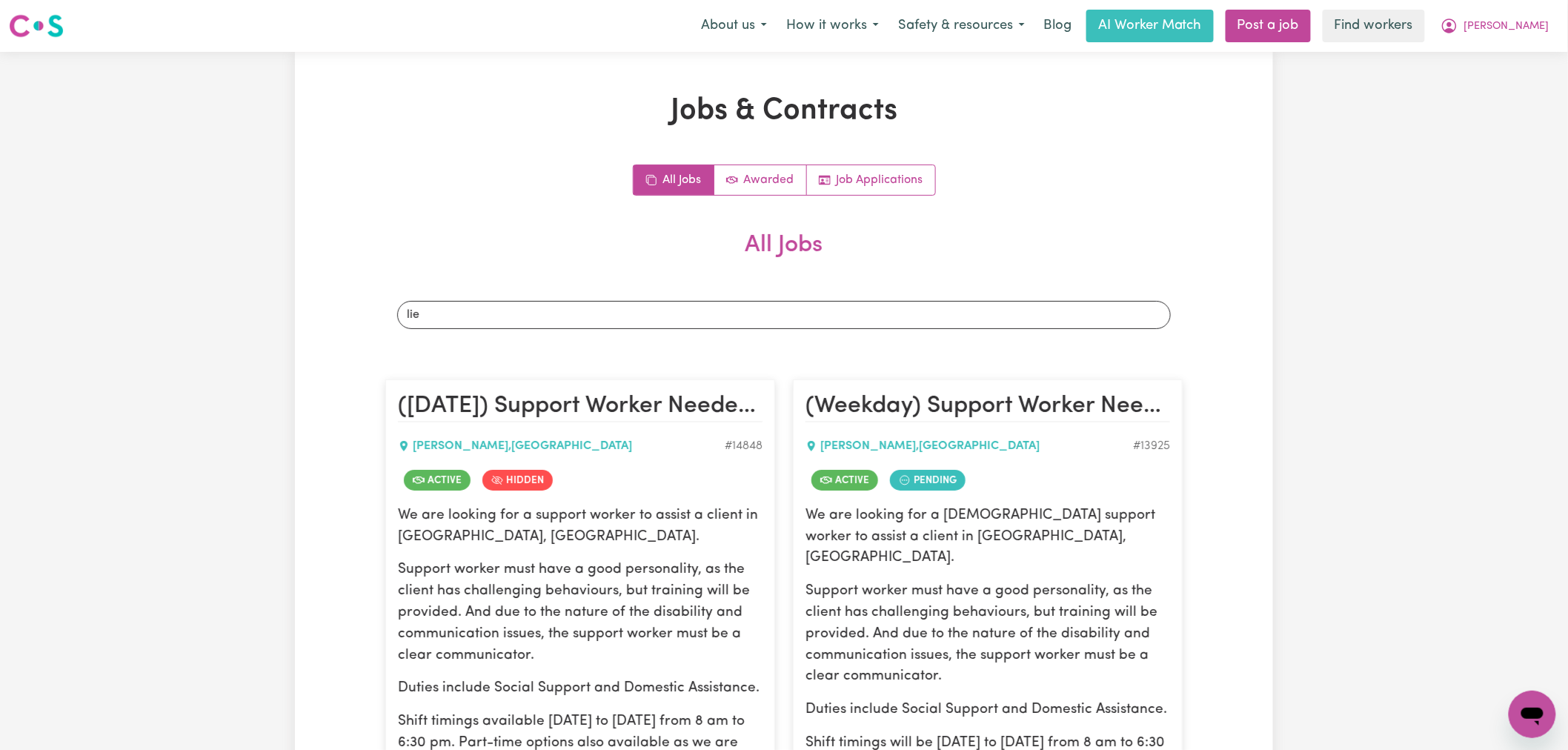
scroll to position [329, 0]
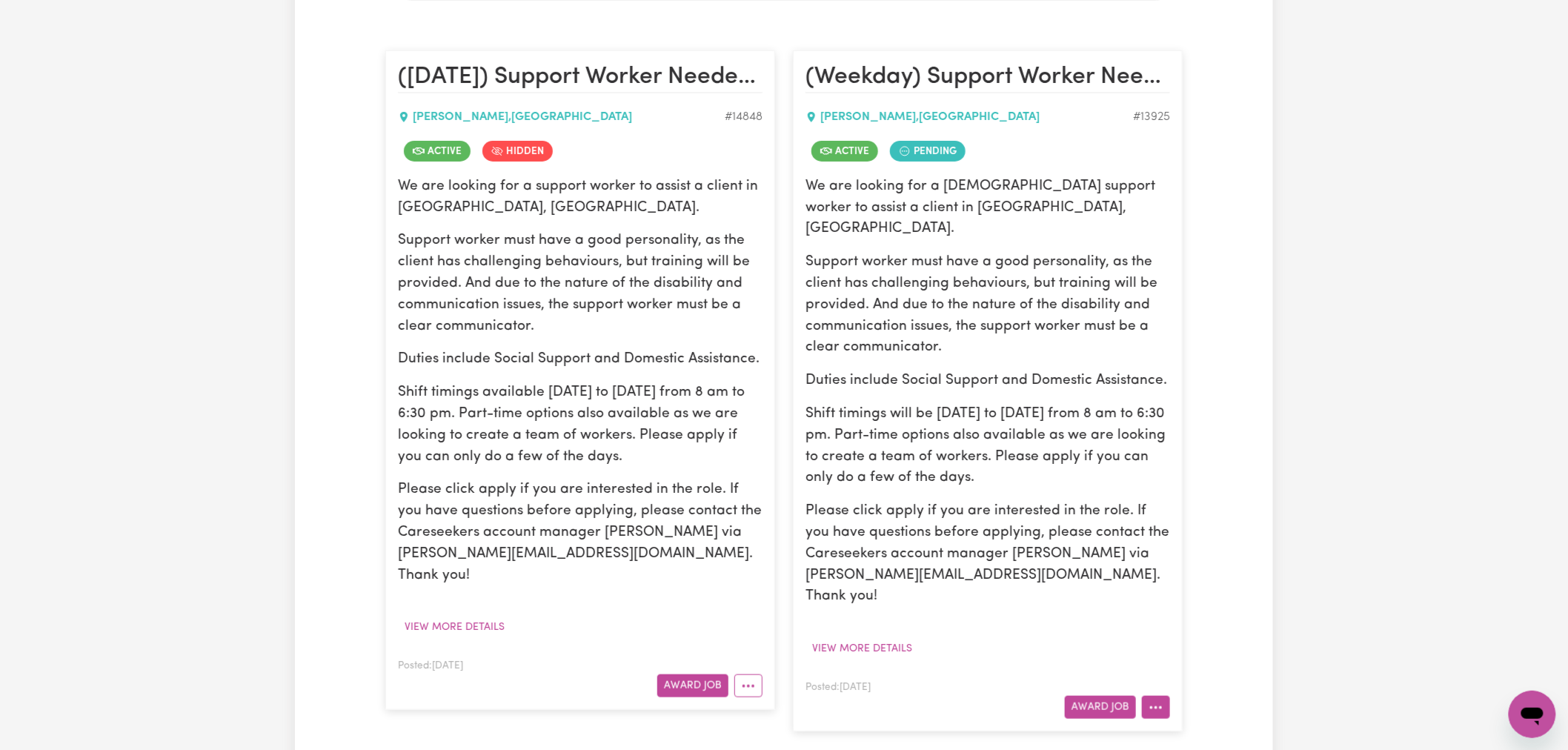
click at [1163, 700] on icon "More options" at bounding box center [1156, 708] width 15 height 15
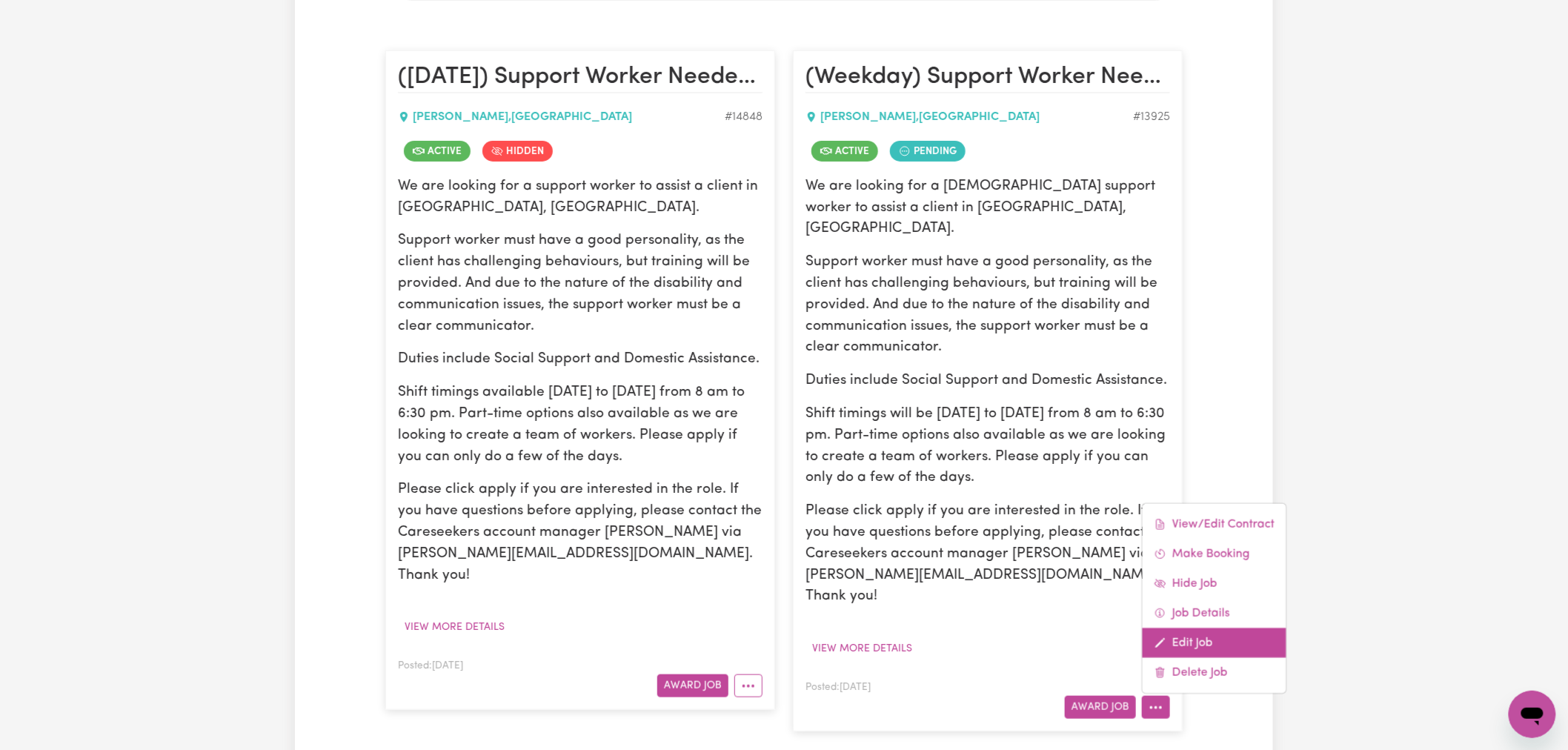
click at [1205, 628] on link "Edit Job" at bounding box center [1214, 642] width 144 height 29
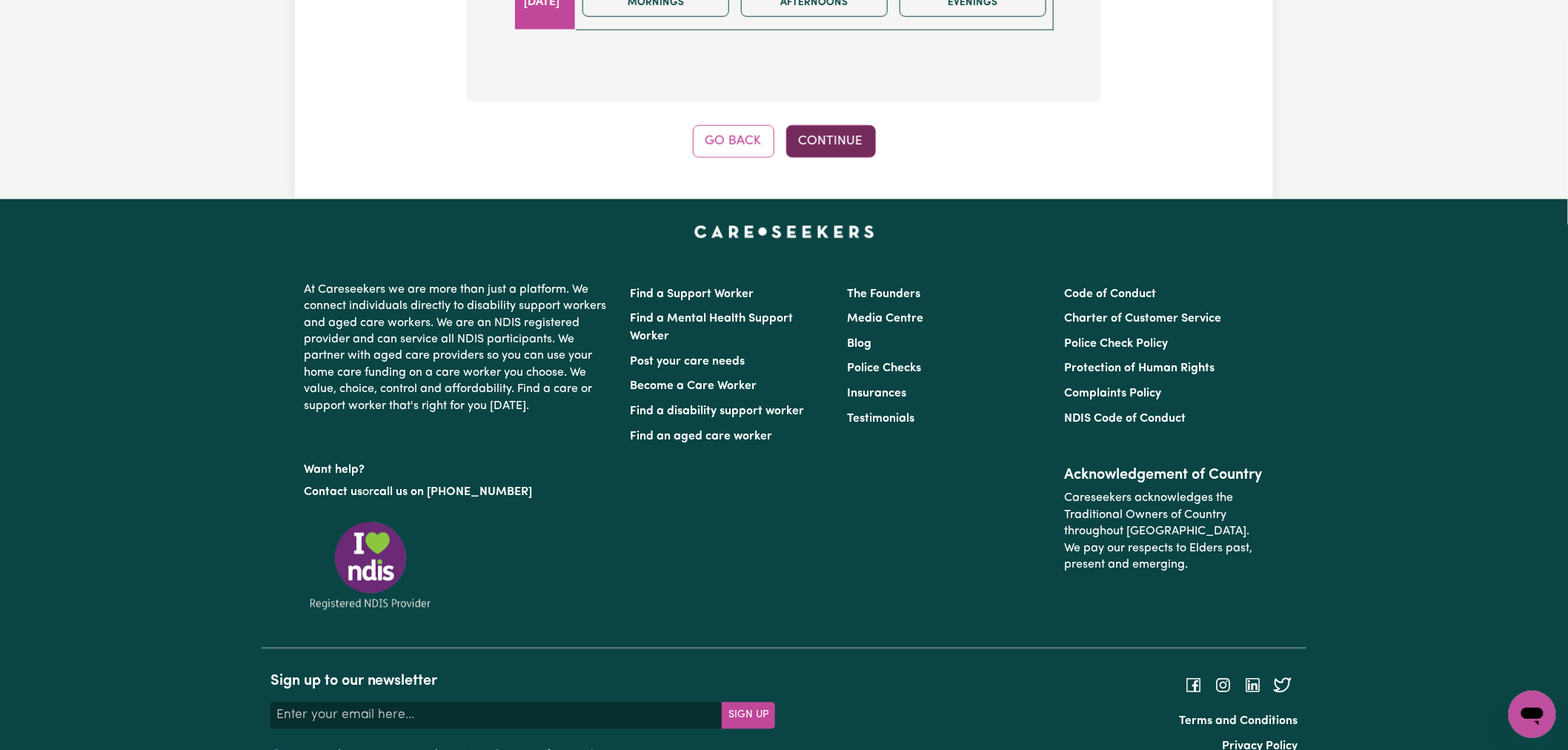
click at [851, 126] on button "Continue" at bounding box center [831, 142] width 89 height 33
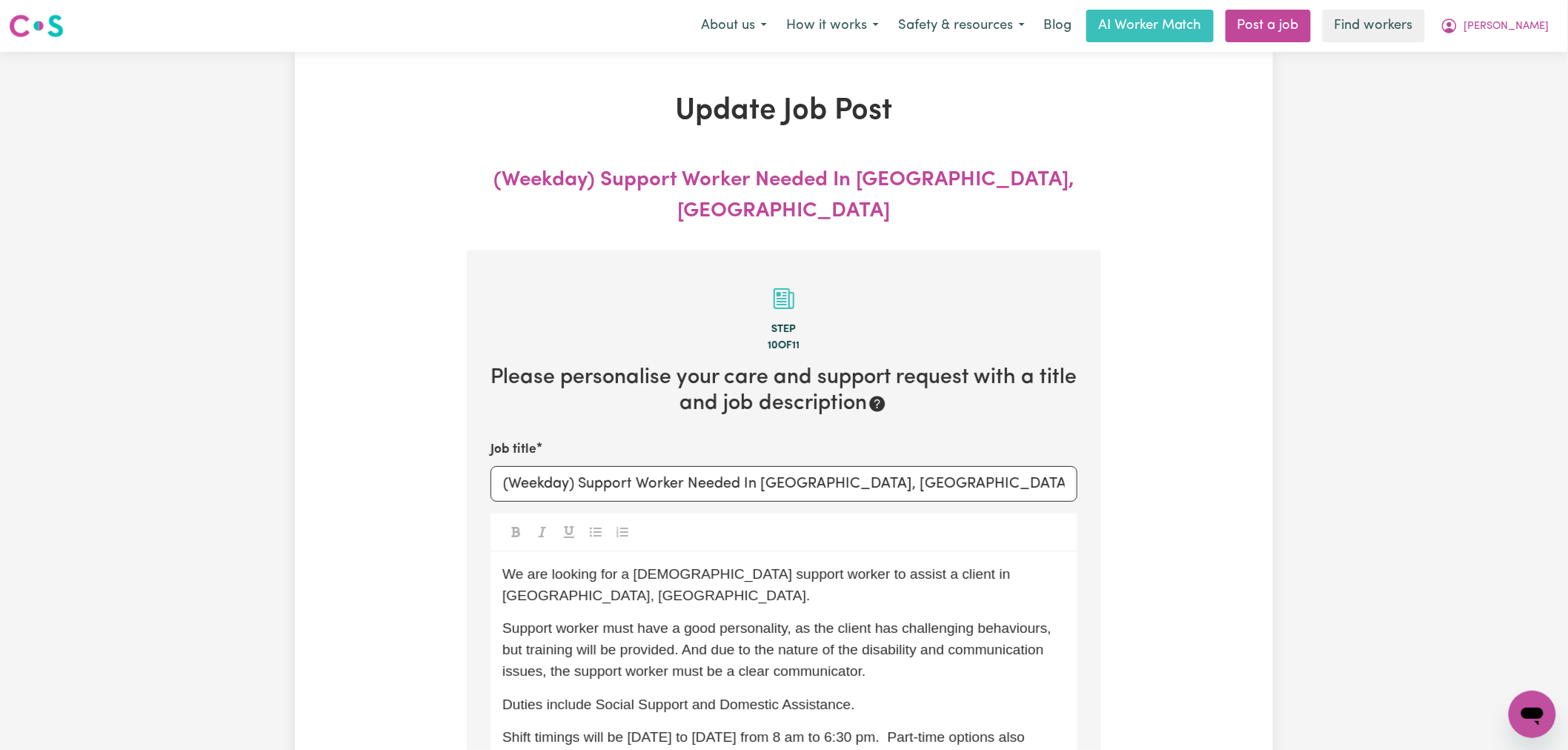
click at [1543, 13] on button "[PERSON_NAME]" at bounding box center [1495, 25] width 128 height 31
click at [1538, 55] on link "My Dashboard" at bounding box center [1500, 57] width 117 height 28
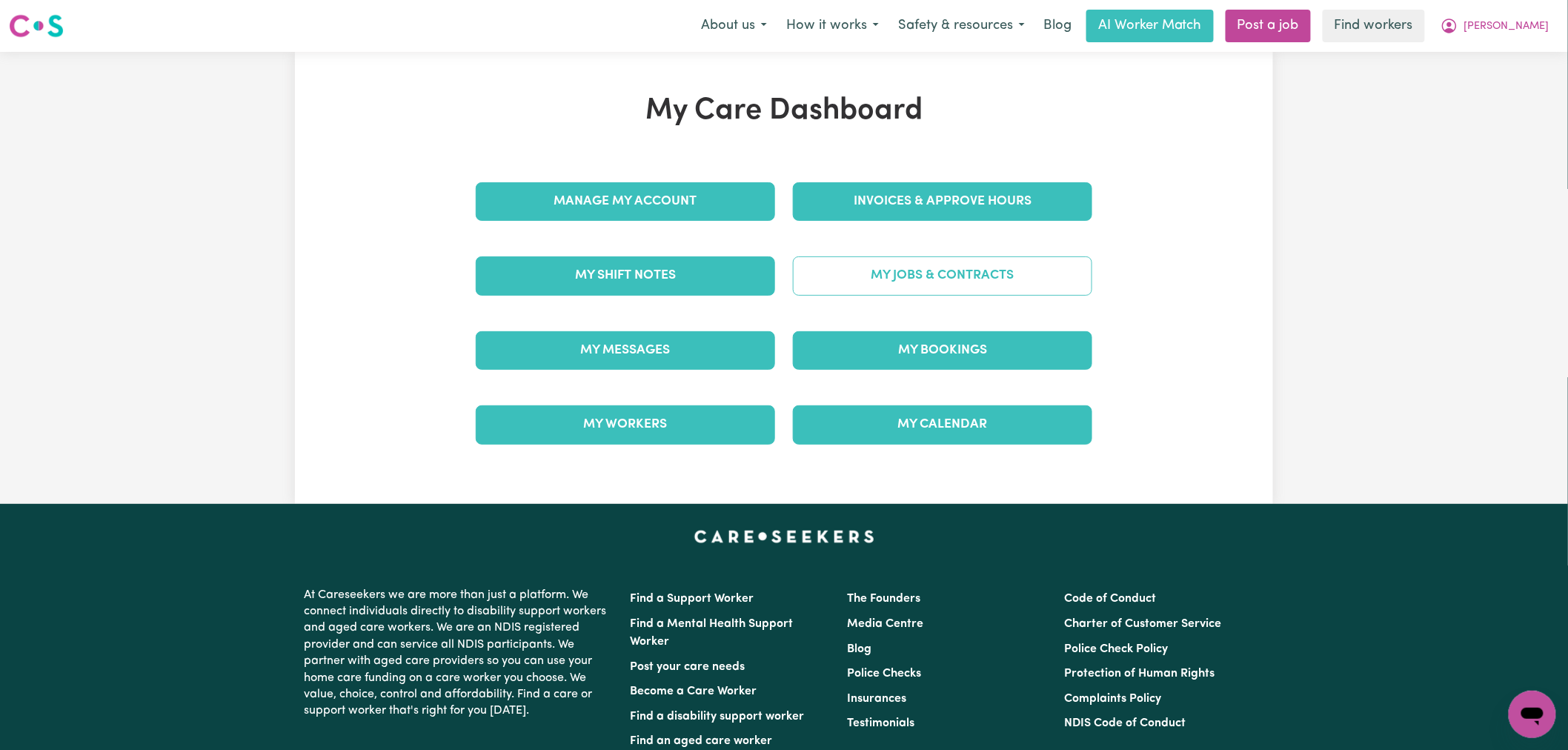
click at [959, 292] on link "My Jobs & Contracts" at bounding box center [942, 276] width 299 height 39
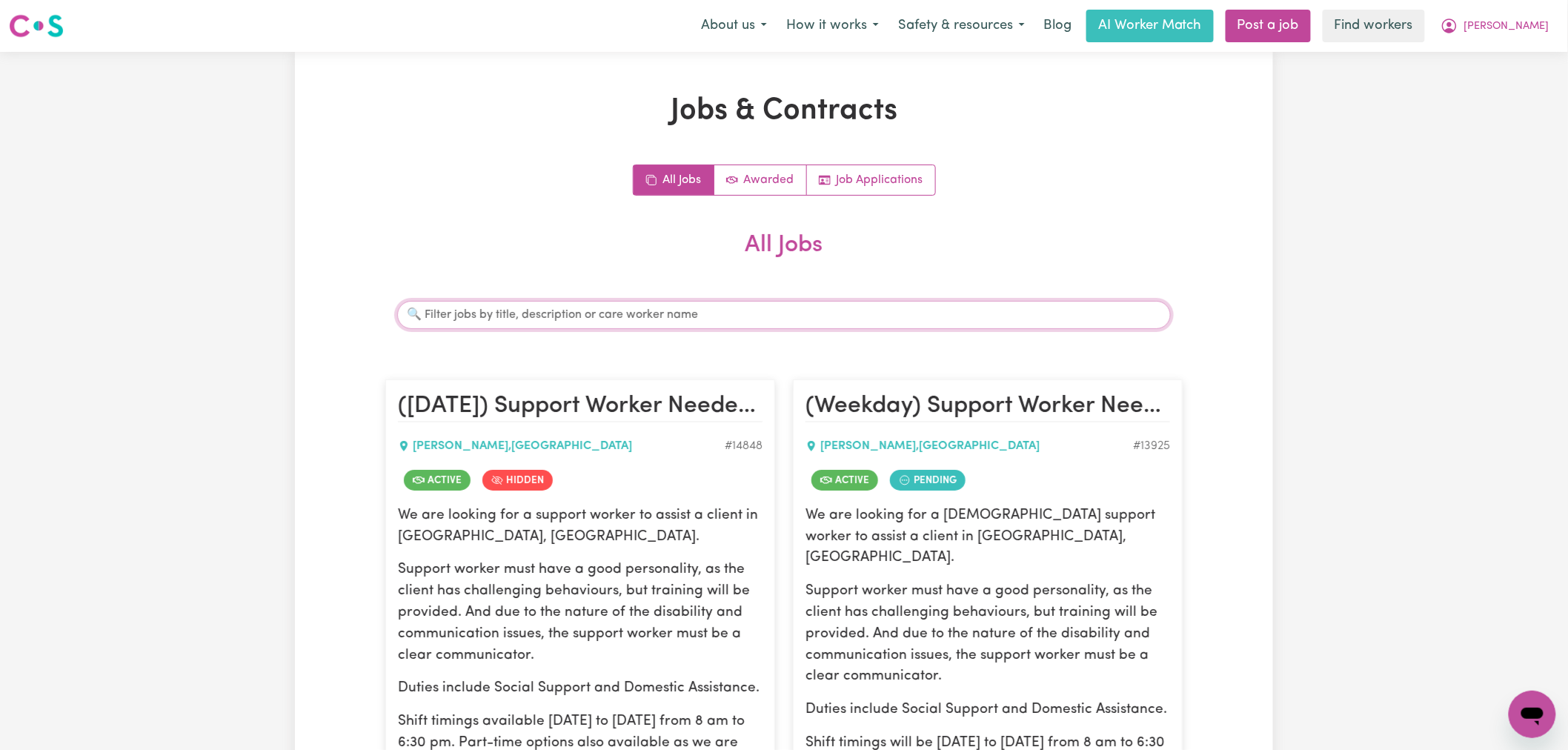
click at [664, 303] on input "Search jobs" at bounding box center [784, 314] width 774 height 28
type input "[PERSON_NAME]"
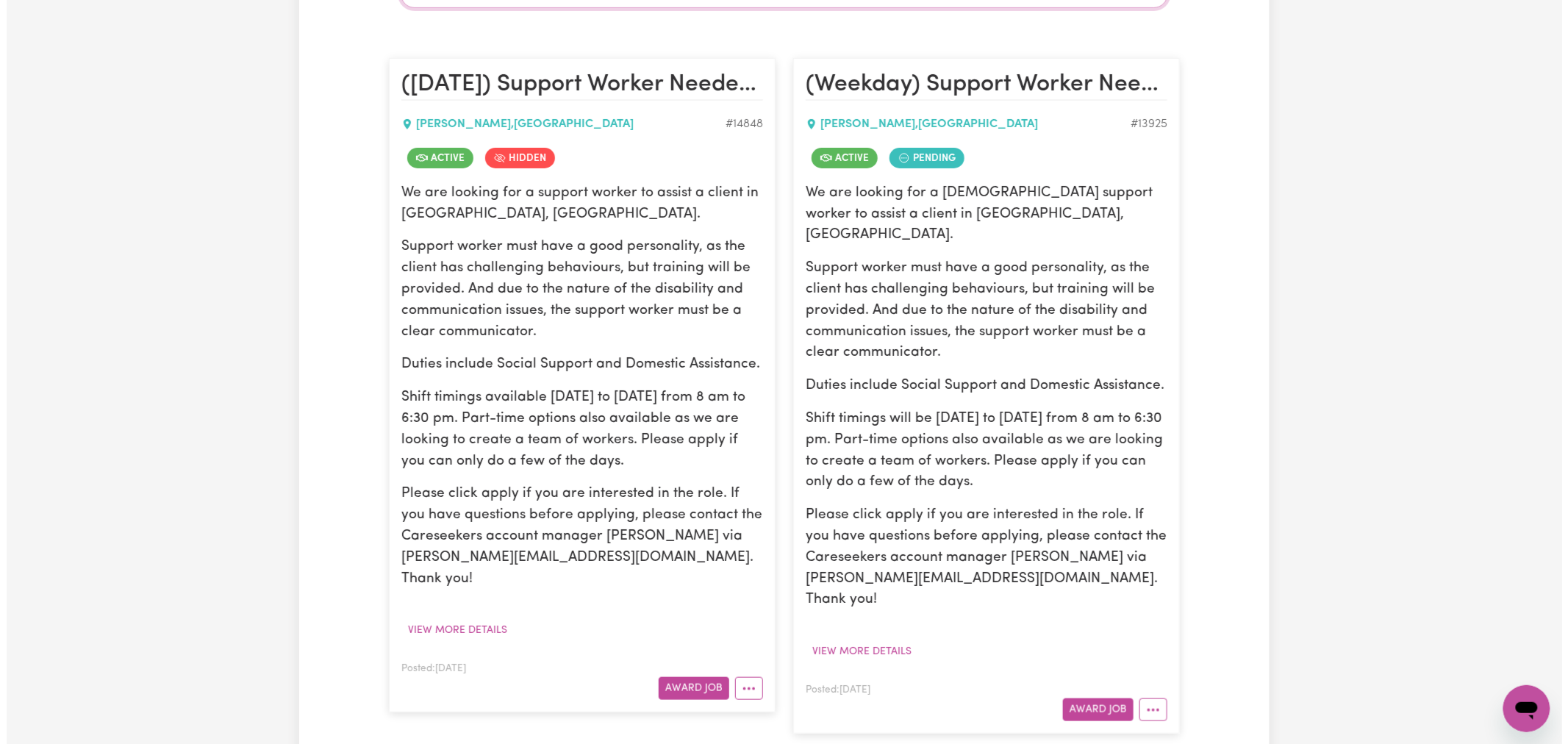
scroll to position [326, 0]
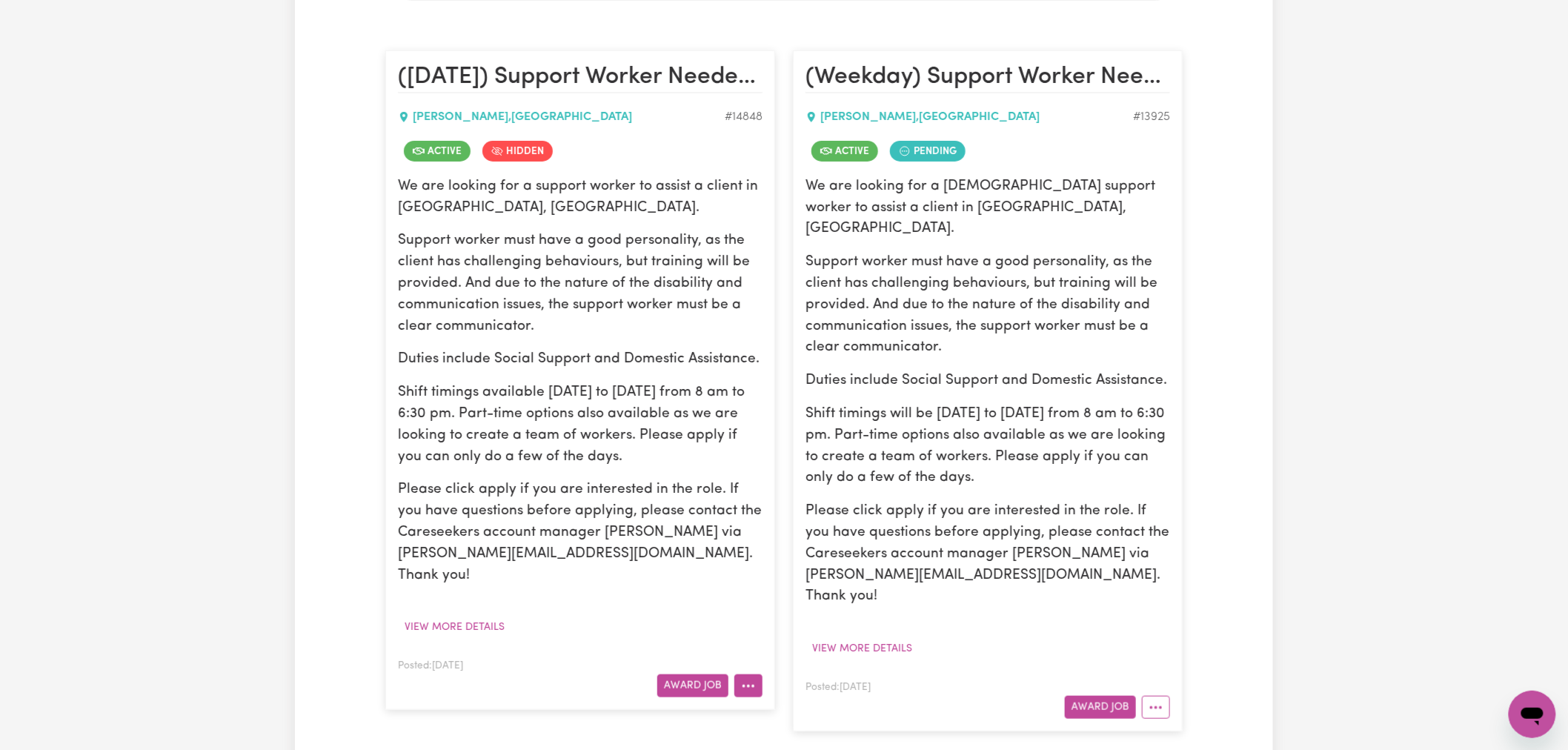
click at [760, 674] on button "More options" at bounding box center [748, 685] width 28 height 23
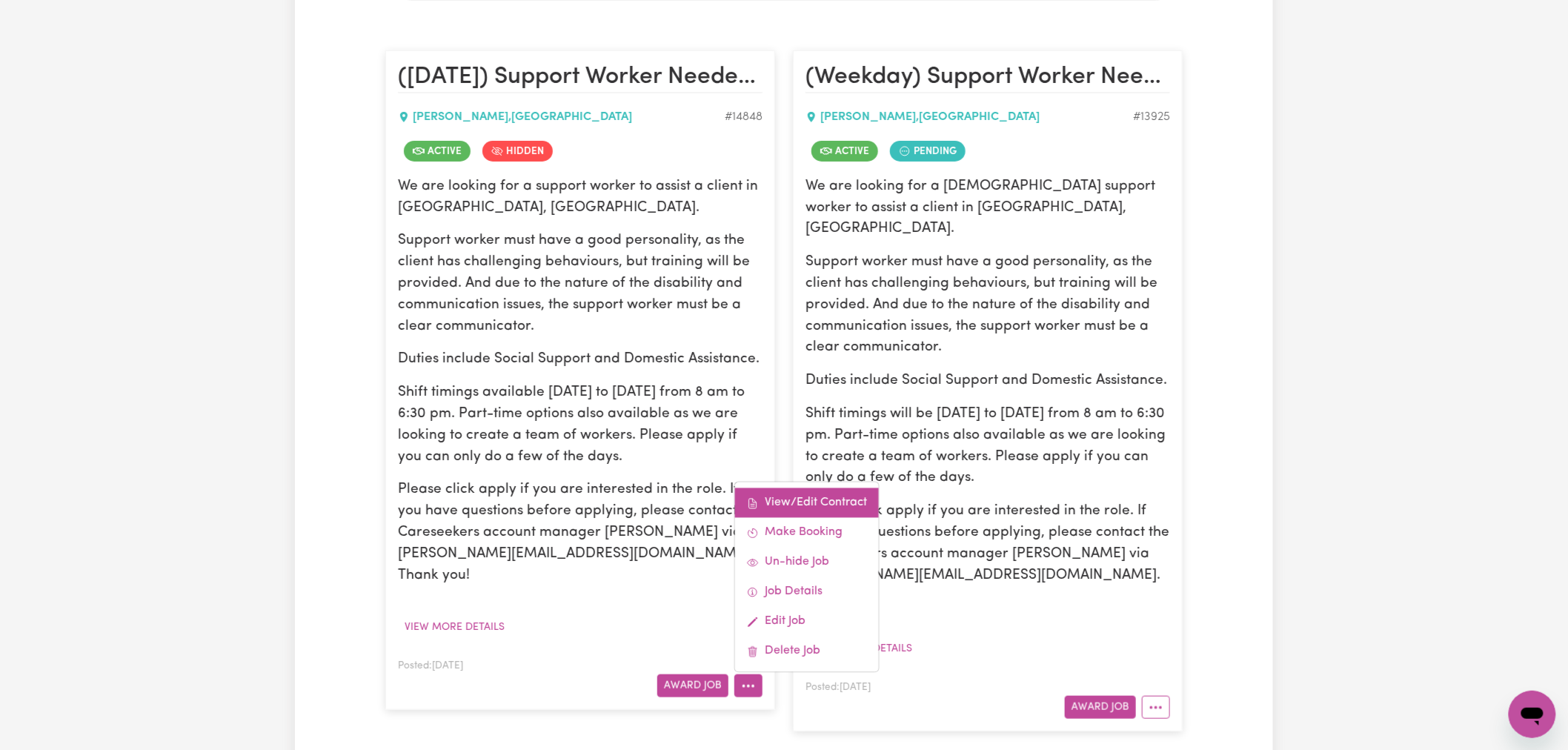
click at [799, 488] on link "View/Edit Contract" at bounding box center [807, 502] width 144 height 29
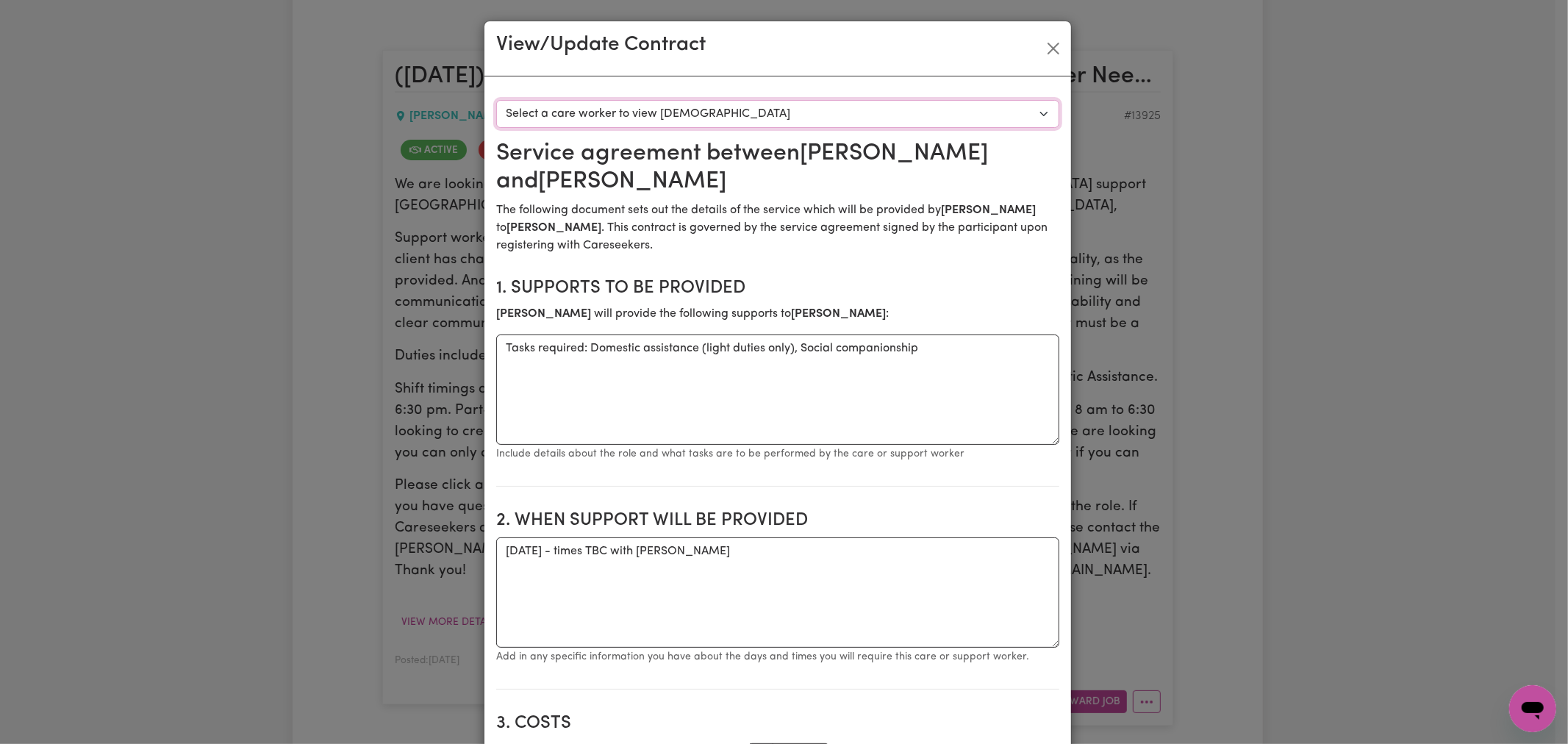
click at [580, 125] on select "Select a care worker to view [DEMOGRAPHIC_DATA] #10536 - [PERSON_NAME] (contrac…" at bounding box center [777, 114] width 563 height 28
select select "10148"
click at [496, 100] on select "Select a care worker to view [DEMOGRAPHIC_DATA] #10536 - [PERSON_NAME] (contrac…" at bounding box center [777, 114] width 563 height 28
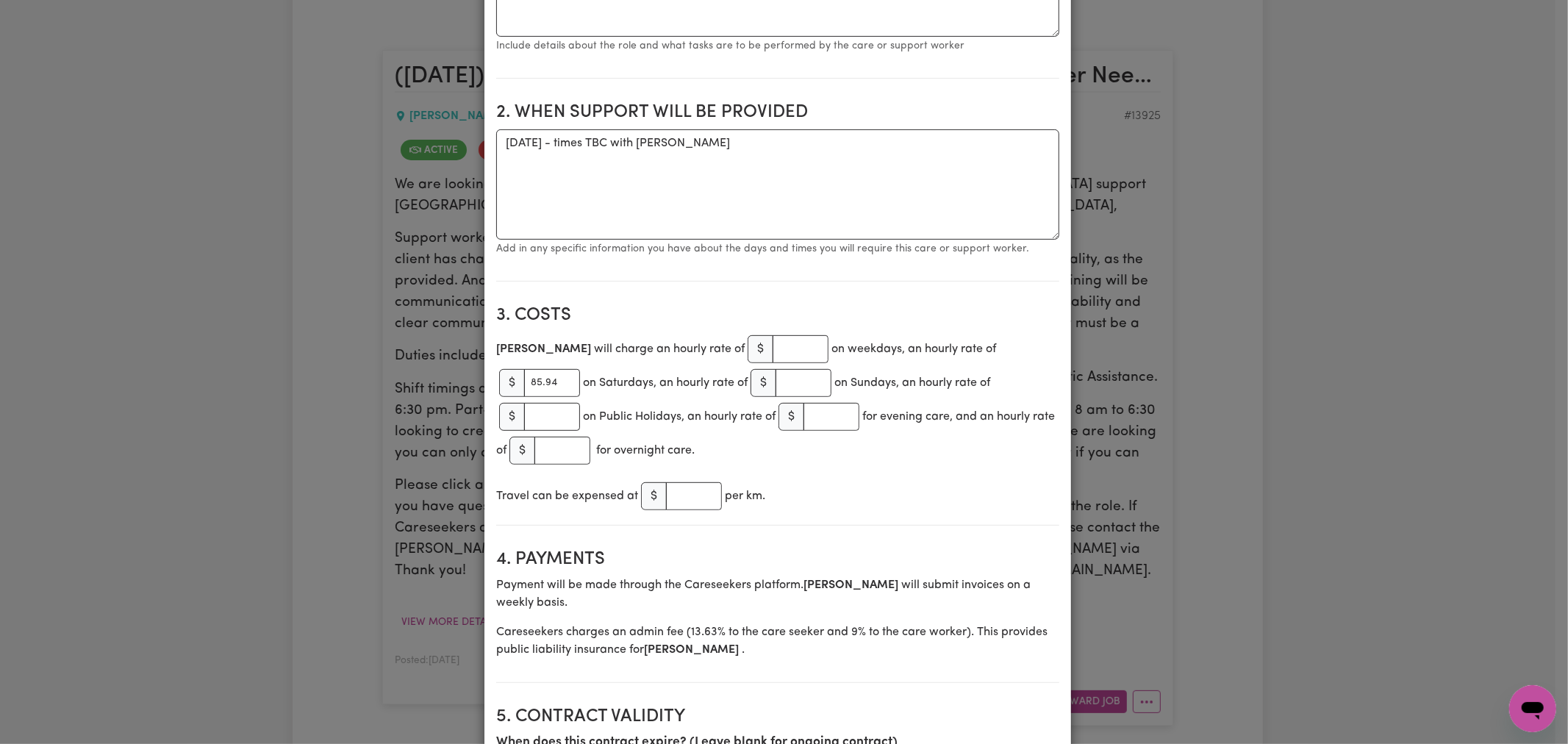
scroll to position [0, 0]
